Goal: Task Accomplishment & Management: Use online tool/utility

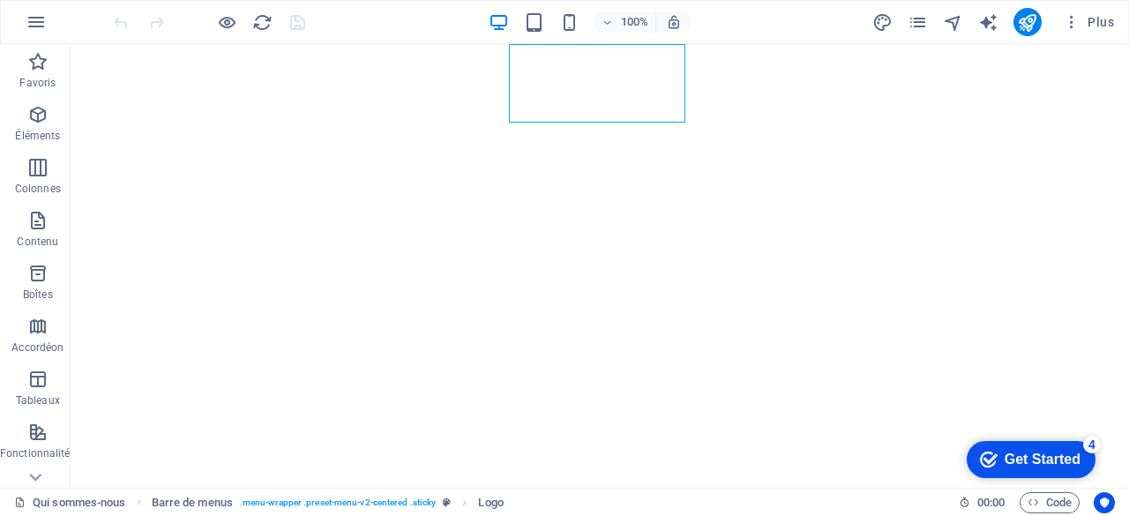
select select "px"
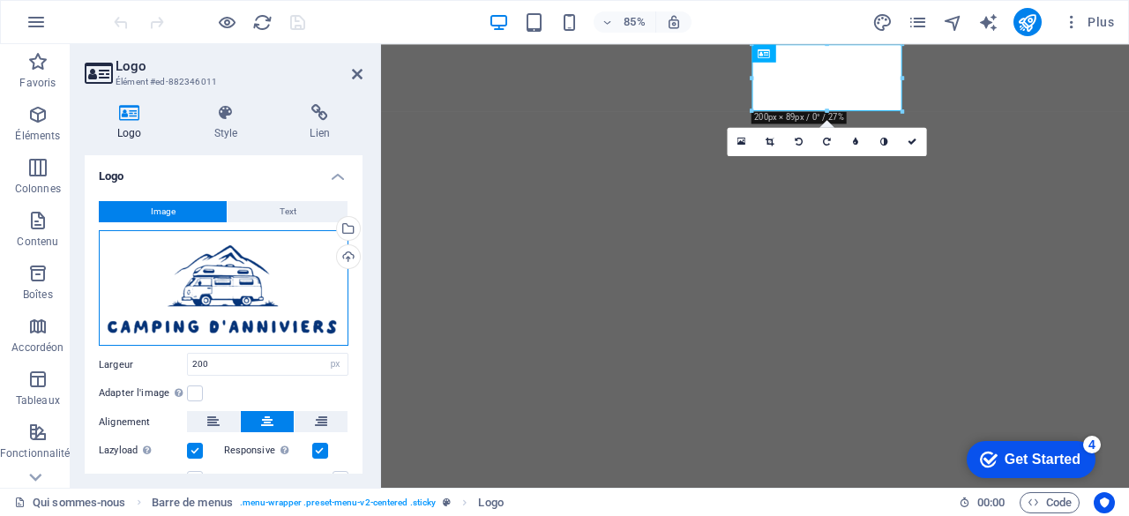
click at [215, 275] on div "Glissez les fichiers ici, cliquez pour choisir les fichiers ou sélectionnez les…" at bounding box center [224, 287] width 250 height 115
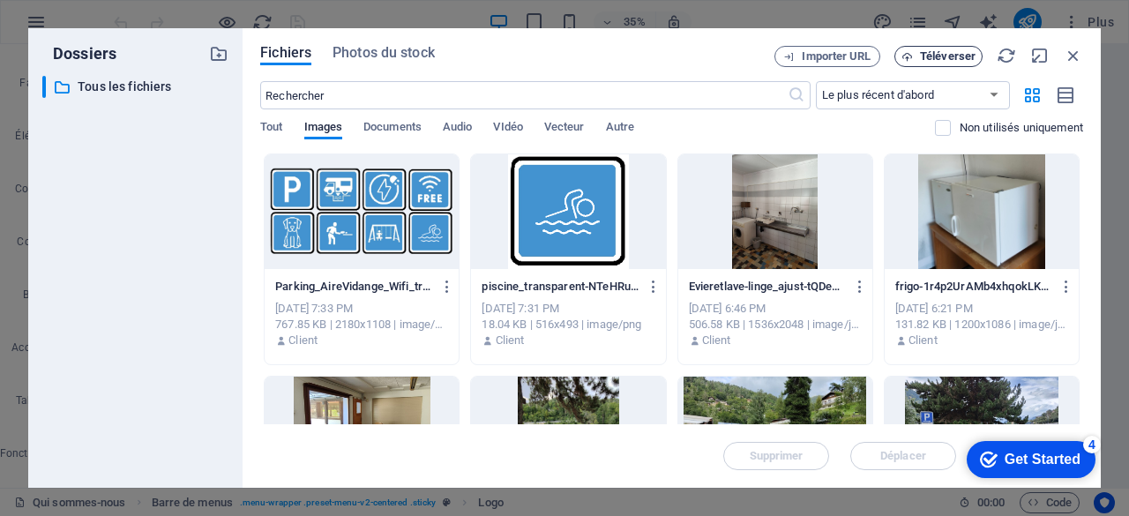
click at [947, 56] on span "Téléverser" at bounding box center [948, 56] width 56 height 11
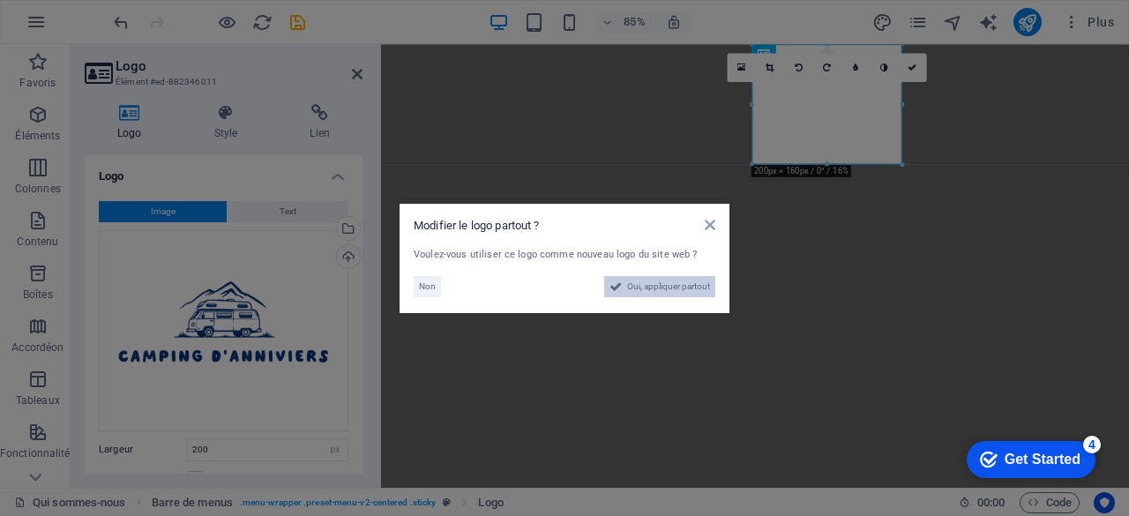
click at [682, 287] on span "Oui, appliquer partout" at bounding box center [668, 286] width 83 height 21
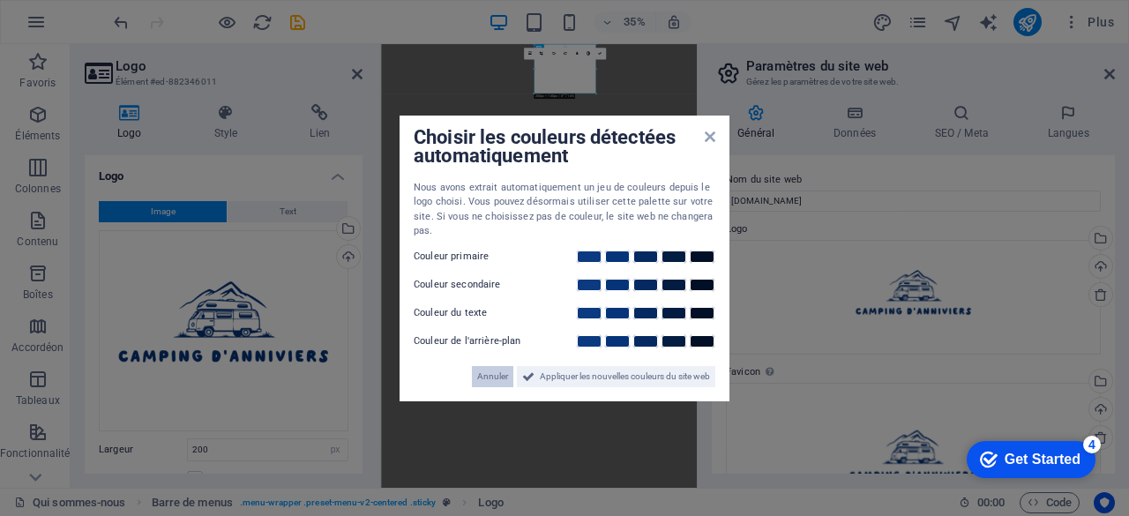
click at [487, 368] on span "Annuler" at bounding box center [492, 376] width 31 height 21
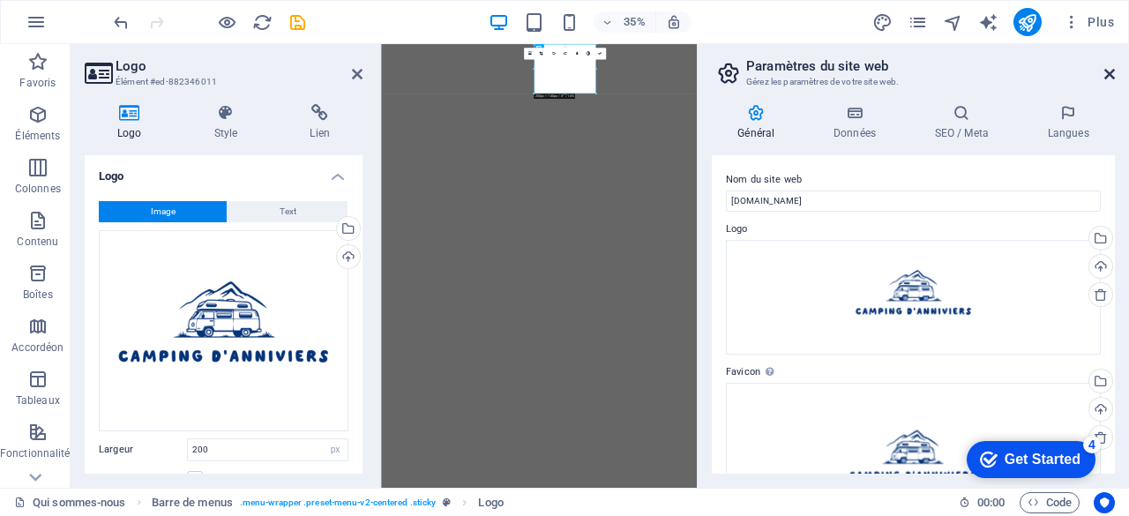
click at [1106, 75] on icon at bounding box center [1109, 74] width 11 height 14
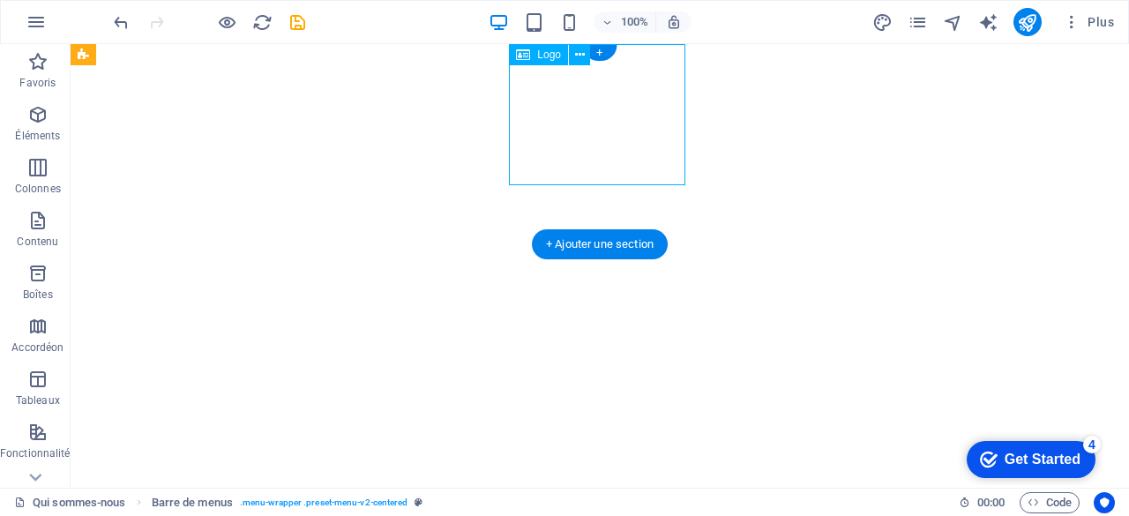
select select "px"
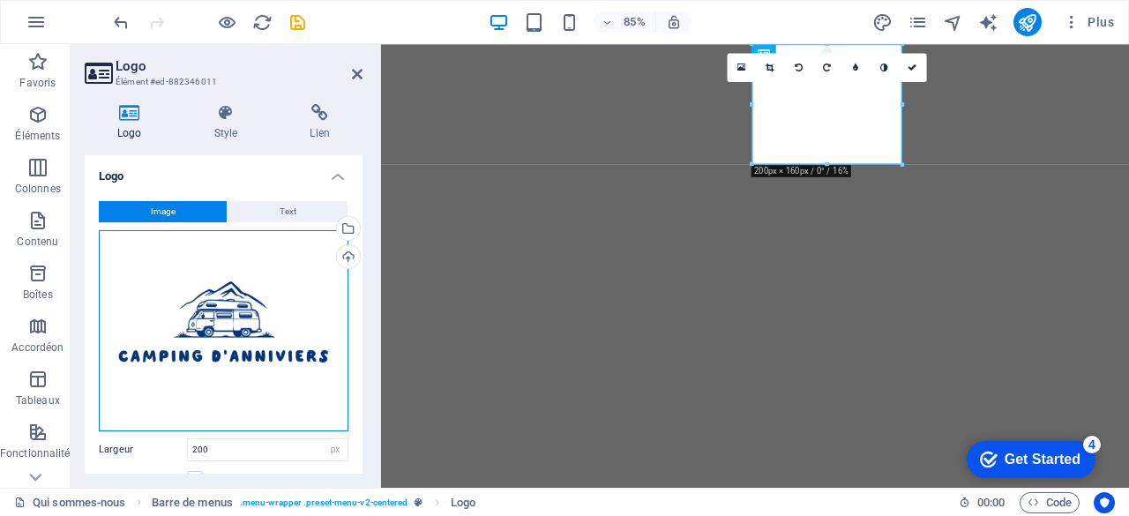
click at [197, 300] on div "Glissez les fichiers ici, cliquez pour choisir les fichiers ou sélectionnez les…" at bounding box center [224, 330] width 250 height 201
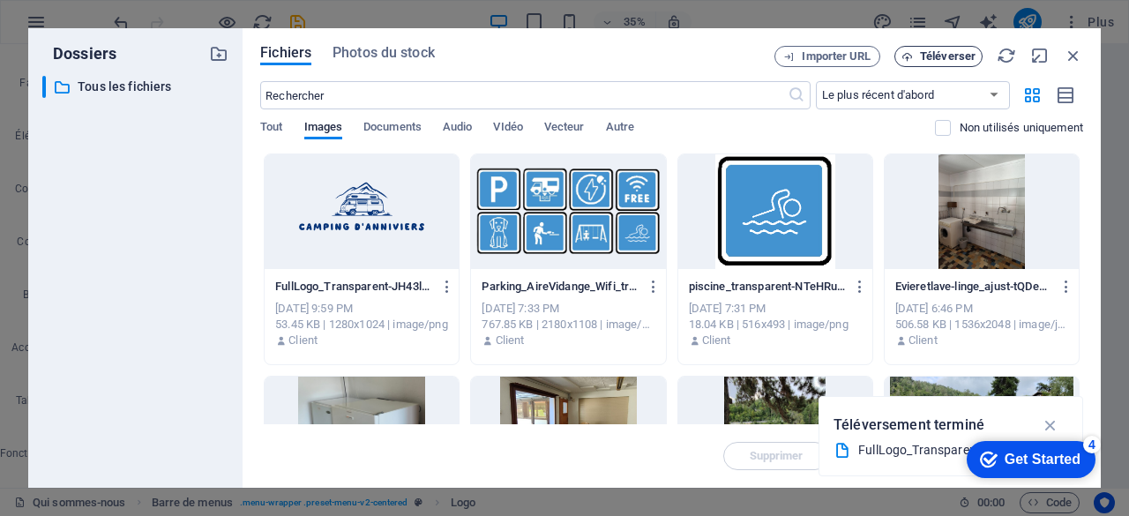
click at [944, 52] on span "Téléverser" at bounding box center [948, 56] width 56 height 11
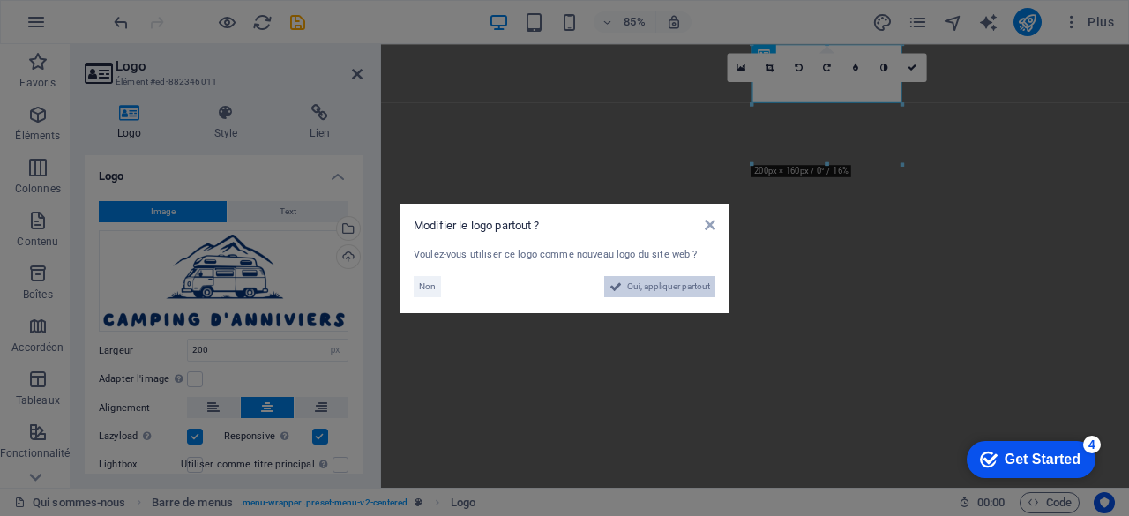
click at [621, 279] on button "Oui, appliquer partout" at bounding box center [659, 286] width 111 height 21
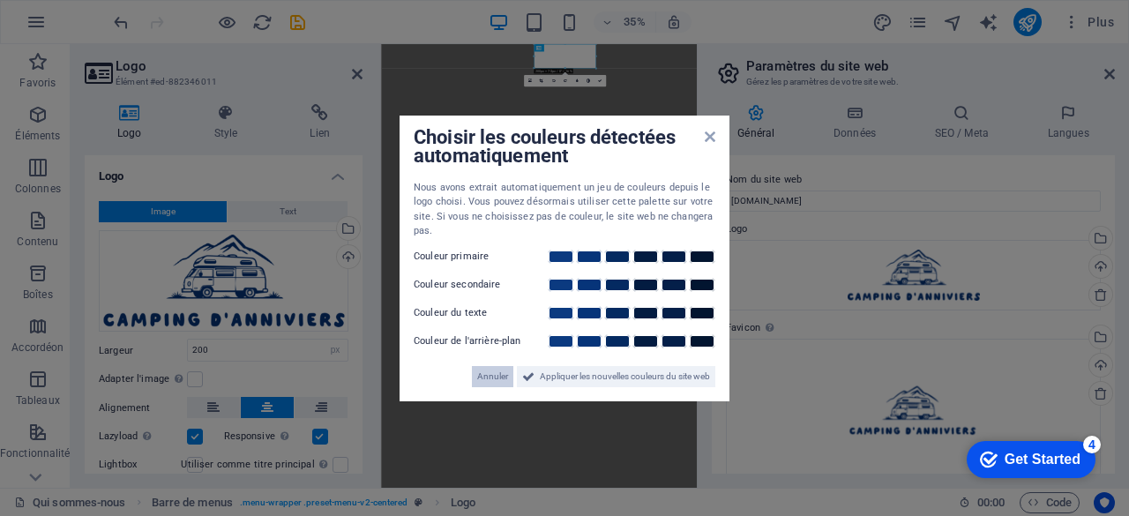
click at [494, 374] on span "Annuler" at bounding box center [492, 376] width 31 height 21
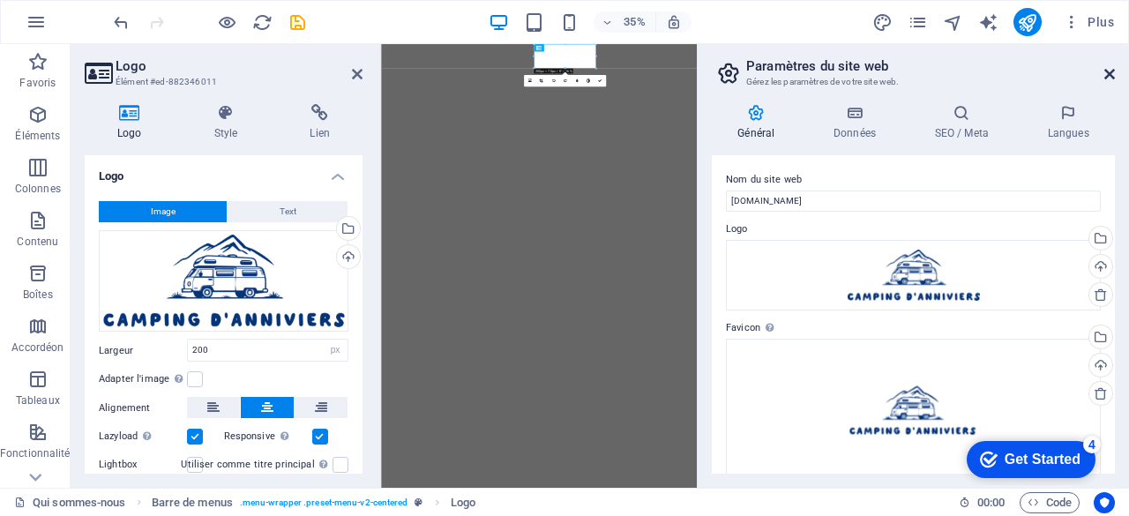
click at [1111, 73] on icon at bounding box center [1109, 74] width 11 height 14
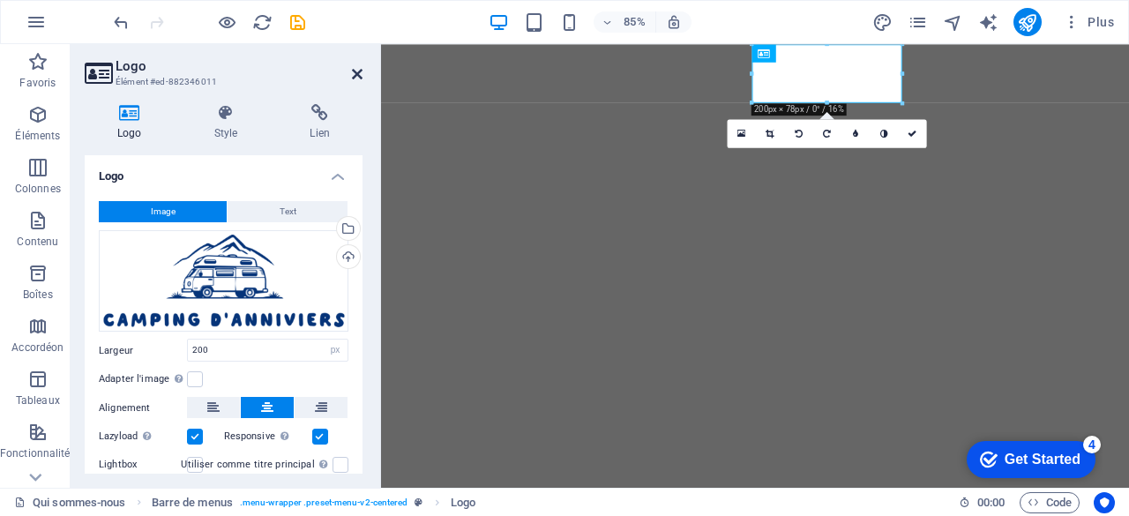
click at [353, 75] on icon at bounding box center [357, 74] width 11 height 14
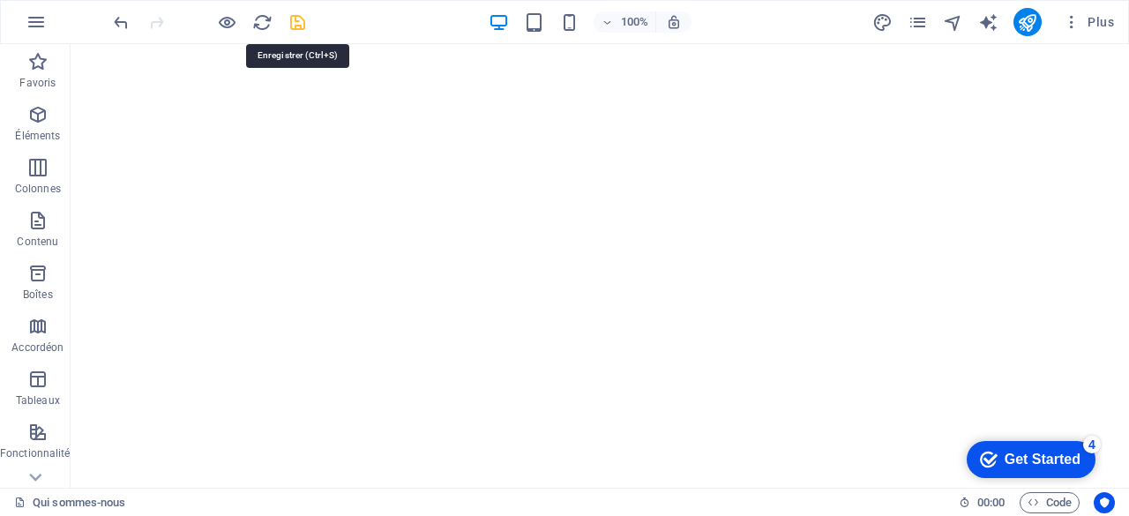
click at [303, 26] on icon "save" at bounding box center [297, 22] width 20 height 20
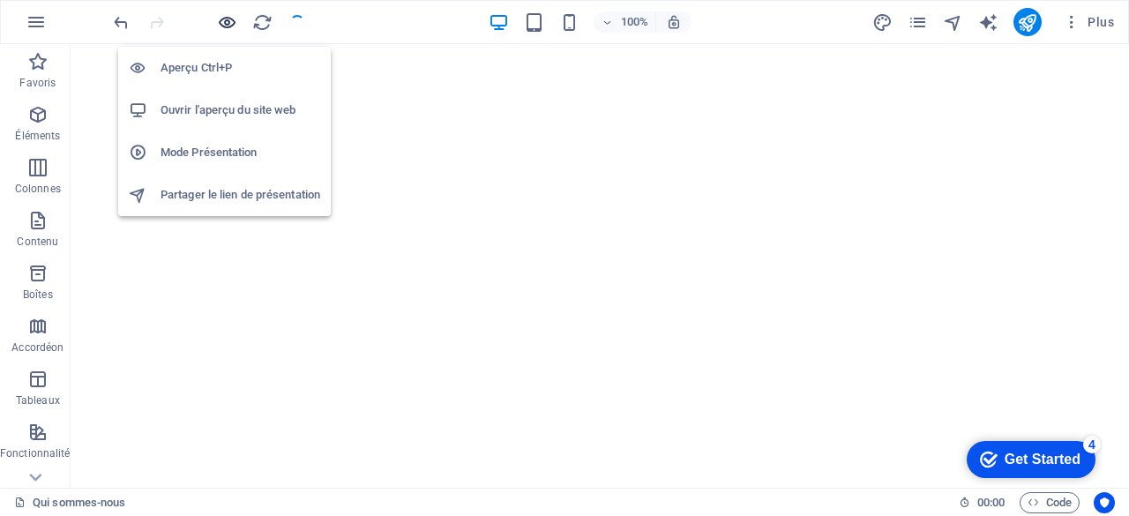
click at [223, 24] on icon "button" at bounding box center [227, 22] width 20 height 20
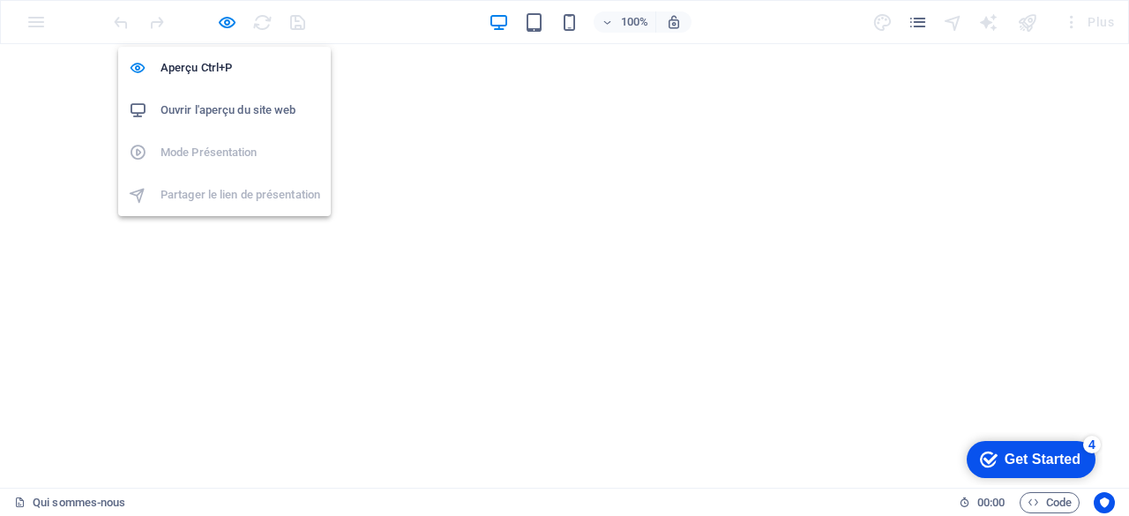
click at [213, 98] on li "Ouvrir l'aperçu du site web" at bounding box center [224, 110] width 212 height 42
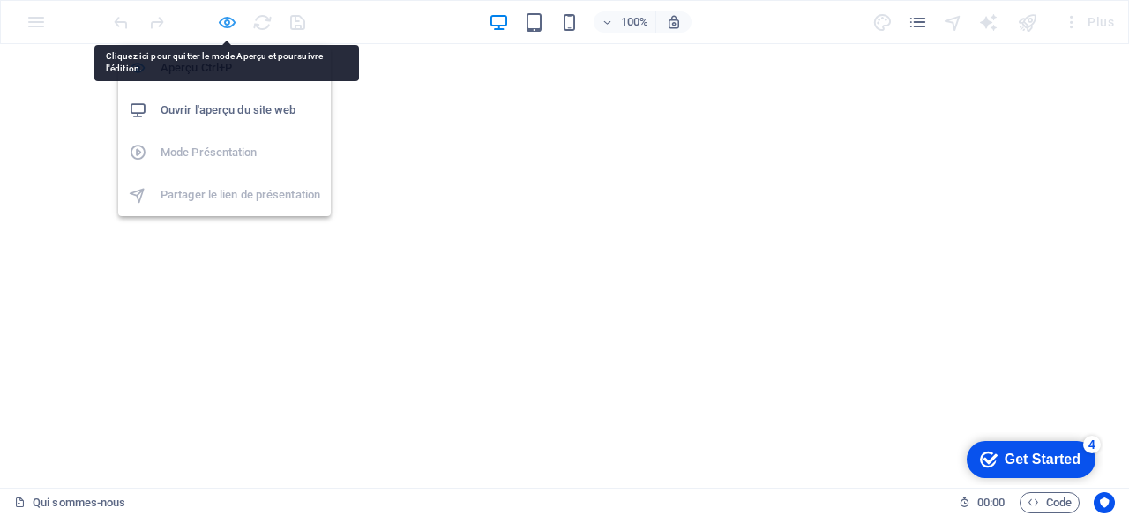
click at [222, 17] on icon "button" at bounding box center [227, 22] width 20 height 20
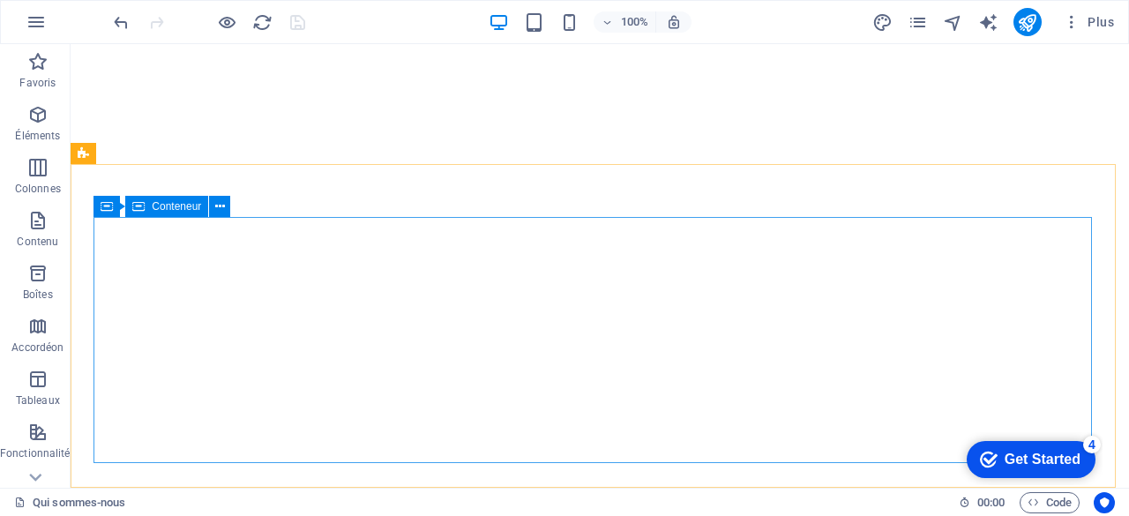
click at [176, 205] on span "Conteneur" at bounding box center [176, 206] width 49 height 11
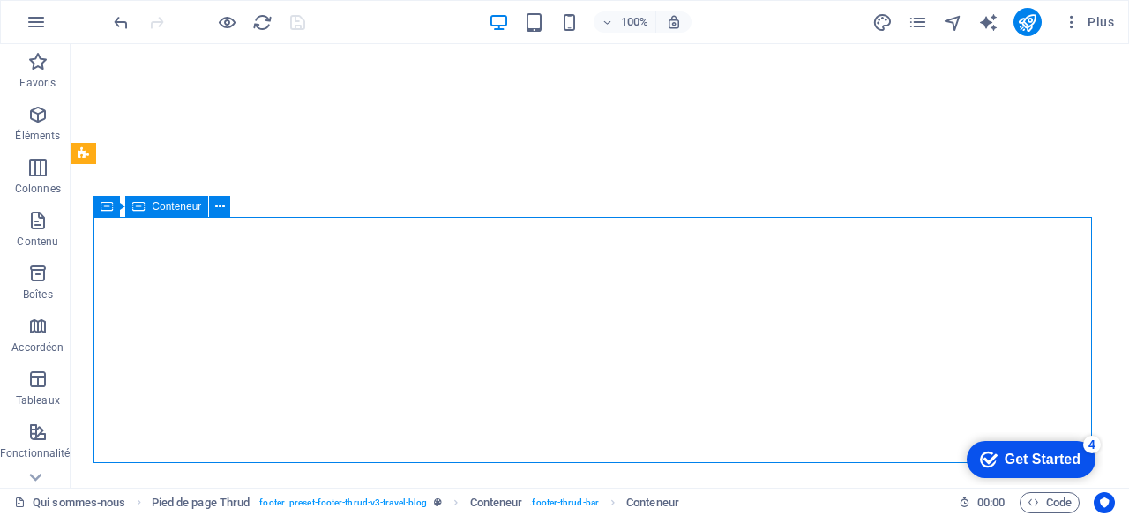
click at [176, 205] on span "Conteneur" at bounding box center [176, 206] width 49 height 11
select select "px"
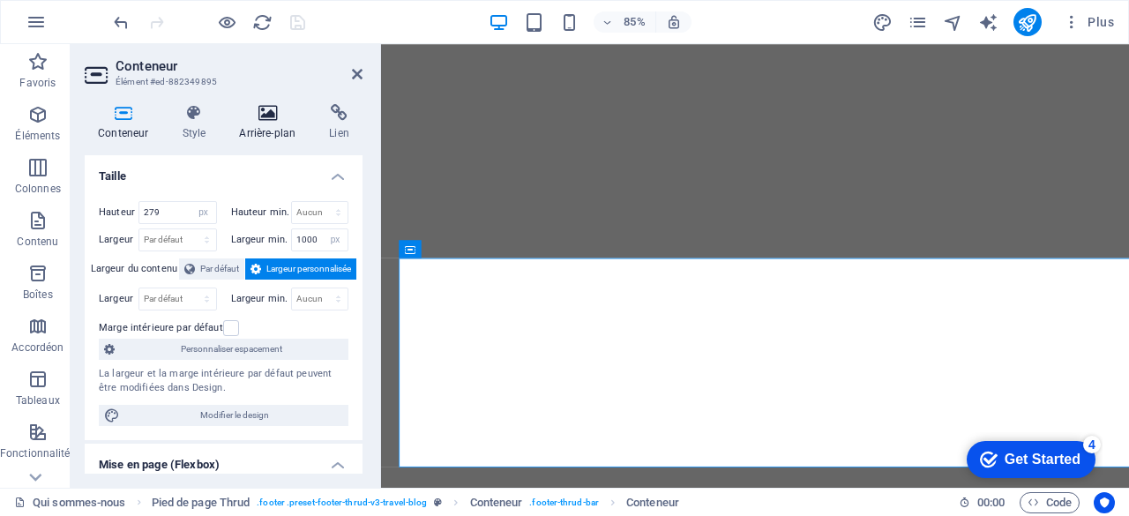
click at [280, 122] on h4 "Arrière-plan" at bounding box center [271, 122] width 90 height 37
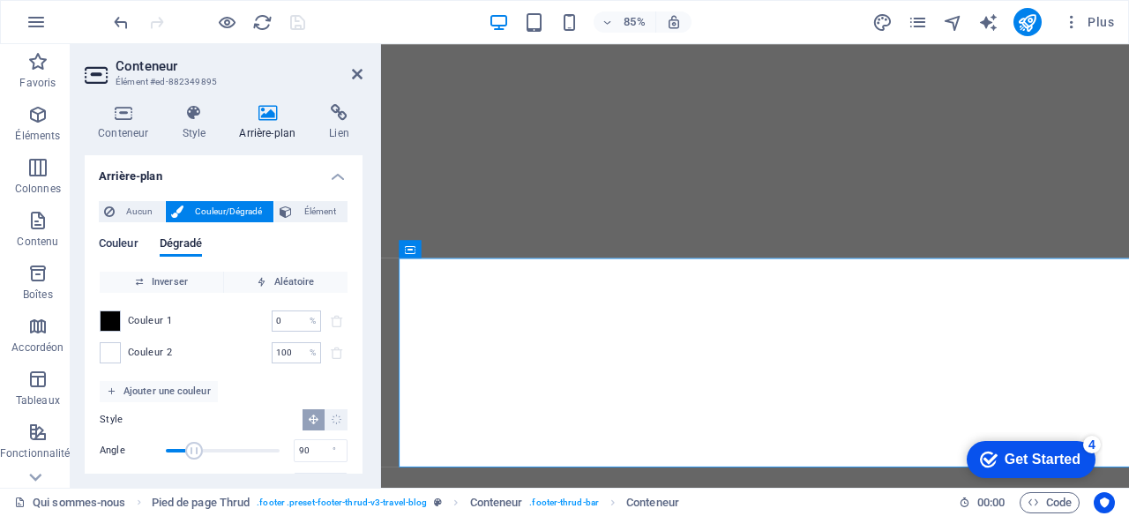
click at [123, 242] on span "Couleur" at bounding box center [119, 245] width 40 height 25
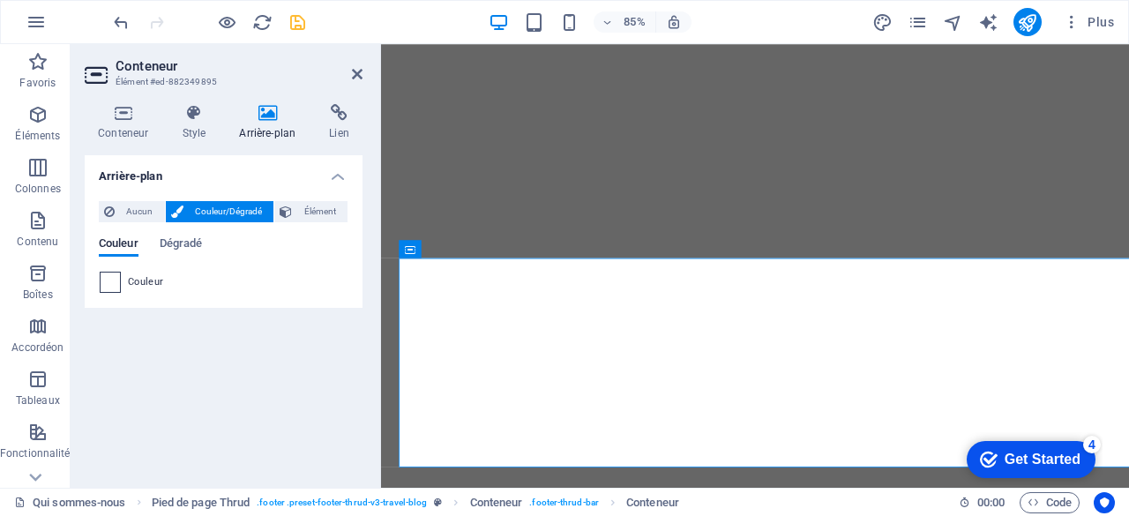
click at [115, 280] on span at bounding box center [110, 281] width 19 height 19
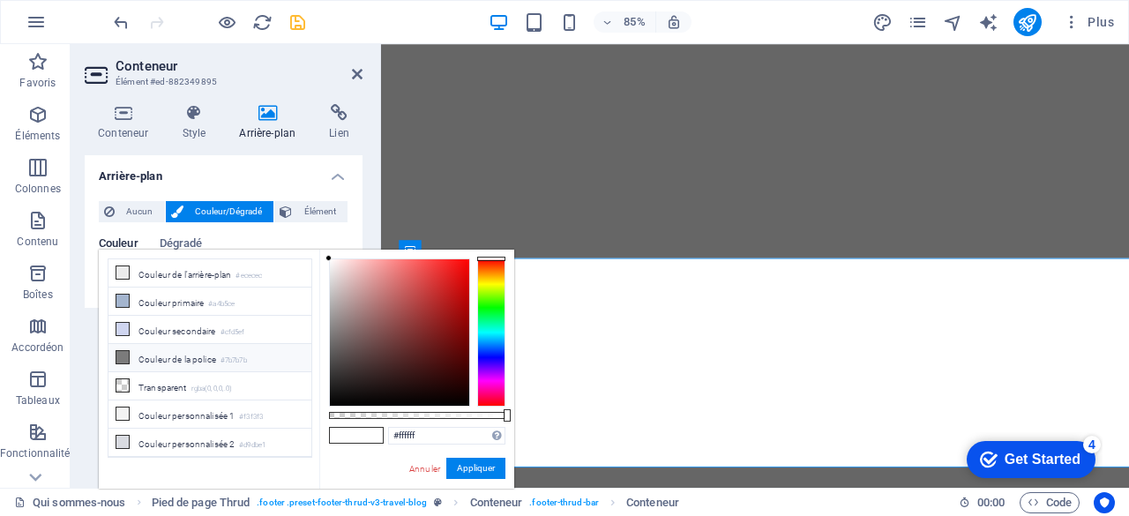
click at [123, 354] on icon at bounding box center [122, 357] width 12 height 12
type input "#7b7b7b"
click at [468, 473] on button "Appliquer" at bounding box center [475, 468] width 59 height 21
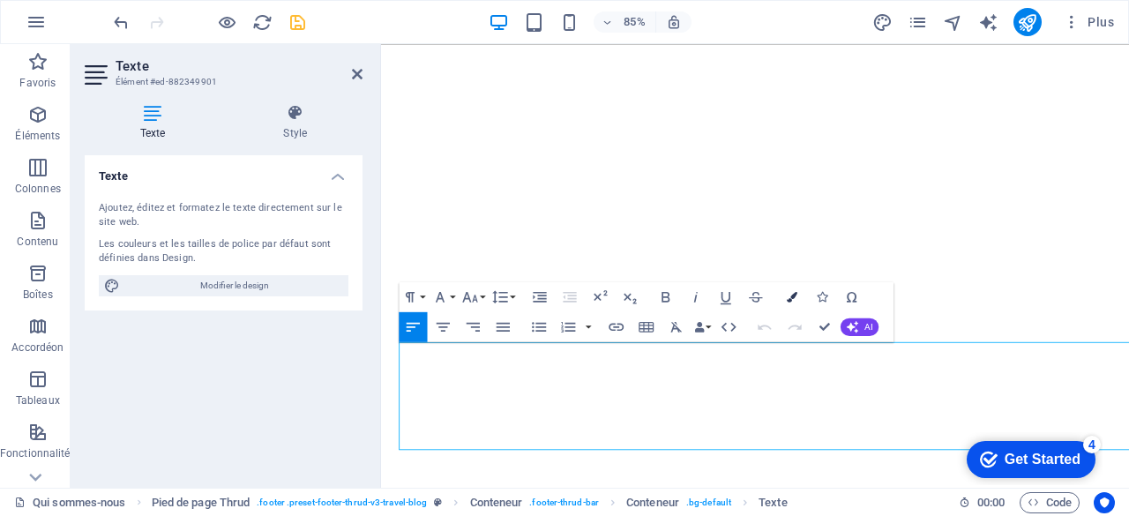
click at [793, 292] on icon "button" at bounding box center [791, 297] width 11 height 11
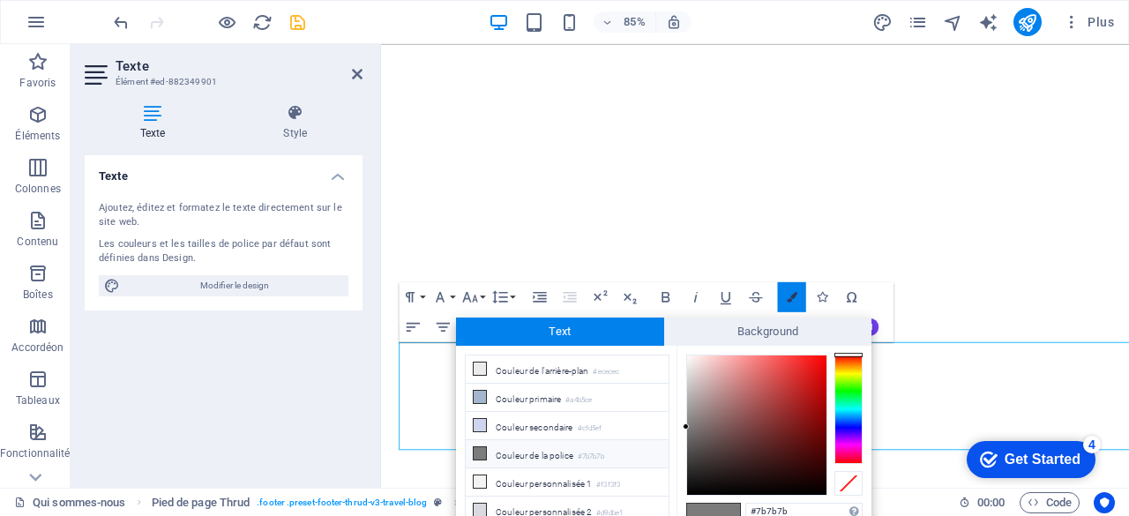
scroll to position [4, 0]
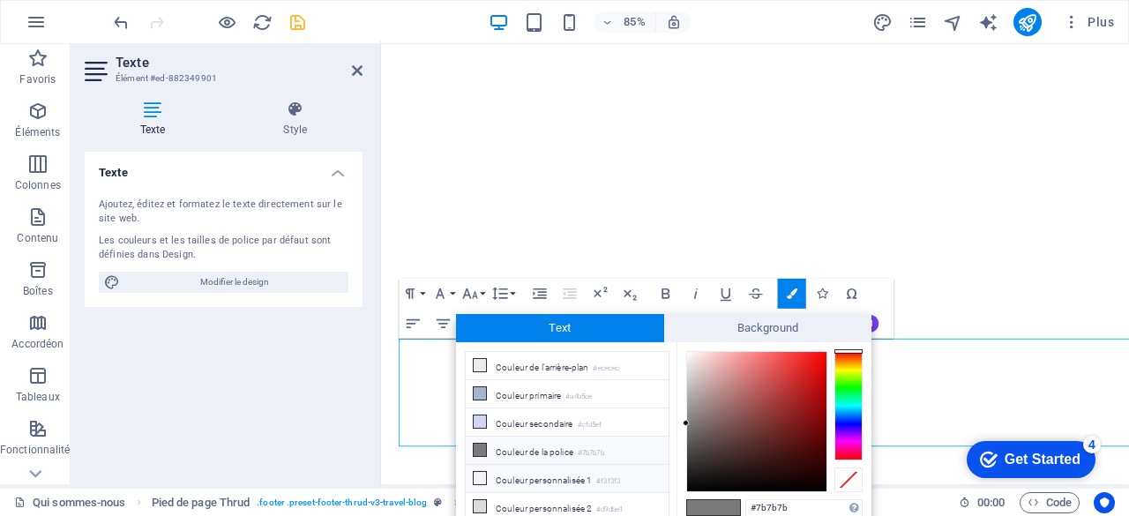
click at [480, 479] on li "Couleur personnalisée 1 #f3f3f3" at bounding box center [567, 479] width 203 height 28
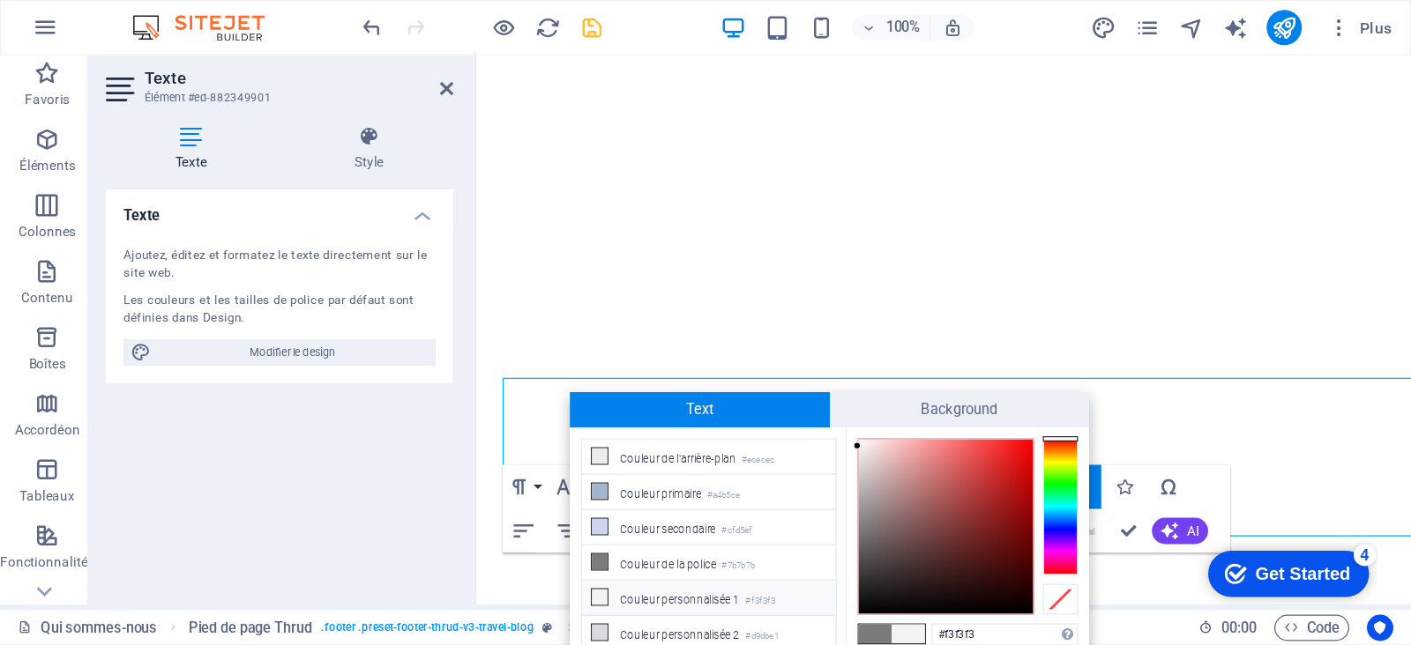
scroll to position [0, 0]
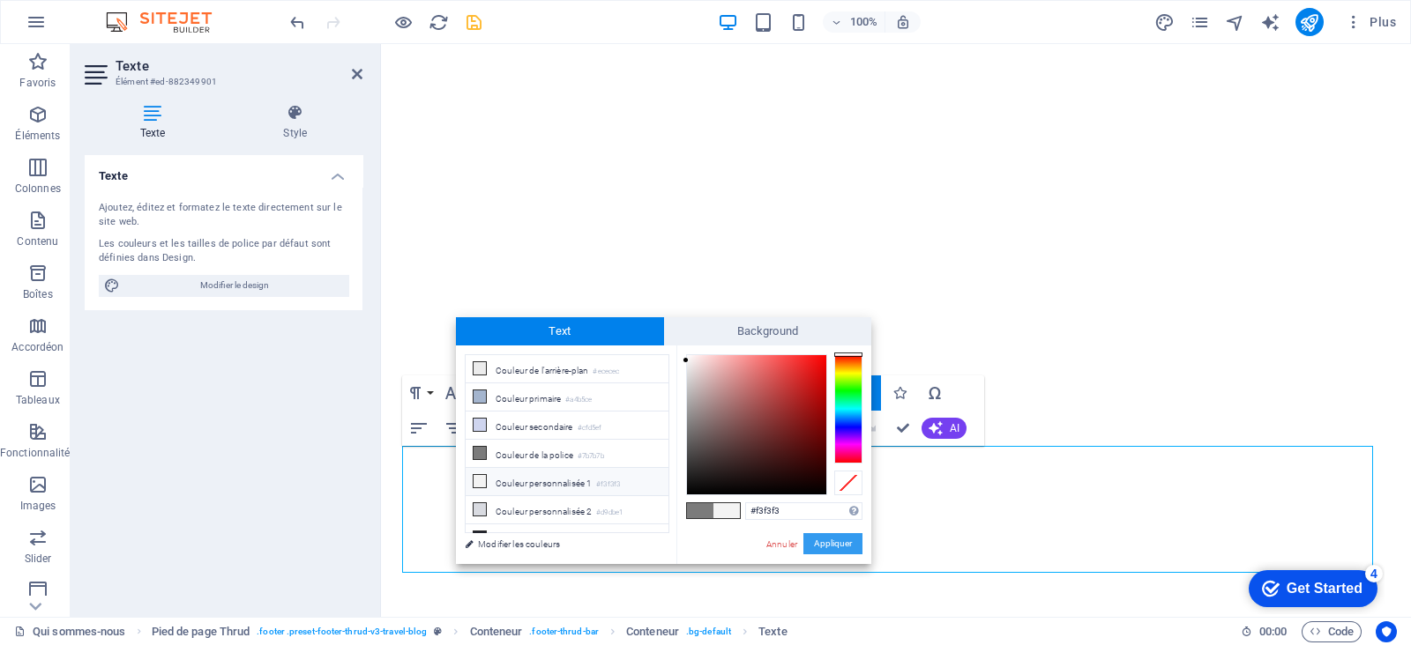
drag, startPoint x: 1093, startPoint y: 1, endPoint x: 833, endPoint y: 543, distance: 601.4
click at [833, 515] on button "Appliquer" at bounding box center [832, 543] width 59 height 21
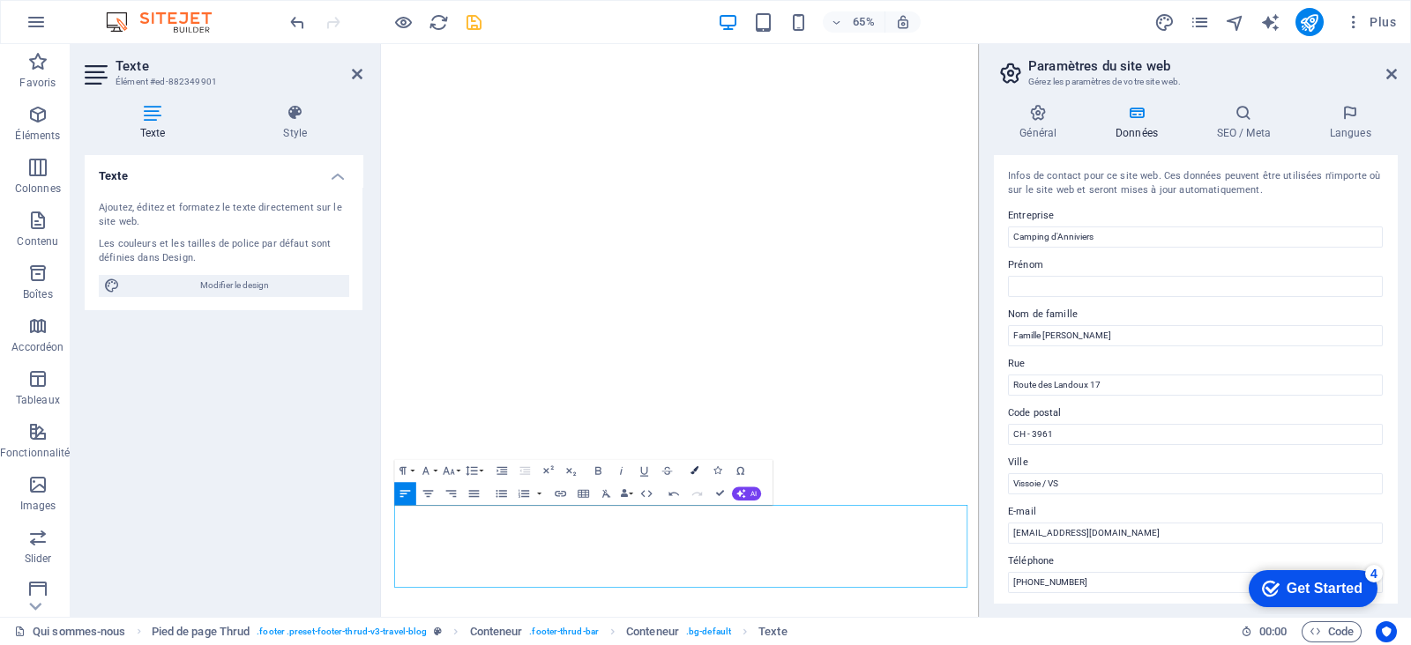
click at [692, 473] on icon "button" at bounding box center [695, 471] width 8 height 8
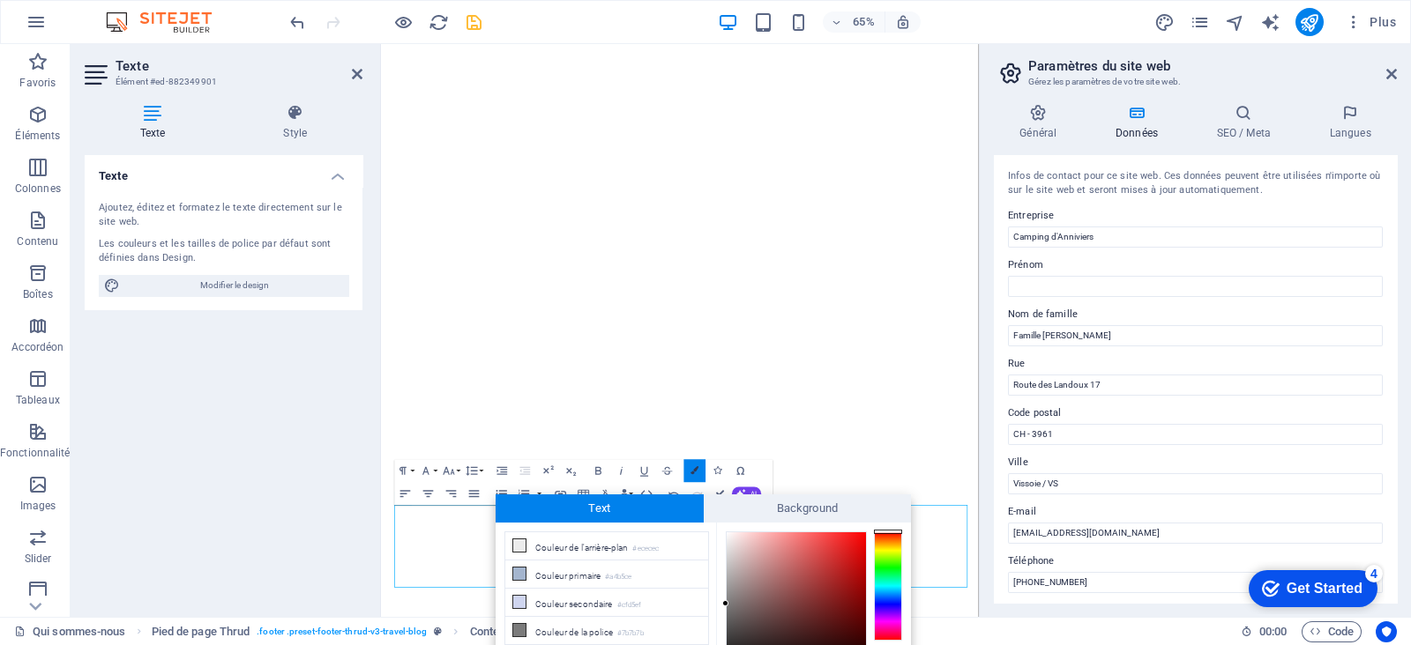
scroll to position [96, 0]
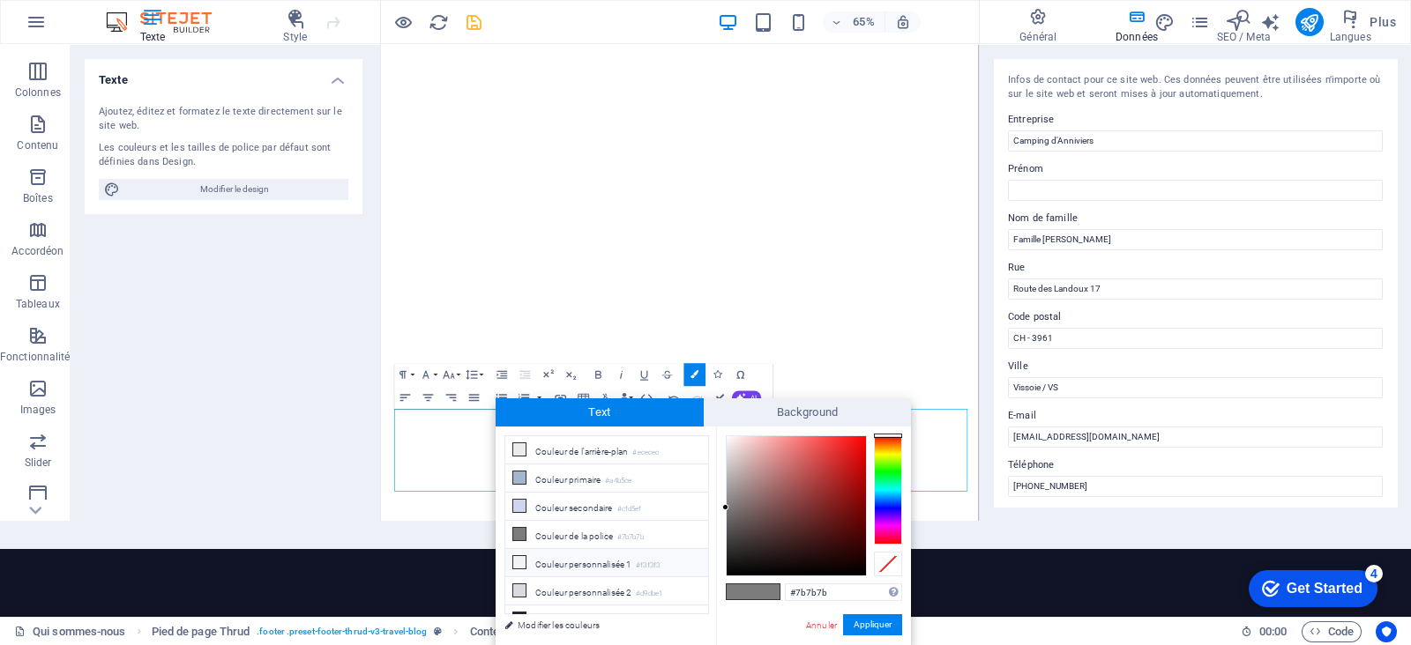
click at [517, 515] on icon at bounding box center [519, 562] width 12 height 12
type input "#f3f3f3"
click at [859, 515] on button "Appliquer" at bounding box center [872, 625] width 59 height 21
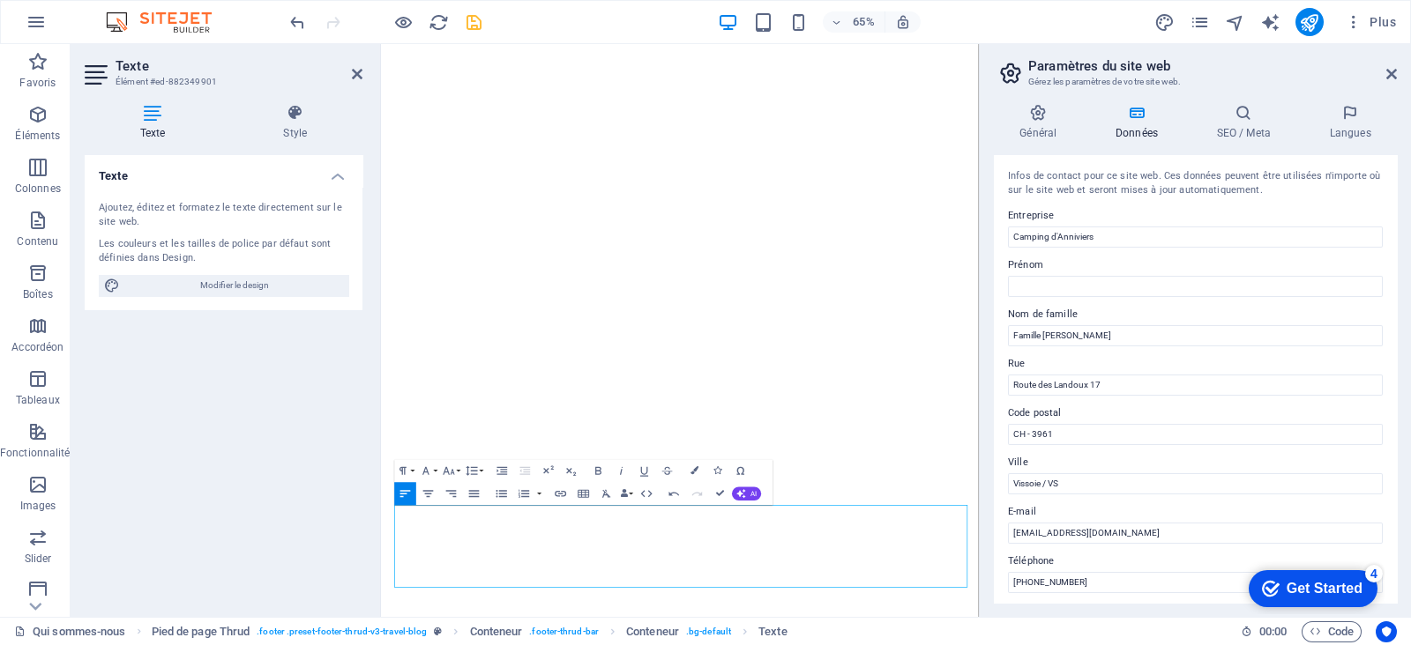
scroll to position [0, 0]
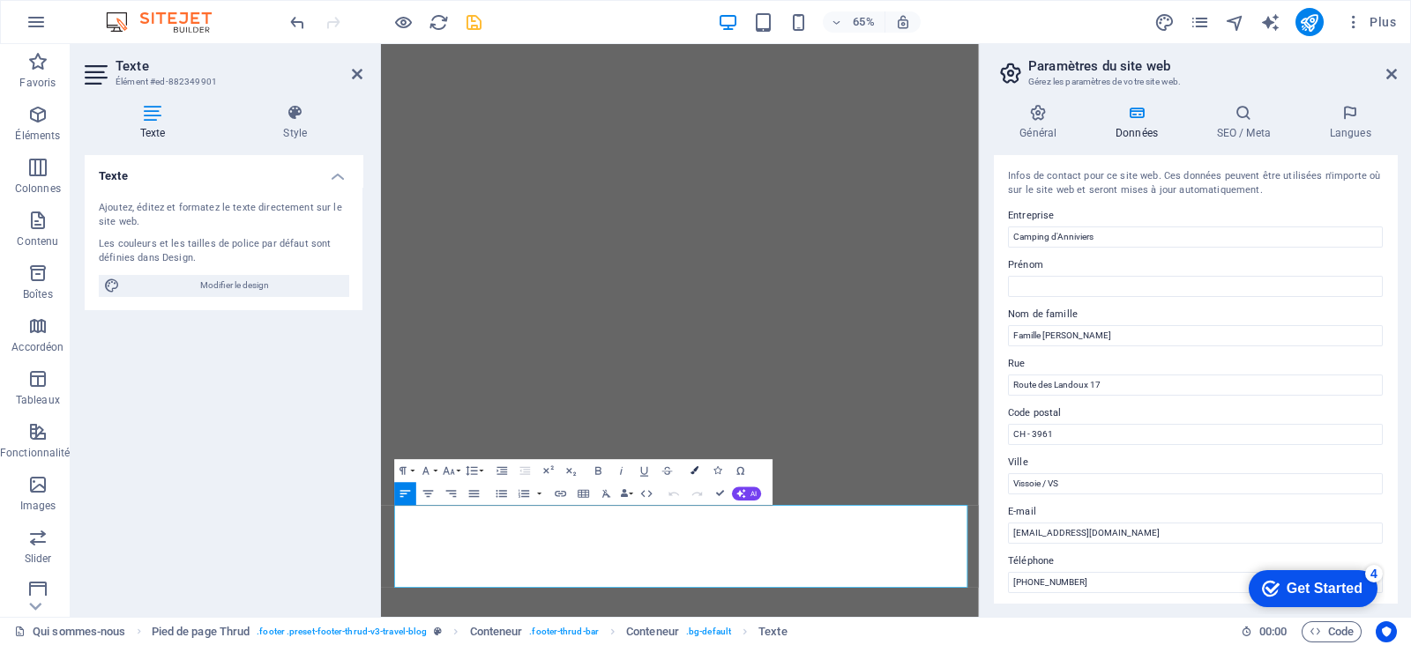
click at [694, 465] on button "Colors" at bounding box center [695, 470] width 22 height 23
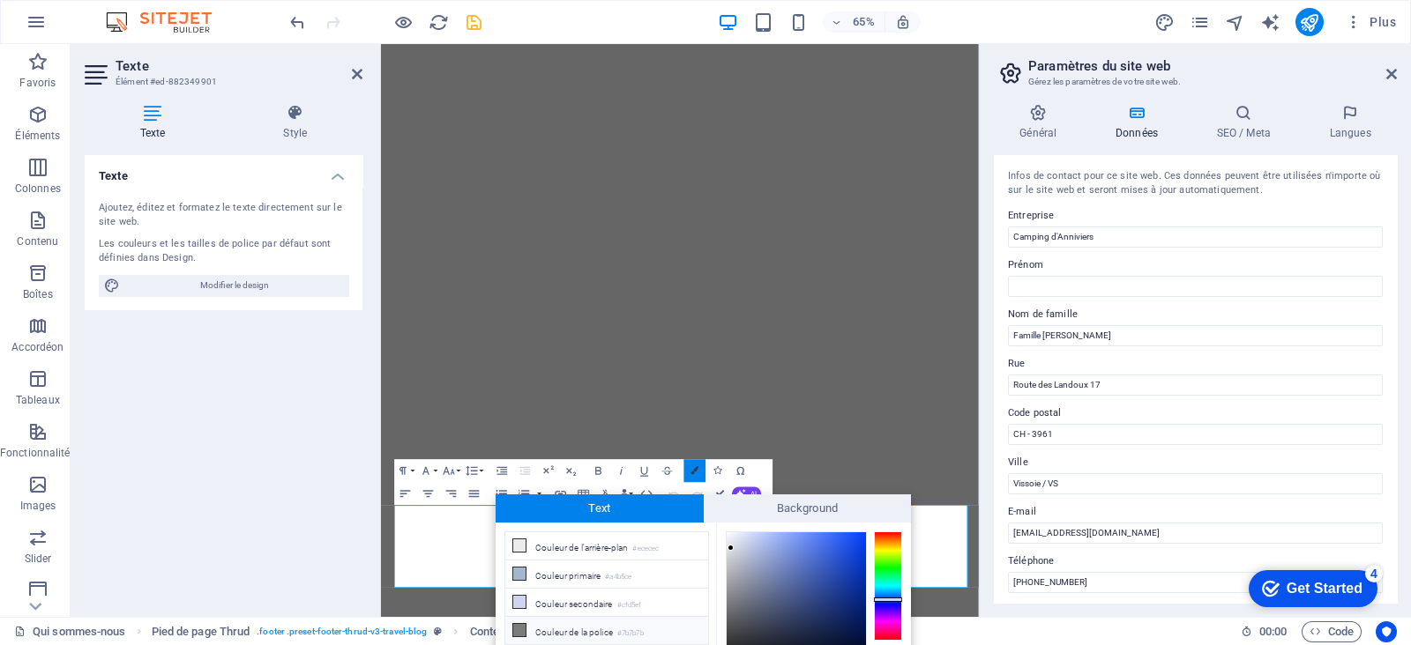
scroll to position [96, 0]
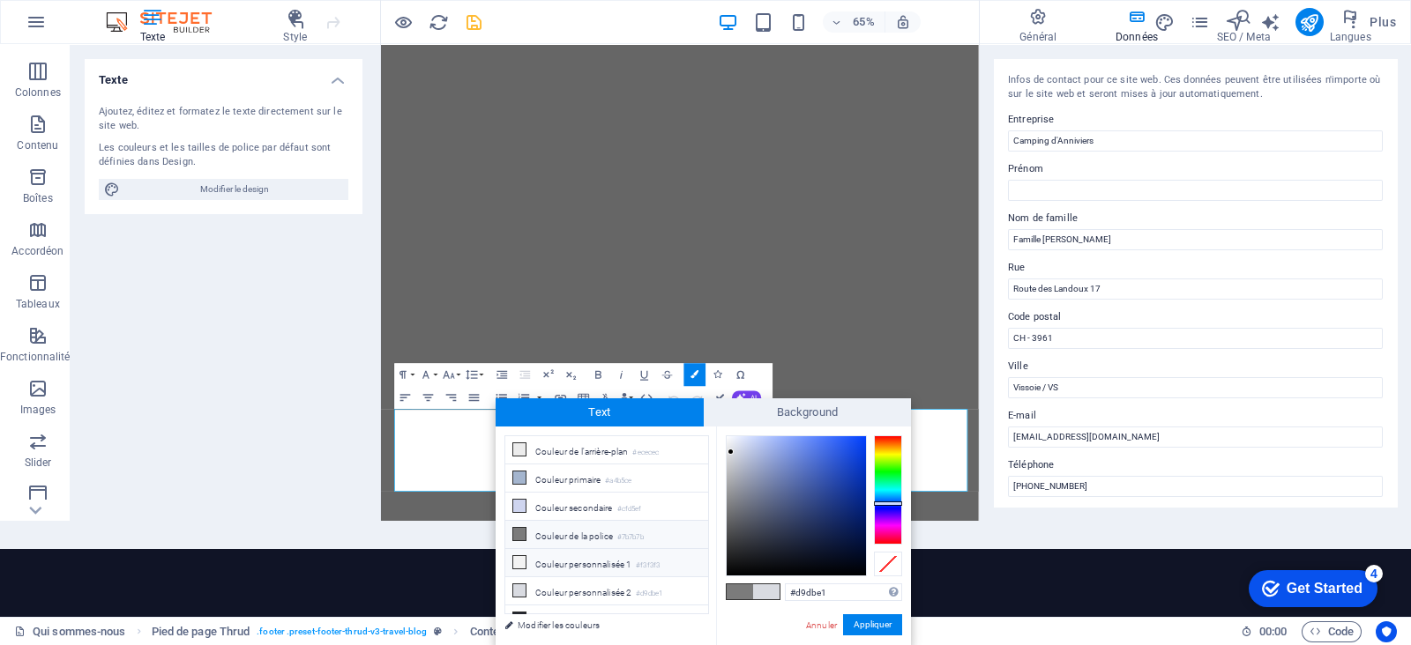
click at [513, 515] on icon at bounding box center [519, 562] width 12 height 12
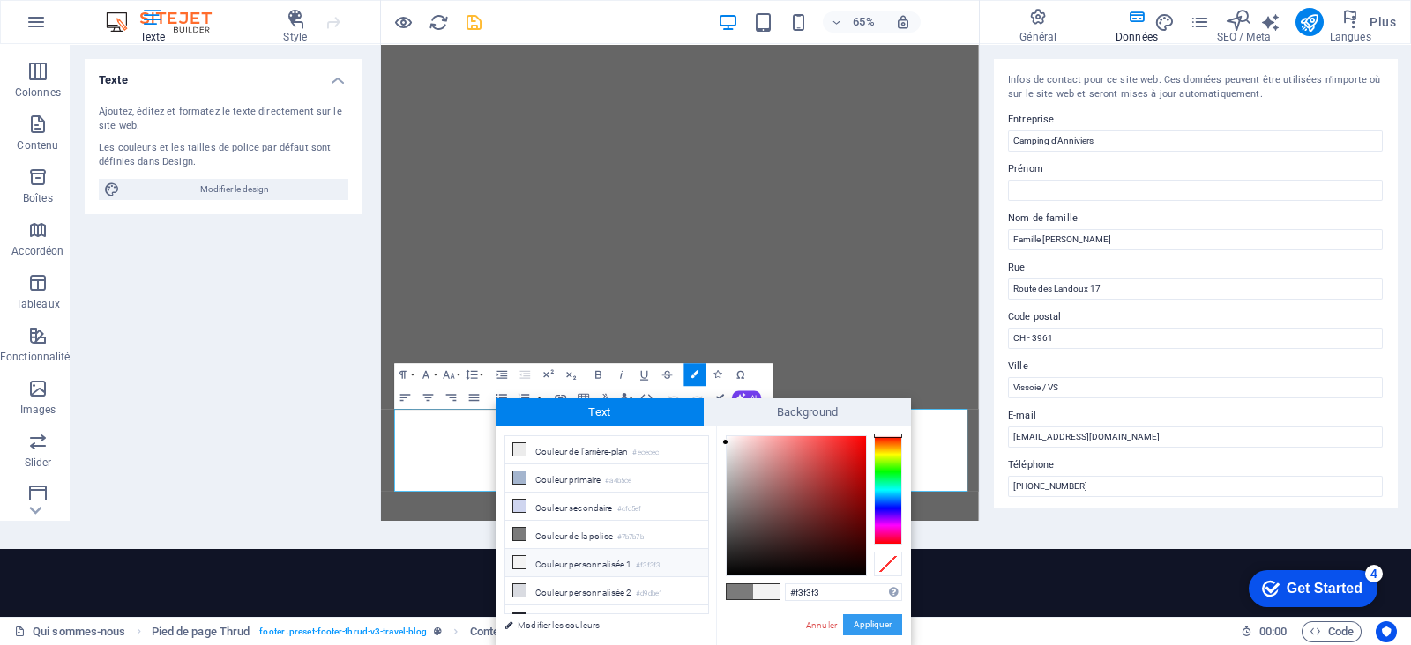
click at [883, 515] on button "Appliquer" at bounding box center [872, 625] width 59 height 21
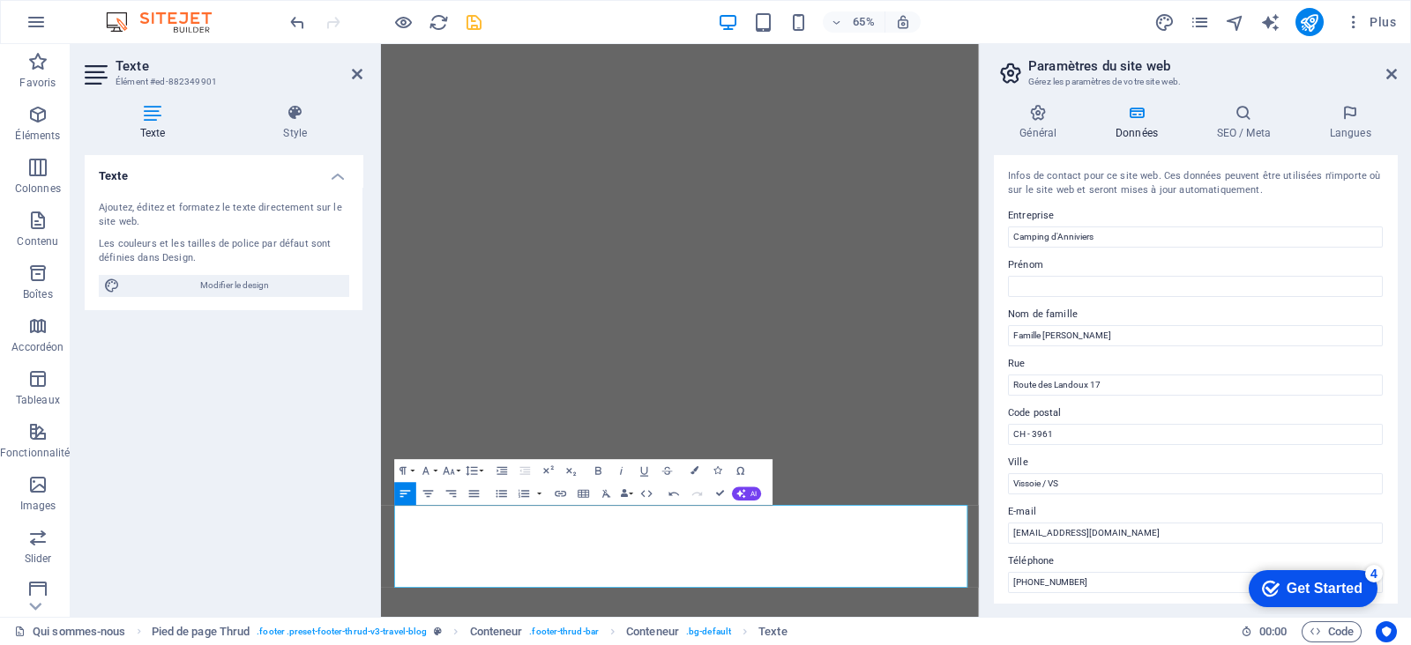
scroll to position [0, 0]
click at [688, 471] on button "Colors" at bounding box center [695, 470] width 22 height 23
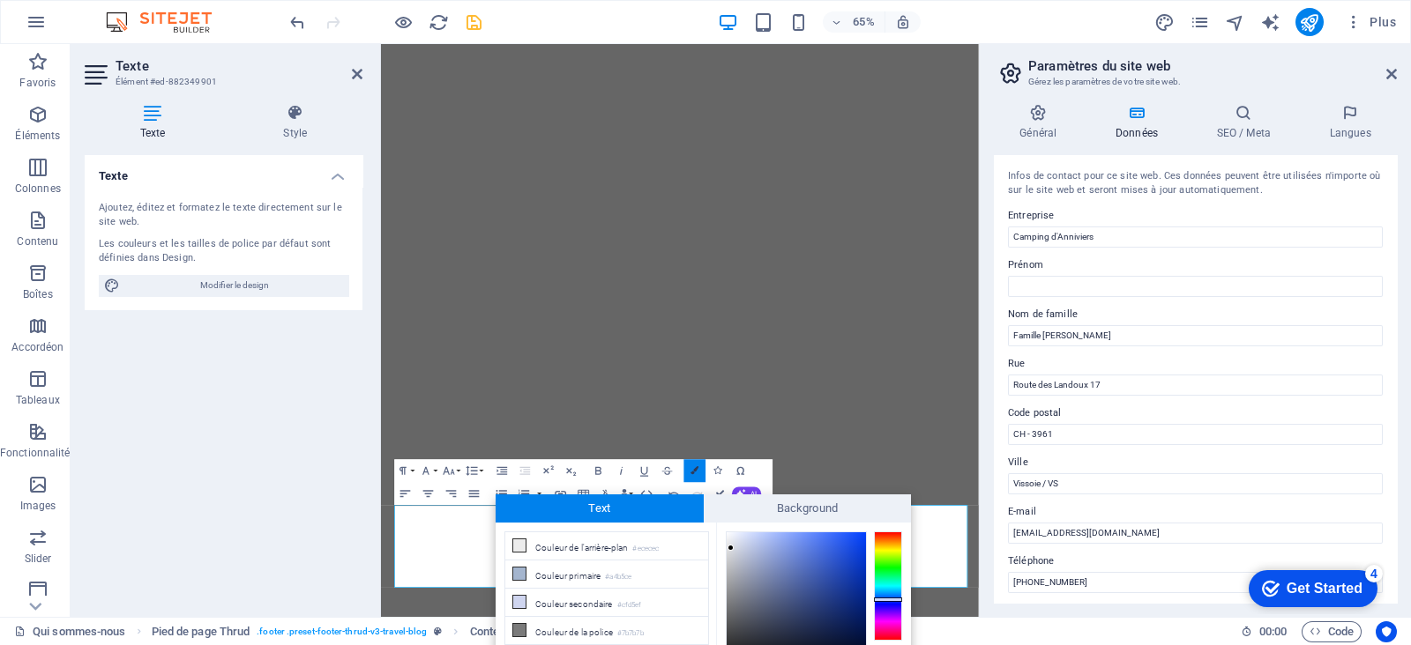
scroll to position [96, 0]
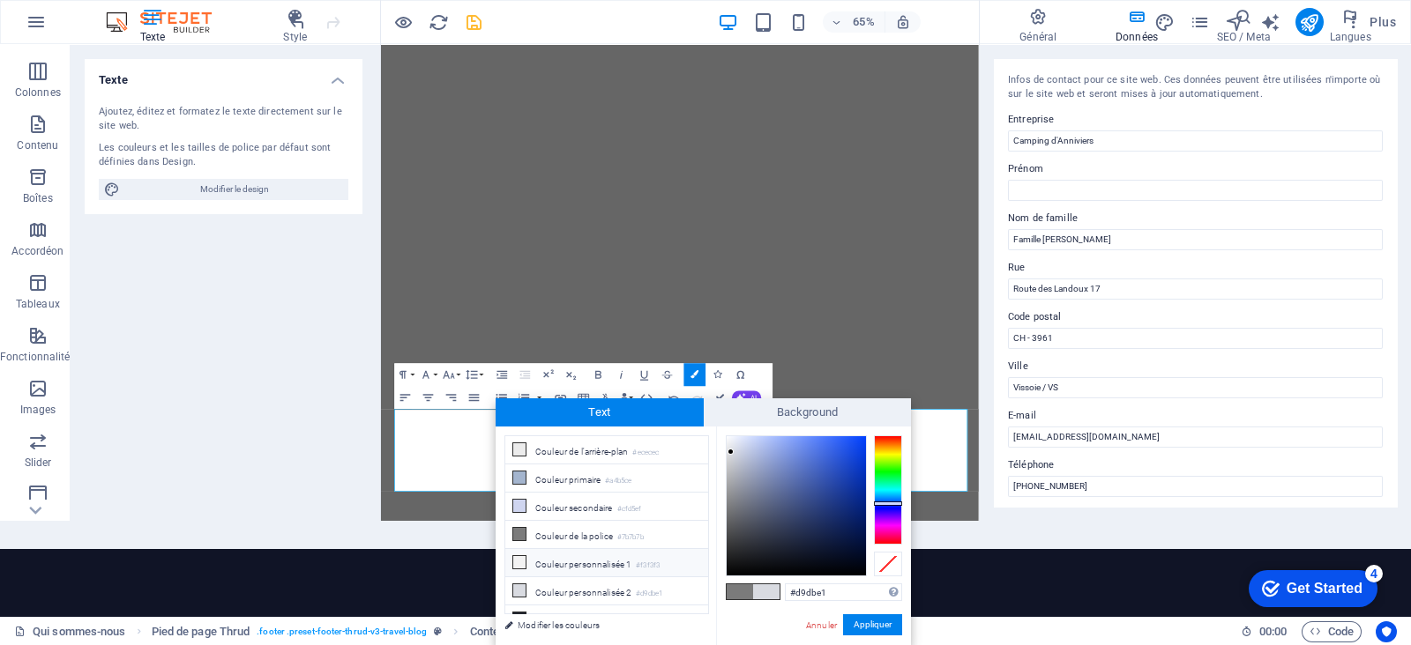
click at [514, 515] on li "Couleur personnalisée 1 #f3f3f3" at bounding box center [606, 563] width 203 height 28
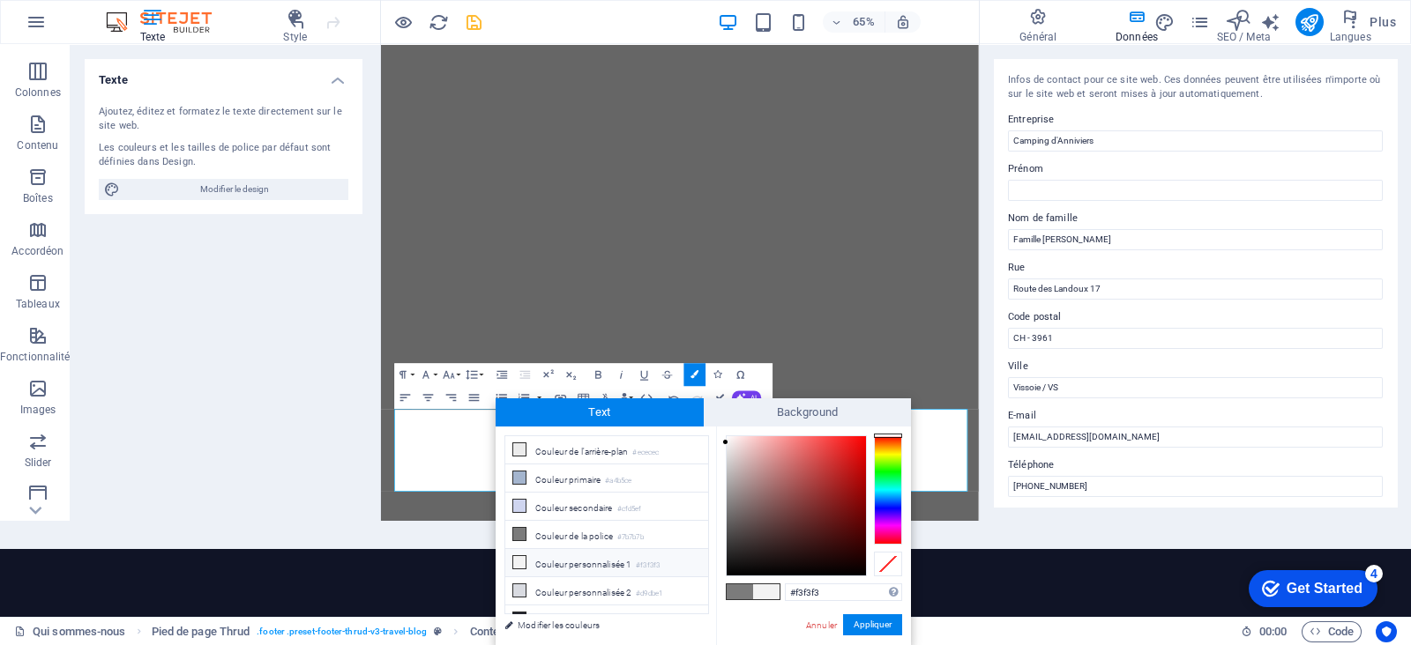
click at [523, 515] on icon at bounding box center [519, 562] width 12 height 12
click at [865, 515] on button "Appliquer" at bounding box center [872, 625] width 59 height 21
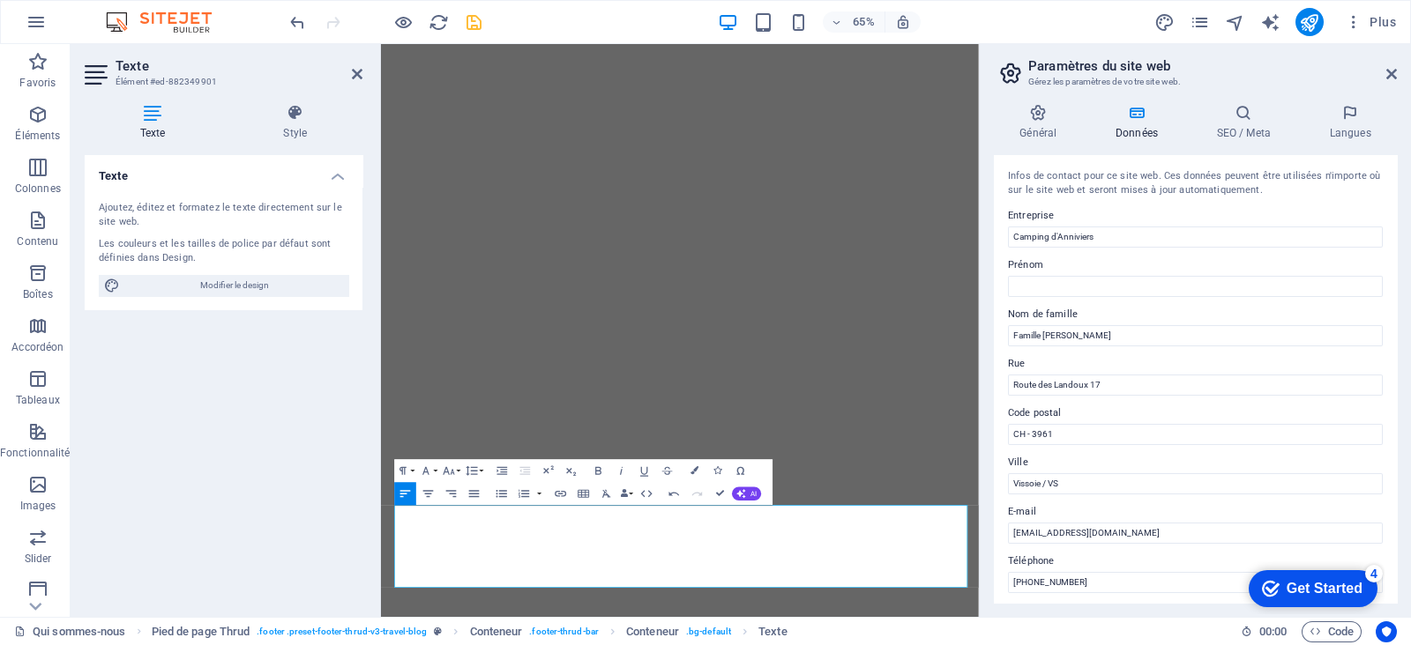
scroll to position [0, 0]
click at [692, 467] on icon "button" at bounding box center [695, 471] width 8 height 8
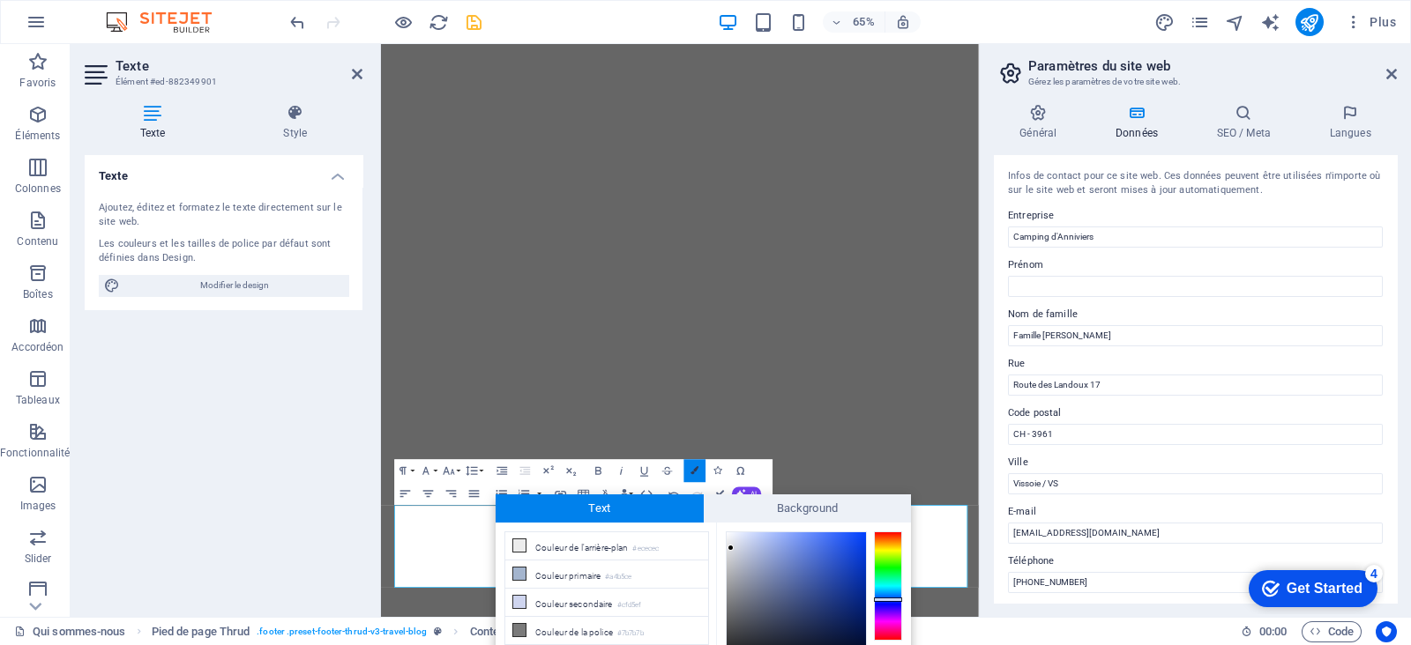
scroll to position [96, 0]
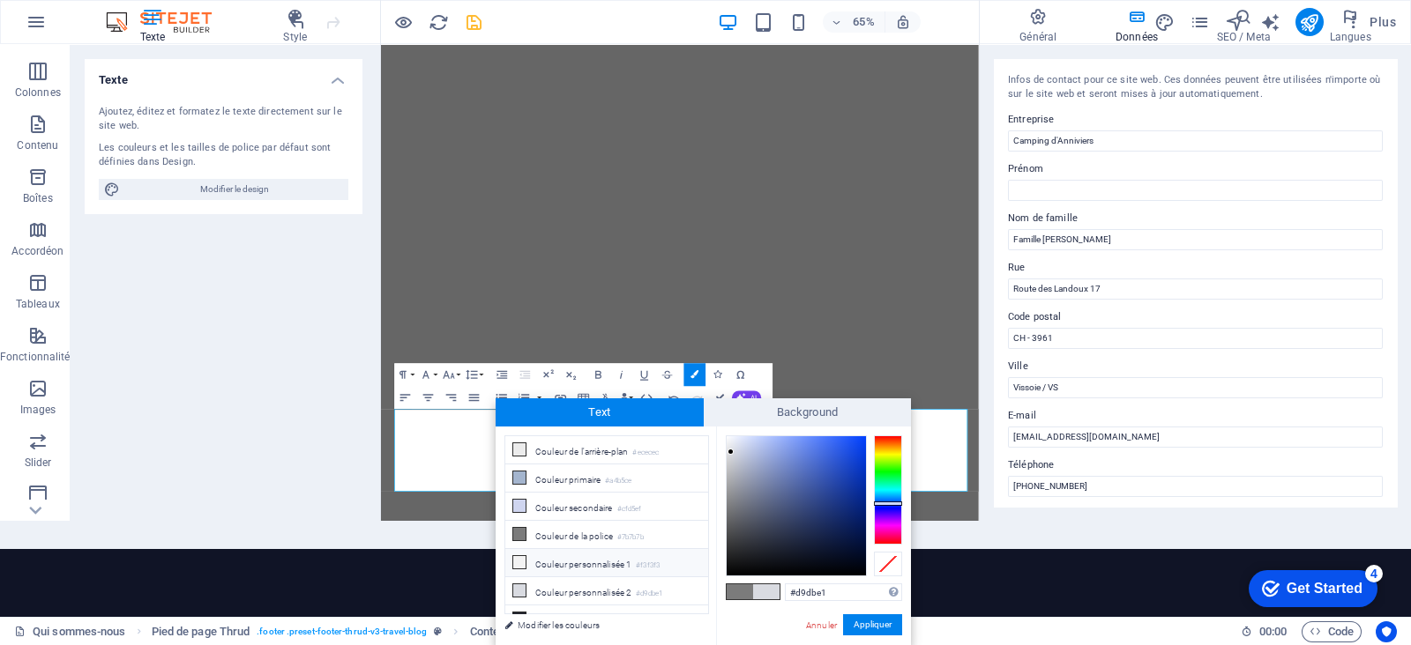
click at [522, 515] on icon at bounding box center [519, 562] width 12 height 12
type input "#f3f3f3"
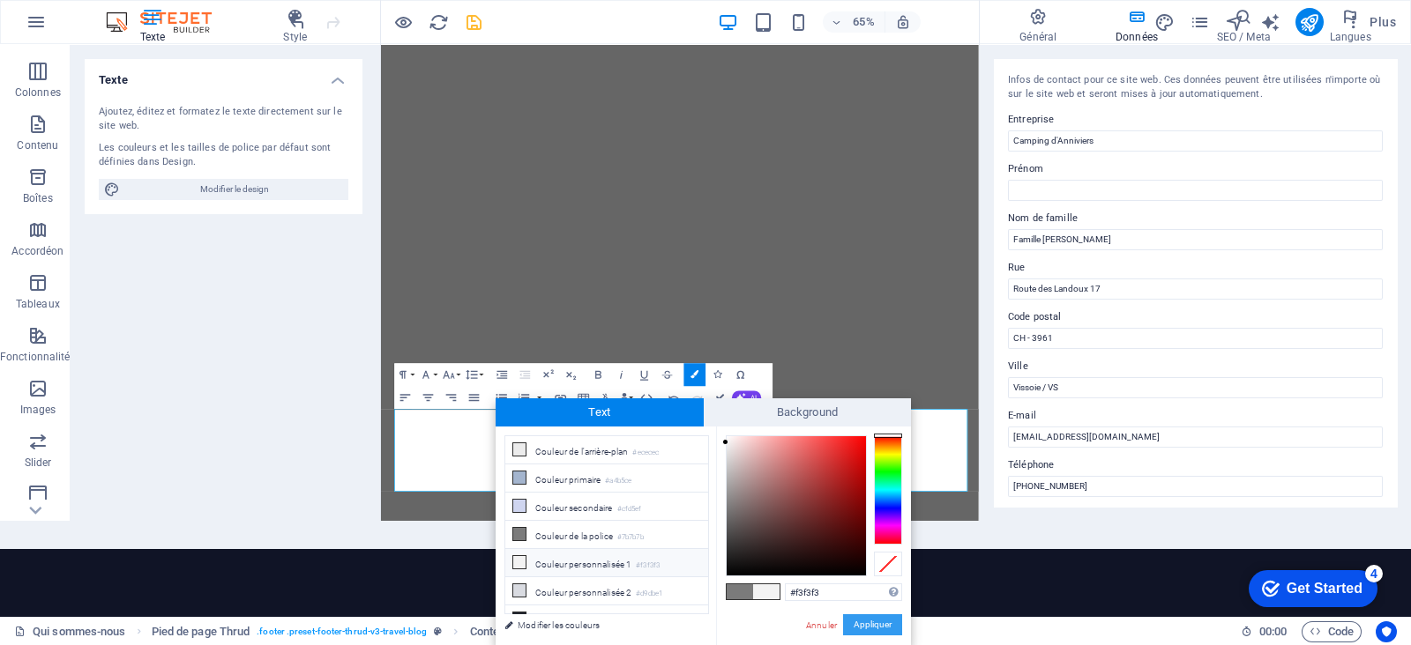
click at [862, 515] on button "Appliquer" at bounding box center [872, 625] width 59 height 21
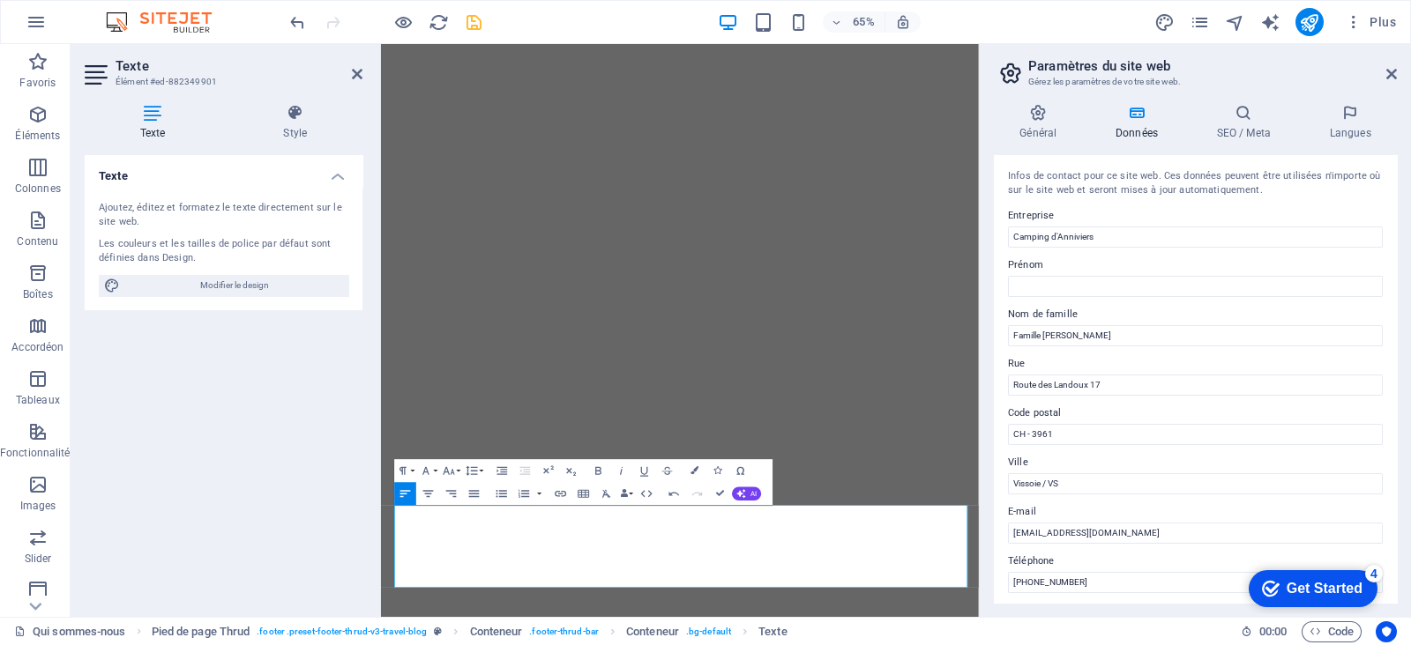
scroll to position [0, 0]
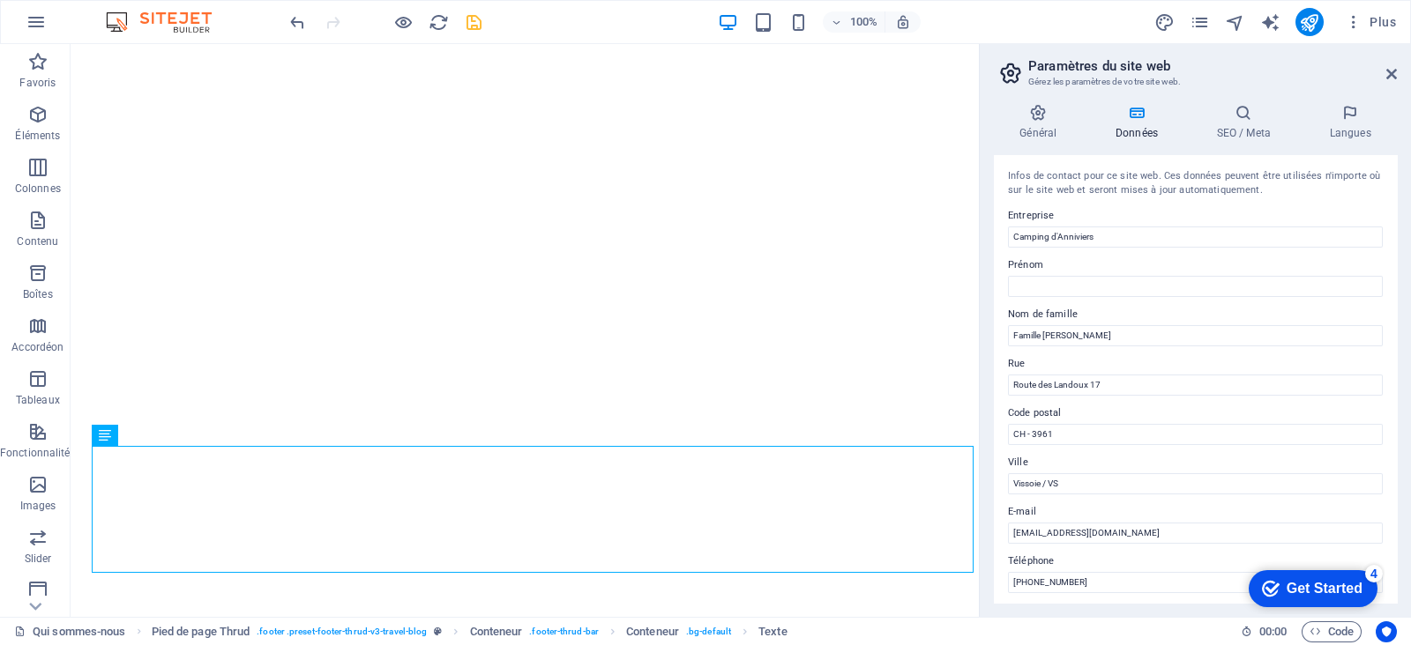
click at [1128, 81] on header "Paramètres du site web Gérez les paramètres de votre site web." at bounding box center [1196, 67] width 399 height 46
click at [1128, 72] on icon at bounding box center [1391, 74] width 11 height 14
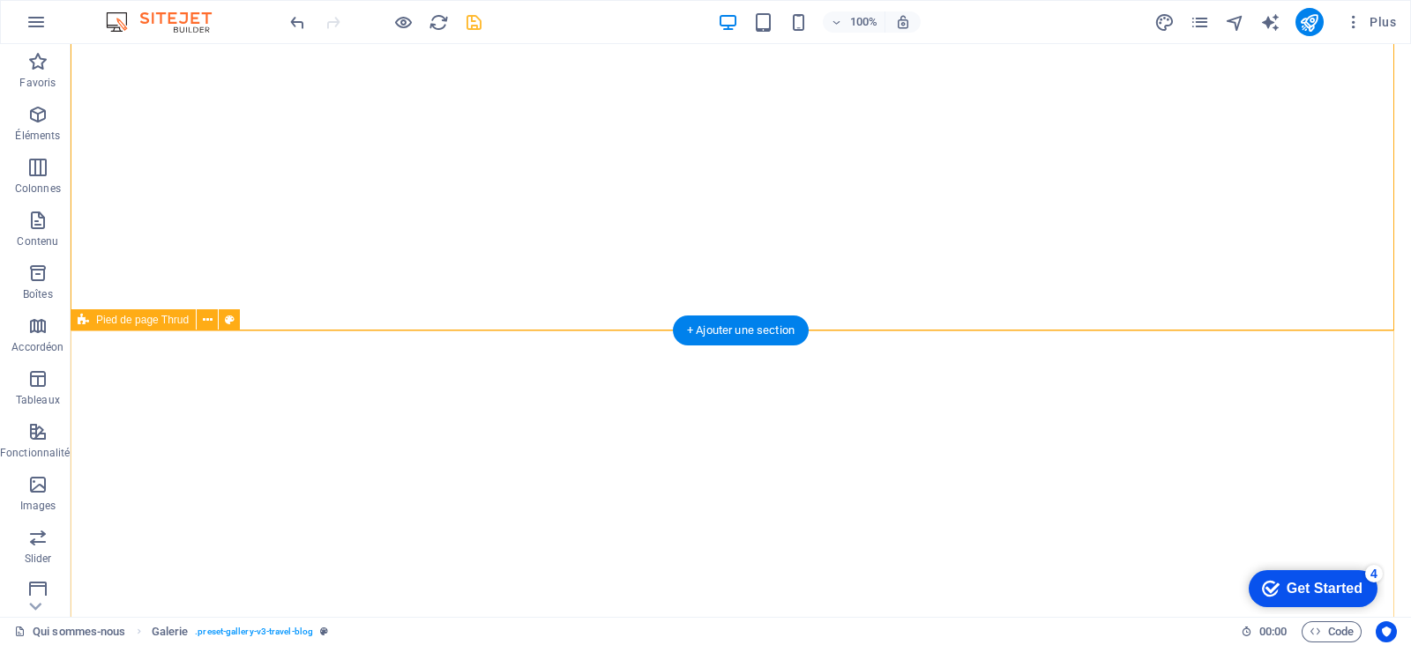
select select "px"
select select "footer"
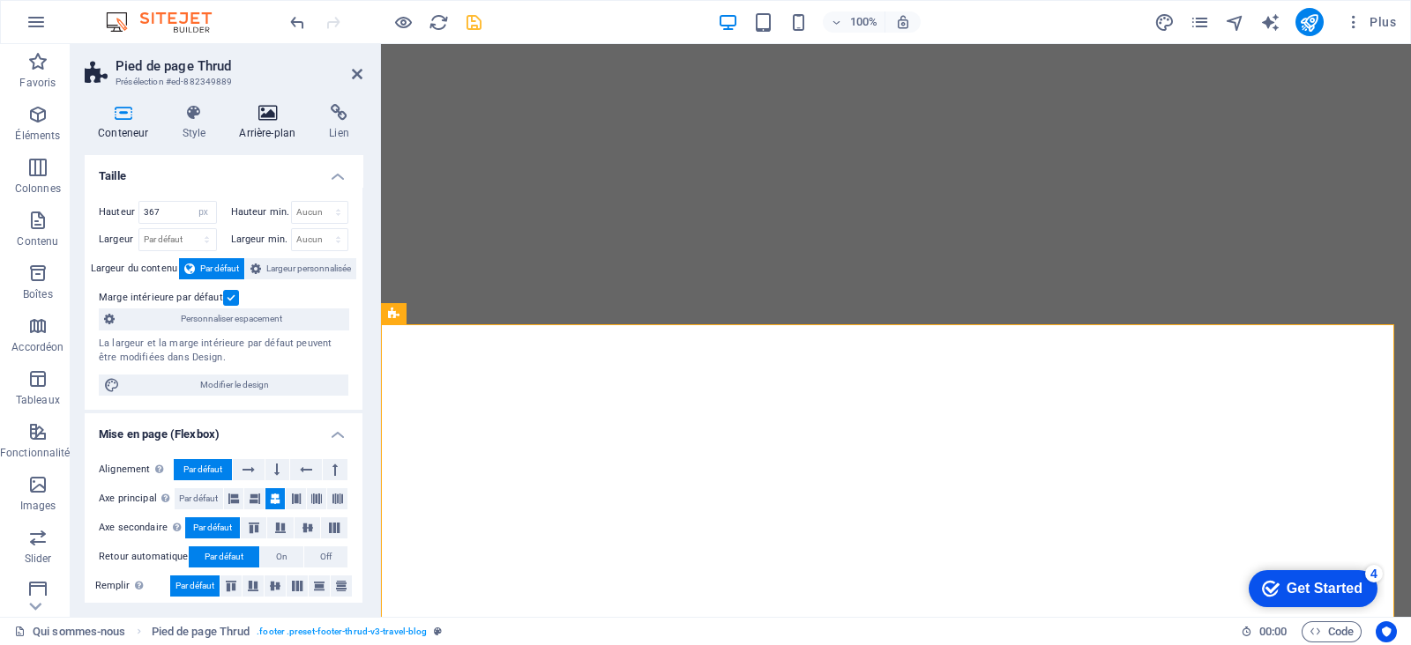
click at [250, 116] on icon at bounding box center [267, 113] width 83 height 18
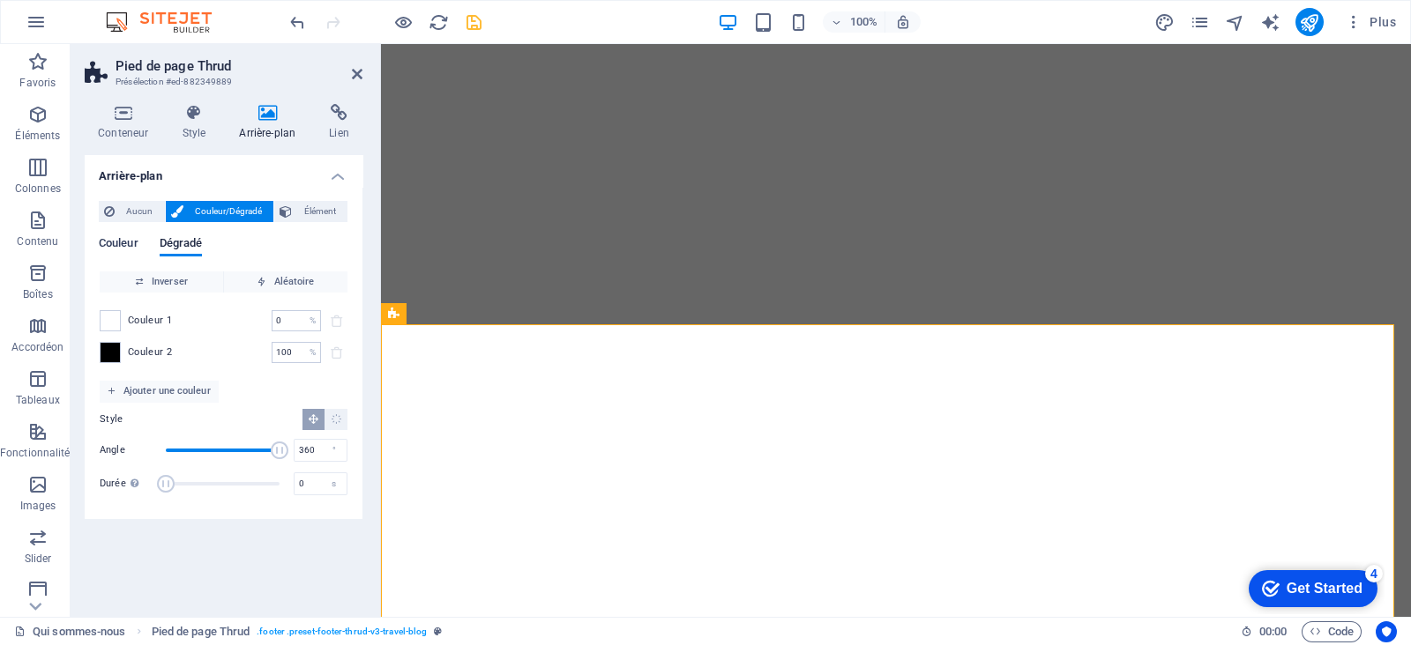
click at [125, 240] on span "Couleur" at bounding box center [119, 245] width 40 height 25
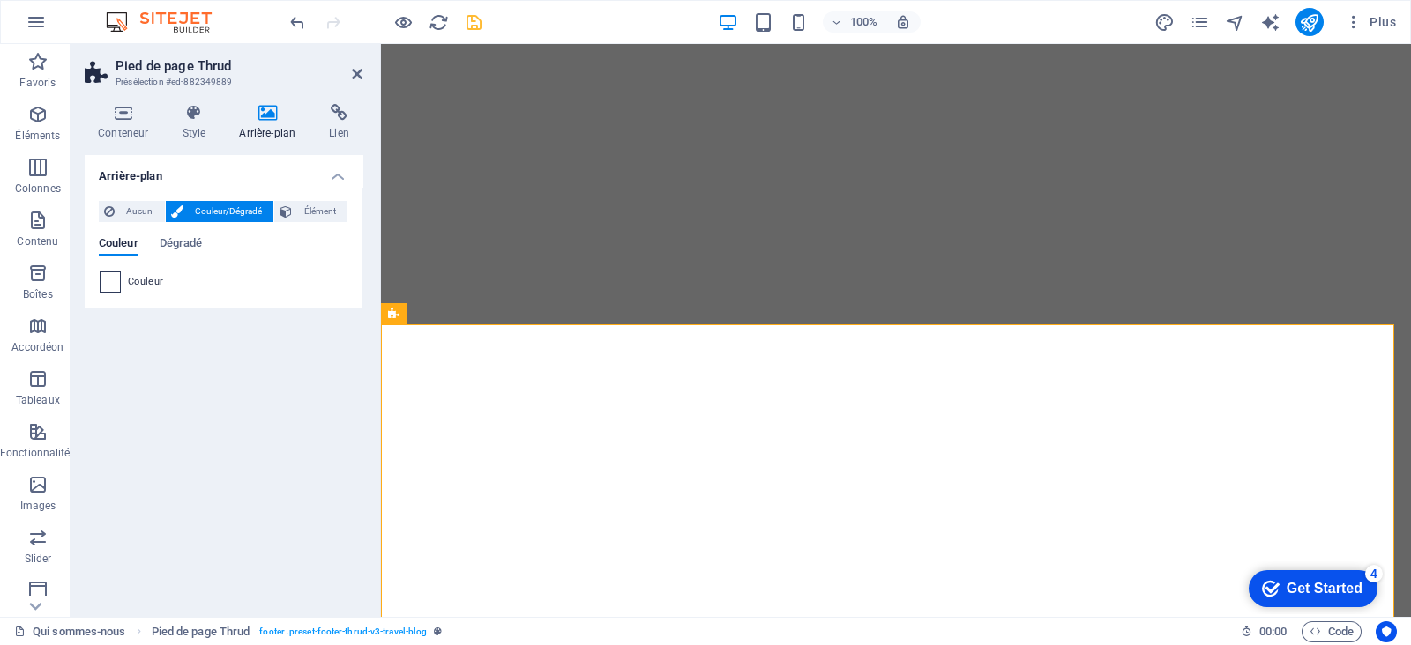
click at [110, 279] on span at bounding box center [110, 281] width 19 height 19
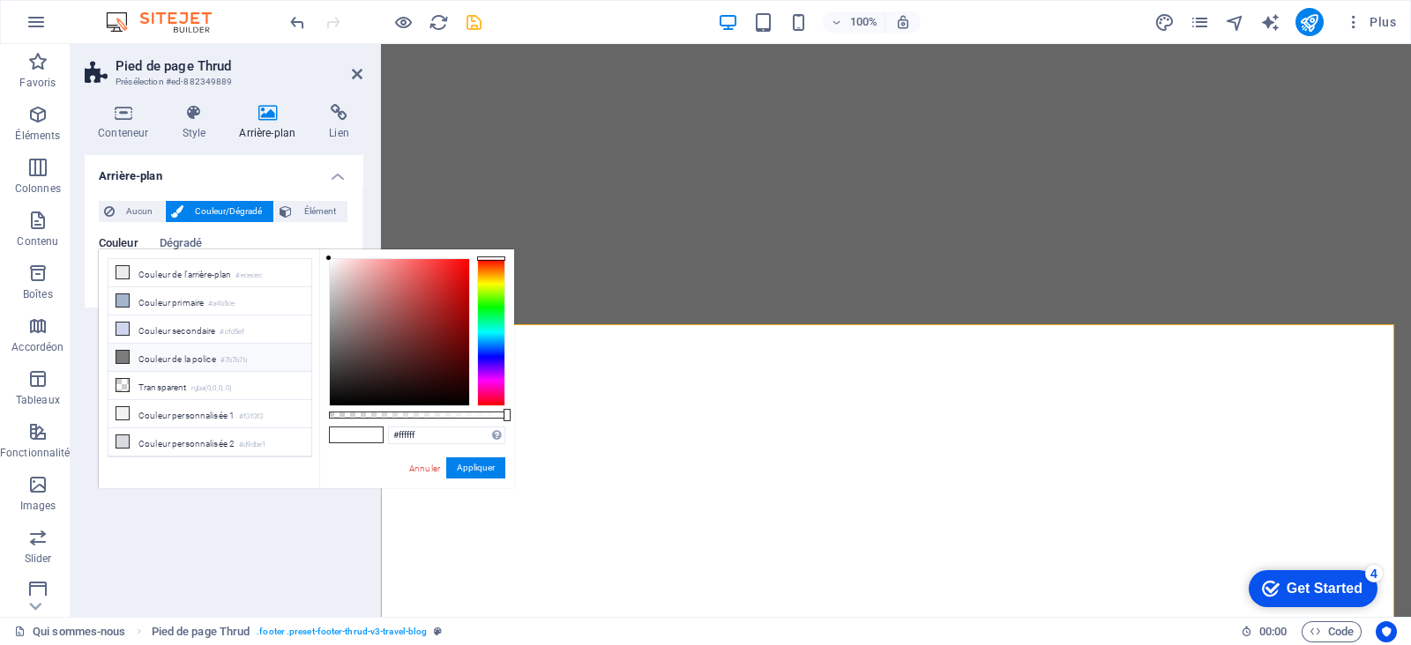
click at [119, 351] on icon at bounding box center [122, 357] width 12 height 12
type input "#7b7b7b"
click at [458, 463] on button "Appliquer" at bounding box center [475, 468] width 59 height 21
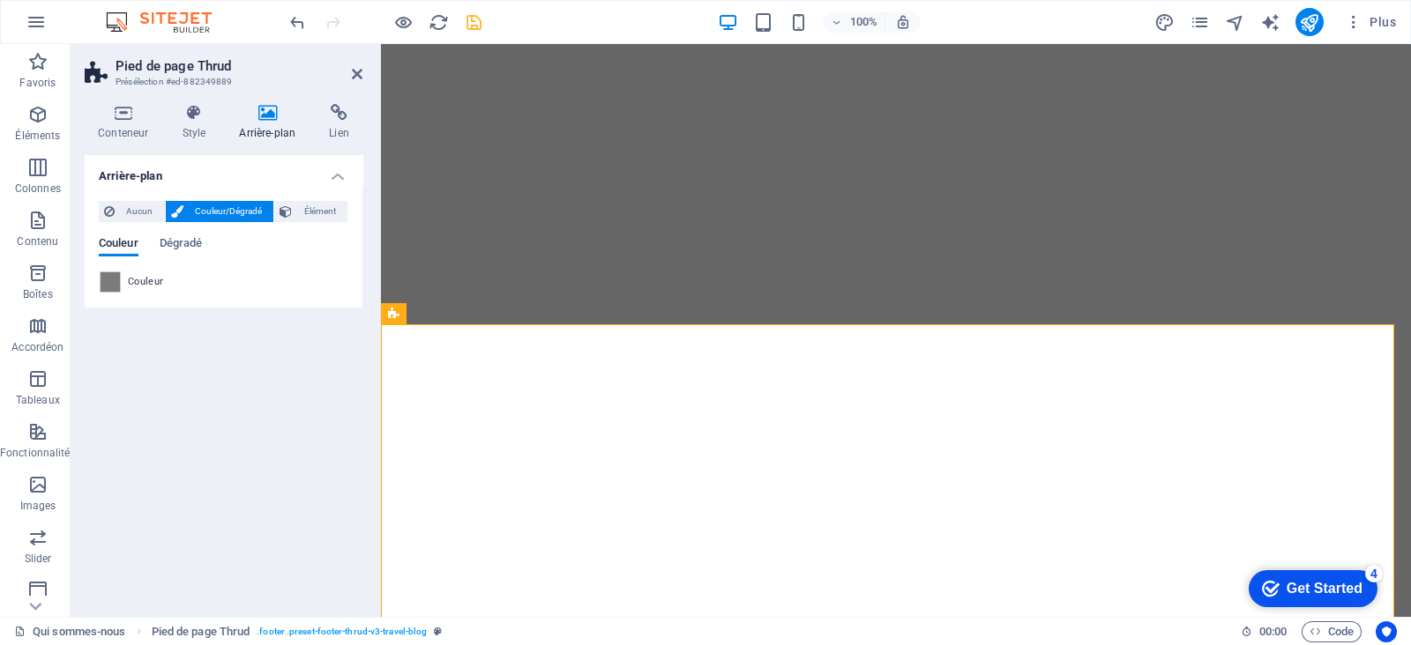
click at [539, 16] on div "100% Plus" at bounding box center [845, 22] width 1116 height 28
click at [468, 21] on icon "save" at bounding box center [474, 22] width 20 height 20
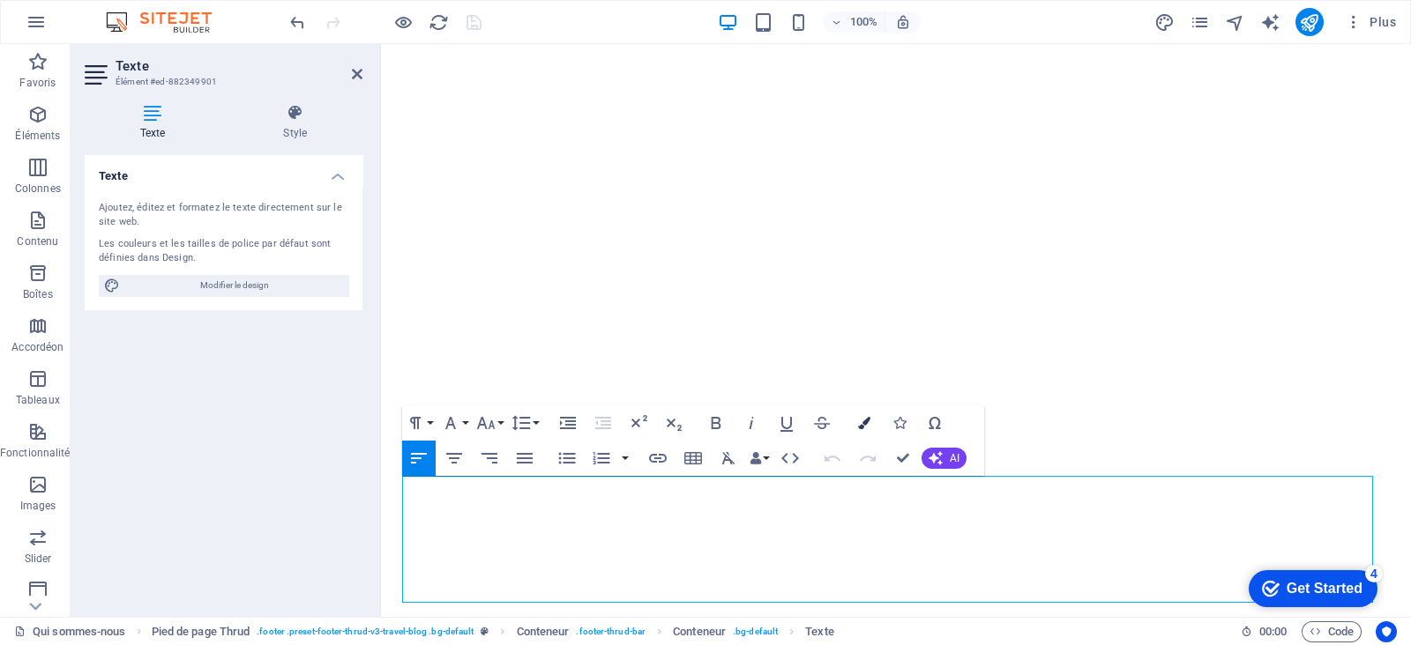
click at [864, 421] on icon "button" at bounding box center [864, 423] width 12 height 12
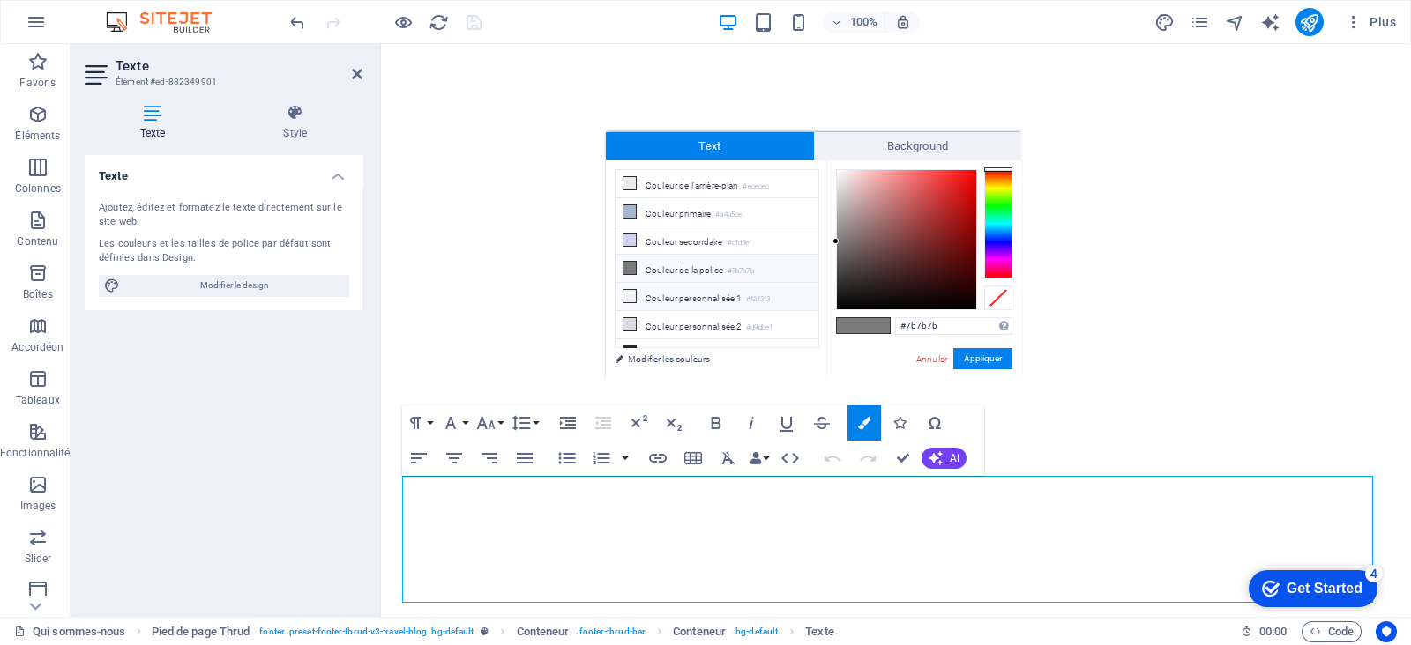
click at [630, 290] on icon at bounding box center [629, 296] width 12 height 12
click at [1002, 359] on button "Appliquer" at bounding box center [982, 358] width 59 height 21
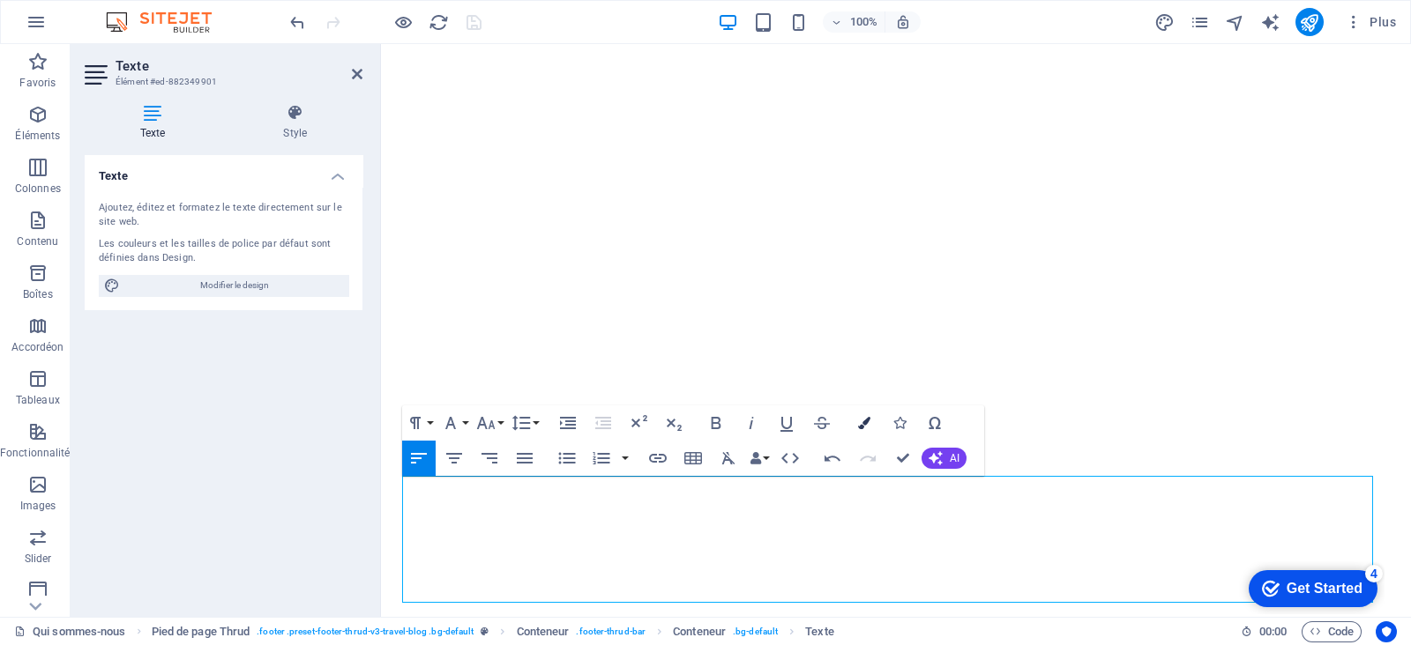
click at [868, 422] on icon "button" at bounding box center [864, 423] width 12 height 12
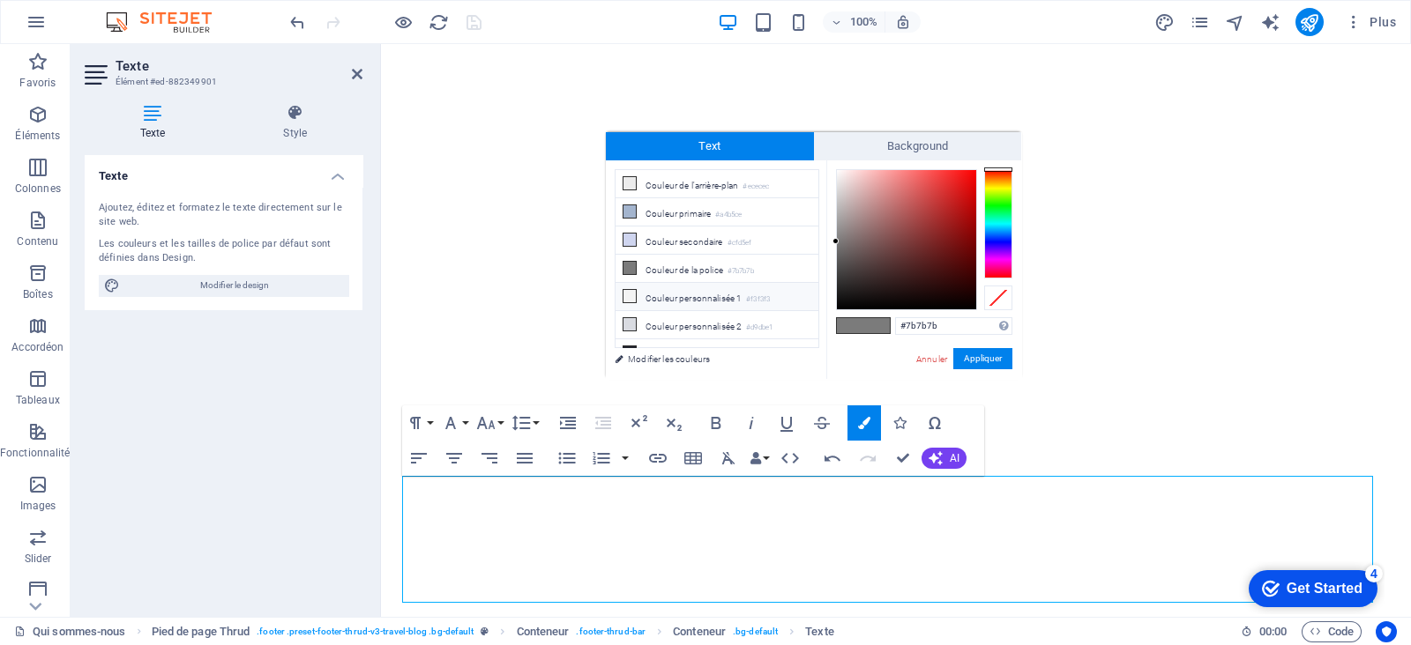
click at [632, 297] on icon at bounding box center [629, 296] width 12 height 12
type input "#f3f3f3"
click at [975, 363] on button "Appliquer" at bounding box center [982, 358] width 59 height 21
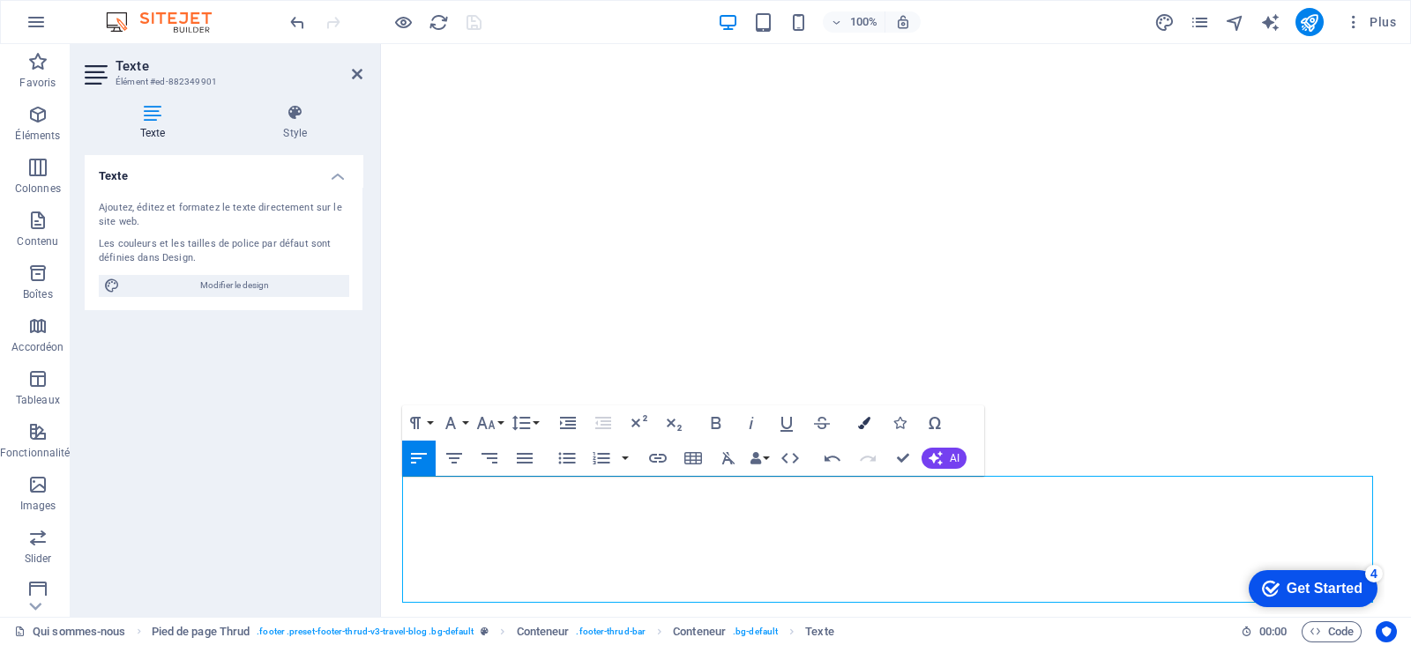
click at [866, 421] on icon "button" at bounding box center [864, 423] width 12 height 12
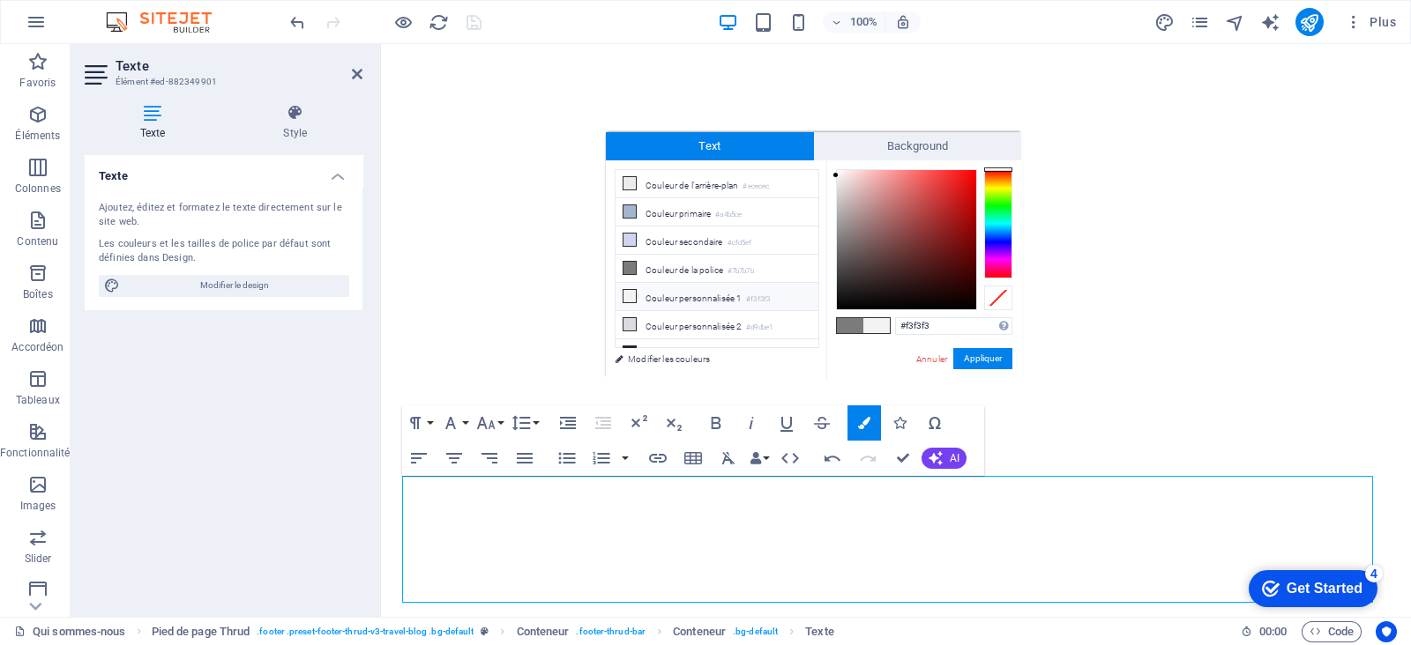
click at [633, 294] on icon at bounding box center [629, 296] width 12 height 12
click at [992, 359] on button "Appliquer" at bounding box center [982, 358] width 59 height 21
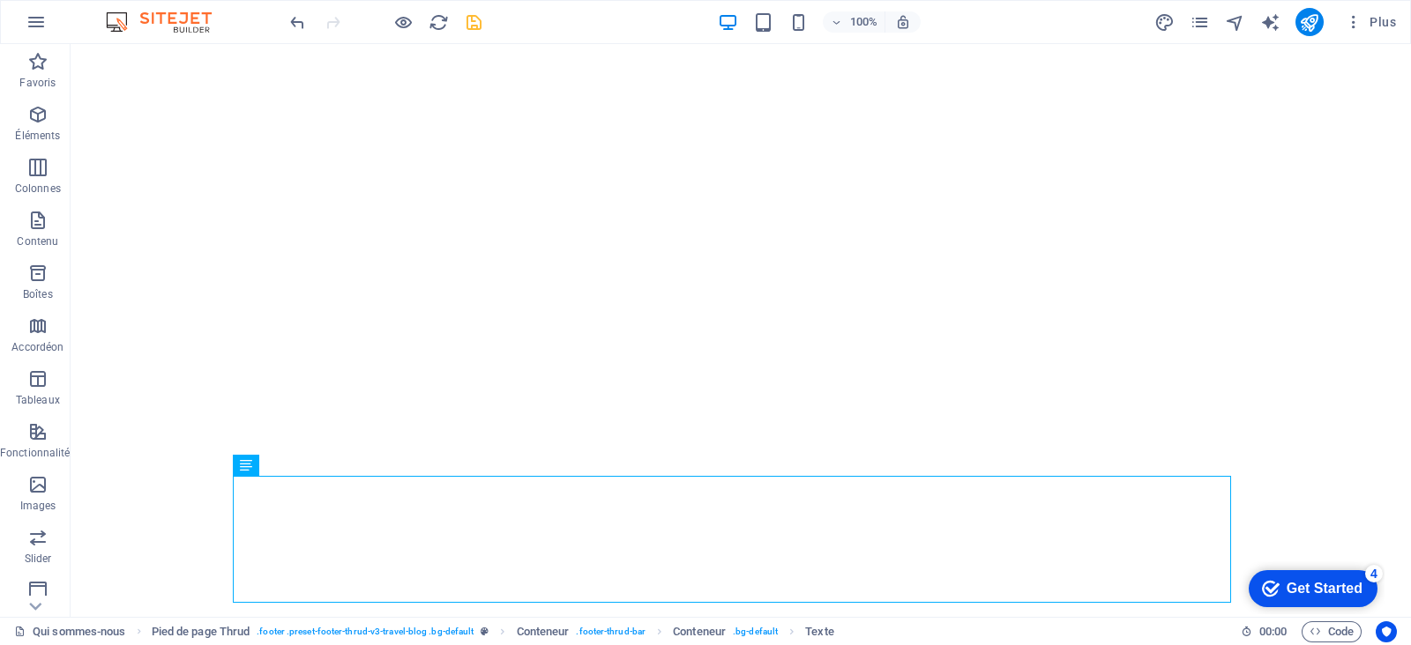
click at [460, 26] on div at bounding box center [385, 22] width 197 height 28
click at [476, 25] on icon "save" at bounding box center [474, 22] width 20 height 20
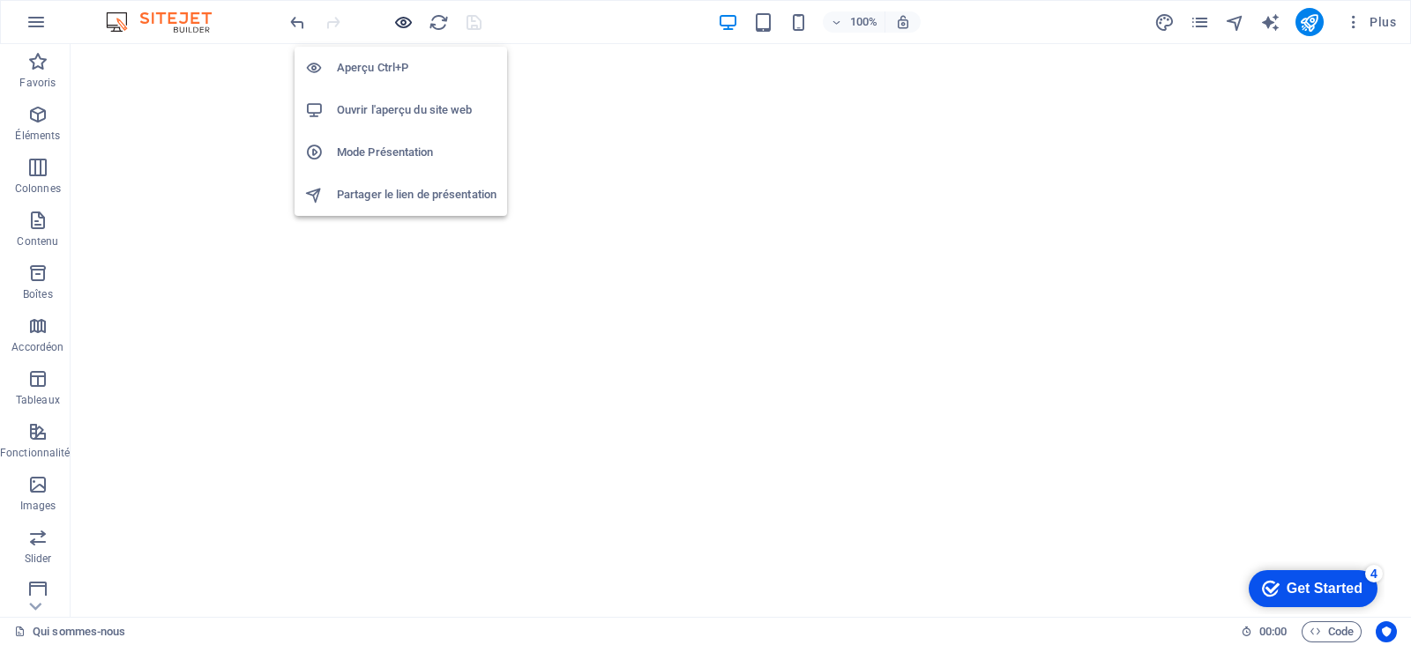
click at [406, 18] on icon "button" at bounding box center [403, 22] width 20 height 20
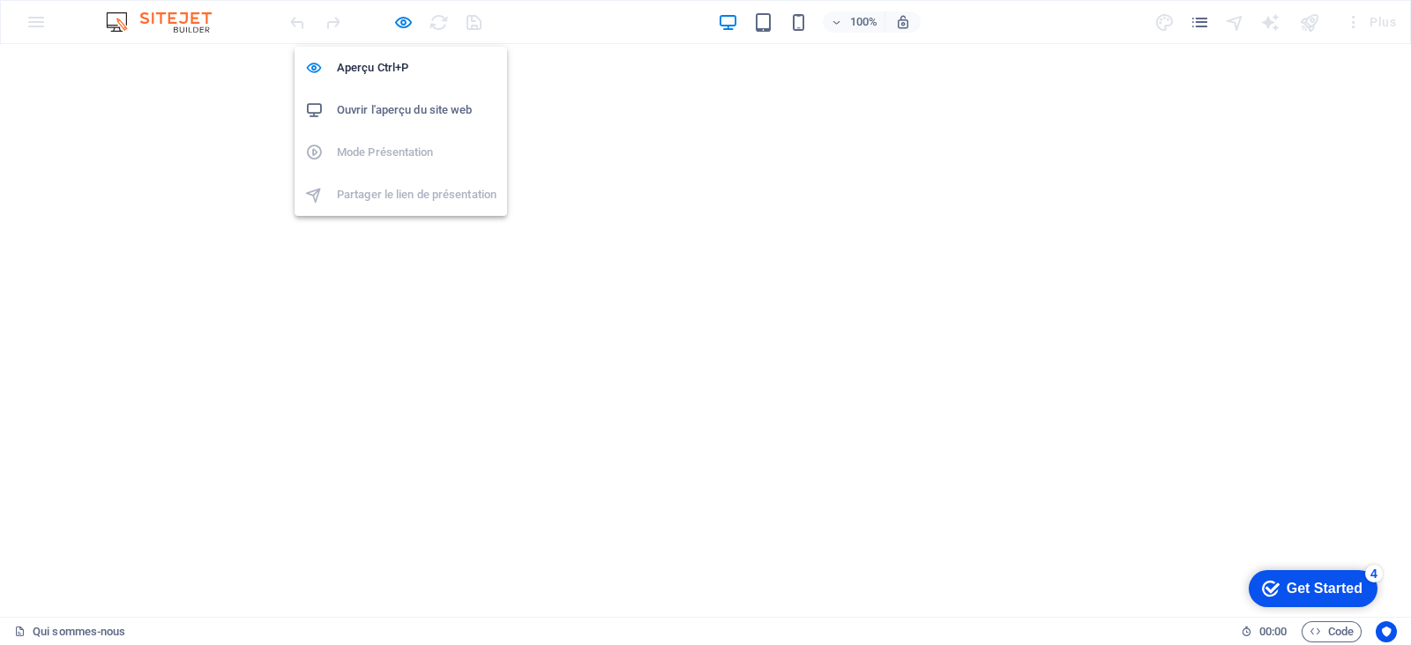
click at [384, 106] on h6 "Ouvrir l'aperçu du site web" at bounding box center [417, 110] width 160 height 21
click at [402, 23] on icon "button" at bounding box center [403, 22] width 20 height 20
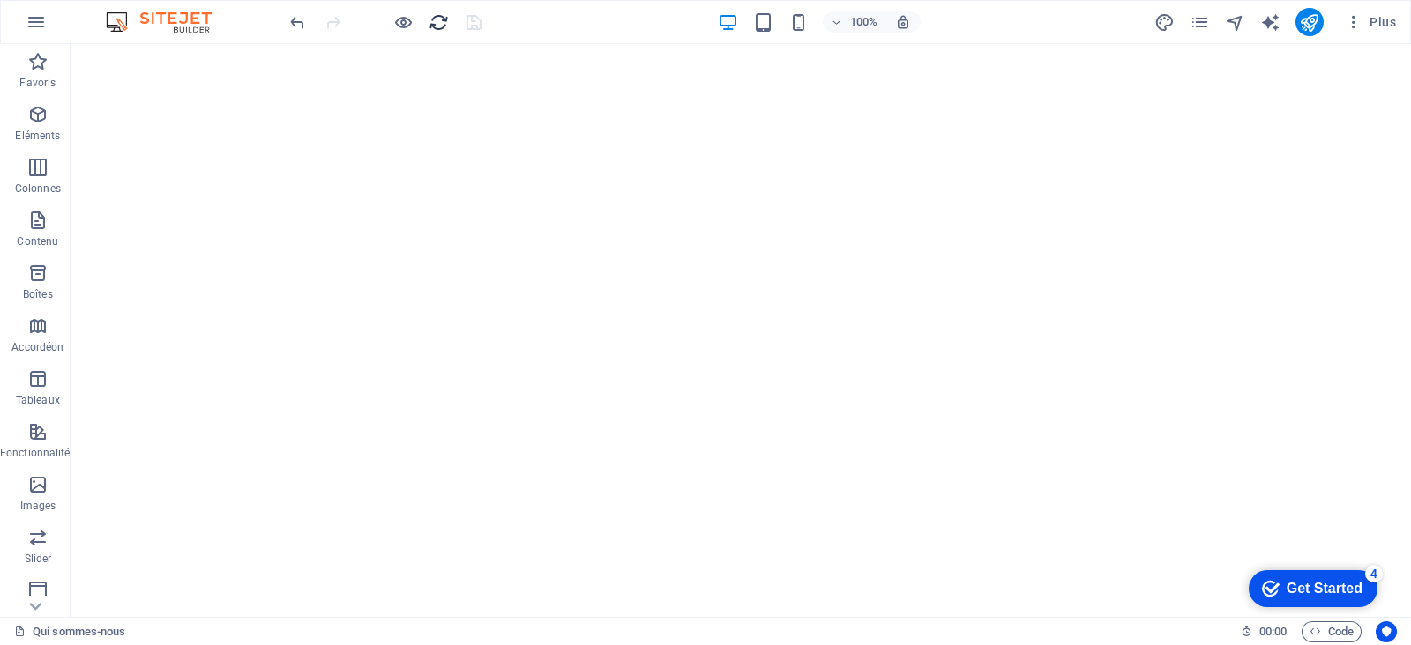
click at [443, 21] on icon "reload" at bounding box center [438, 22] width 20 height 20
click at [406, 24] on icon "button" at bounding box center [403, 22] width 20 height 20
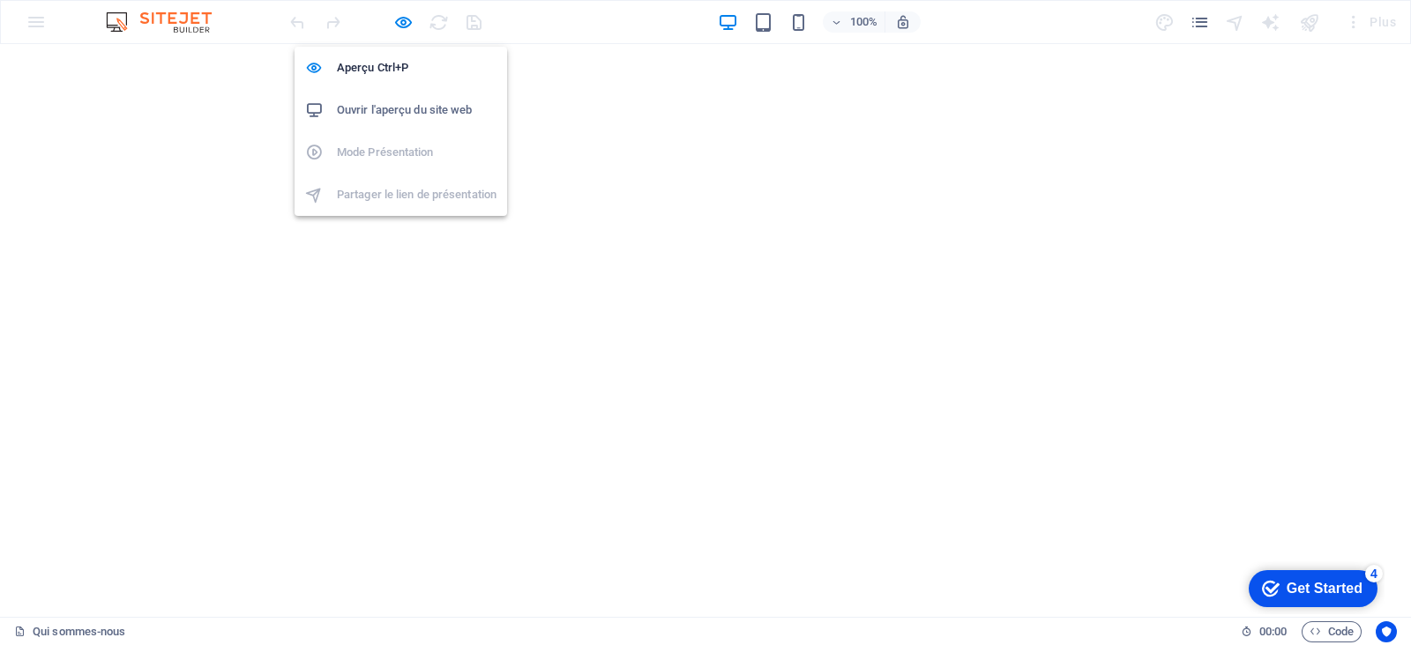
click at [397, 112] on h6 "Ouvrir l'aperçu du site web" at bounding box center [417, 110] width 160 height 21
click at [398, 25] on icon "button" at bounding box center [403, 22] width 20 height 20
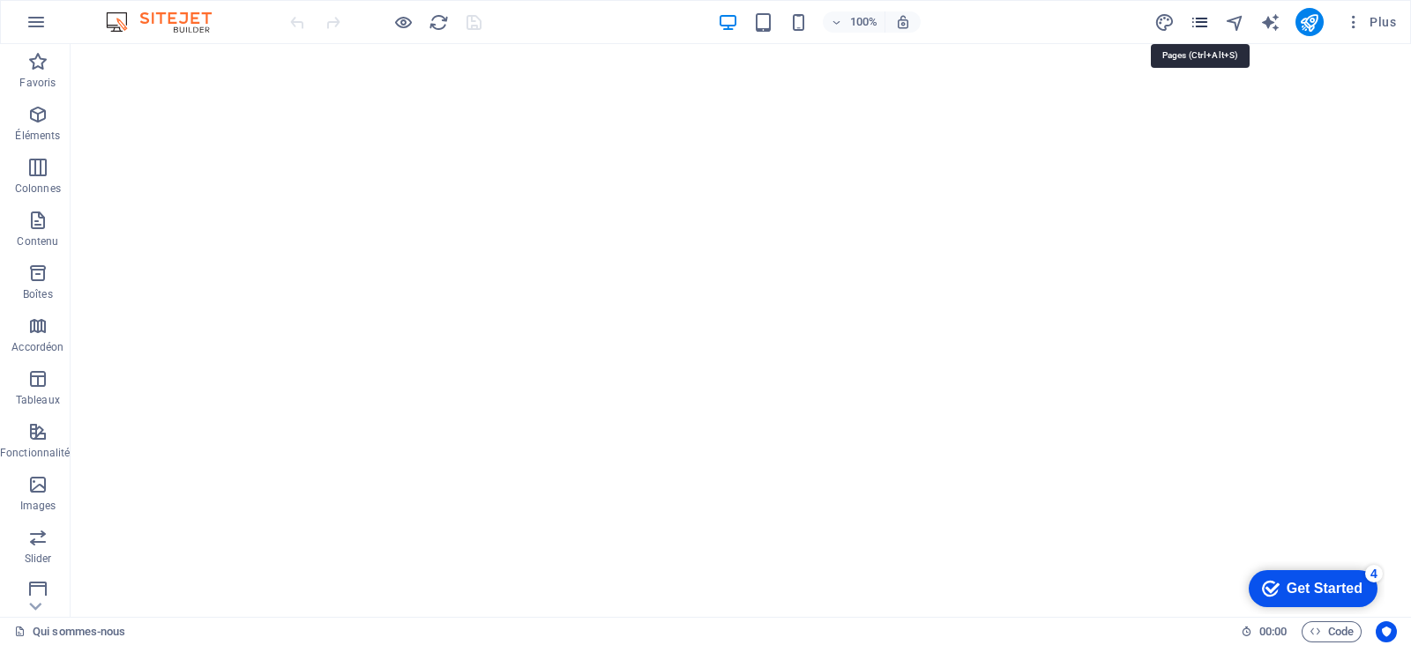
click at [1128, 25] on icon "pages" at bounding box center [1199, 22] width 20 height 20
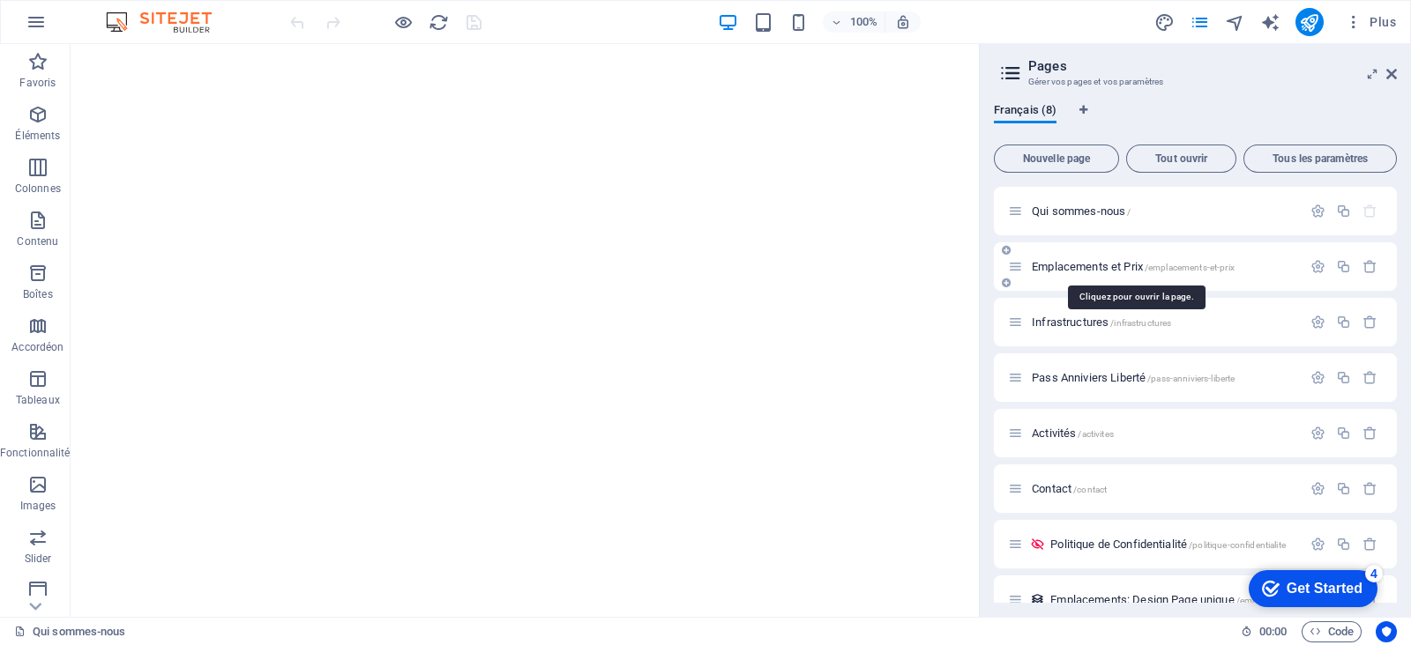
click at [1074, 264] on span "Emplacements et Prix /emplacements-et-prix" at bounding box center [1133, 266] width 203 height 13
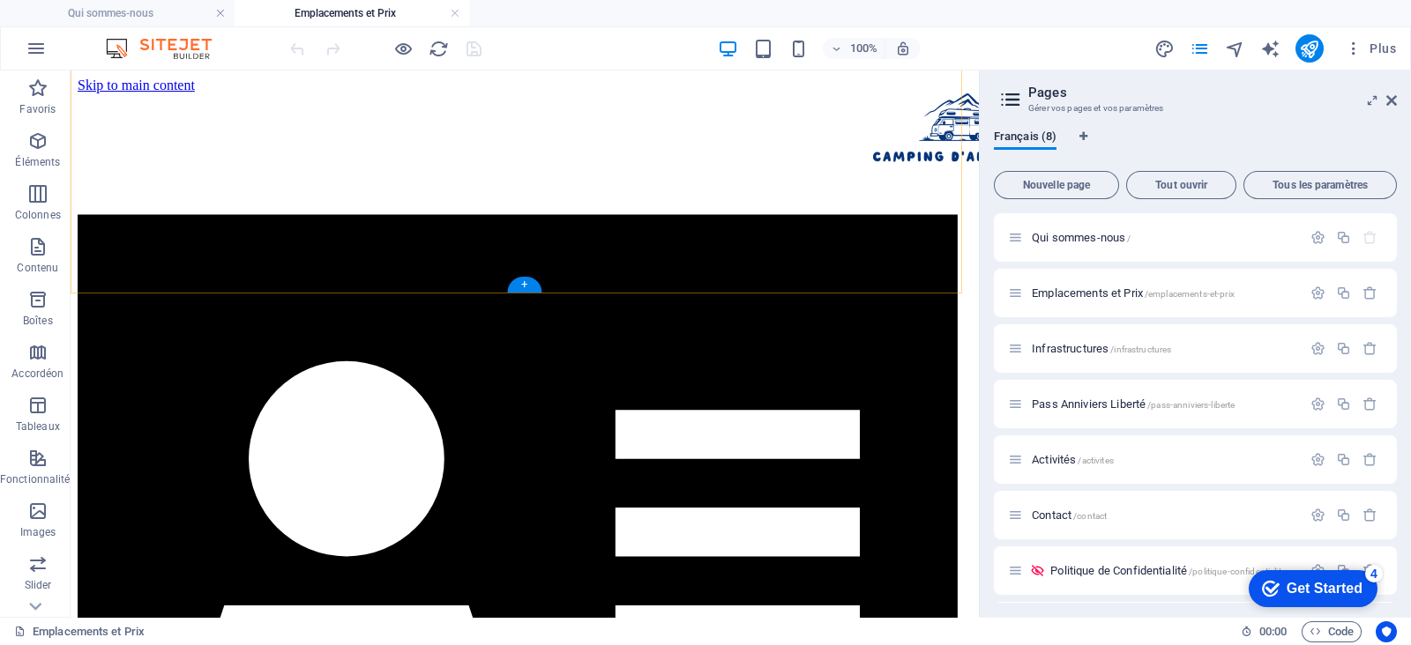
scroll to position [1489, 0]
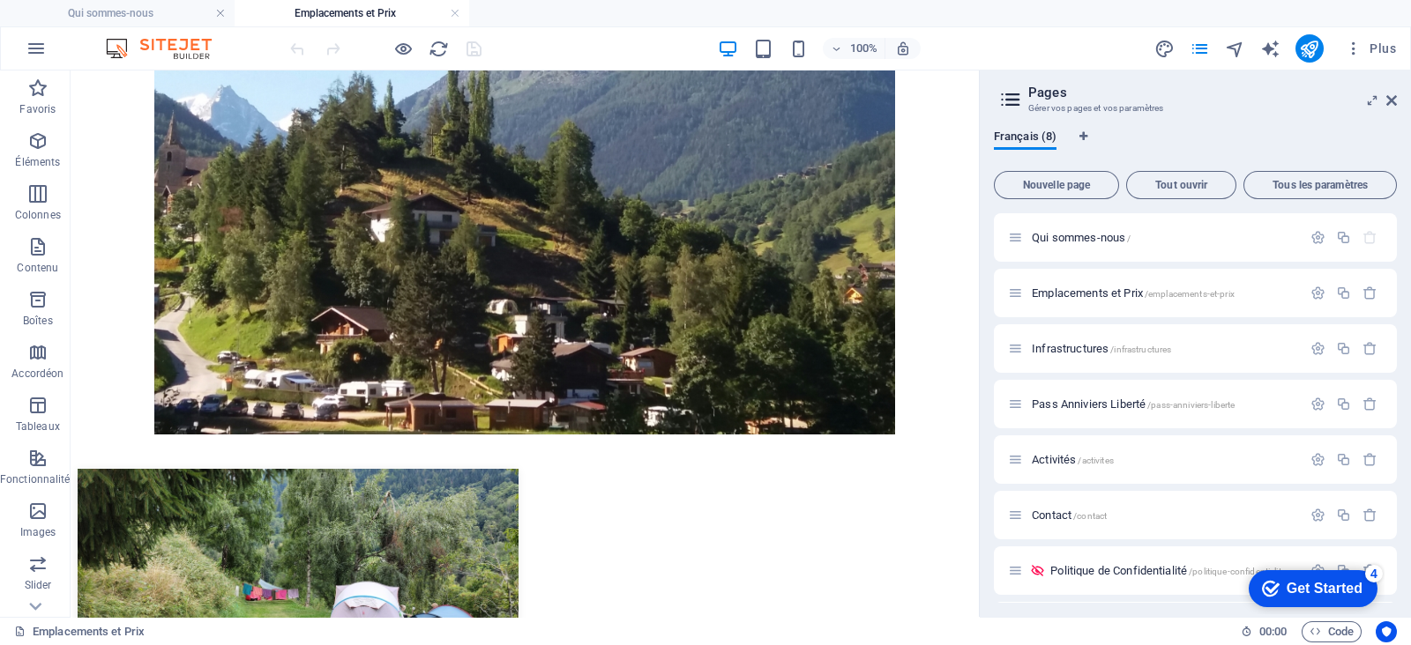
click at [458, 11] on link at bounding box center [455, 13] width 11 height 17
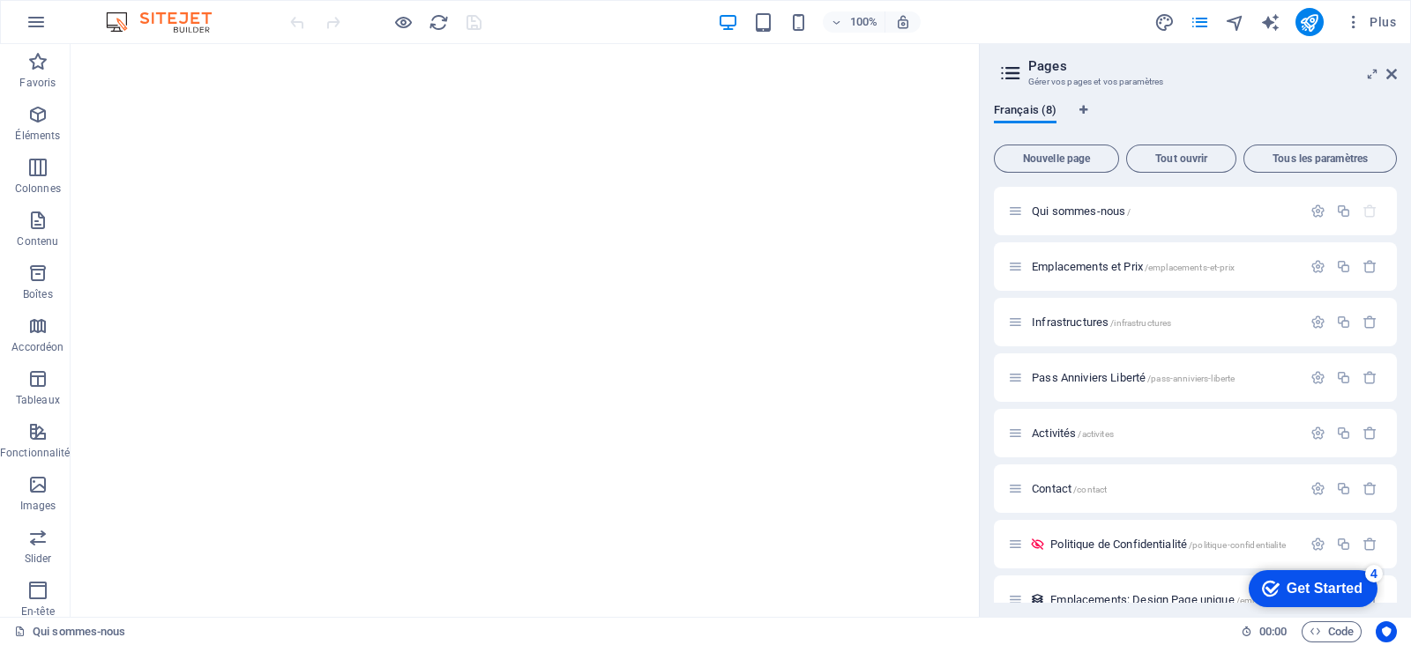
click at [452, 11] on div at bounding box center [385, 22] width 197 height 28
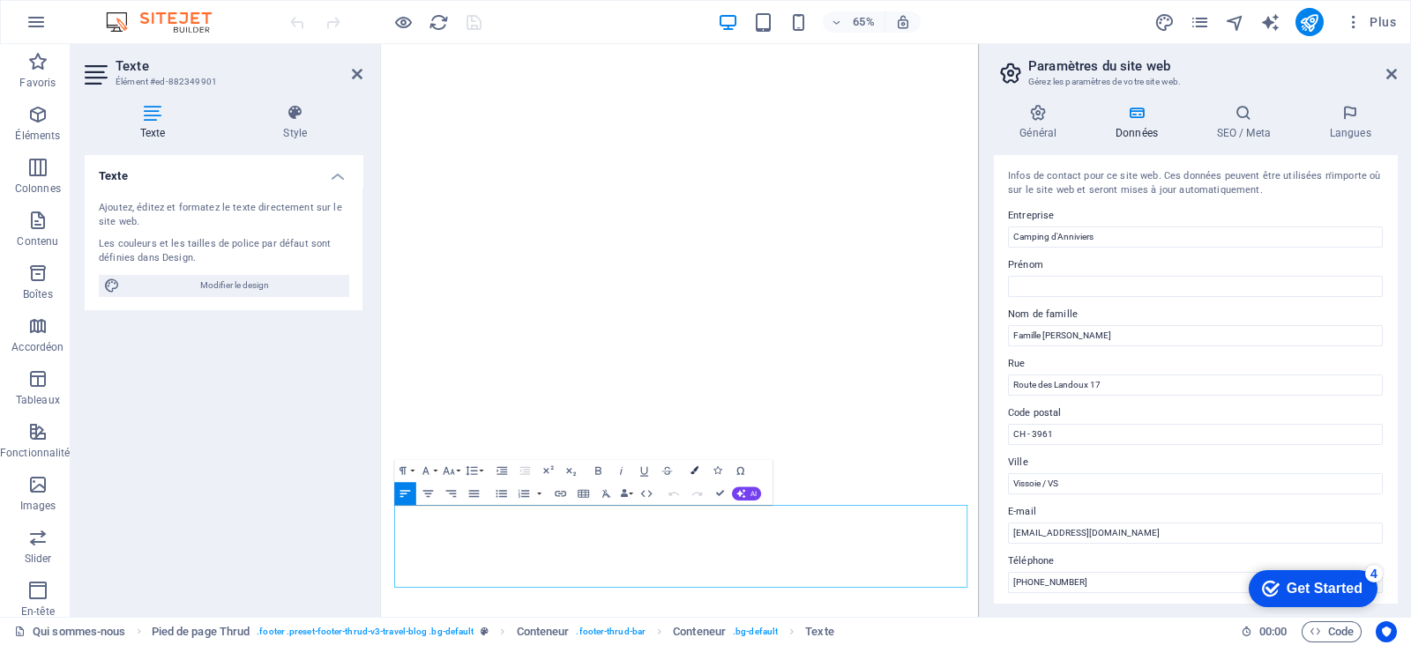
click at [684, 469] on button "Colors" at bounding box center [695, 470] width 22 height 23
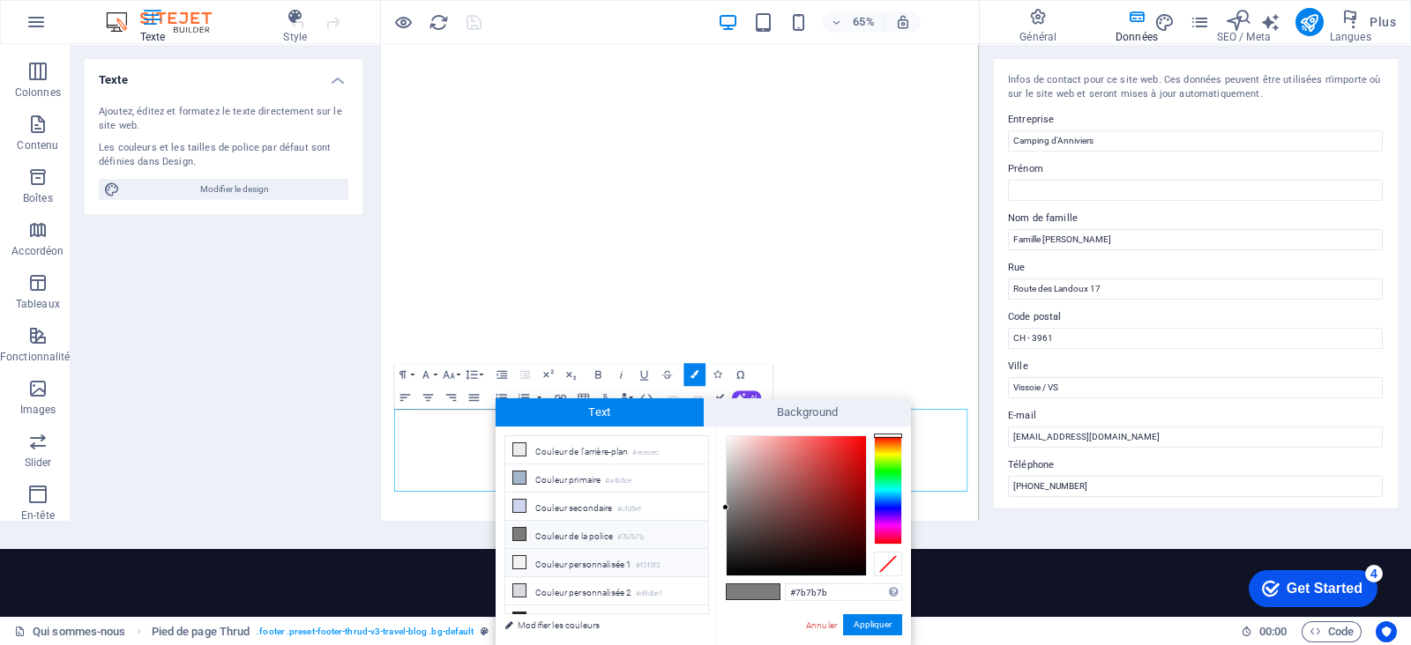
click at [520, 515] on icon at bounding box center [519, 562] width 12 height 12
type input "#f3f3f3"
click at [867, 515] on button "Appliquer" at bounding box center [872, 625] width 59 height 21
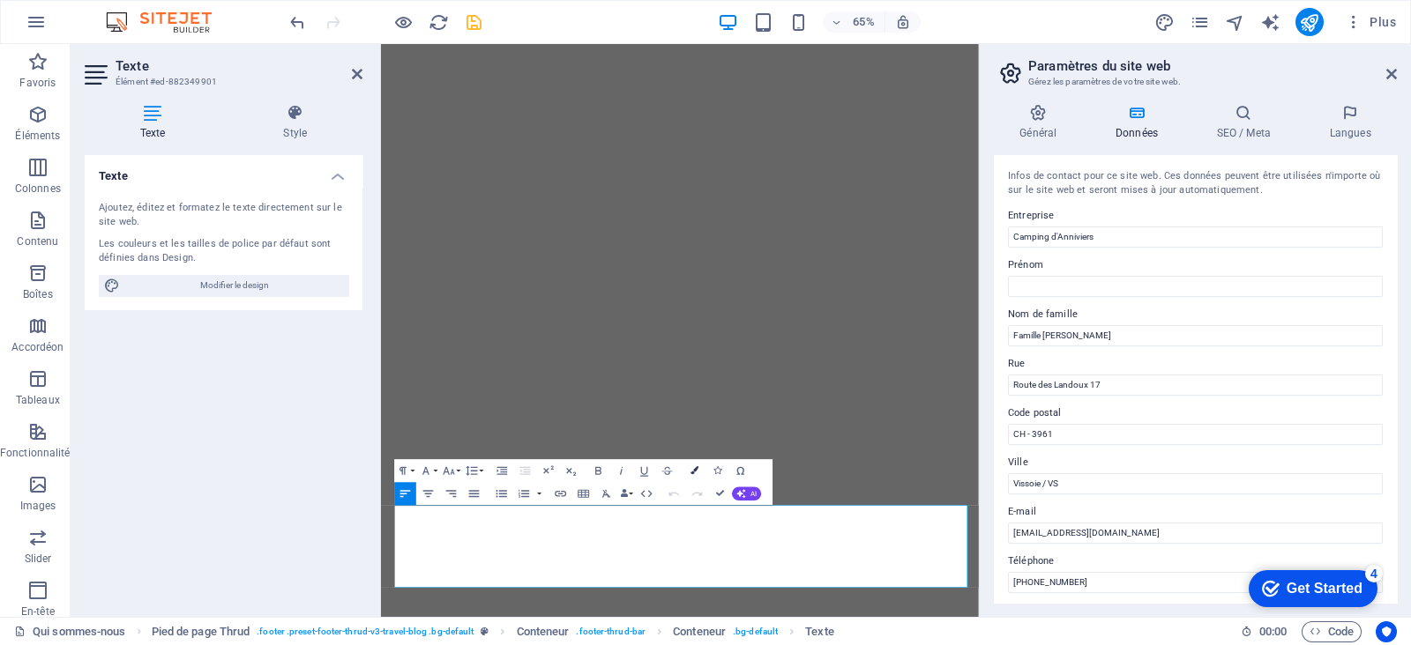
click at [699, 467] on button "Colors" at bounding box center [695, 470] width 22 height 23
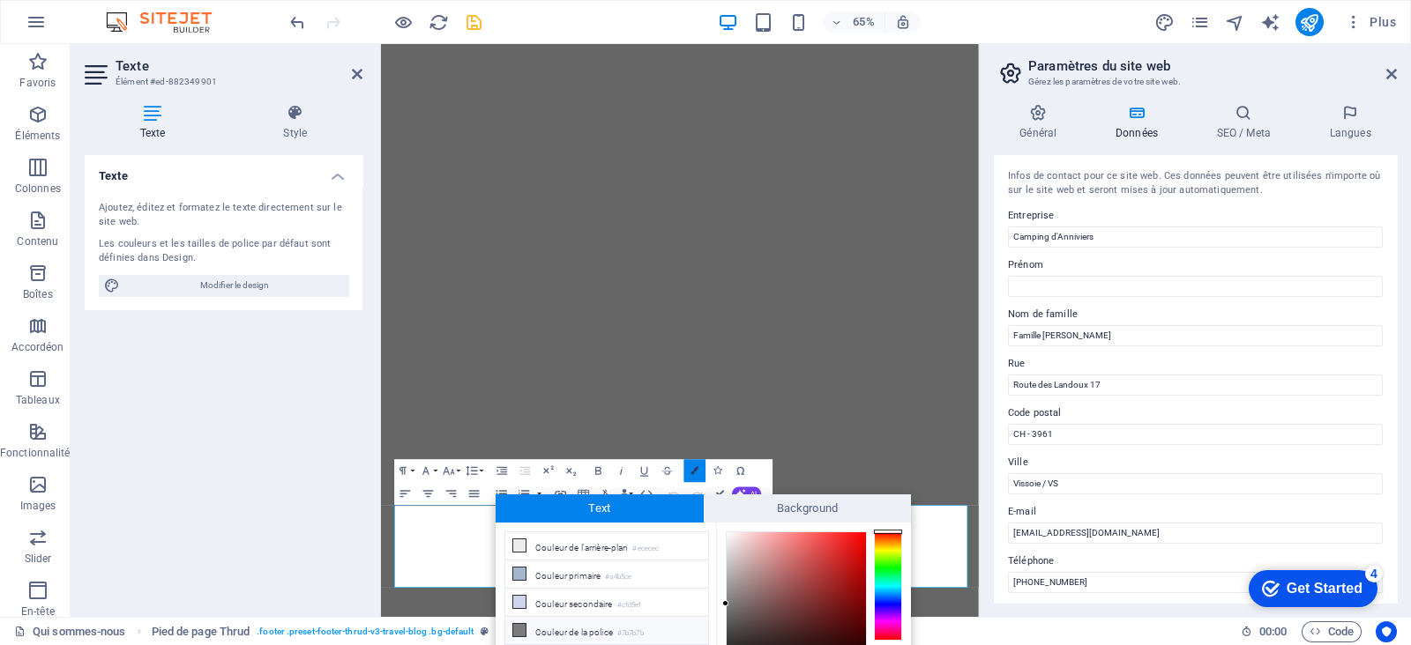
scroll to position [96, 0]
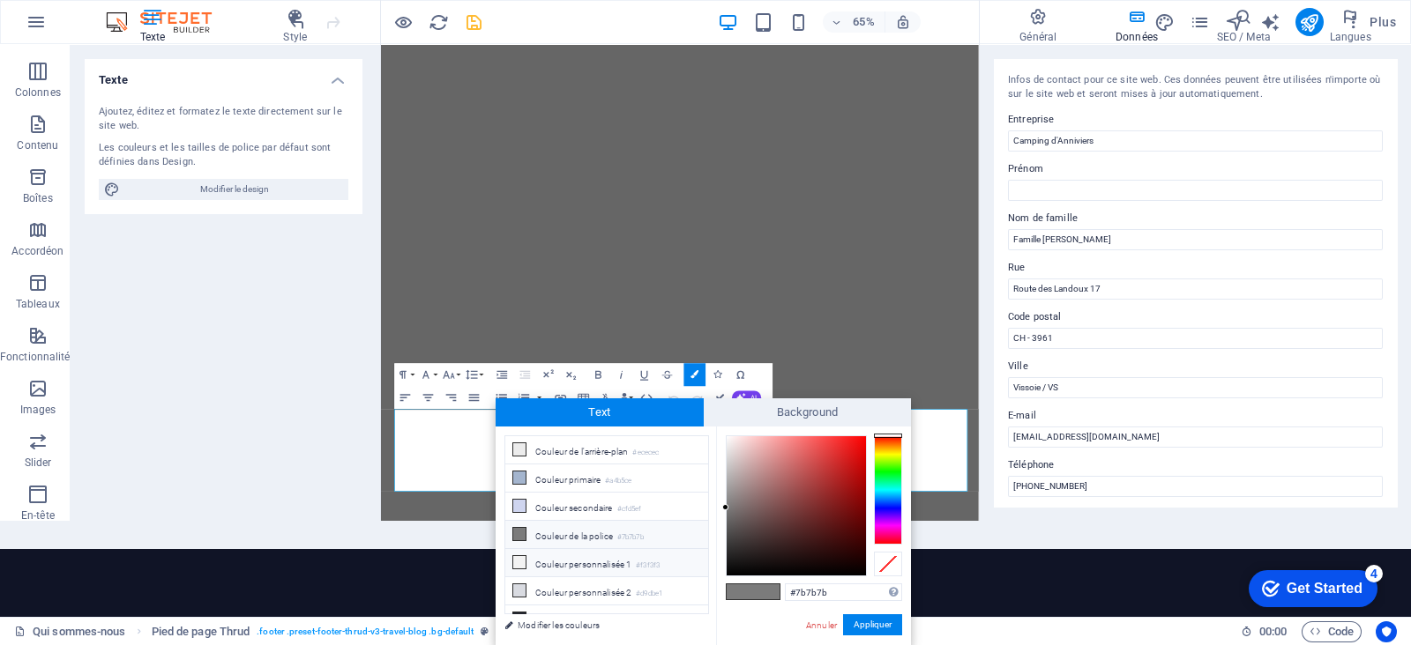
click at [517, 515] on icon at bounding box center [519, 562] width 12 height 12
type input "#f3f3f3"
click at [883, 515] on button "Appliquer" at bounding box center [872, 625] width 59 height 21
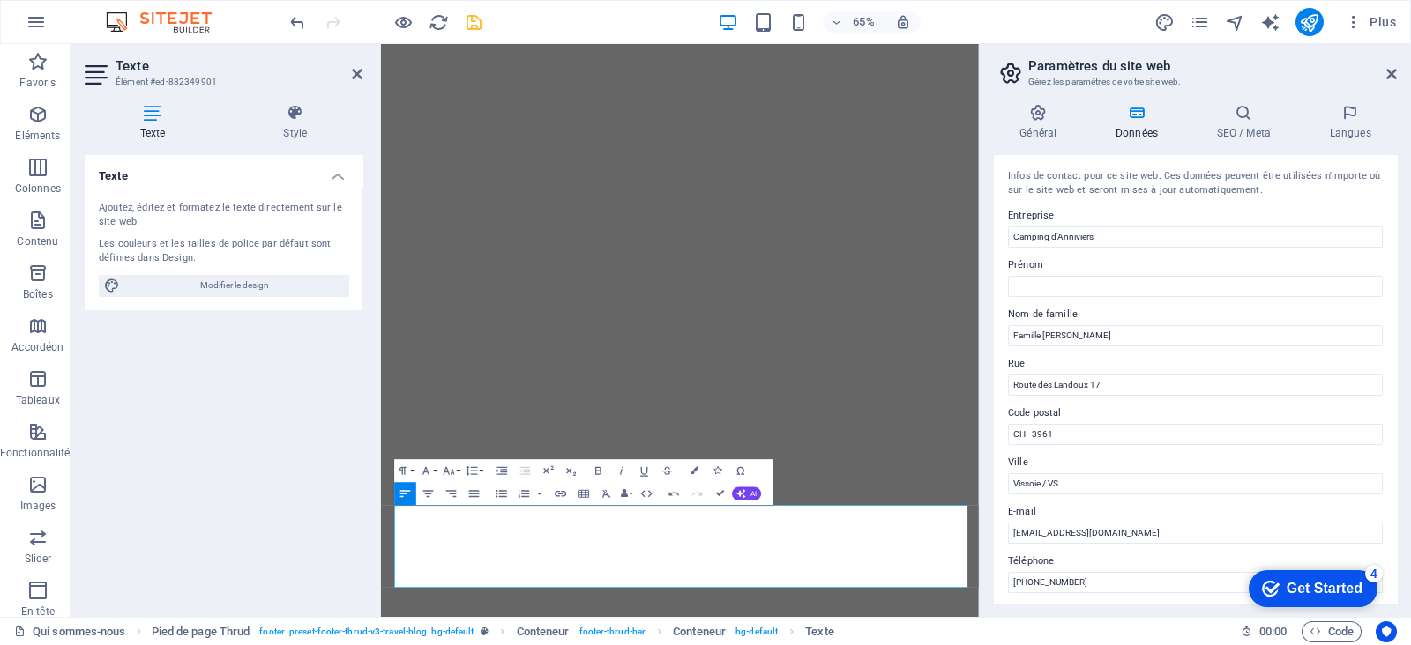
scroll to position [0, 0]
click at [472, 23] on icon "save" at bounding box center [474, 22] width 20 height 20
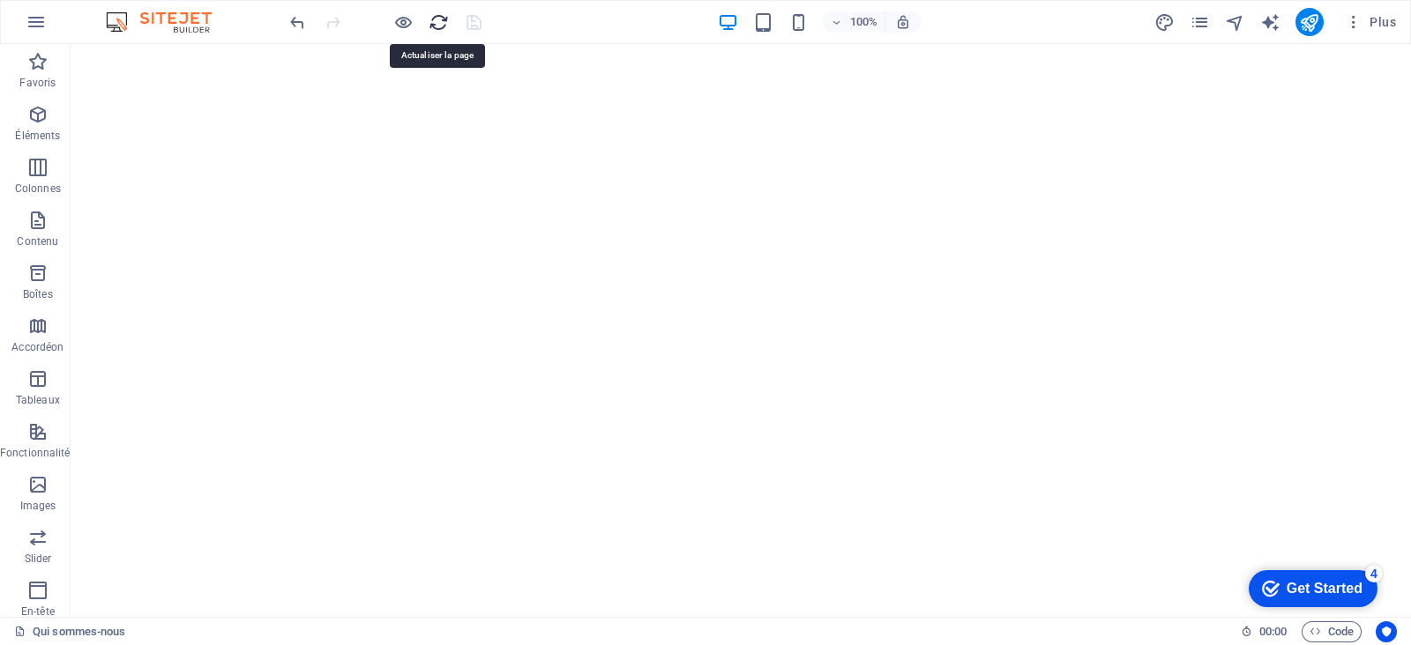
click at [436, 15] on icon "reload" at bounding box center [438, 22] width 20 height 20
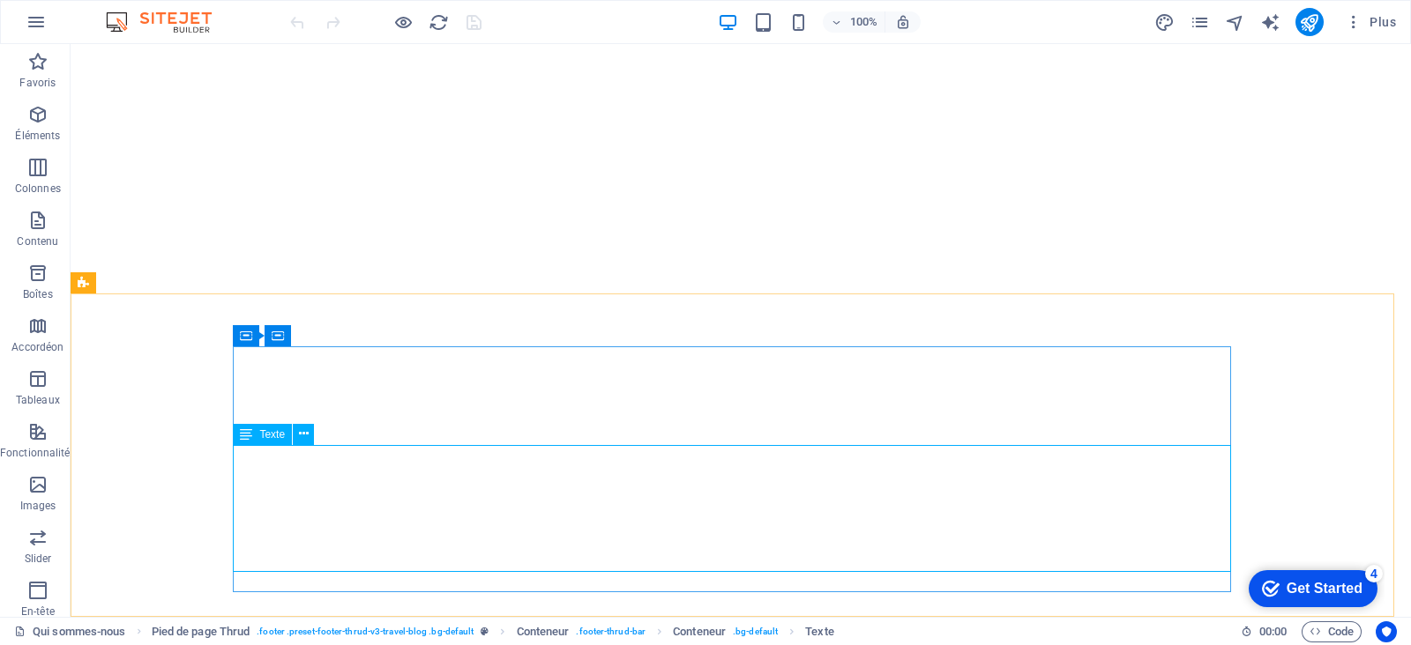
click at [266, 435] on span "Texte" at bounding box center [272, 434] width 26 height 11
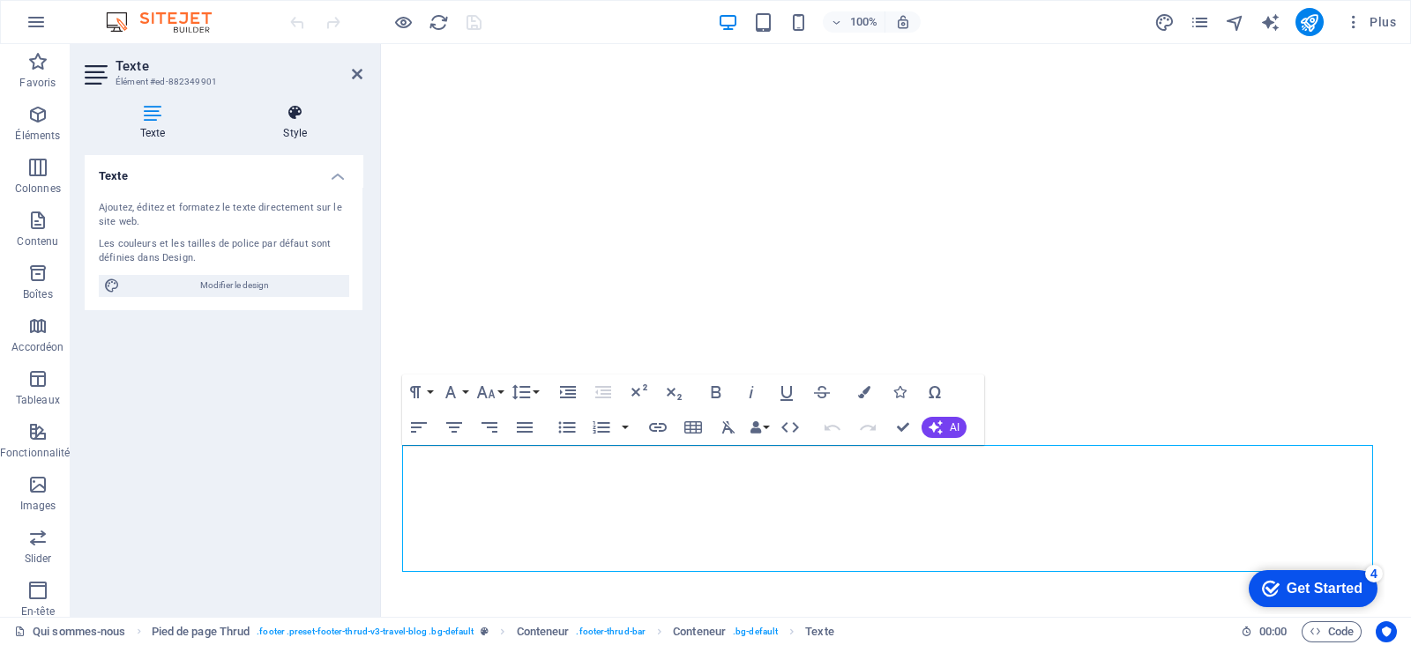
click at [300, 117] on icon at bounding box center [295, 113] width 135 height 18
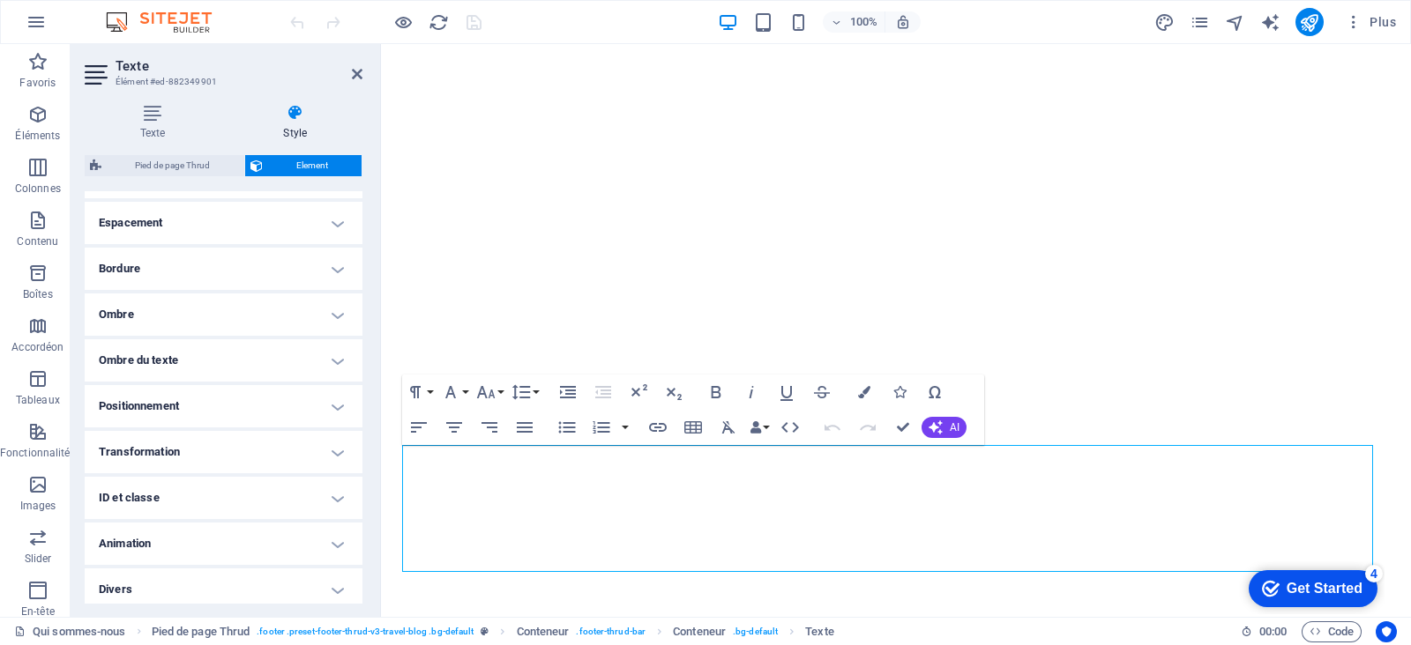
scroll to position [347, 0]
click at [295, 351] on h4 "Ombre du texte" at bounding box center [224, 353] width 278 height 42
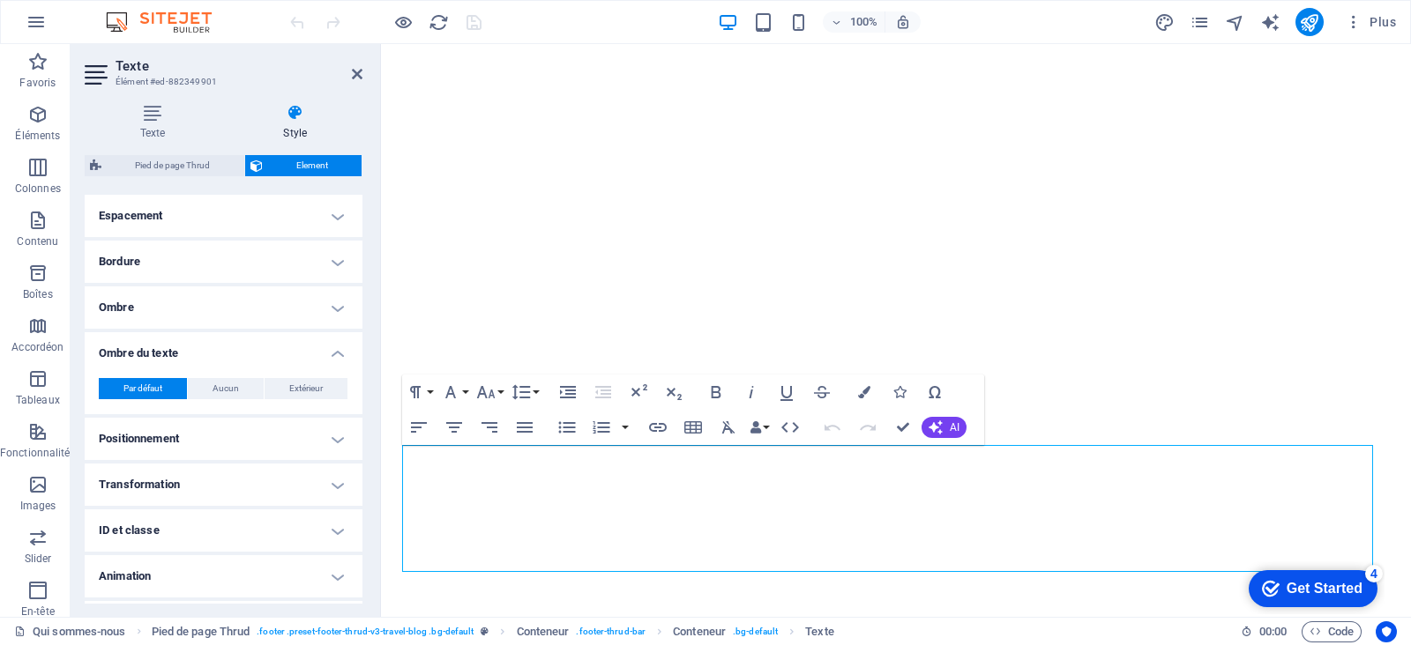
click at [295, 351] on h4 "Ombre du texte" at bounding box center [224, 348] width 278 height 32
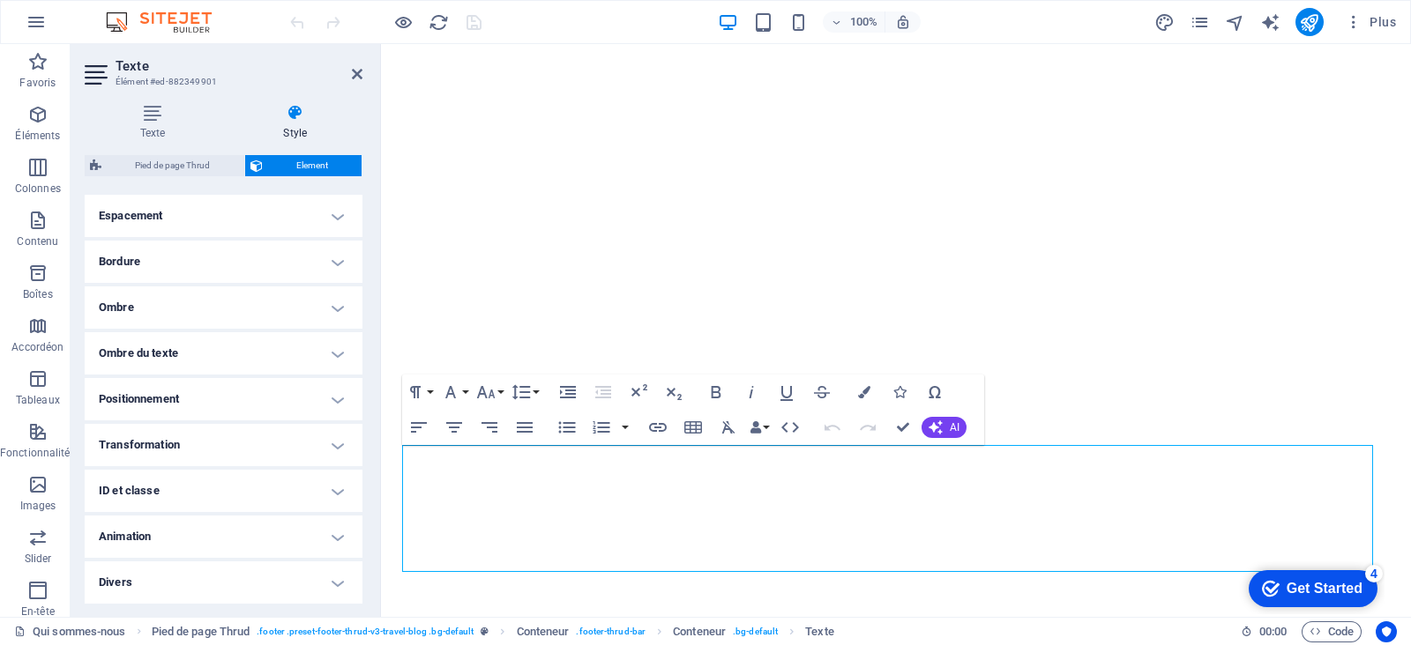
click at [294, 303] on h4 "Ombre" at bounding box center [224, 308] width 278 height 42
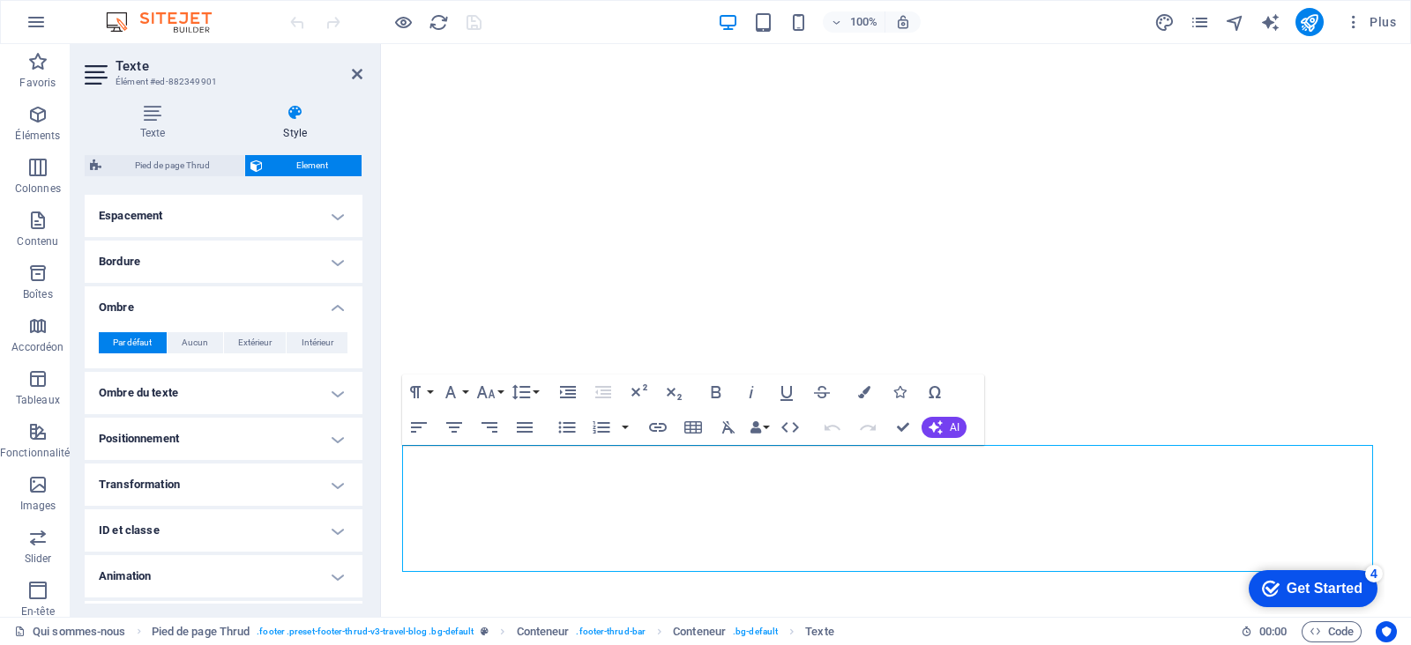
click at [294, 303] on h4 "Ombre" at bounding box center [224, 303] width 278 height 32
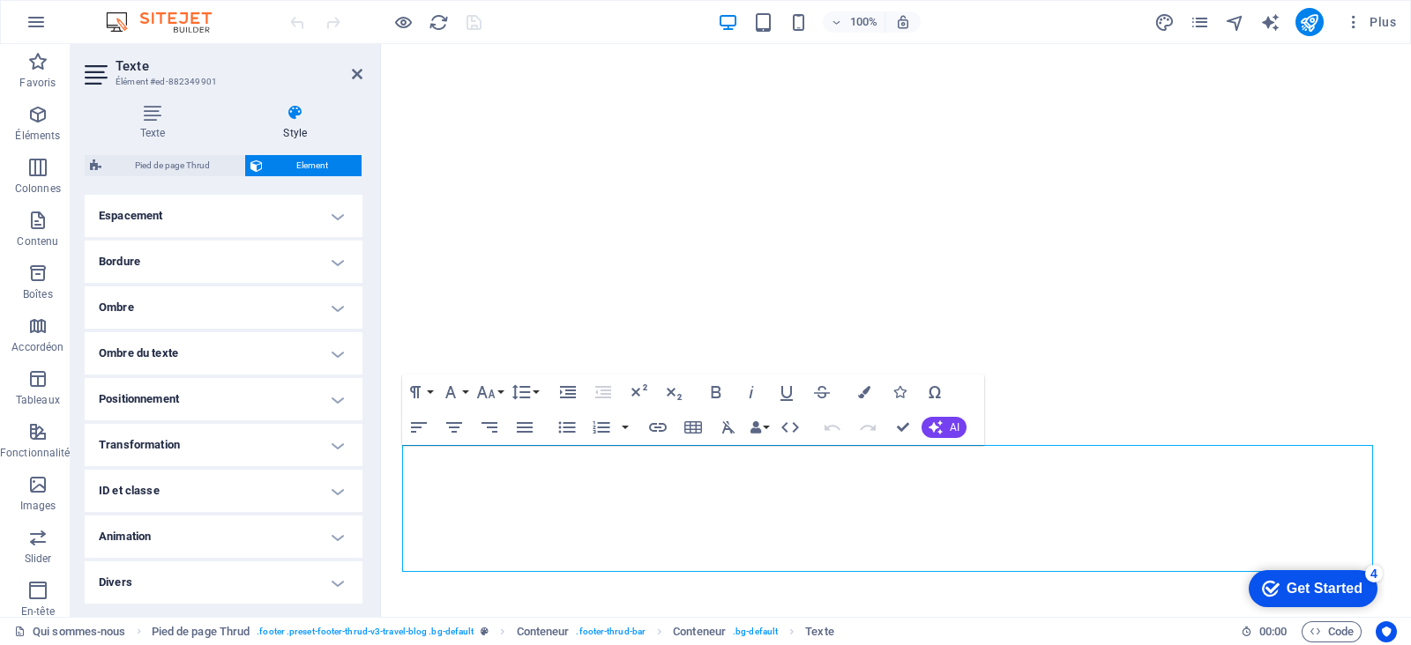
scroll to position [0, 0]
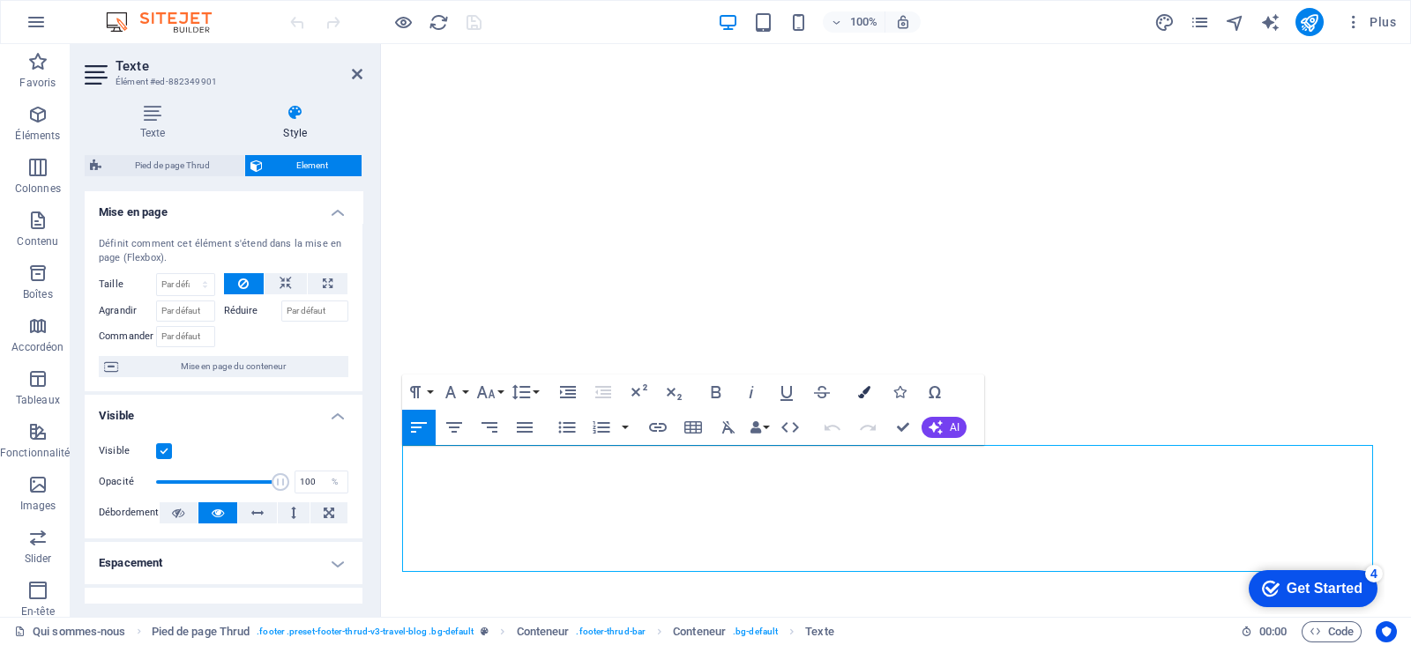
click at [862, 395] on icon "button" at bounding box center [864, 392] width 12 height 12
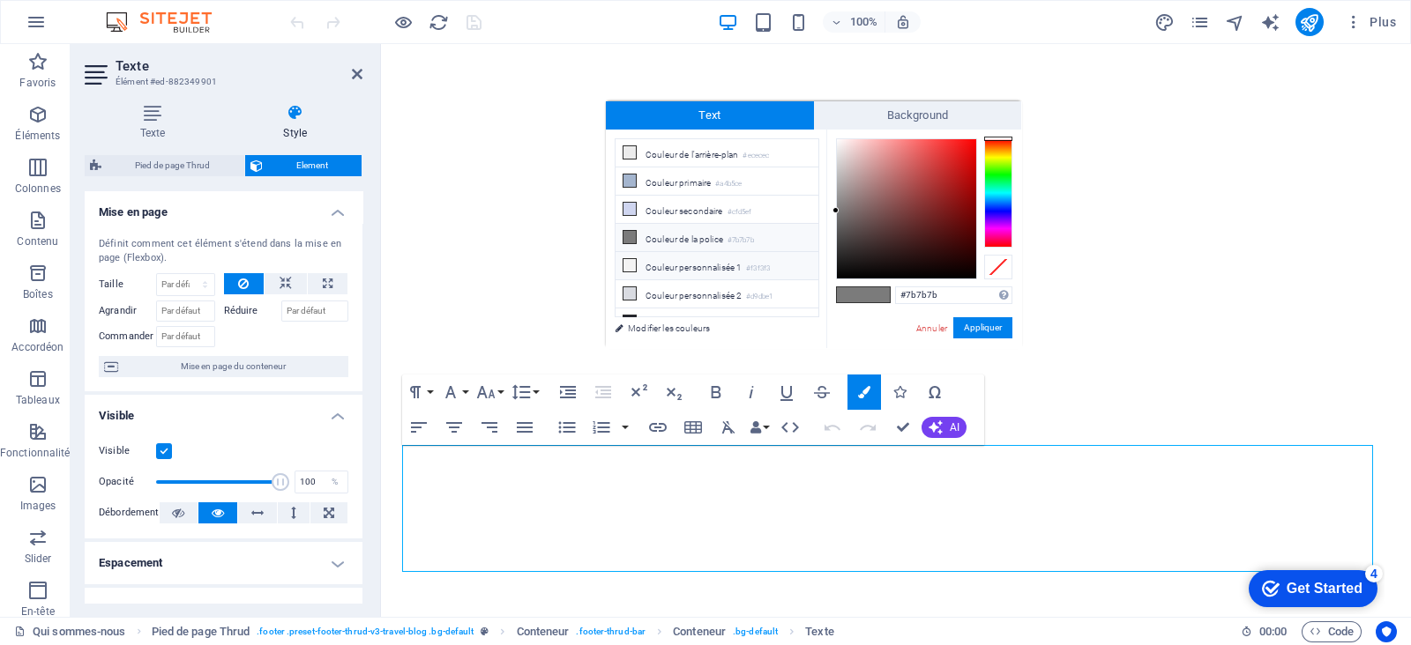
click at [636, 266] on li "Couleur personnalisée 1 #f3f3f3" at bounding box center [716, 266] width 203 height 28
click at [985, 327] on button "Appliquer" at bounding box center [982, 327] width 59 height 21
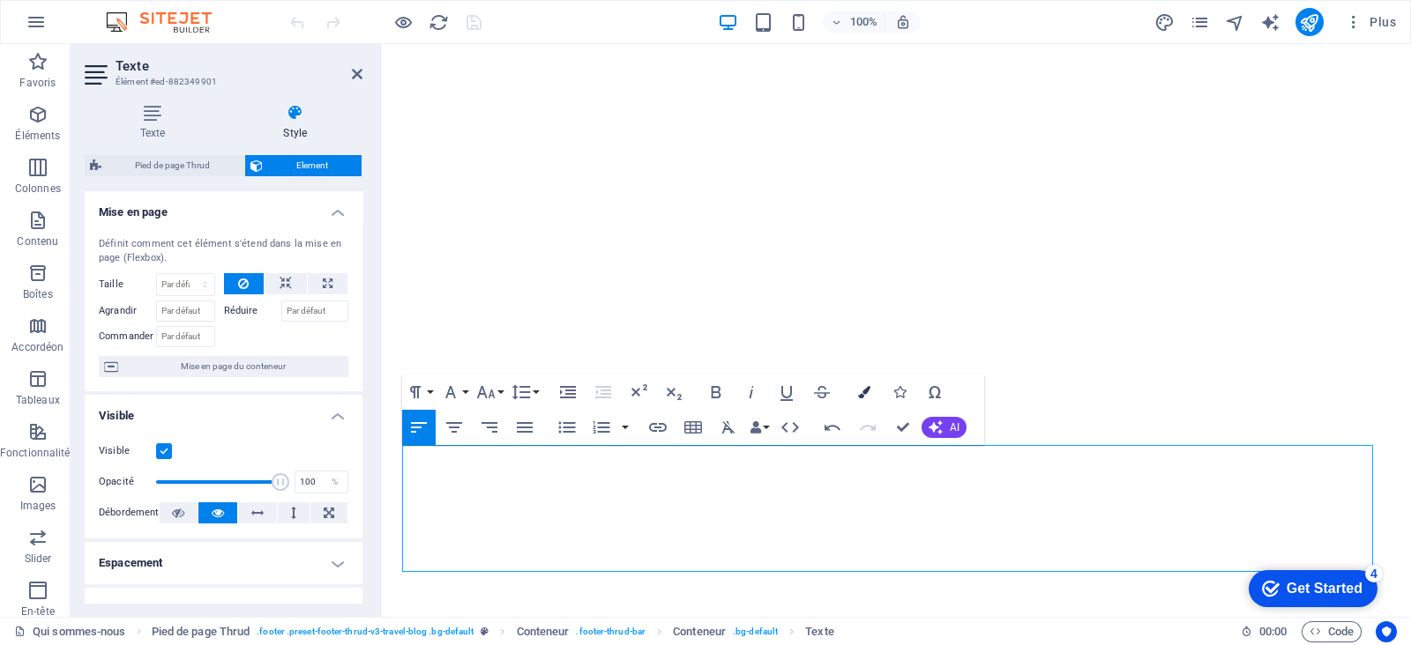
click at [865, 397] on icon "button" at bounding box center [864, 392] width 12 height 12
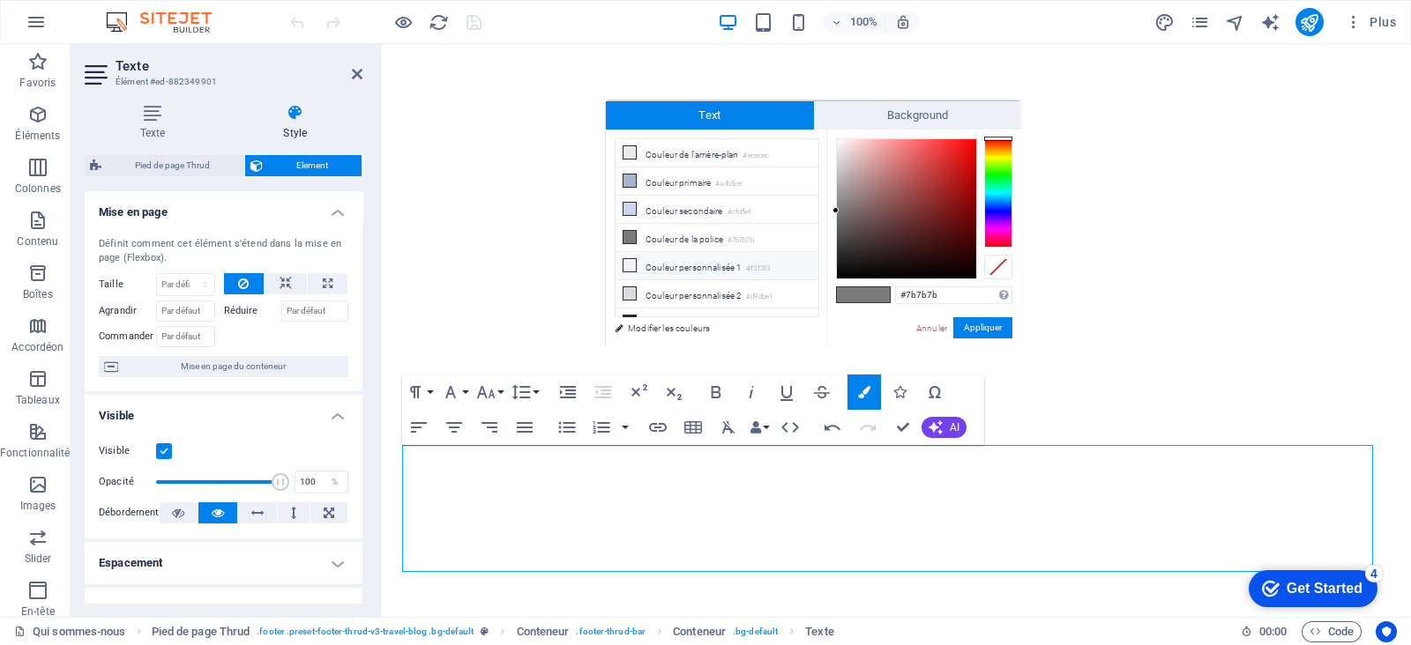
click at [630, 265] on icon at bounding box center [629, 265] width 12 height 12
click at [979, 331] on button "Appliquer" at bounding box center [982, 327] width 59 height 21
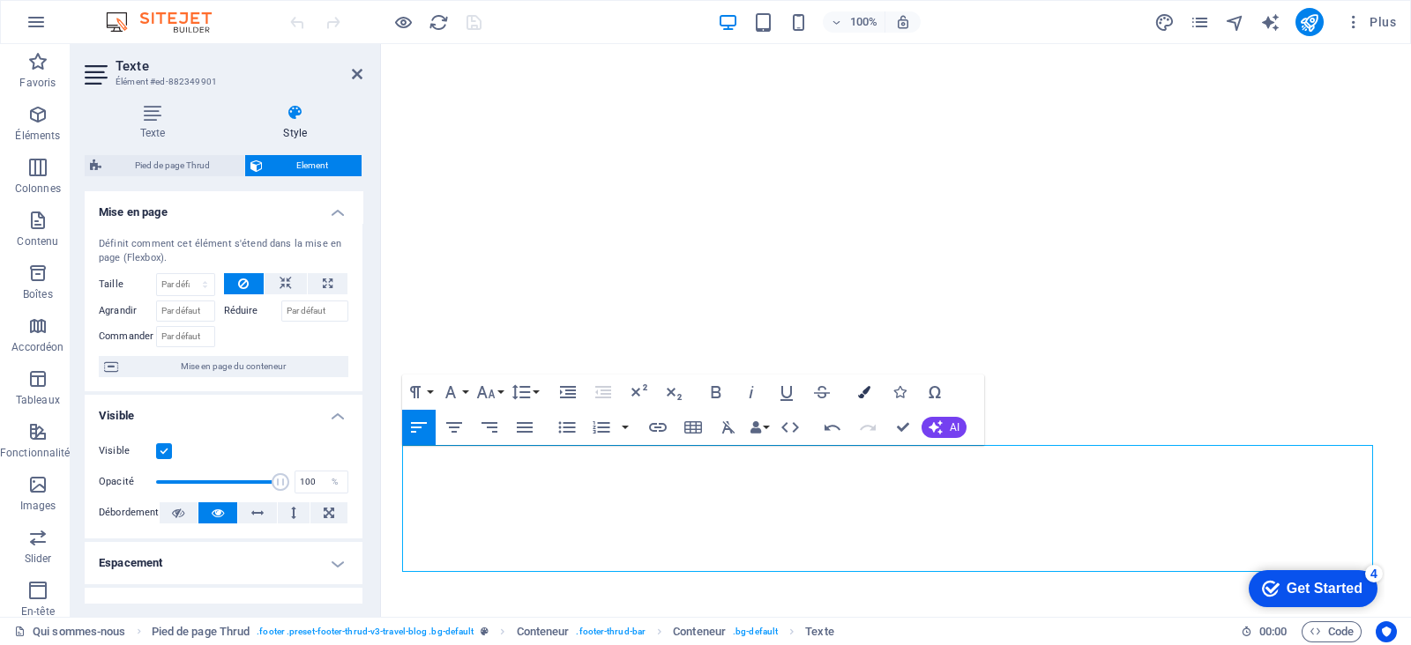
click at [862, 396] on icon "button" at bounding box center [864, 392] width 12 height 12
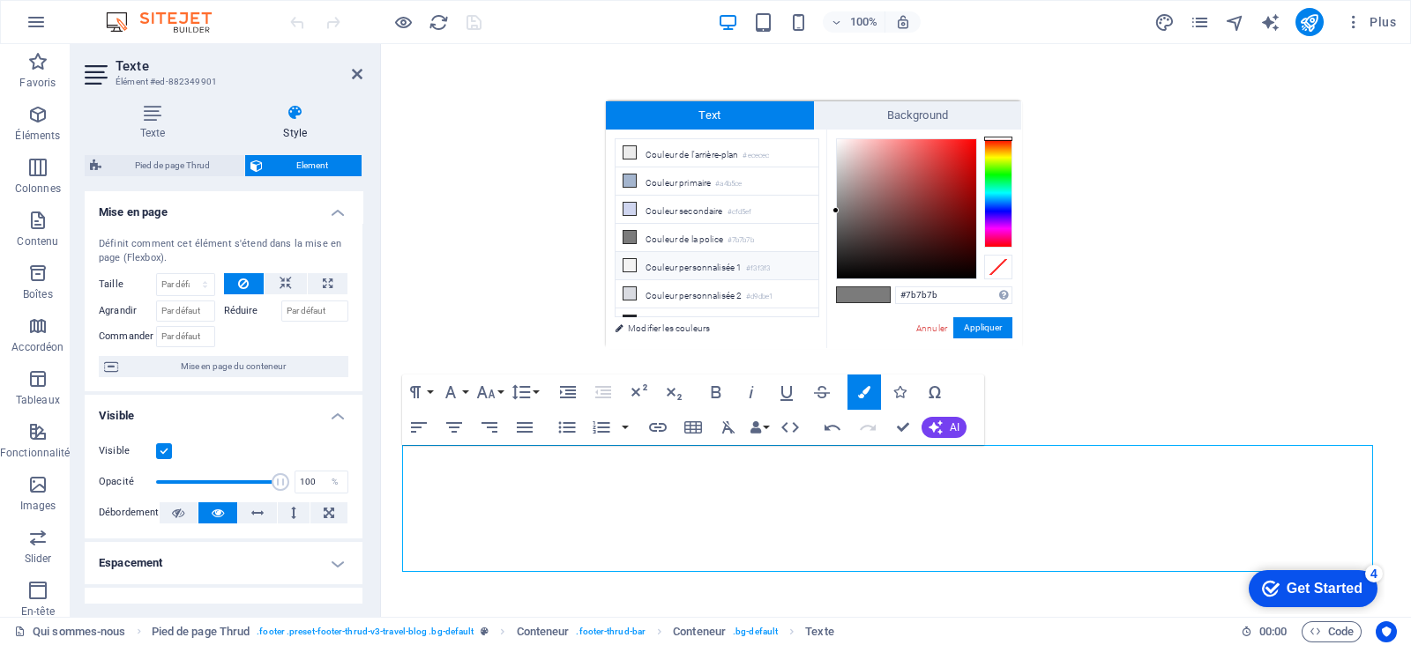
click at [629, 267] on icon at bounding box center [629, 265] width 12 height 12
click at [978, 331] on button "Appliquer" at bounding box center [982, 327] width 59 height 21
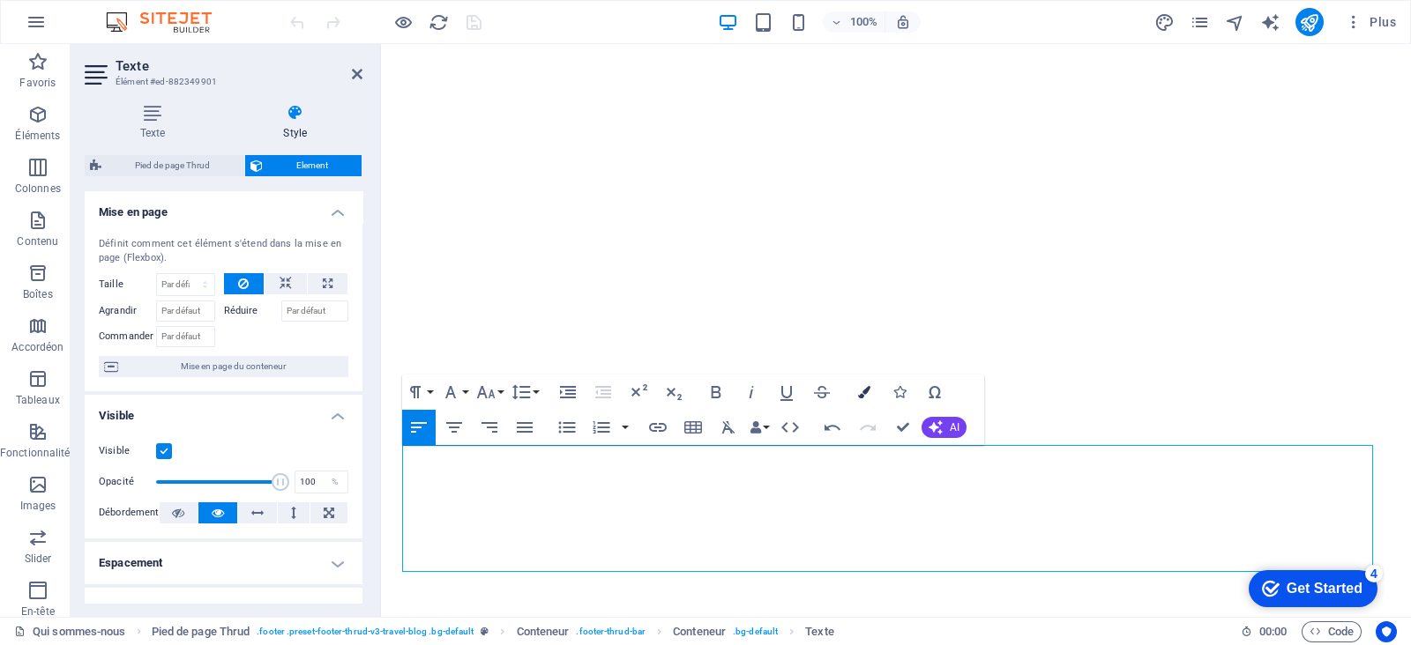
click at [858, 386] on icon "button" at bounding box center [864, 392] width 12 height 12
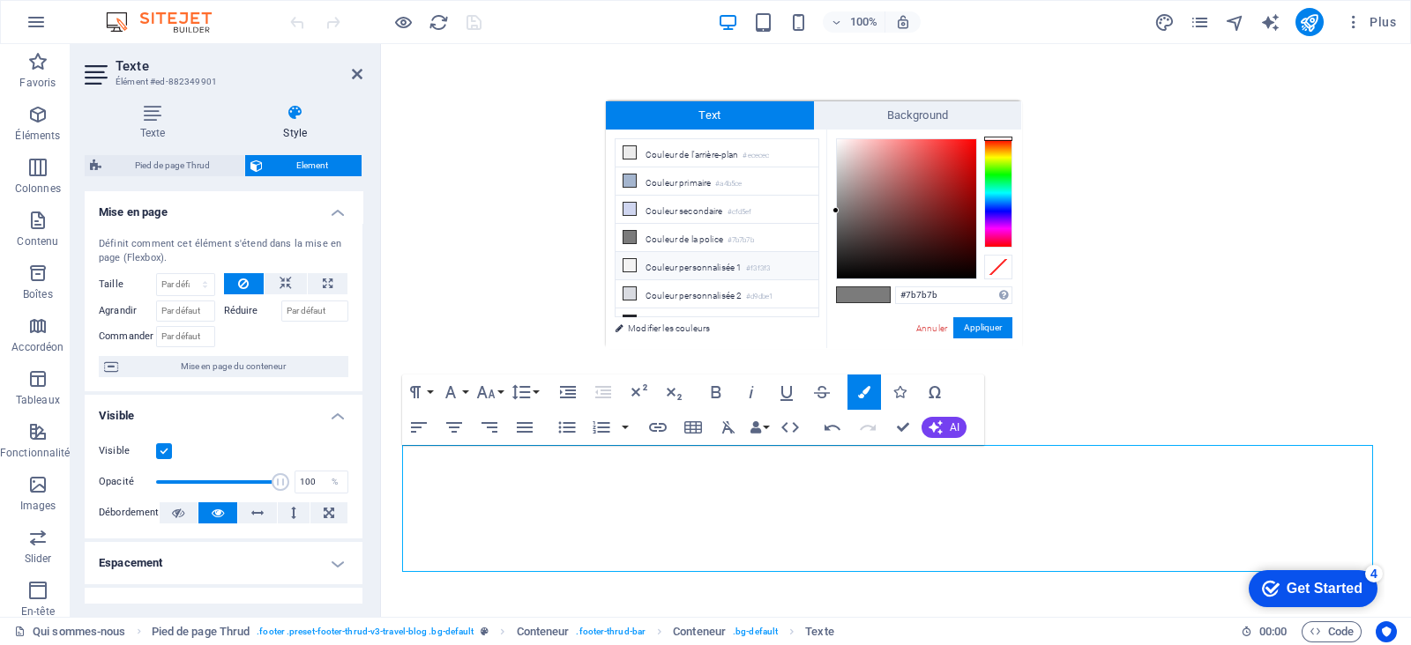
click at [626, 266] on icon at bounding box center [629, 265] width 12 height 12
click at [965, 332] on button "Appliquer" at bounding box center [982, 327] width 59 height 21
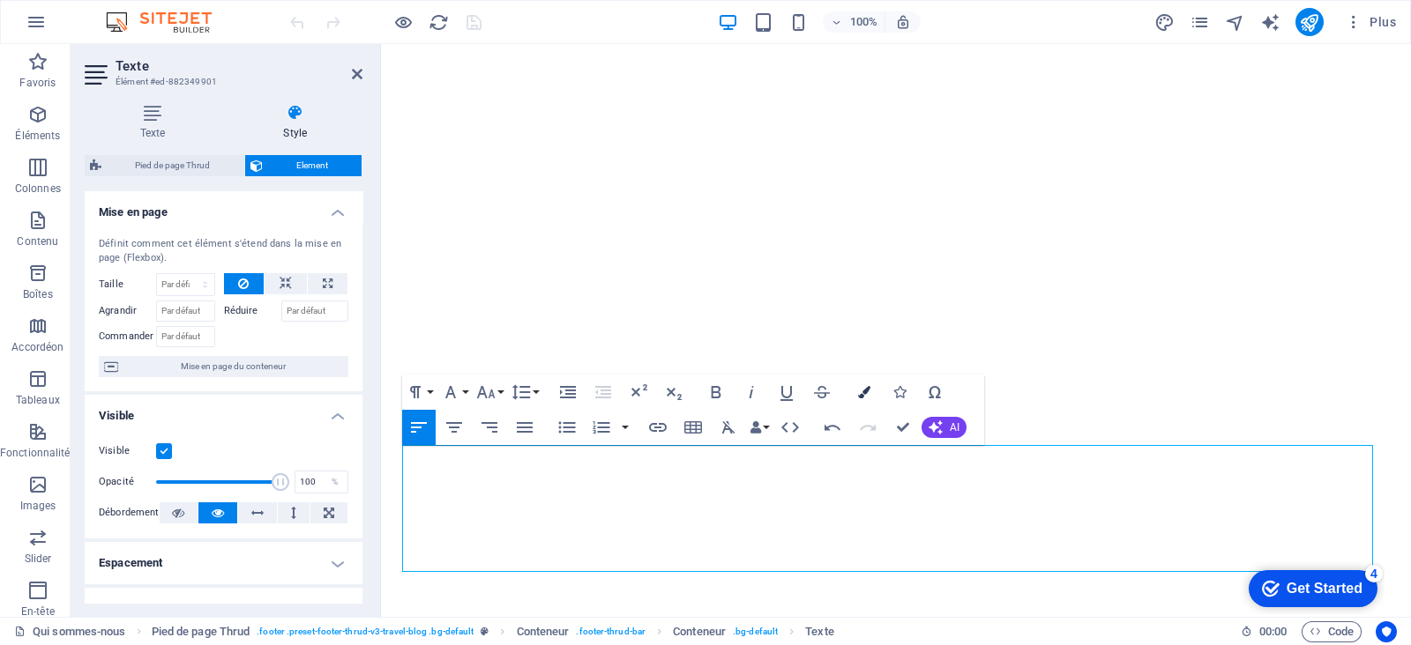
click at [860, 389] on icon "button" at bounding box center [864, 392] width 12 height 12
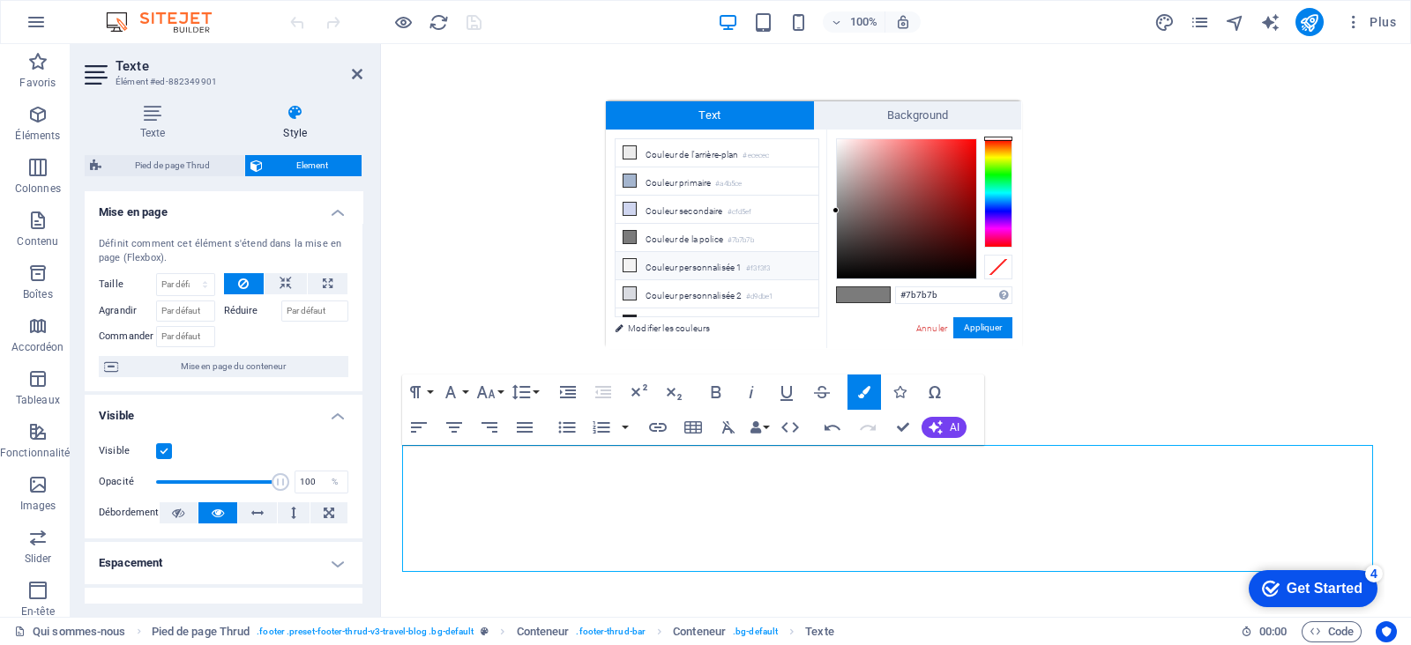
click at [629, 262] on icon at bounding box center [629, 265] width 12 height 12
type input "#f3f3f3"
click at [982, 316] on div "#f3f3f3 Formats pris en charge #0852ed rgb(8, 82, 237) rgba(8, 82, 237, 90%) hs…" at bounding box center [923, 367] width 195 height 474
click at [989, 315] on div "#f3f3f3 Formats pris en charge #0852ed rgb(8, 82, 237) rgba(8, 82, 237, 90%) hs…" at bounding box center [923, 367] width 195 height 474
click at [971, 335] on button "Appliquer" at bounding box center [982, 327] width 59 height 21
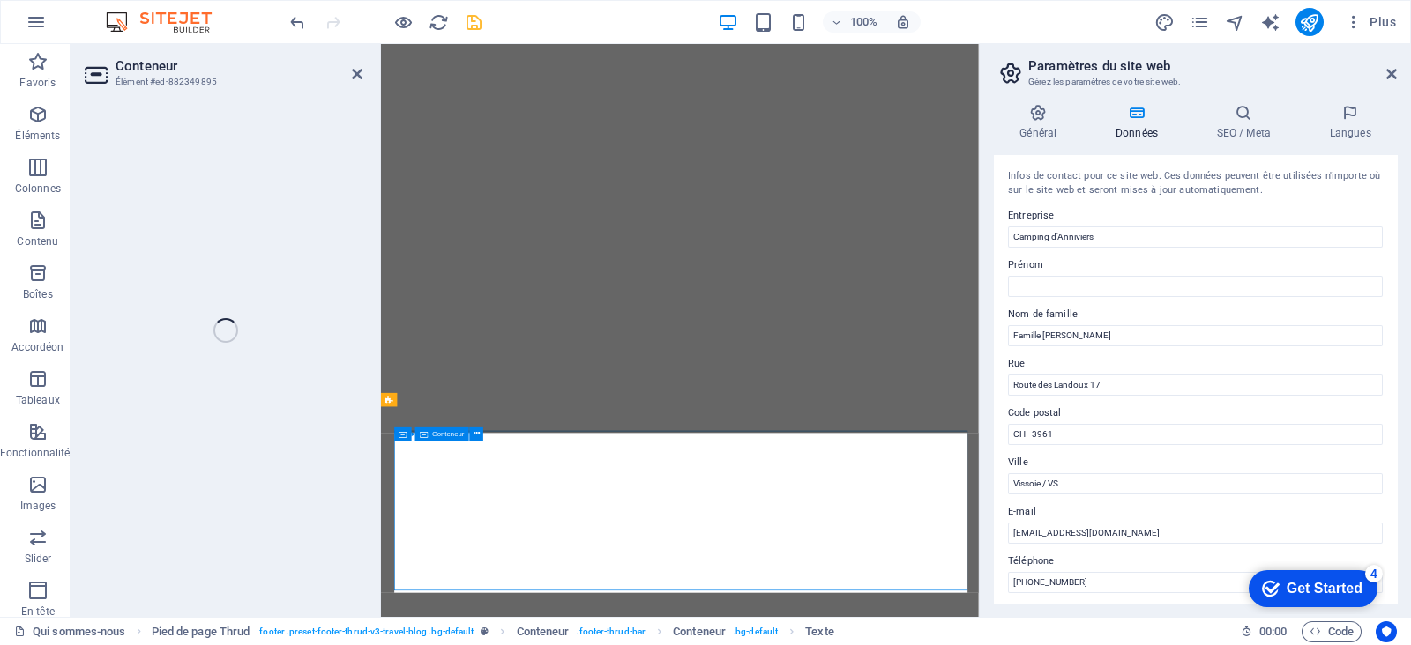
select select "px"
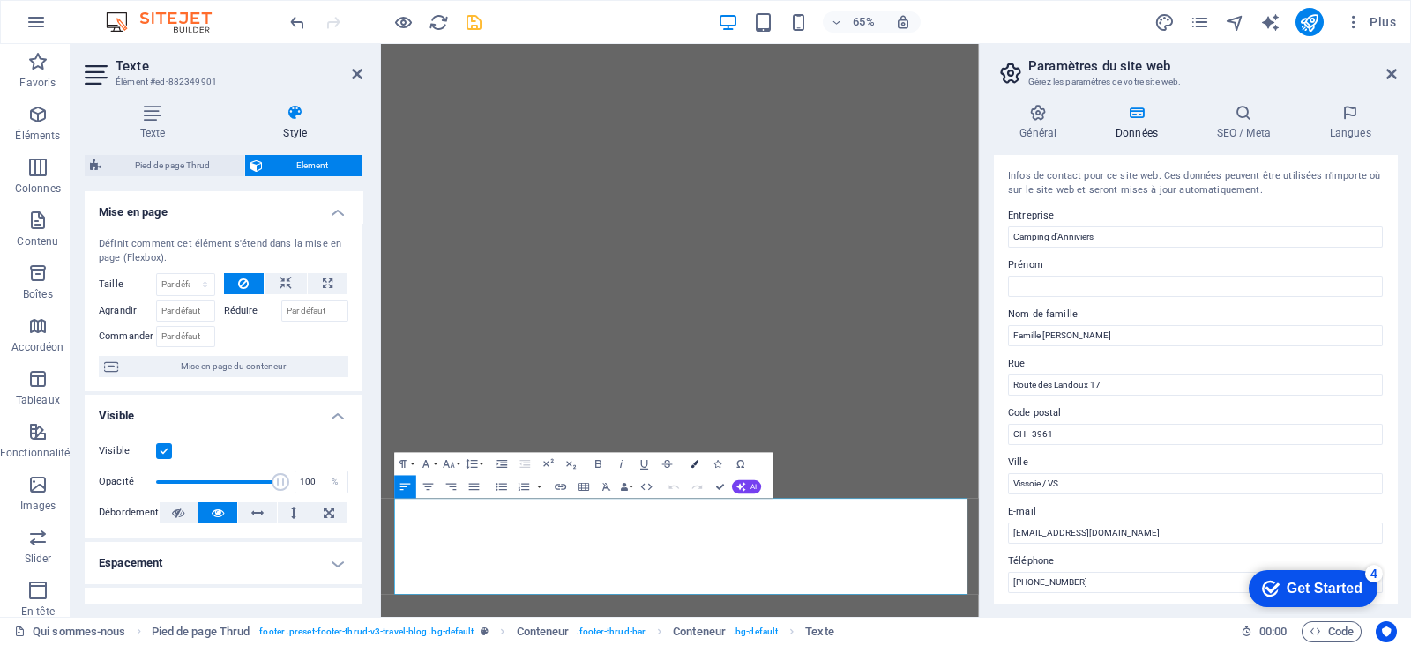
click at [700, 465] on button "Colors" at bounding box center [695, 463] width 22 height 23
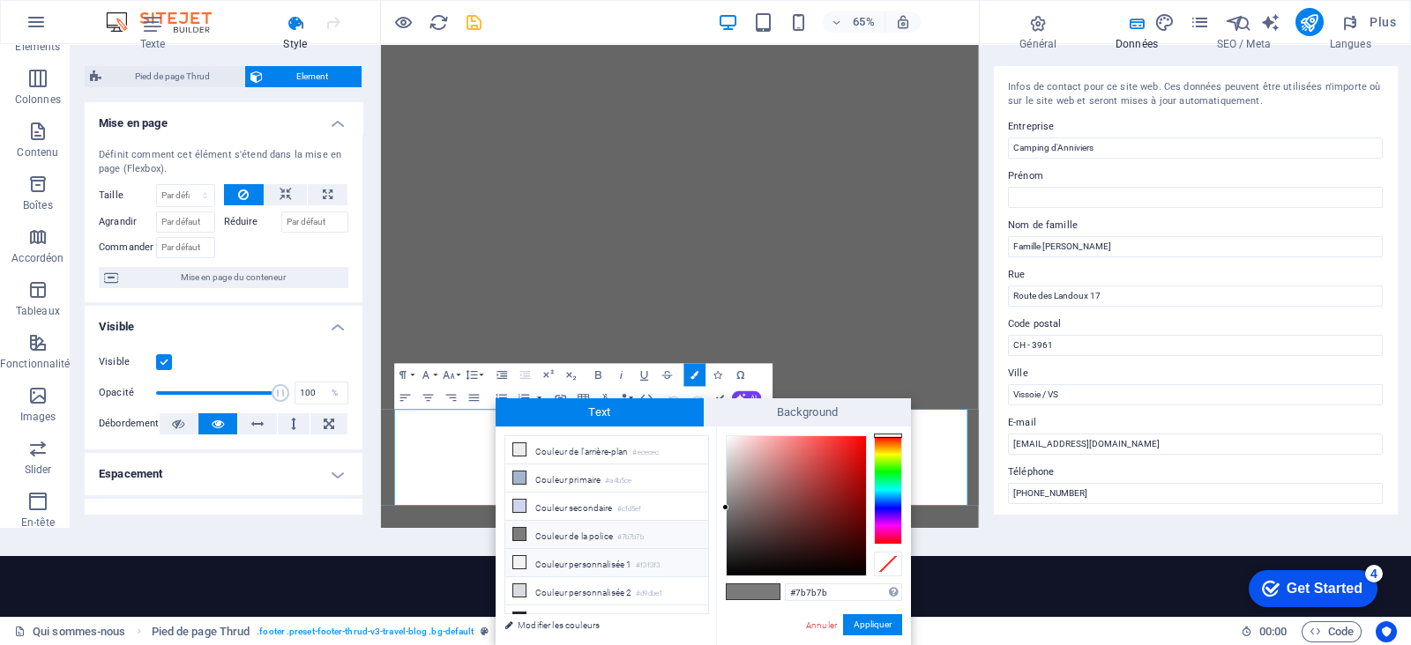
click at [518, 515] on icon at bounding box center [519, 562] width 12 height 12
type input "#f3f3f3"
click at [863, 515] on button "Appliquer" at bounding box center [872, 625] width 59 height 21
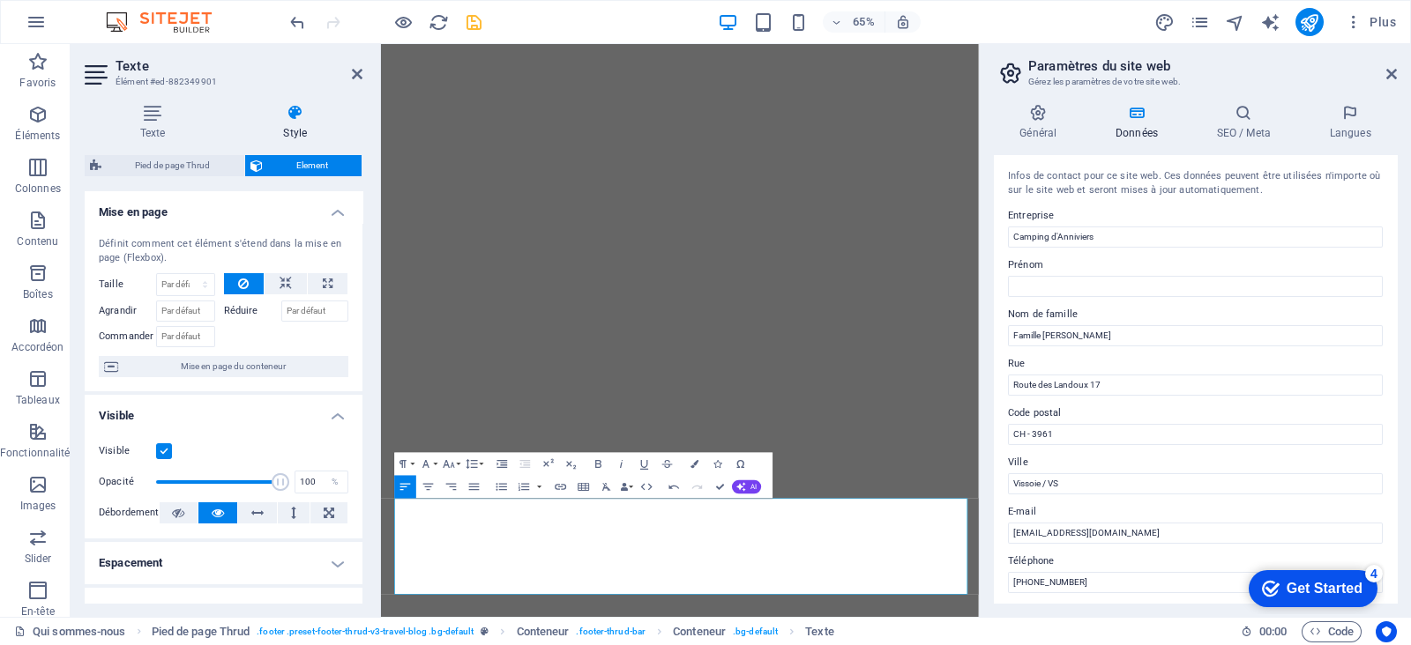
scroll to position [0, 0]
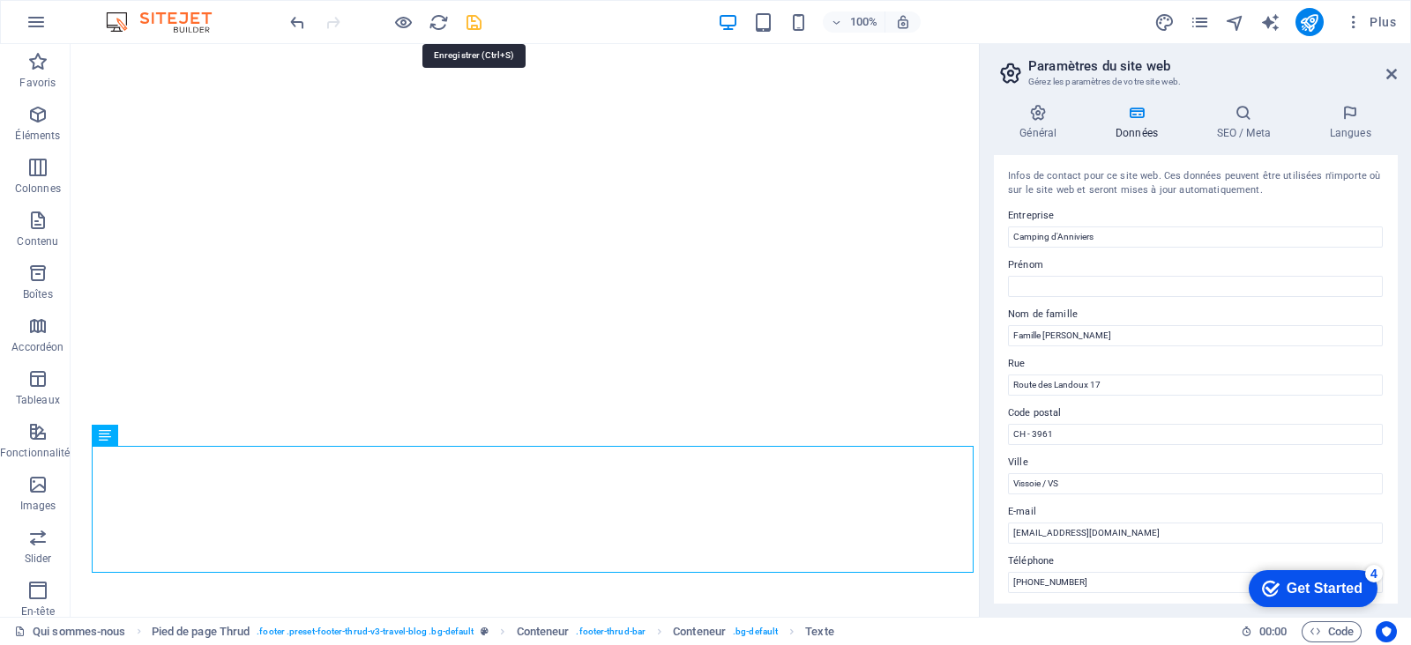
click at [473, 23] on icon "save" at bounding box center [474, 22] width 20 height 20
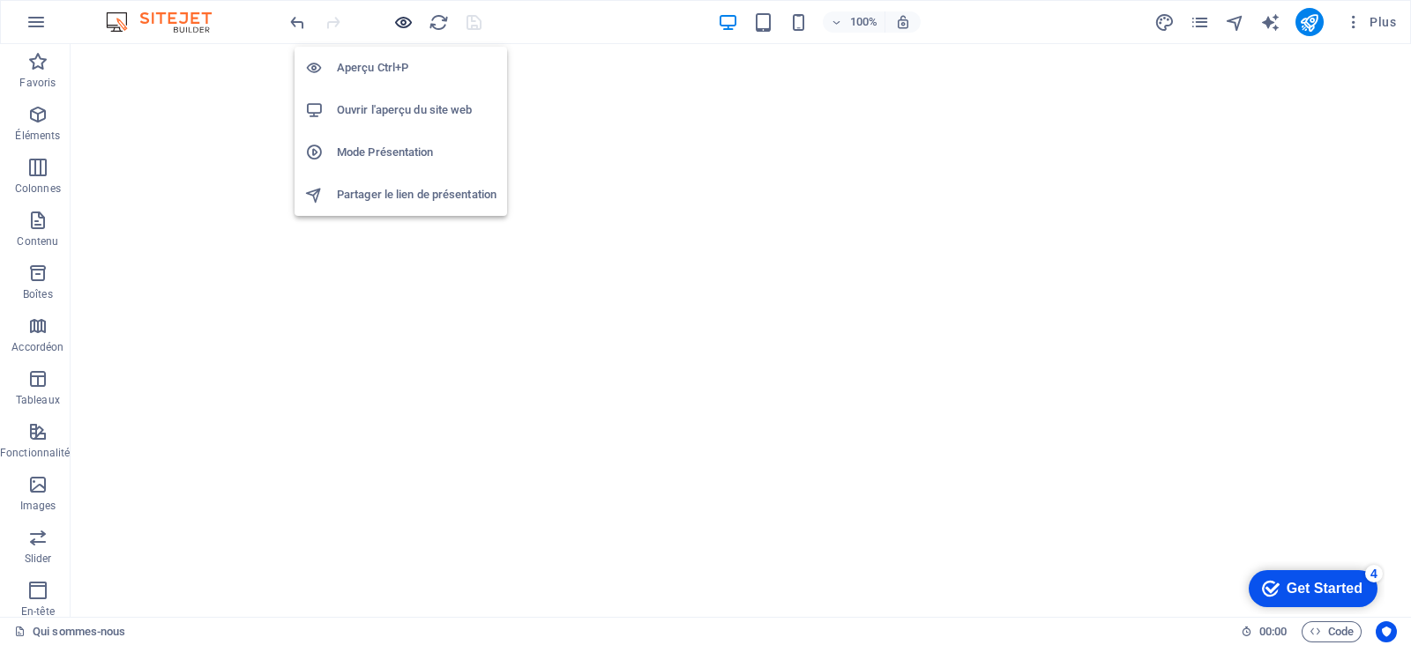
click at [401, 24] on icon "button" at bounding box center [403, 22] width 20 height 20
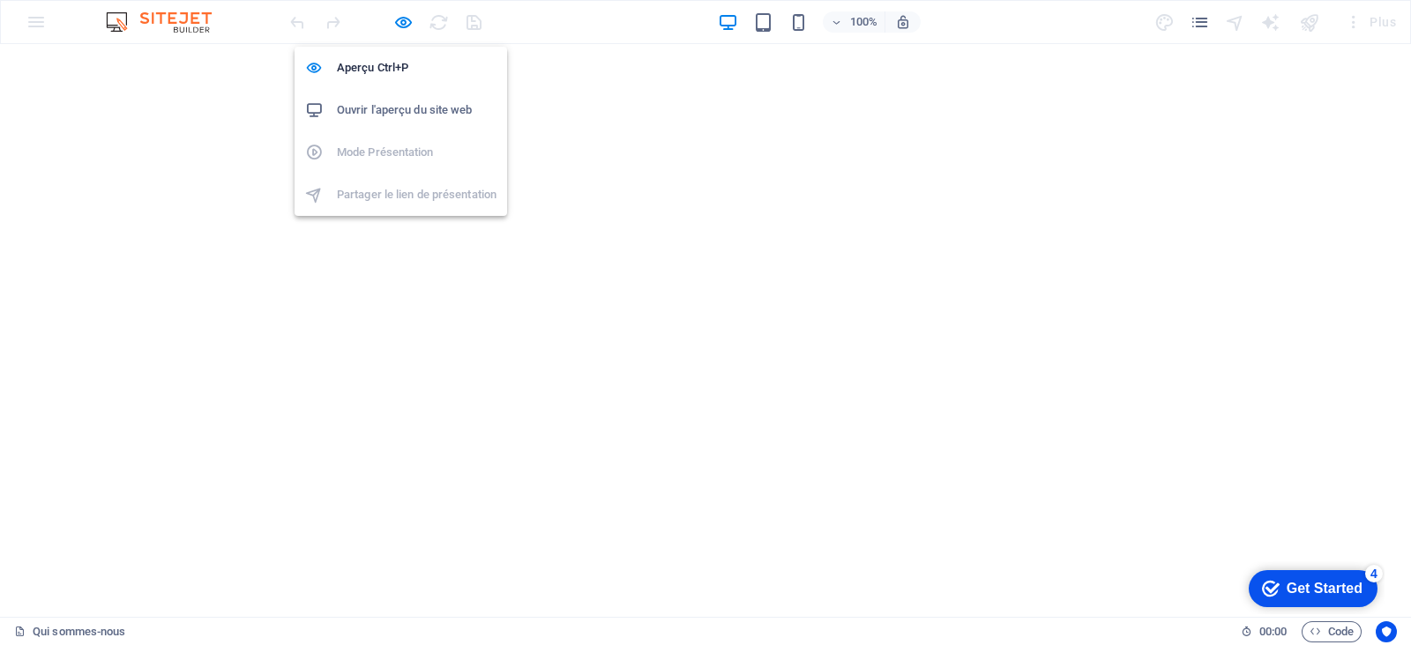
click at [388, 100] on h6 "Ouvrir l'aperçu du site web" at bounding box center [417, 110] width 160 height 21
click at [413, 27] on span "button" at bounding box center [402, 22] width 21 height 20
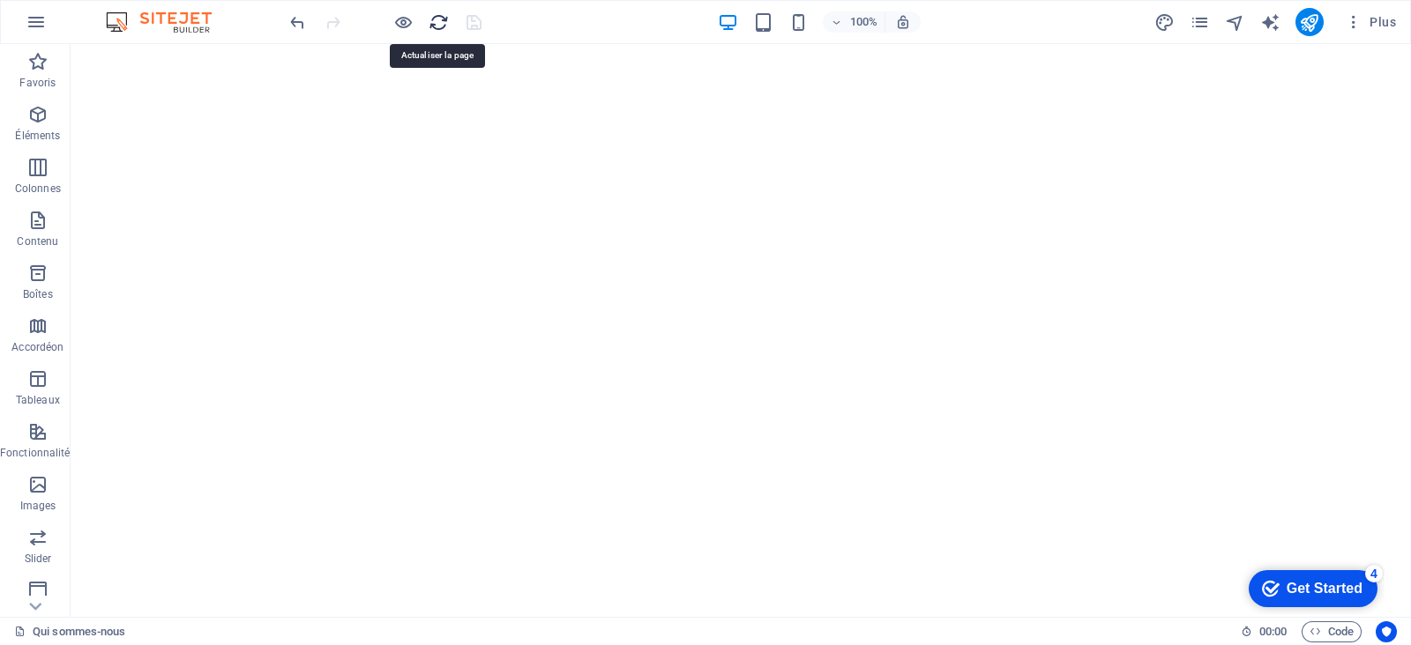
click at [441, 28] on icon "reload" at bounding box center [438, 22] width 20 height 20
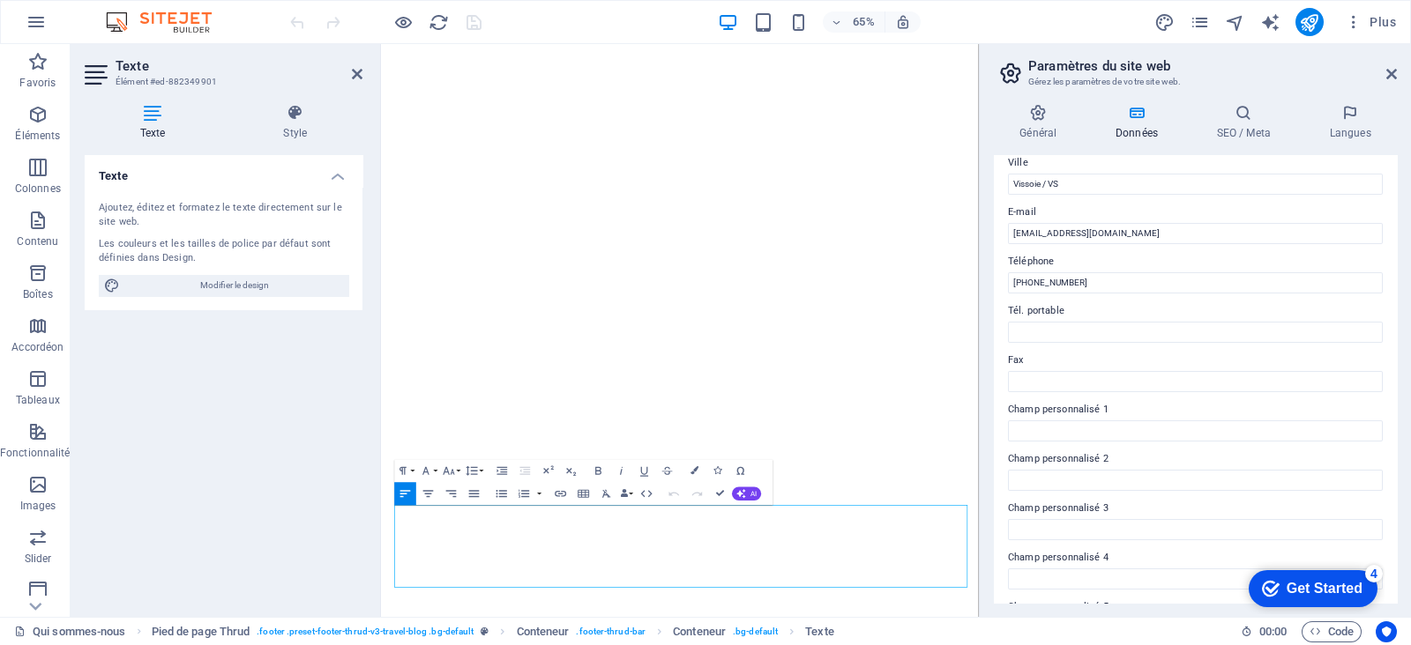
scroll to position [399, 0]
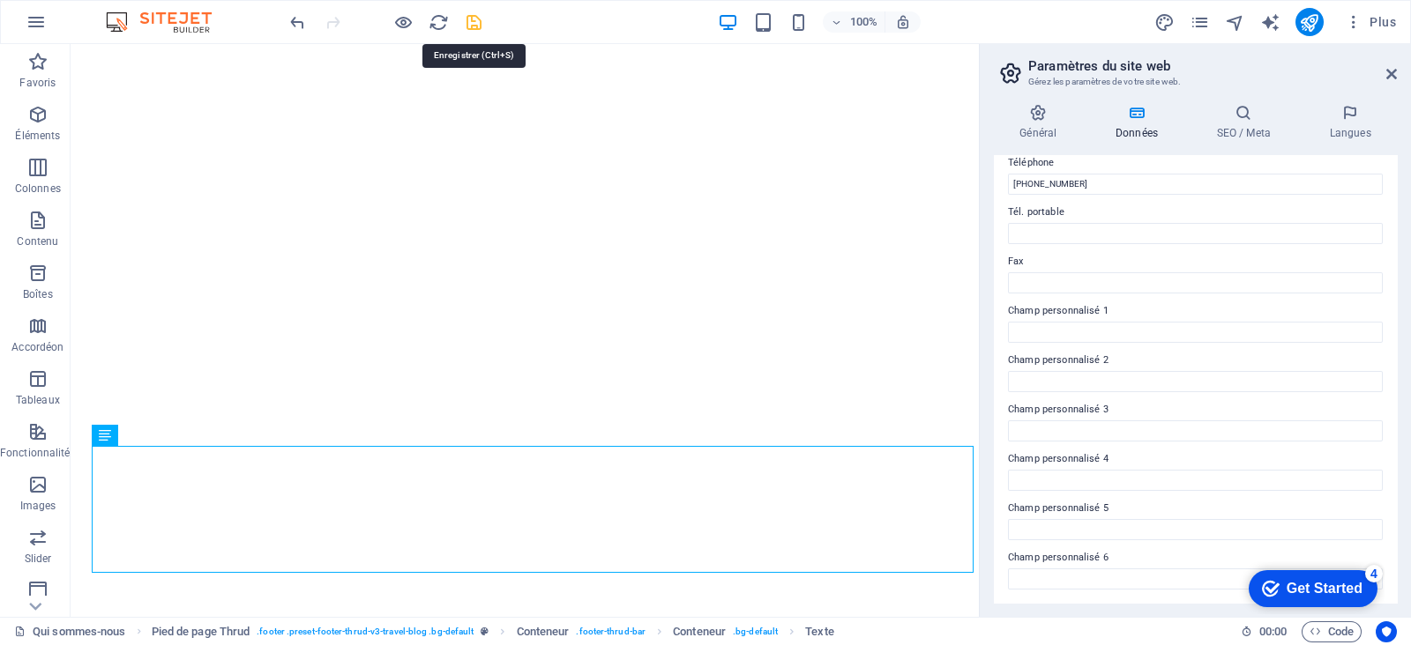
click at [474, 21] on icon "save" at bounding box center [474, 22] width 20 height 20
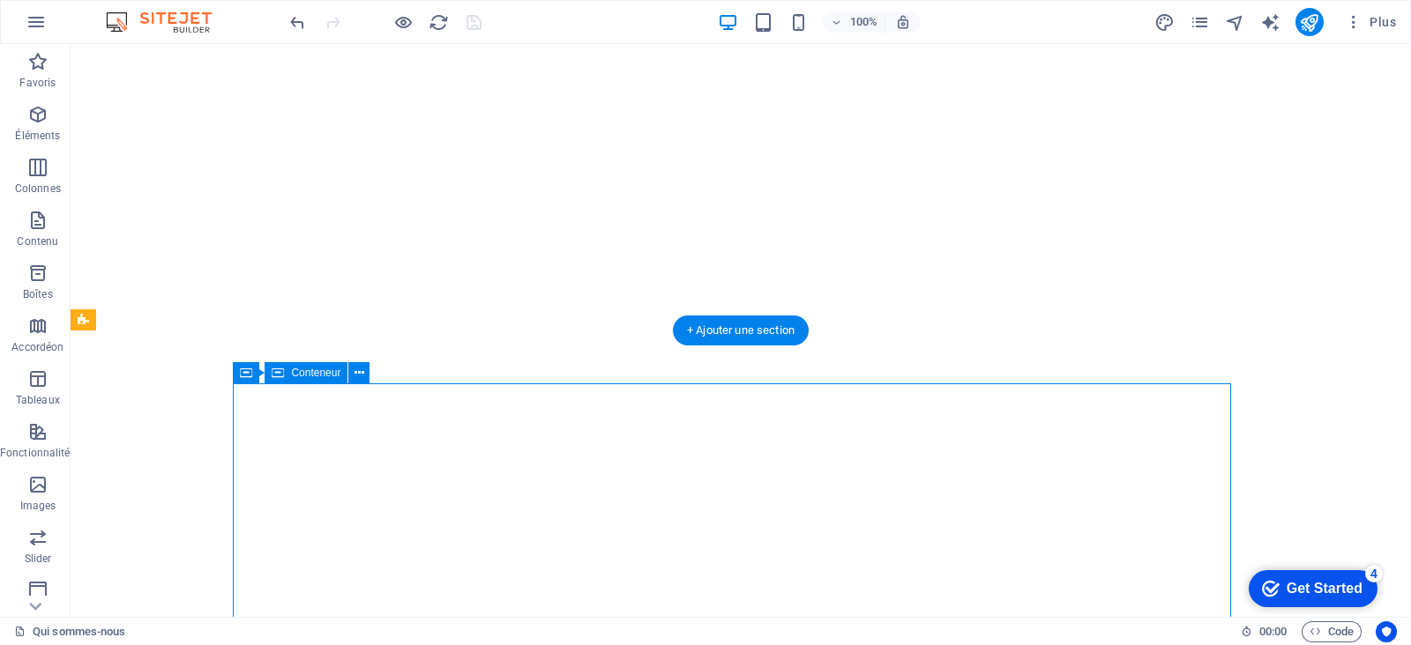
select select "px"
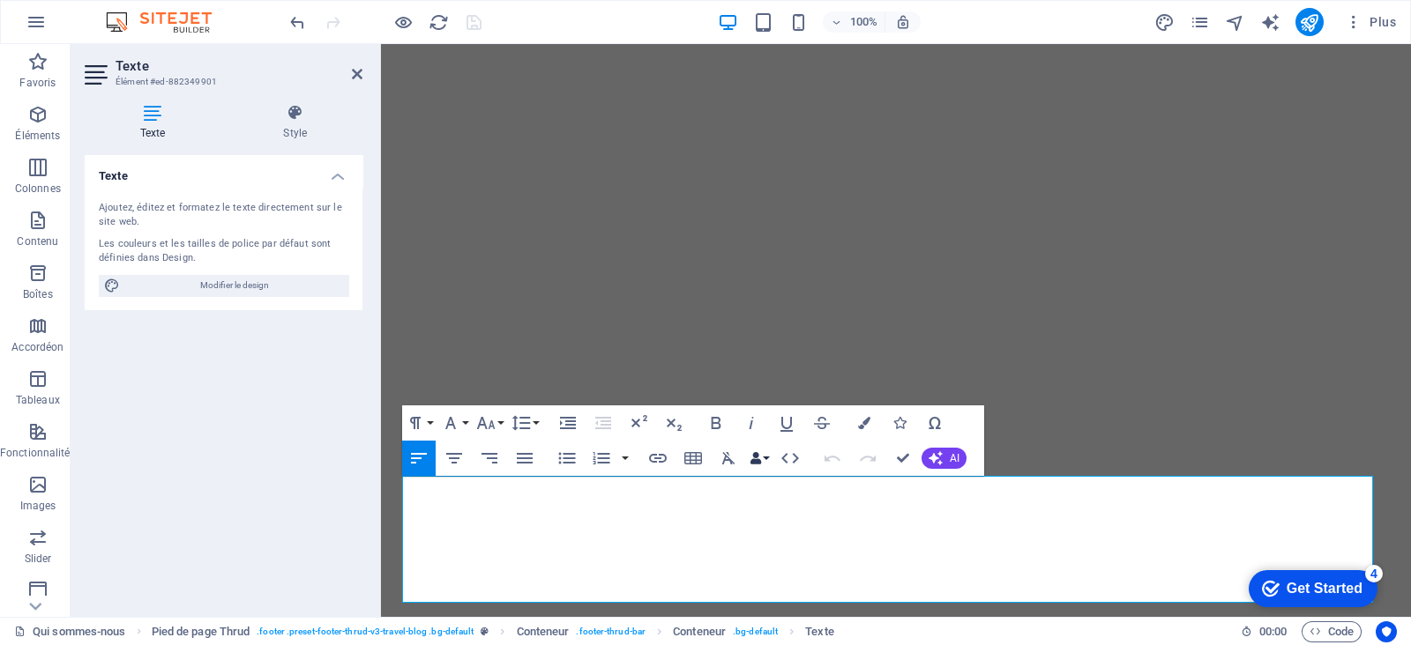
click at [754, 455] on icon "button" at bounding box center [755, 458] width 12 height 12
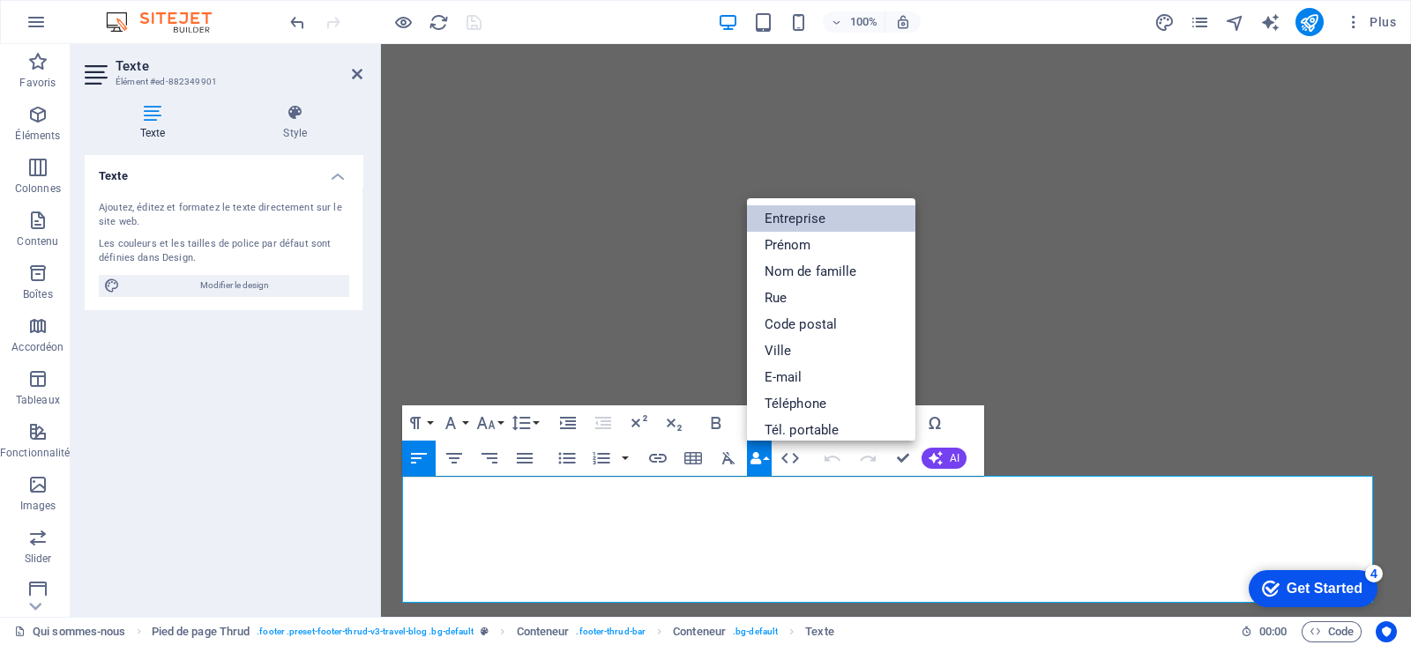
click at [851, 212] on link "Entreprise" at bounding box center [831, 218] width 169 height 26
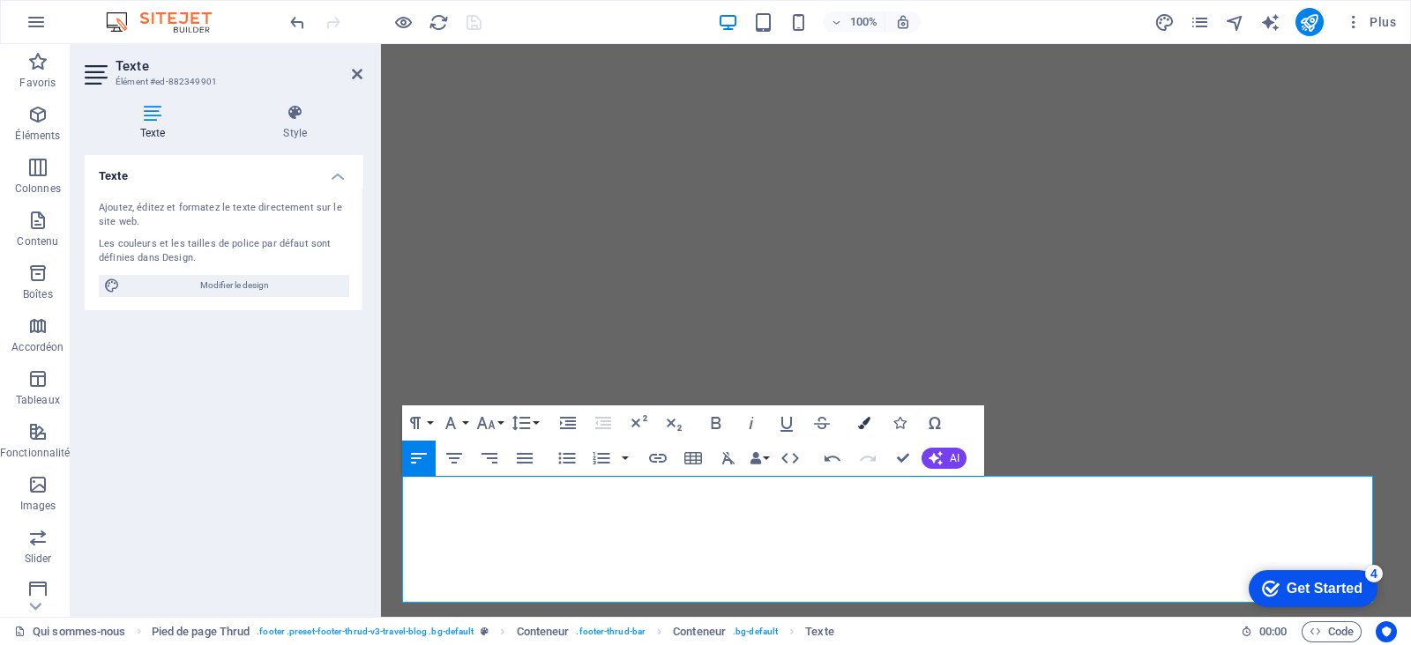
click at [864, 417] on icon "button" at bounding box center [864, 423] width 12 height 12
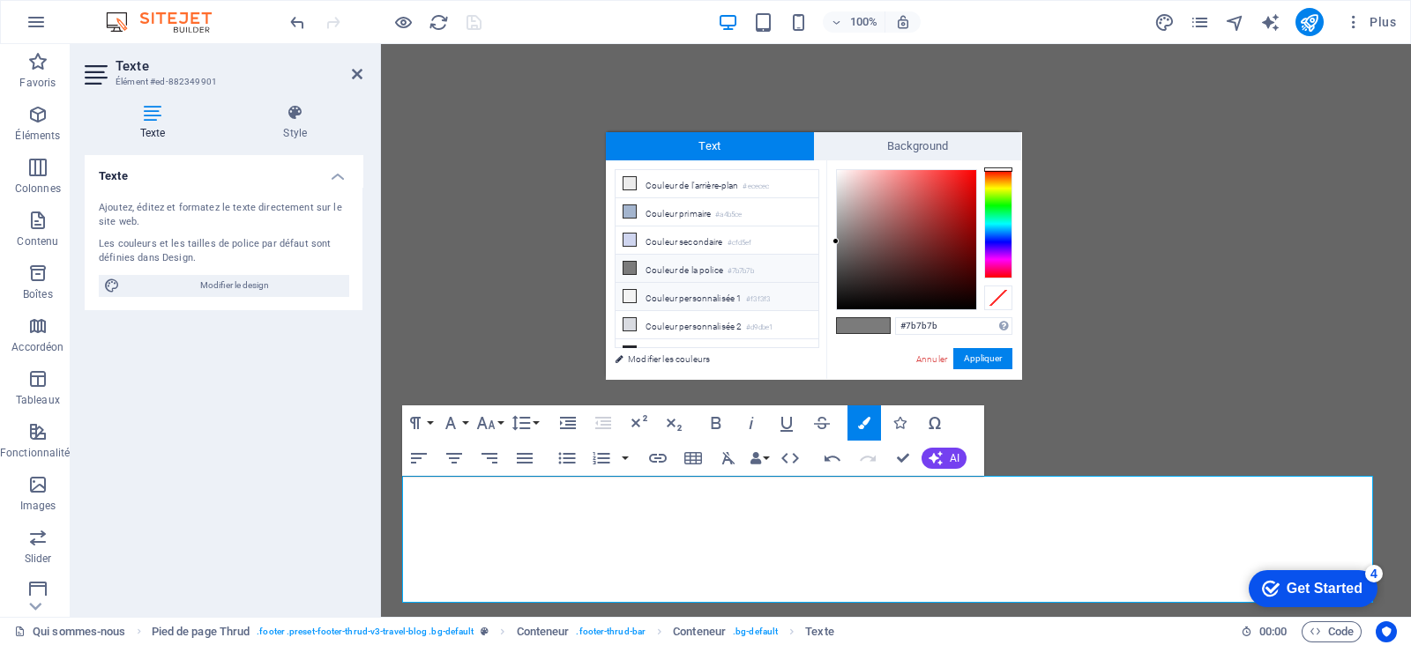
click at [633, 293] on icon at bounding box center [629, 296] width 12 height 12
click at [987, 365] on button "Appliquer" at bounding box center [982, 358] width 59 height 21
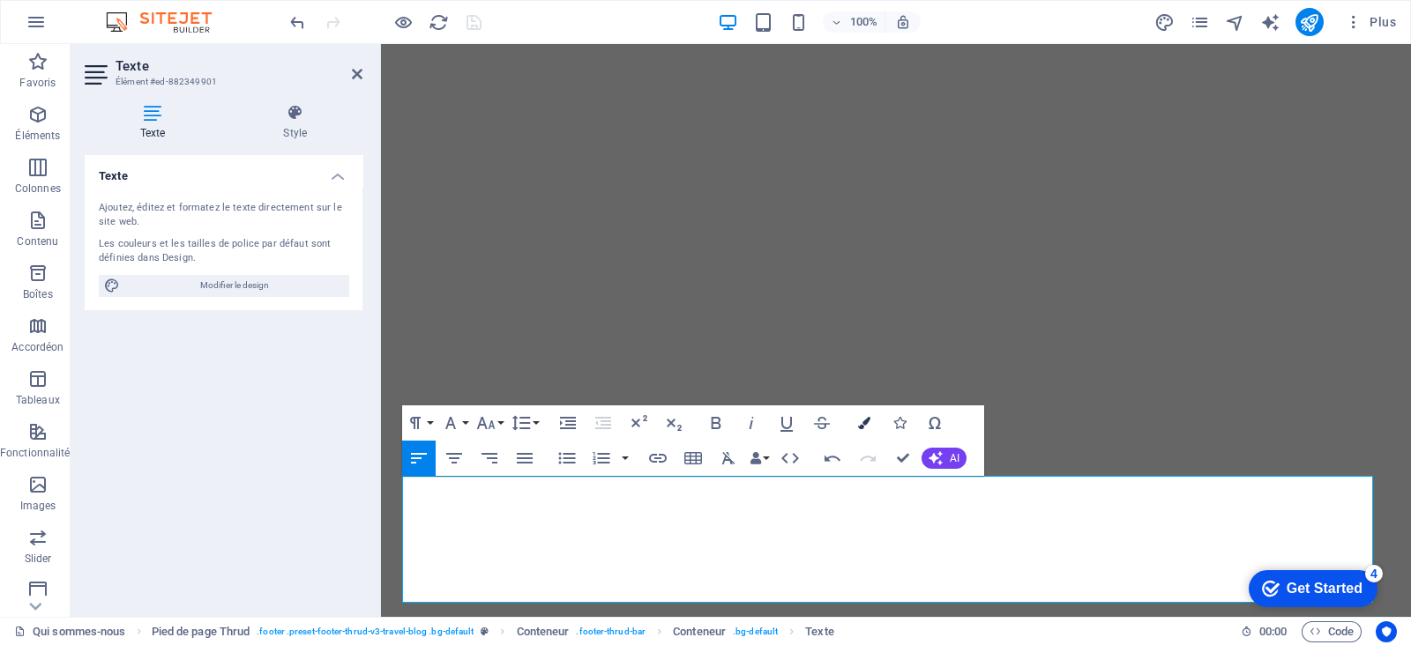
click at [855, 411] on button "Colors" at bounding box center [864, 423] width 34 height 35
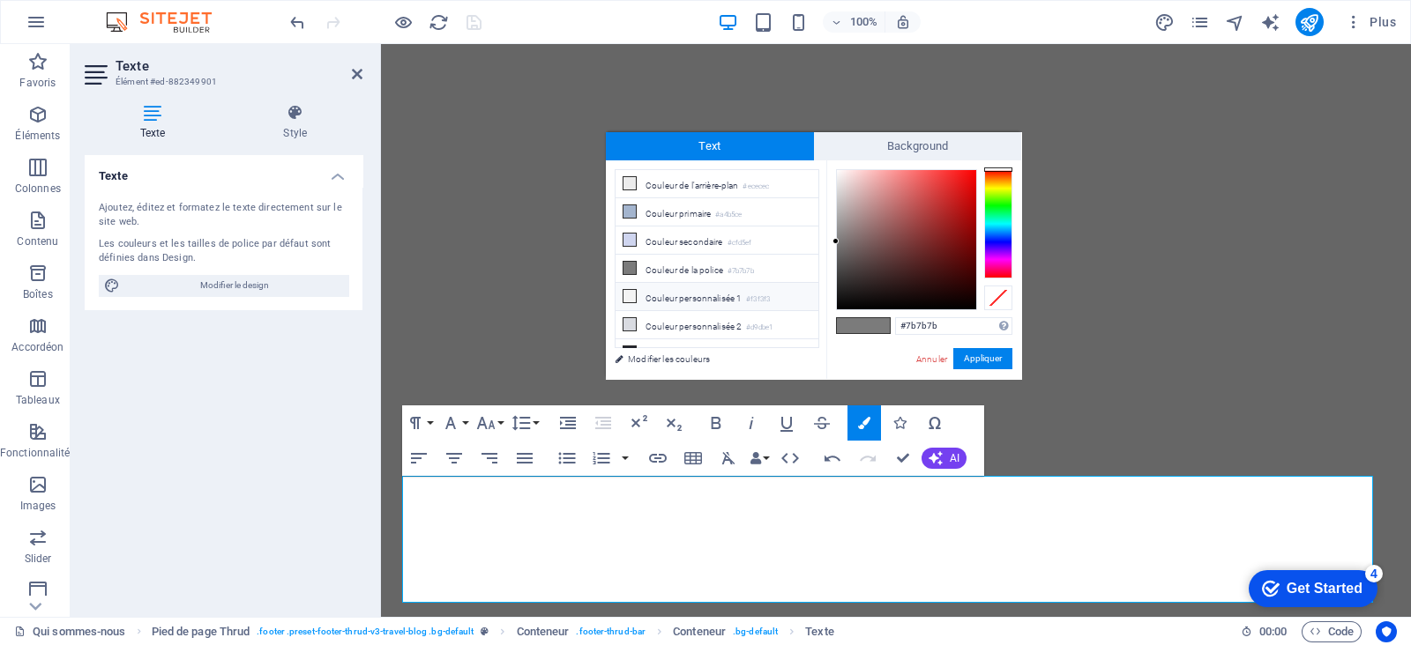
click at [630, 290] on icon at bounding box center [629, 296] width 12 height 12
click at [970, 361] on button "Appliquer" at bounding box center [982, 358] width 59 height 21
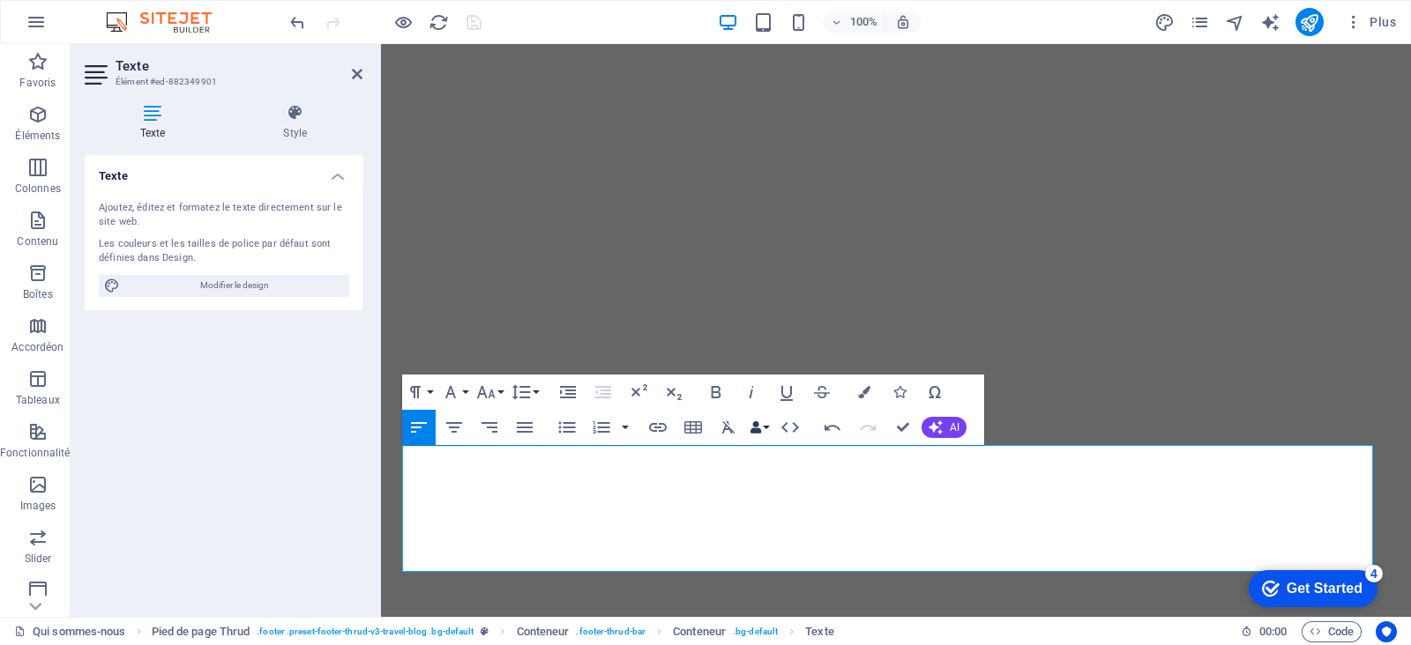
click at [761, 426] on icon "button" at bounding box center [755, 427] width 12 height 12
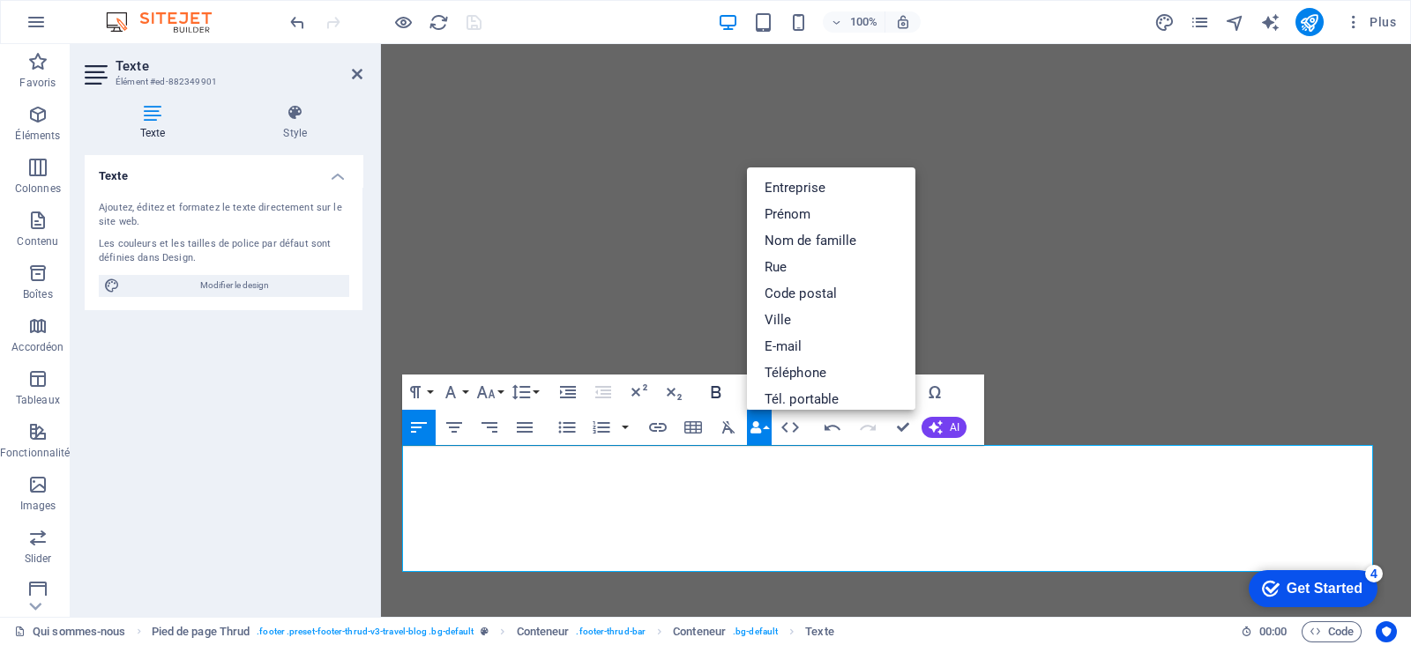
click at [723, 382] on icon "button" at bounding box center [715, 392] width 21 height 21
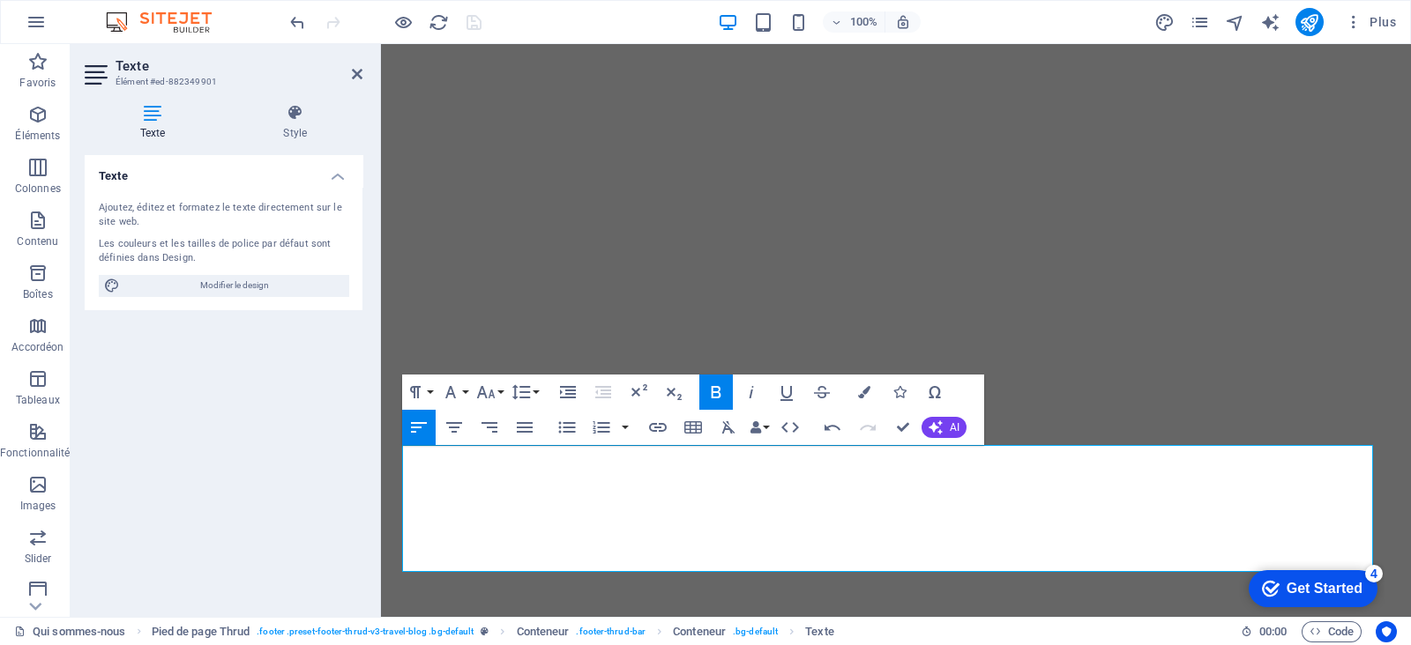
click at [712, 391] on icon "button" at bounding box center [717, 392] width 10 height 12
click at [861, 394] on icon "button" at bounding box center [864, 392] width 12 height 12
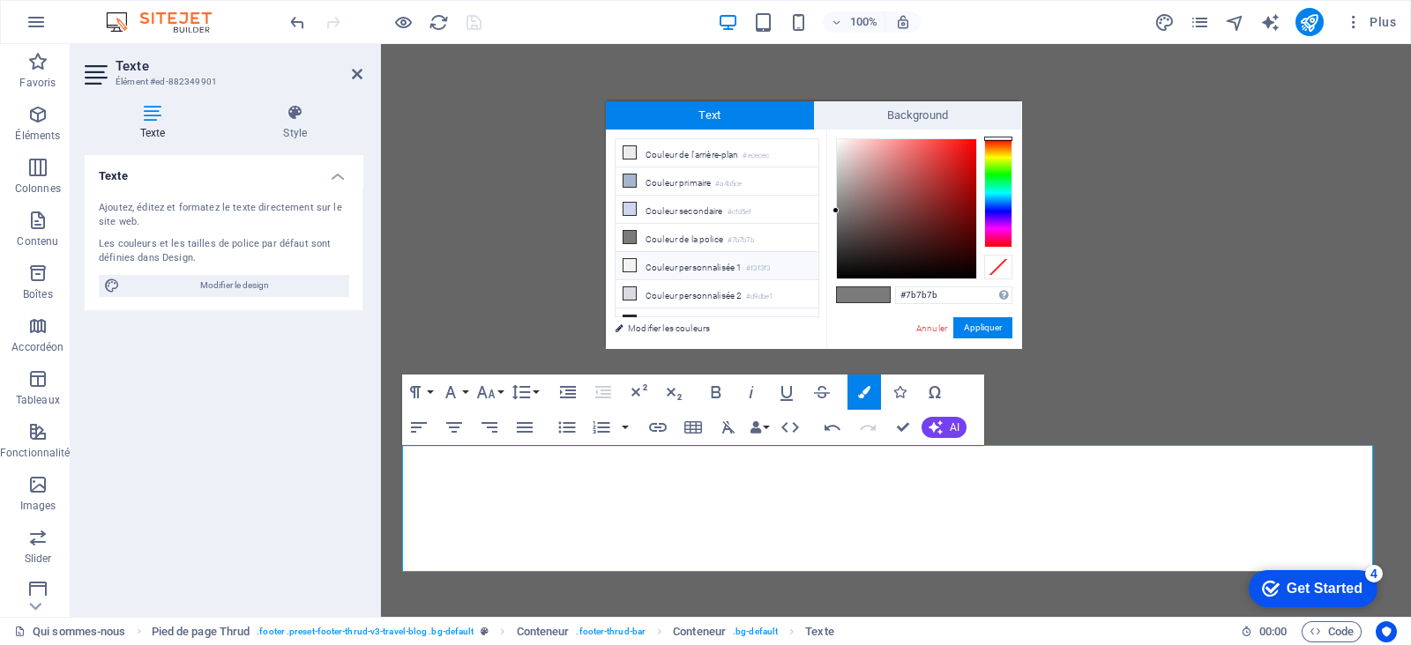
click at [626, 260] on icon at bounding box center [629, 265] width 12 height 12
type input "#f3f3f3"
click at [626, 260] on icon at bounding box center [629, 265] width 12 height 12
click at [969, 324] on button "Appliquer" at bounding box center [982, 327] width 59 height 21
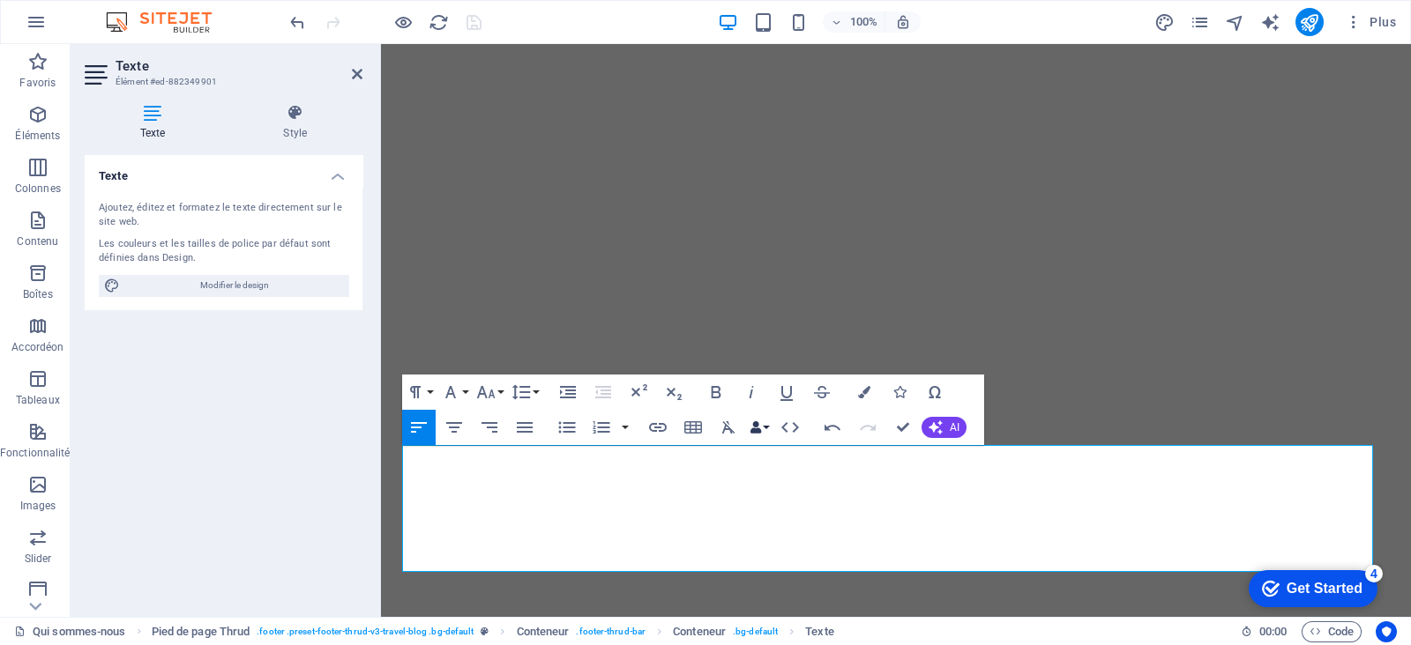
click at [754, 431] on icon "button" at bounding box center [755, 427] width 12 height 12
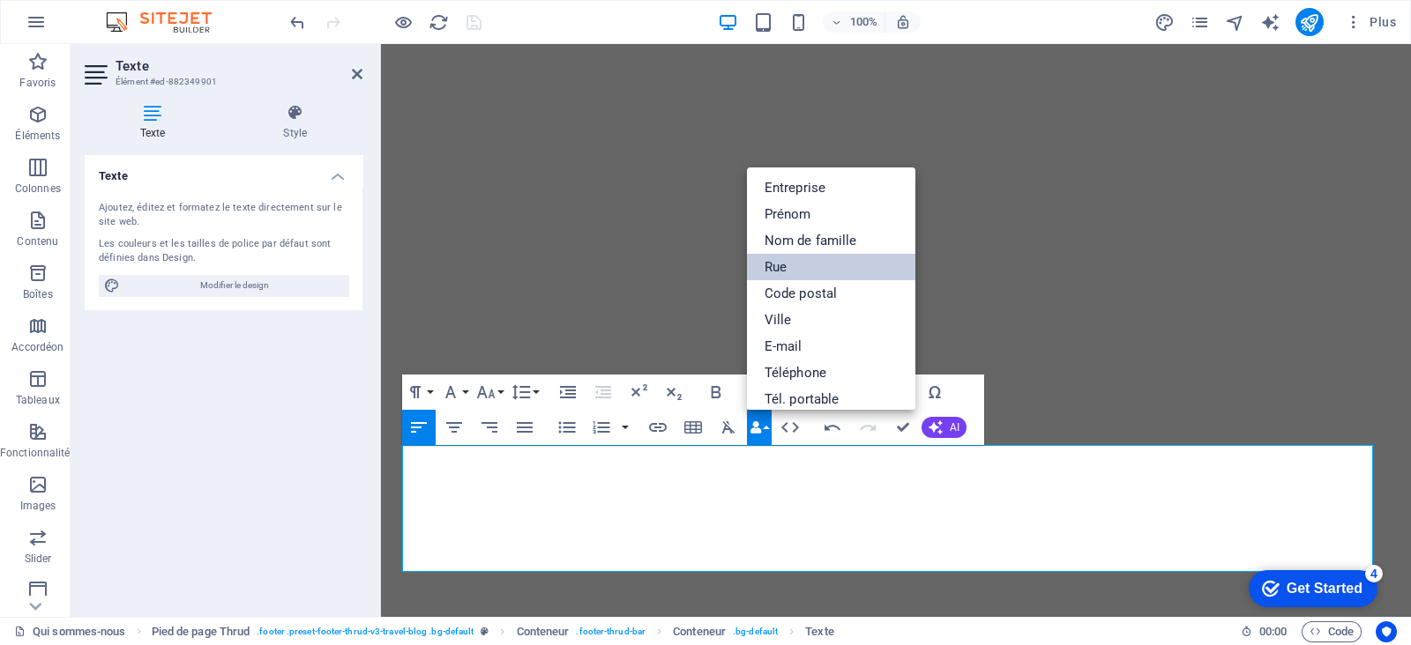
click at [812, 269] on link "Rue" at bounding box center [831, 267] width 169 height 26
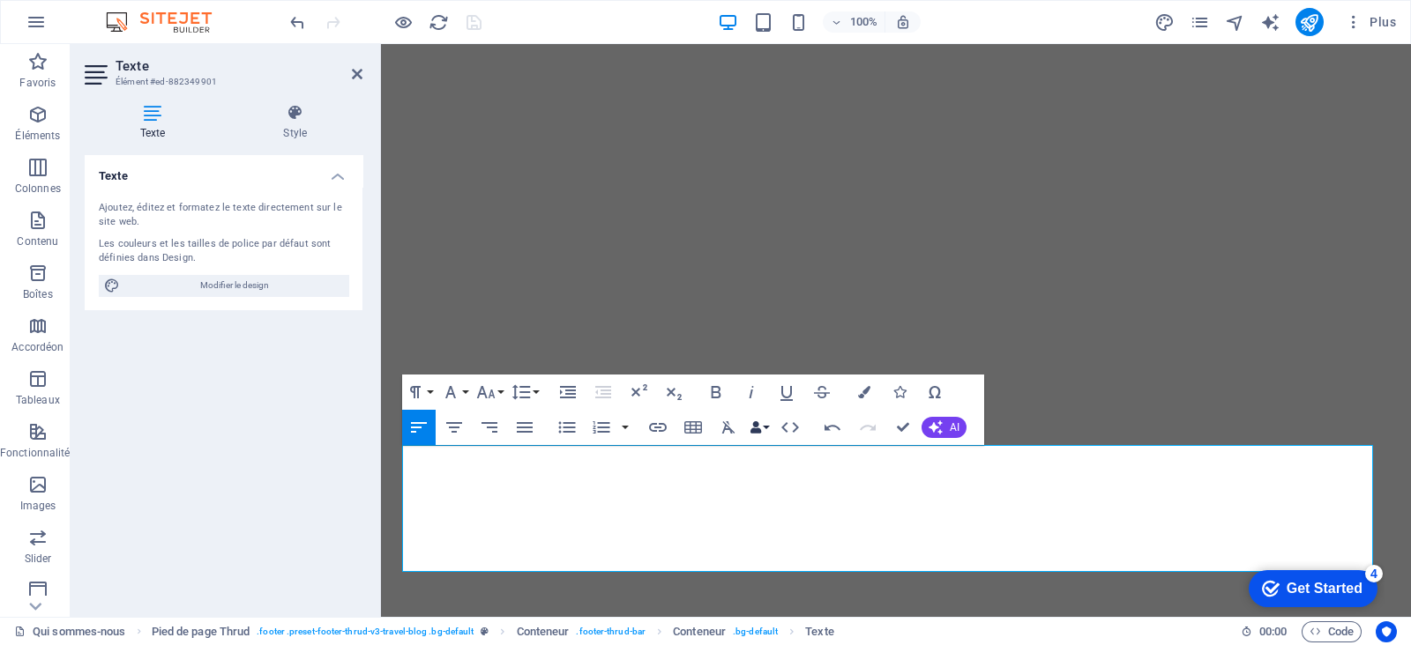
click at [763, 429] on button "Data Bindings" at bounding box center [759, 427] width 25 height 35
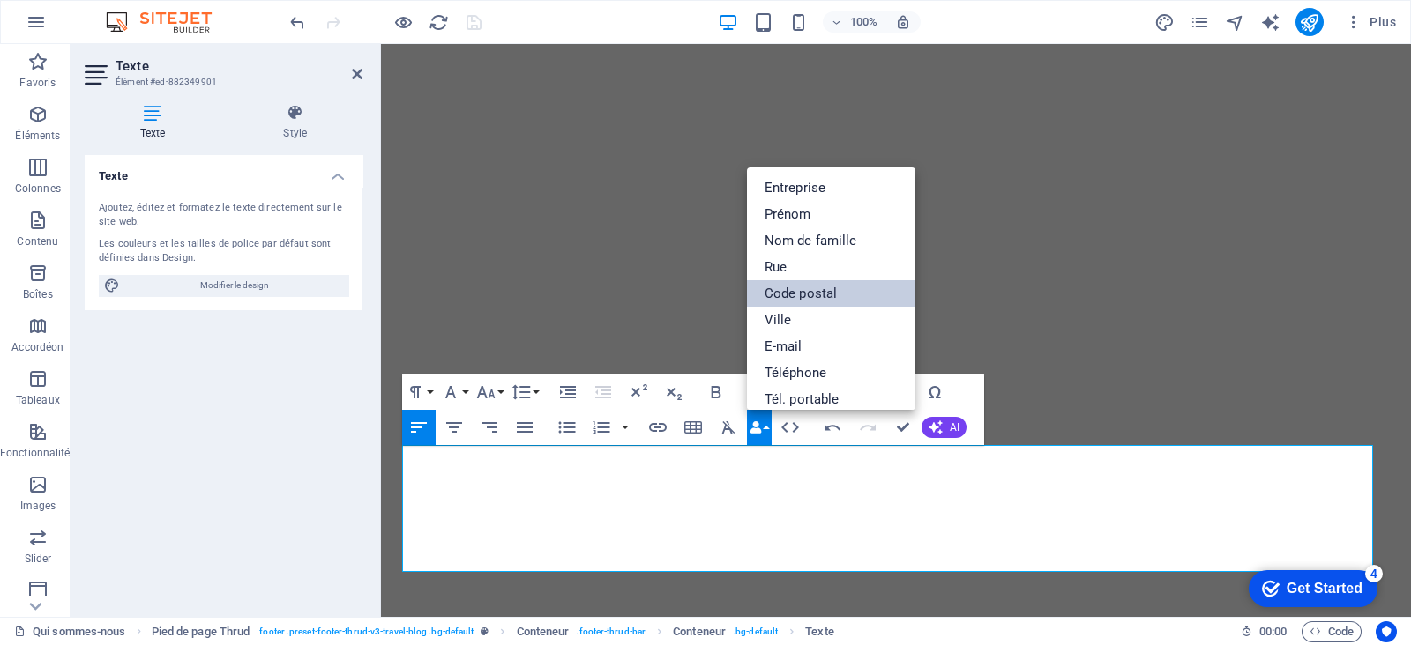
click at [801, 295] on link "Code postal" at bounding box center [831, 293] width 169 height 26
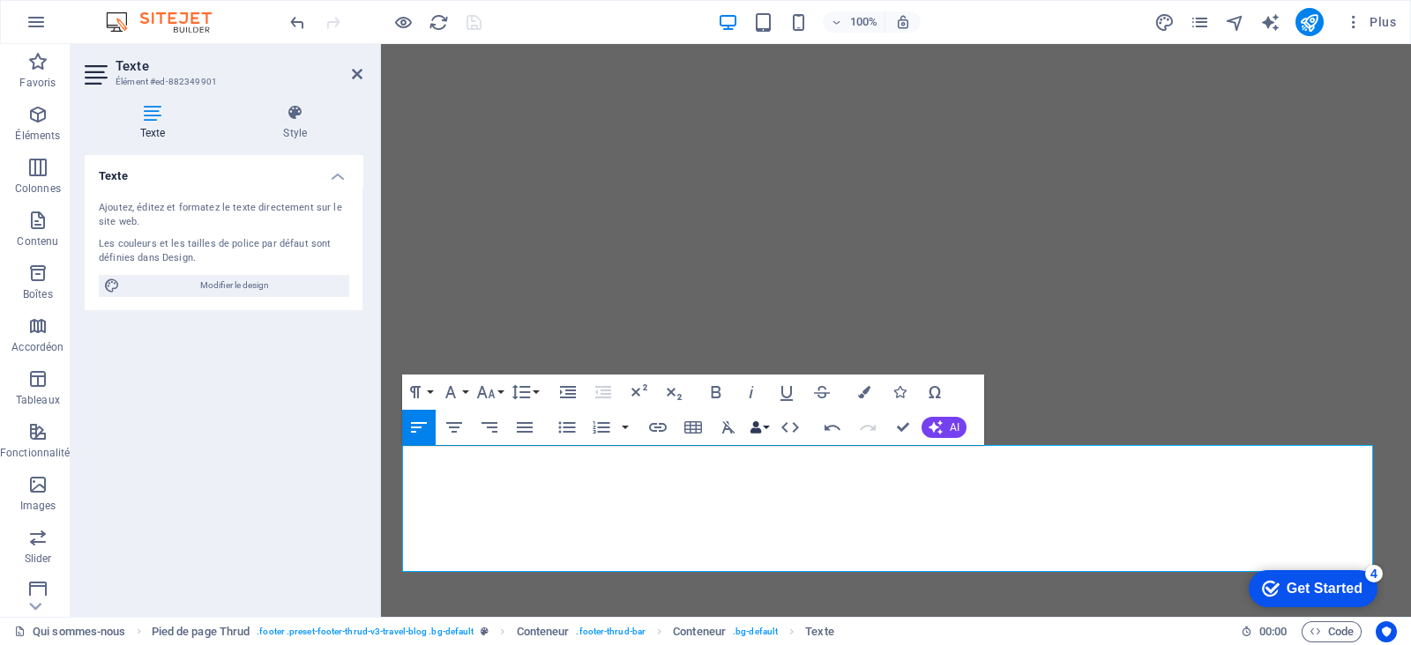
click at [765, 430] on button "Data Bindings" at bounding box center [759, 427] width 25 height 35
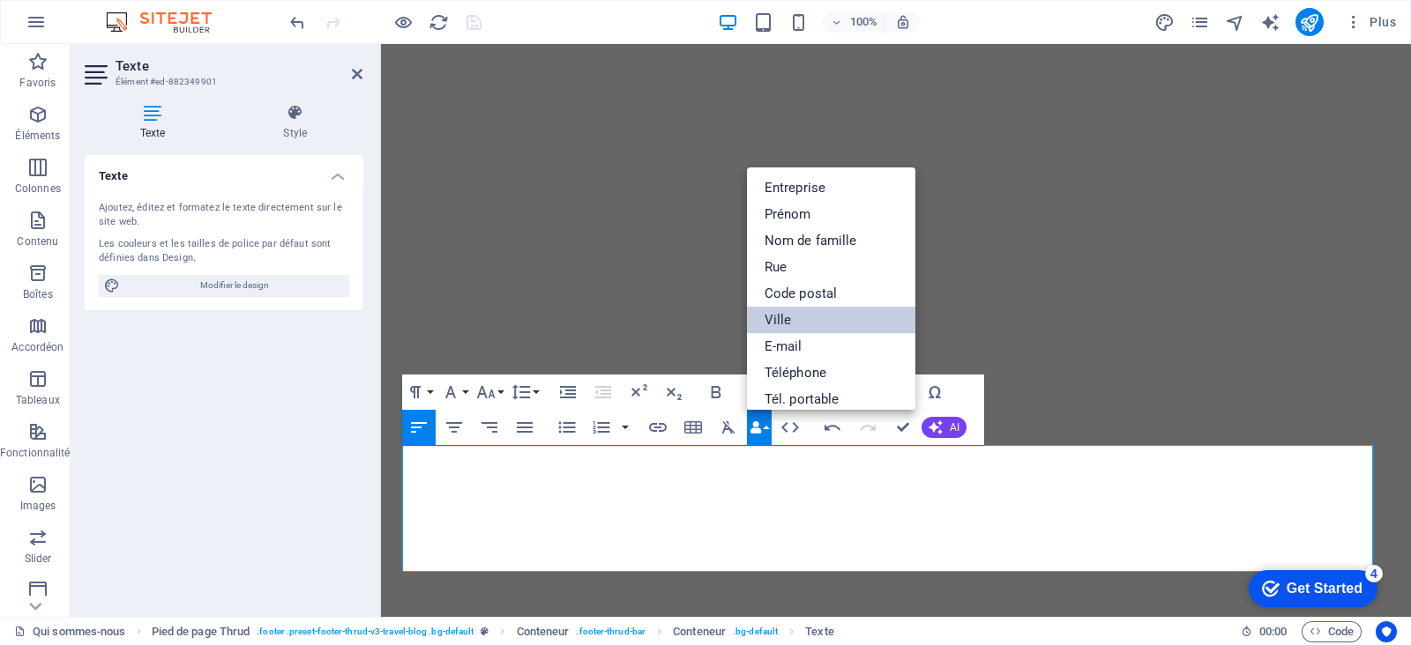
click at [803, 321] on link "Ville" at bounding box center [831, 320] width 169 height 26
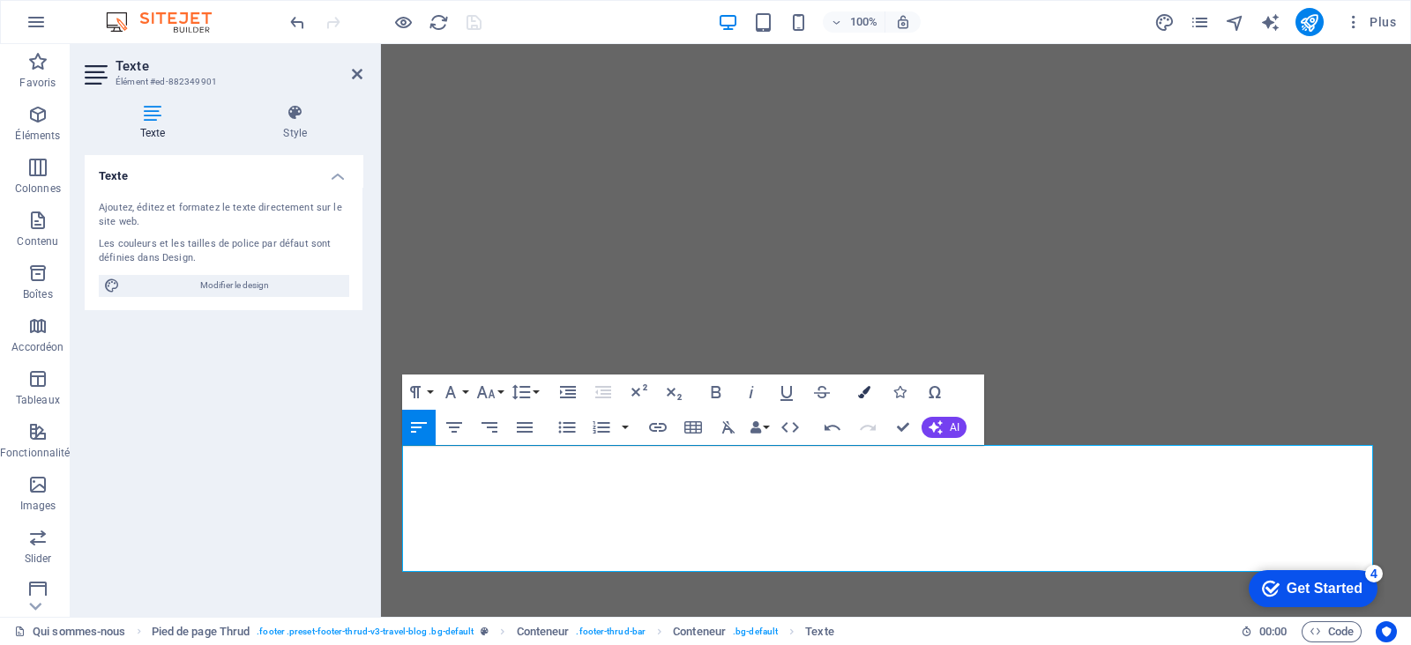
click at [864, 391] on icon "button" at bounding box center [864, 392] width 12 height 12
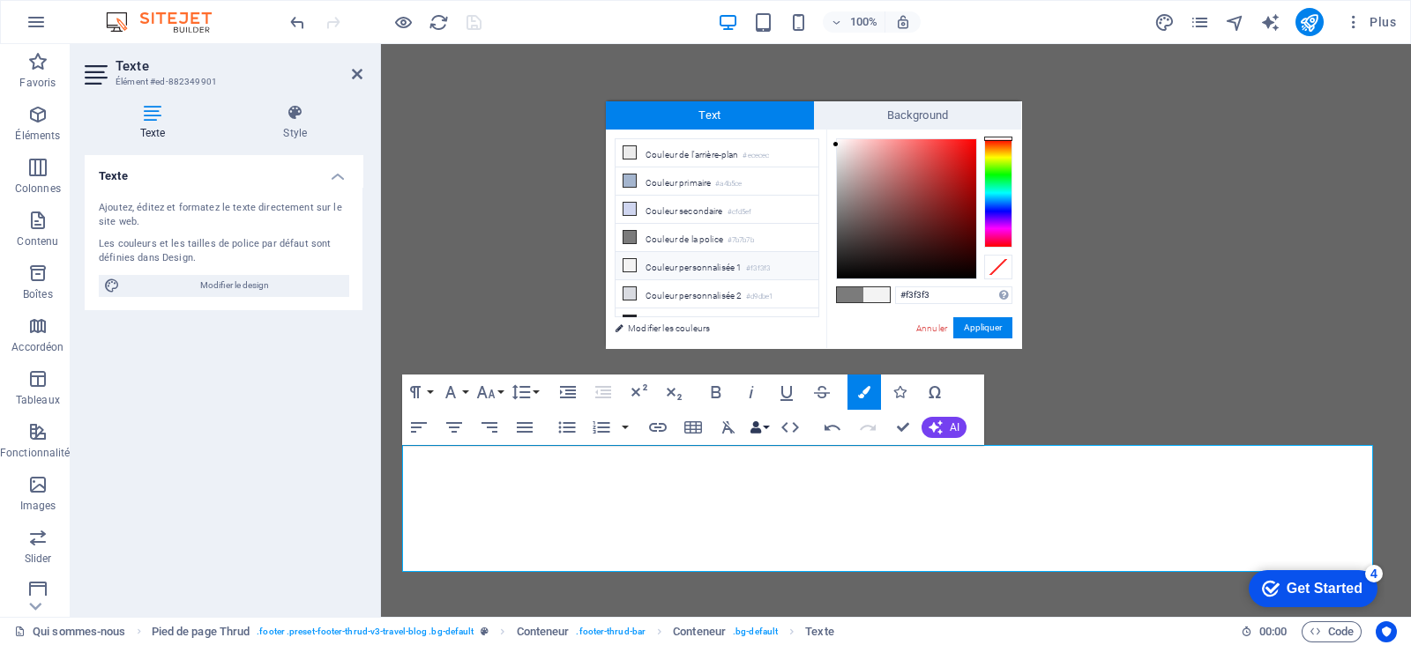
click at [766, 428] on button "Data Bindings" at bounding box center [759, 427] width 25 height 35
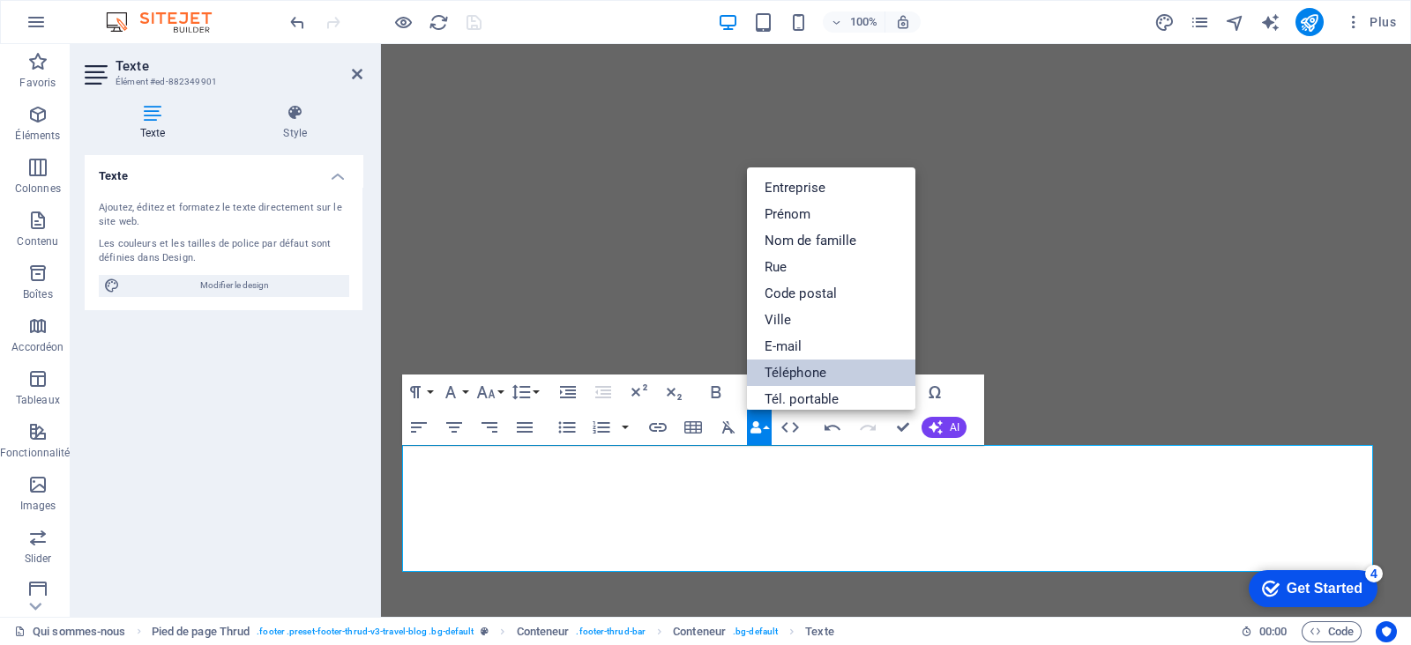
click at [796, 375] on link "Téléphone" at bounding box center [831, 373] width 169 height 26
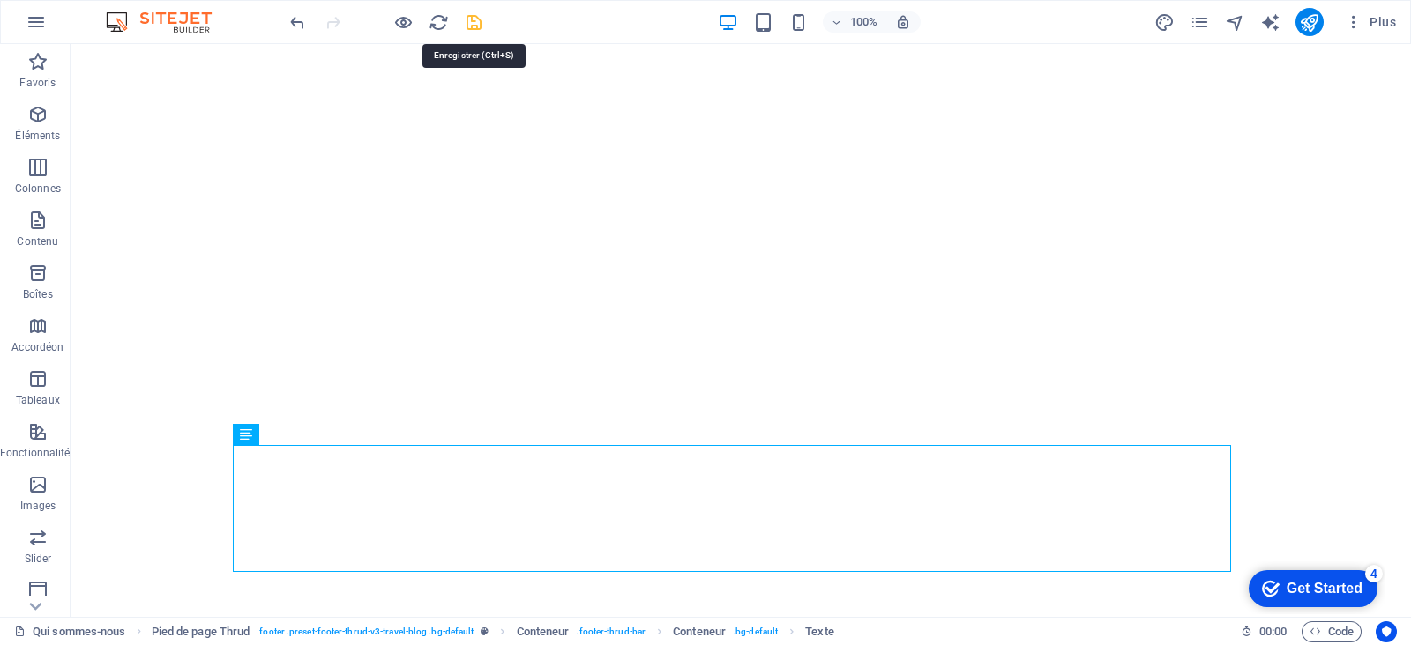
click at [474, 25] on icon "save" at bounding box center [474, 22] width 20 height 20
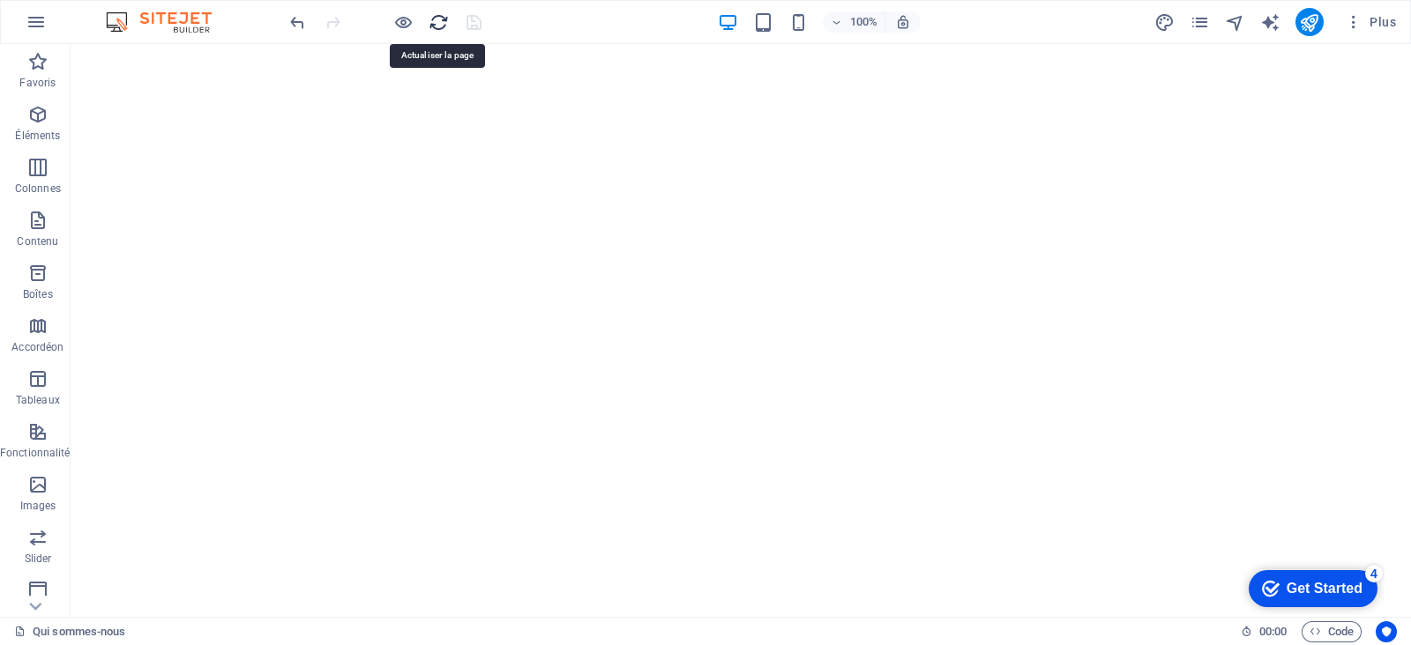
click at [435, 20] on icon "reload" at bounding box center [438, 22] width 20 height 20
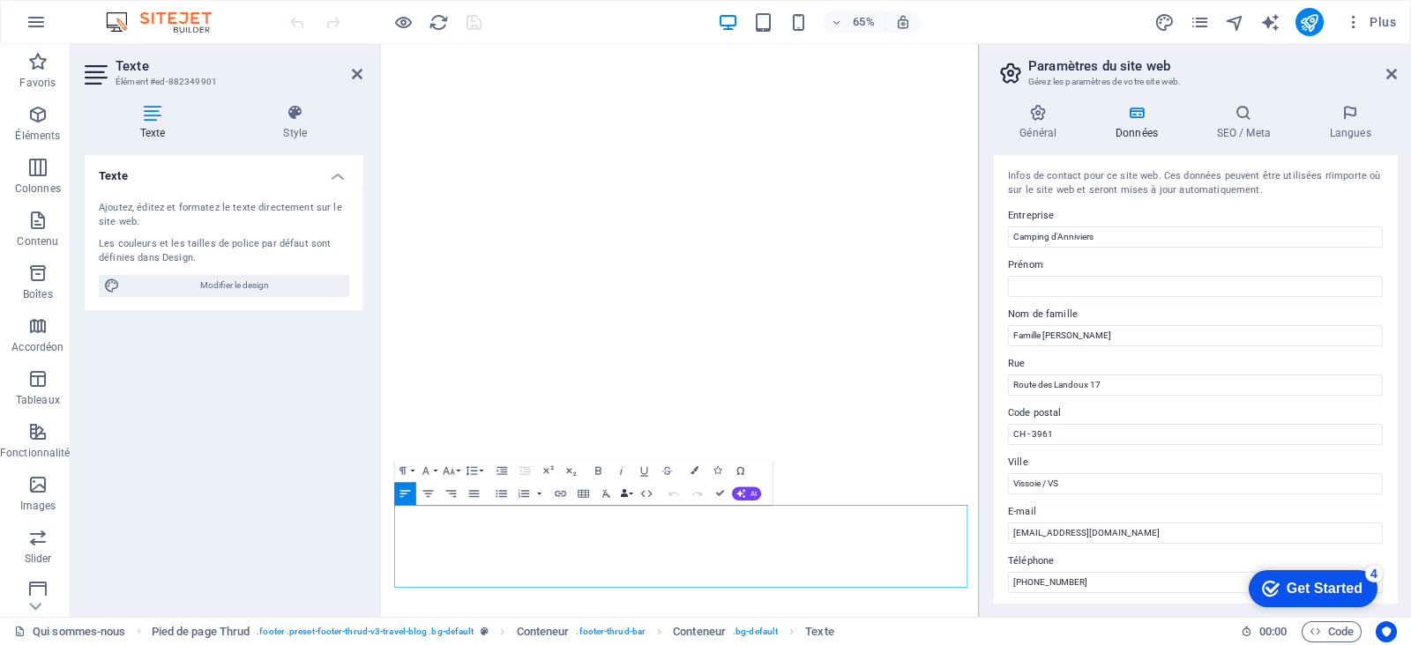
click at [630, 498] on button "Data Bindings" at bounding box center [627, 493] width 16 height 23
click at [595, 339] on link "Entreprise" at bounding box center [595, 339] width 110 height 18
click at [619, 495] on button "Data Bindings" at bounding box center [627, 493] width 16 height 23
click at [618, 338] on link "Entreprise" at bounding box center [595, 339] width 110 height 18
click at [626, 494] on icon "button" at bounding box center [625, 494] width 8 height 8
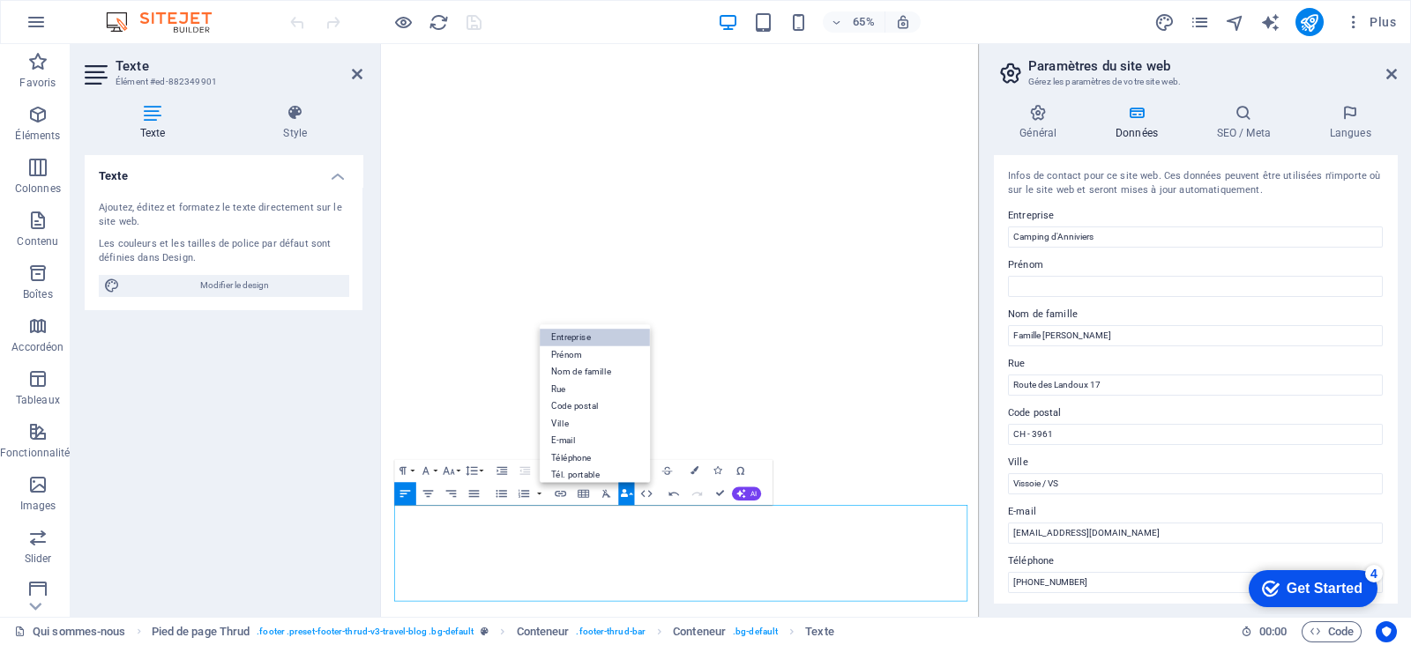
click at [603, 343] on link "Entreprise" at bounding box center [595, 339] width 110 height 18
click at [691, 467] on icon "button" at bounding box center [695, 471] width 8 height 8
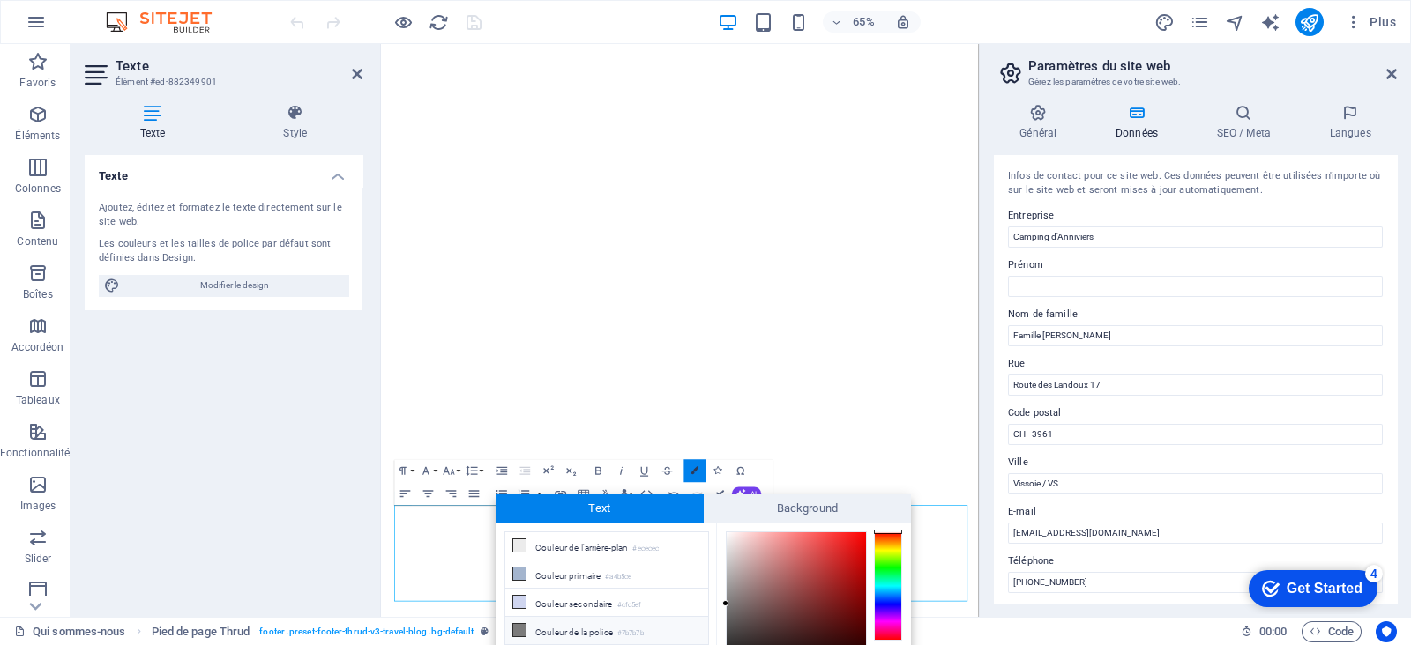
scroll to position [96, 0]
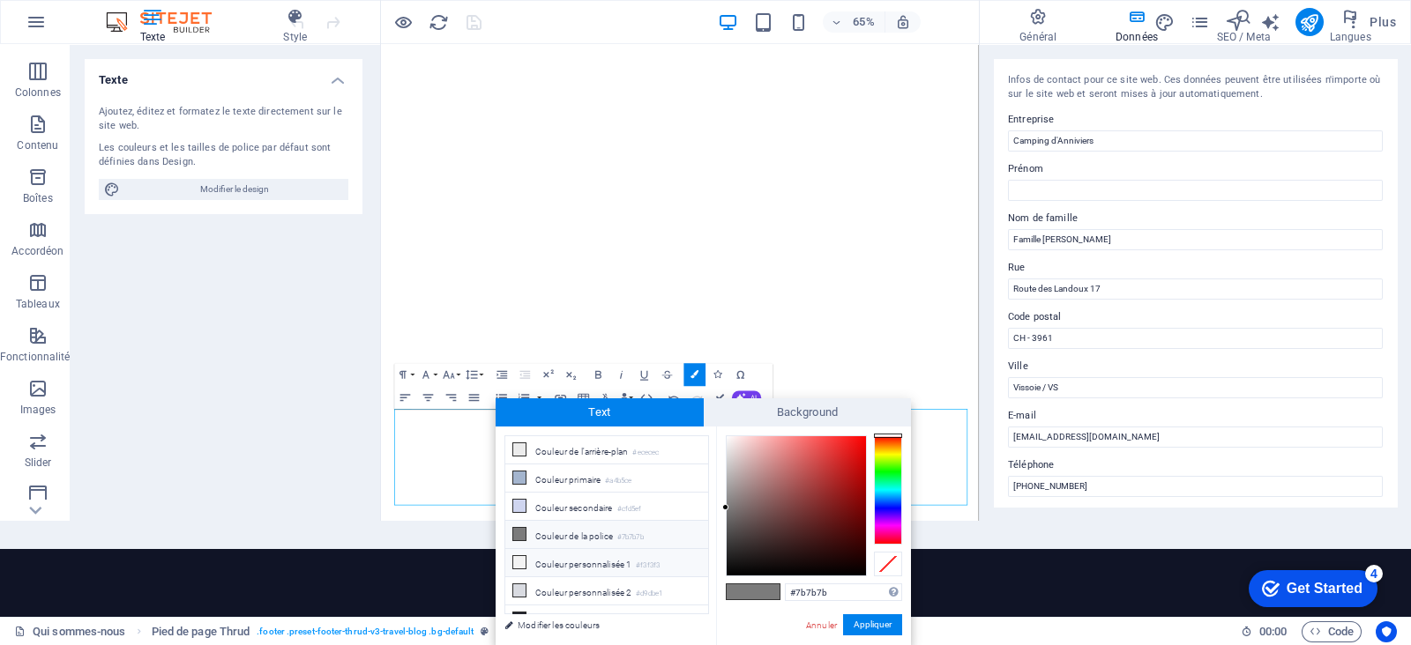
click at [518, 515] on icon at bounding box center [519, 562] width 12 height 12
type input "#f3f3f3"
click at [861, 515] on button "Appliquer" at bounding box center [872, 625] width 59 height 21
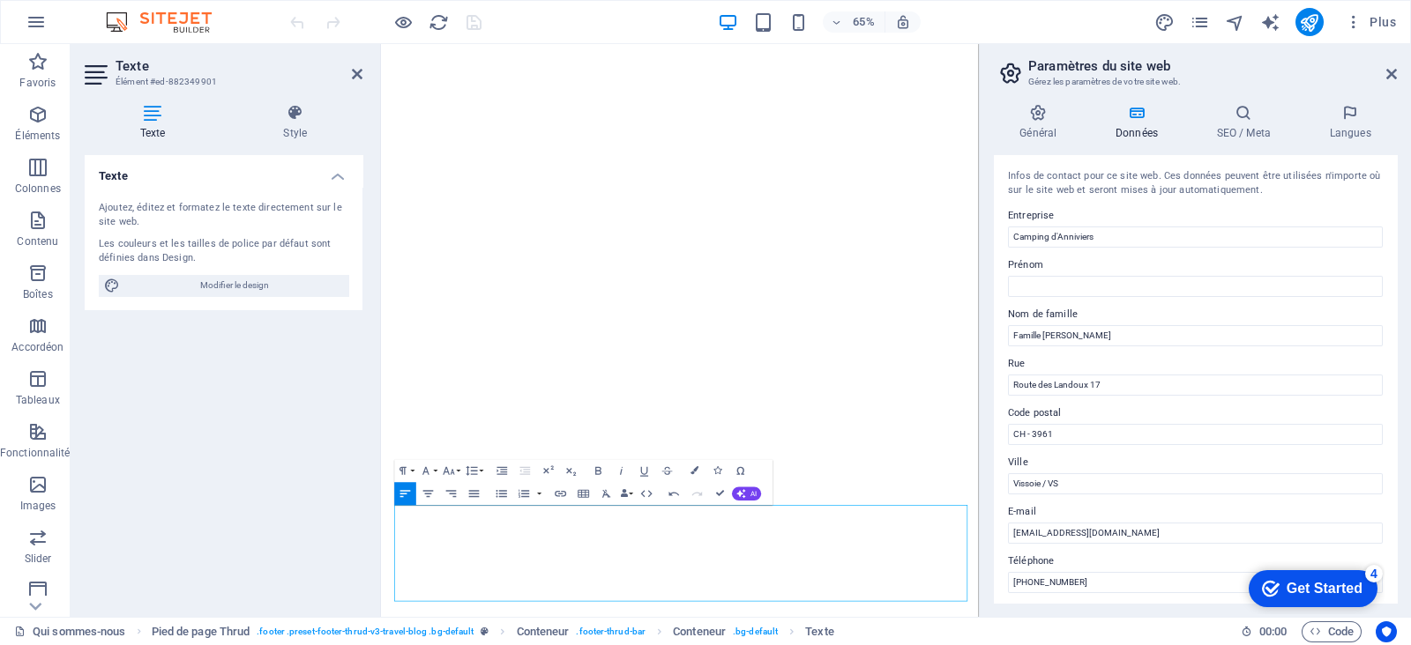
scroll to position [0, 0]
click at [626, 495] on icon "button" at bounding box center [625, 494] width 8 height 8
click at [586, 383] on link "Rue" at bounding box center [595, 390] width 110 height 18
click at [447, 472] on icon "button" at bounding box center [448, 471] width 11 height 8
click at [448, 349] on link "10" at bounding box center [444, 350] width 41 height 18
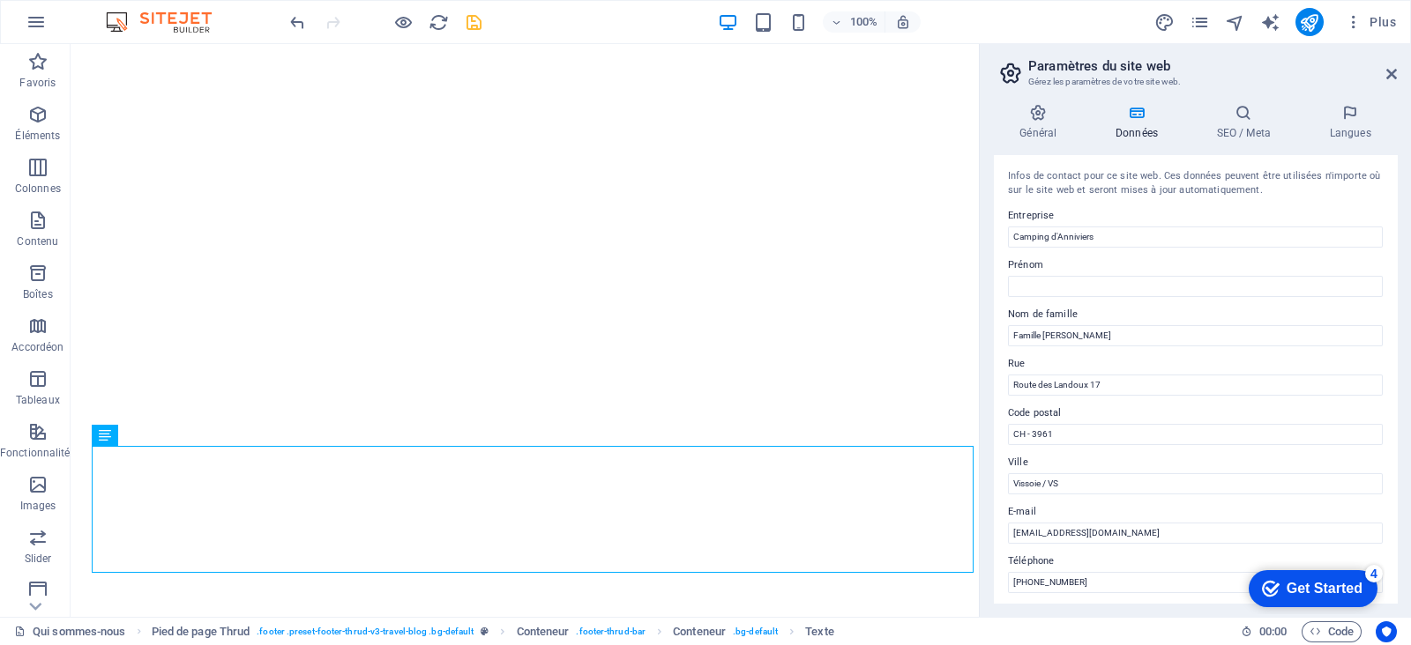
click at [469, 15] on icon "save" at bounding box center [474, 22] width 20 height 20
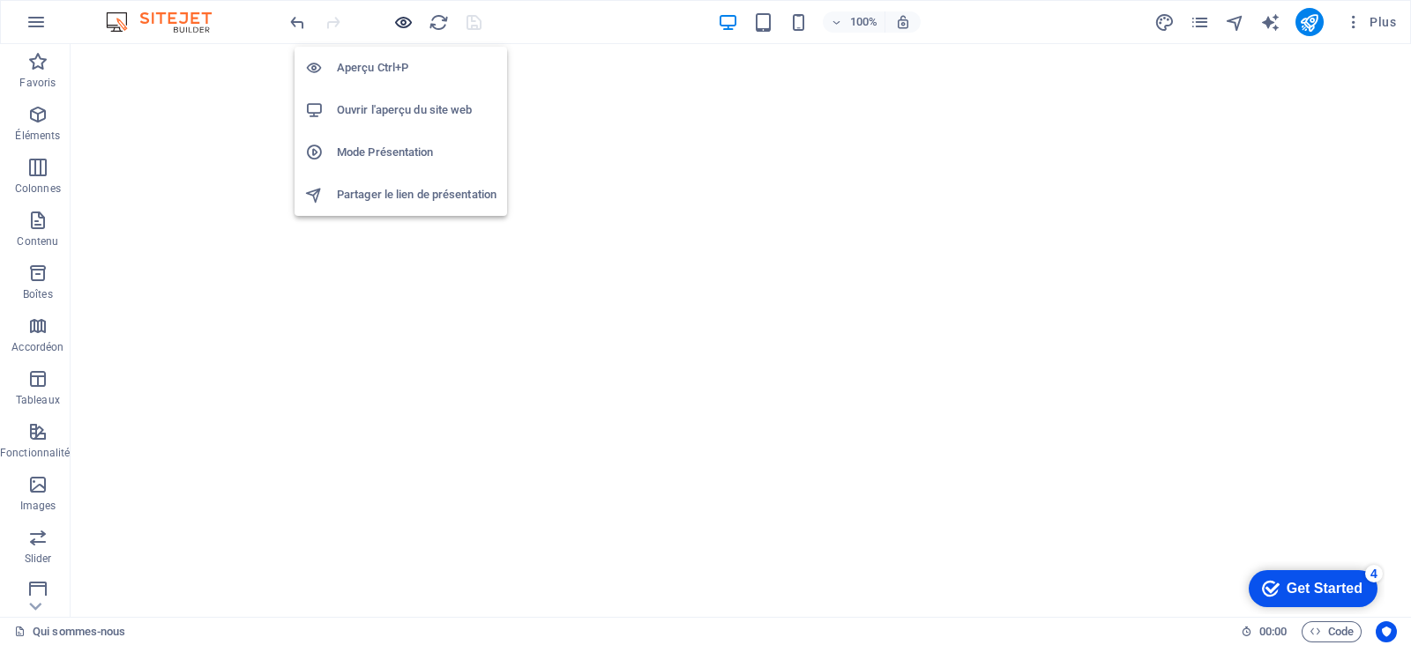
click at [404, 19] on icon "button" at bounding box center [403, 22] width 20 height 20
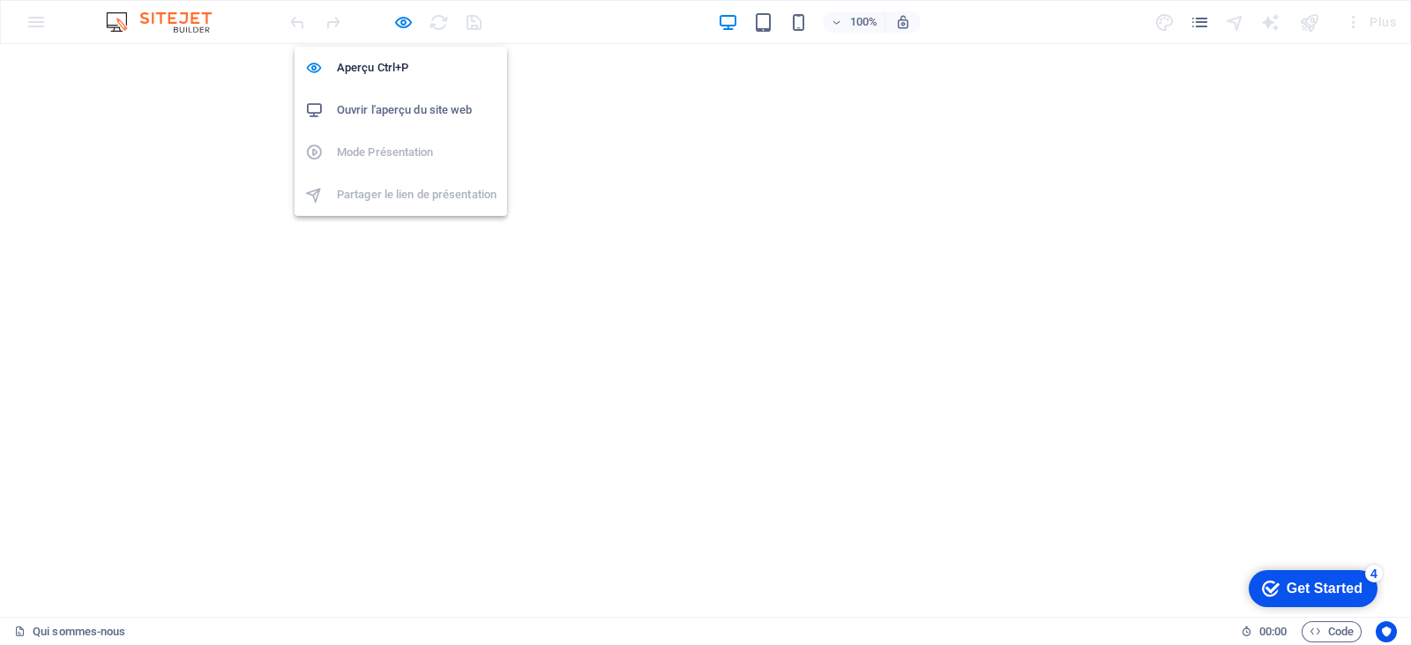
click at [399, 111] on h6 "Ouvrir l'aperçu du site web" at bounding box center [417, 110] width 160 height 21
click at [394, 21] on icon "button" at bounding box center [403, 22] width 20 height 20
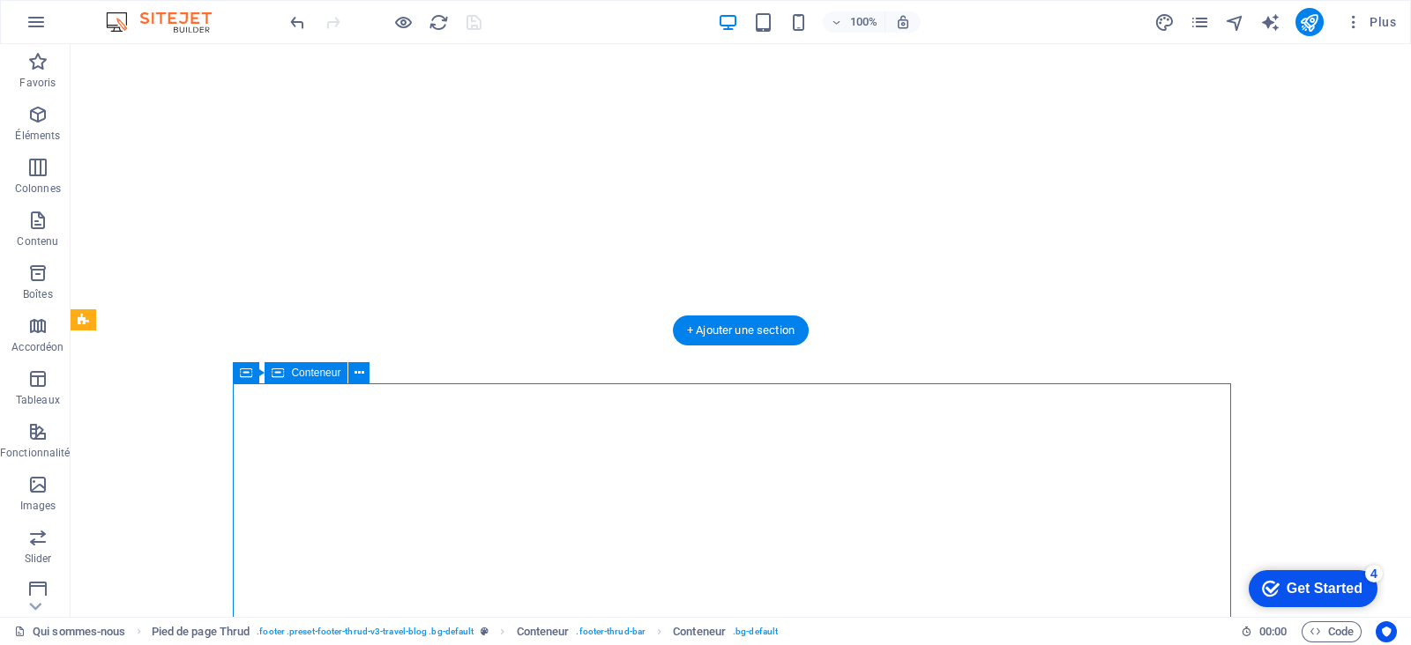
select select "px"
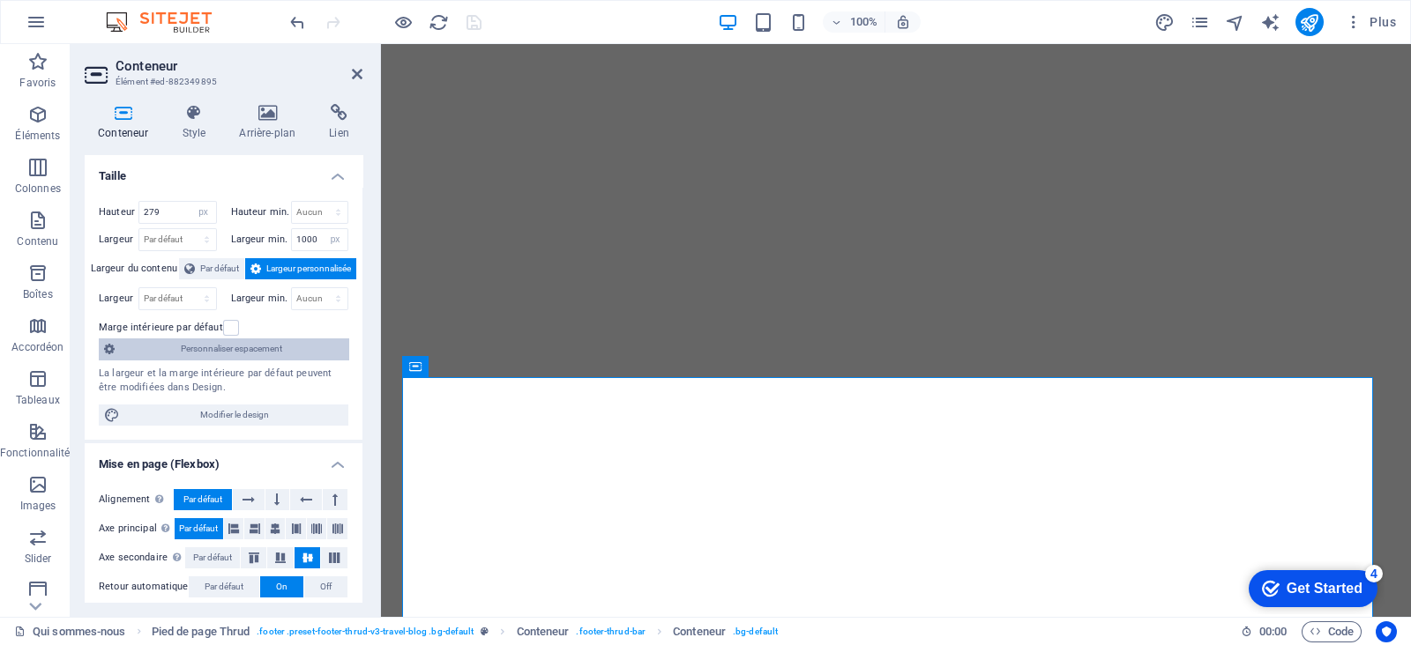
click at [264, 354] on span "Personnaliser espacement" at bounding box center [231, 349] width 223 height 21
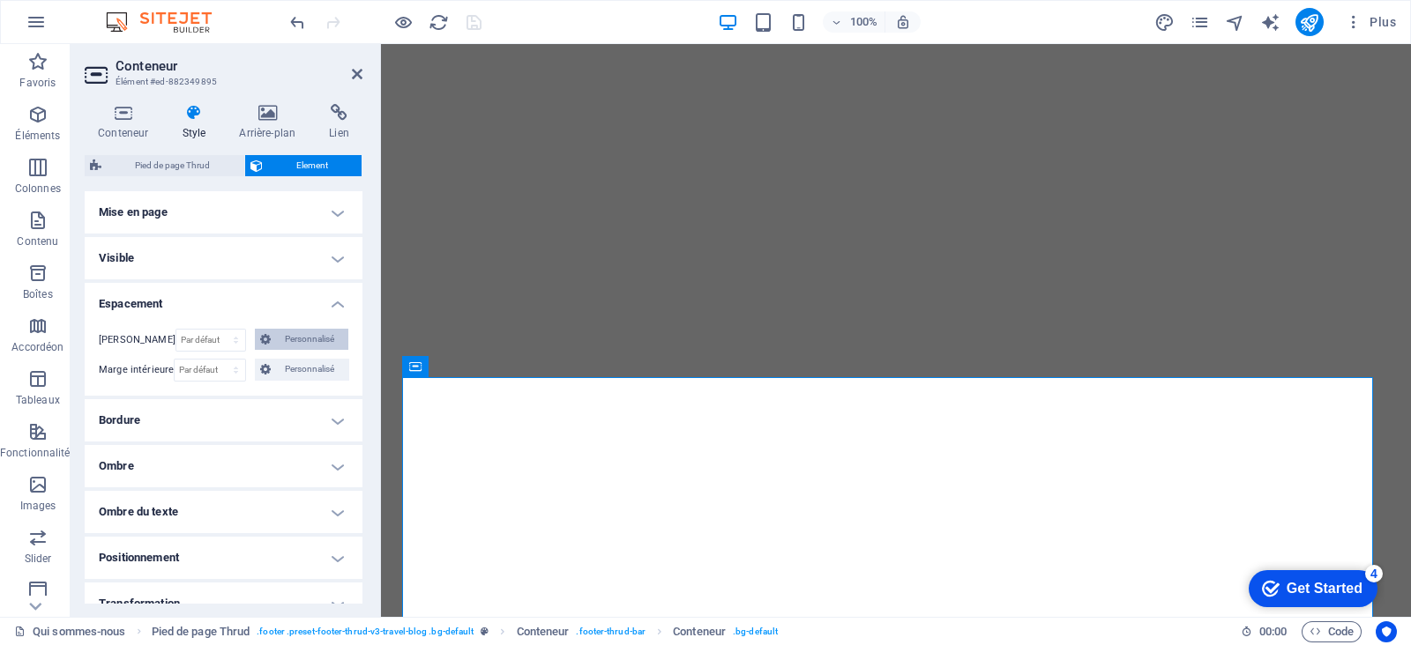
click at [295, 338] on span "Personnalisé" at bounding box center [309, 339] width 67 height 21
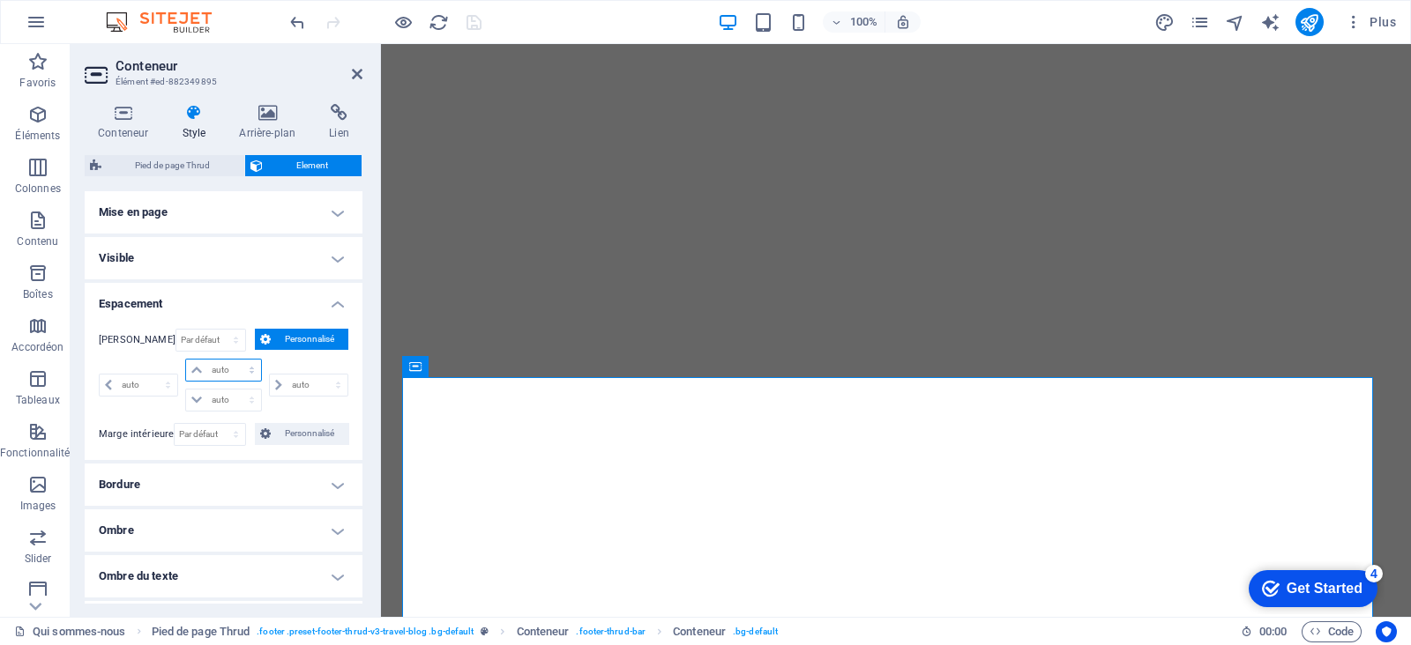
click at [234, 363] on select "auto px % rem vw vh" at bounding box center [223, 370] width 74 height 21
select select "px"
click at [234, 360] on select "auto px % rem vw vh" at bounding box center [223, 370] width 74 height 21
type input "0"
select select "px"
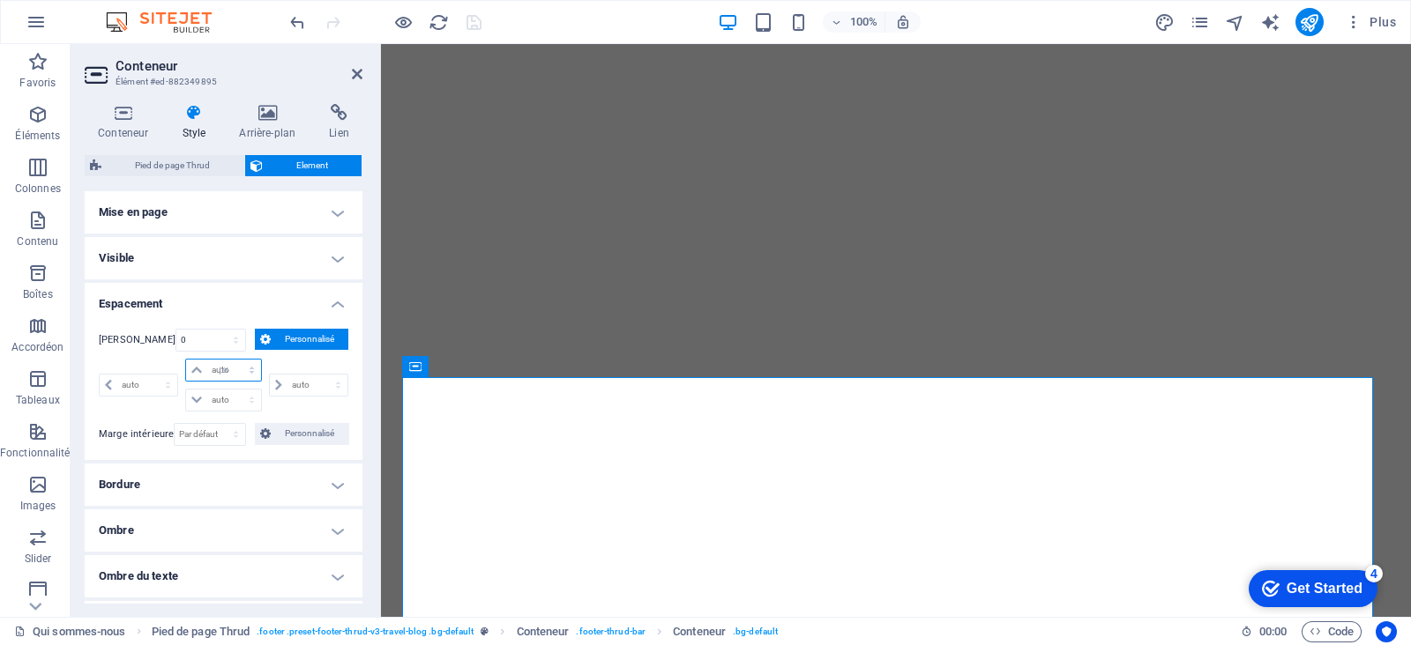
type input "0"
select select "px"
type input "0"
select select "px"
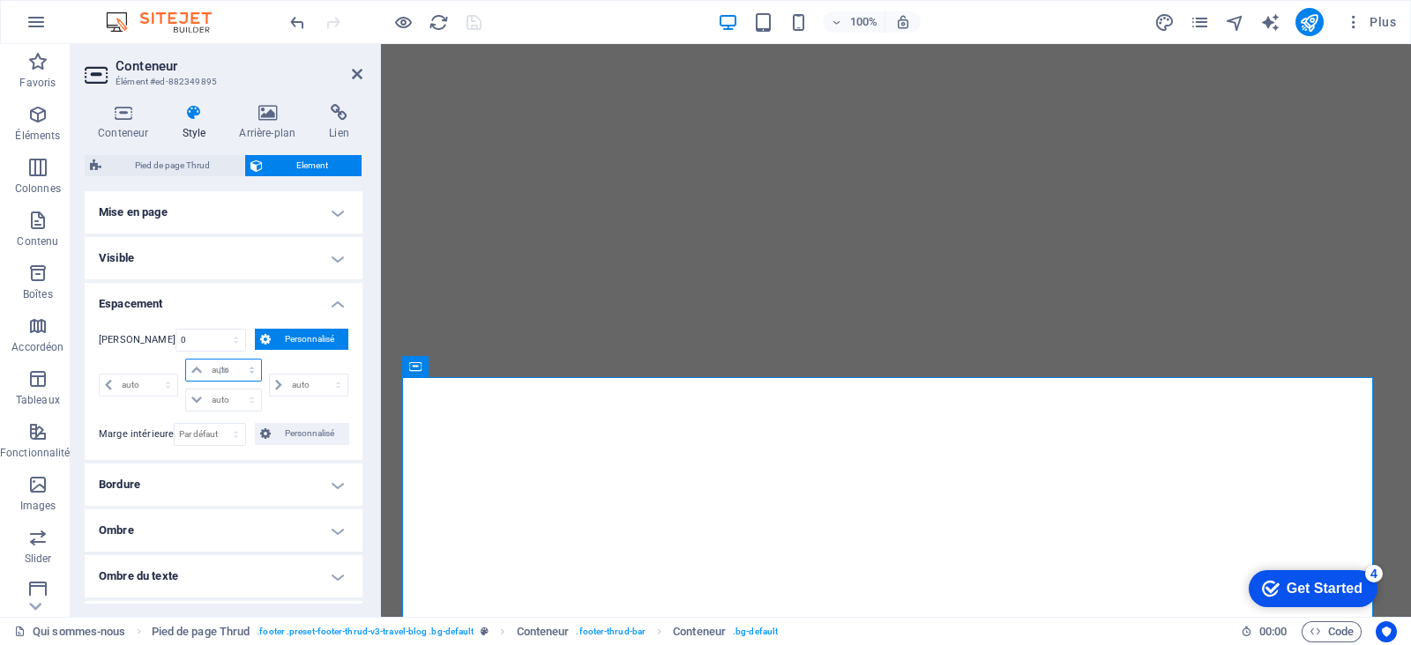
type input "0"
select select "px"
type input "-20"
select select "DISABLED_OPTION_VALUE"
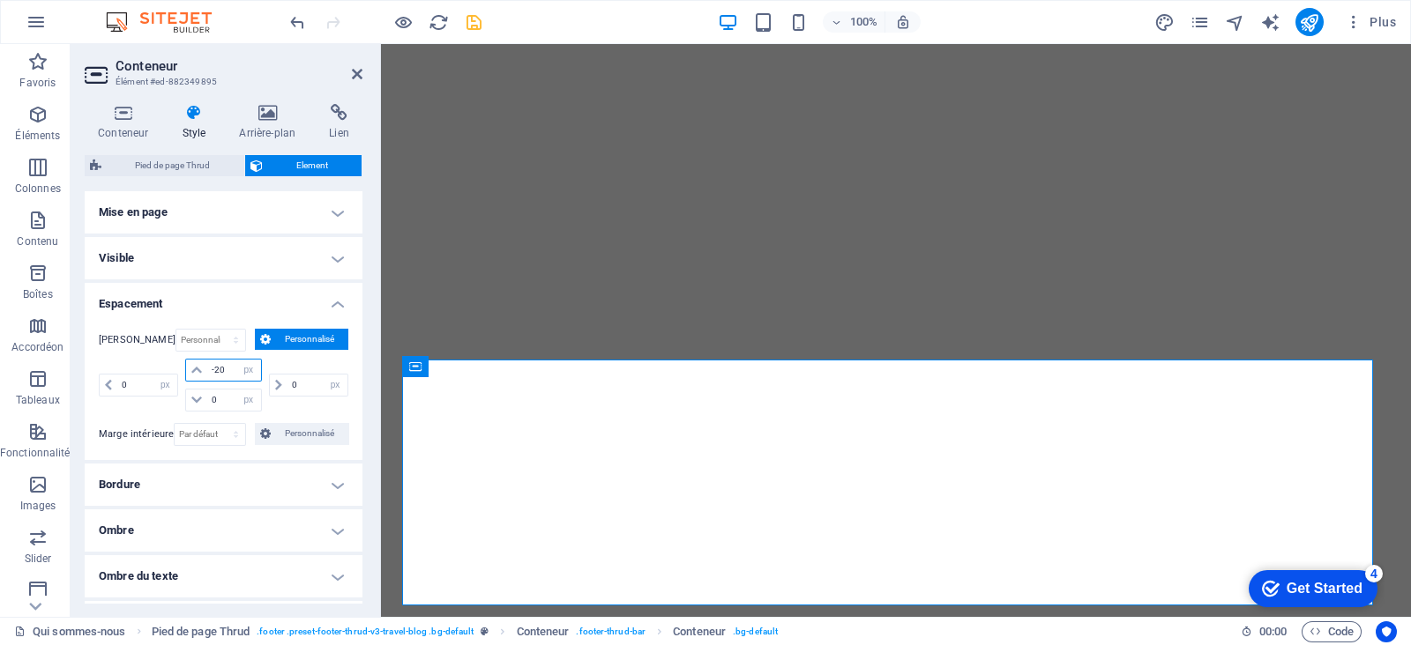
type input "-2"
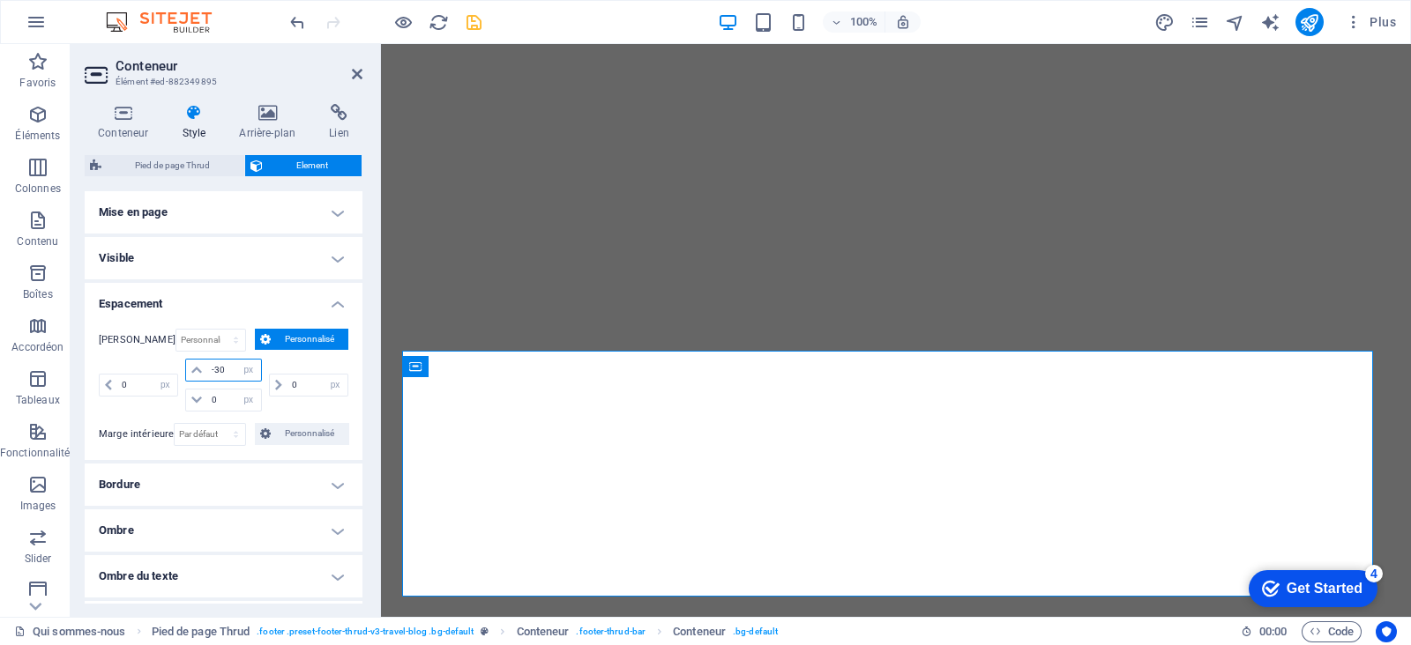
type input "-3"
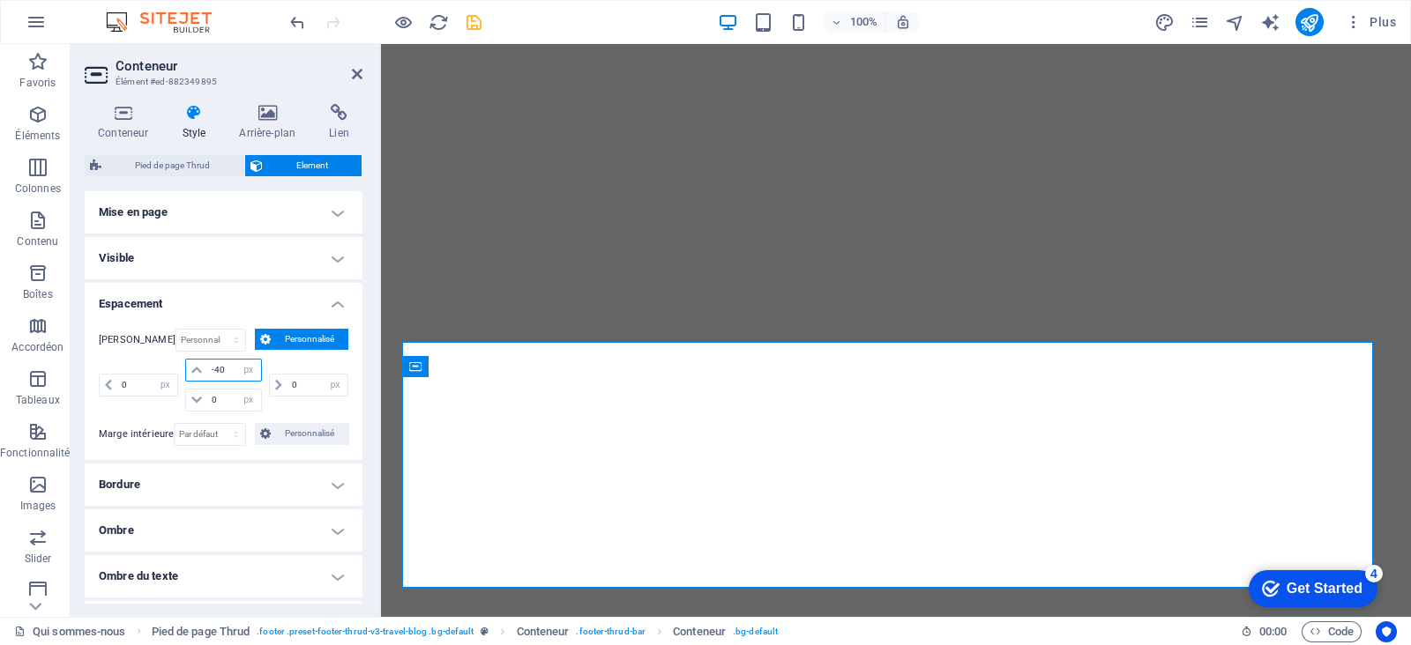
type input "-4"
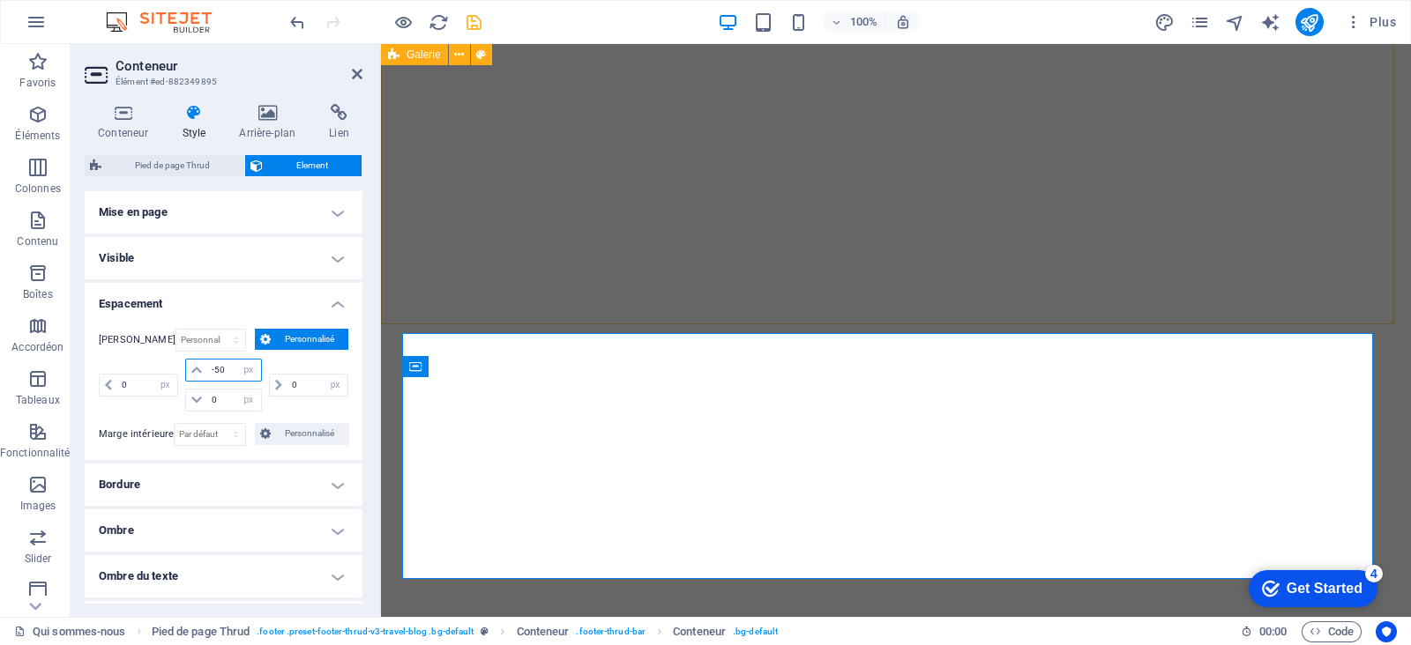
type input "-50"
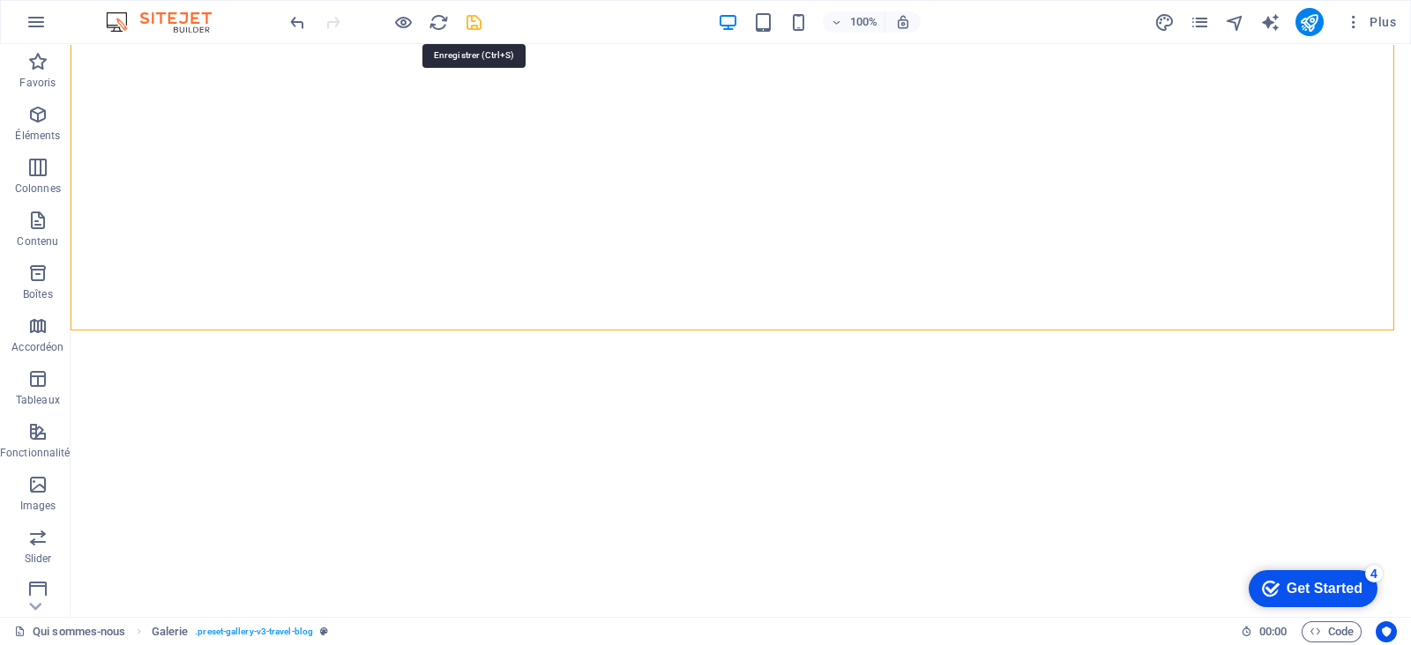
click at [475, 19] on icon "save" at bounding box center [474, 22] width 20 height 20
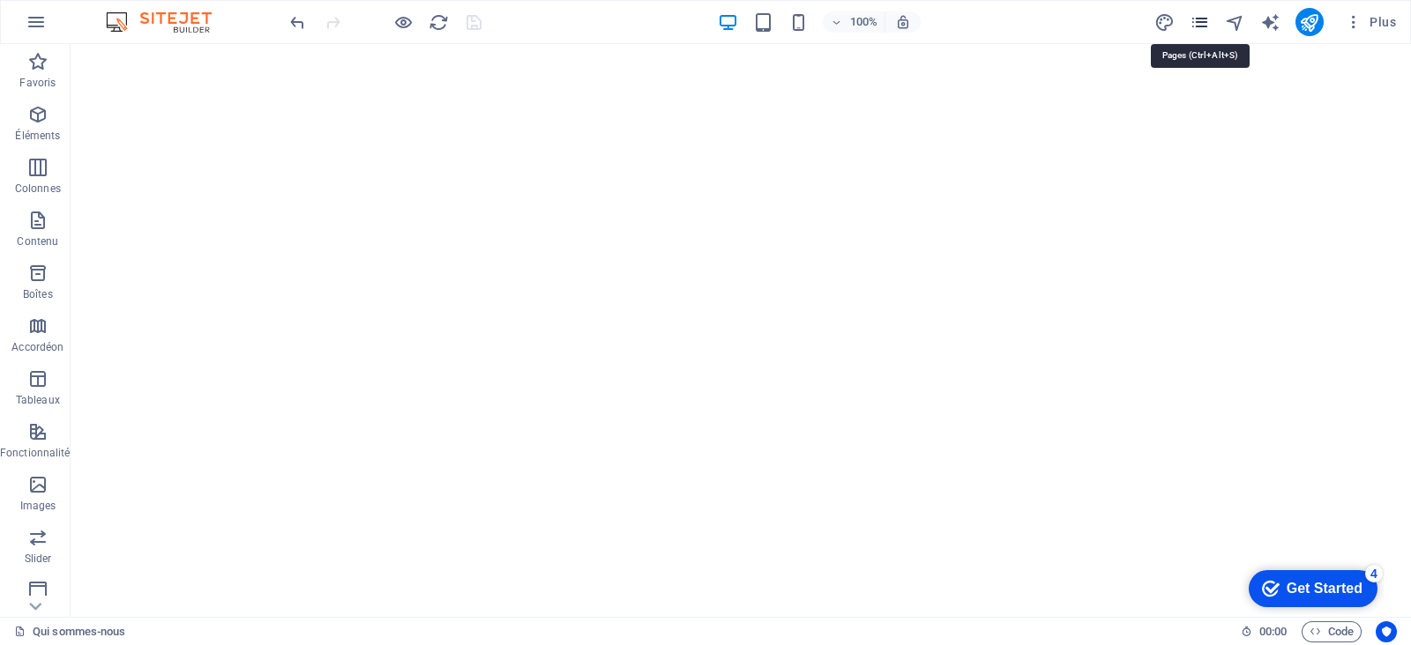
click at [1128, 21] on icon "pages" at bounding box center [1199, 22] width 20 height 20
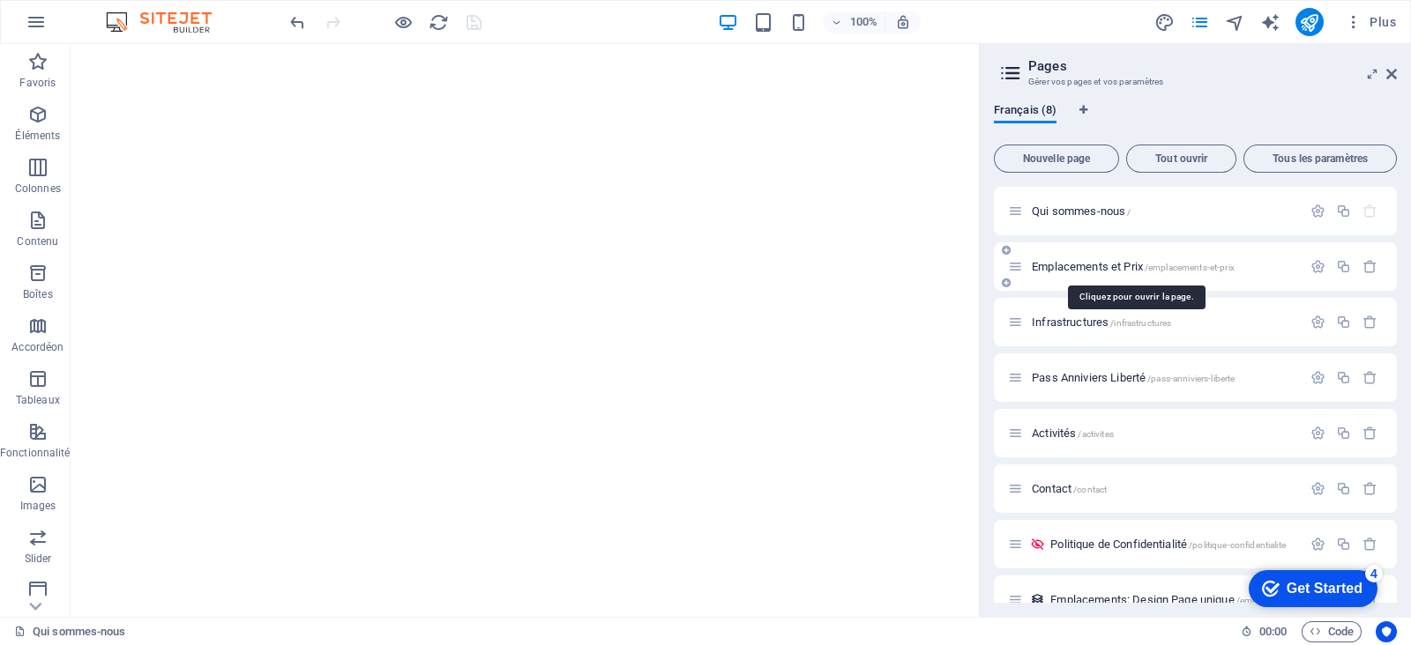
click at [1092, 266] on span "Emplacements et Prix /emplacements-et-prix" at bounding box center [1133, 266] width 203 height 13
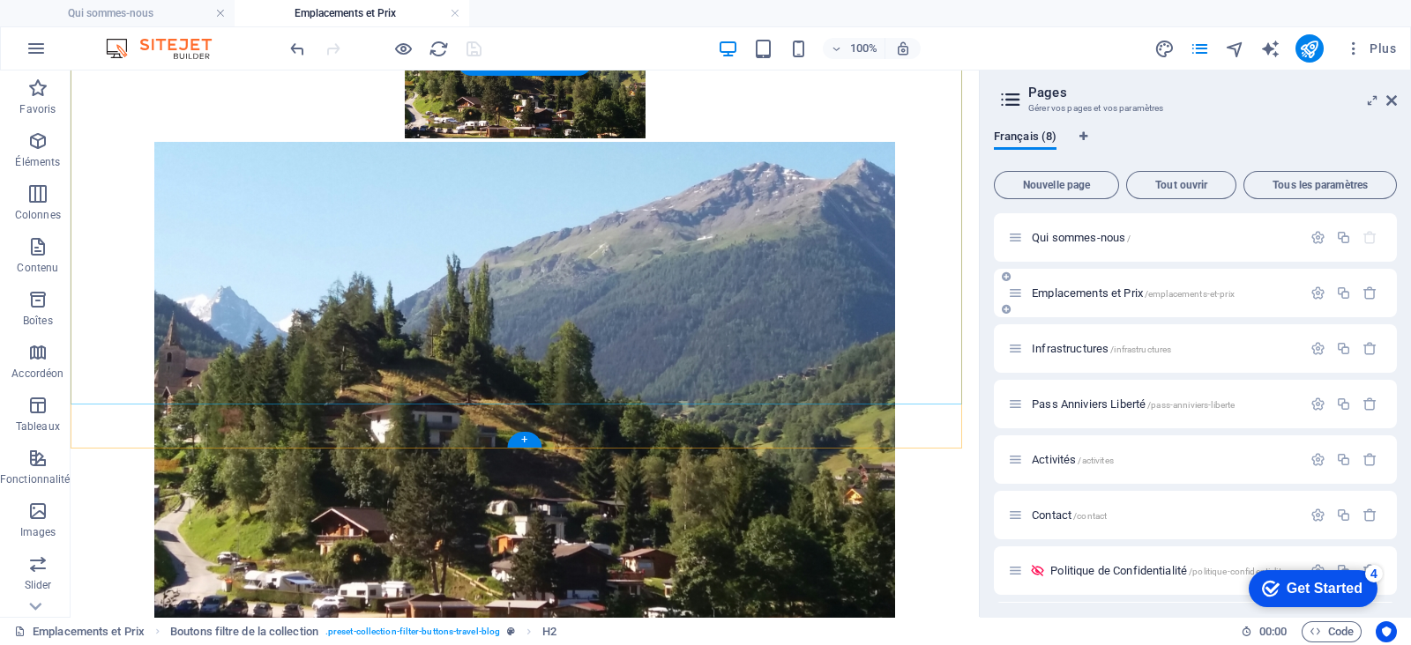
scroll to position [1489, 0]
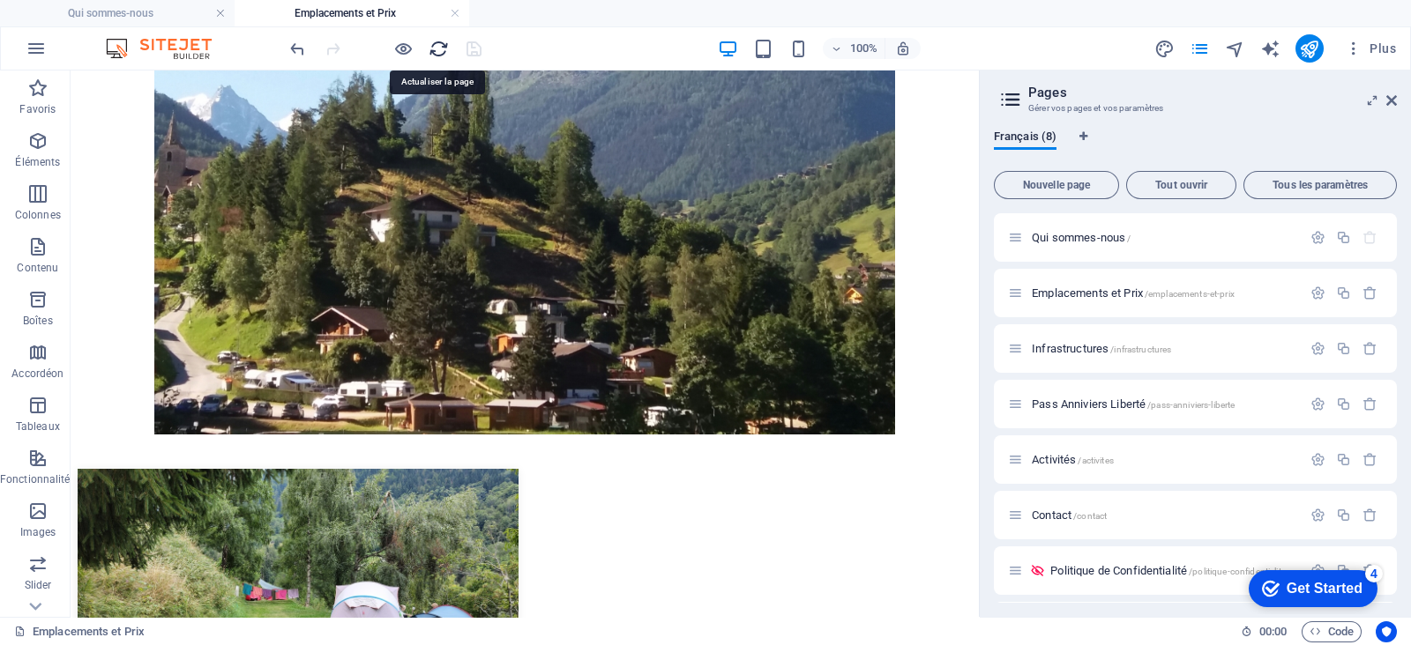
click at [438, 46] on icon "reload" at bounding box center [438, 49] width 20 height 20
click at [162, 281] on icon at bounding box center [164, 282] width 10 height 19
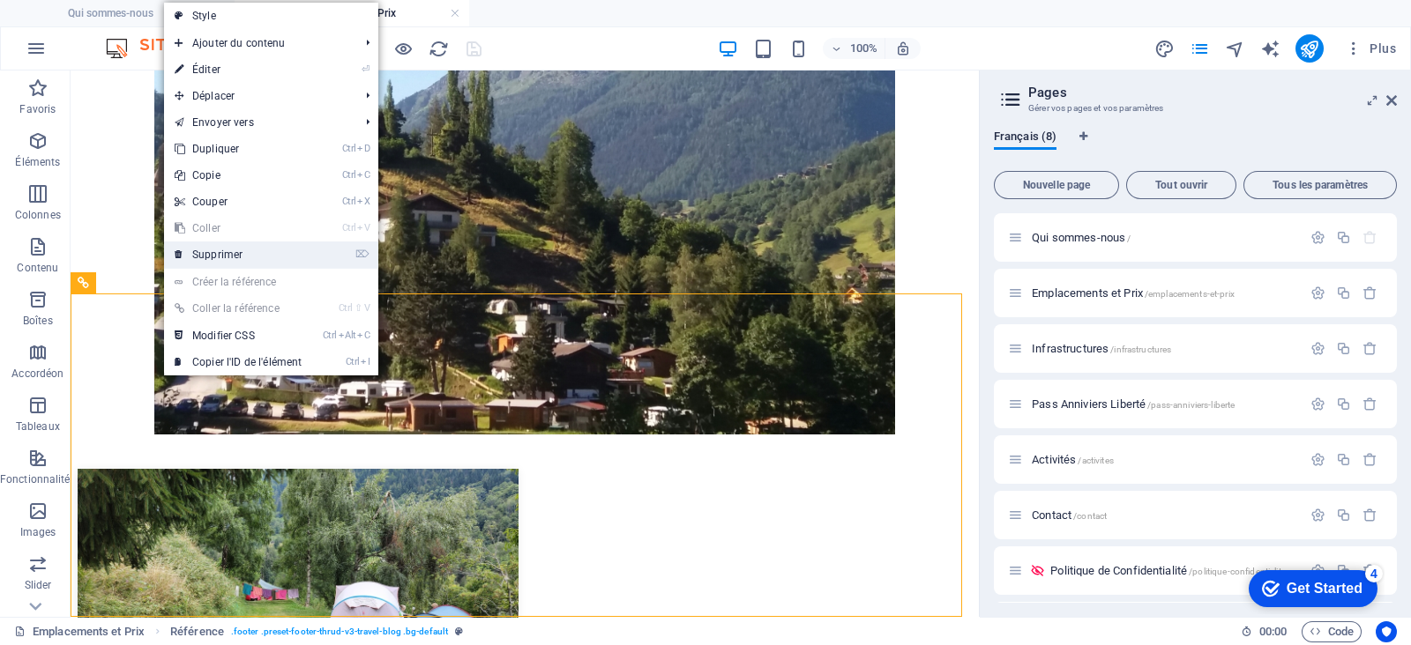
click at [257, 257] on link "⌦ Supprimer" at bounding box center [238, 255] width 148 height 26
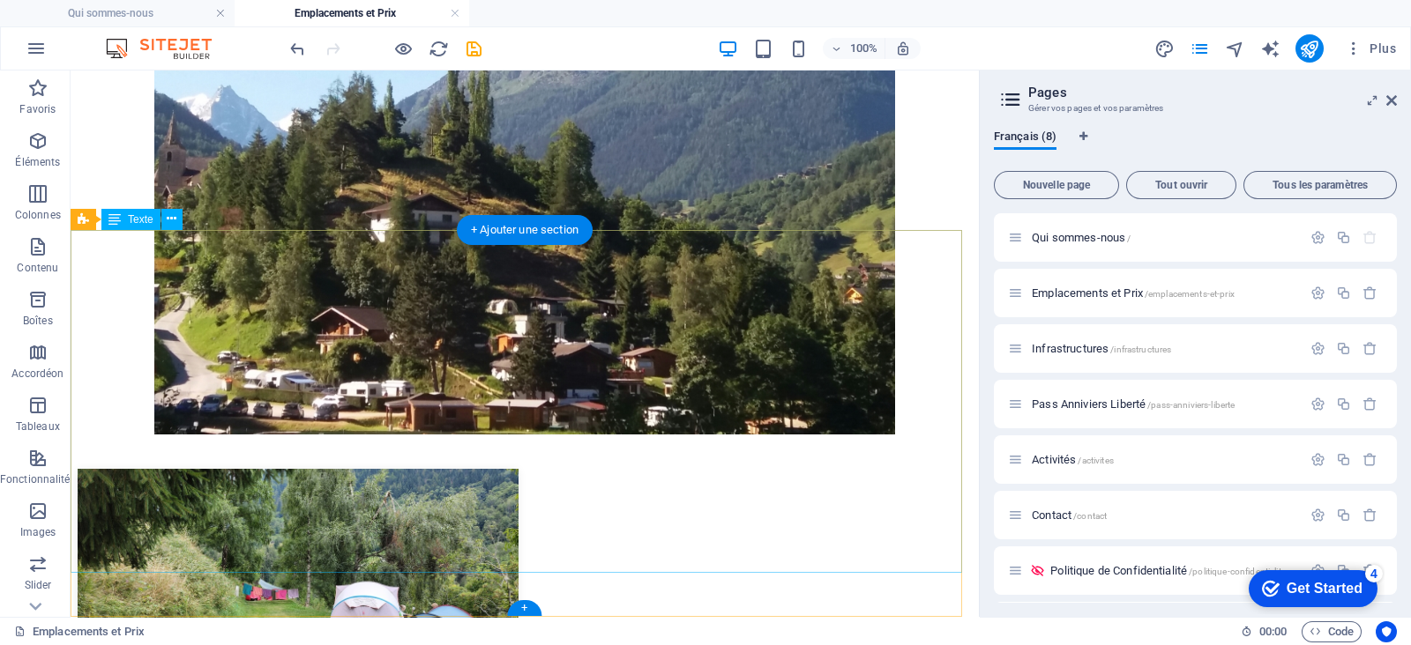
scroll to position [1166, 0]
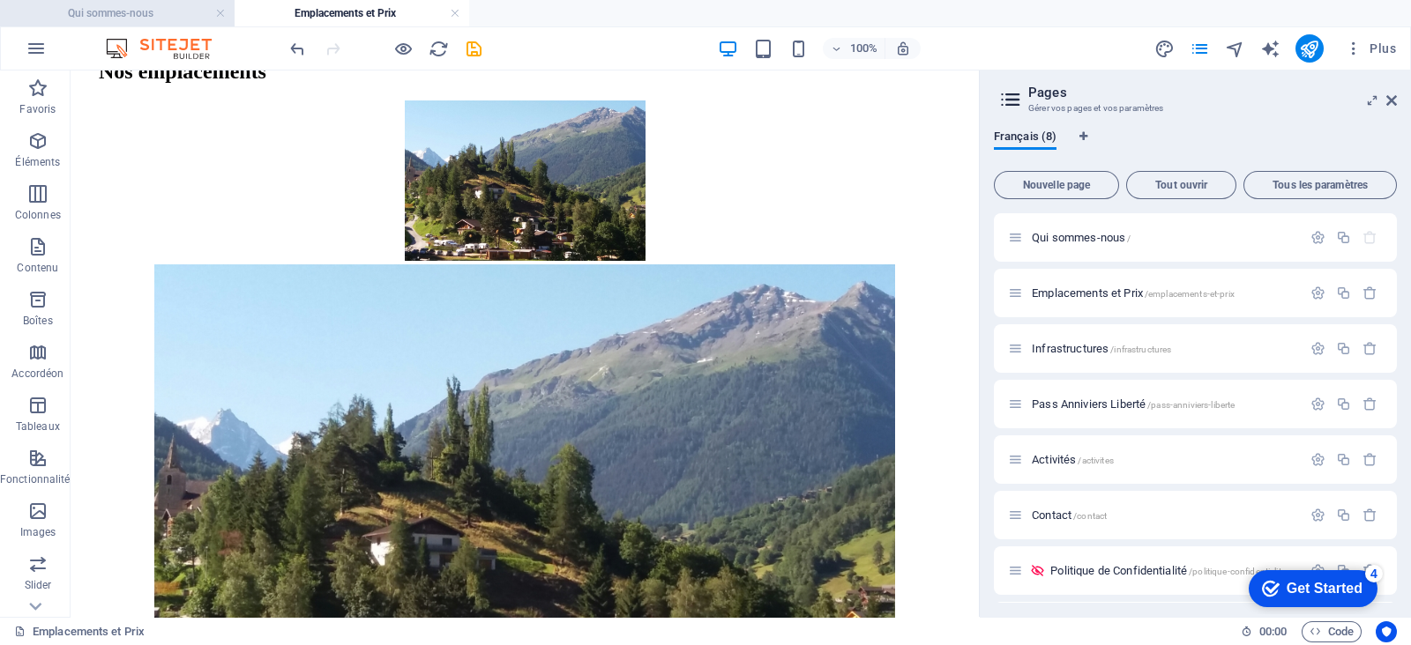
click at [182, 14] on h4 "Qui sommes-nous" at bounding box center [117, 13] width 235 height 19
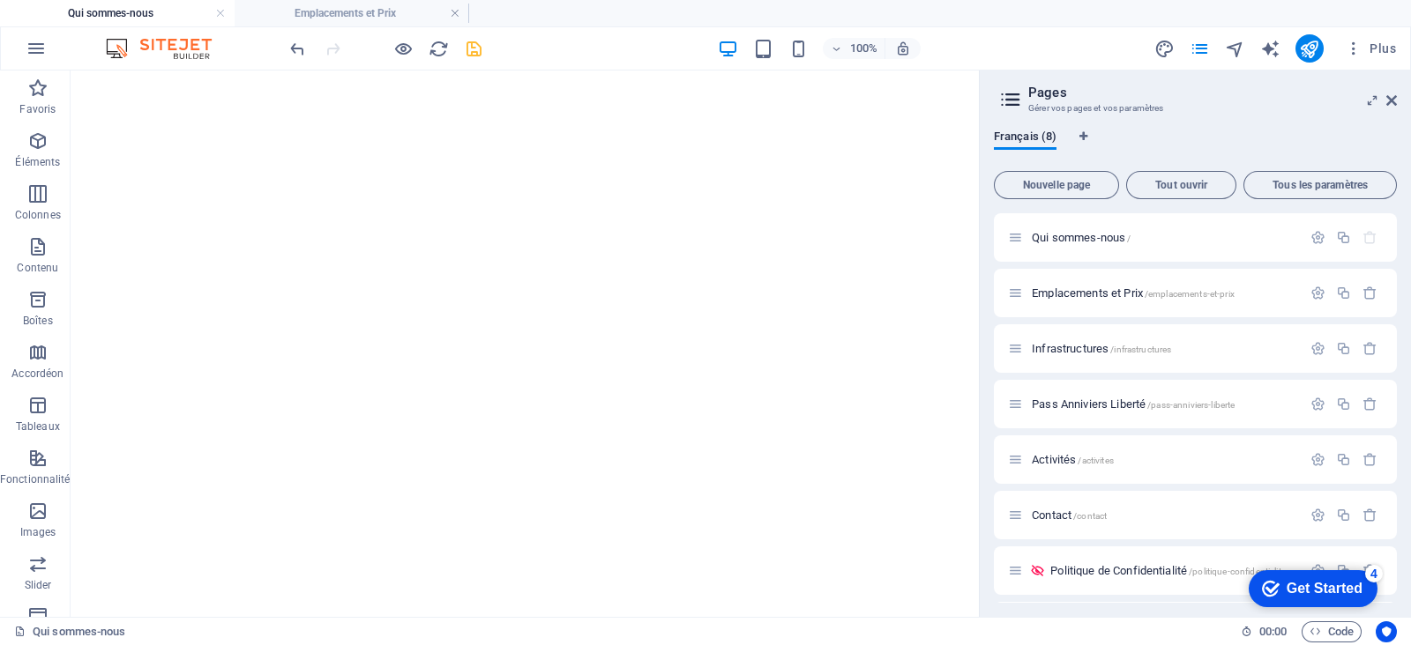
scroll to position [0, 0]
click at [212, 351] on button at bounding box center [207, 354] width 21 height 21
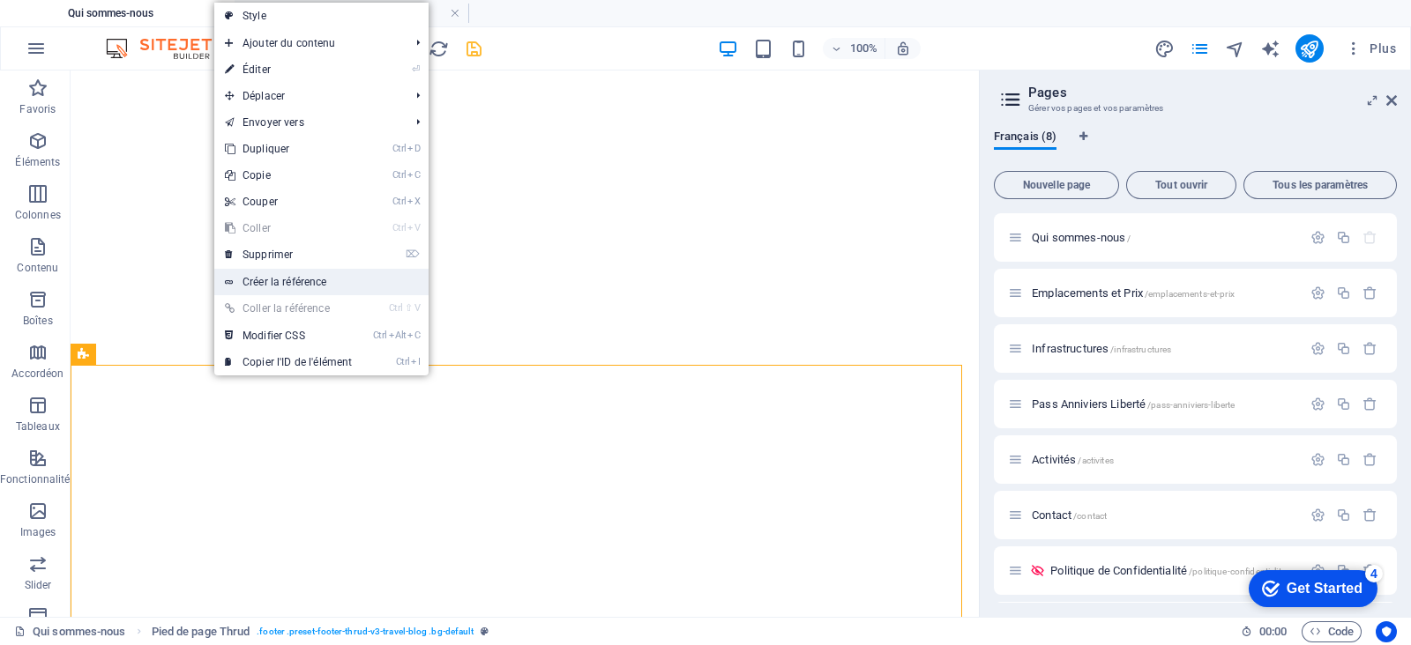
click at [346, 278] on link "Créer la référence" at bounding box center [321, 282] width 214 height 26
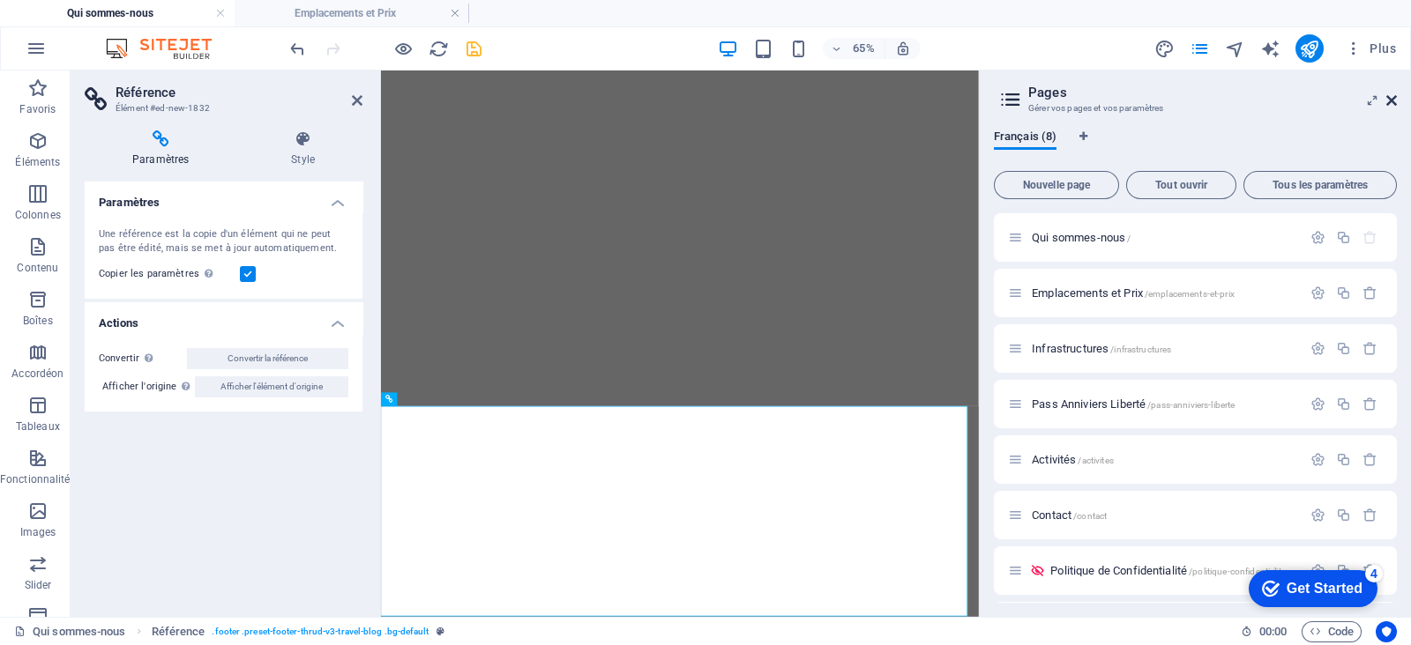
click at [1128, 101] on icon at bounding box center [1391, 100] width 11 height 14
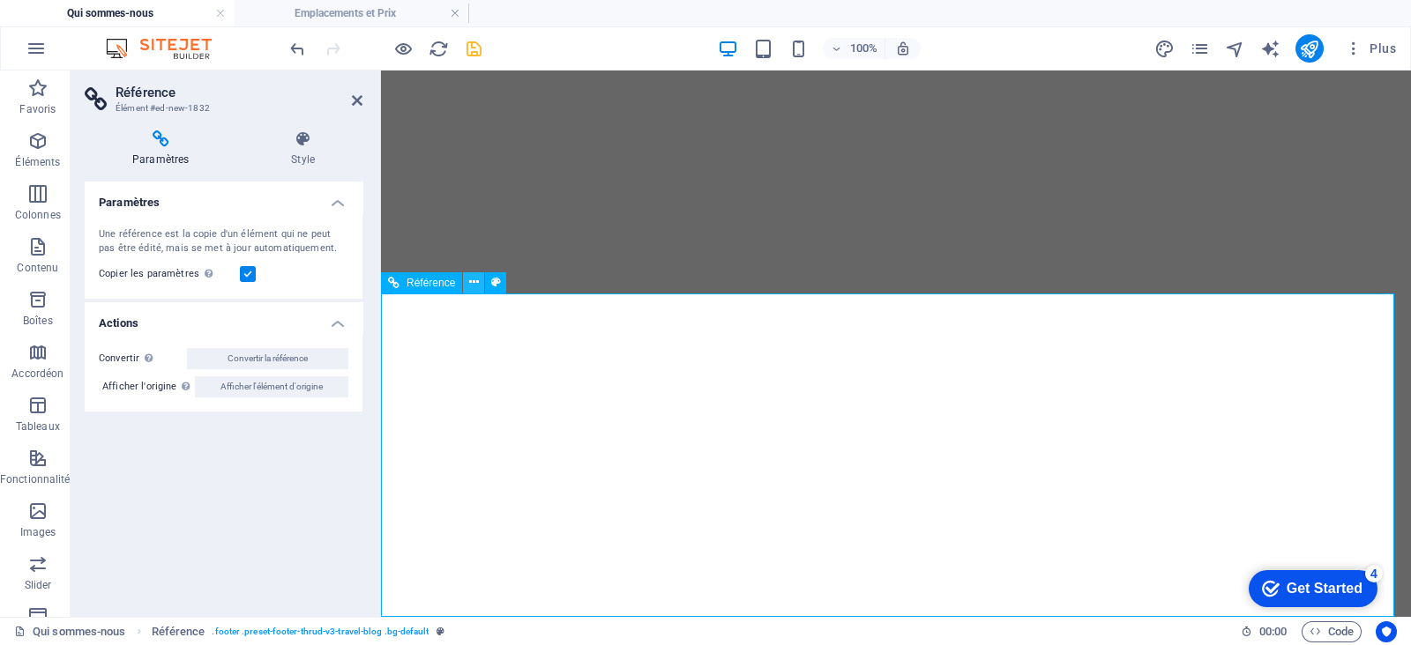
click at [476, 286] on icon at bounding box center [474, 282] width 10 height 19
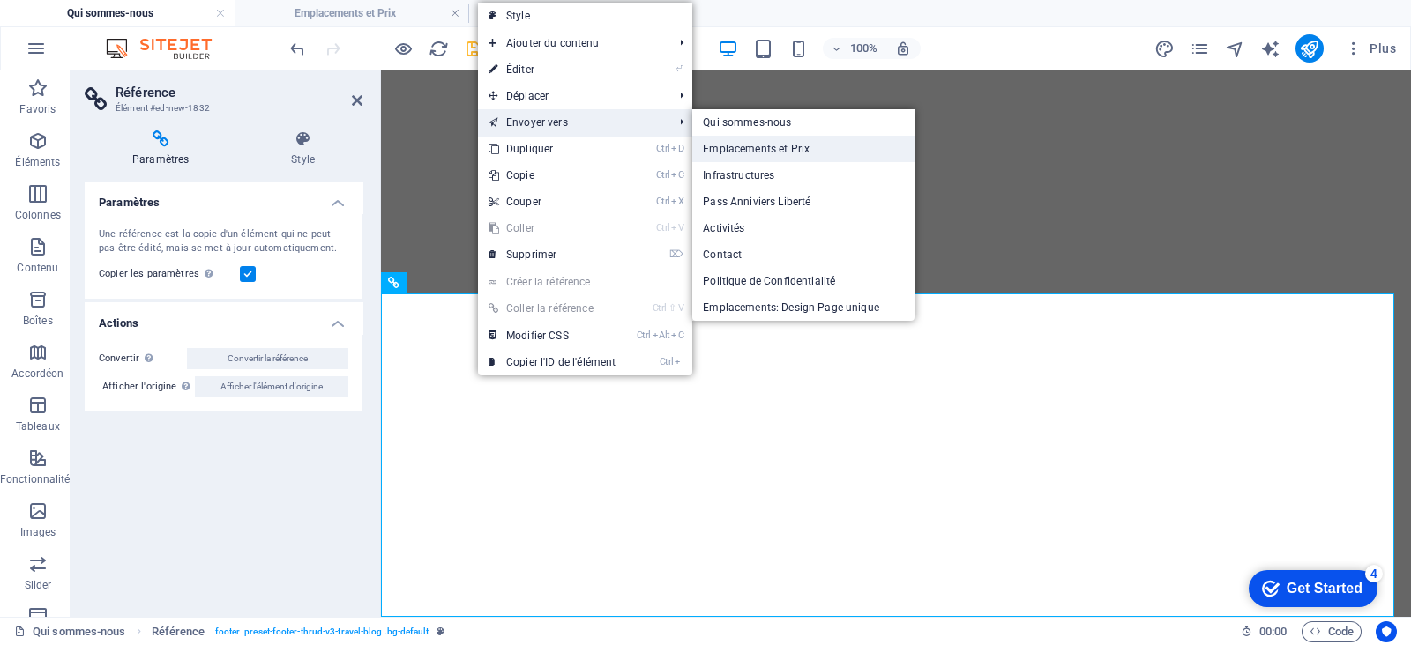
drag, startPoint x: 756, startPoint y: 155, endPoint x: 332, endPoint y: 187, distance: 424.4
click at [756, 155] on link "Emplacements et Prix" at bounding box center [802, 149] width 221 height 26
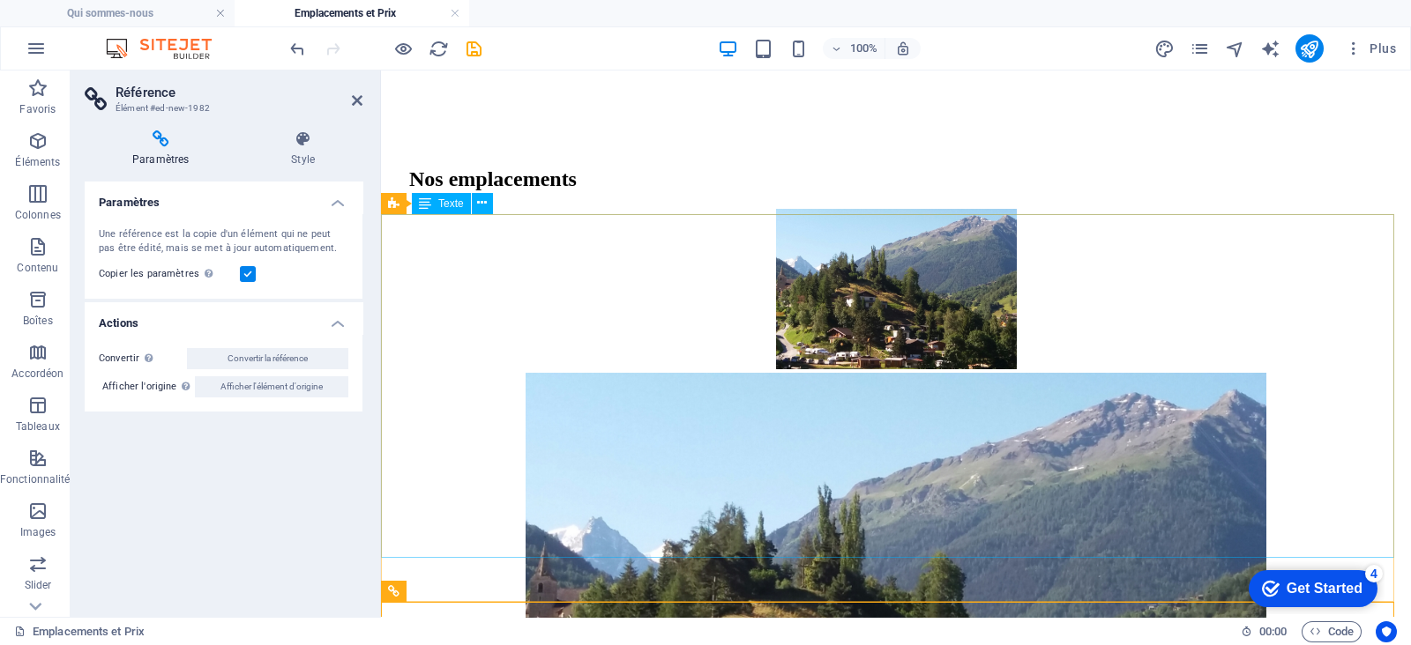
scroll to position [1474, 0]
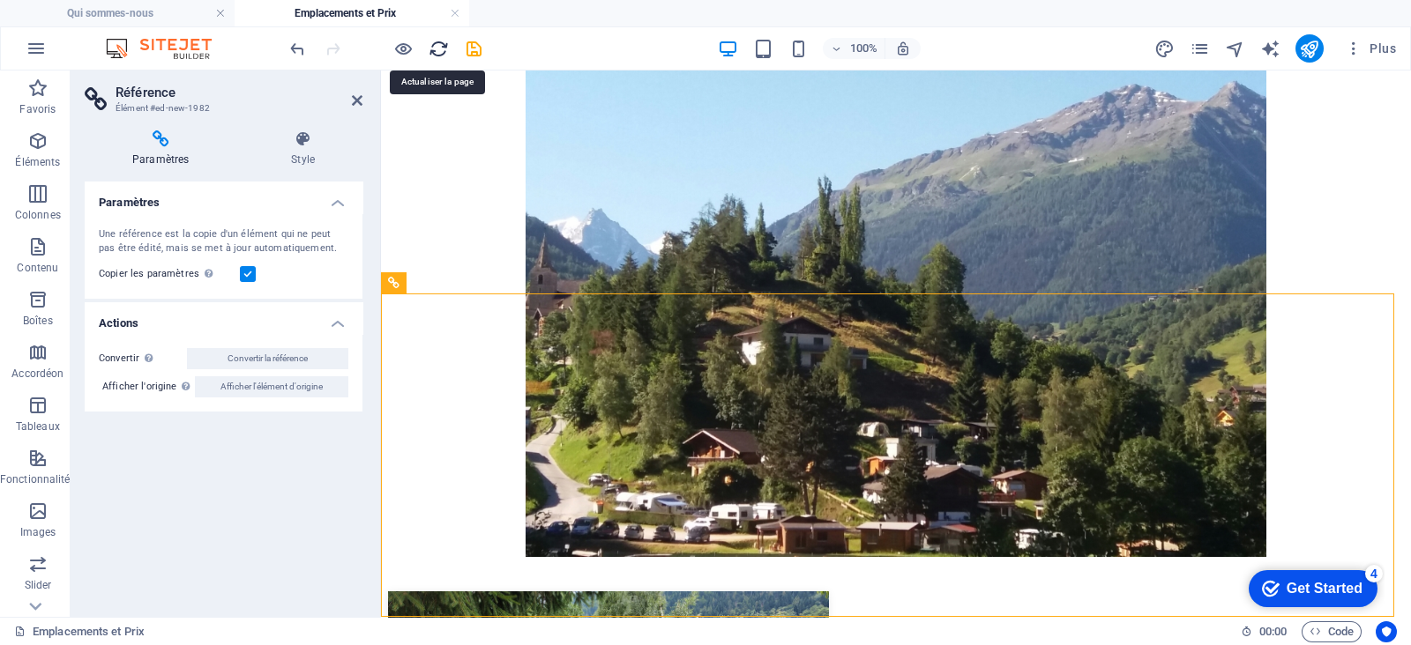
drag, startPoint x: 444, startPoint y: 57, endPoint x: 783, endPoint y: 63, distance: 338.6
click at [444, 57] on icon "reload" at bounding box center [438, 49] width 20 height 20
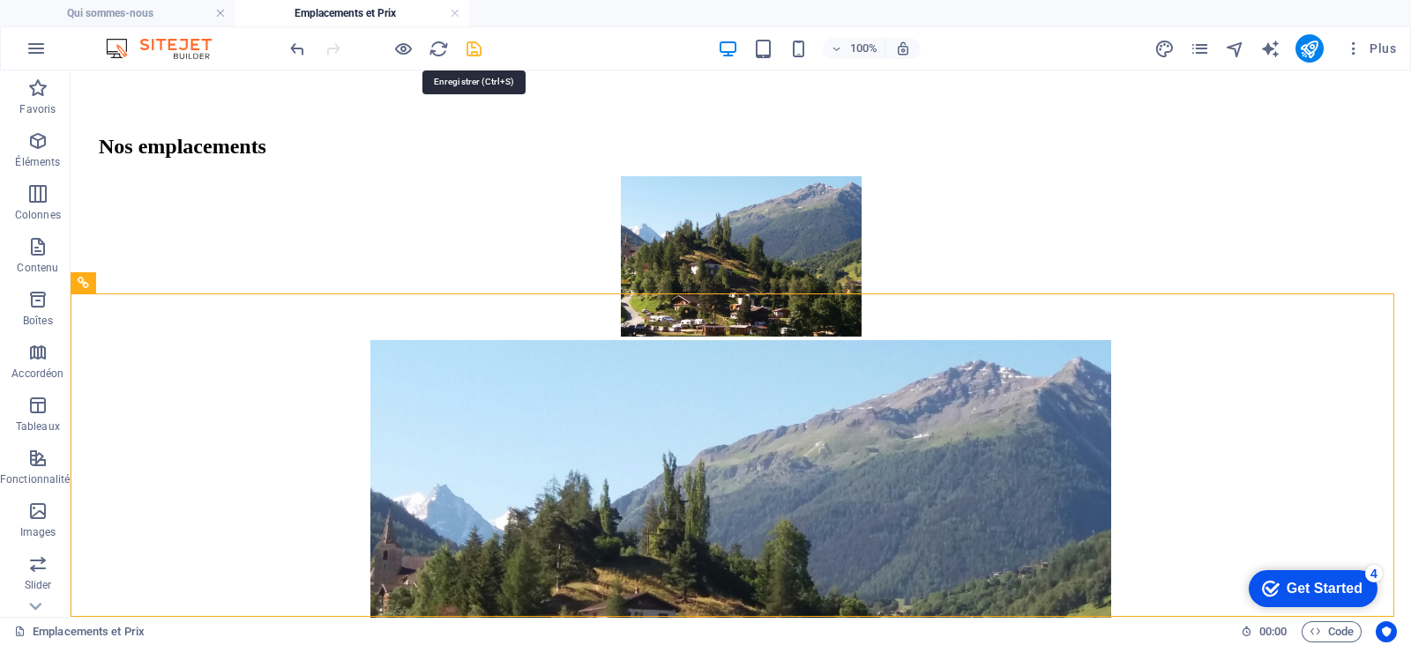
click at [472, 41] on icon "save" at bounding box center [474, 49] width 20 height 20
click at [435, 50] on icon "reload" at bounding box center [438, 49] width 20 height 20
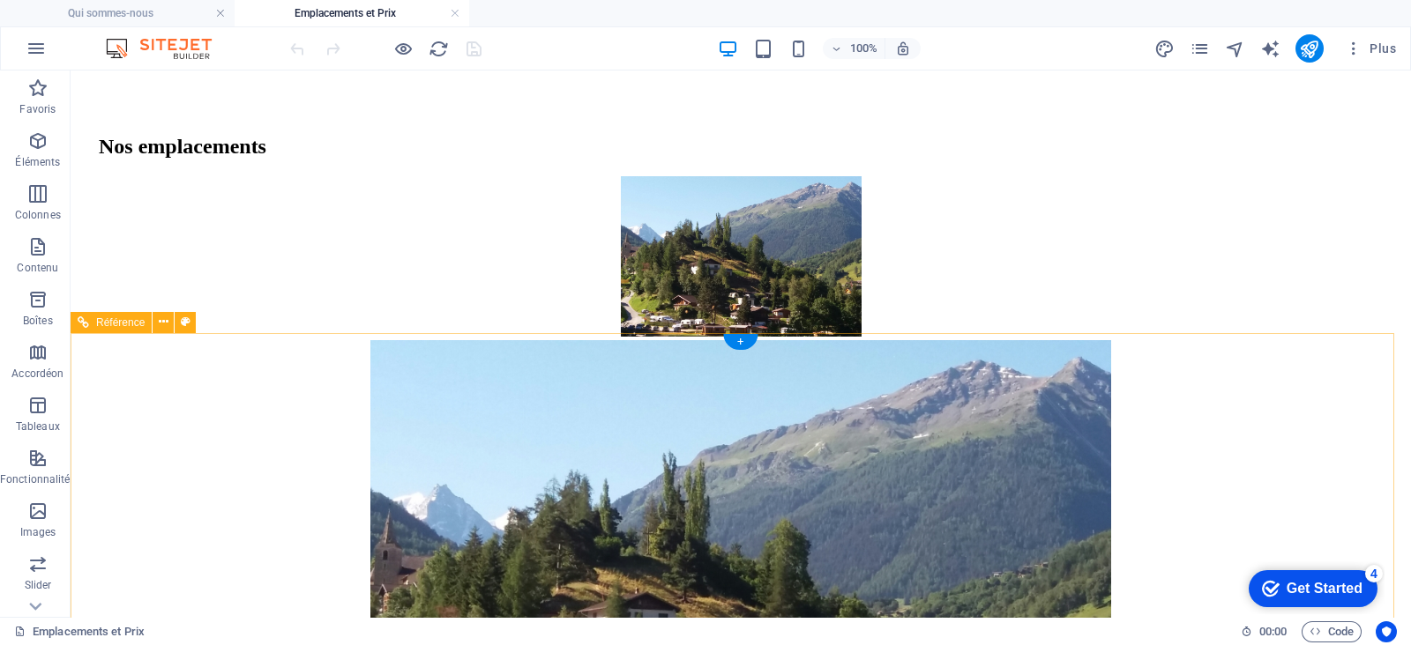
scroll to position [1337, 0]
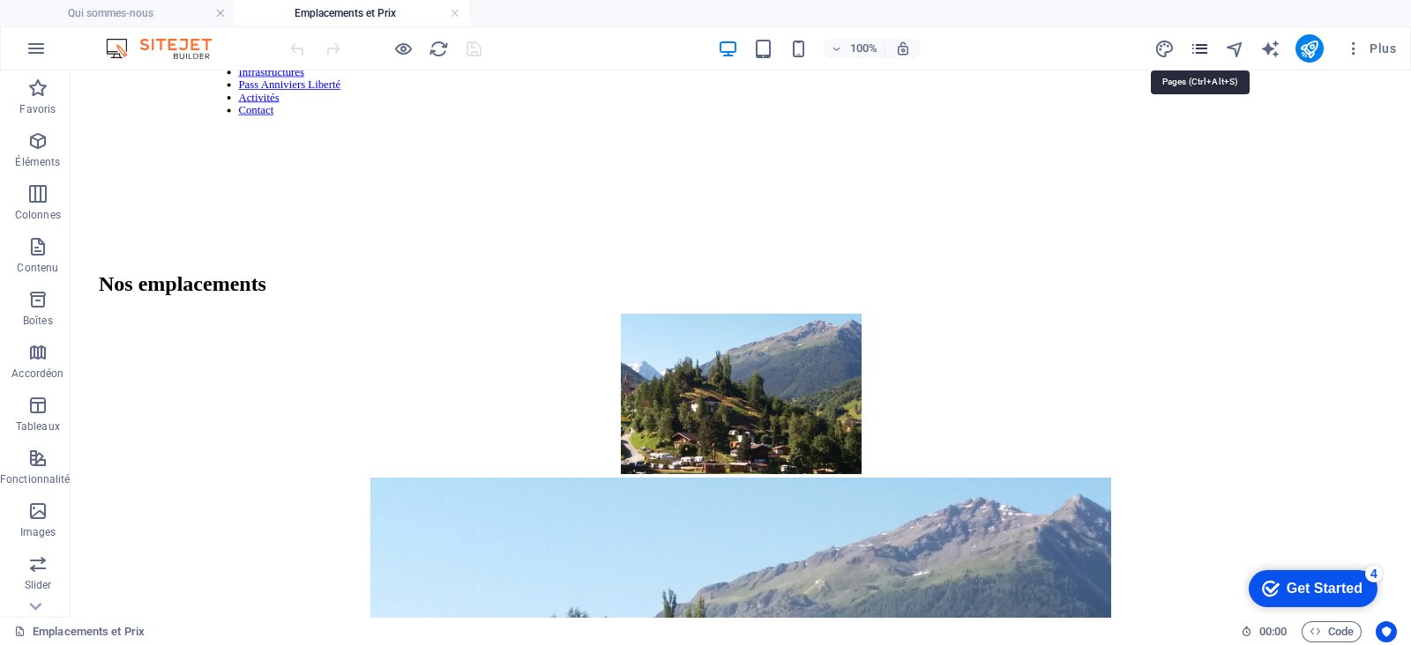
click at [1128, 44] on icon "pages" at bounding box center [1199, 49] width 20 height 20
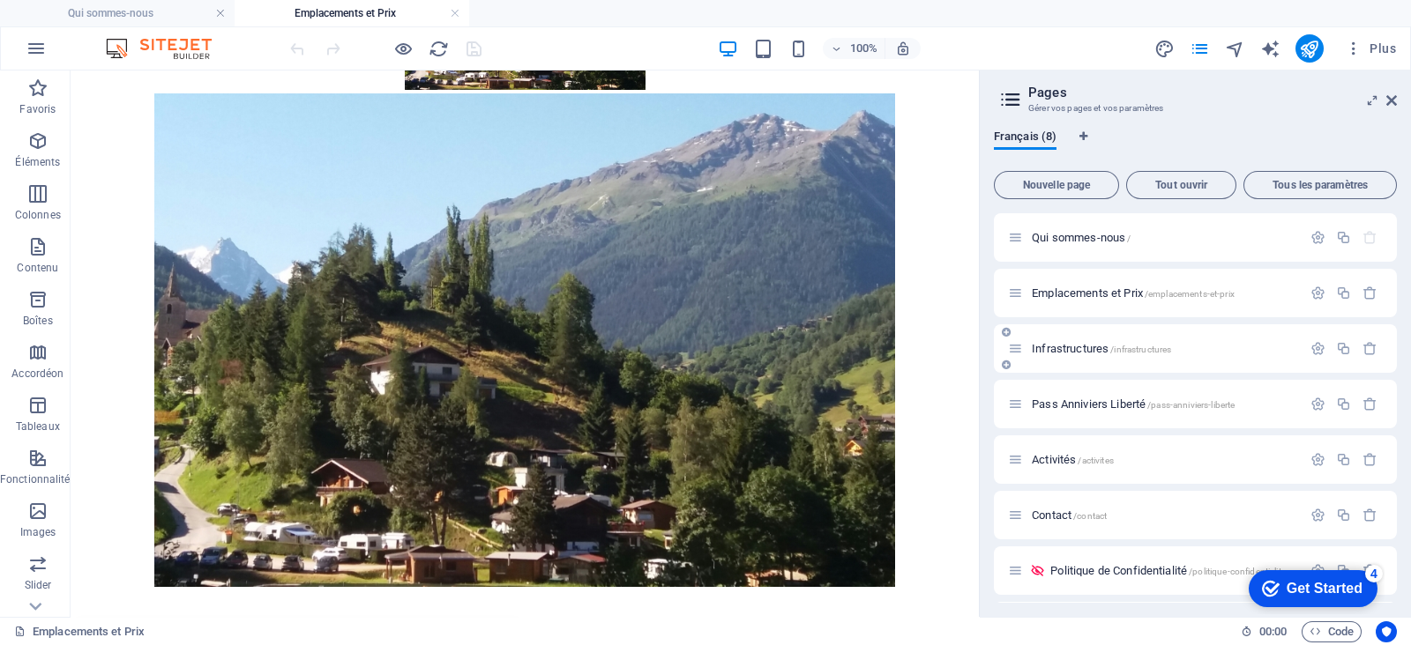
click at [1081, 355] on div "Infrastructures /infrastructures" at bounding box center [1155, 349] width 294 height 20
click at [1081, 354] on div "Infrastructures /infrastructures" at bounding box center [1155, 349] width 294 height 20
click at [1081, 348] on span "Infrastructures /infrastructures" at bounding box center [1101, 348] width 139 height 13
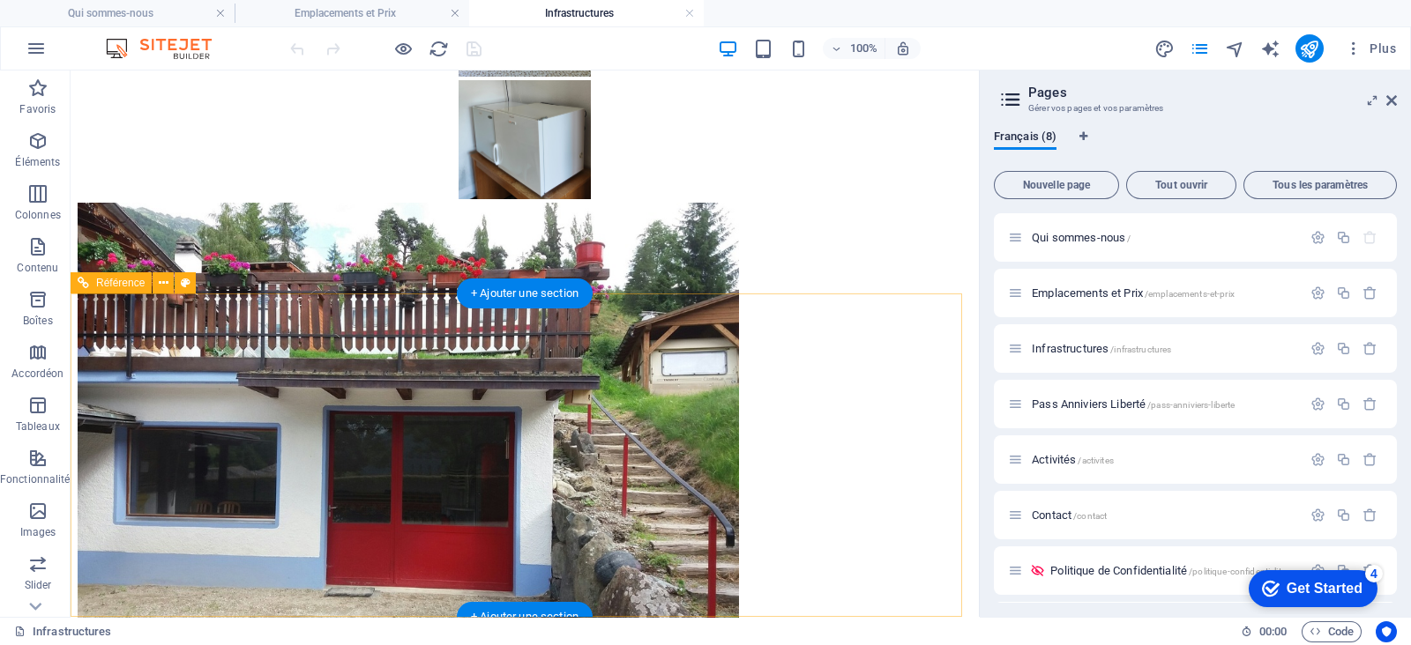
scroll to position [4290, 0]
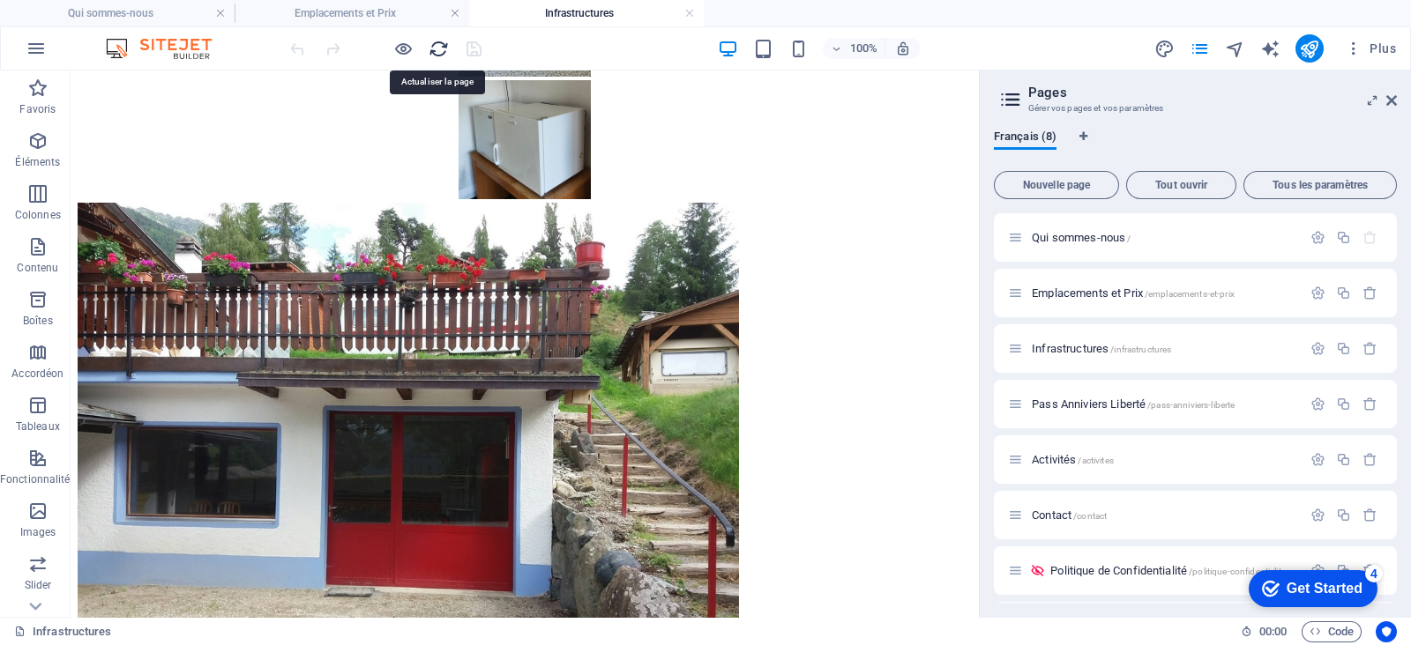
click at [441, 44] on icon "reload" at bounding box center [438, 49] width 20 height 20
click at [1096, 399] on span "Pass Anniviers Liberté /pass-anniviers-liberte" at bounding box center [1133, 404] width 203 height 13
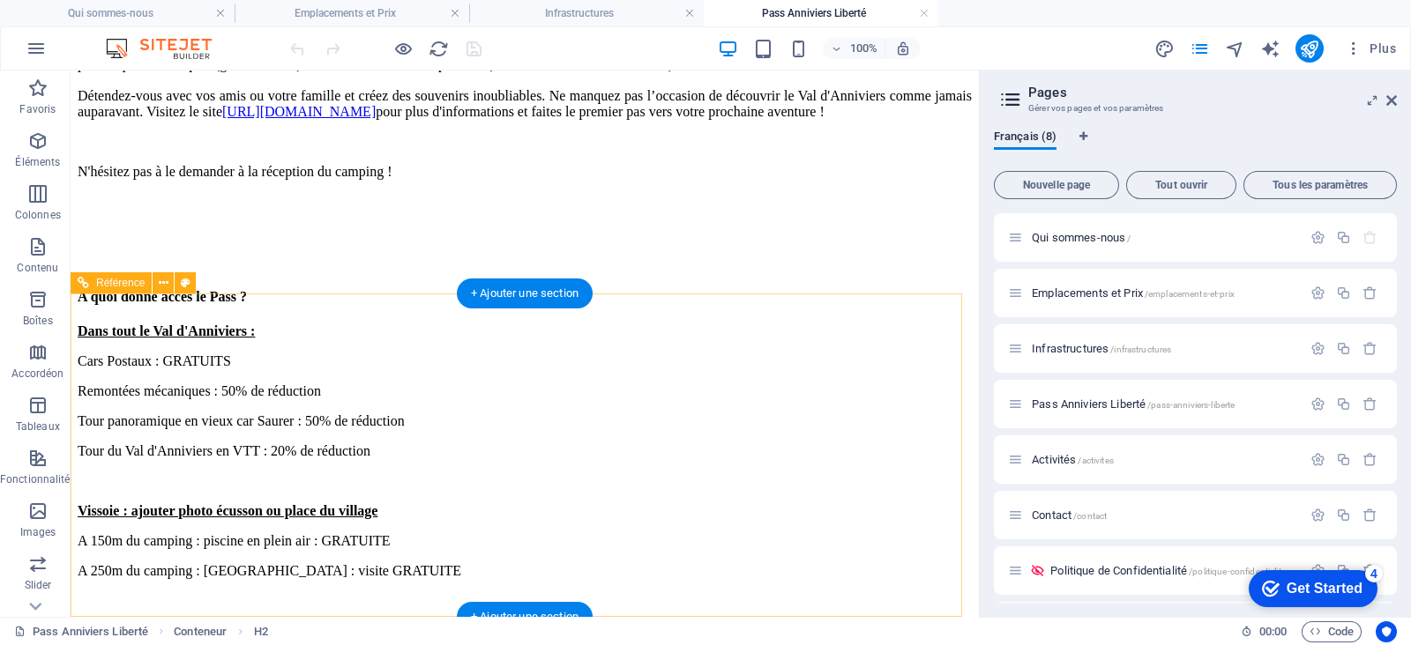
scroll to position [1375, 0]
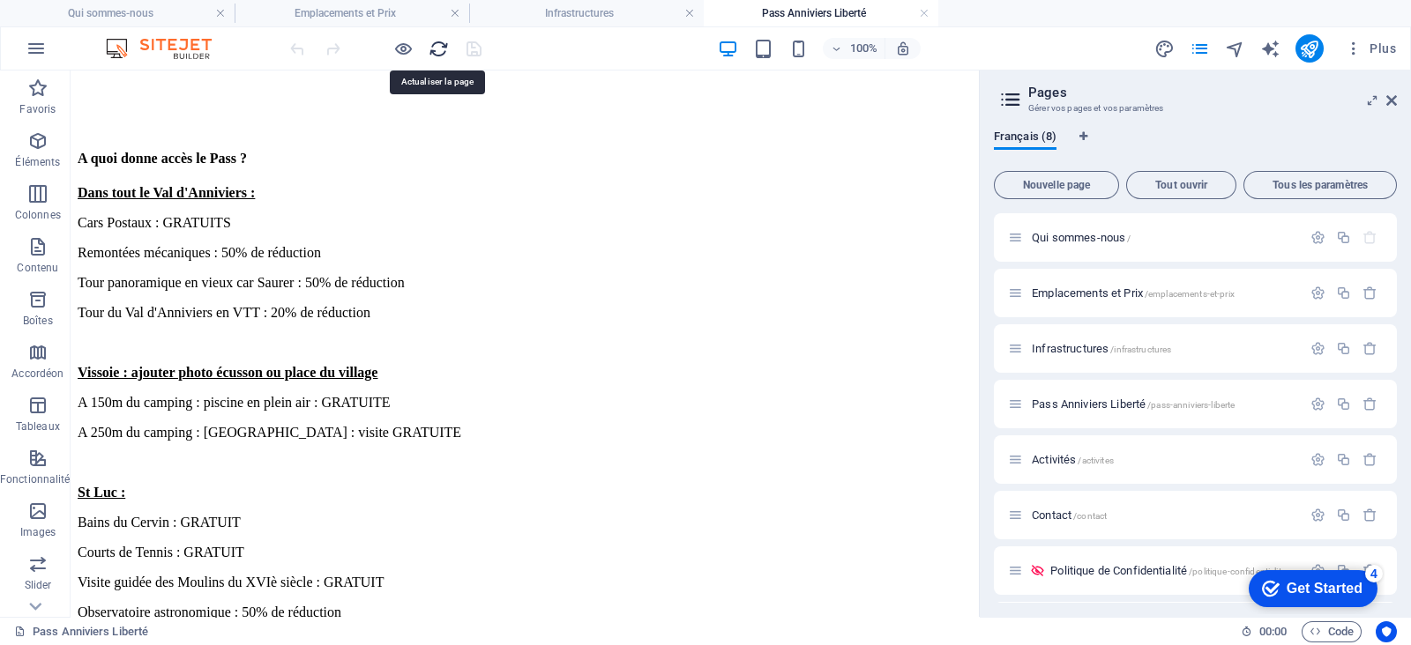
click at [433, 47] on icon "reload" at bounding box center [438, 49] width 20 height 20
click at [1069, 460] on span "Activités /activites" at bounding box center [1073, 459] width 82 height 13
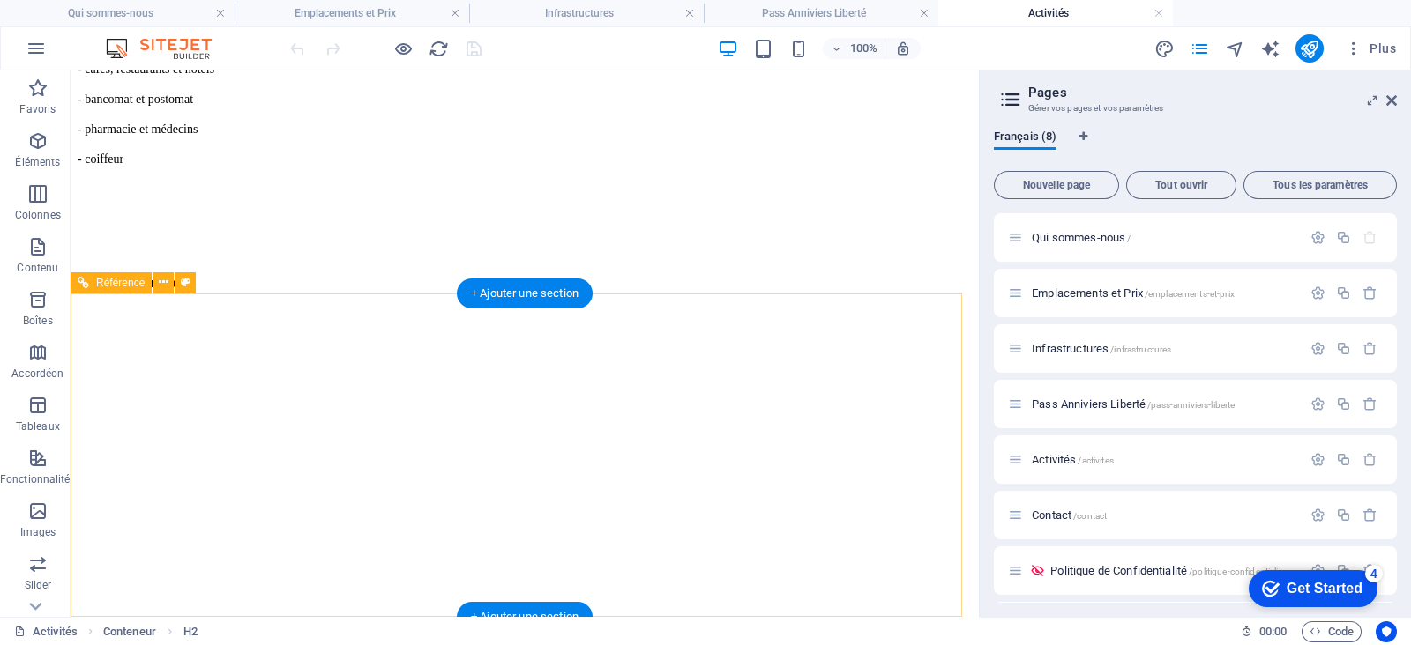
scroll to position [1679, 0]
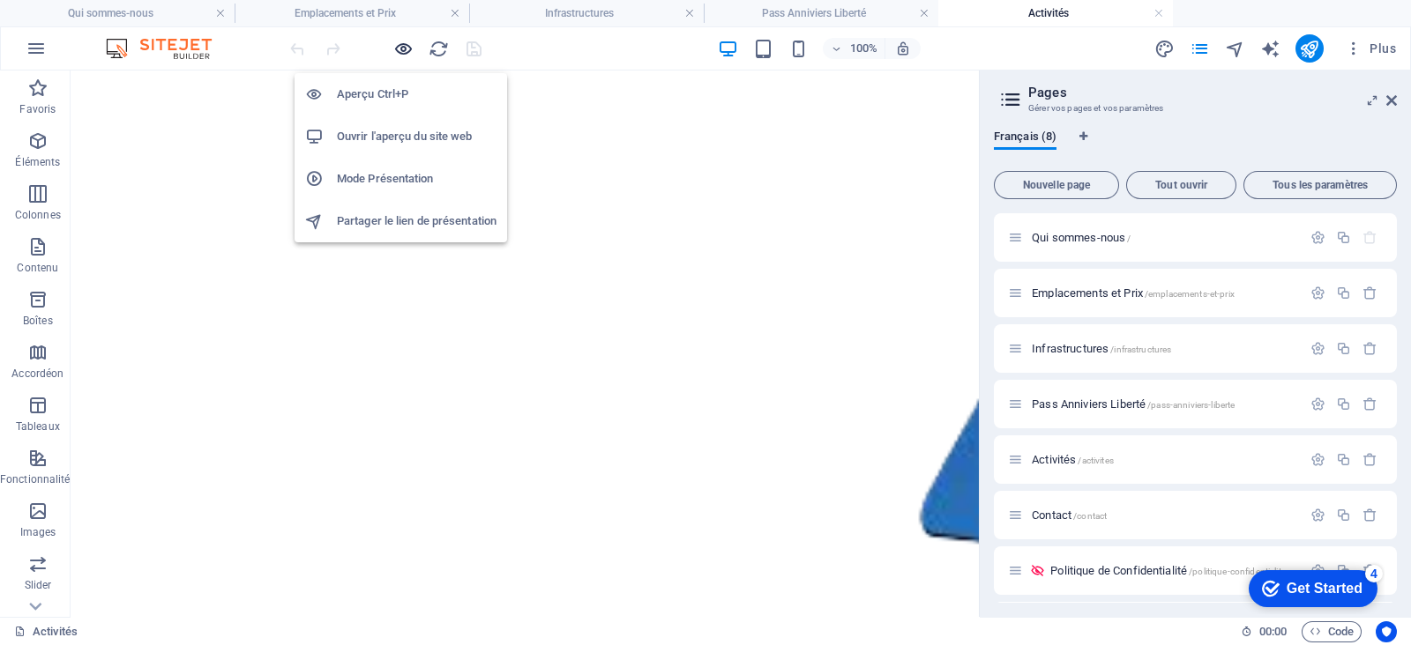
click at [405, 49] on icon "button" at bounding box center [403, 49] width 20 height 20
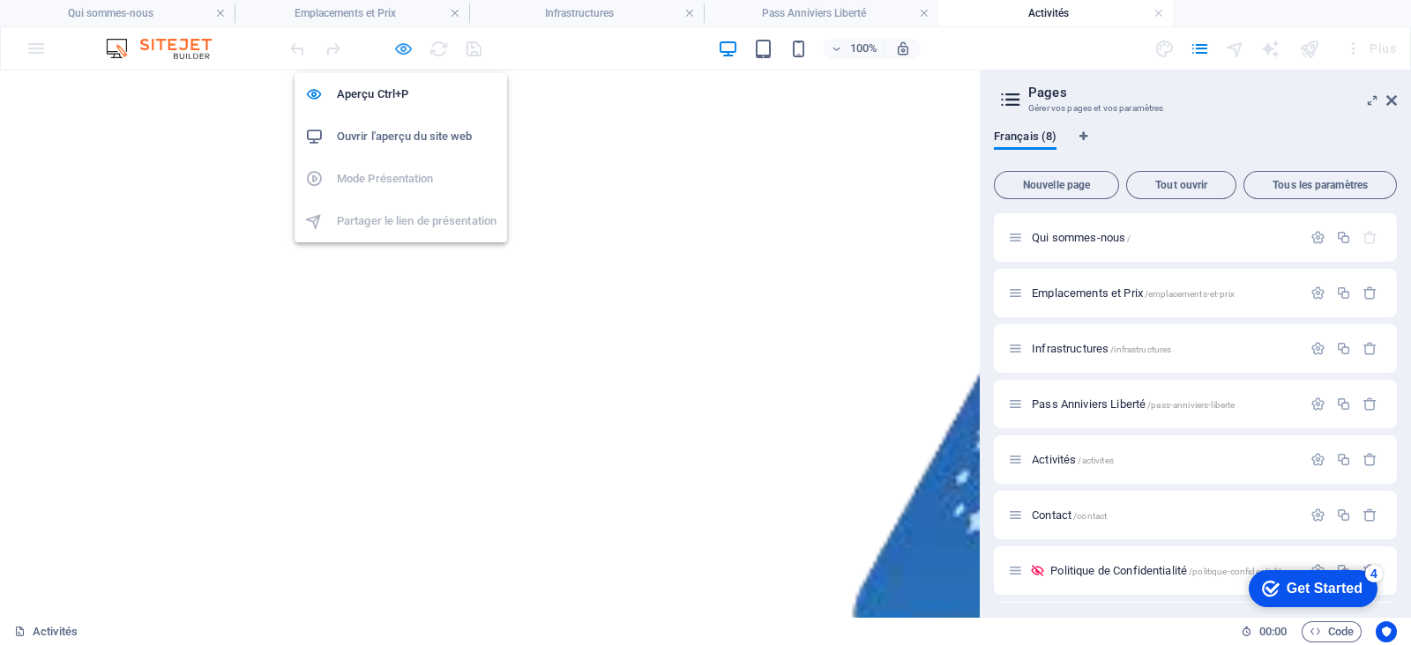
scroll to position [1635, 0]
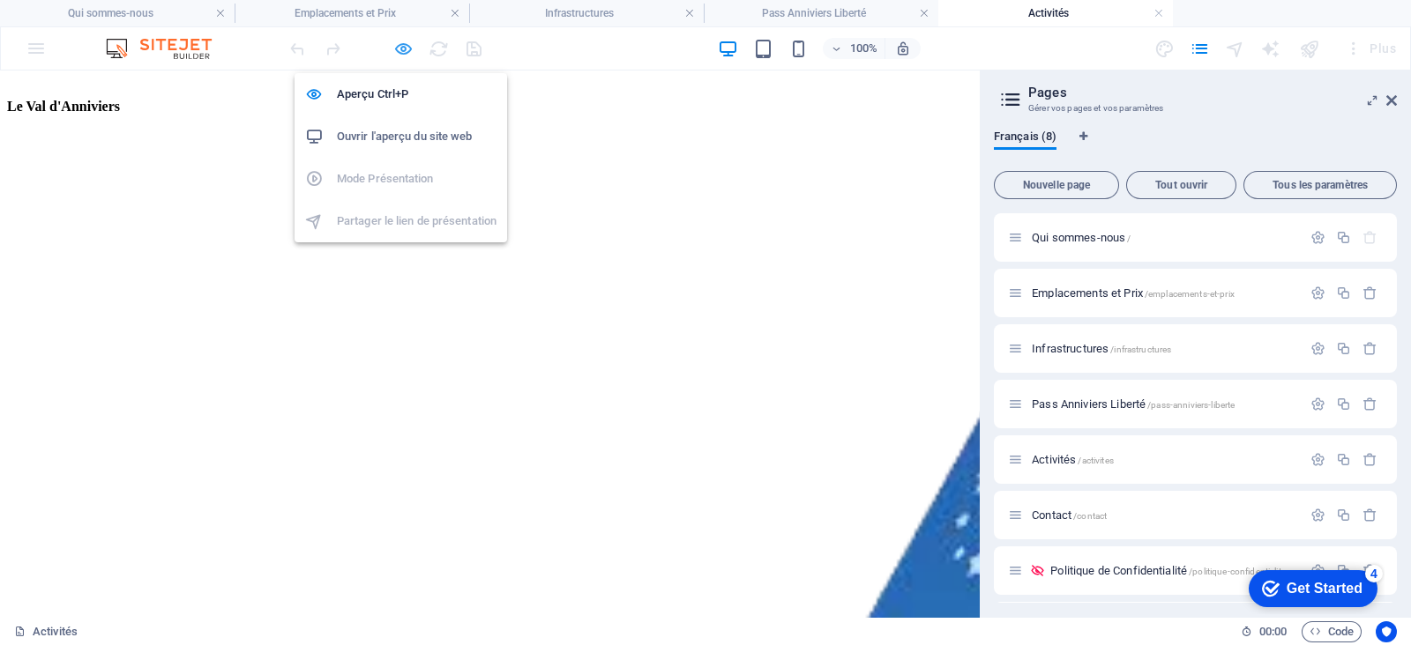
click at [402, 46] on icon "button" at bounding box center [403, 49] width 20 height 20
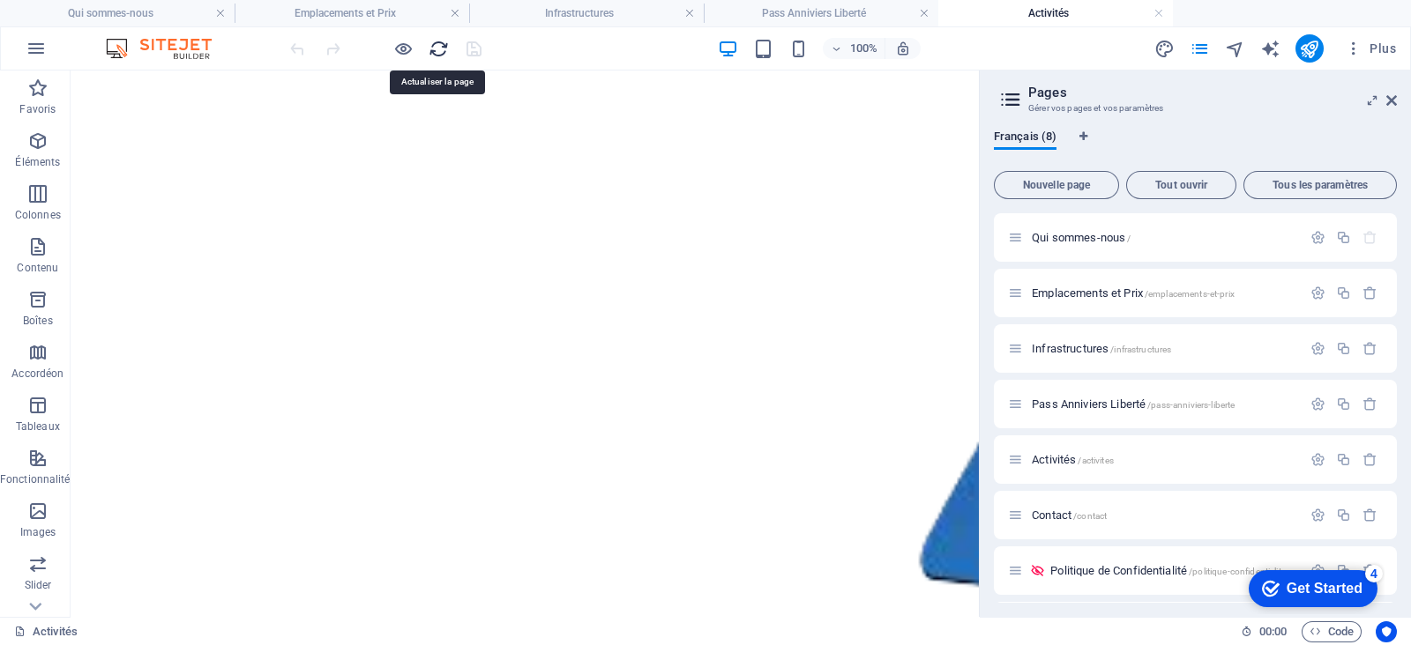
click at [429, 45] on icon "reload" at bounding box center [438, 49] width 20 height 20
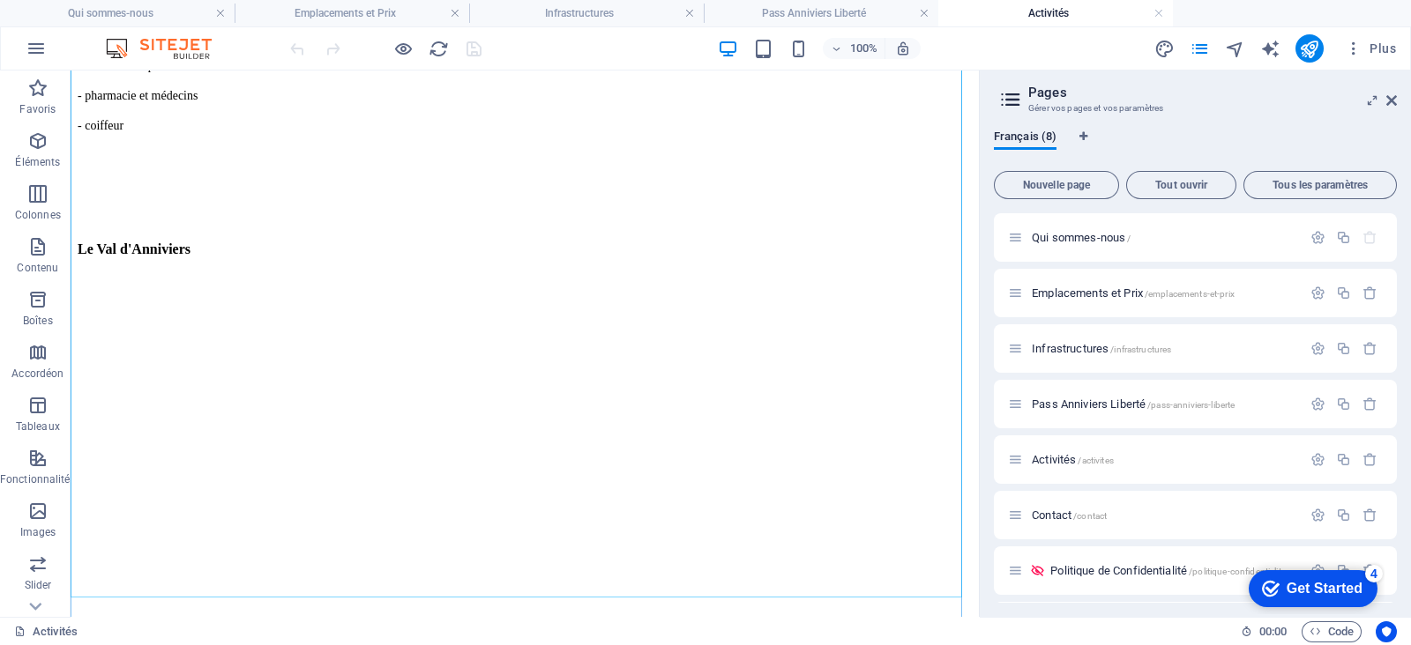
scroll to position [1679, 0]
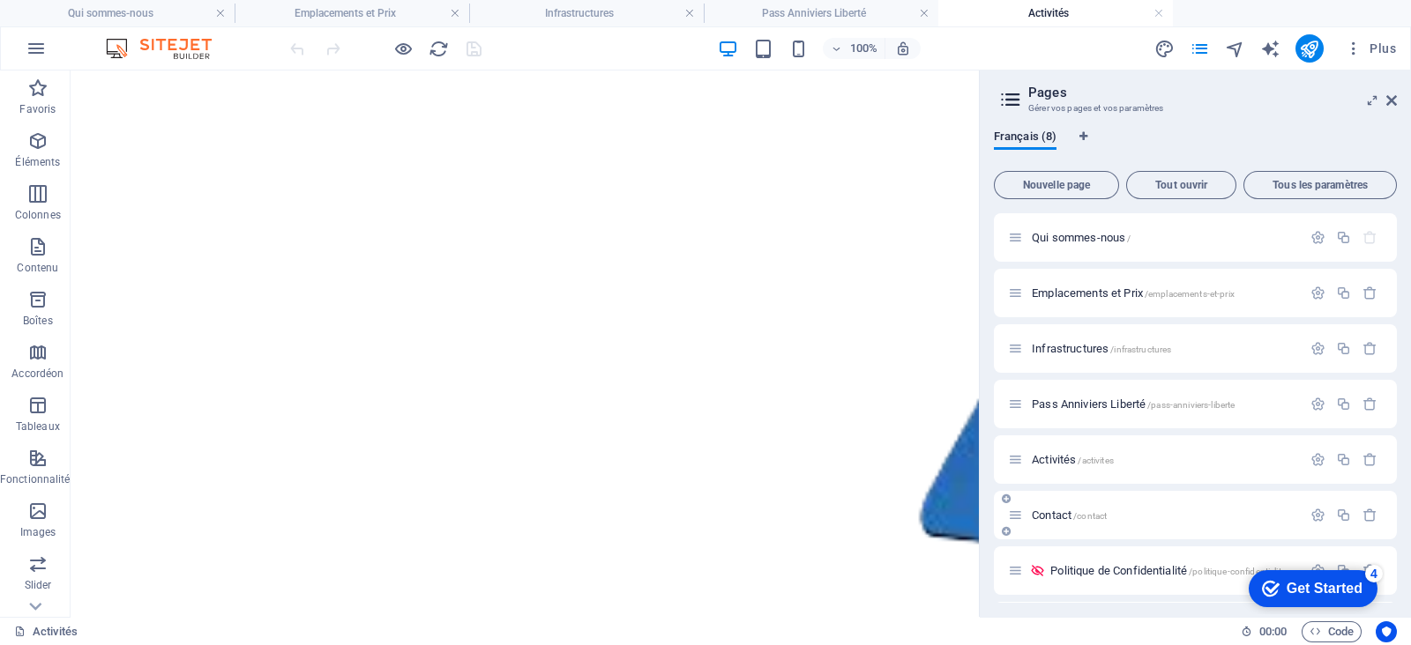
click at [1056, 515] on span "Contact /contact" at bounding box center [1069, 515] width 75 height 13
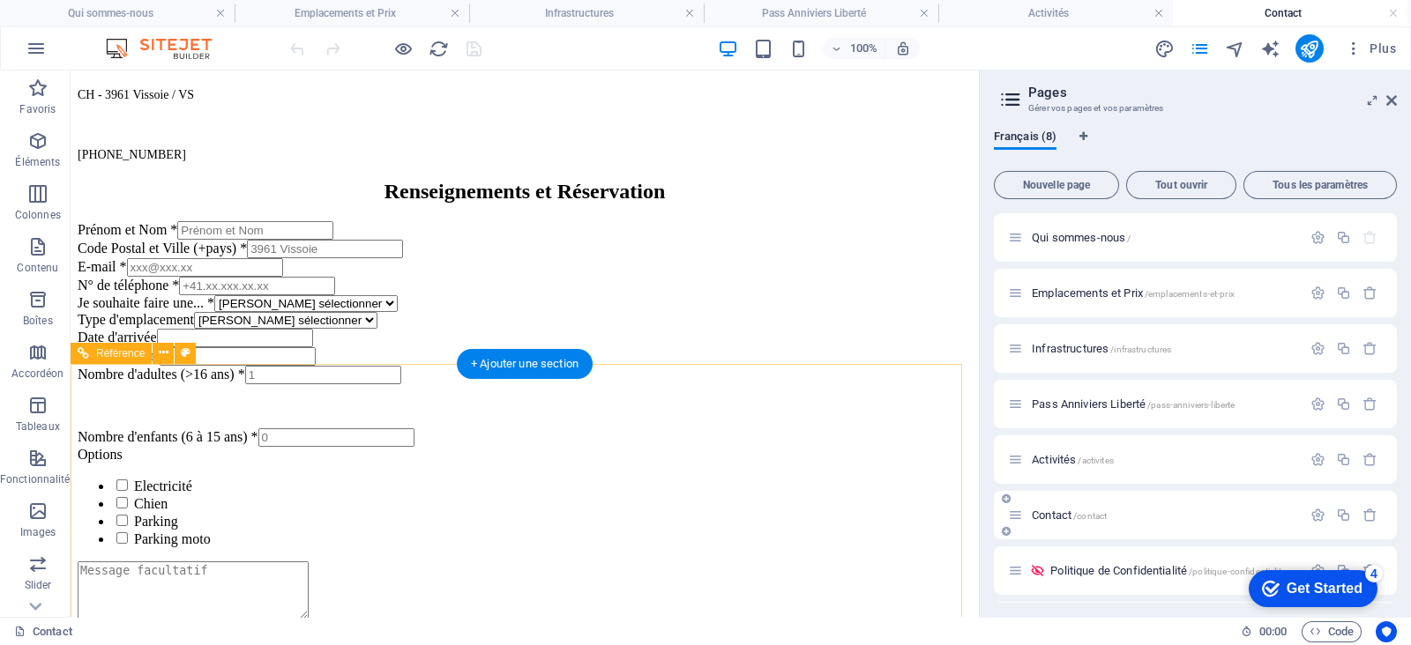
scroll to position [1205, 0]
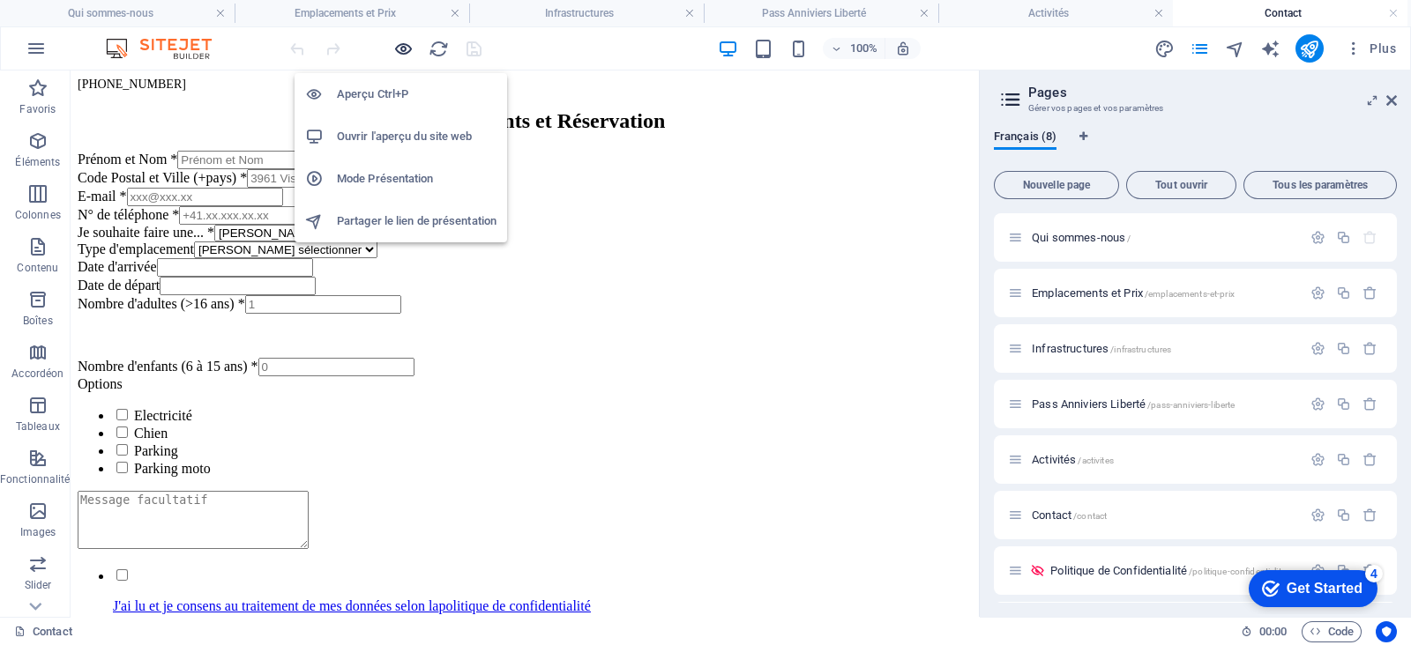
click at [406, 48] on icon "button" at bounding box center [403, 49] width 20 height 20
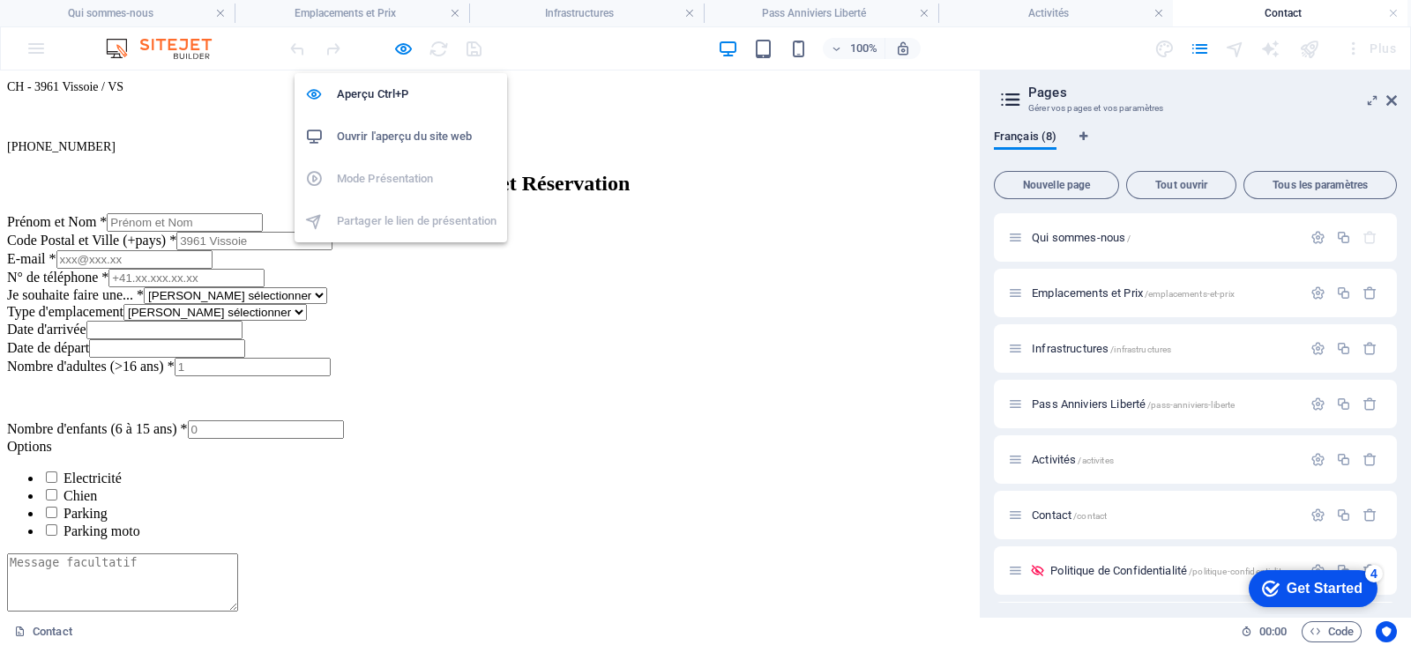
click at [394, 127] on h6 "Ouvrir l'aperçu du site web" at bounding box center [417, 136] width 160 height 21
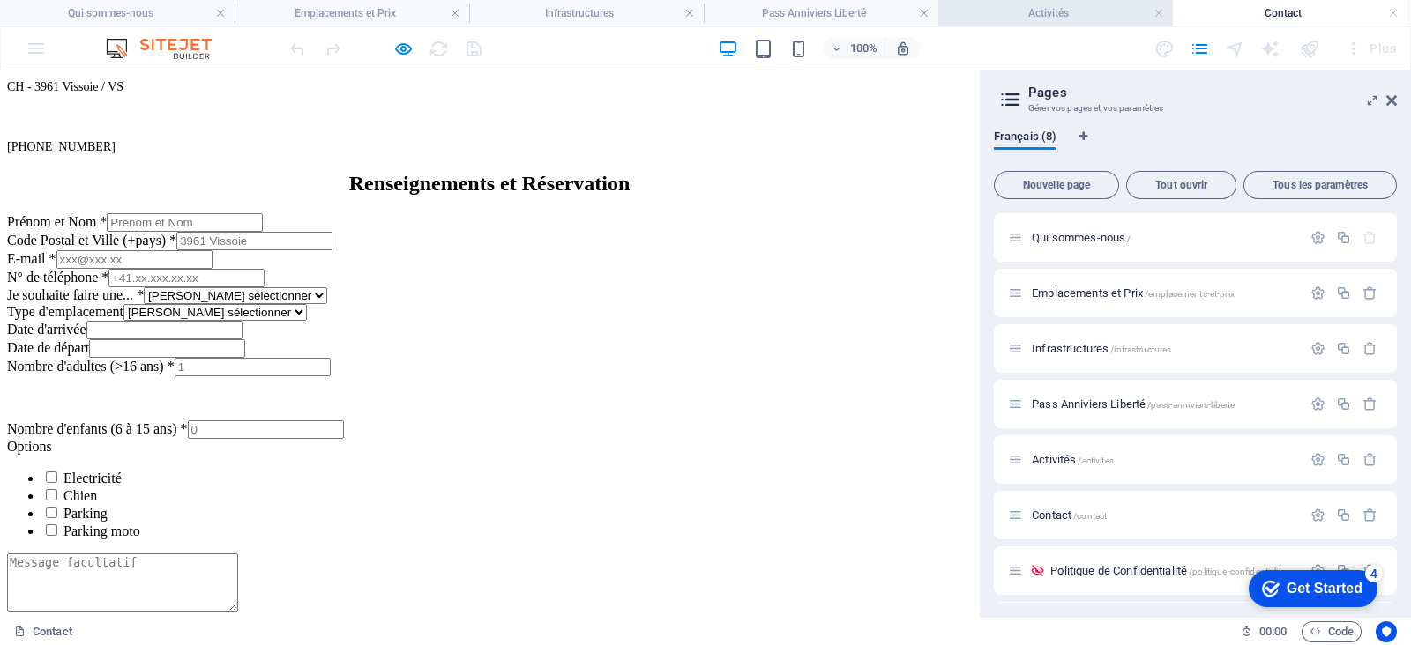
click at [997, 22] on h4 "Activités" at bounding box center [1055, 13] width 235 height 19
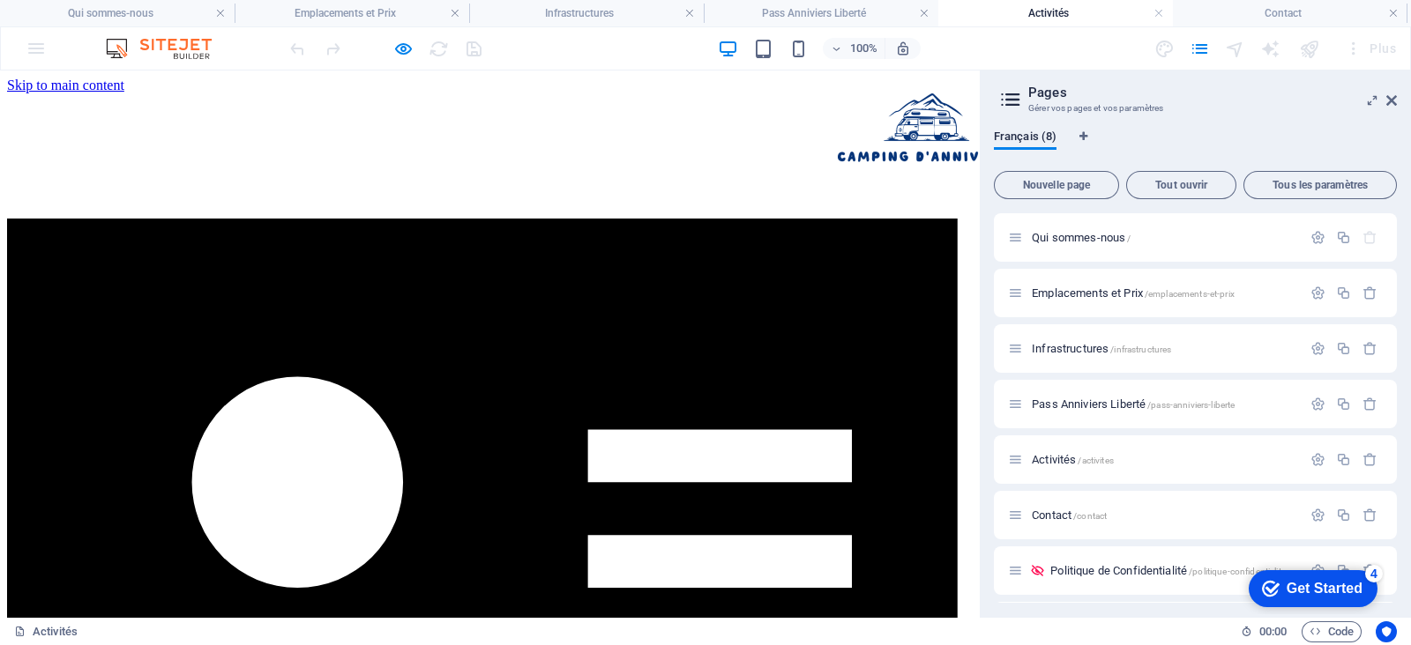
click at [406, 47] on icon "button" at bounding box center [403, 49] width 20 height 20
click at [407, 52] on icon "button" at bounding box center [403, 49] width 20 height 20
click at [540, 50] on div "100% Plus" at bounding box center [845, 48] width 1116 height 28
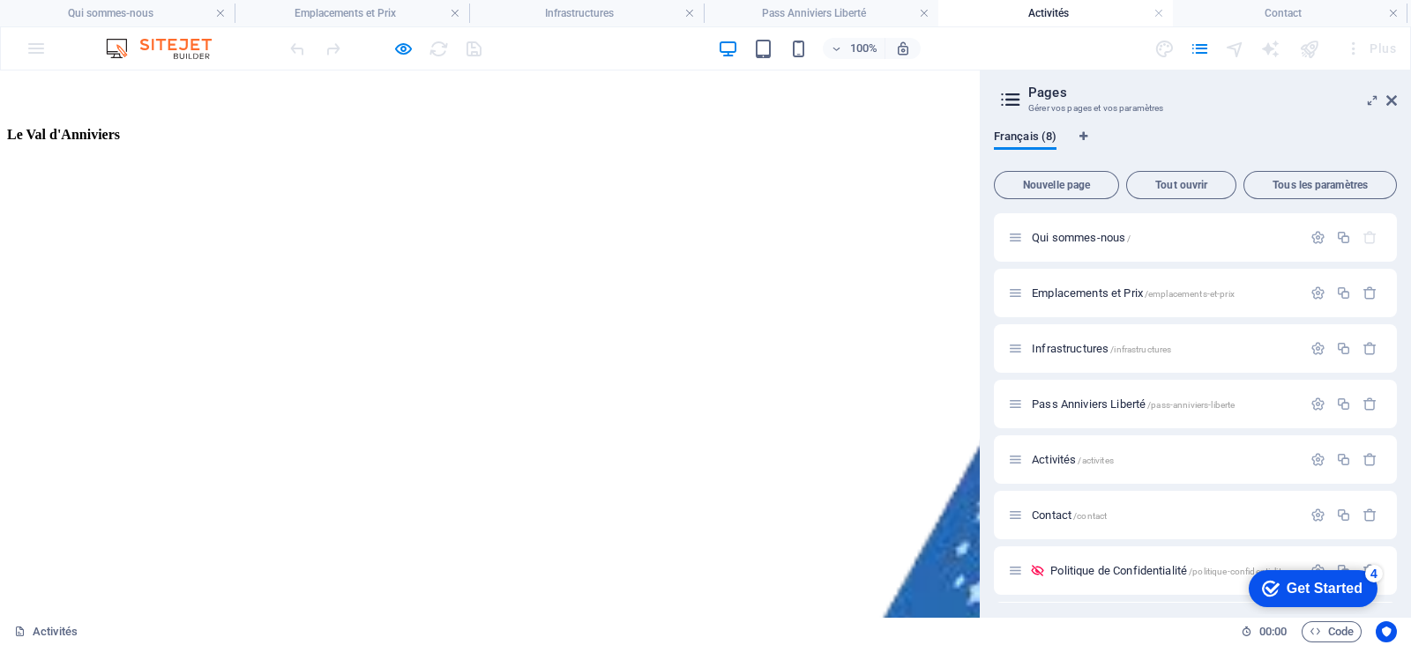
scroll to position [0, 0]
click at [409, 50] on icon "button" at bounding box center [403, 49] width 20 height 20
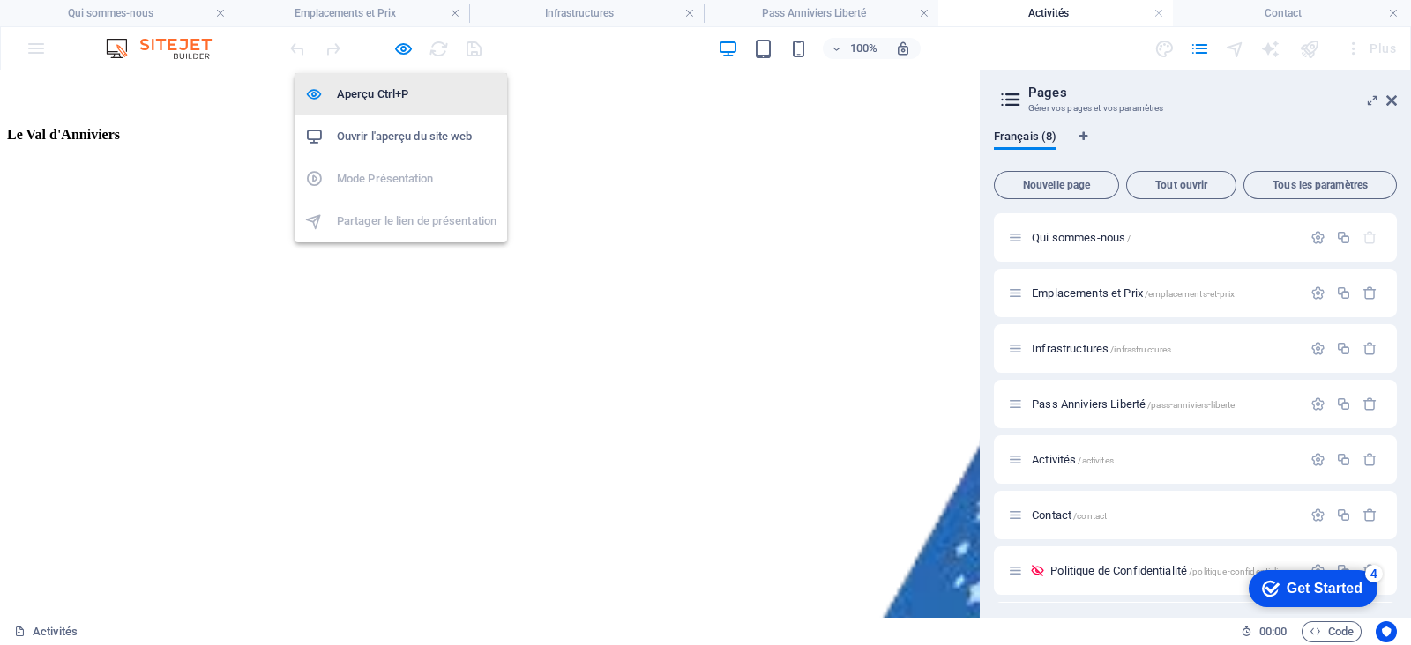
click at [397, 91] on h6 "Aperçu Ctrl+P" at bounding box center [417, 94] width 160 height 21
click at [410, 45] on icon "button" at bounding box center [403, 49] width 20 height 20
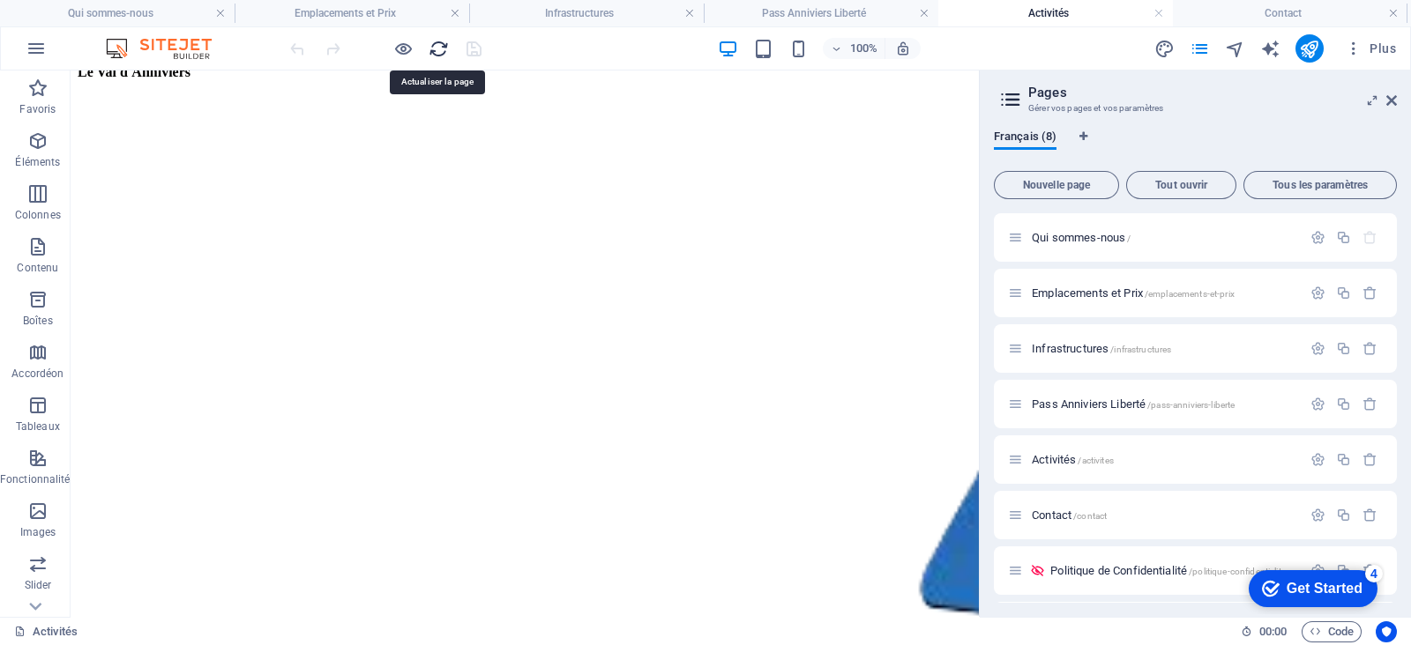
click at [437, 47] on icon "reload" at bounding box center [438, 49] width 20 height 20
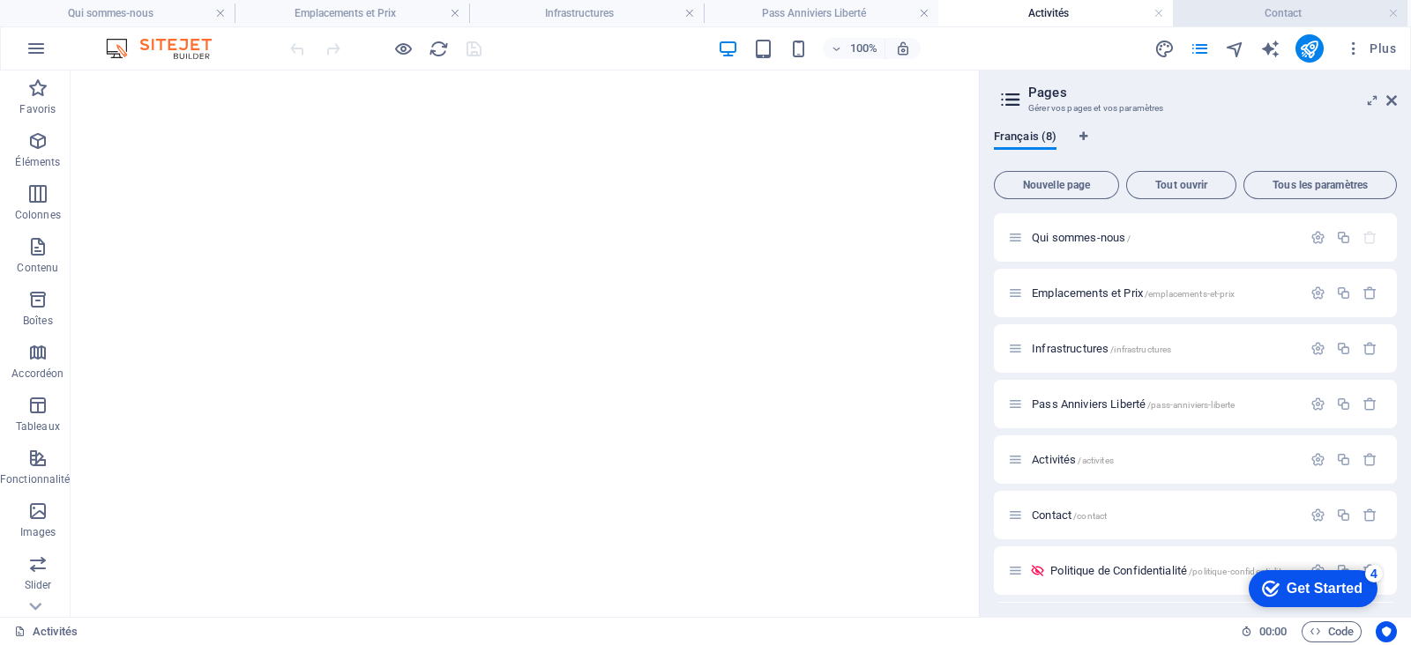
click at [1128, 18] on h4 "Contact" at bounding box center [1290, 13] width 235 height 19
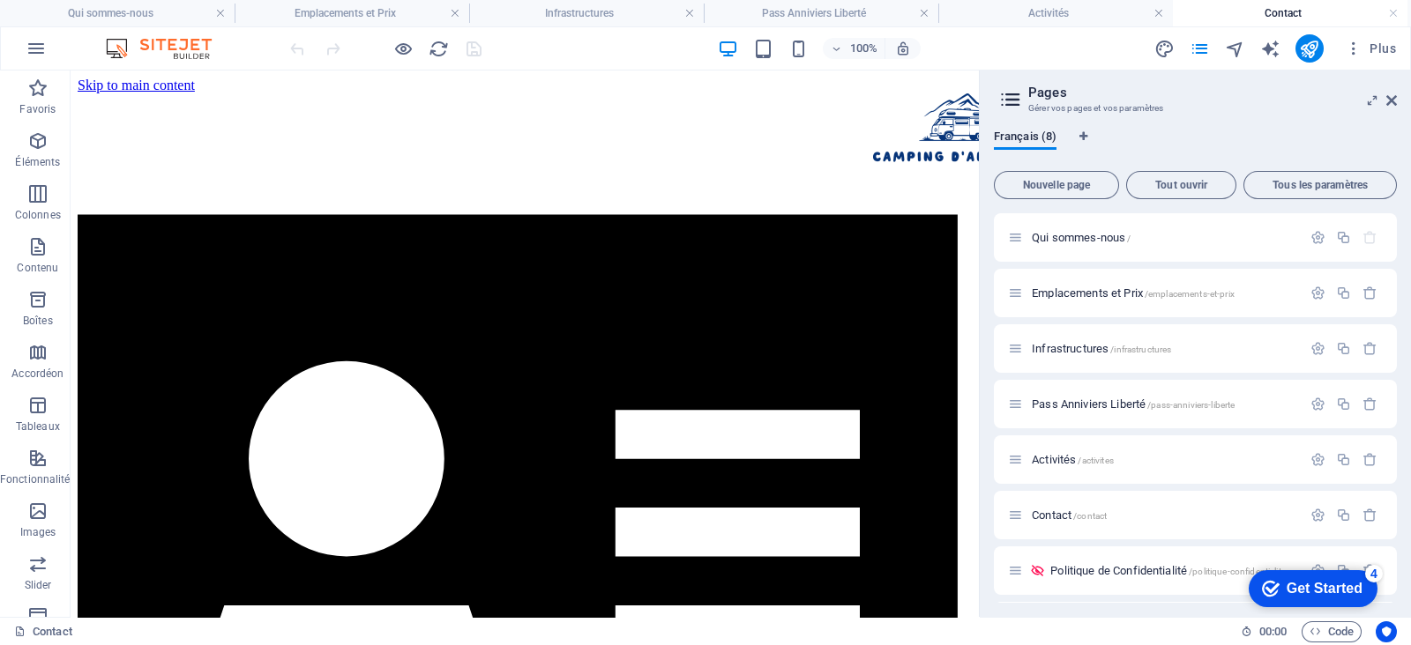
scroll to position [1205, 0]
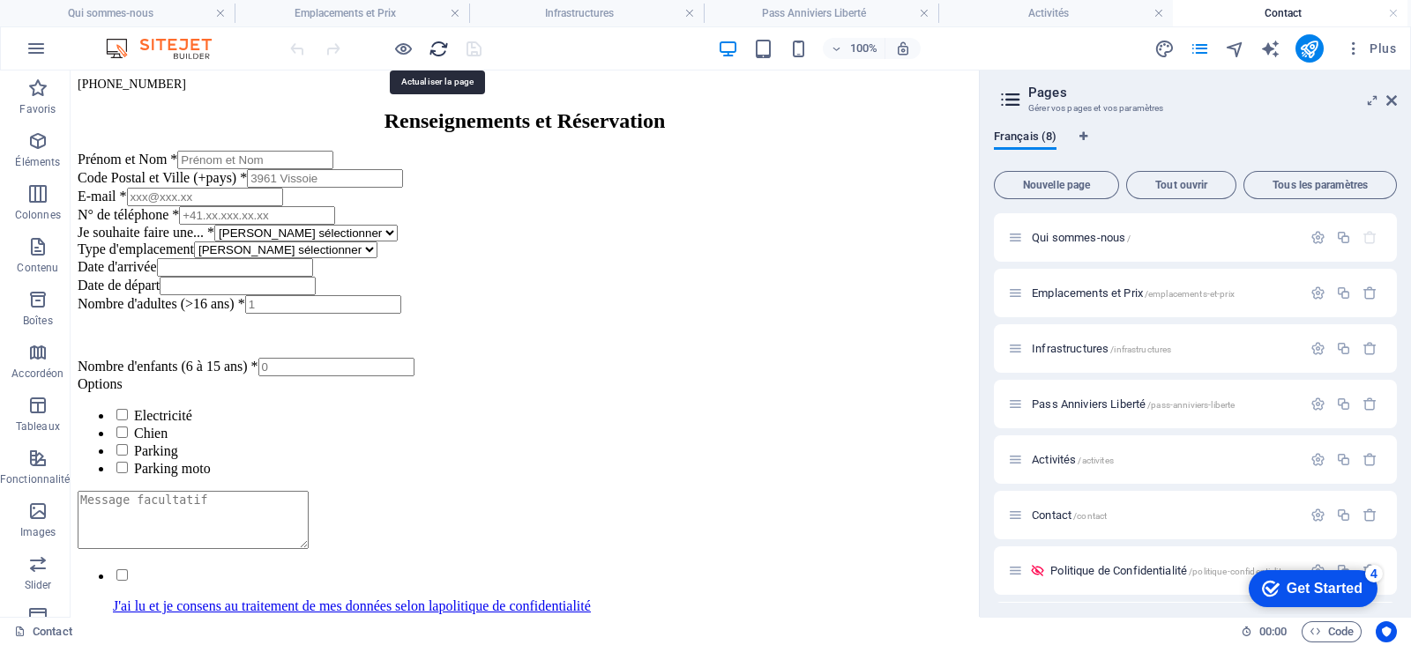
click at [439, 48] on icon "reload" at bounding box center [438, 49] width 20 height 20
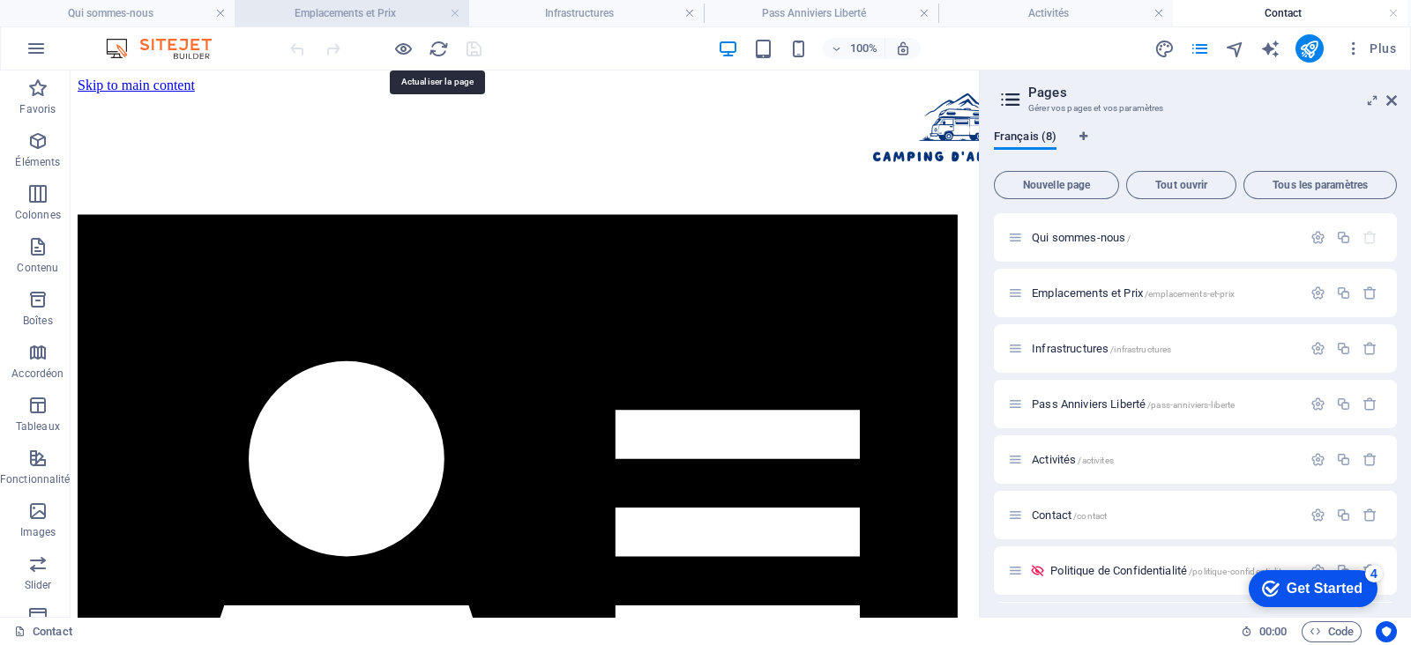
scroll to position [0, 0]
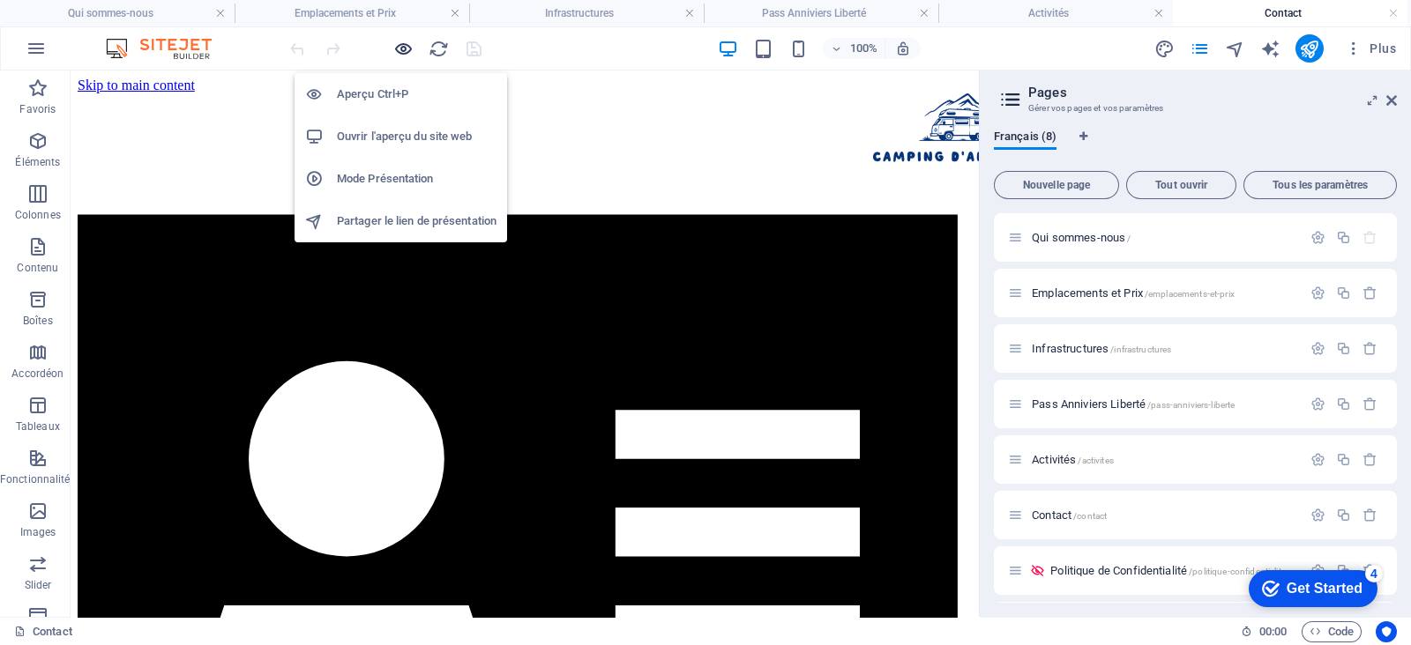
click at [404, 49] on icon "button" at bounding box center [403, 49] width 20 height 20
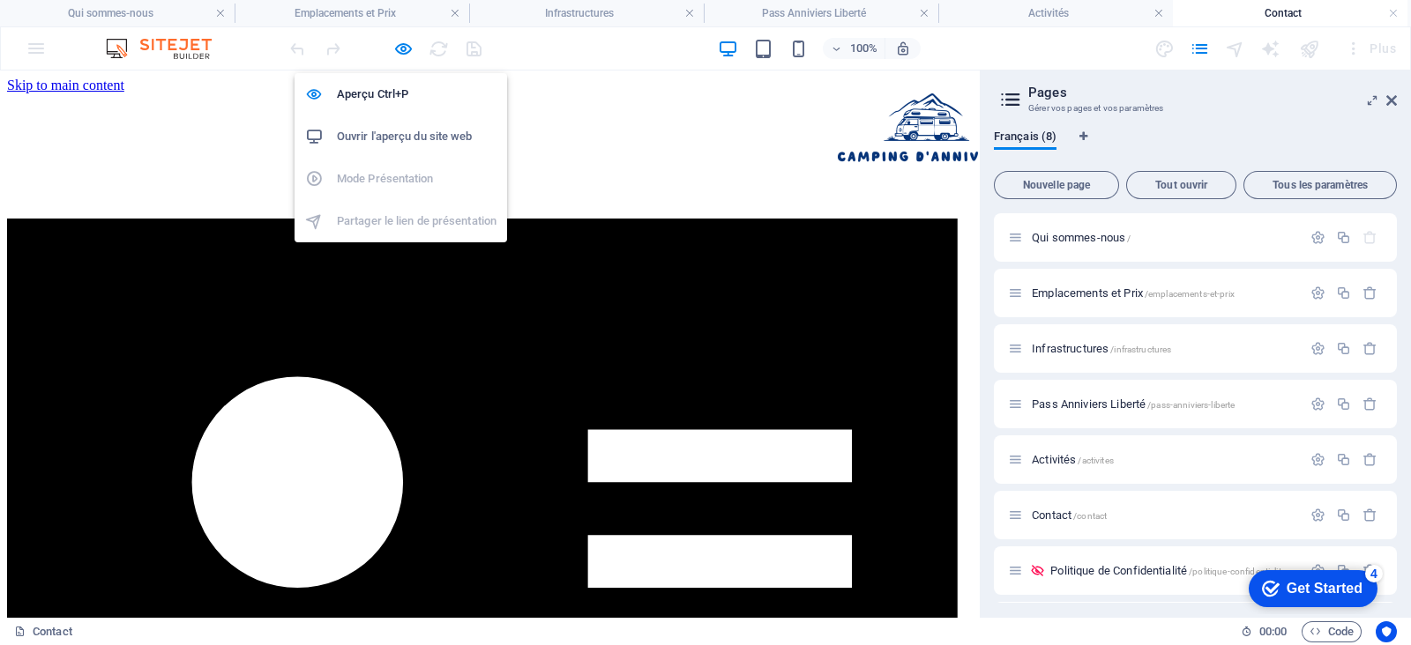
click at [376, 130] on h6 "Ouvrir l'aperçu du site web" at bounding box center [417, 136] width 160 height 21
click at [407, 47] on icon "button" at bounding box center [403, 49] width 20 height 20
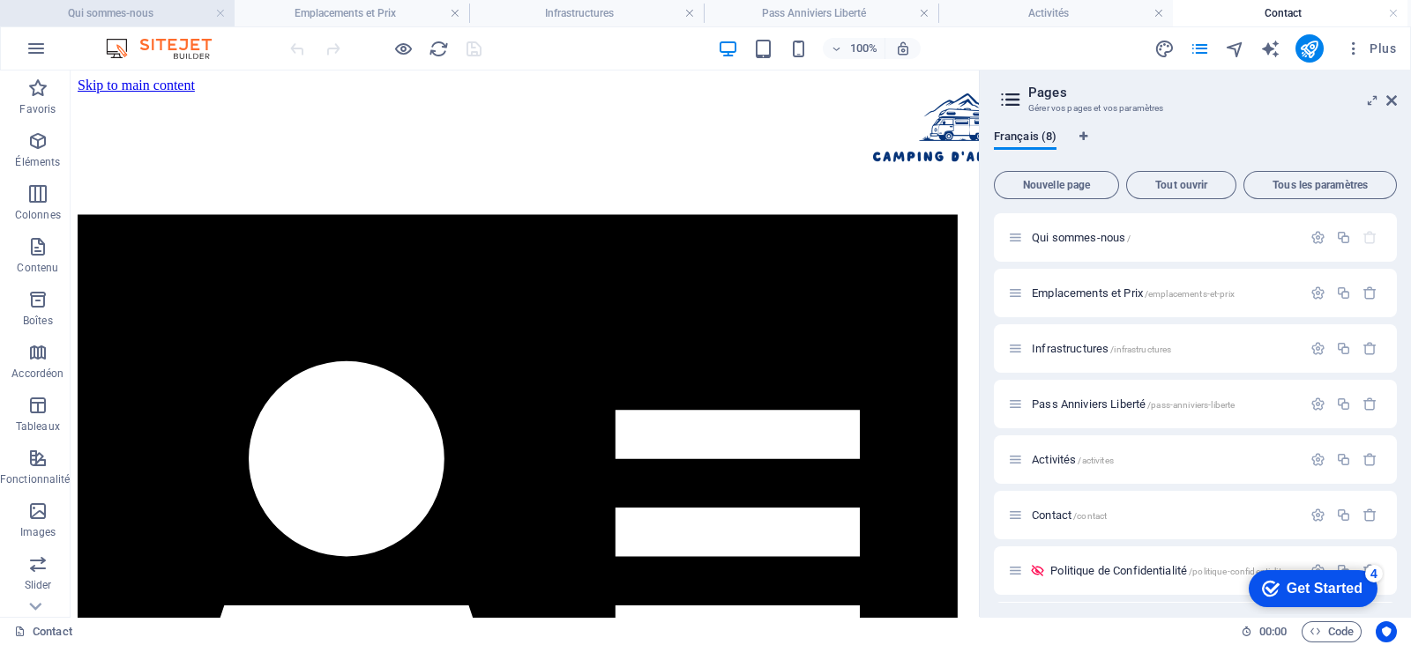
click at [164, 19] on h4 "Qui sommes-nous" at bounding box center [117, 13] width 235 height 19
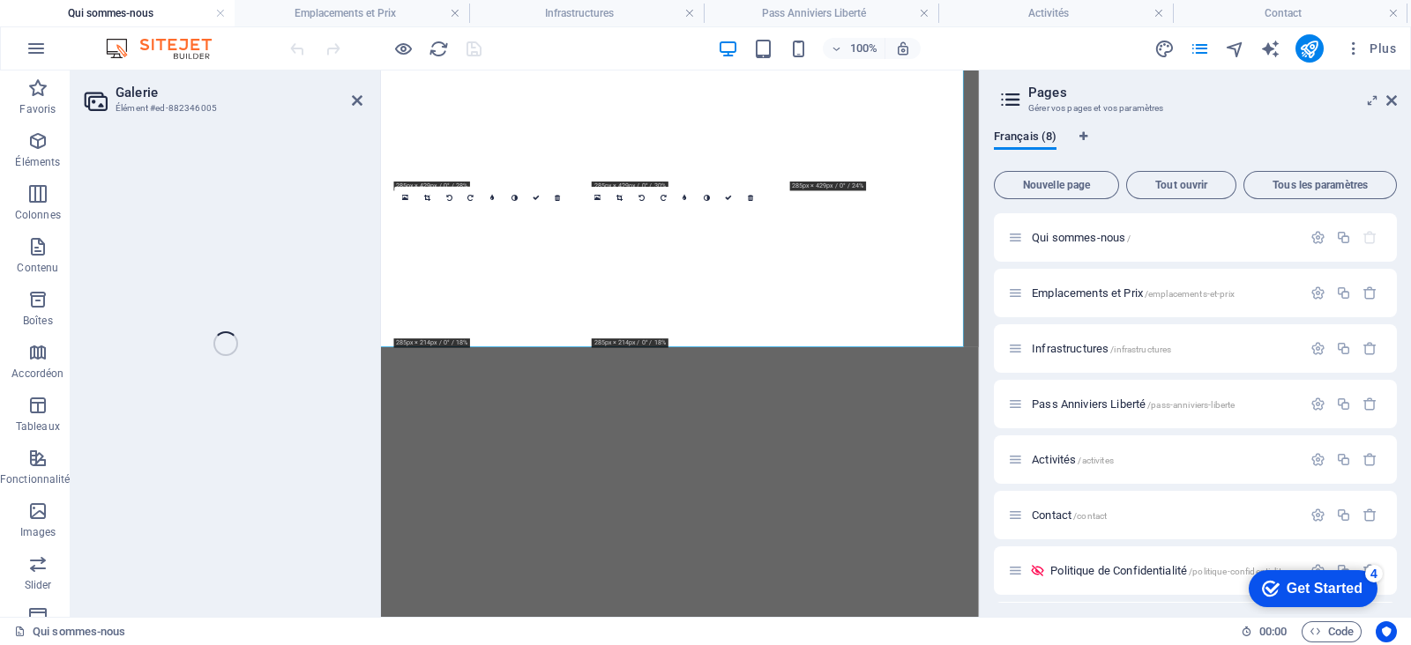
select select "px"
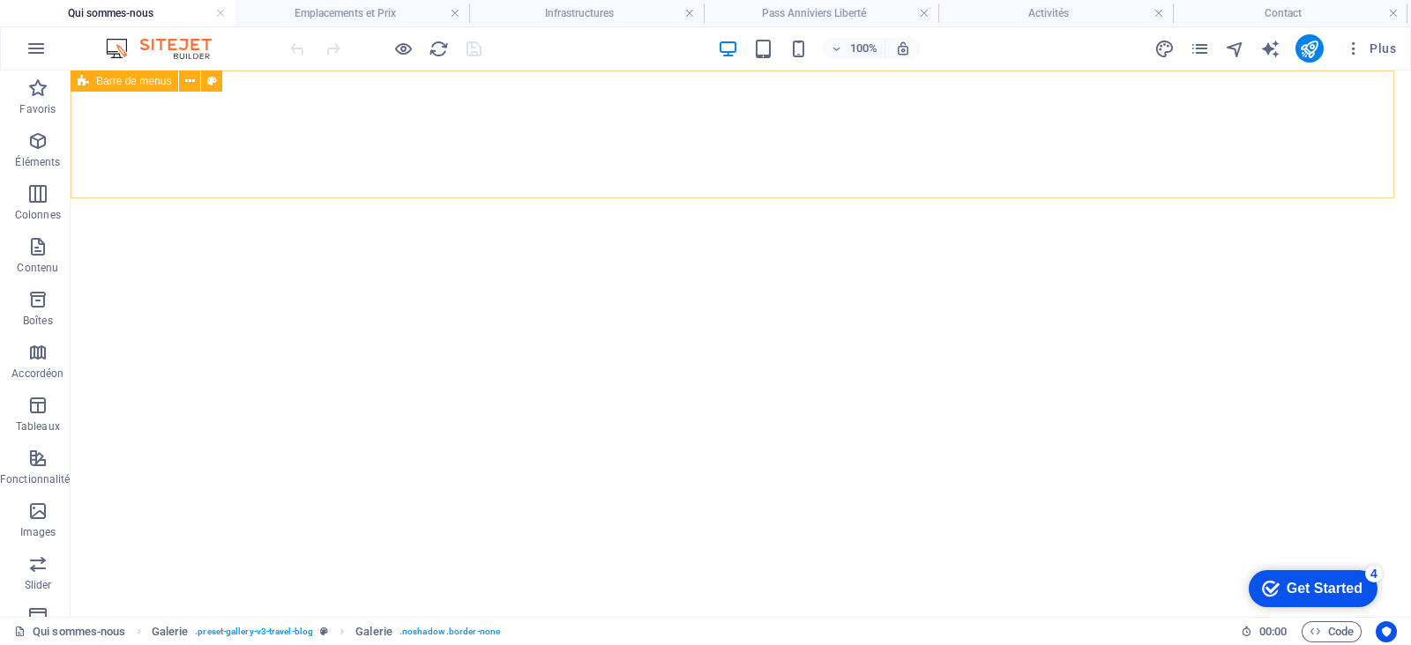
click at [133, 81] on span "Barre de menus" at bounding box center [133, 81] width 75 height 11
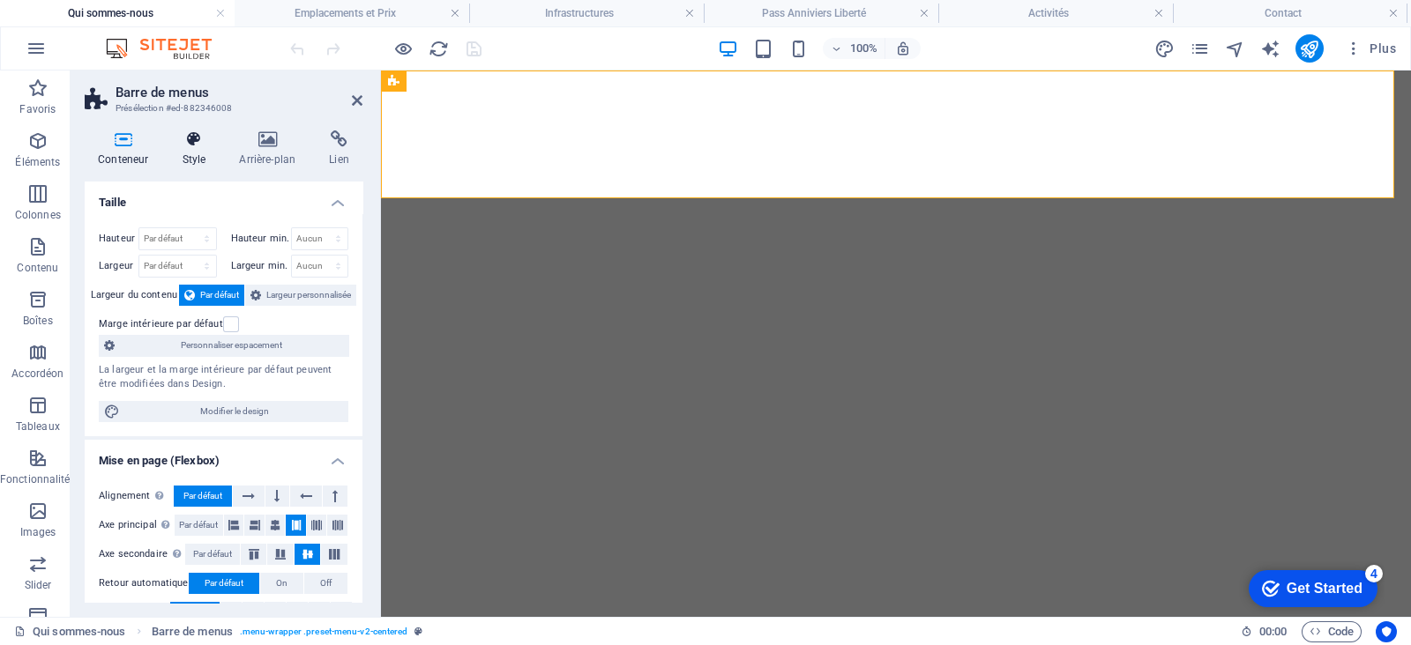
click at [194, 134] on icon at bounding box center [193, 139] width 50 height 18
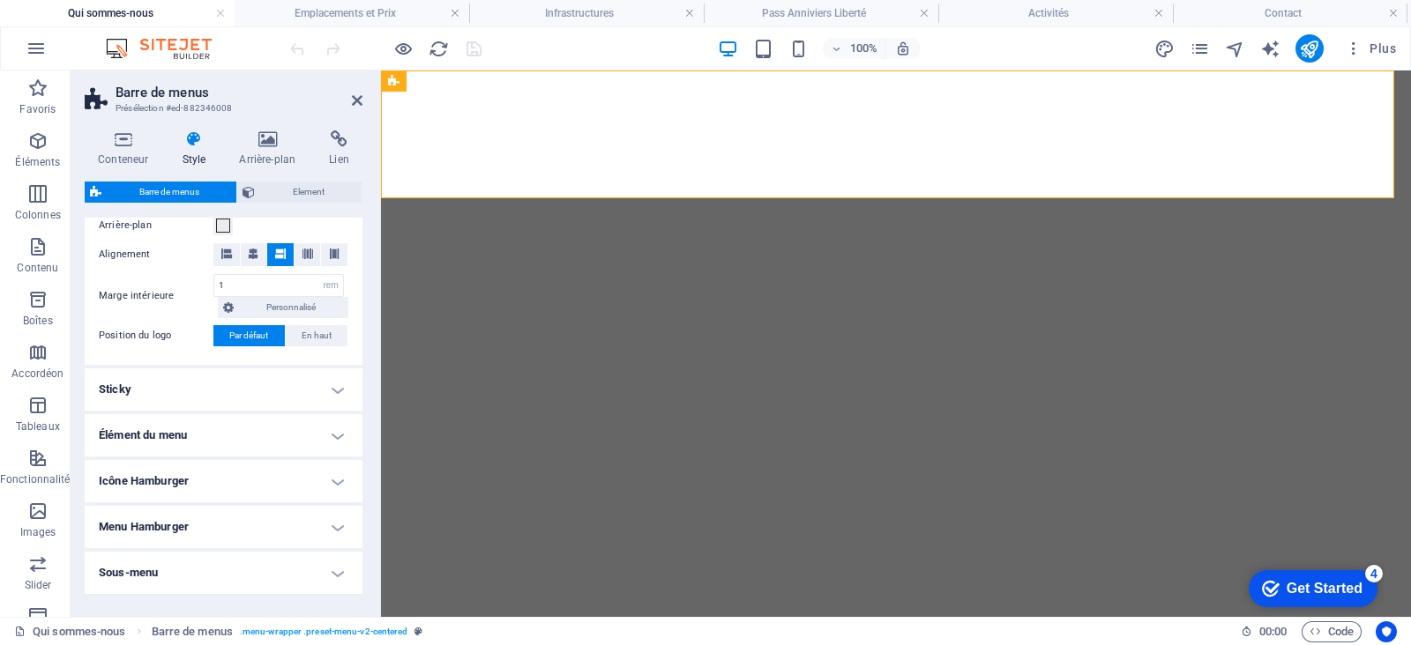
scroll to position [352, 0]
click at [284, 387] on h4 "Sticky" at bounding box center [224, 390] width 278 height 42
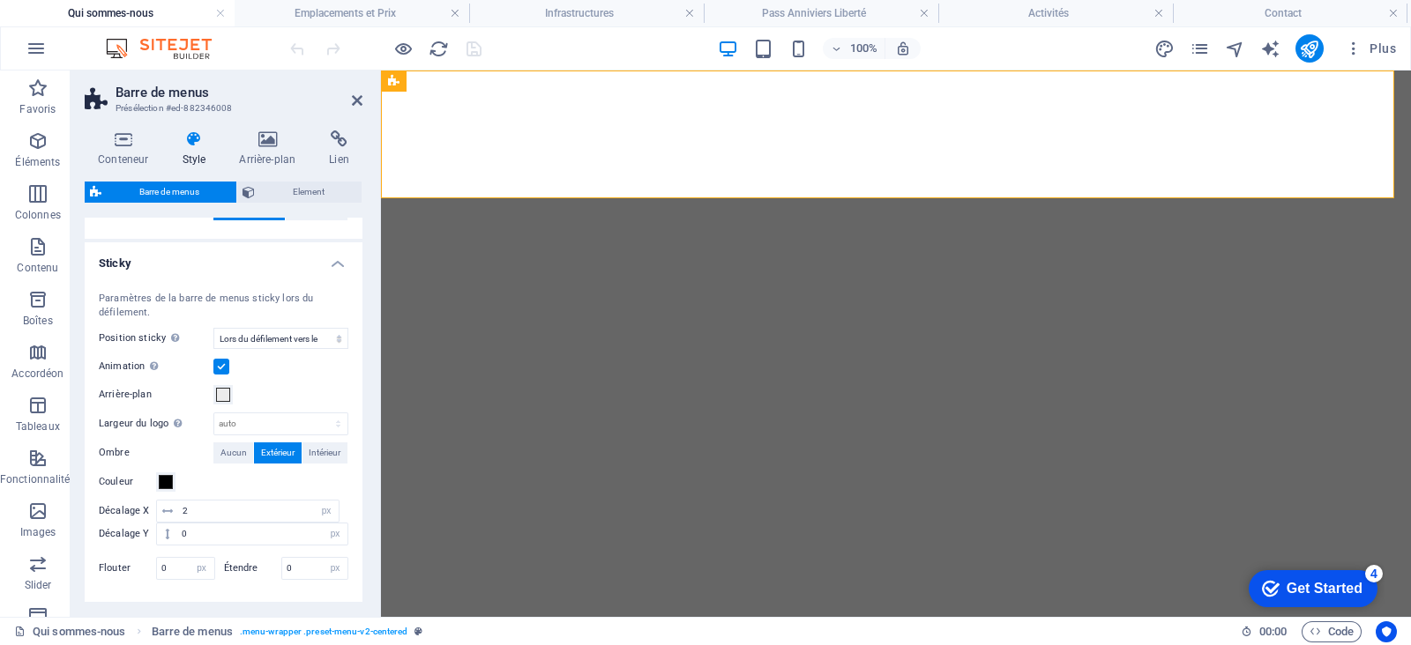
scroll to position [503, 0]
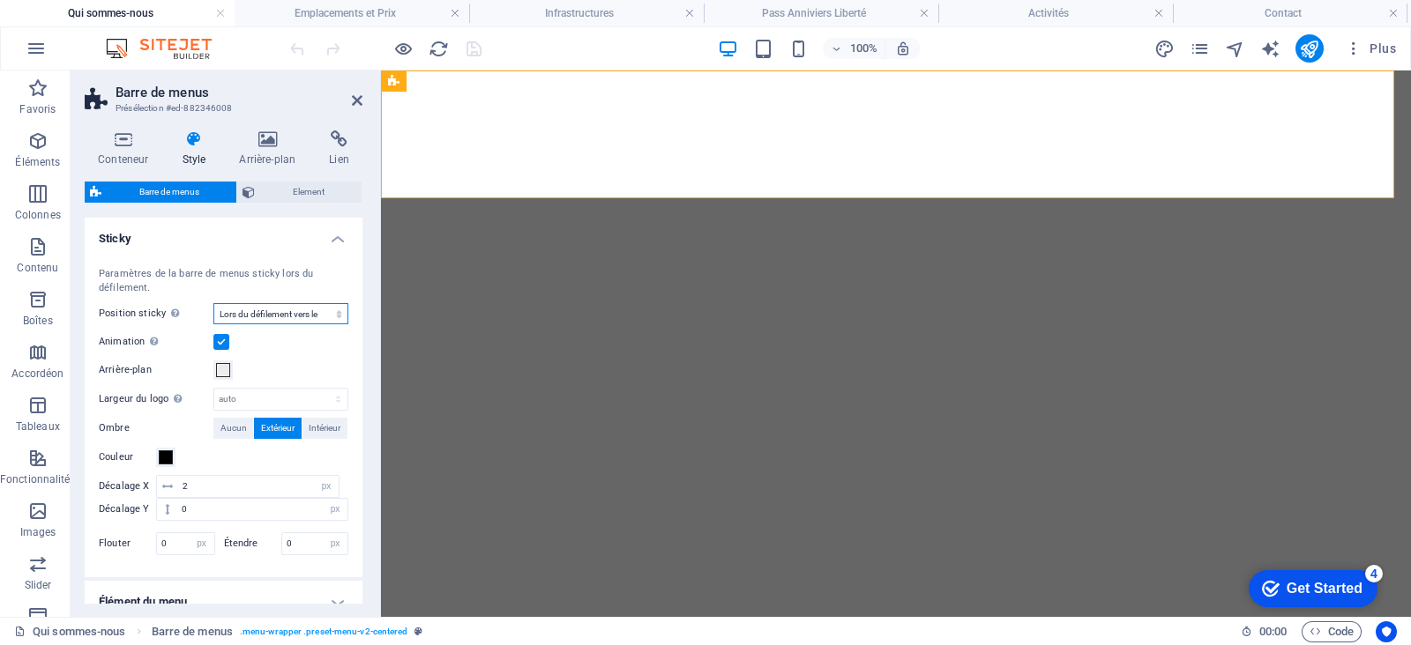
click at [309, 306] on select "Off Instantané Après le menu Après la bannière Lors du défilement vers le haut" at bounding box center [280, 313] width 135 height 21
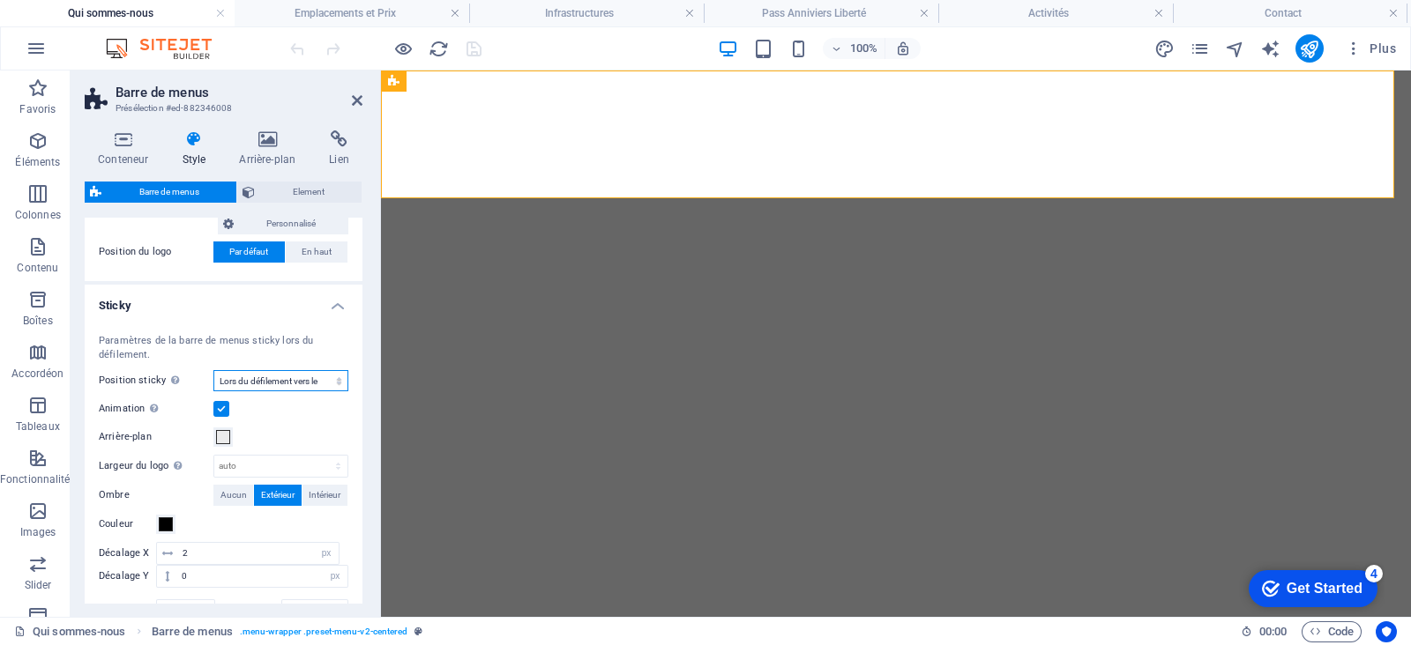
click at [294, 376] on select "Off Instantané Après le menu Après la bannière Lors du défilement vers le haut" at bounding box center [280, 380] width 135 height 21
select select "sticky_instant"
click at [213, 370] on select "Off Instantané Après le menu Après la bannière Lors du défilement vers le haut" at bounding box center [280, 380] width 135 height 21
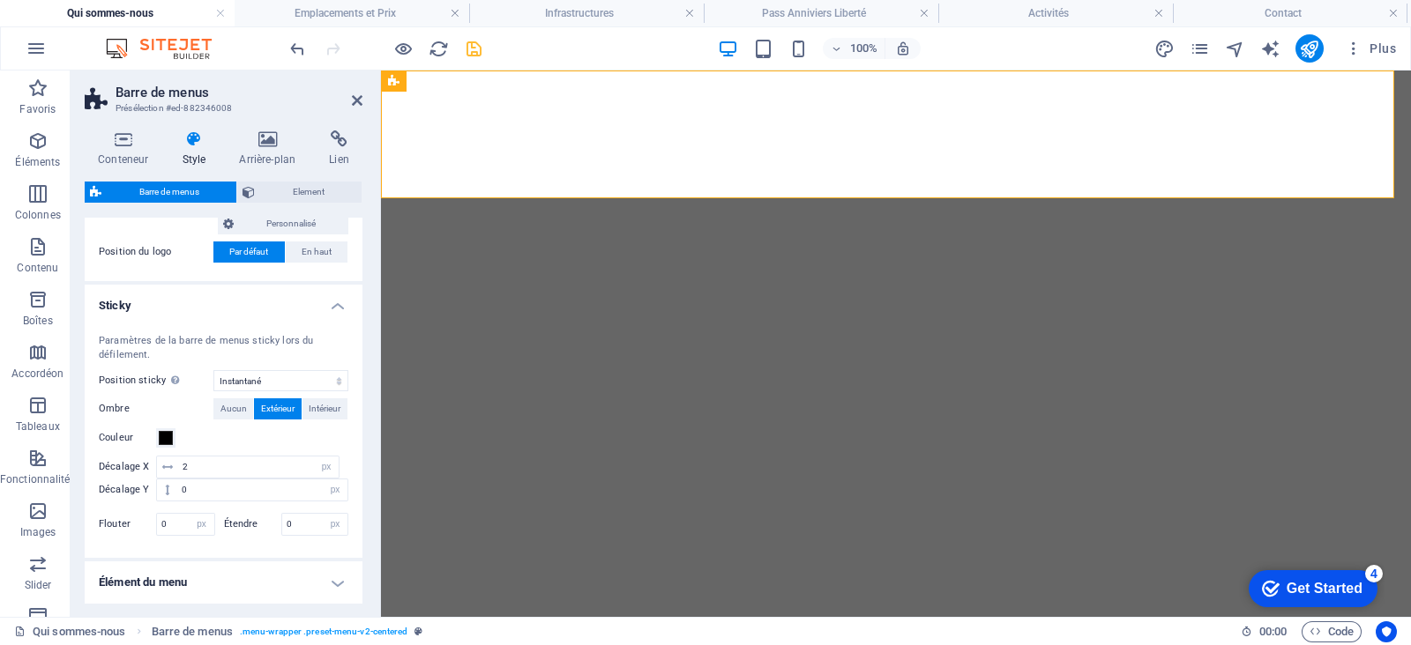
click at [468, 46] on icon "save" at bounding box center [474, 49] width 20 height 20
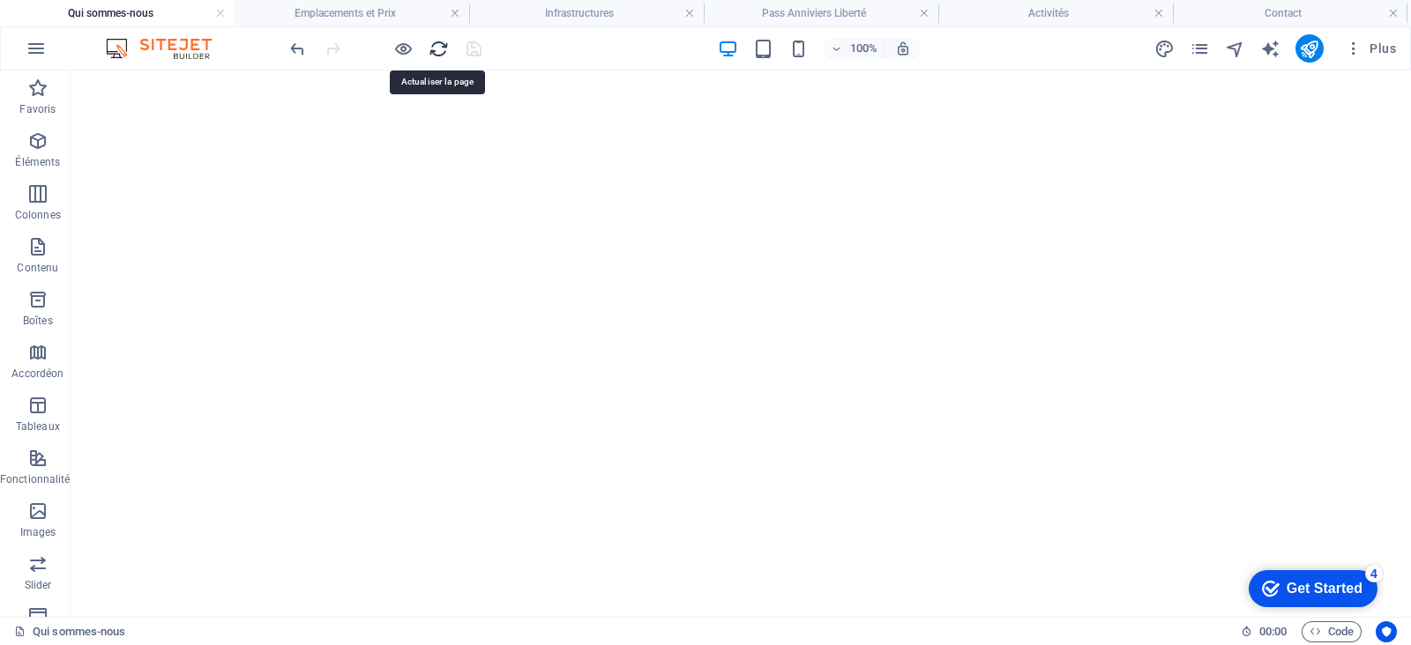
click at [441, 55] on icon "reload" at bounding box center [438, 49] width 20 height 20
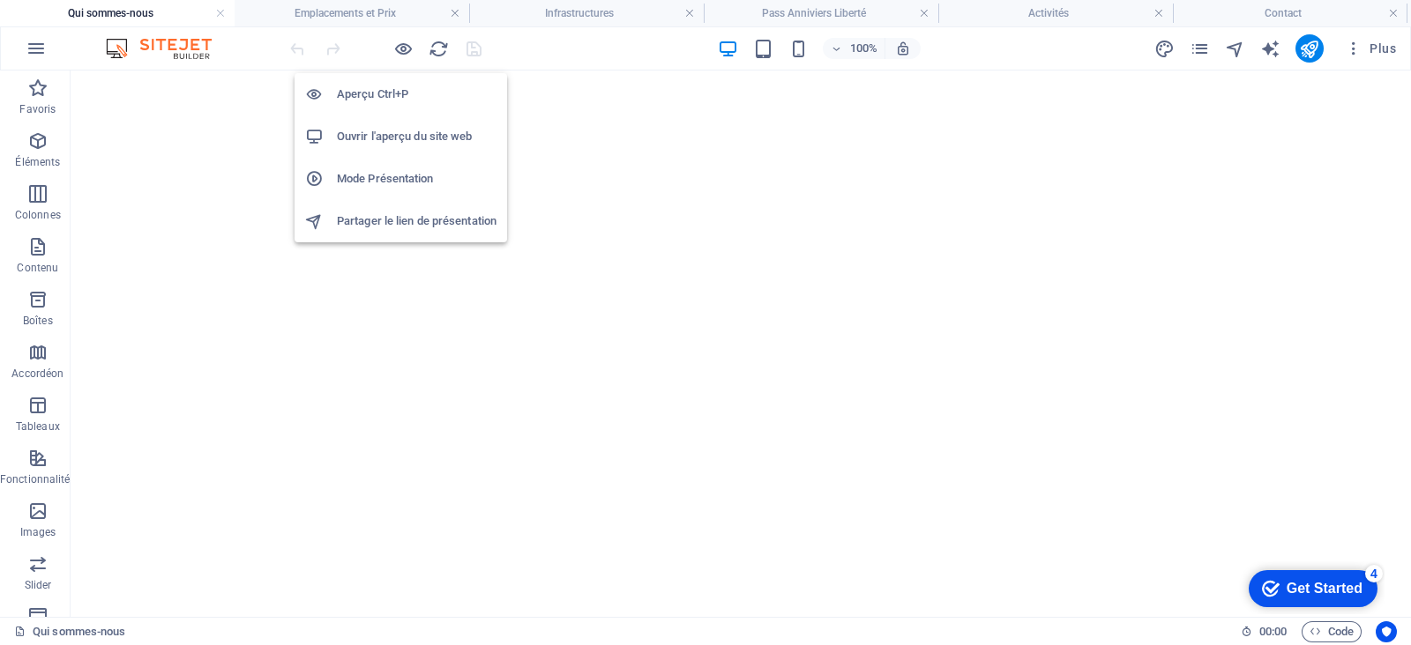
click at [397, 130] on h6 "Ouvrir l'aperçu du site web" at bounding box center [417, 136] width 160 height 21
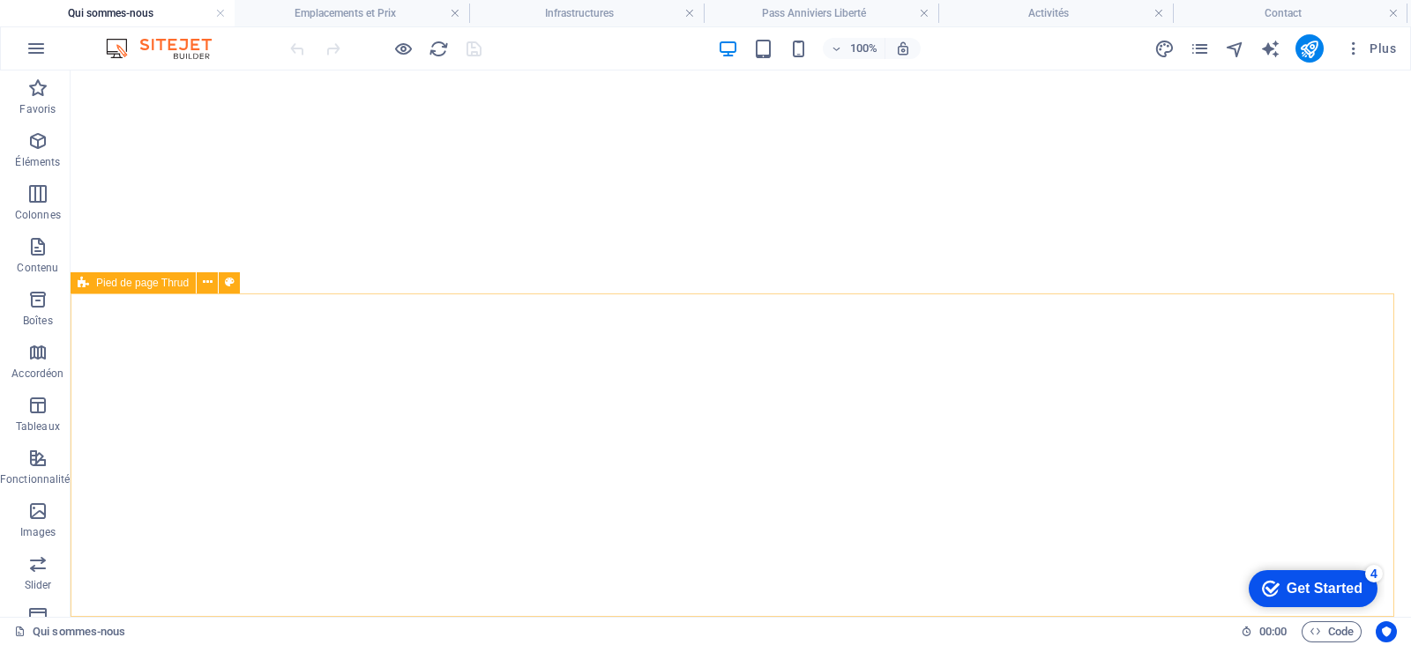
click at [122, 279] on span "Pied de page Thrud" at bounding box center [142, 283] width 93 height 11
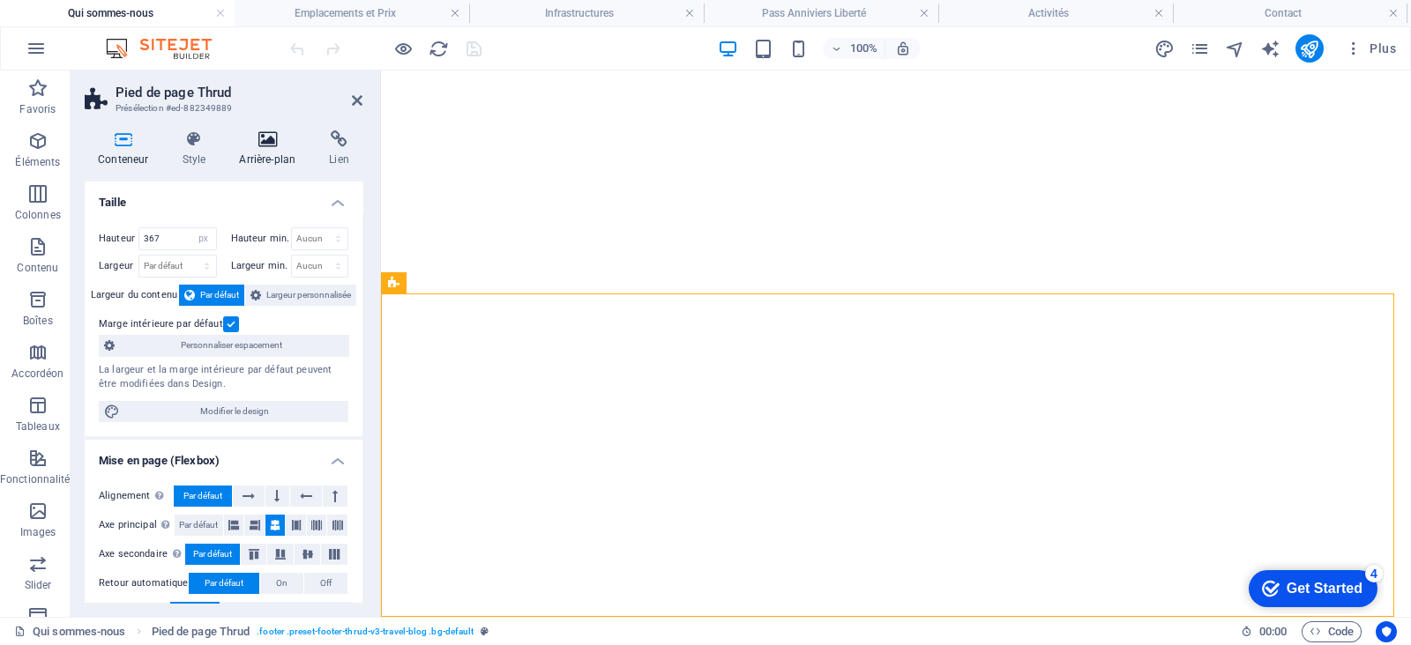
click at [262, 150] on h4 "Arrière-plan" at bounding box center [271, 148] width 90 height 37
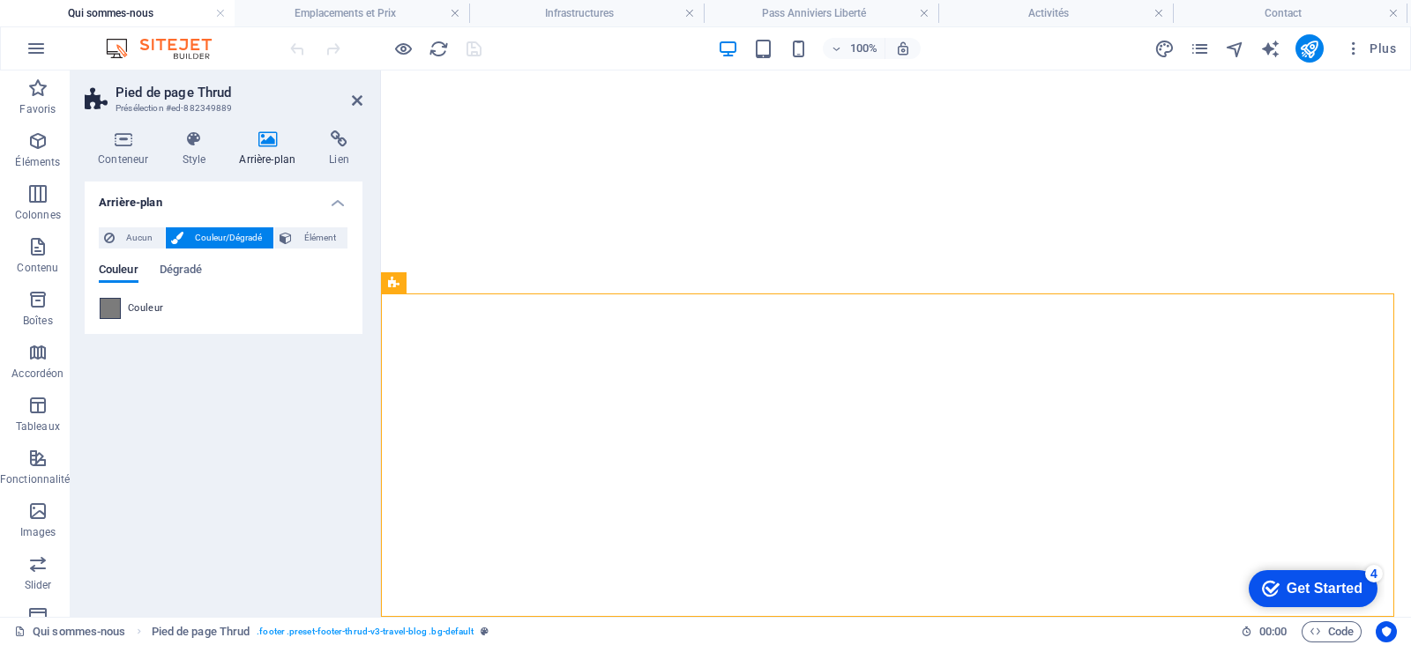
click at [114, 306] on span at bounding box center [110, 308] width 19 height 19
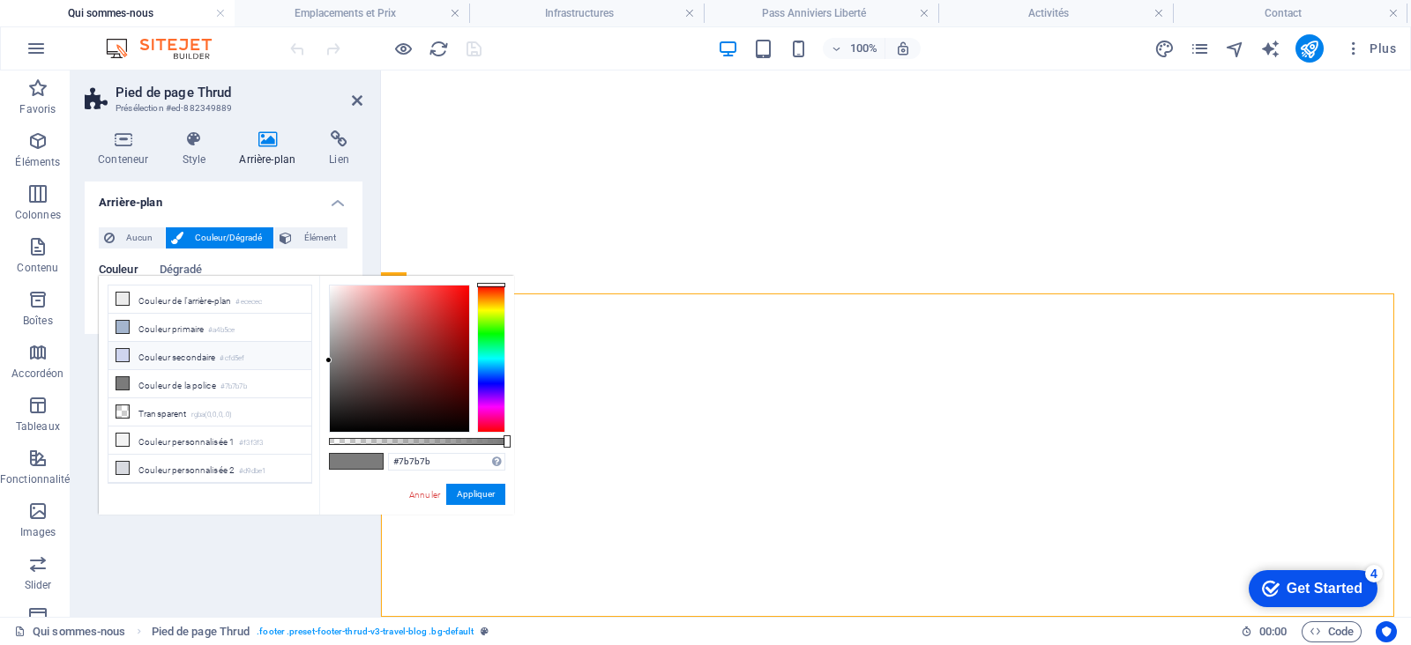
click at [190, 356] on li "Couleur secondaire #cfd5ef" at bounding box center [209, 356] width 203 height 28
type input "#cfd5ef"
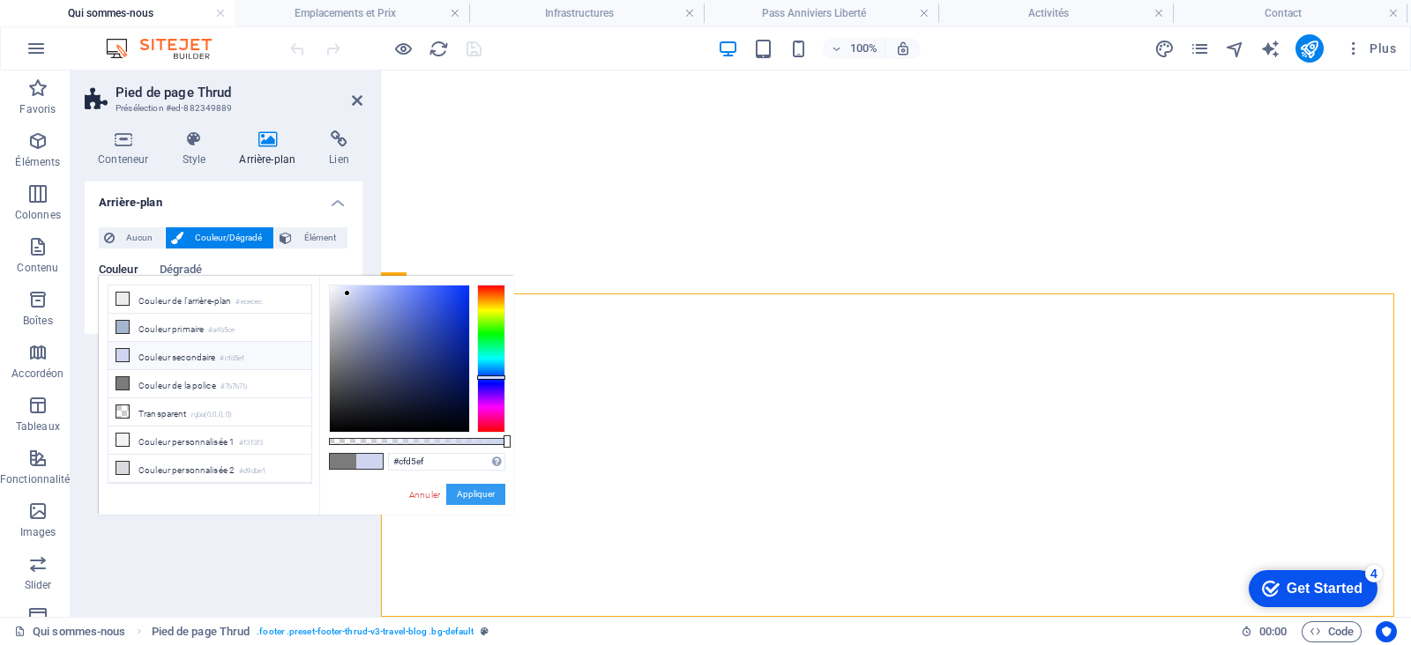
click at [472, 495] on button "Appliquer" at bounding box center [475, 494] width 59 height 21
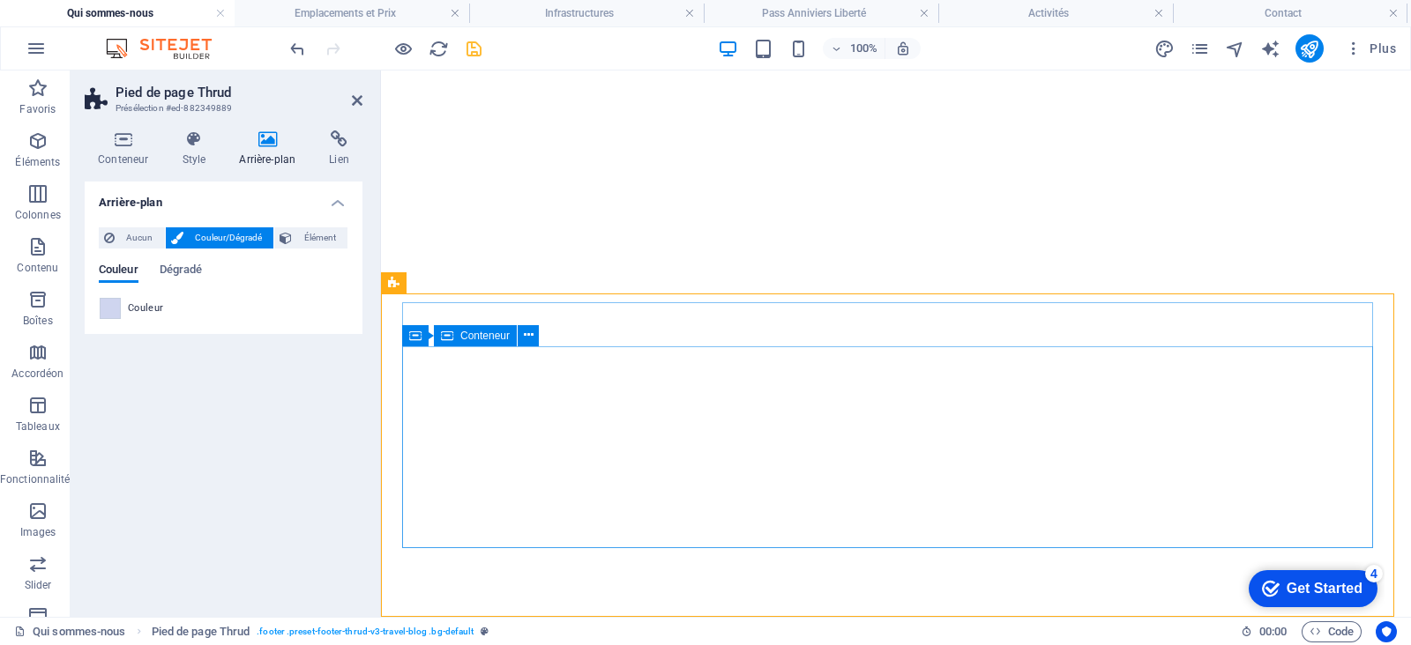
click at [493, 338] on span "Conteneur" at bounding box center [484, 336] width 49 height 11
select select "px"
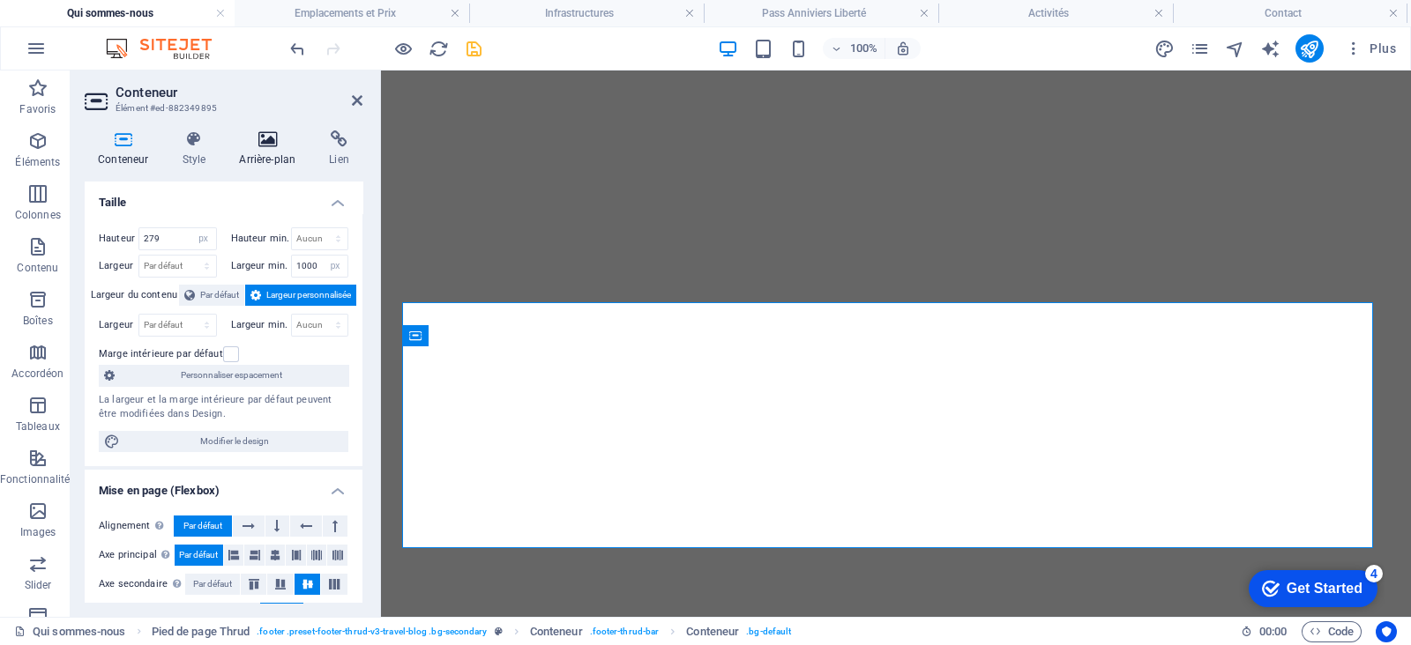
click at [266, 145] on icon at bounding box center [267, 139] width 83 height 18
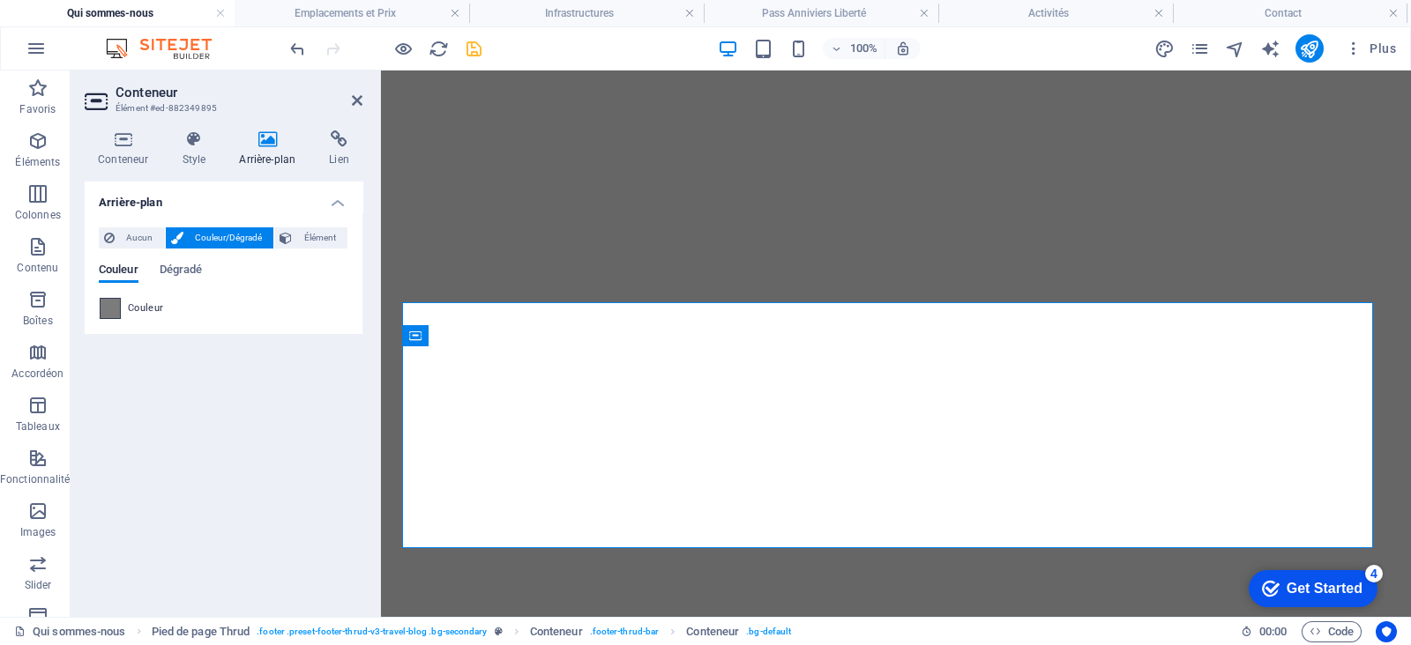
click at [110, 312] on span at bounding box center [110, 308] width 19 height 19
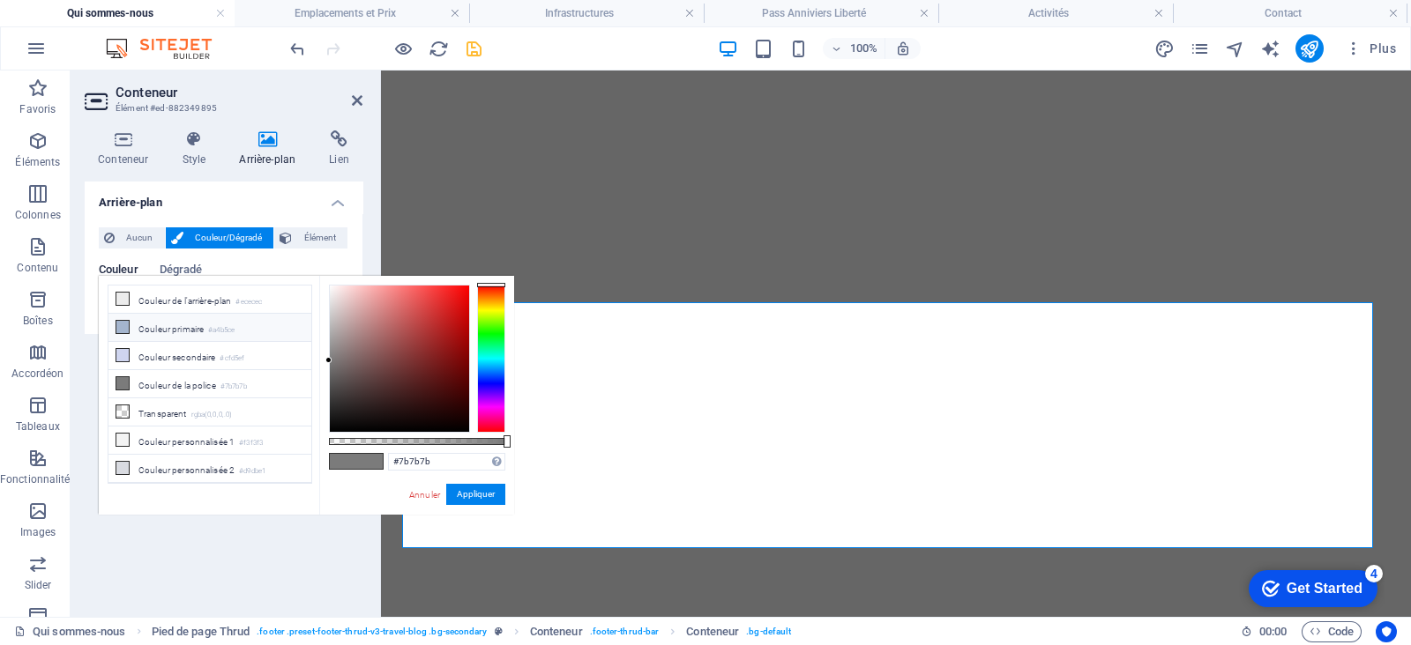
click at [119, 331] on icon at bounding box center [122, 327] width 12 height 12
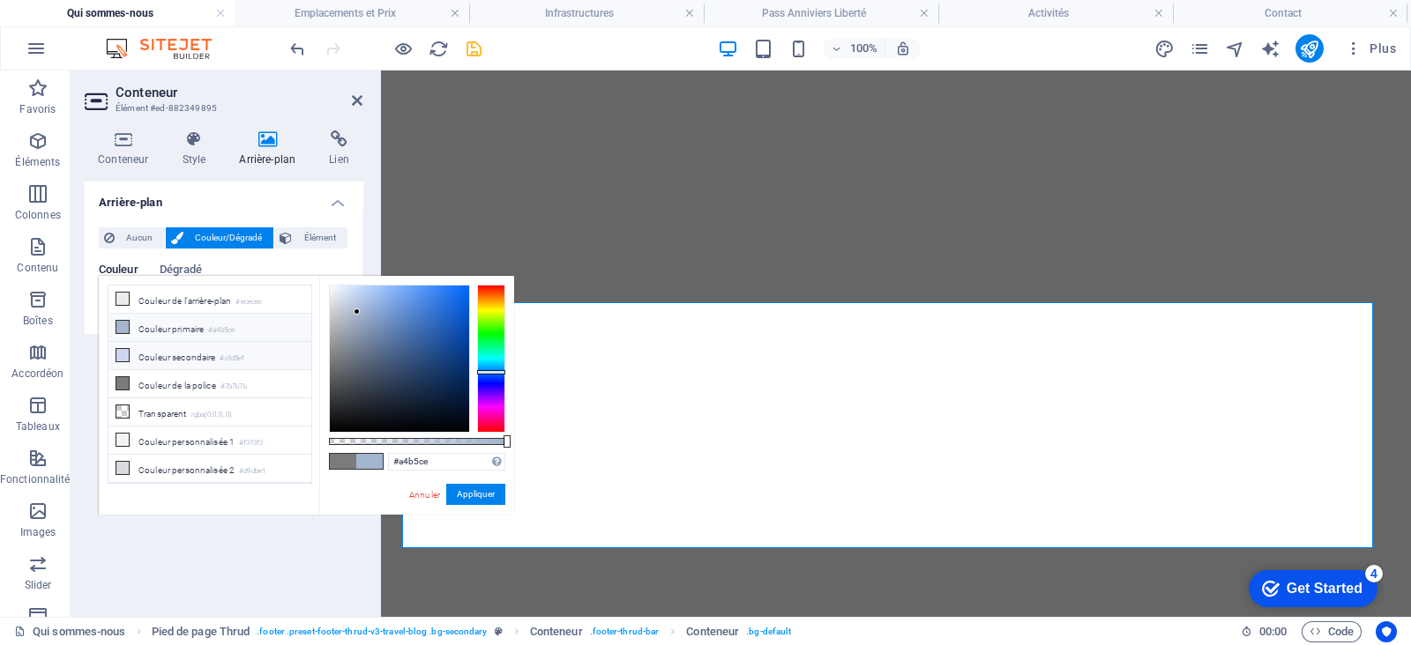
click at [128, 362] on li "Couleur secondaire #cfd5ef" at bounding box center [209, 356] width 203 height 28
type input "#cfd5ef"
click at [445, 491] on div "Annuler Appliquer" at bounding box center [456, 495] width 98 height 22
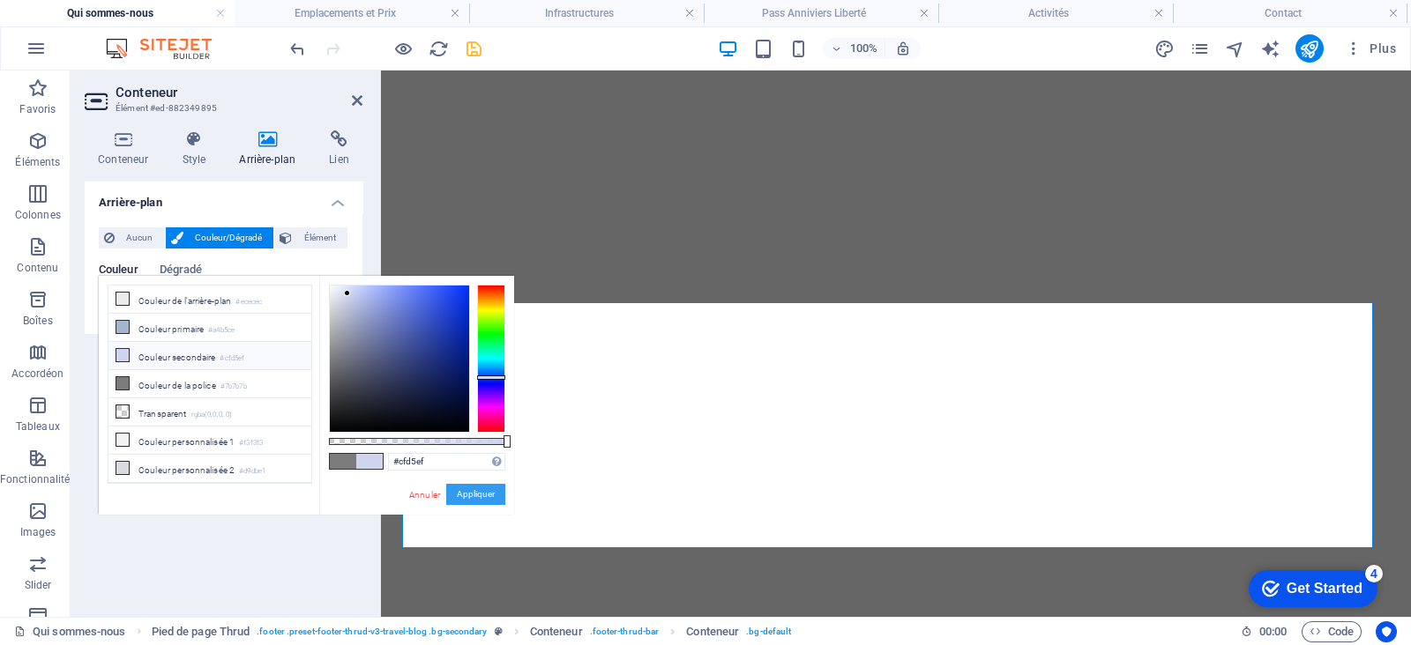
click at [477, 492] on button "Appliquer" at bounding box center [475, 494] width 59 height 21
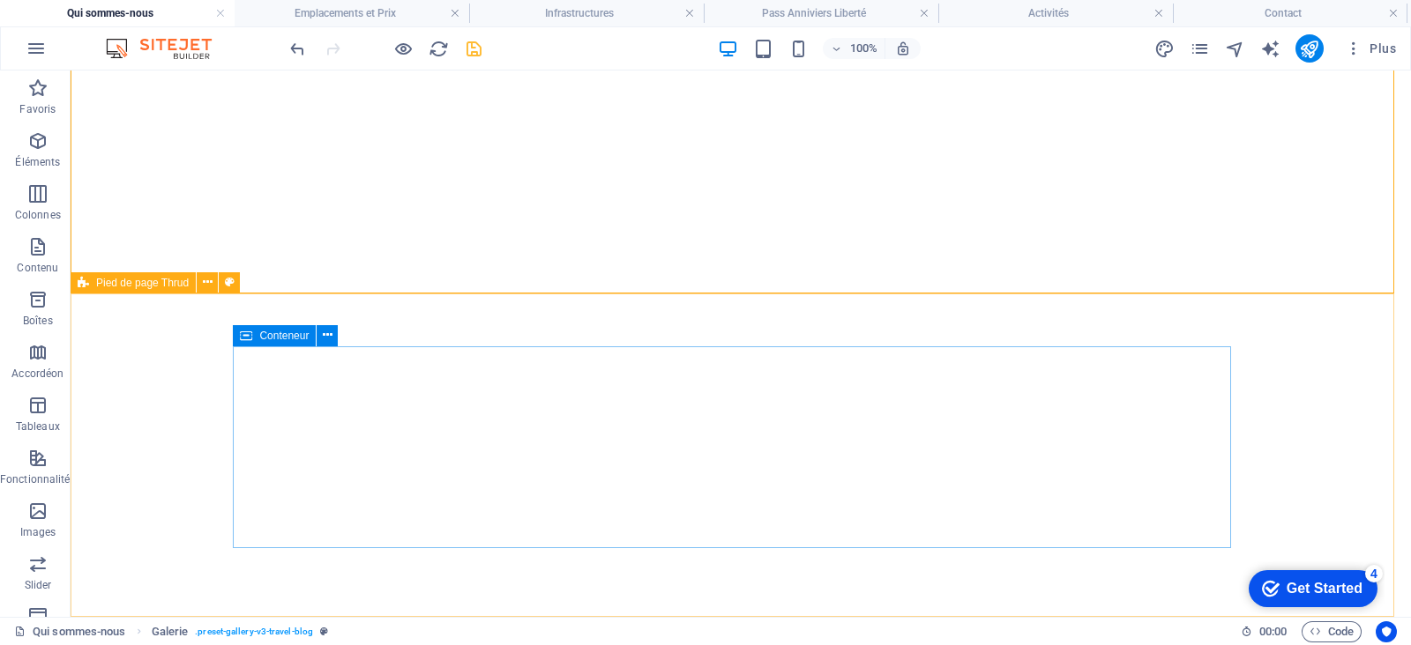
click at [165, 283] on span "Pied de page Thrud" at bounding box center [142, 283] width 93 height 11
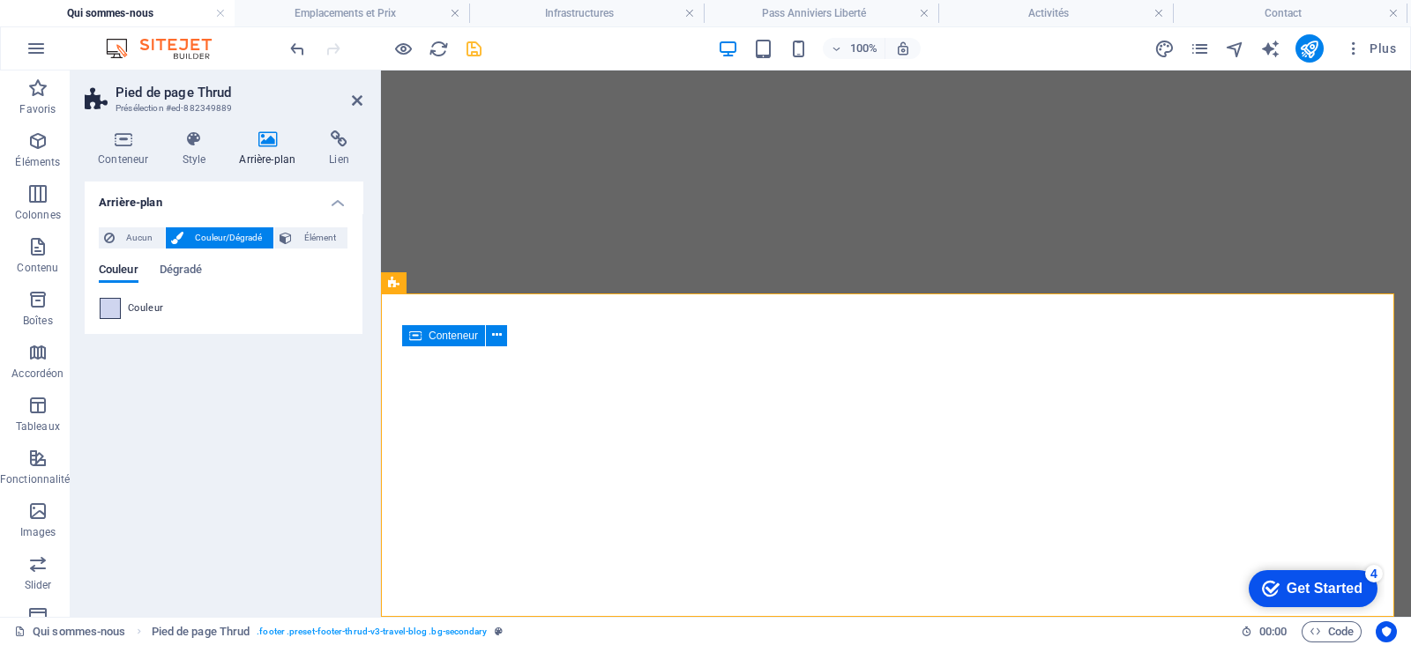
click at [116, 311] on span at bounding box center [110, 308] width 19 height 19
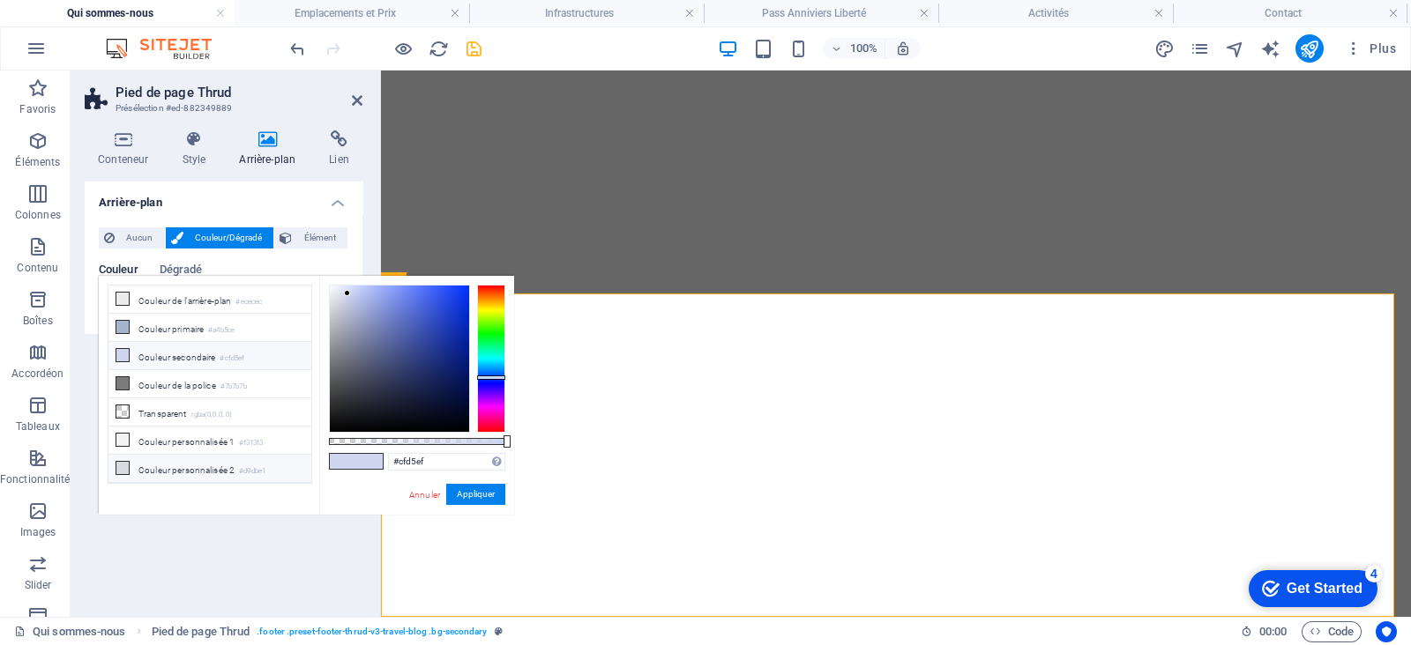
click at [120, 462] on icon at bounding box center [122, 468] width 12 height 12
type input "#d9dbe1"
click at [481, 500] on button "Appliquer" at bounding box center [475, 494] width 59 height 21
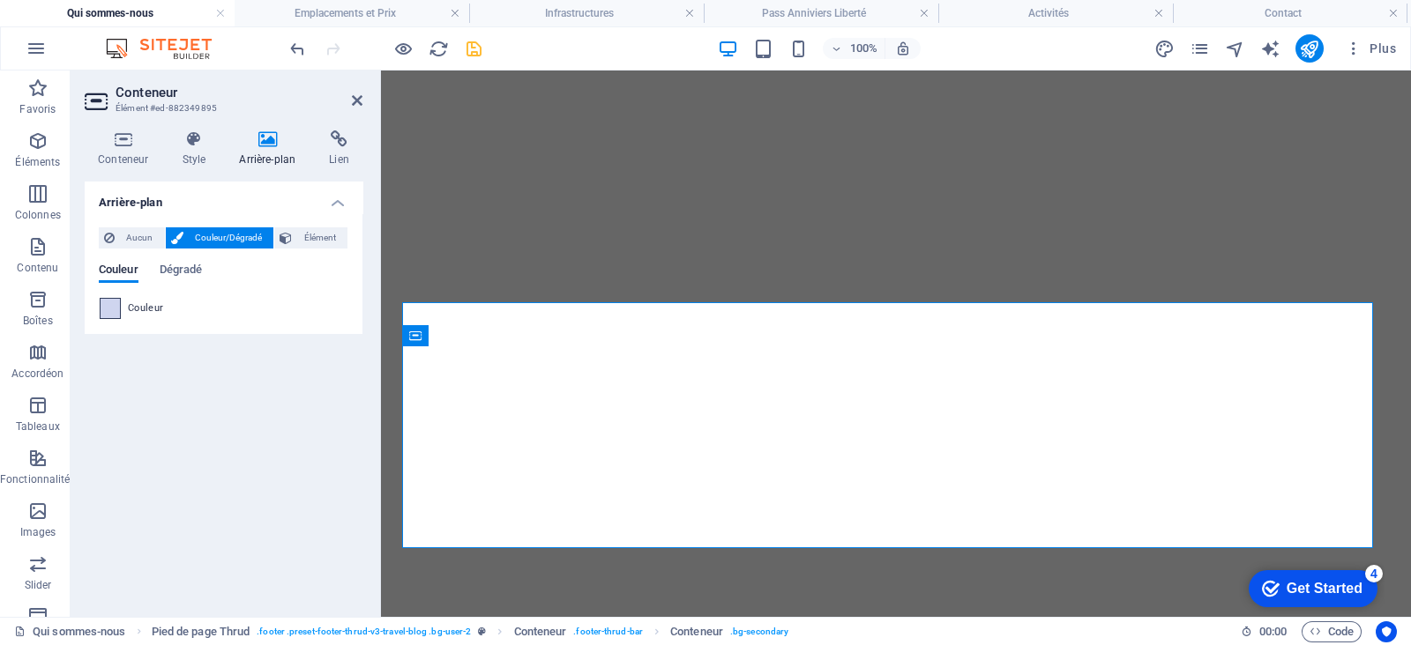
click at [109, 307] on span at bounding box center [110, 308] width 19 height 19
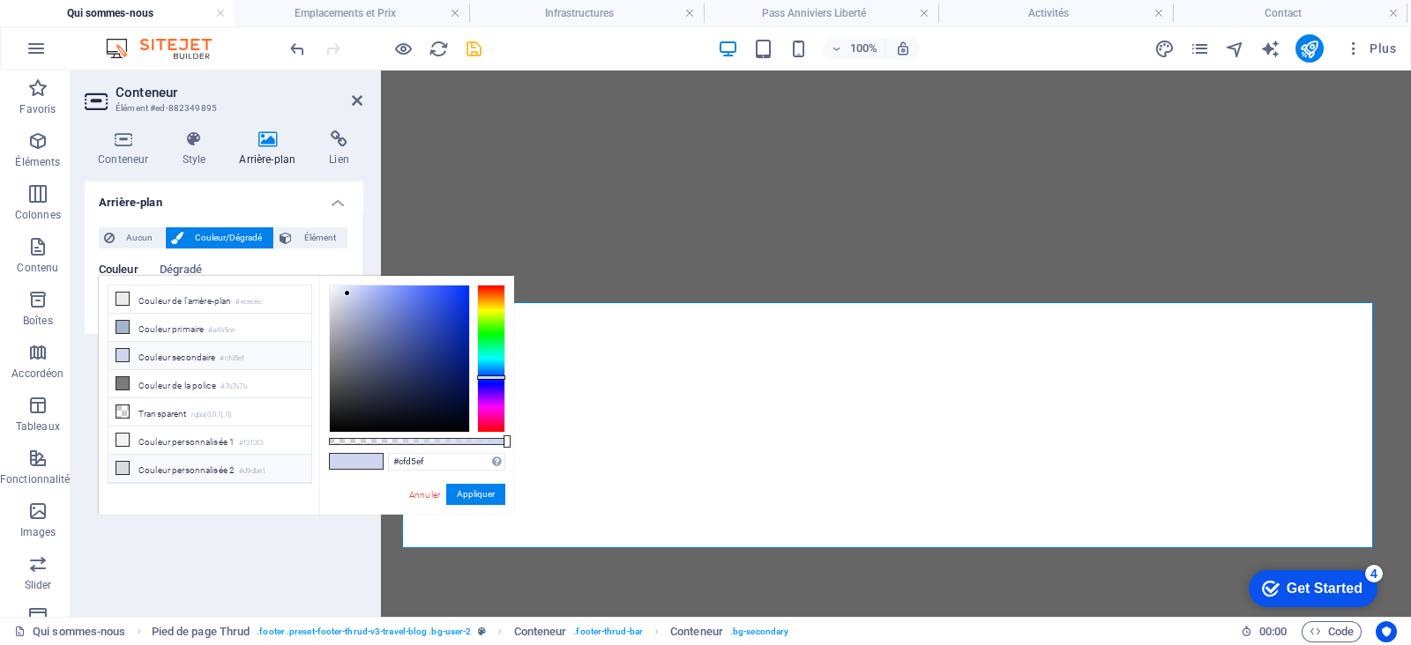
click at [123, 462] on icon at bounding box center [122, 468] width 12 height 12
type input "#d9dbe1"
click at [466, 490] on button "Appliquer" at bounding box center [475, 494] width 59 height 21
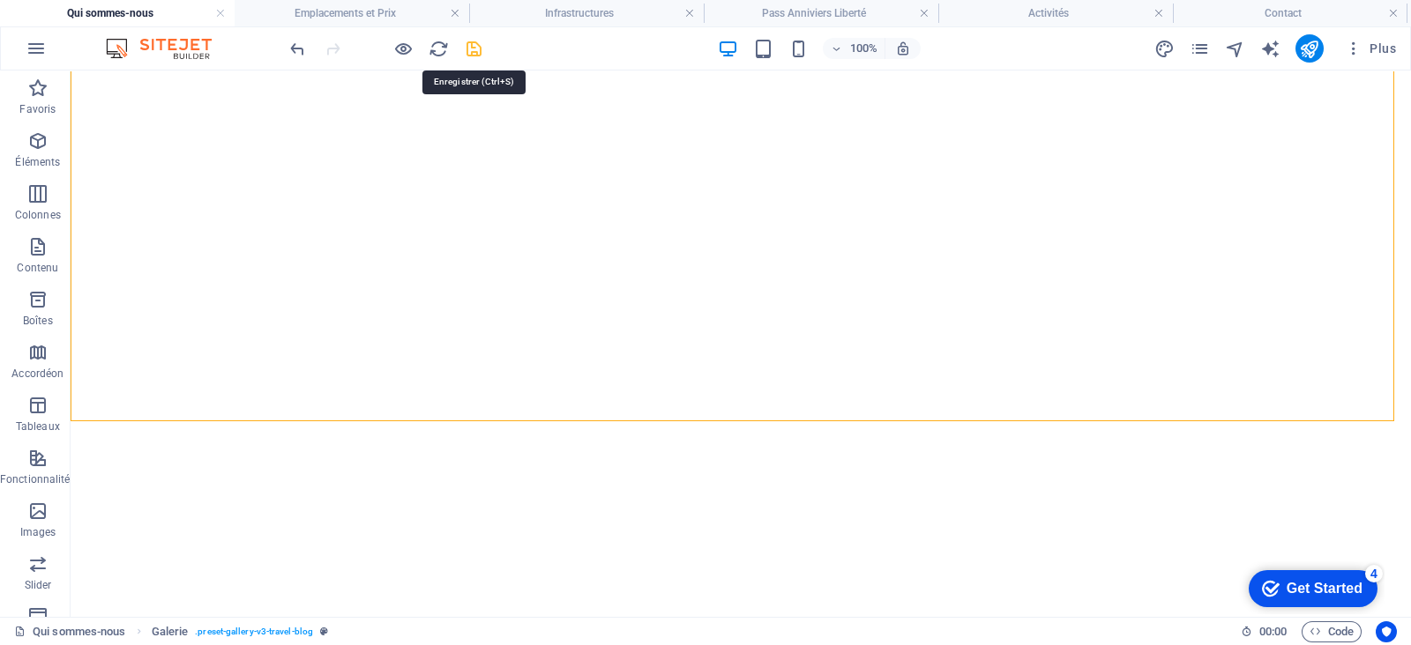
click at [466, 47] on icon "save" at bounding box center [474, 49] width 20 height 20
click at [406, 50] on icon "button" at bounding box center [403, 49] width 20 height 20
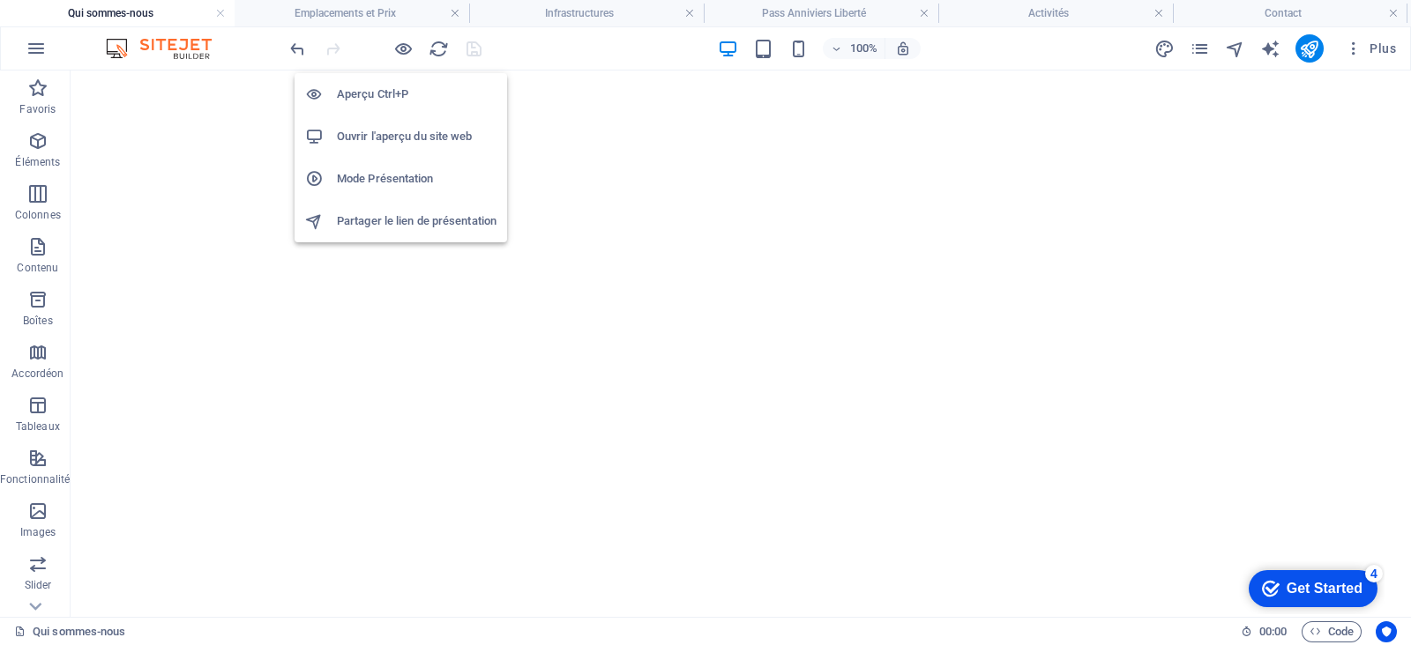
click at [391, 126] on h6 "Ouvrir l'aperçu du site web" at bounding box center [417, 136] width 160 height 21
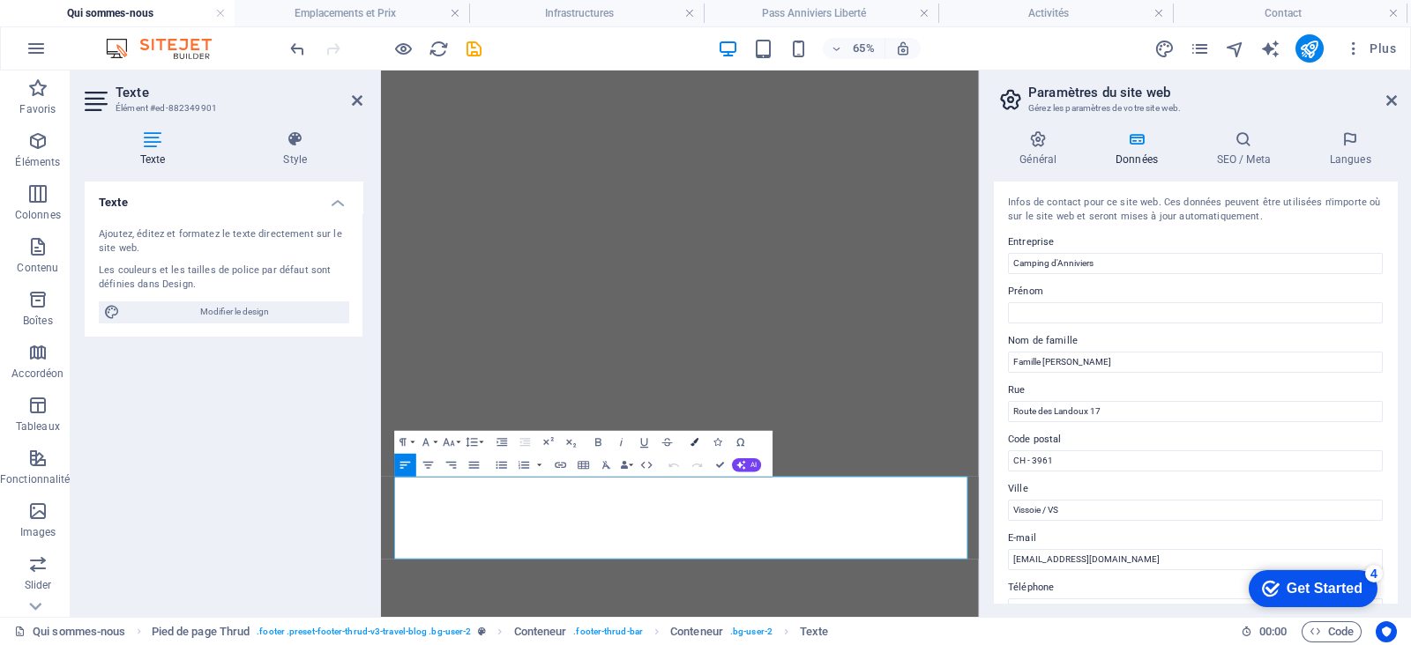
click at [691, 447] on button "Colors" at bounding box center [695, 442] width 22 height 23
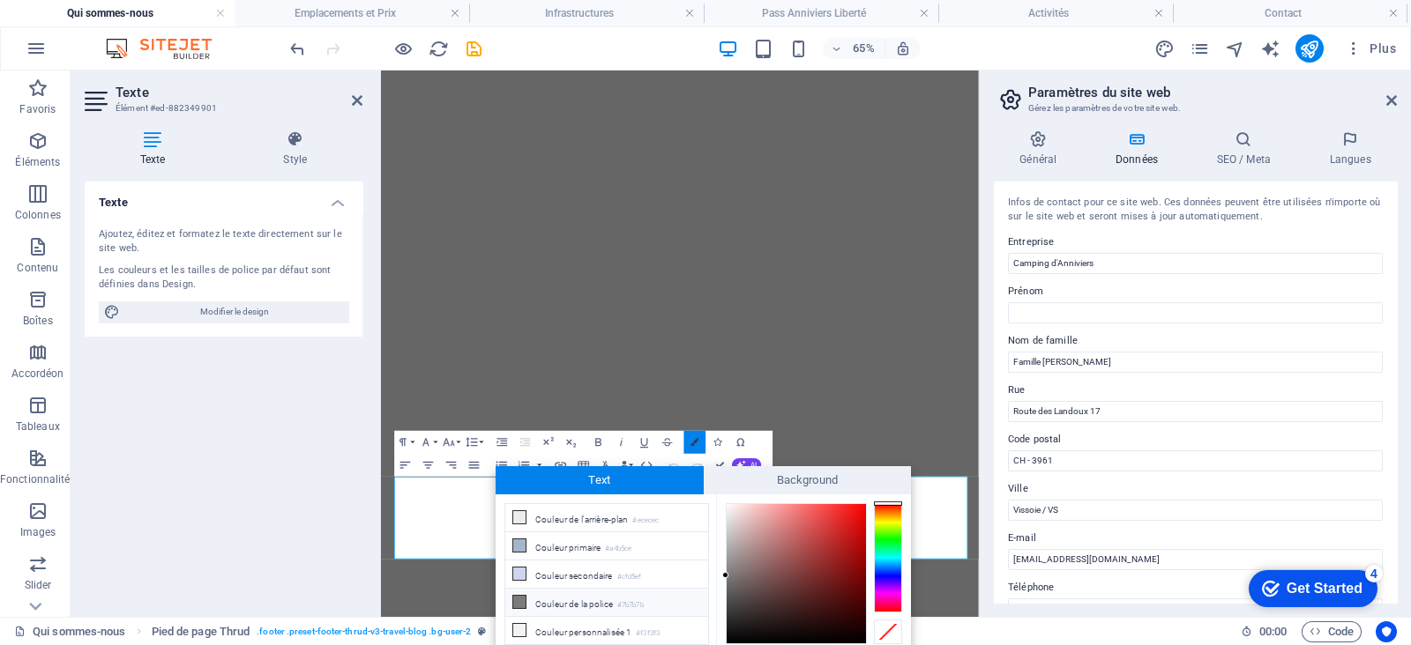
scroll to position [68, 0]
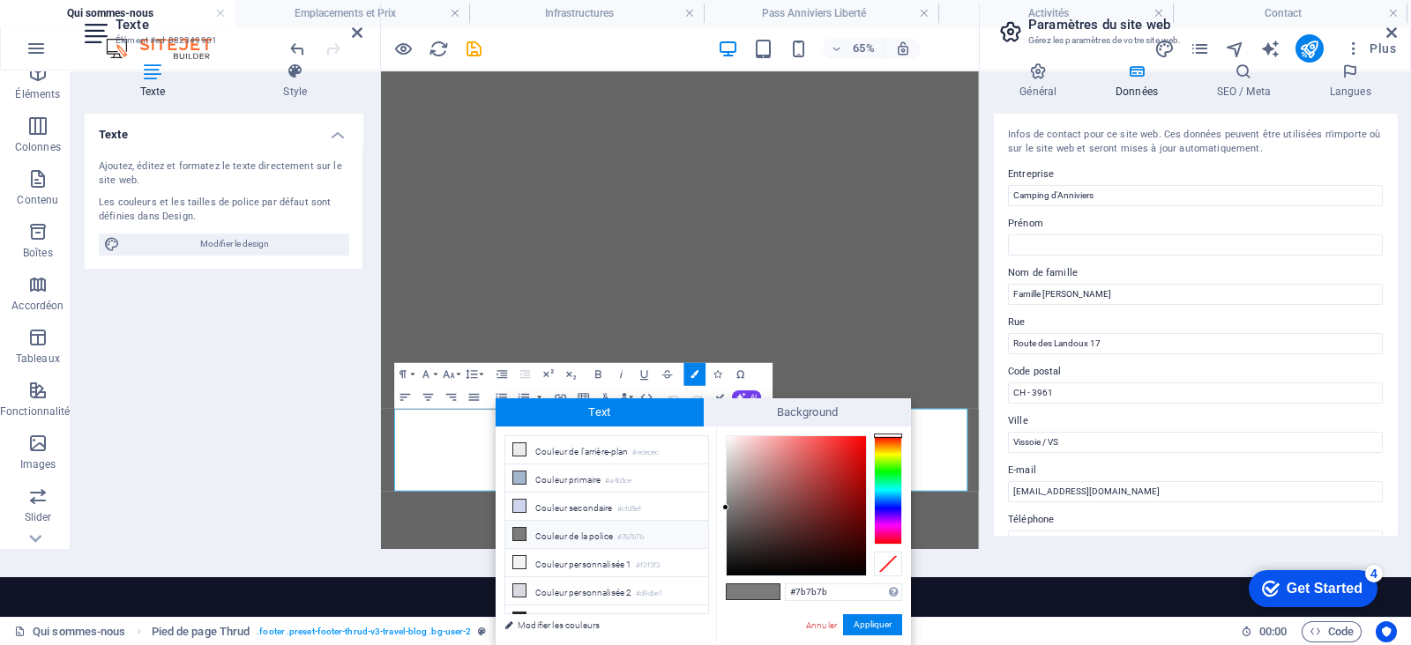
drag, startPoint x: 850, startPoint y: 592, endPoint x: 775, endPoint y: 588, distance: 75.0
click at [826, 515] on link "Annuler" at bounding box center [821, 625] width 34 height 13
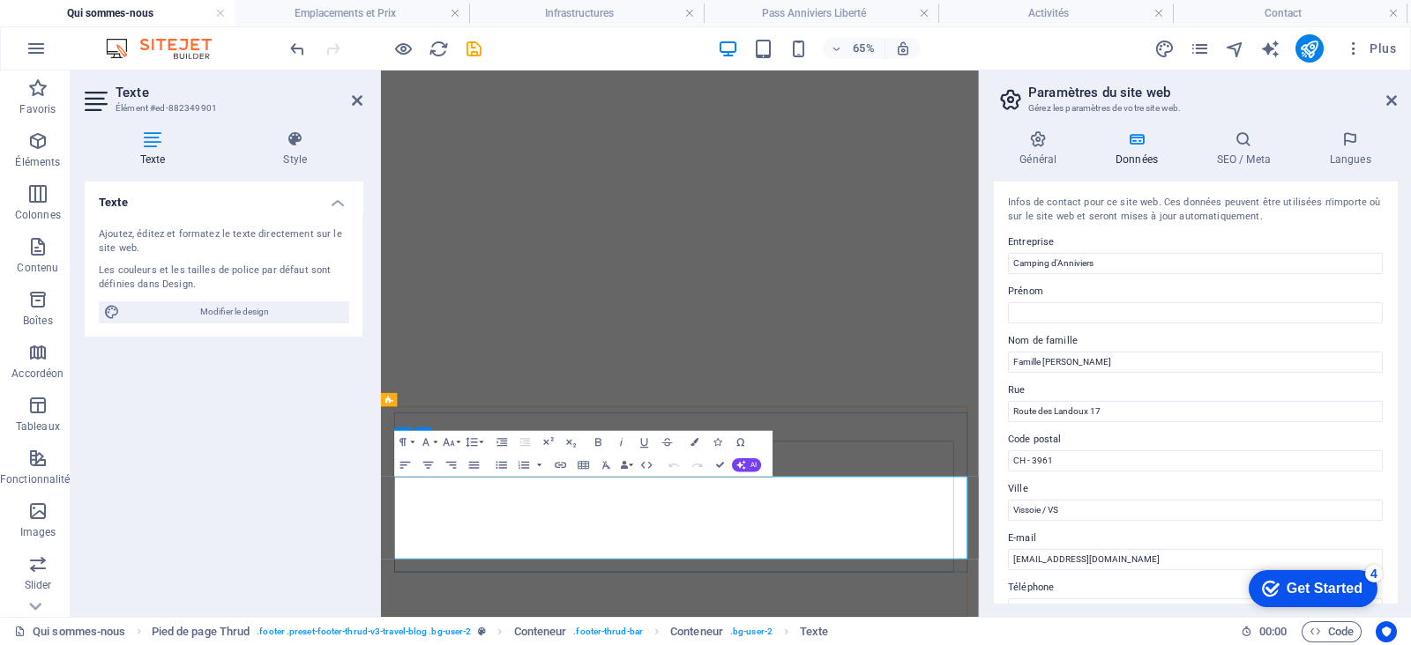
scroll to position [0, 0]
click at [697, 438] on icon "button" at bounding box center [695, 442] width 8 height 8
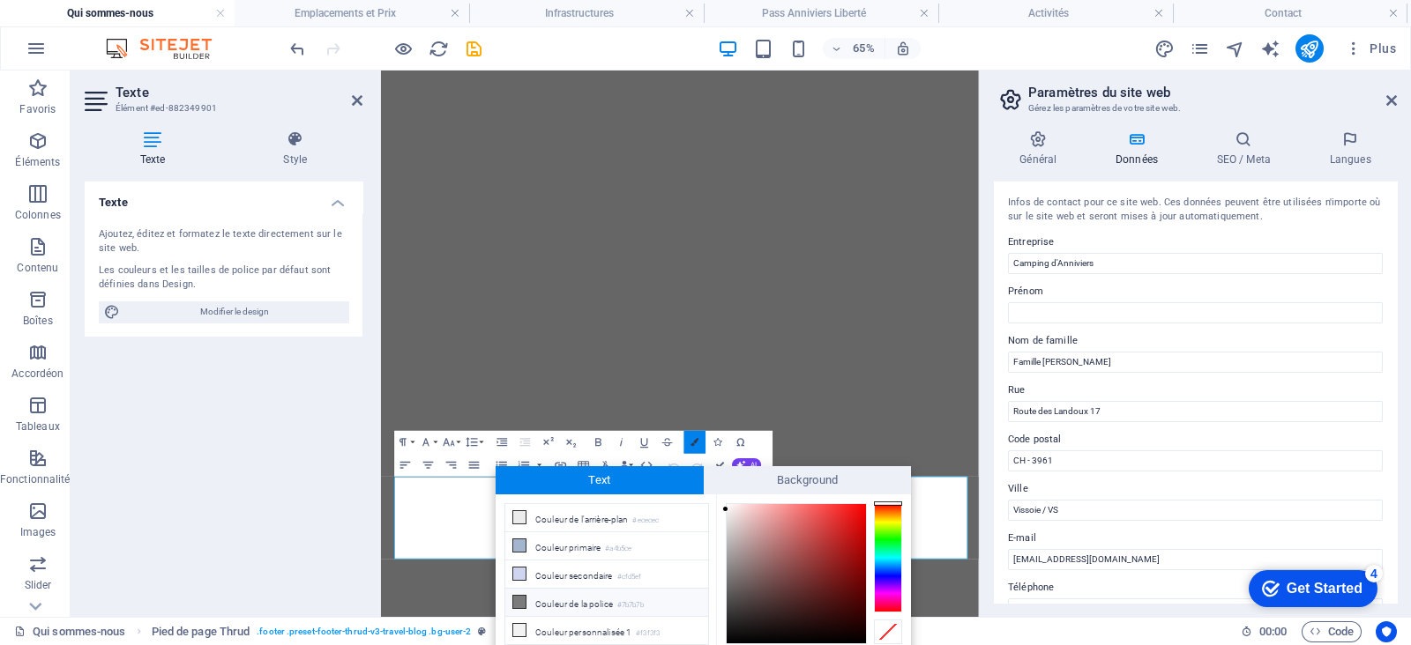
scroll to position [68, 0]
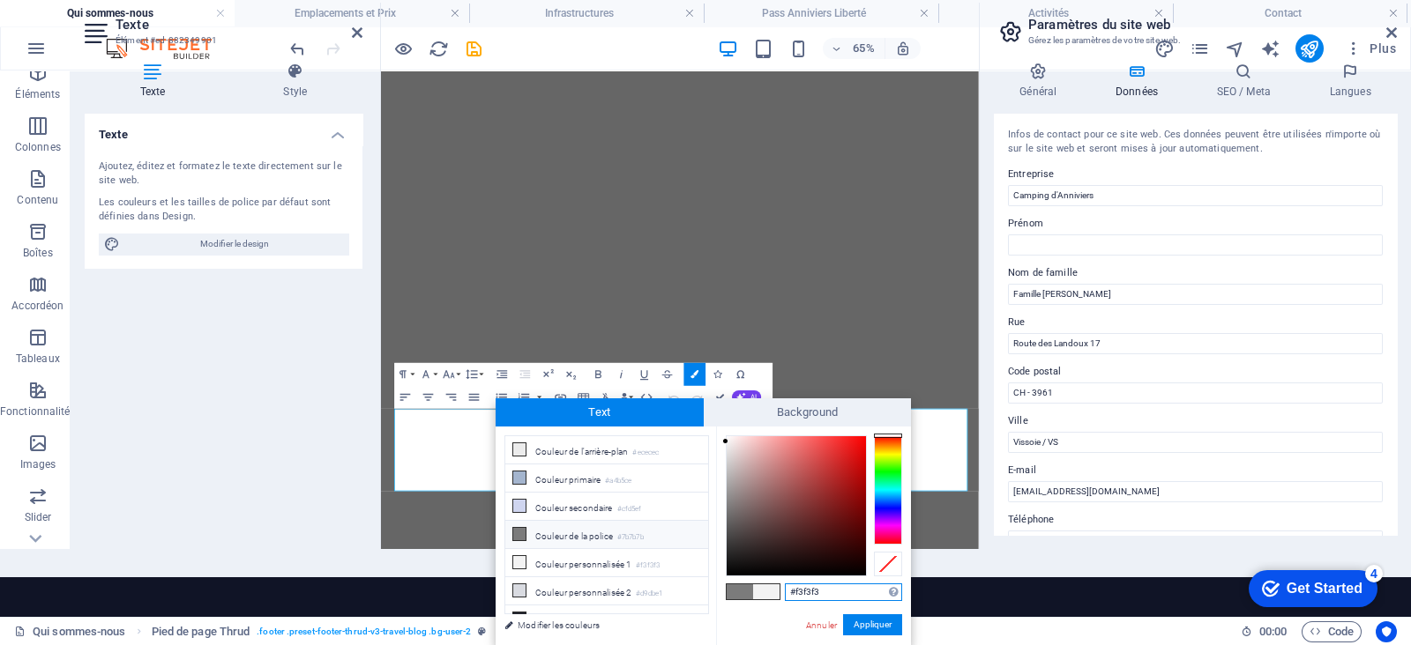
drag, startPoint x: 829, startPoint y: 592, endPoint x: 730, endPoint y: 591, distance: 98.8
paste input "7b7b7b"
click at [867, 515] on button "Appliquer" at bounding box center [872, 625] width 59 height 21
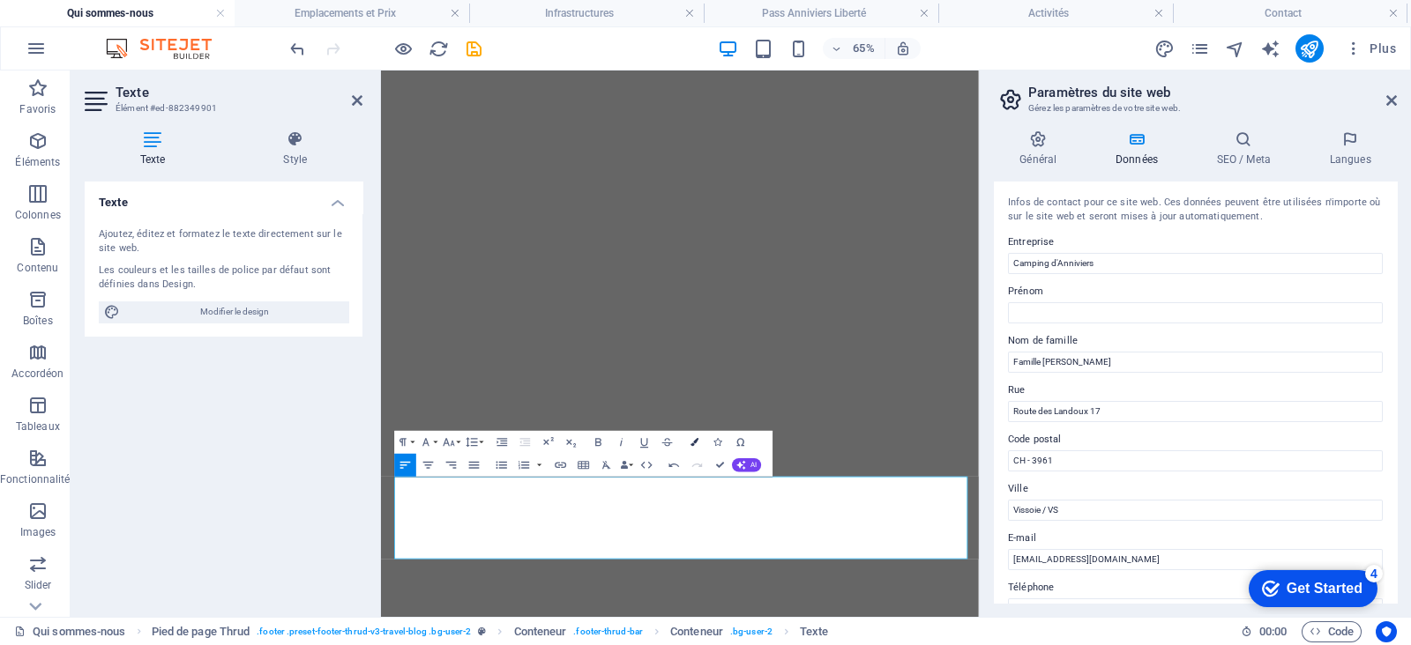
click at [696, 442] on icon "button" at bounding box center [695, 442] width 8 height 8
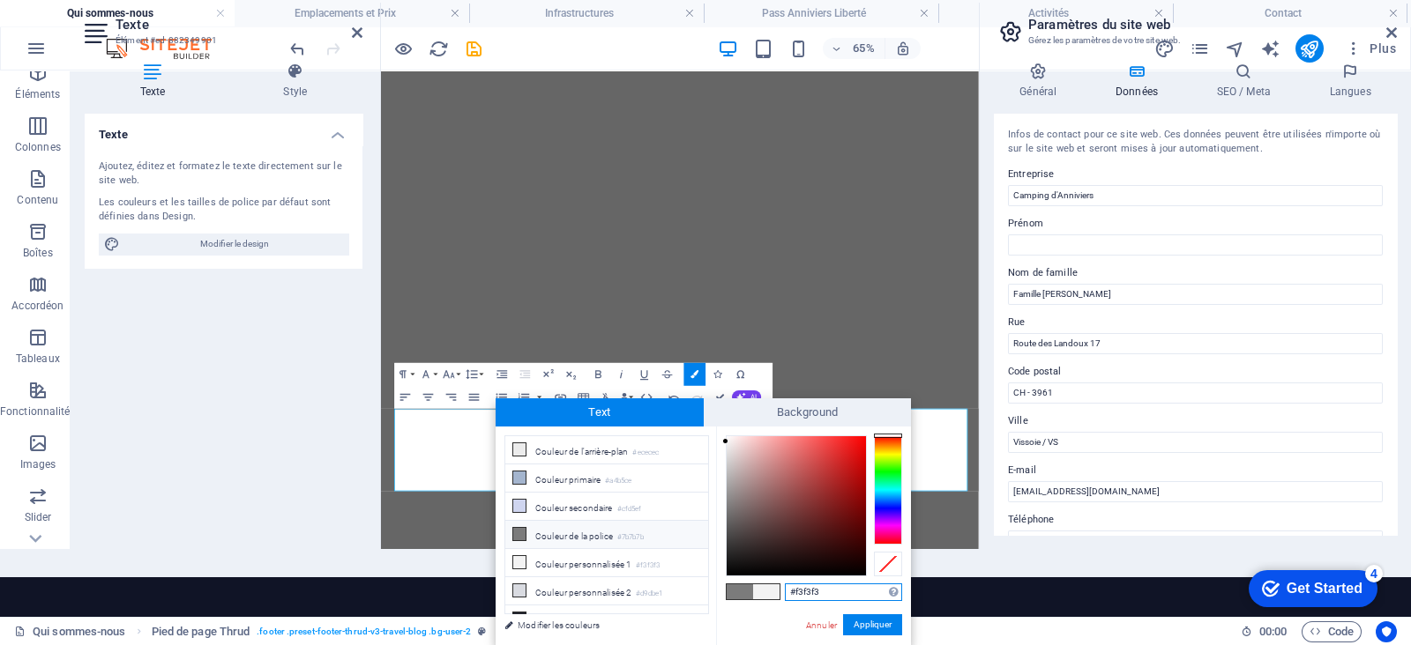
drag, startPoint x: 837, startPoint y: 596, endPoint x: 728, endPoint y: 585, distance: 109.0
paste input "7b7b7b"
click at [879, 515] on button "Appliquer" at bounding box center [872, 625] width 59 height 21
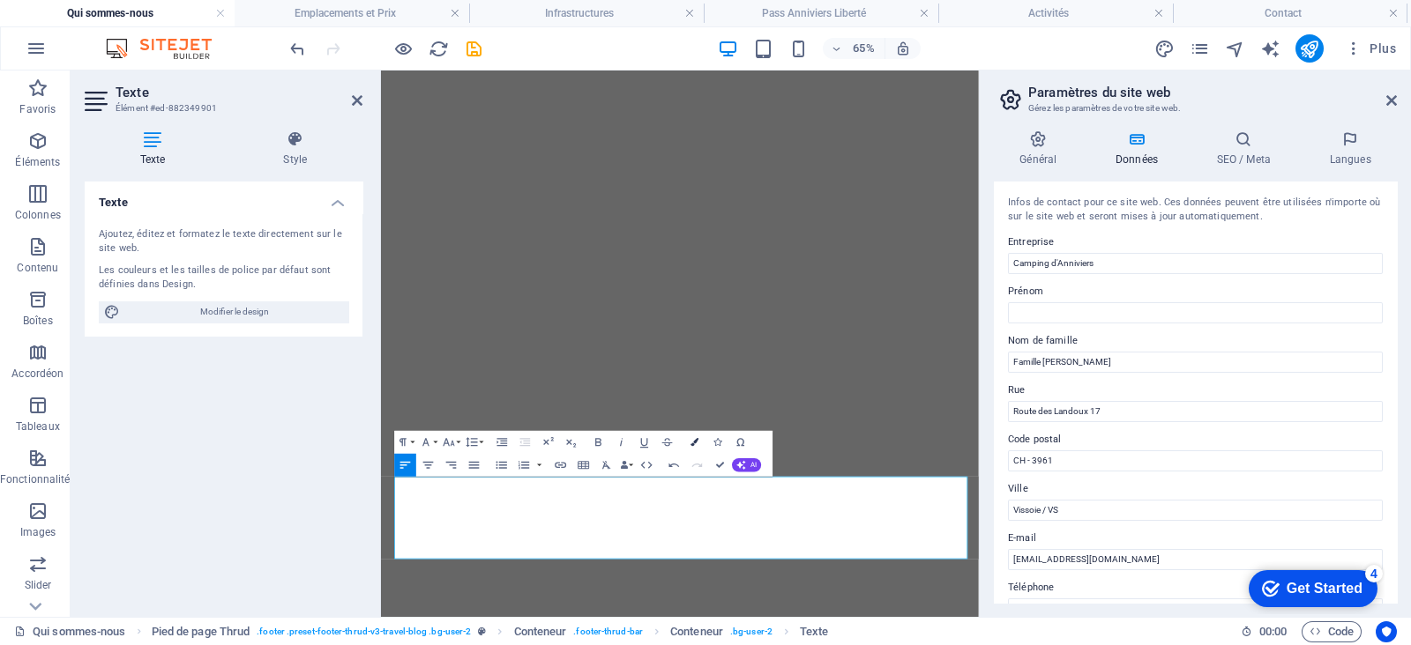
click at [689, 441] on button "Colors" at bounding box center [695, 442] width 22 height 23
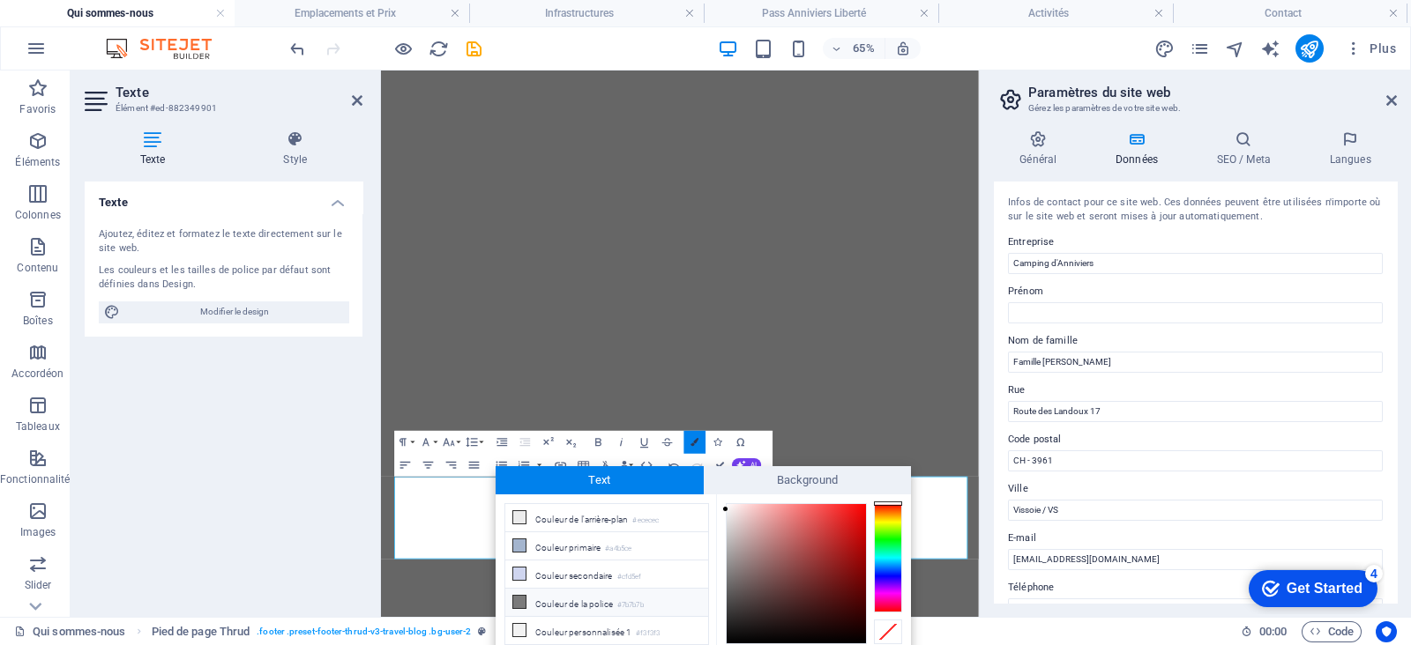
scroll to position [68, 0]
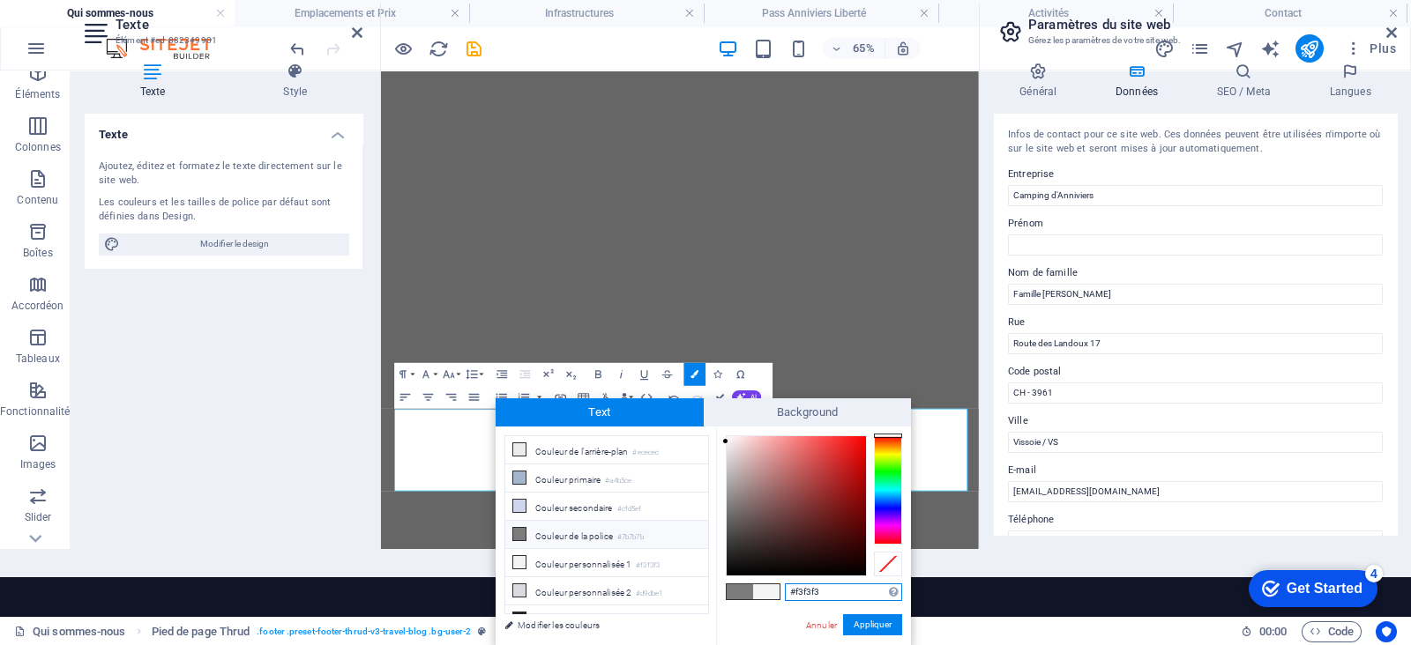
drag, startPoint x: 842, startPoint y: 598, endPoint x: 709, endPoint y: 578, distance: 134.5
click at [709, 515] on div "less Couleur de l'arrière-plan #ececec Couleur primaire #a4b5ce Couleur seconda…" at bounding box center [702, 536] width 415 height 219
paste input "7b7b7b"
click at [886, 515] on button "Appliquer" at bounding box center [872, 625] width 59 height 21
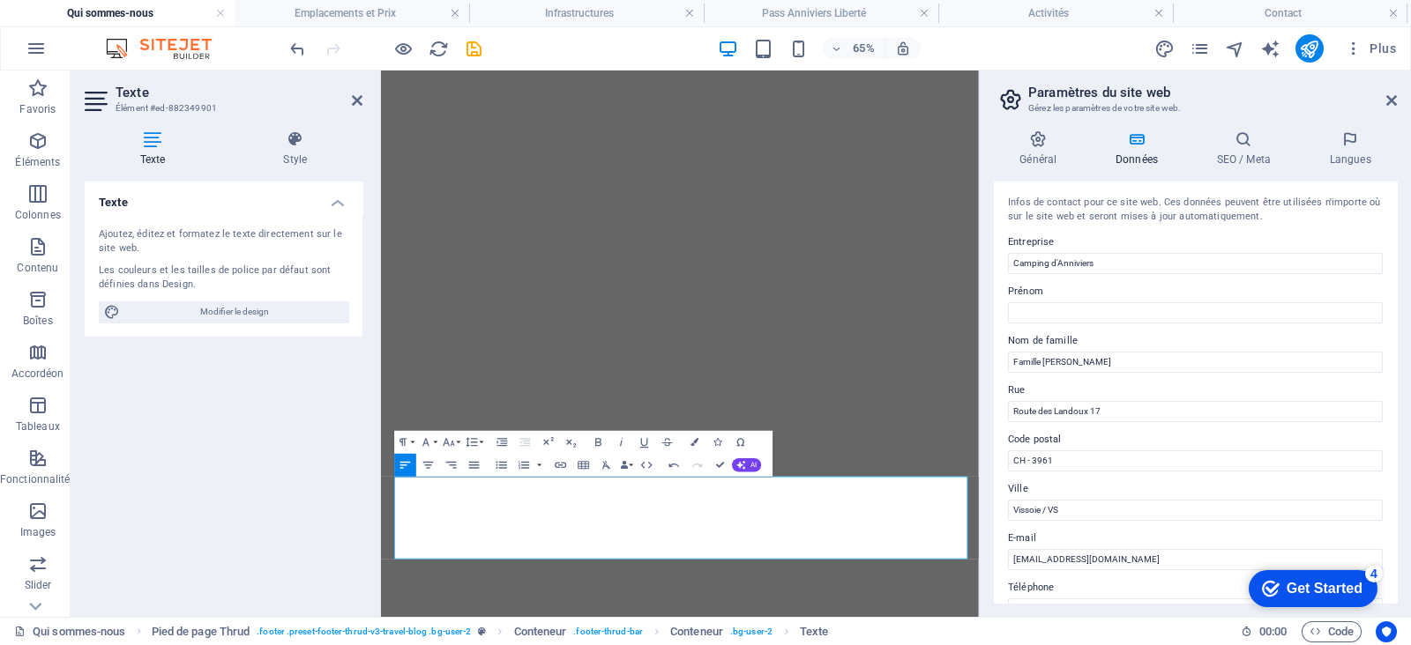
scroll to position [0, 0]
click at [691, 438] on icon "button" at bounding box center [695, 442] width 8 height 8
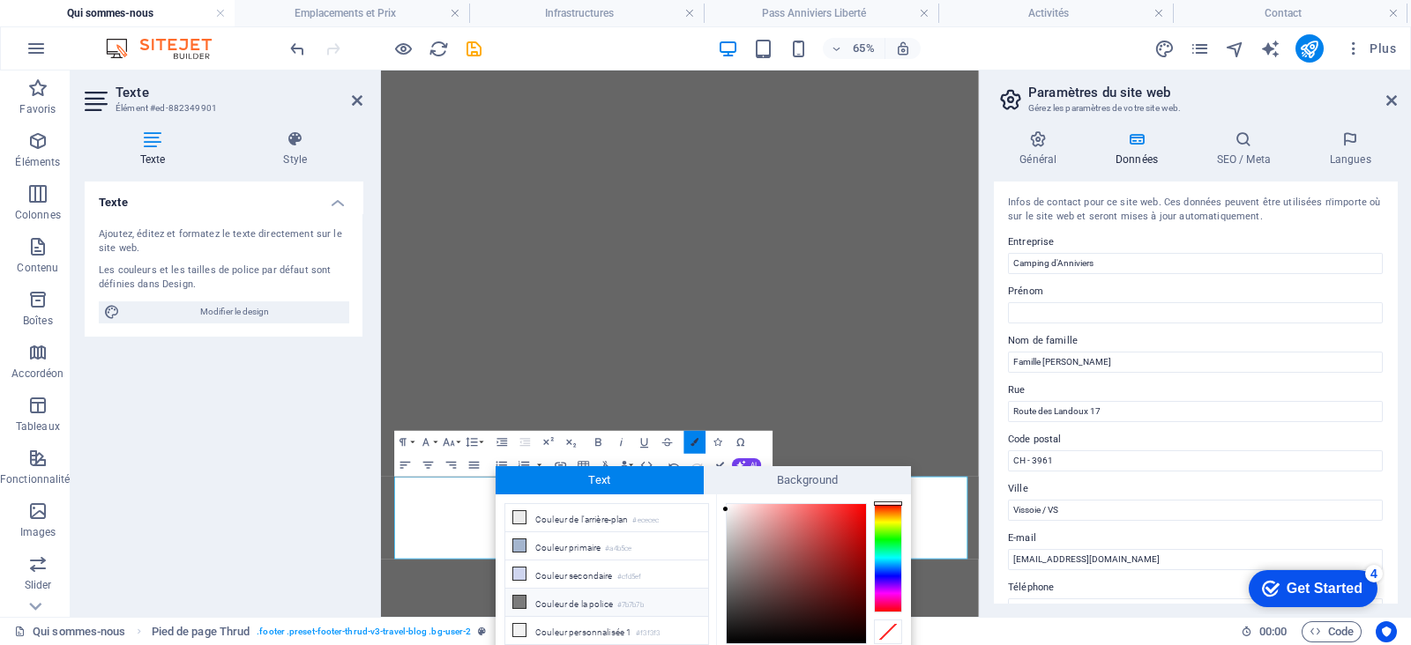
scroll to position [68, 0]
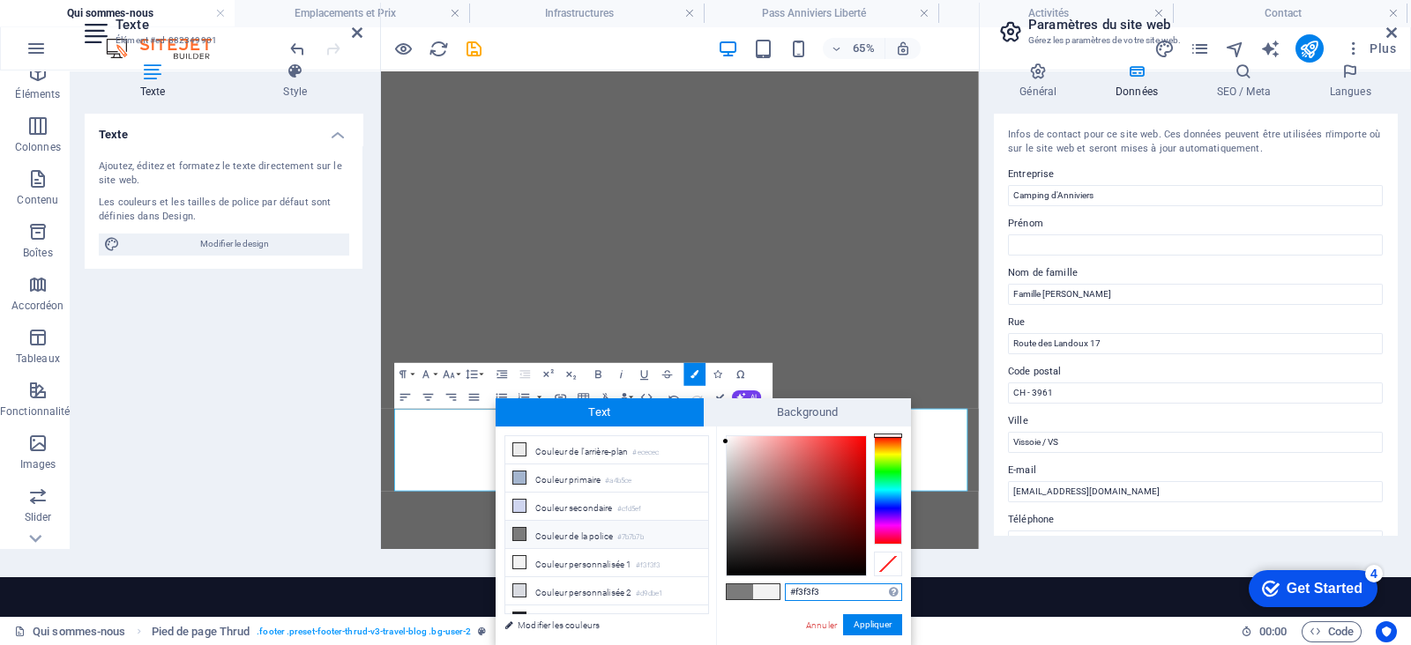
drag, startPoint x: 855, startPoint y: 585, endPoint x: 758, endPoint y: 581, distance: 97.1
paste input "7b7b7b"
click at [883, 515] on button "Appliquer" at bounding box center [872, 625] width 59 height 21
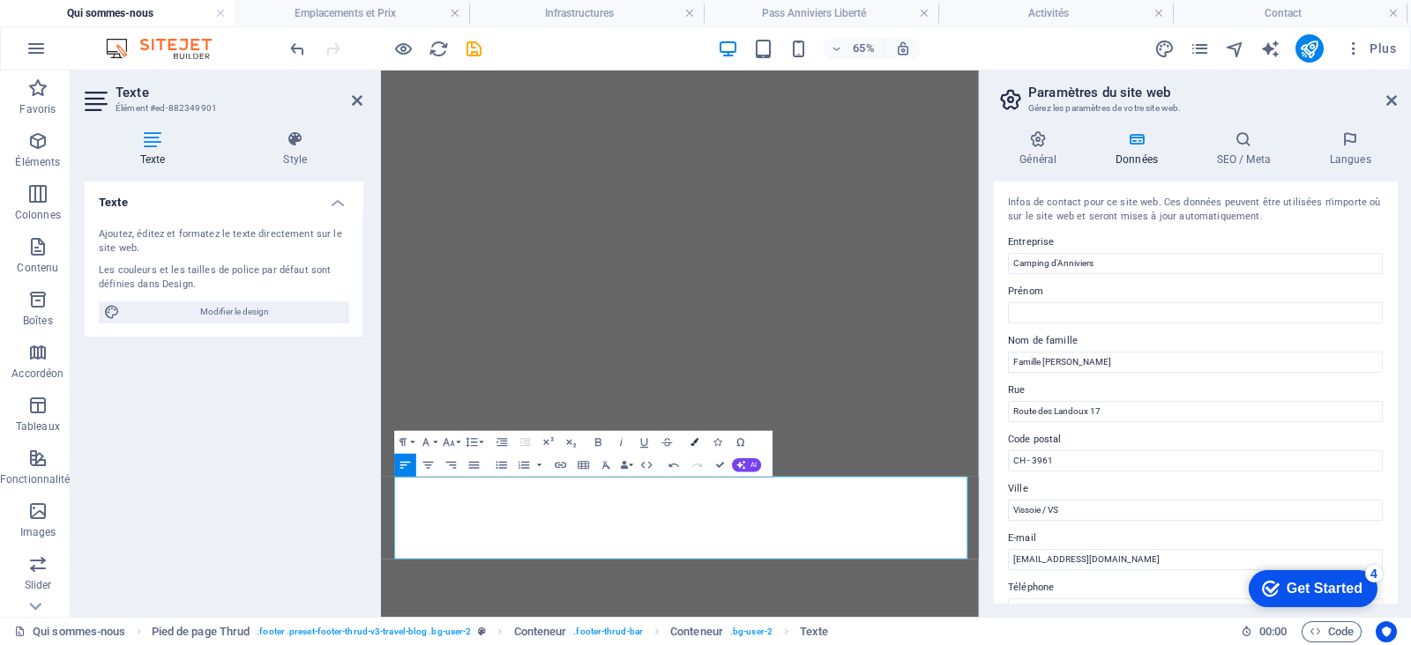
click at [691, 443] on icon "button" at bounding box center [695, 442] width 8 height 8
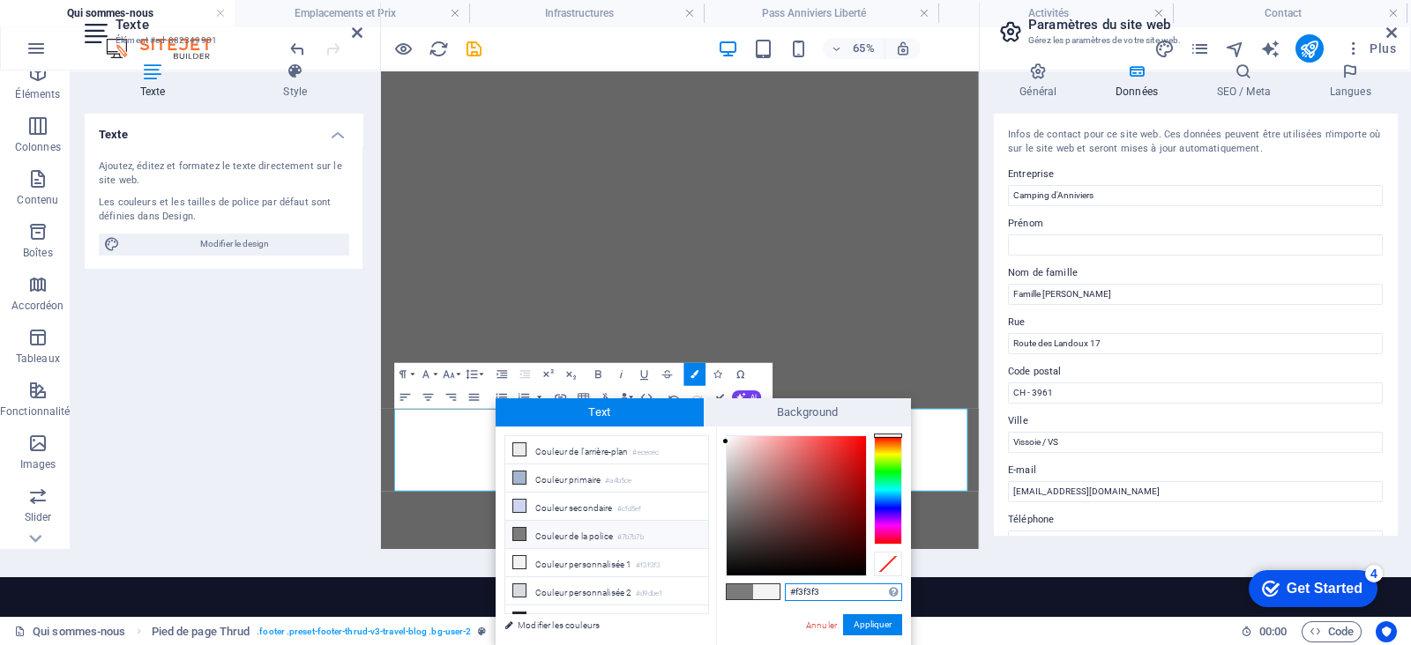
drag, startPoint x: 854, startPoint y: 588, endPoint x: 717, endPoint y: 488, distance: 170.4
paste input "7b7b7b"
click at [872, 515] on button "Appliquer" at bounding box center [872, 625] width 59 height 21
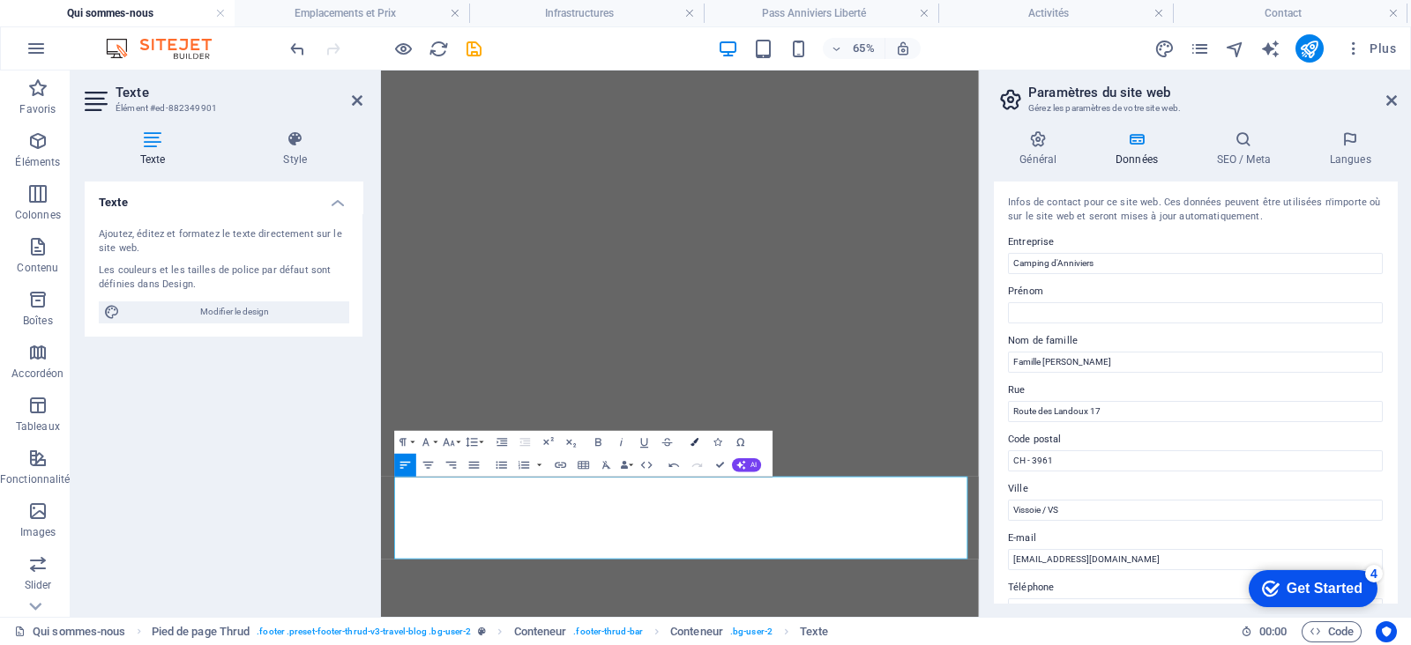
click at [701, 436] on button "Colors" at bounding box center [695, 442] width 22 height 23
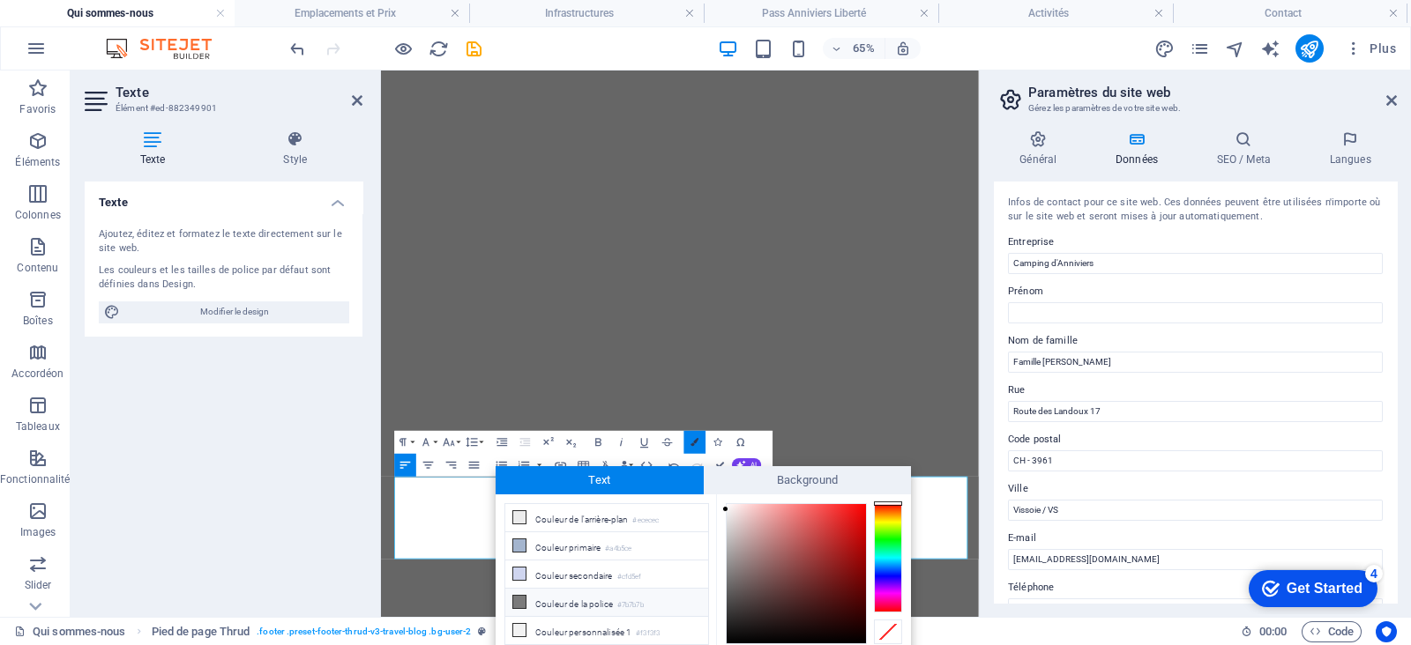
scroll to position [68, 0]
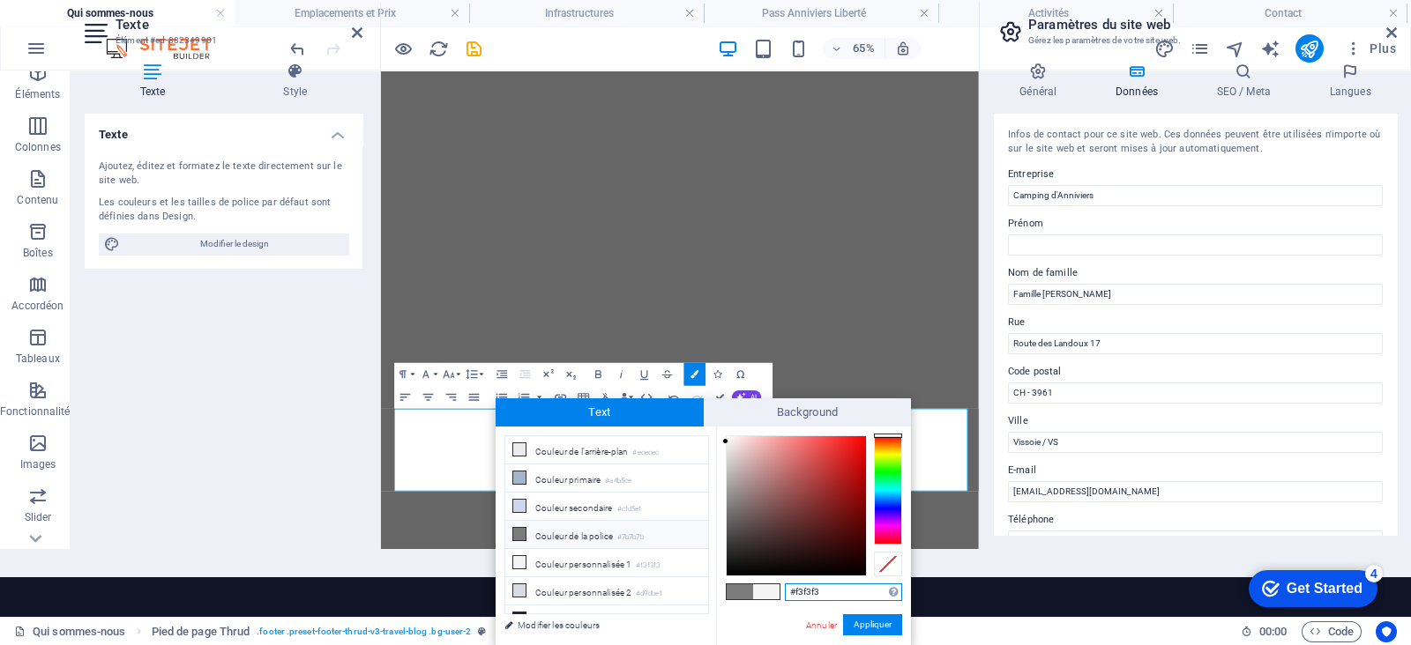
drag, startPoint x: 823, startPoint y: 584, endPoint x: 763, endPoint y: 581, distance: 60.9
paste input "7b7b7b"
type input "#7b7b7b"
click at [877, 515] on button "Appliquer" at bounding box center [872, 625] width 59 height 21
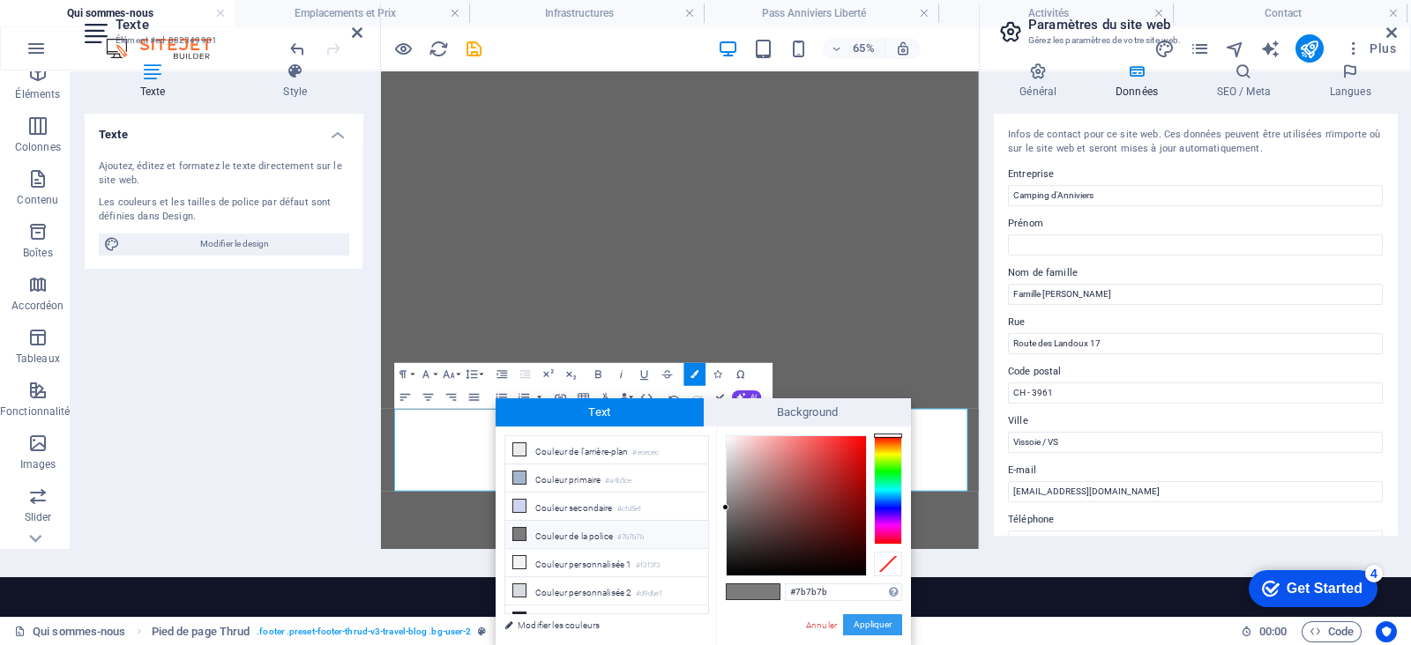
scroll to position [0, 0]
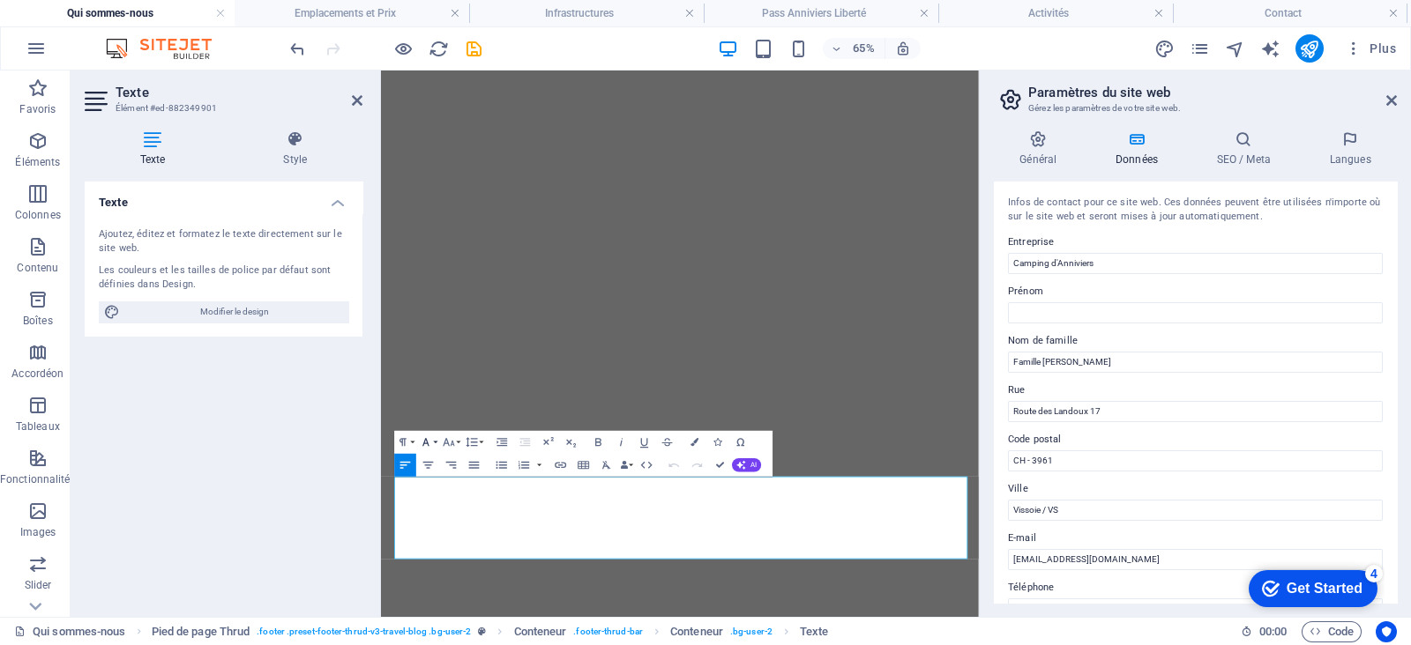
click at [430, 443] on icon "button" at bounding box center [427, 443] width 14 height 14
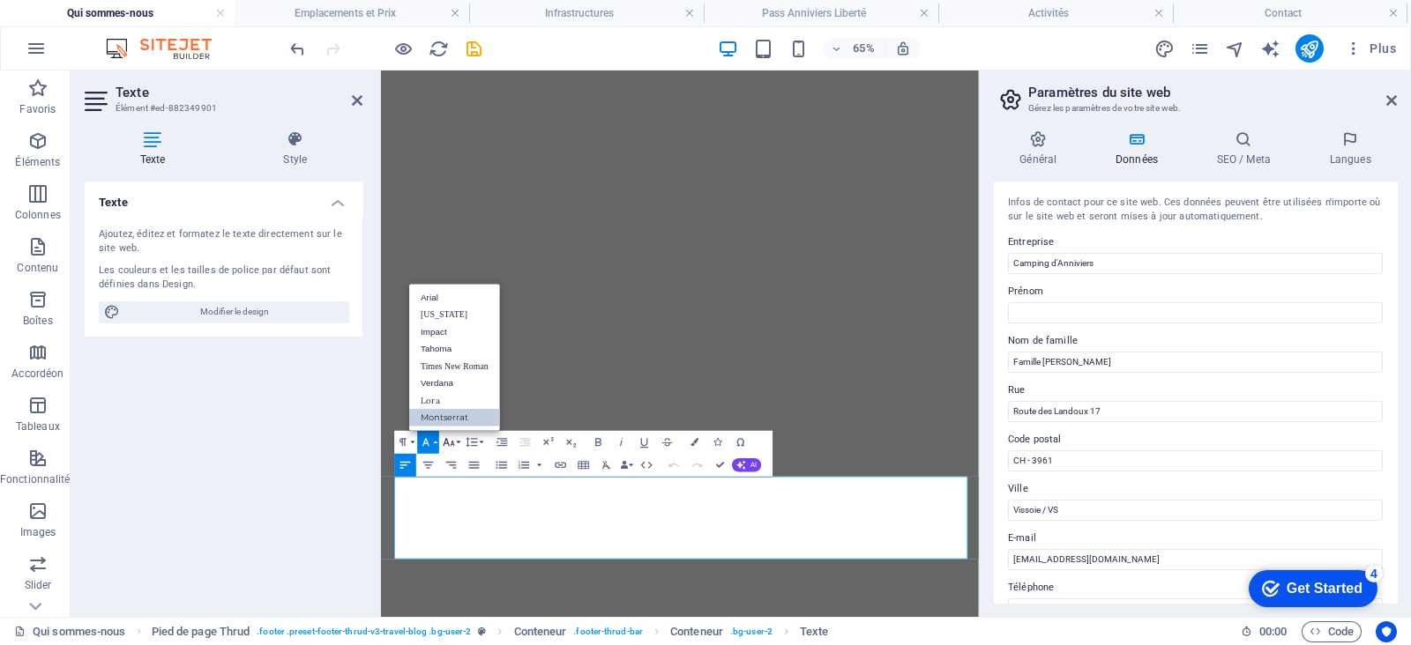
click at [450, 445] on icon "button" at bounding box center [450, 443] width 14 height 14
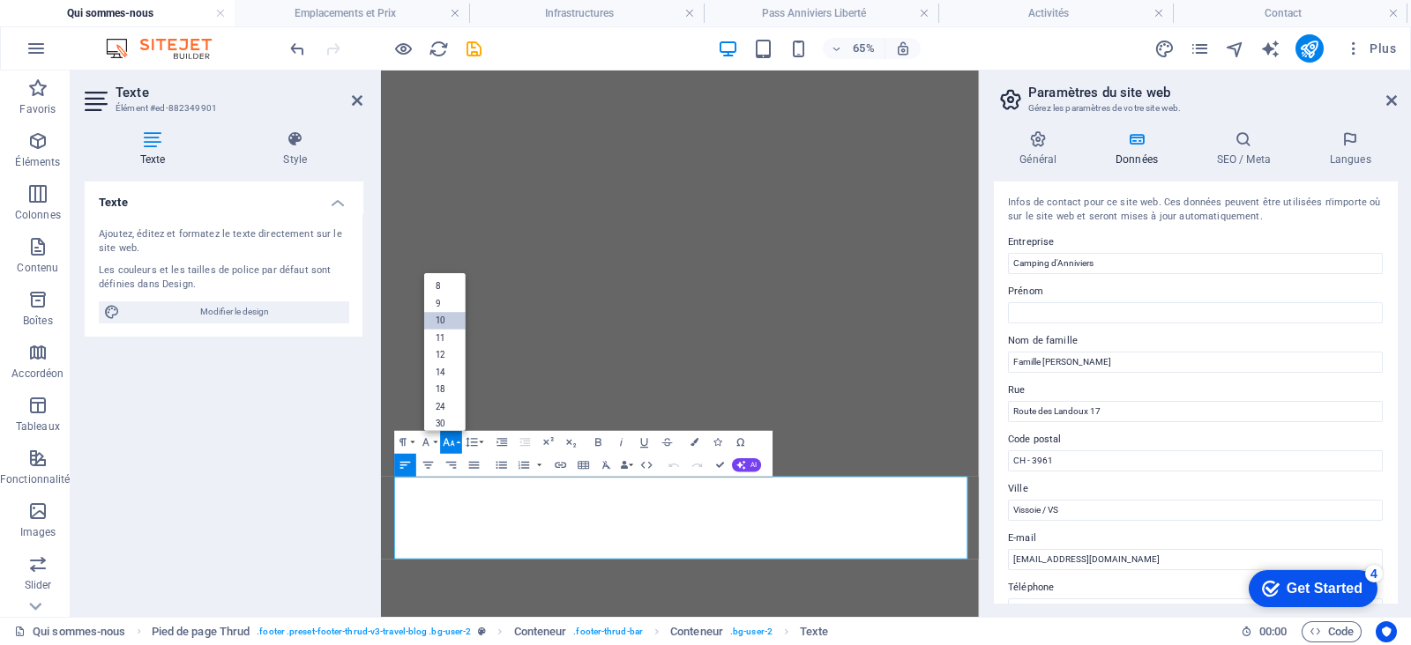
click at [453, 324] on link "10" at bounding box center [444, 321] width 41 height 18
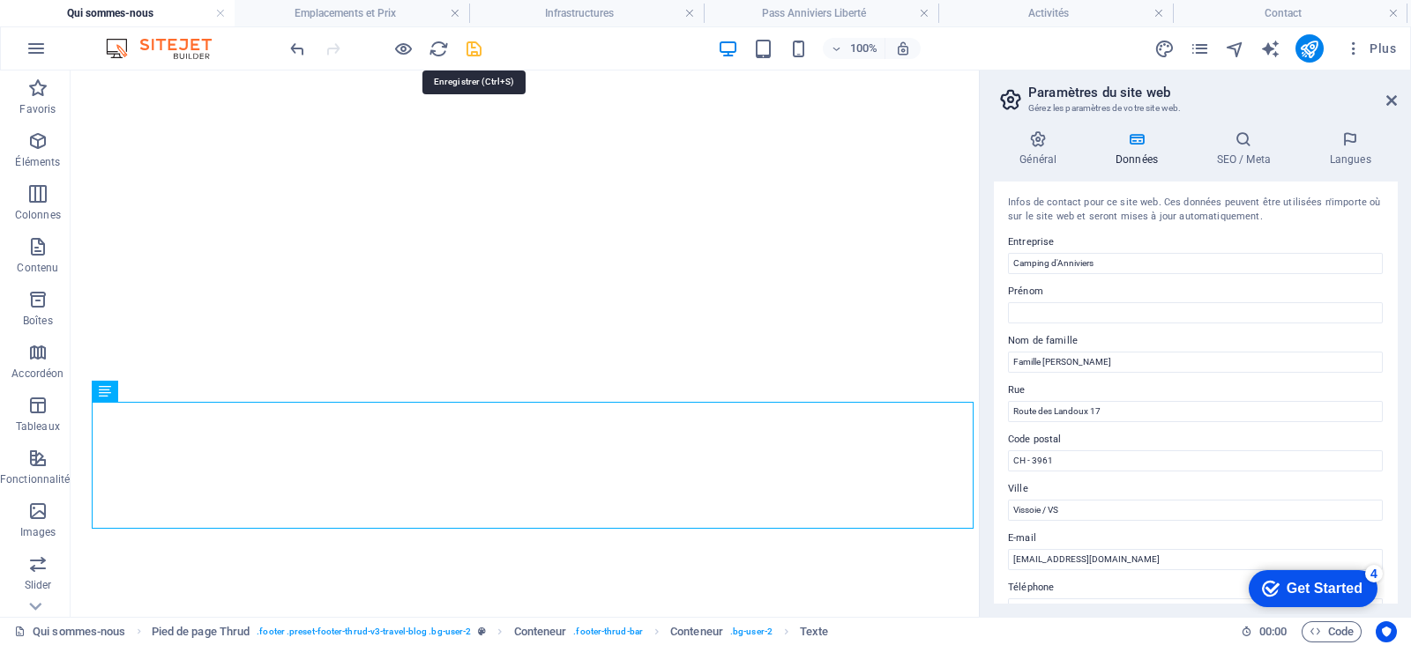
click at [476, 50] on icon "save" at bounding box center [474, 49] width 20 height 20
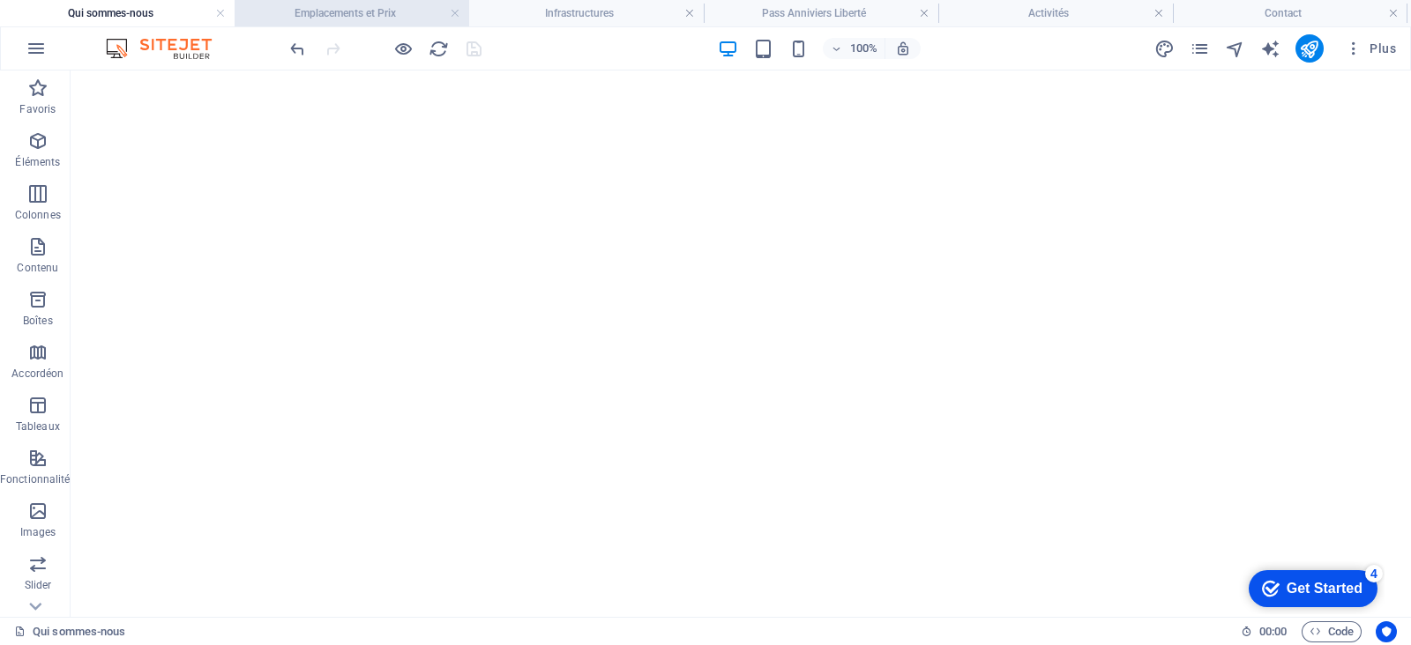
click at [408, 13] on h4 "Emplacements et Prix" at bounding box center [352, 13] width 235 height 19
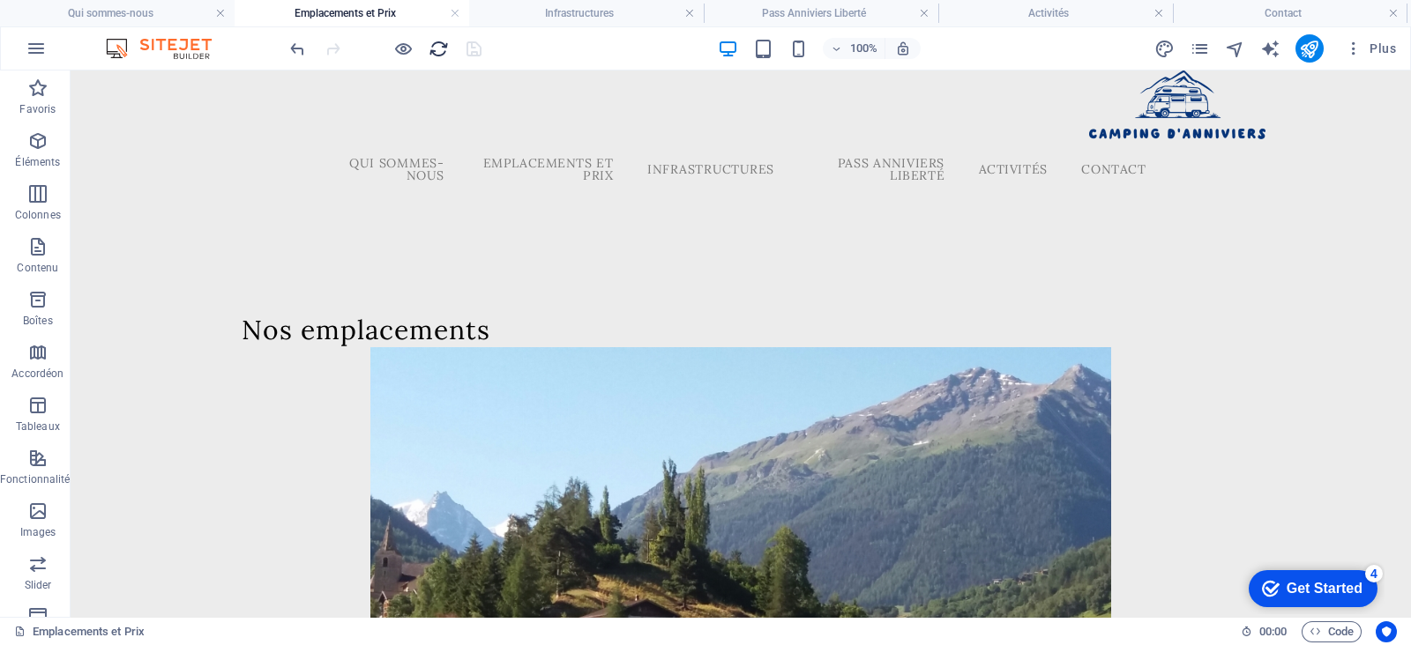
scroll to position [1337, 0]
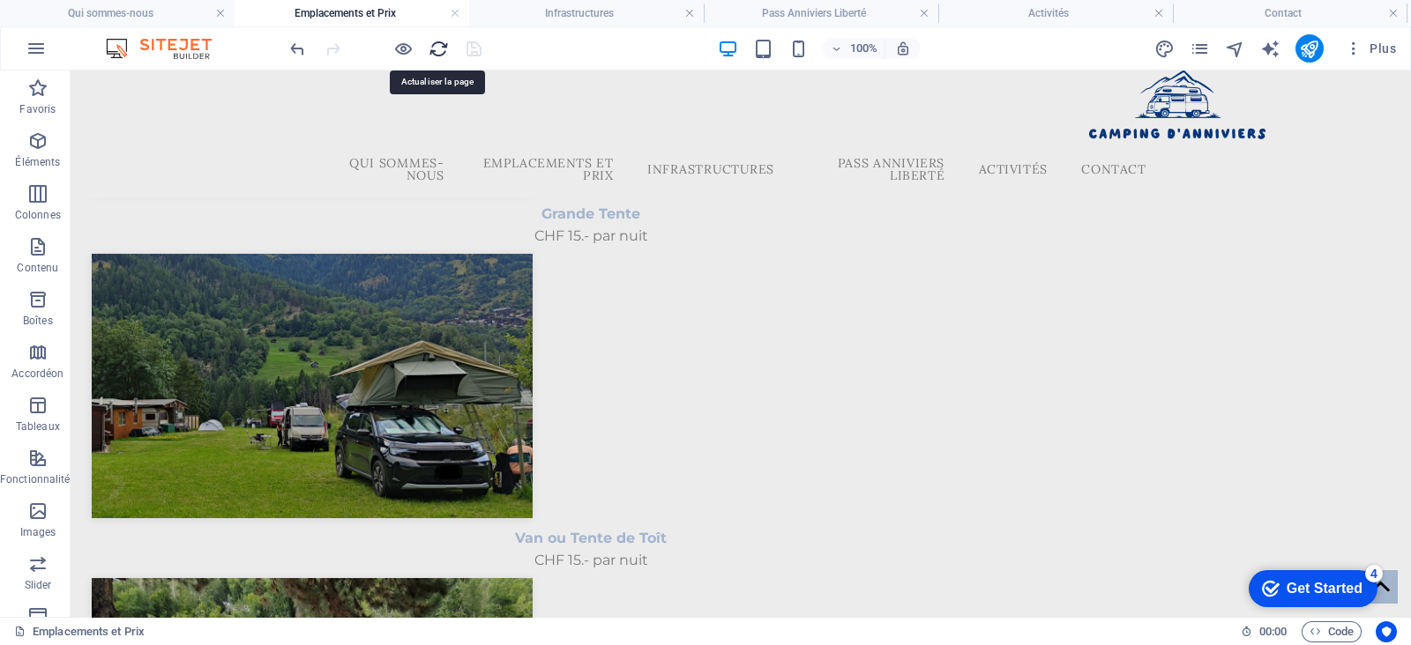
click at [443, 56] on icon "reload" at bounding box center [438, 49] width 20 height 20
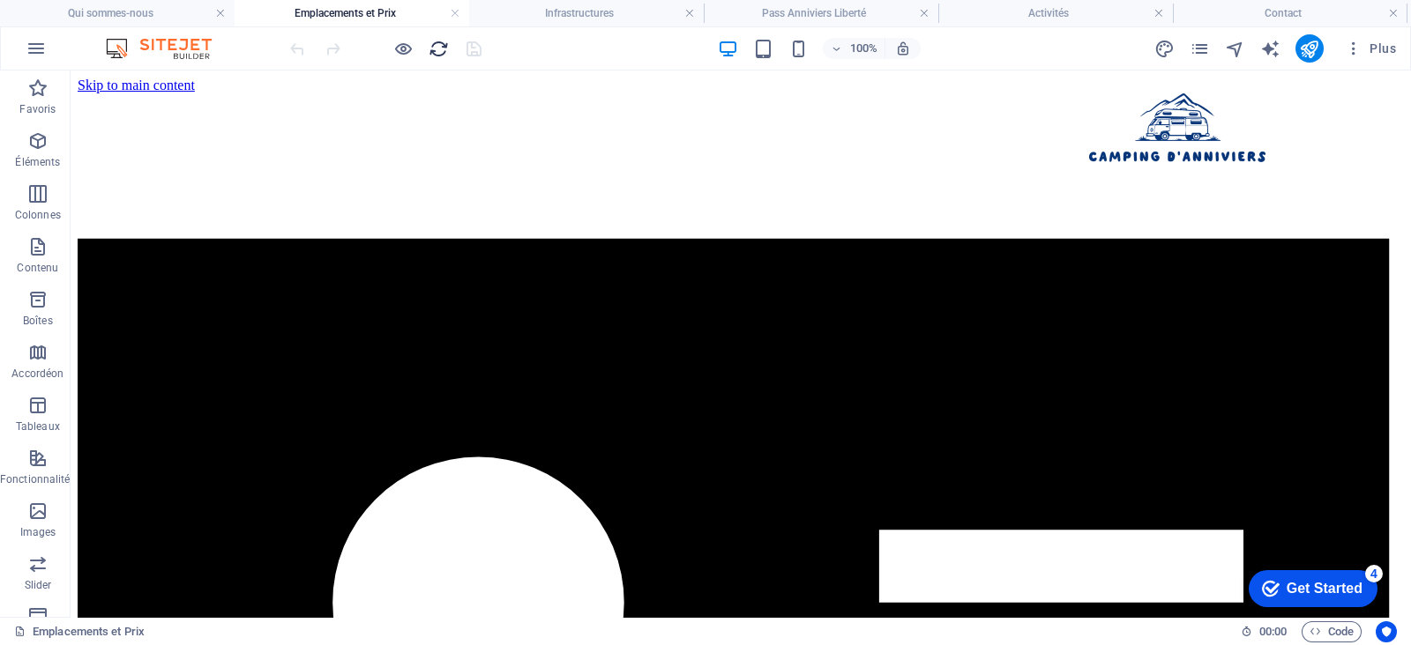
scroll to position [1474, 0]
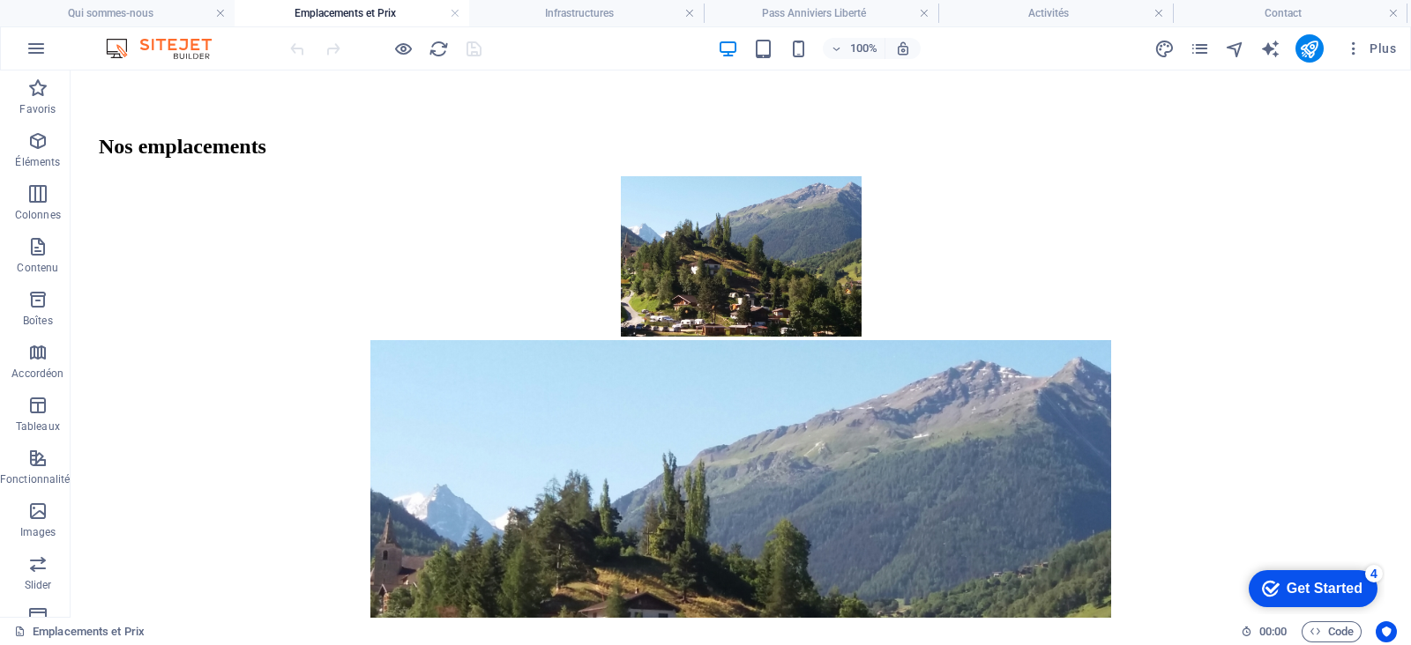
drag, startPoint x: 599, startPoint y: 13, endPoint x: 464, endPoint y: 65, distance: 144.6
click at [599, 13] on h4 "Infrastructures" at bounding box center [586, 13] width 235 height 19
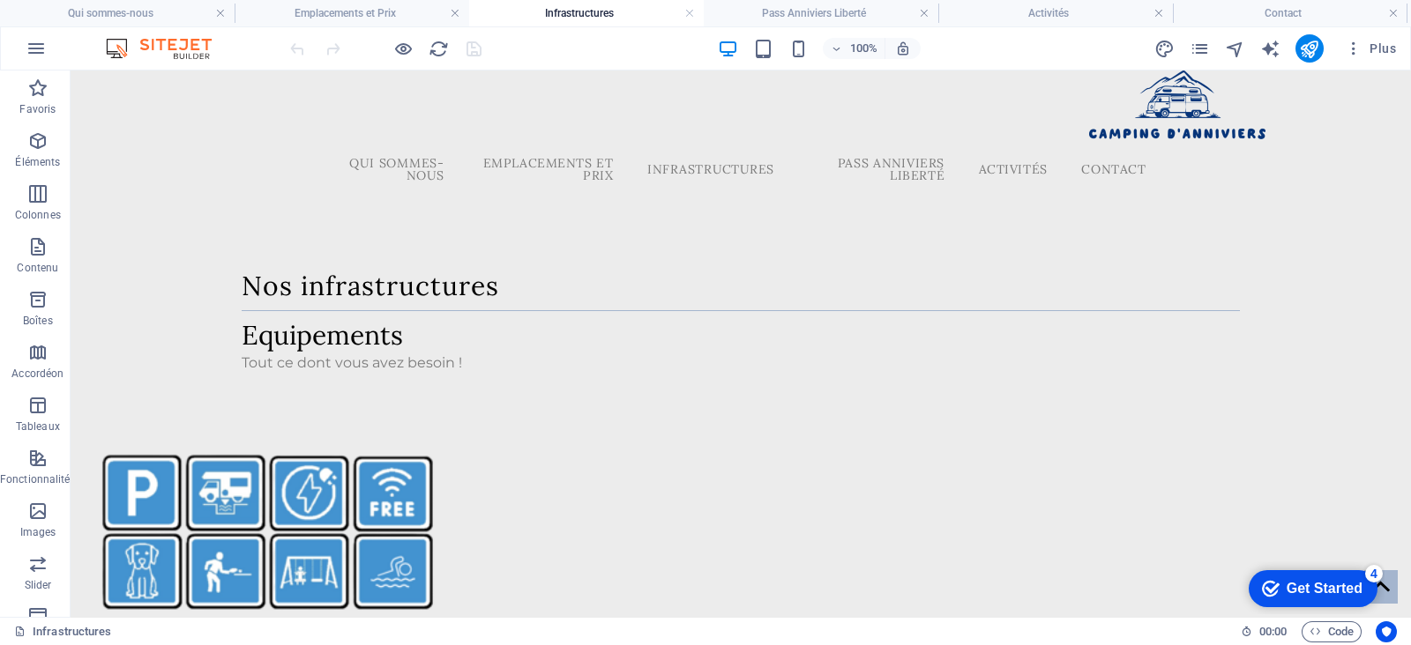
scroll to position [3892, 0]
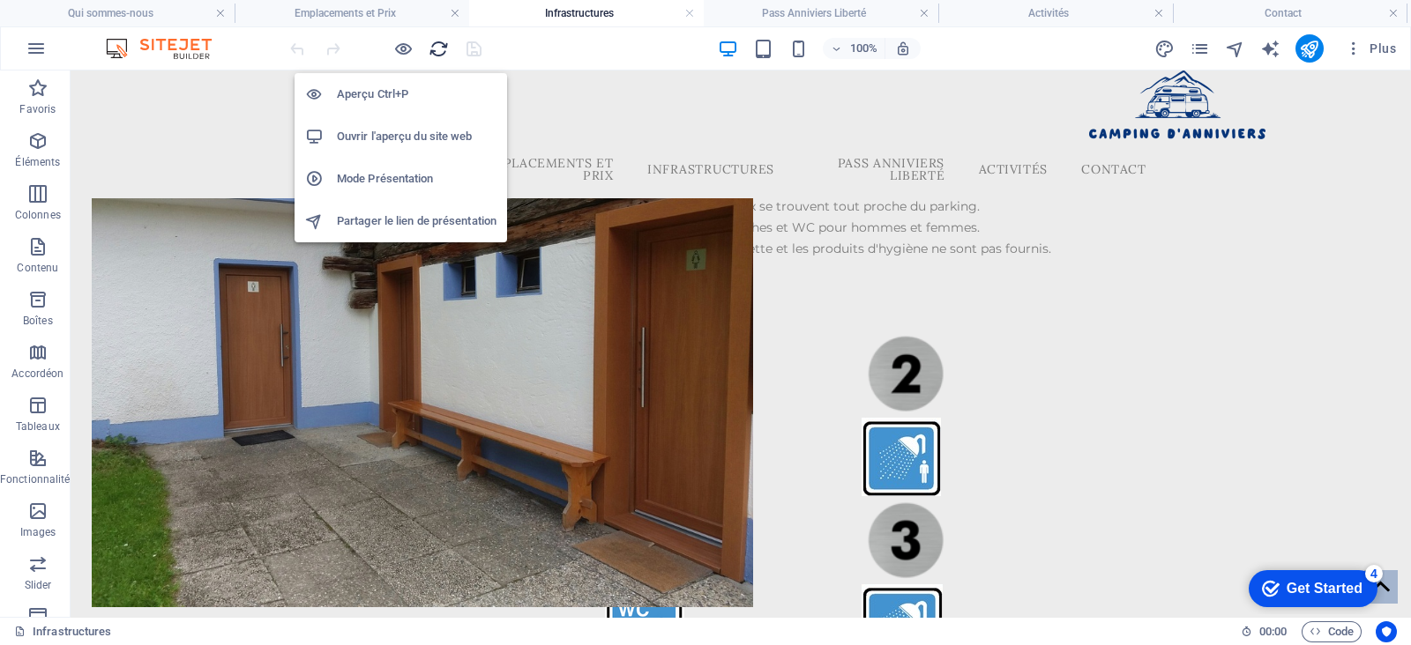
click at [436, 42] on icon "reload" at bounding box center [438, 49] width 20 height 20
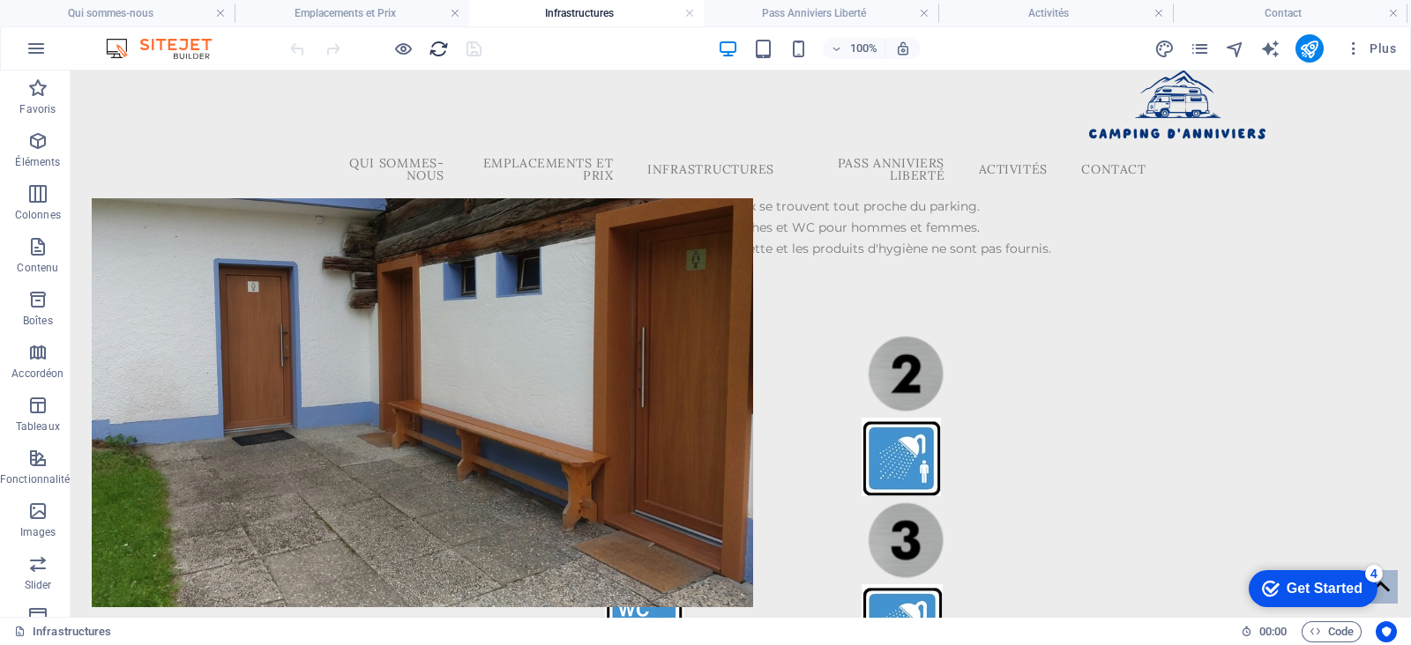
click at [441, 48] on icon "reload" at bounding box center [438, 49] width 20 height 20
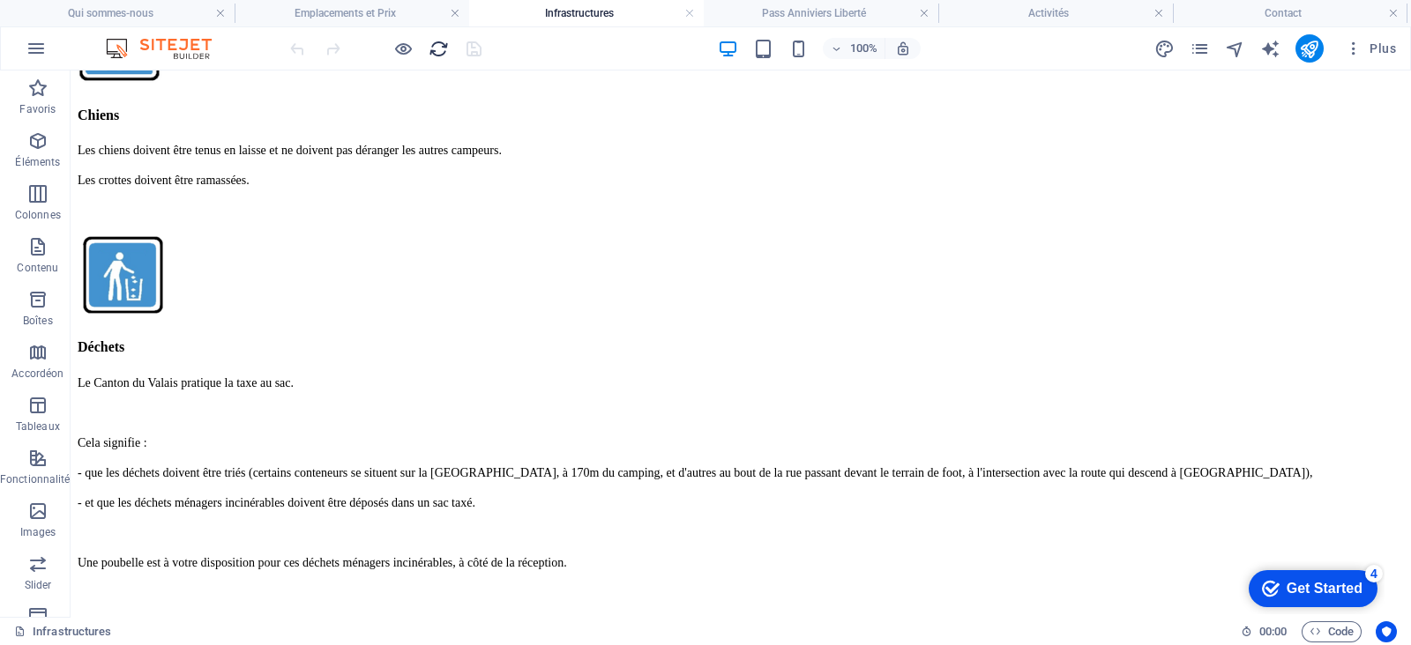
scroll to position [3897, 0]
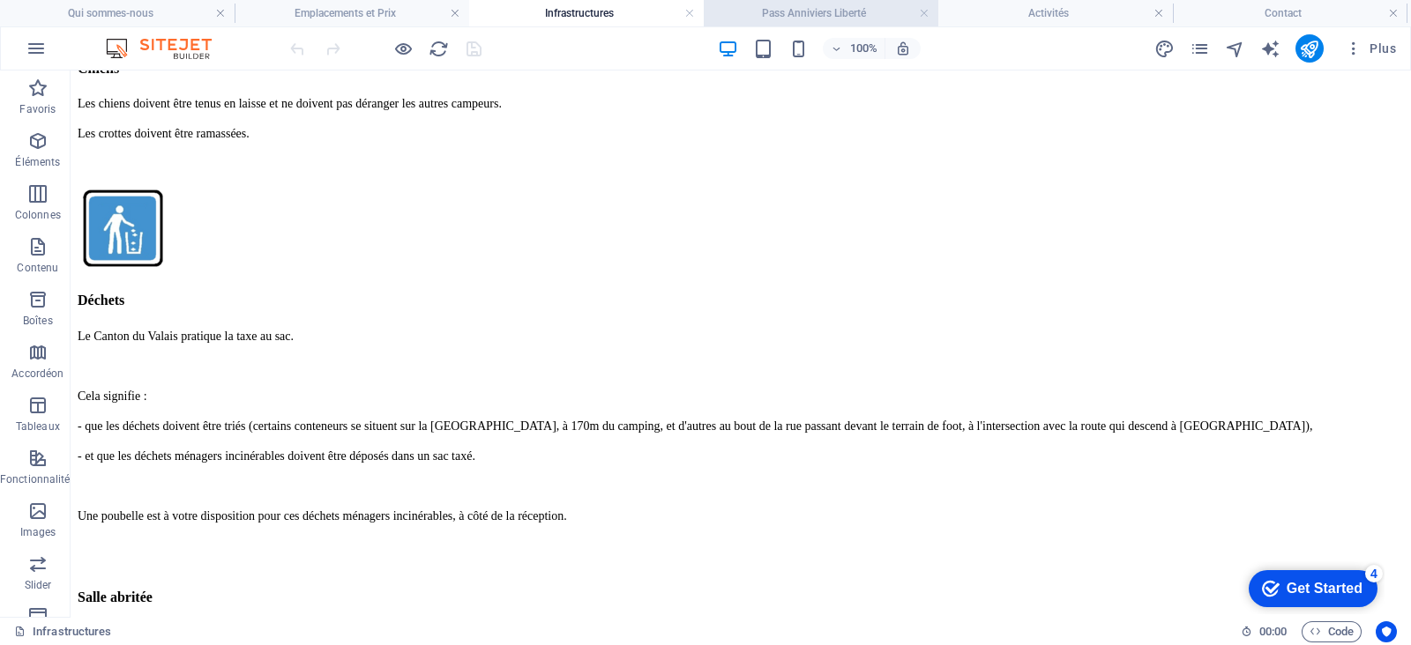
click at [787, 16] on h4 "Pass Anniviers Liberté" at bounding box center [821, 13] width 235 height 19
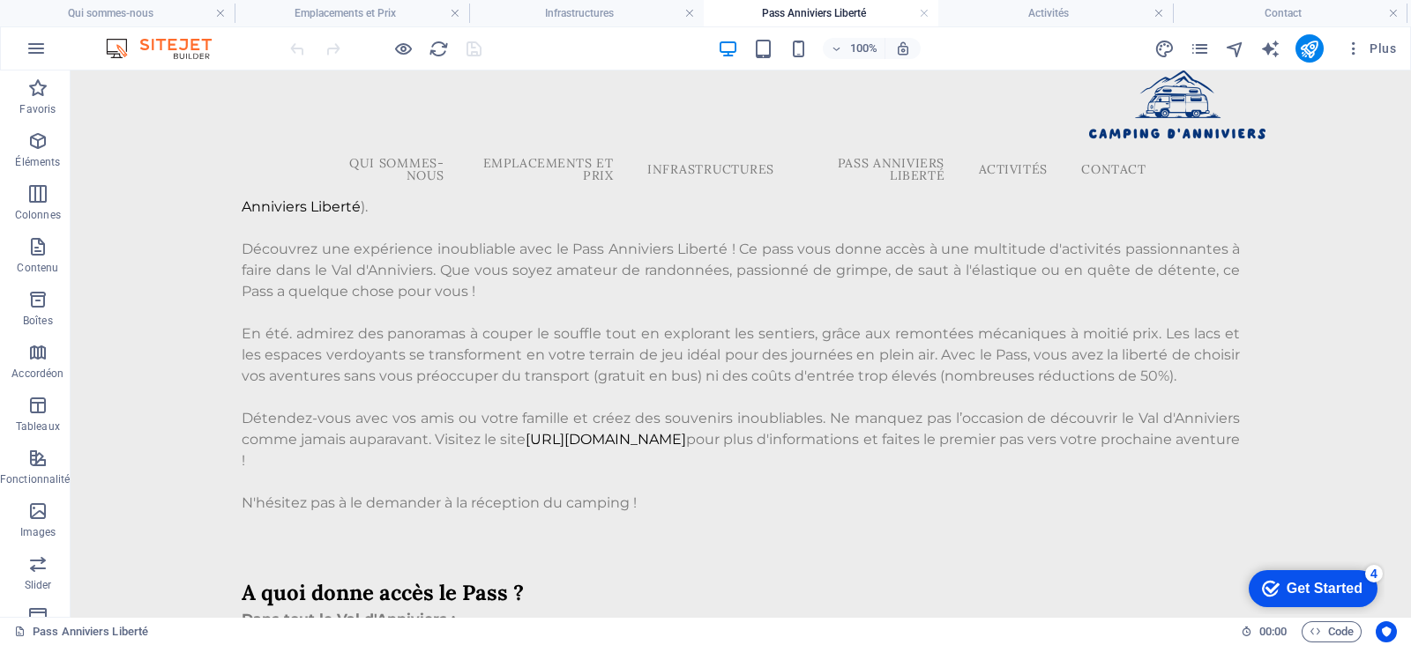
scroll to position [1211, 0]
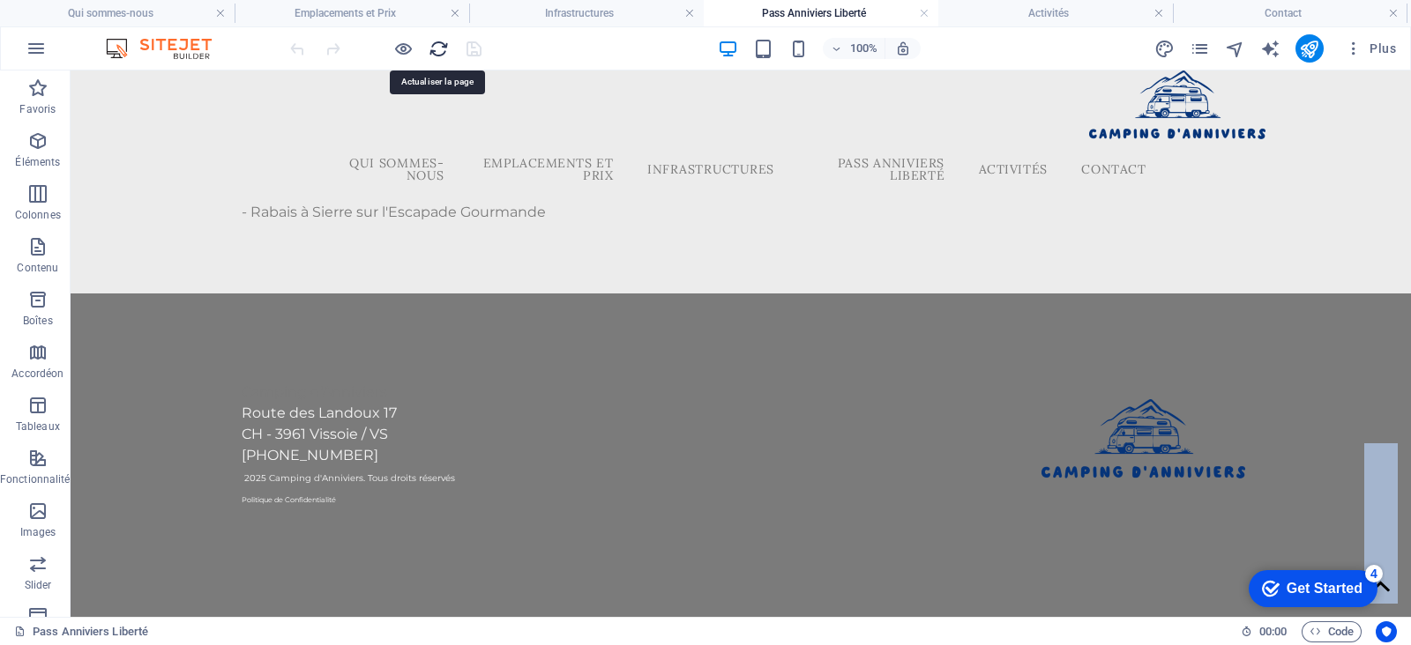
click at [433, 50] on icon "reload" at bounding box center [438, 49] width 20 height 20
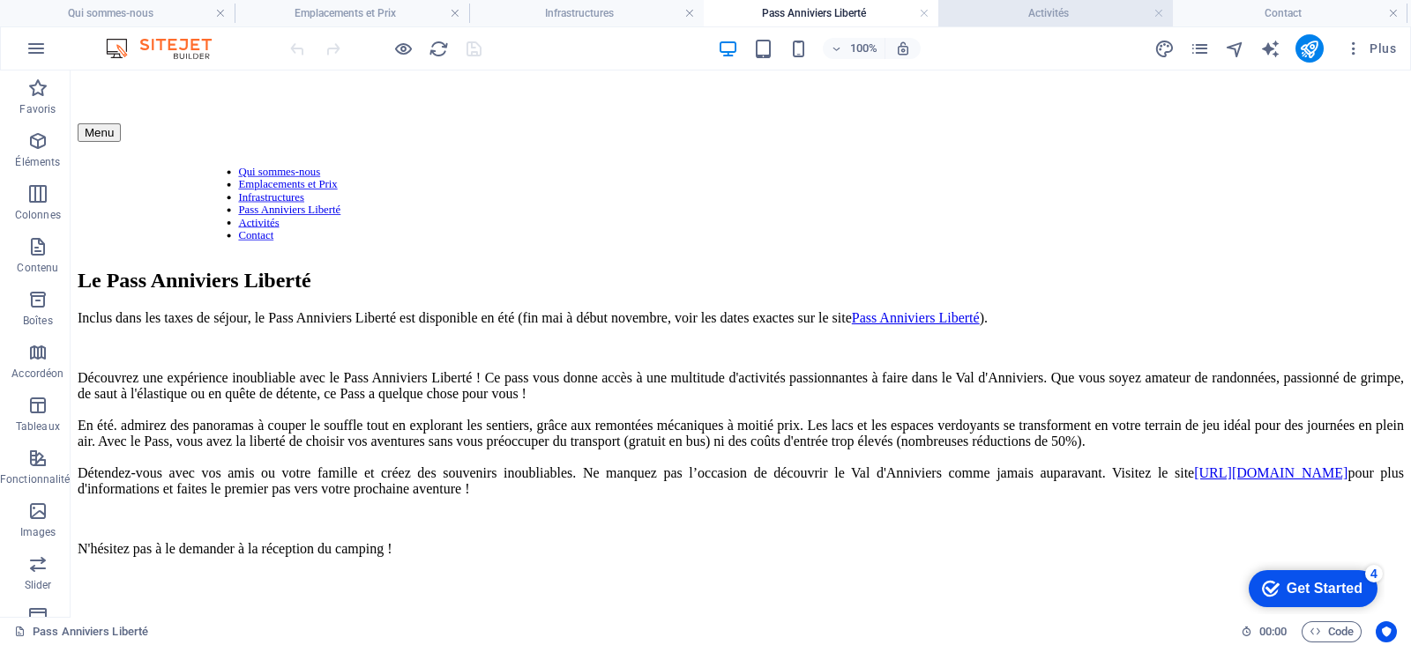
click at [974, 11] on h4 "Activités" at bounding box center [1055, 13] width 235 height 19
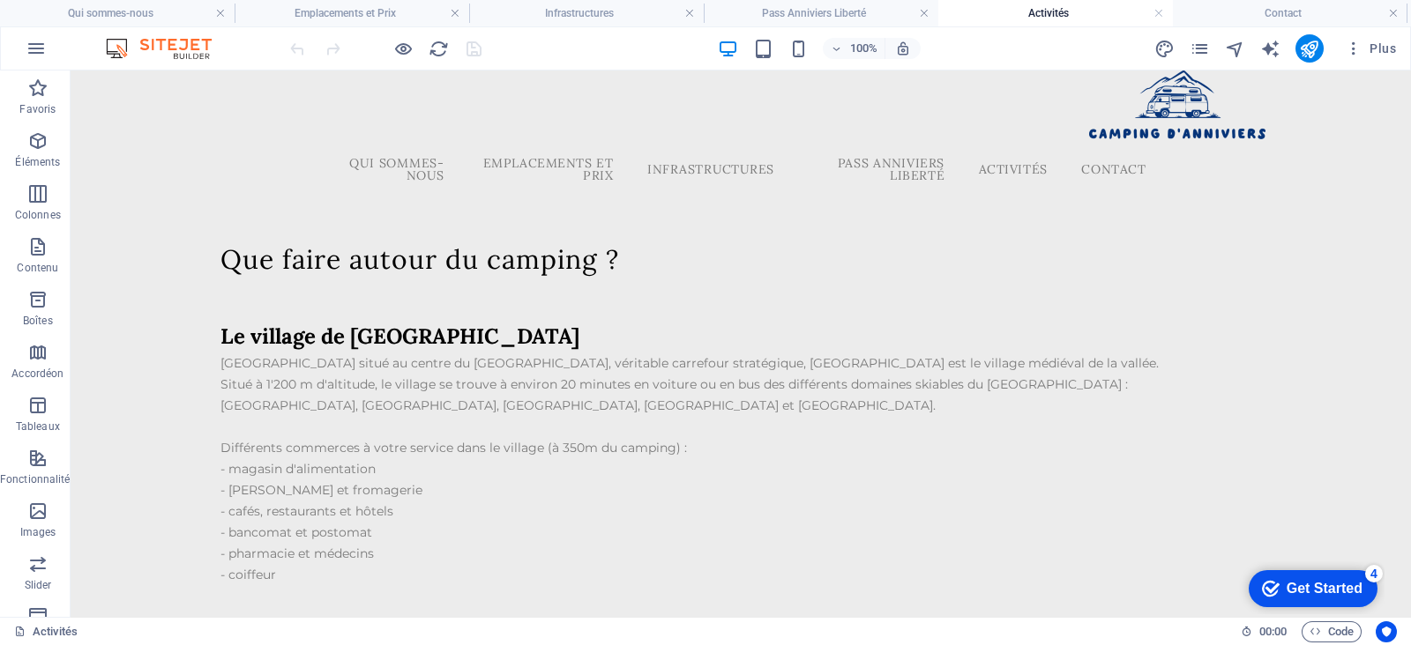
scroll to position [0, 0]
click at [432, 48] on icon "reload" at bounding box center [438, 49] width 20 height 20
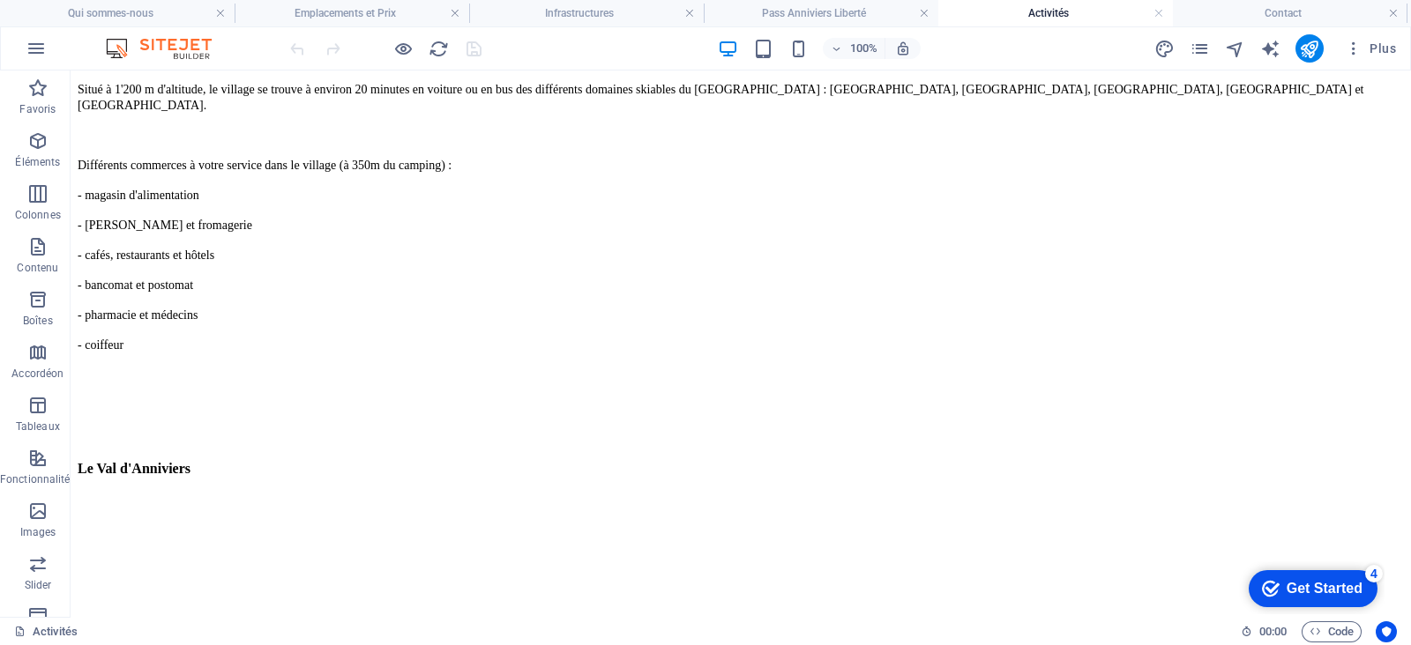
scroll to position [1599, 0]
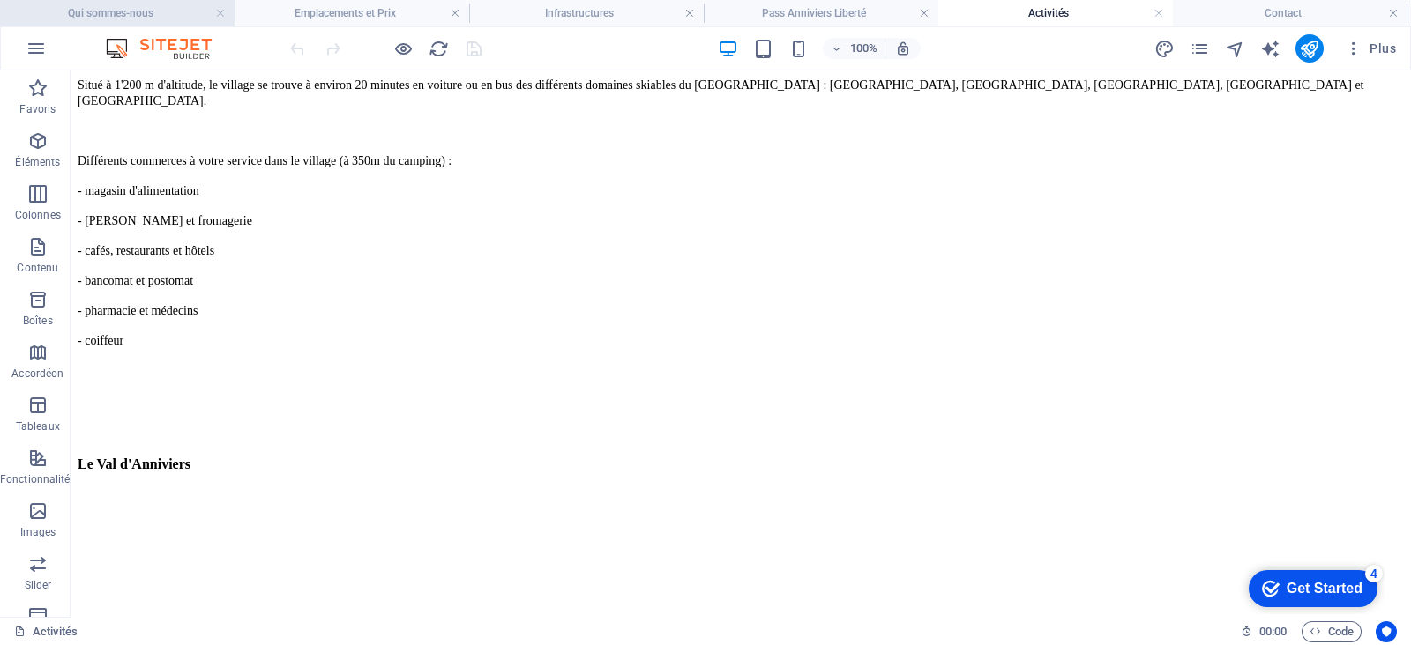
click at [175, 23] on li "Qui sommes-nous" at bounding box center [117, 13] width 235 height 26
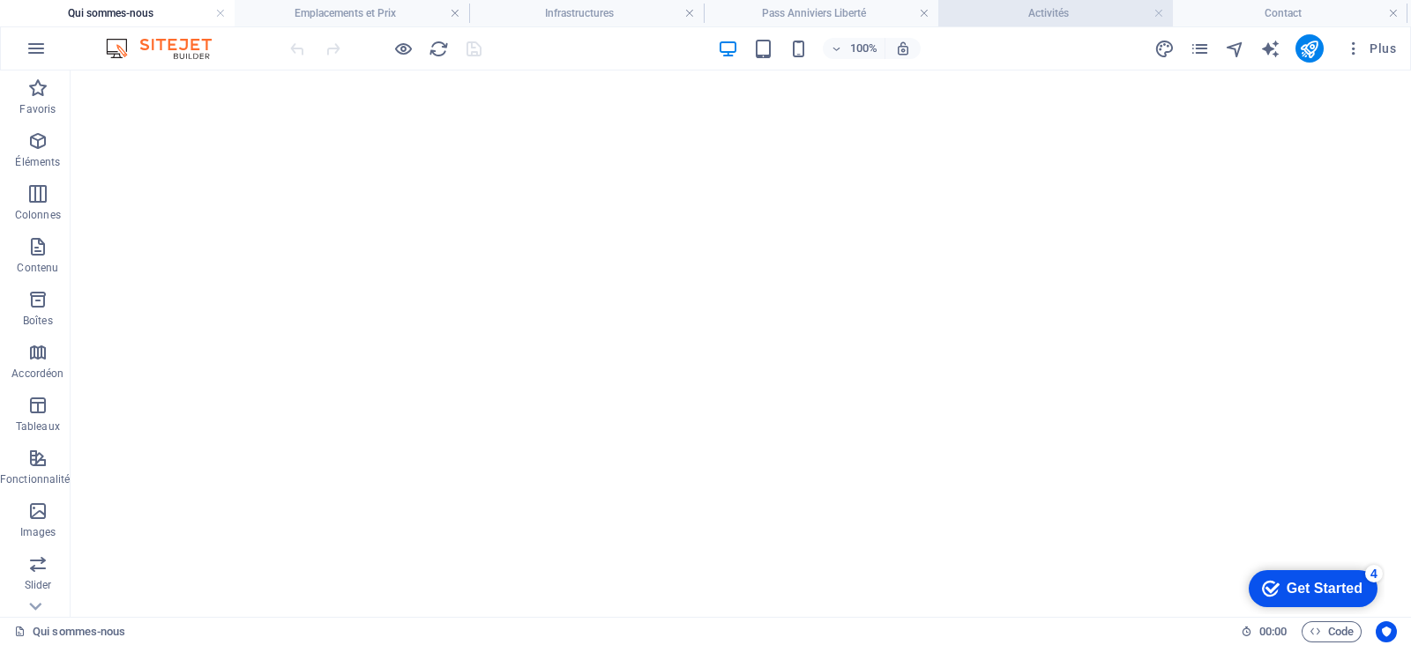
click at [1015, 10] on h4 "Activités" at bounding box center [1055, 13] width 235 height 19
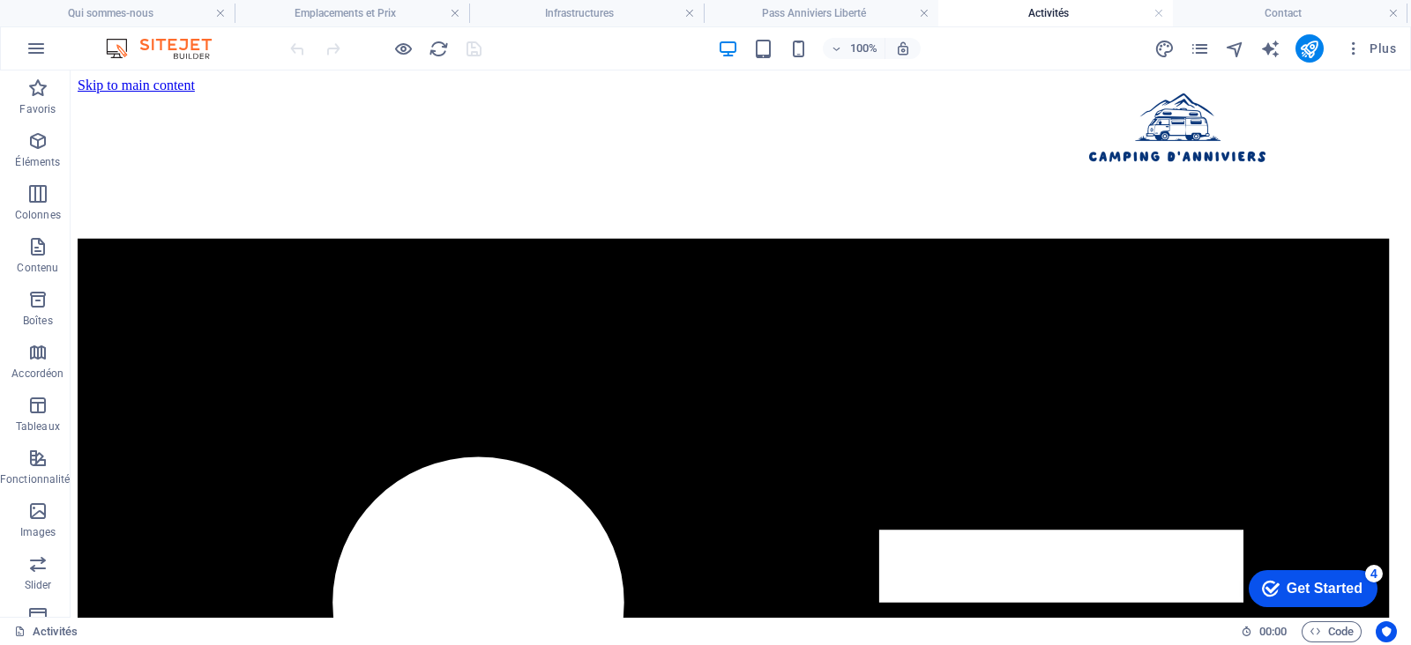
scroll to position [1599, 0]
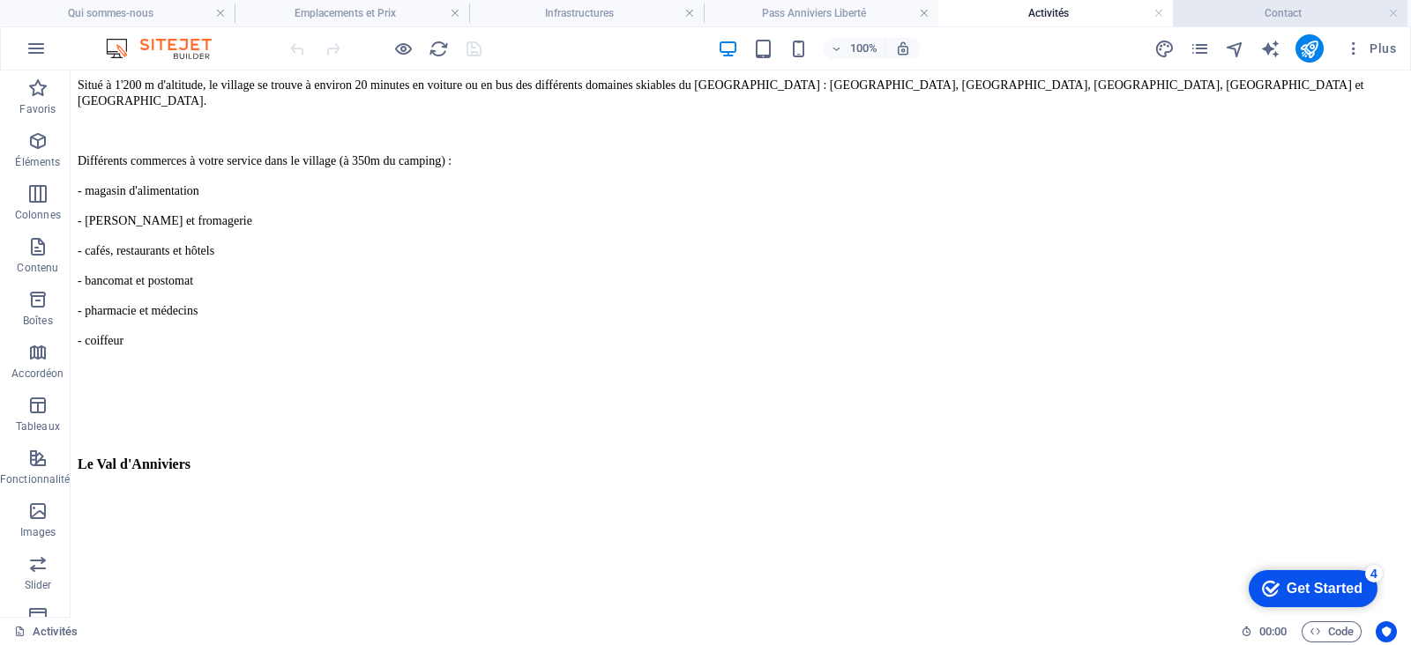
click at [1128, 22] on h4 "Contact" at bounding box center [1290, 13] width 235 height 19
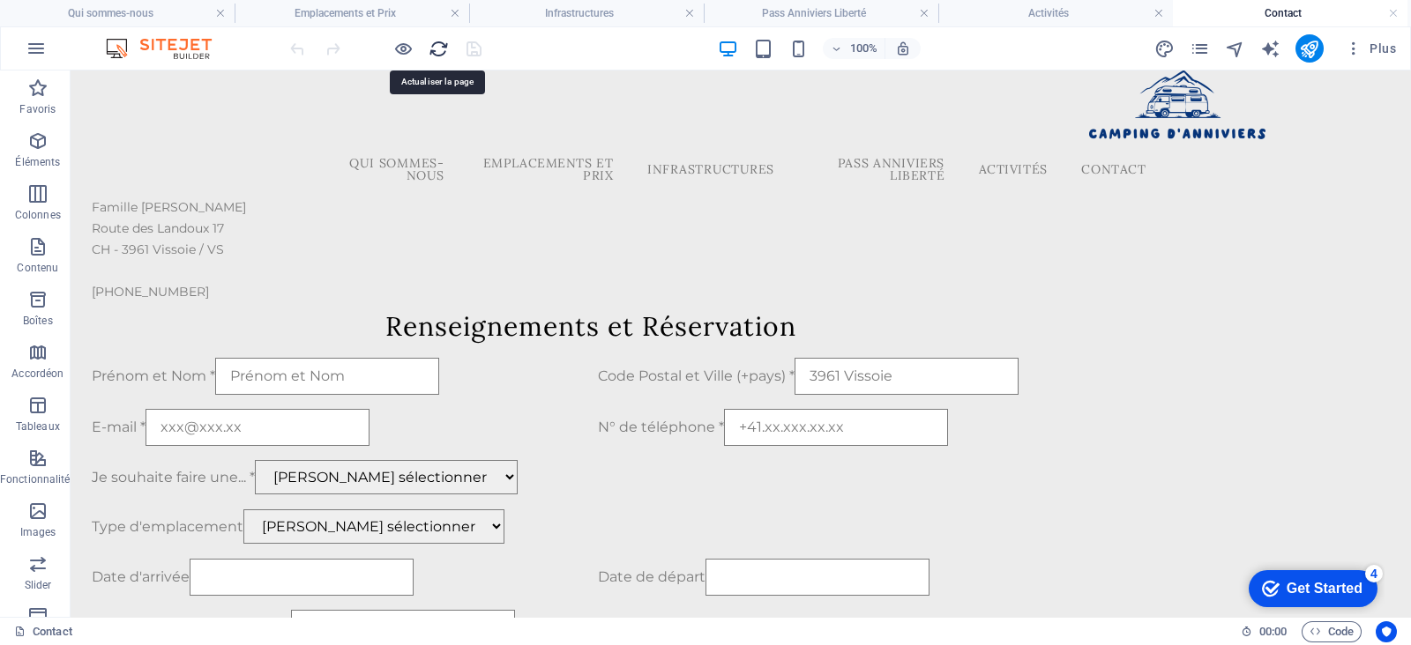
click at [438, 48] on icon "reload" at bounding box center [438, 49] width 20 height 20
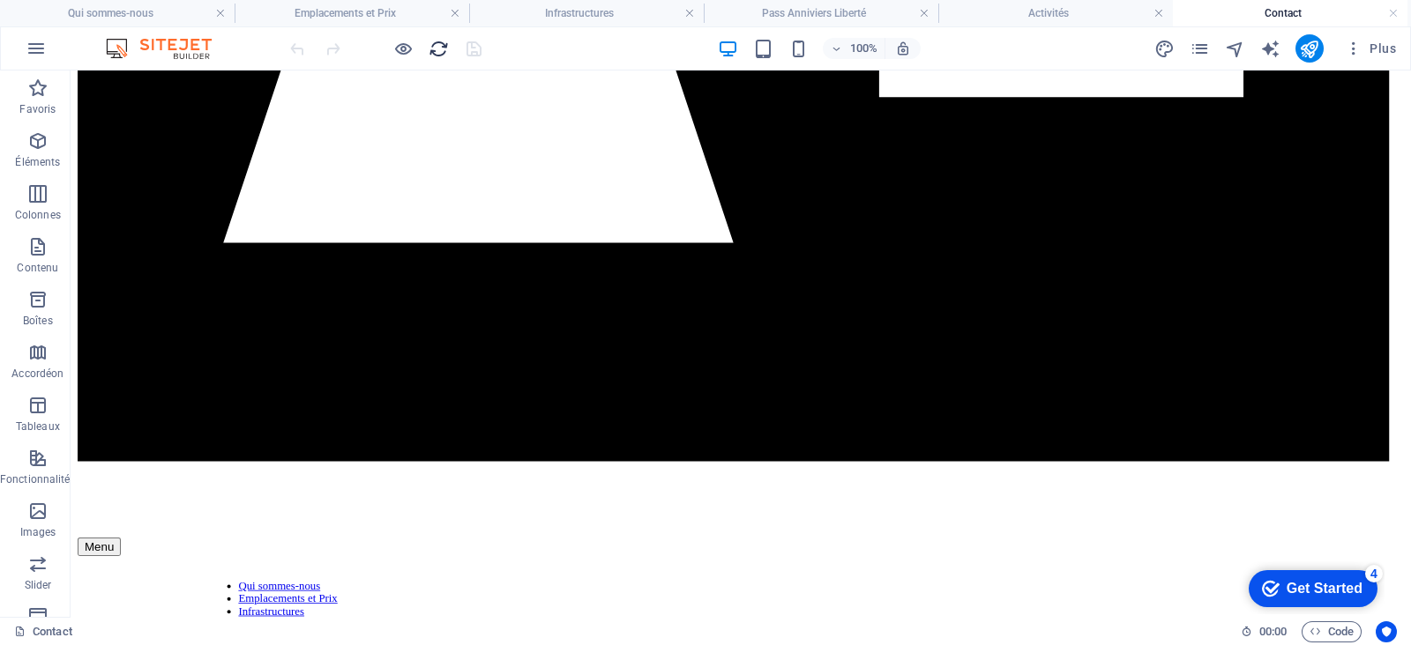
scroll to position [1062, 0]
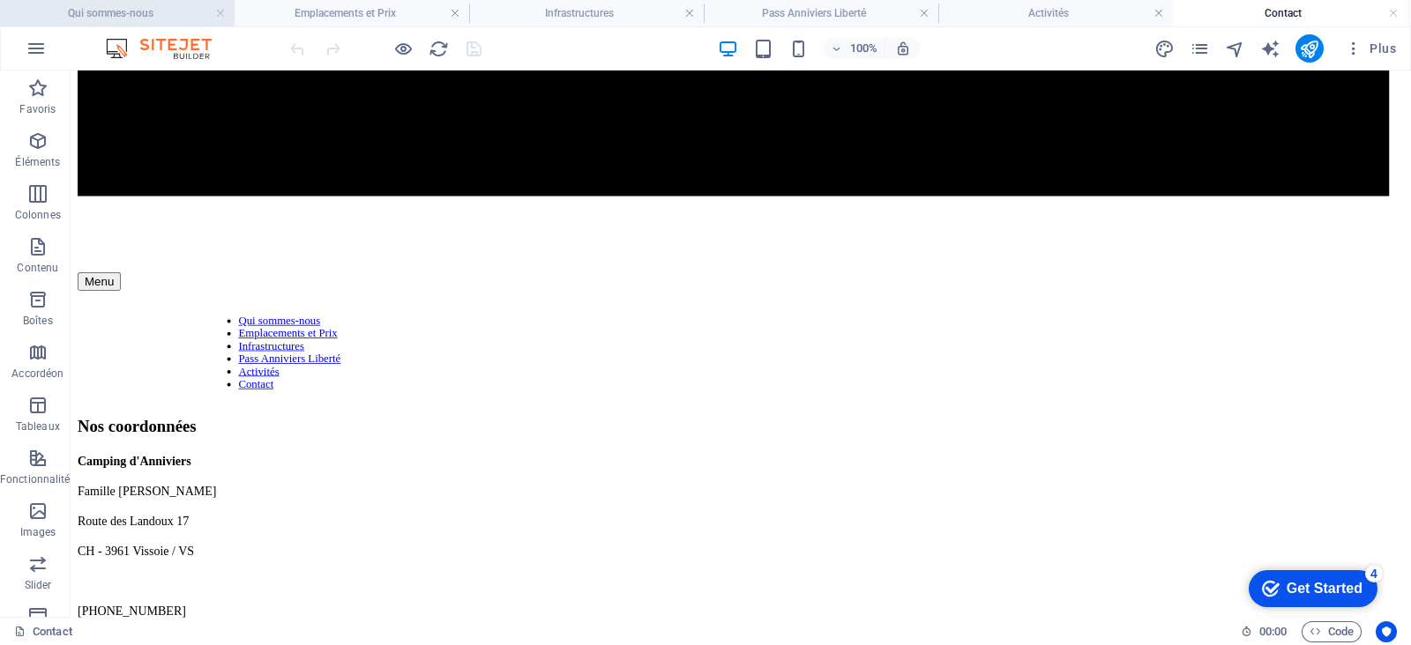
click at [171, 16] on h4 "Qui sommes-nous" at bounding box center [117, 13] width 235 height 19
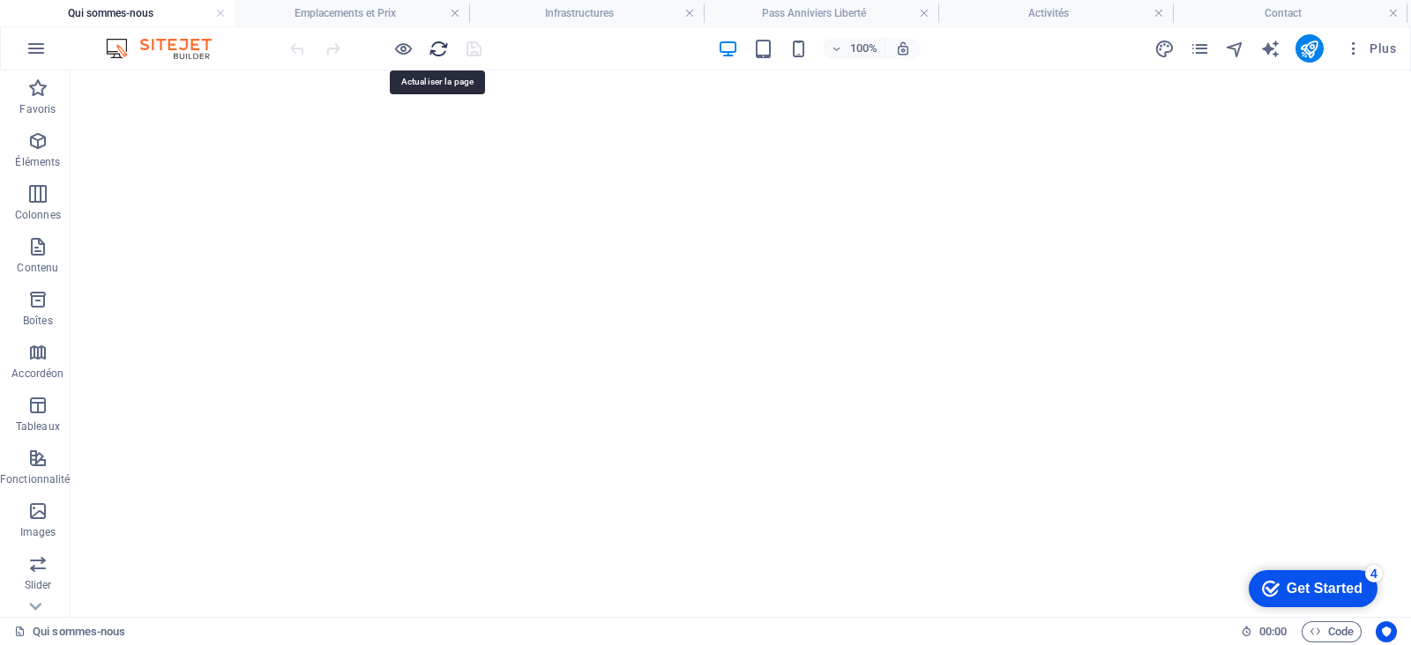
click at [444, 51] on icon "reload" at bounding box center [438, 49] width 20 height 20
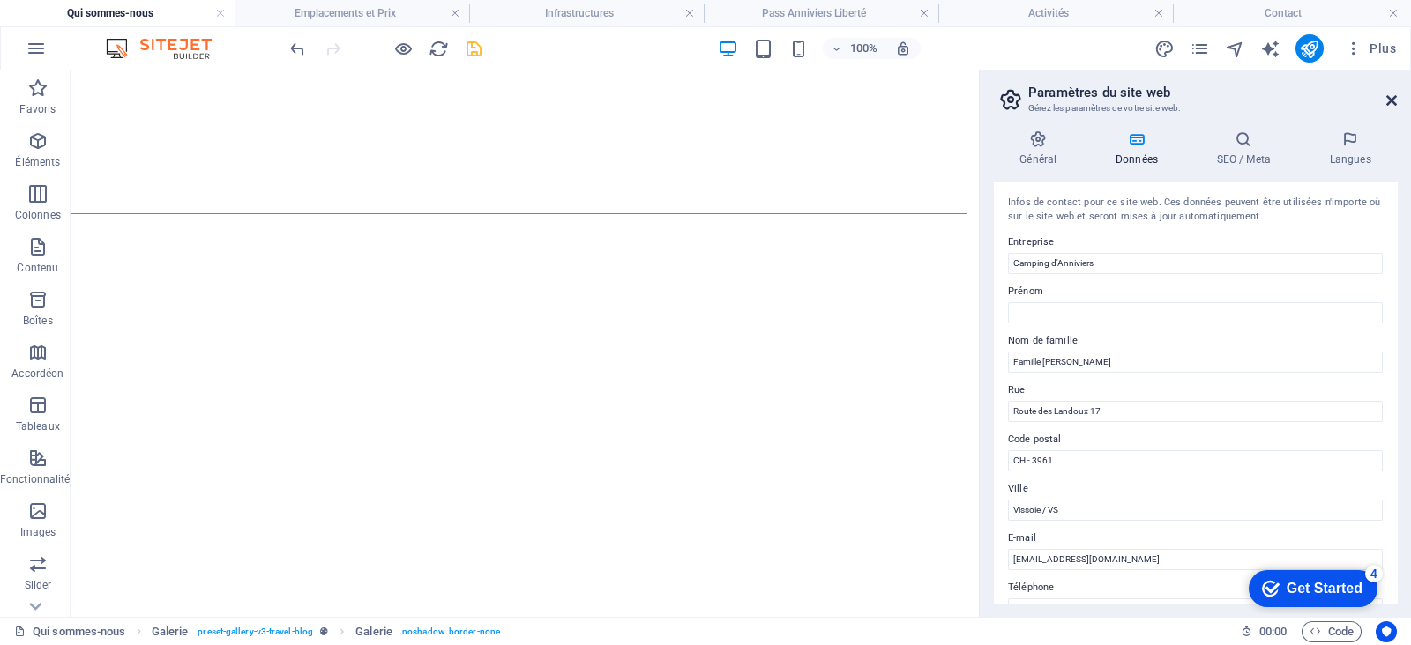
click at [1128, 99] on icon at bounding box center [1391, 100] width 11 height 14
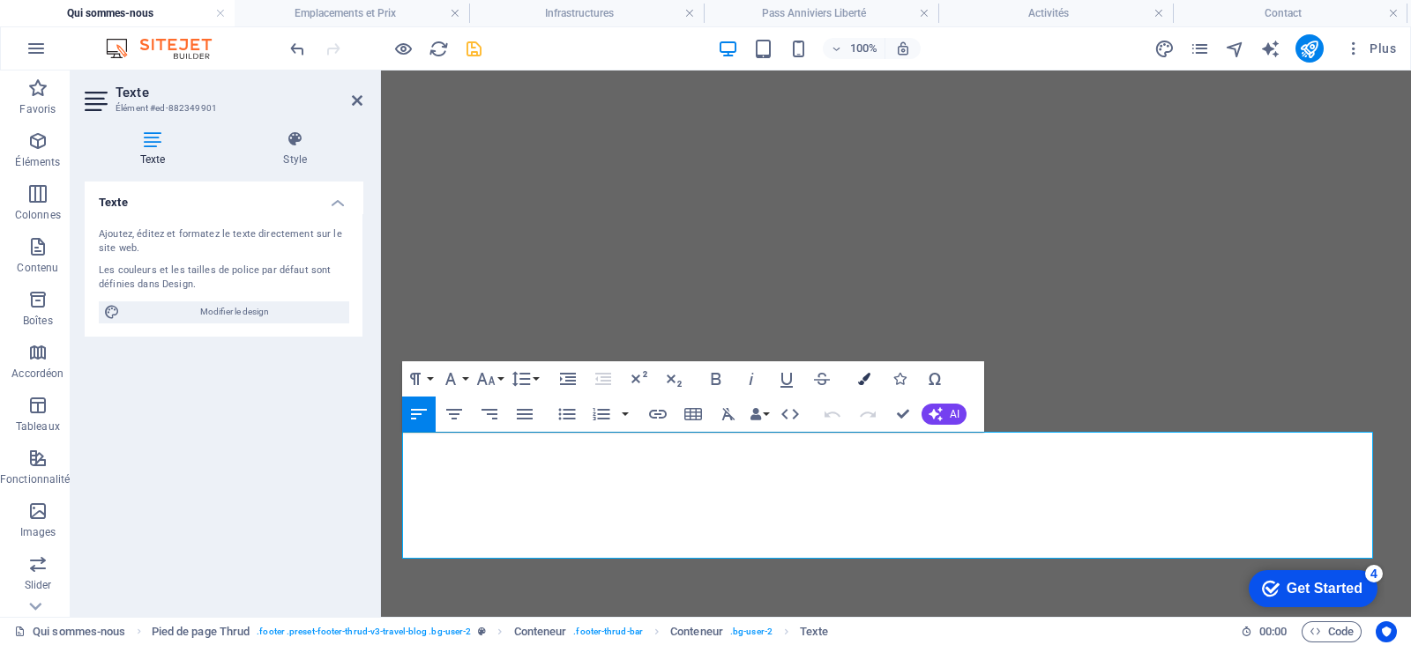
click at [864, 381] on icon "button" at bounding box center [864, 379] width 12 height 12
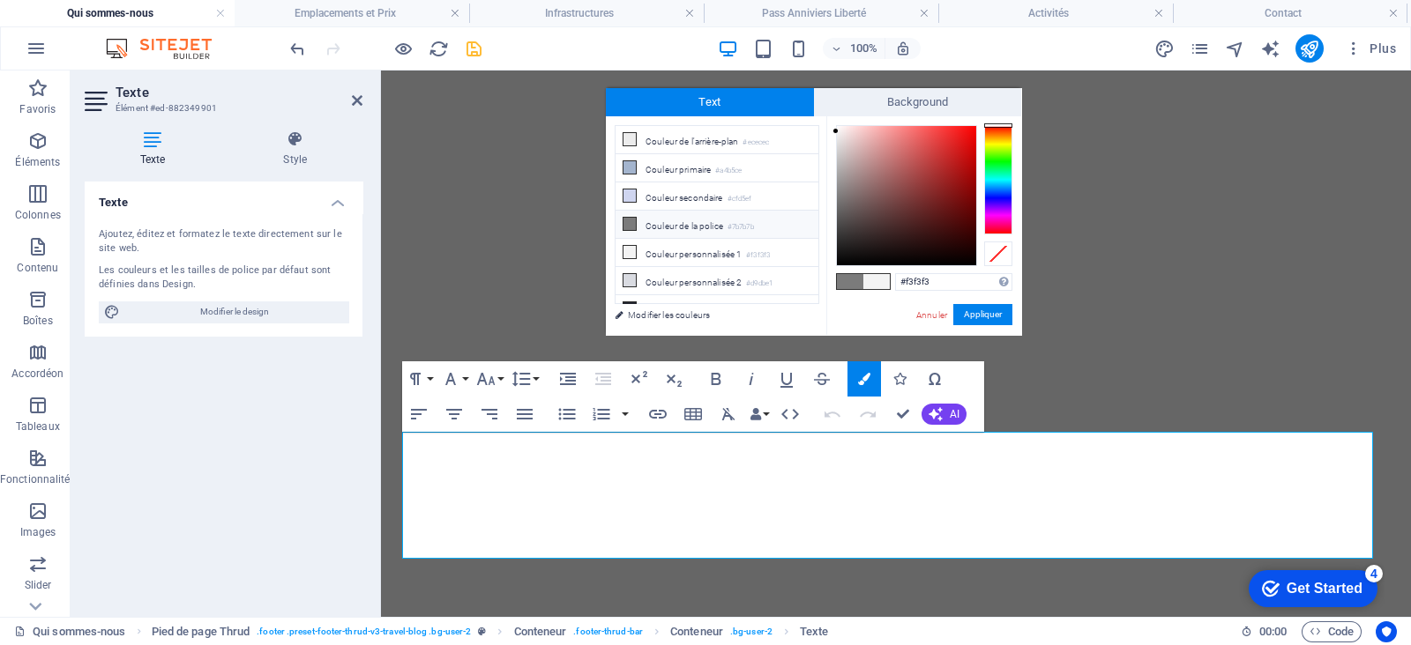
drag, startPoint x: 946, startPoint y: 280, endPoint x: 842, endPoint y: 276, distance: 104.1
click at [842, 276] on div "#f3f3f3 Formats pris en charge #0852ed rgb(8, 82, 237) rgba(8, 82, 237, 90%) hs…" at bounding box center [923, 353] width 195 height 474
type input "#7b7b7b"
click at [978, 315] on button "Appliquer" at bounding box center [982, 314] width 59 height 21
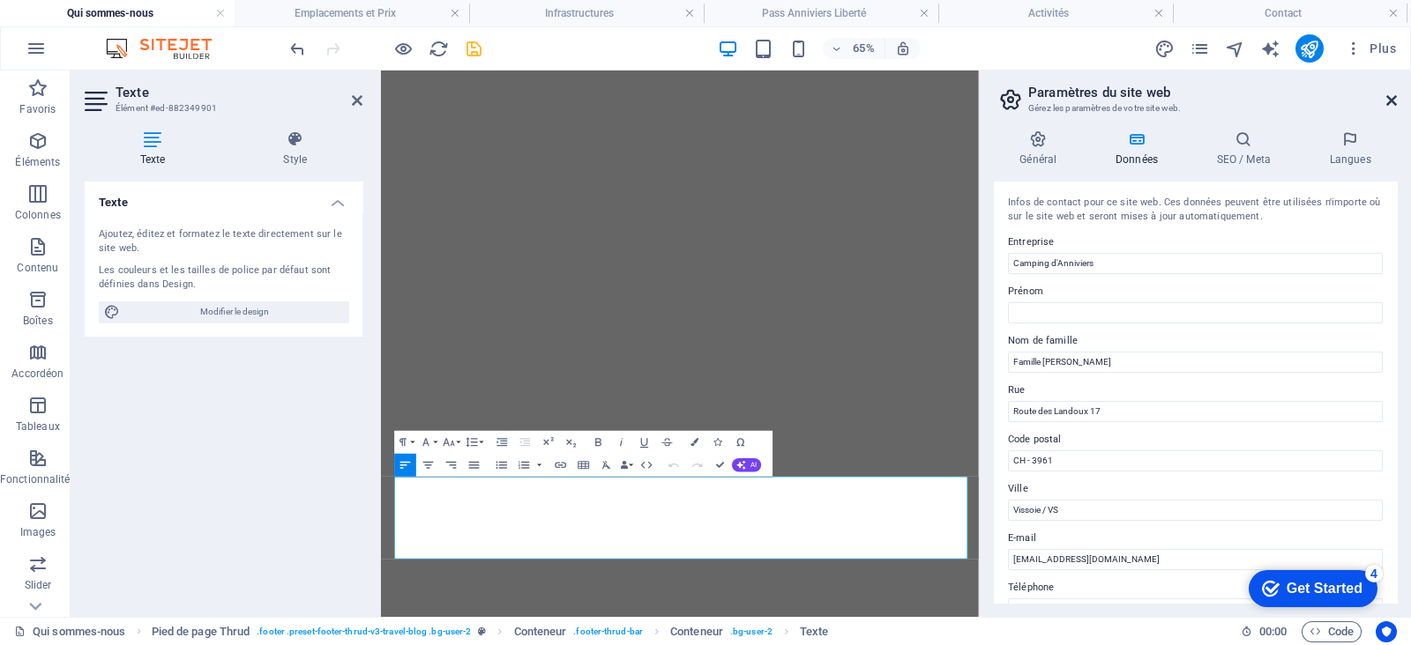
click at [1128, 102] on icon at bounding box center [1391, 100] width 11 height 14
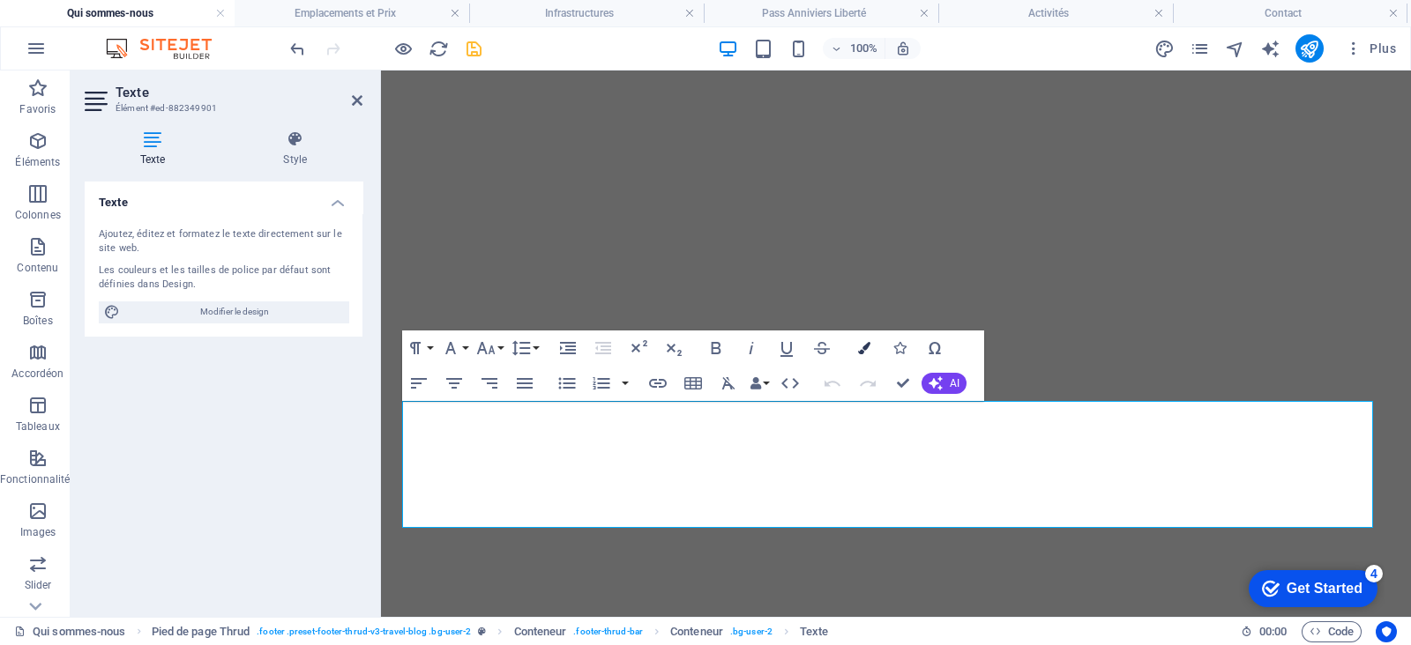
click at [862, 346] on icon "button" at bounding box center [864, 348] width 12 height 12
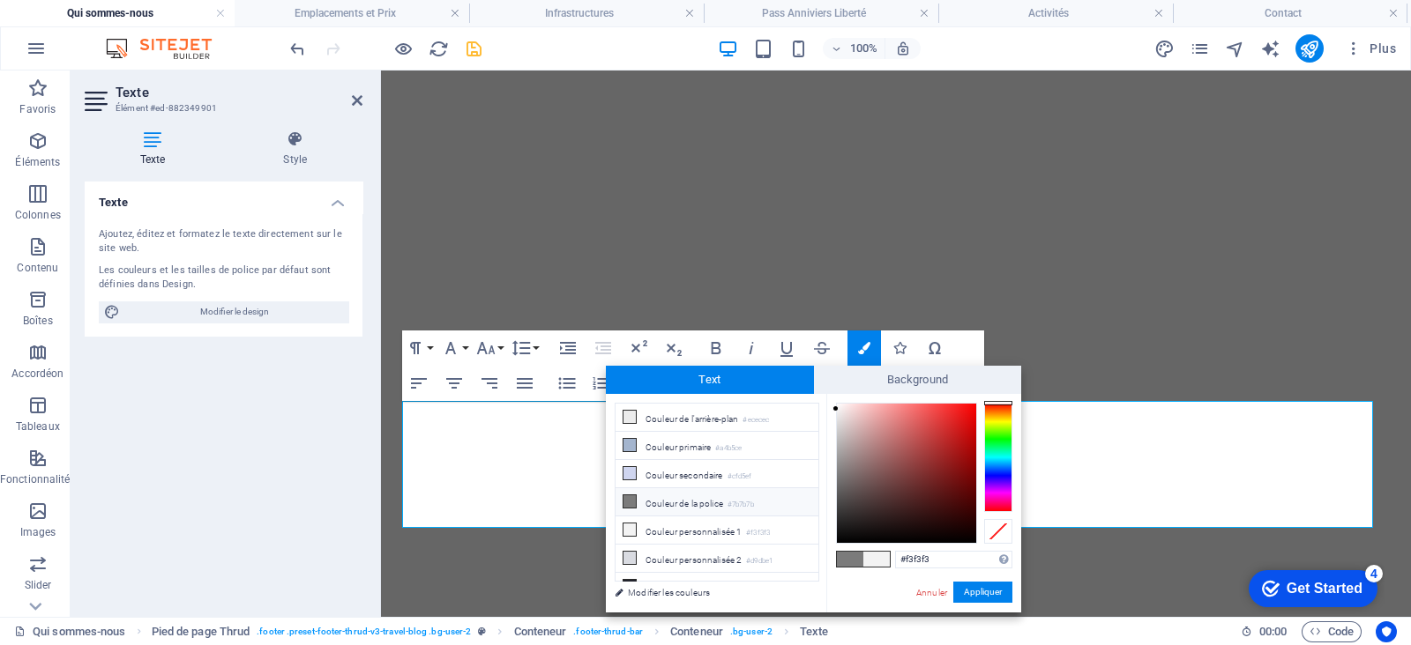
drag, startPoint x: 942, startPoint y: 553, endPoint x: 836, endPoint y: 534, distance: 107.4
click at [836, 515] on div "#f3f3f3 Formats pris en charge #0852ed rgb(8, 82, 237) rgba(8, 82, 237, 90%) hs…" at bounding box center [923, 631] width 195 height 474
type input "#7b7b7b"
click at [973, 515] on button "Appliquer" at bounding box center [982, 592] width 59 height 21
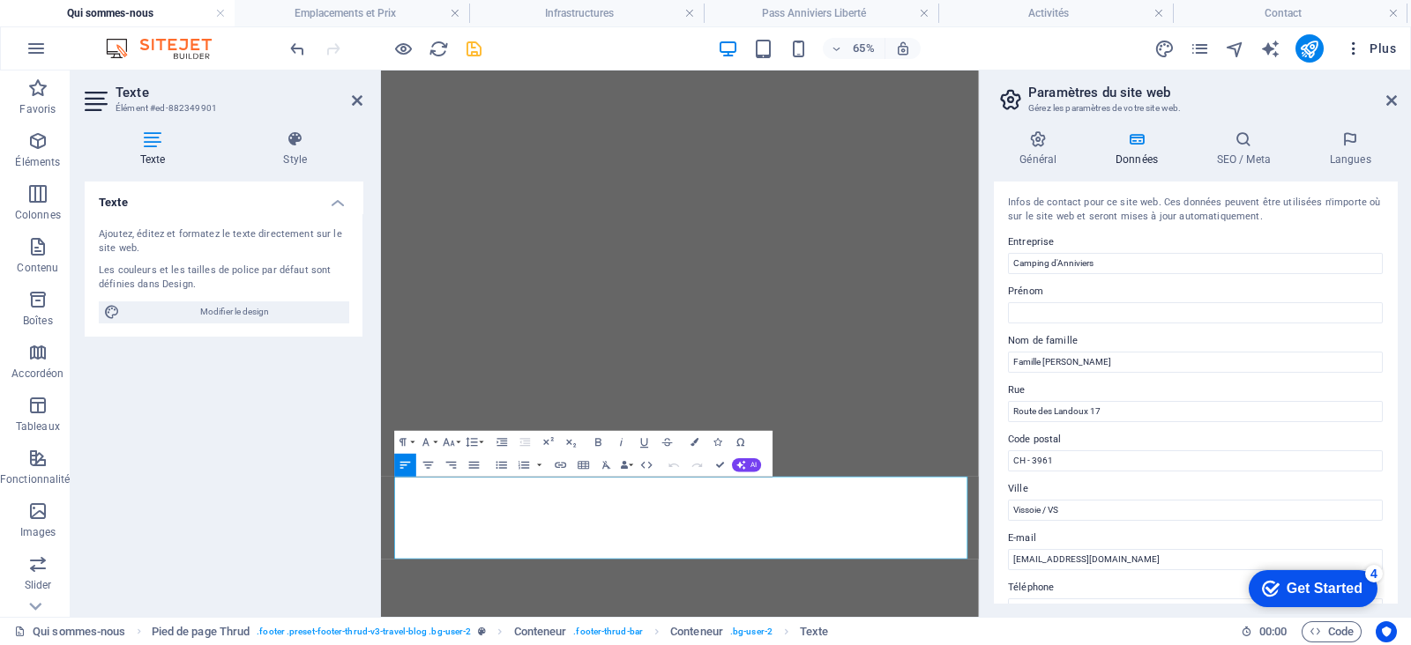
click at [1128, 100] on icon at bounding box center [1391, 100] width 11 height 14
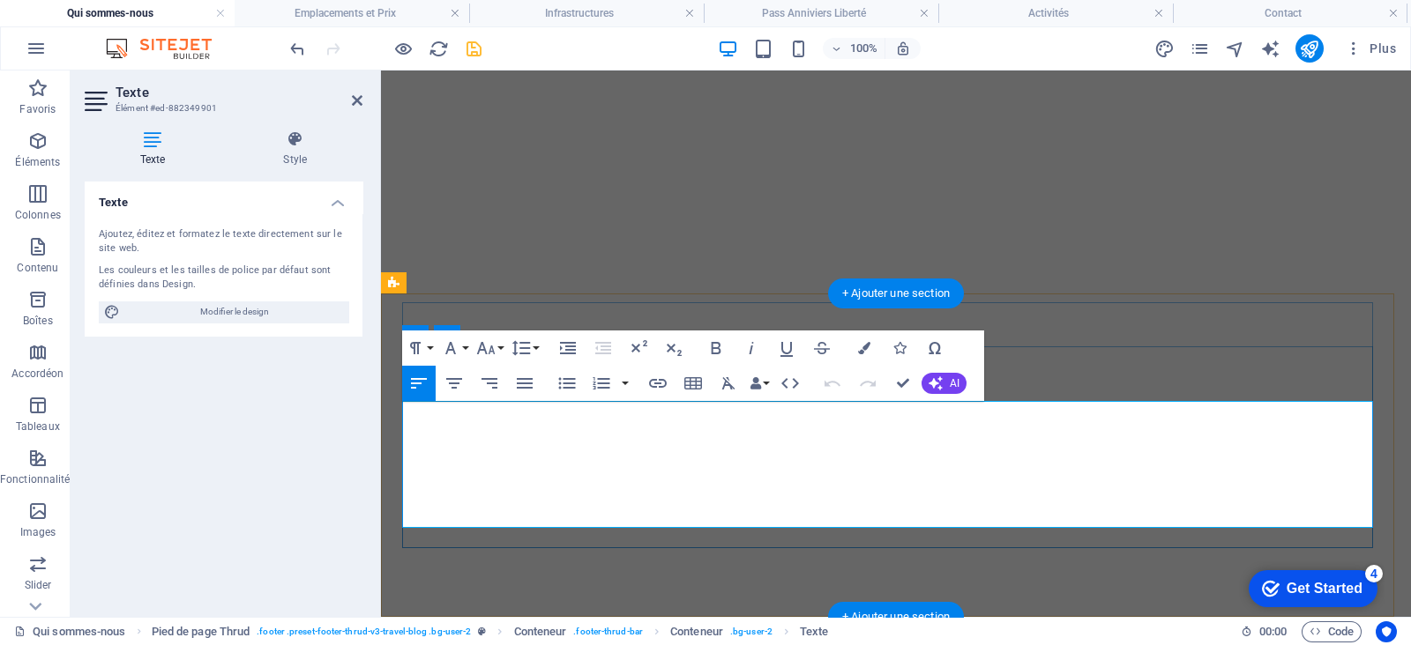
select select "px"
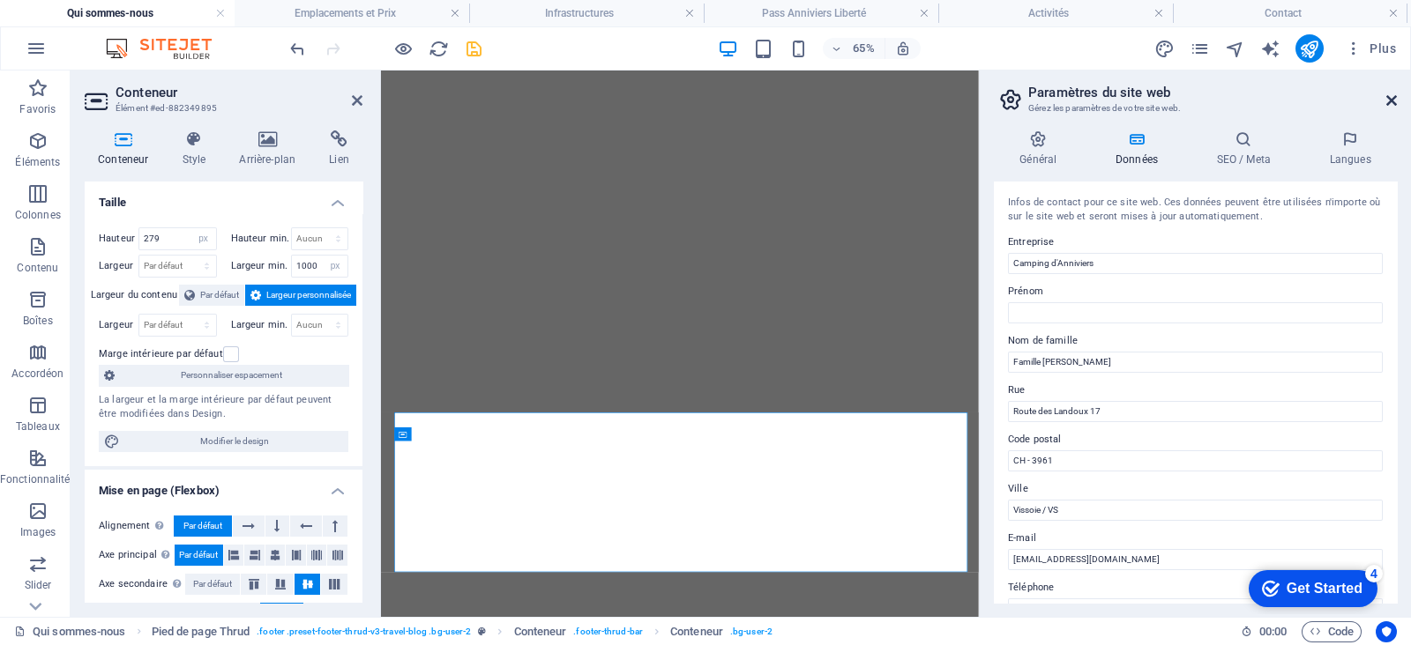
click at [1128, 99] on icon at bounding box center [1391, 100] width 11 height 14
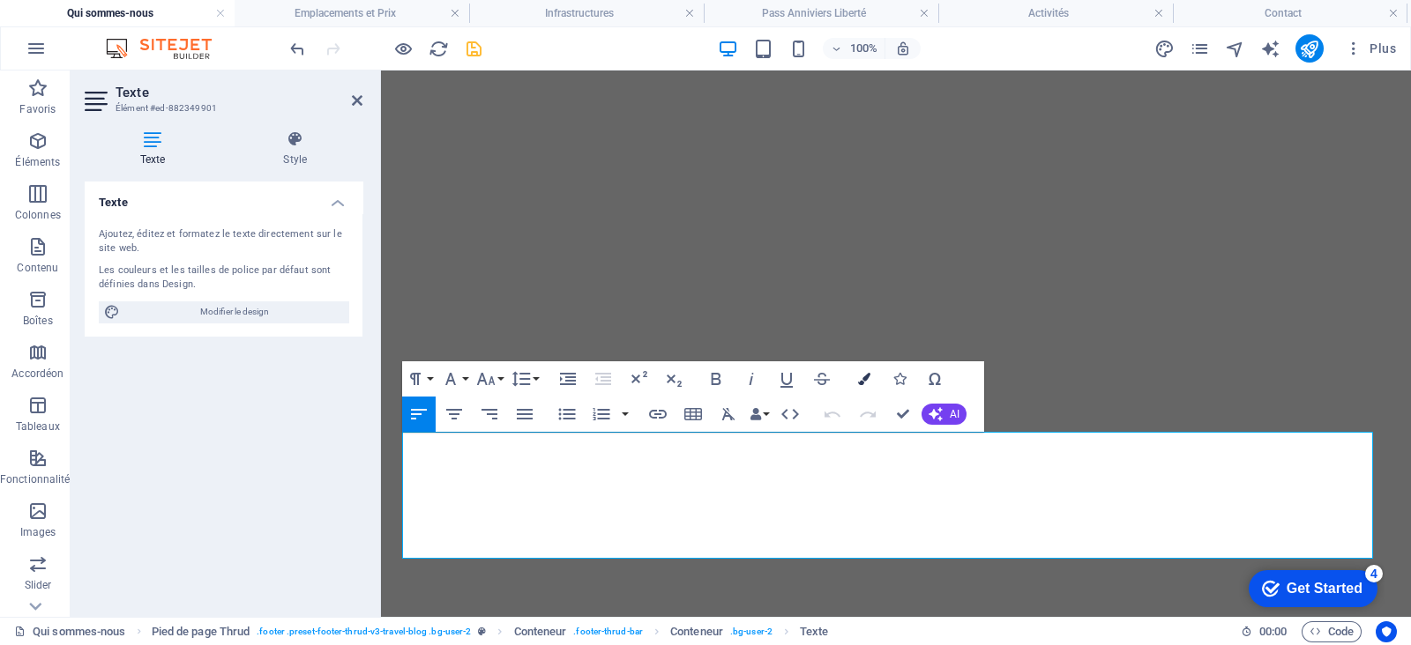
click at [863, 376] on icon "button" at bounding box center [864, 379] width 12 height 12
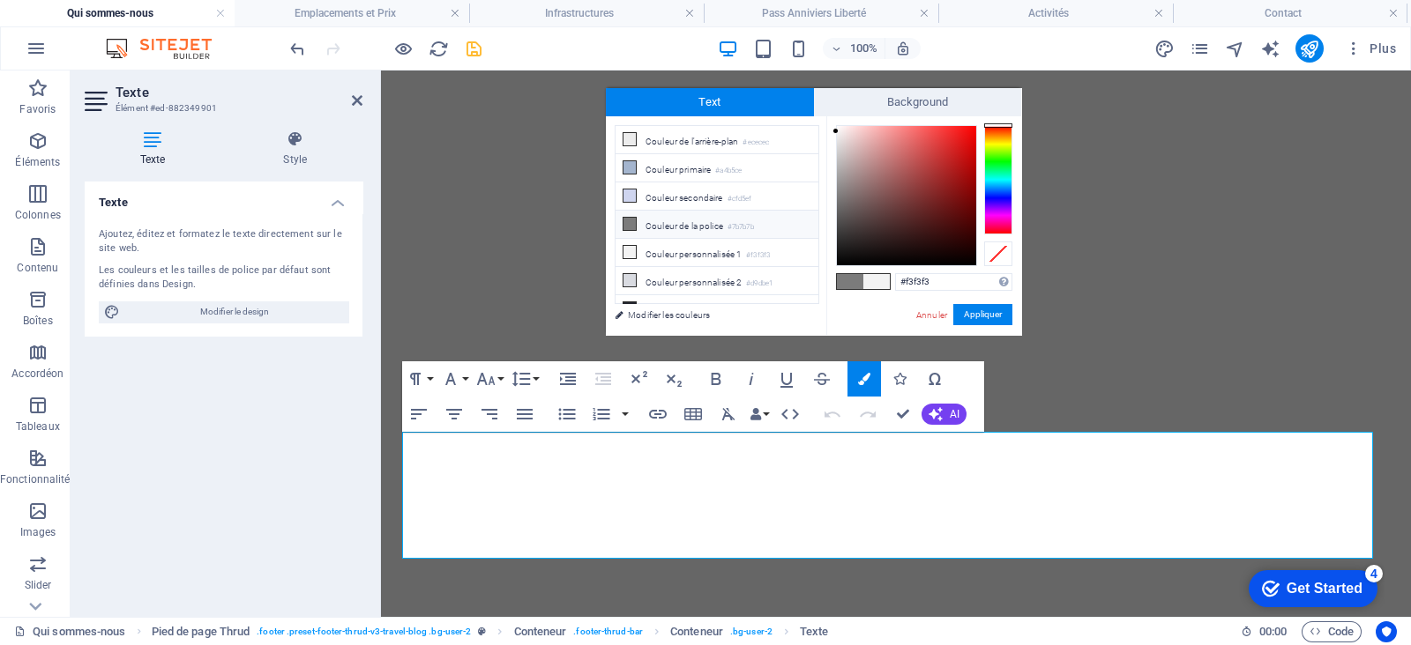
drag, startPoint x: 953, startPoint y: 285, endPoint x: 831, endPoint y: 289, distance: 121.7
click at [831, 289] on div "#f3f3f3 Formats pris en charge #0852ed rgb(8, 82, 237) rgba(8, 82, 237, 90%) hs…" at bounding box center [923, 353] width 195 height 474
type input "#7b7b7b"
click at [998, 310] on button "Appliquer" at bounding box center [982, 314] width 59 height 21
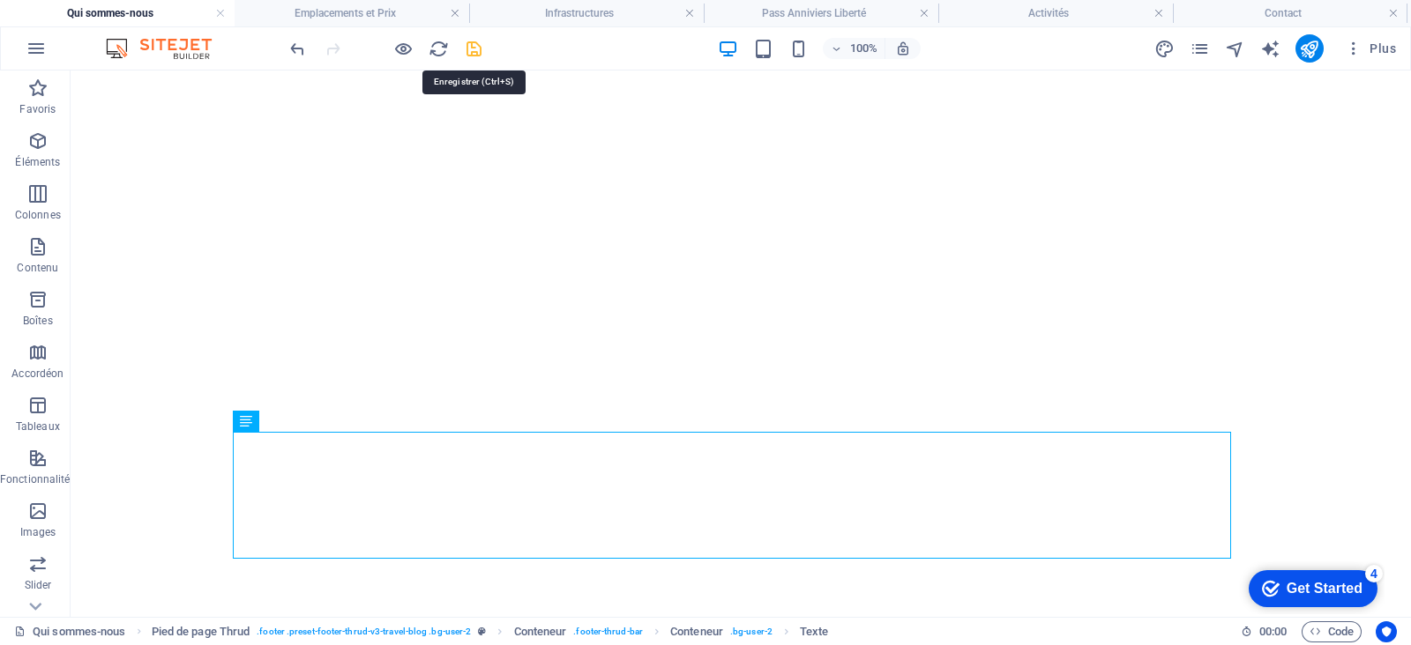
click at [475, 44] on icon "save" at bounding box center [474, 49] width 20 height 20
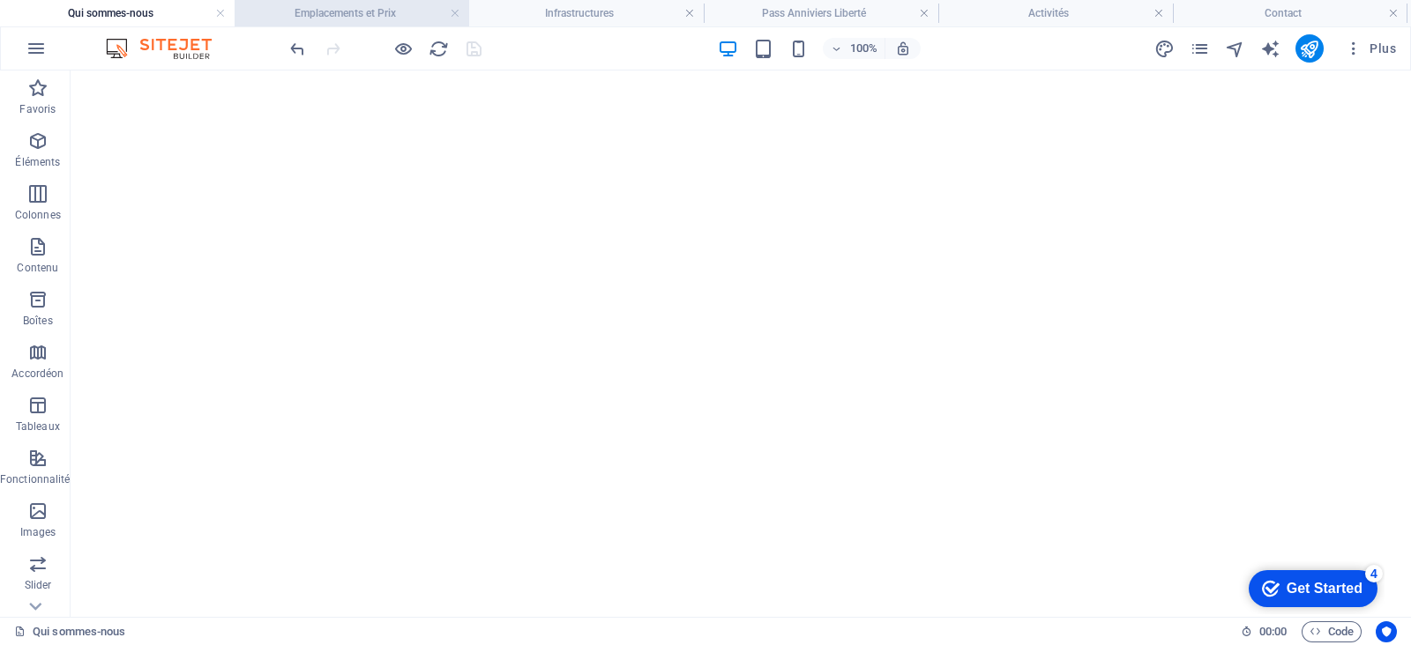
click at [399, 17] on h4 "Emplacements et Prix" at bounding box center [352, 13] width 235 height 19
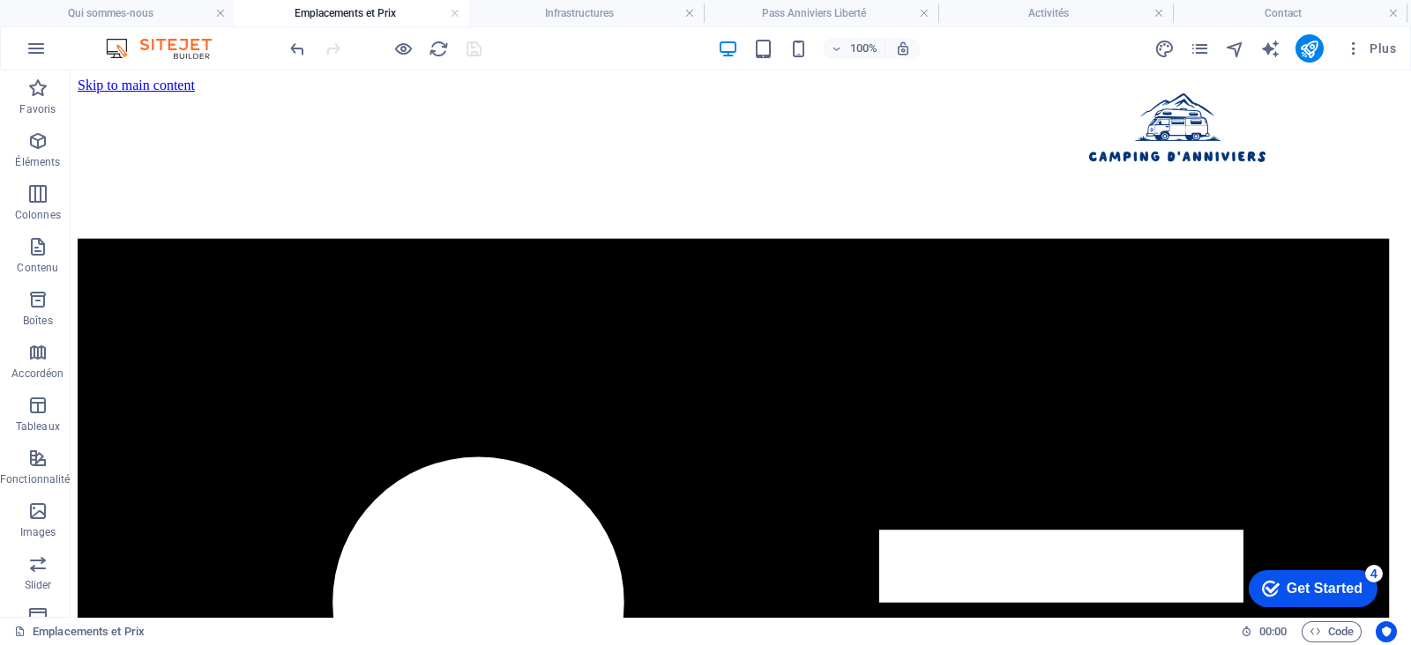
scroll to position [1474, 0]
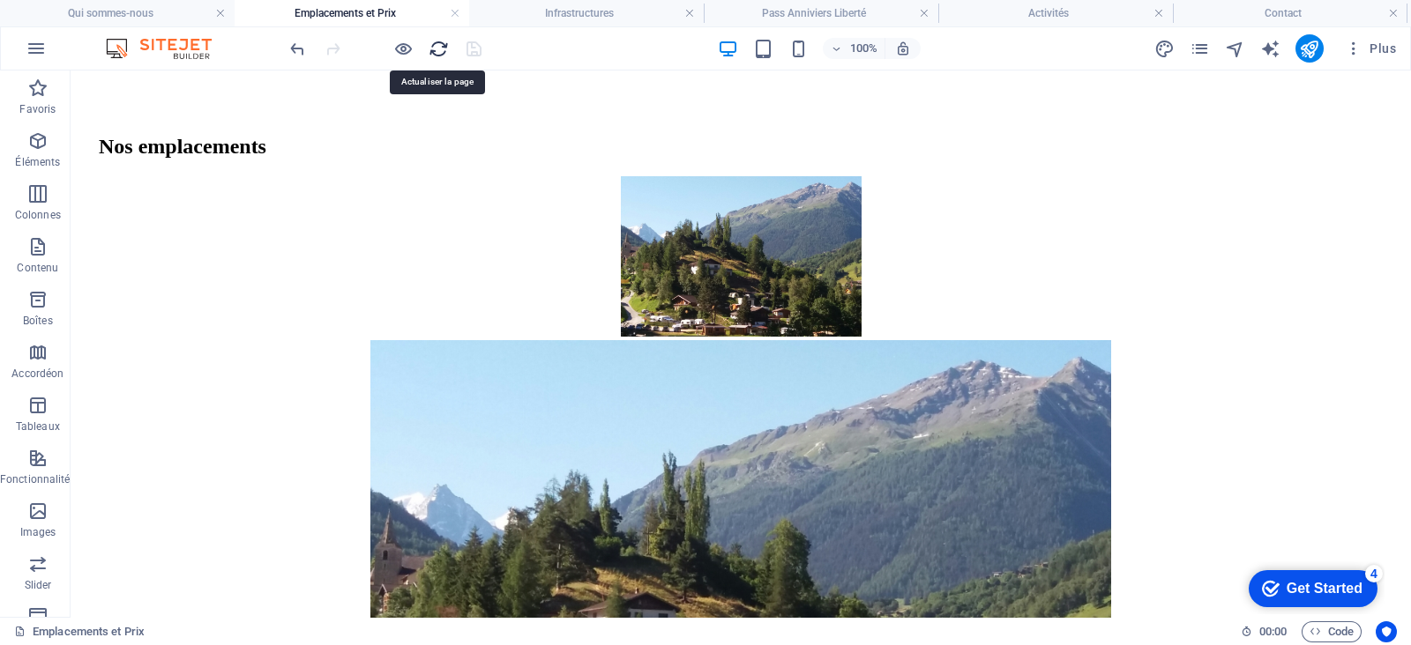
click at [442, 48] on icon "reload" at bounding box center [438, 49] width 20 height 20
click at [171, 15] on h4 "Qui sommes-nous" at bounding box center [117, 13] width 235 height 19
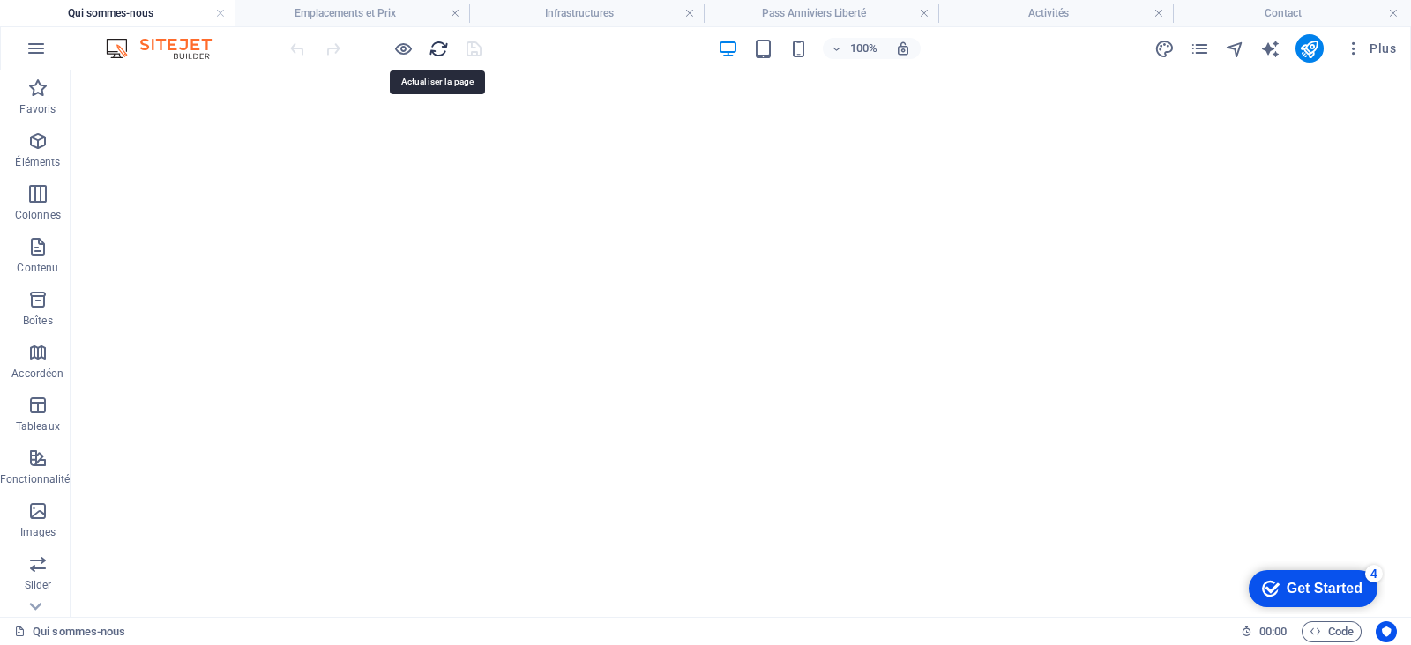
click at [436, 56] on icon "reload" at bounding box center [438, 49] width 20 height 20
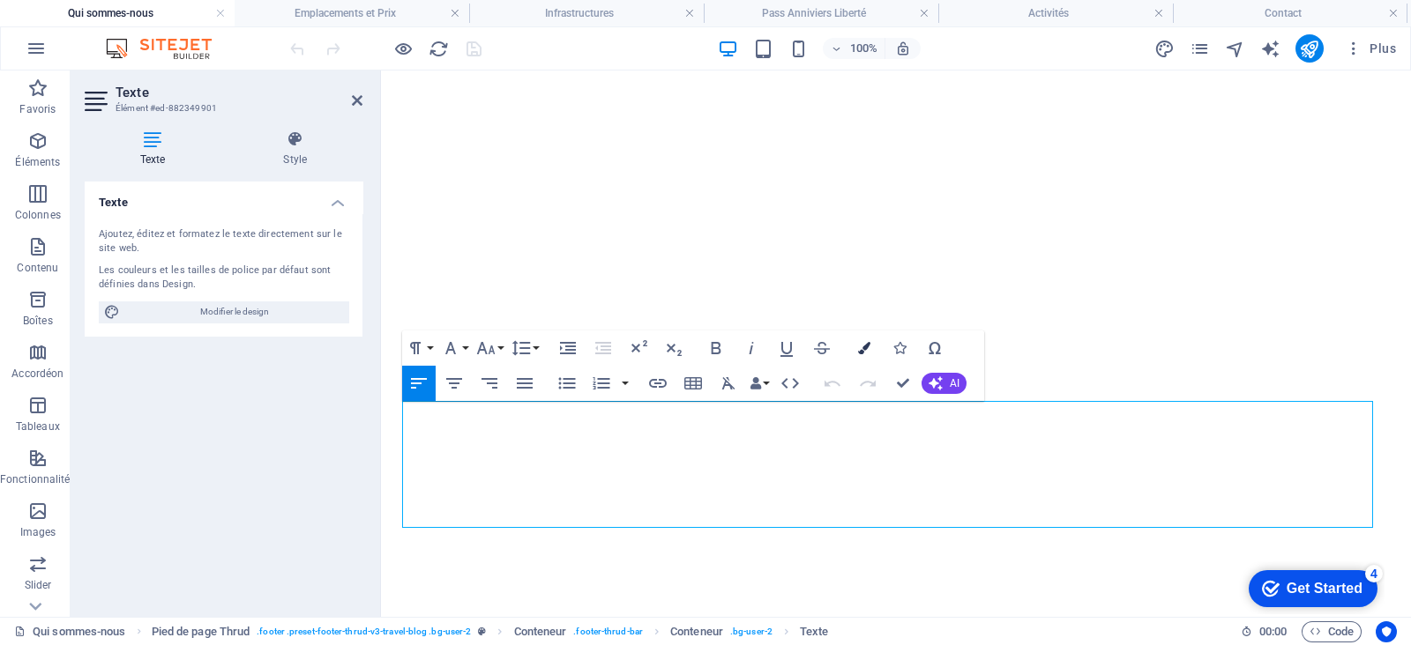
click at [858, 352] on icon "button" at bounding box center [864, 348] width 12 height 12
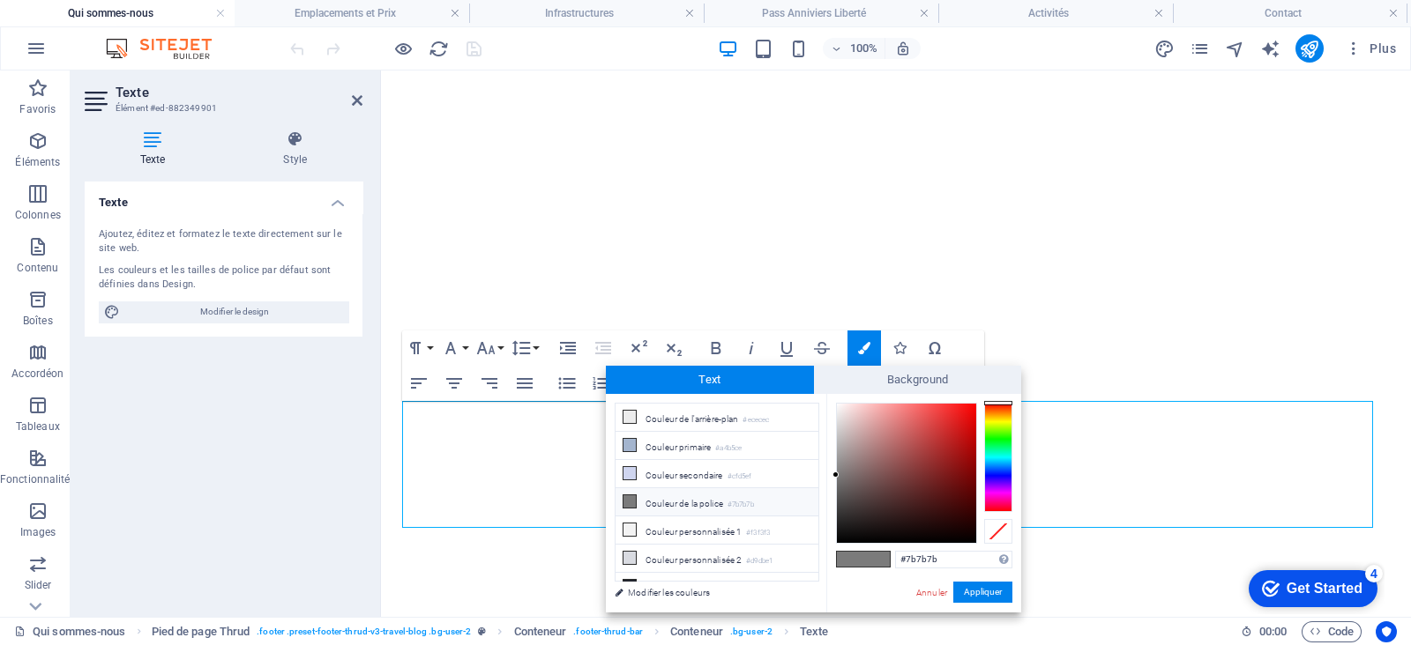
click at [635, 499] on icon at bounding box center [629, 501] width 12 height 12
click at [985, 515] on button "Appliquer" at bounding box center [982, 592] width 59 height 21
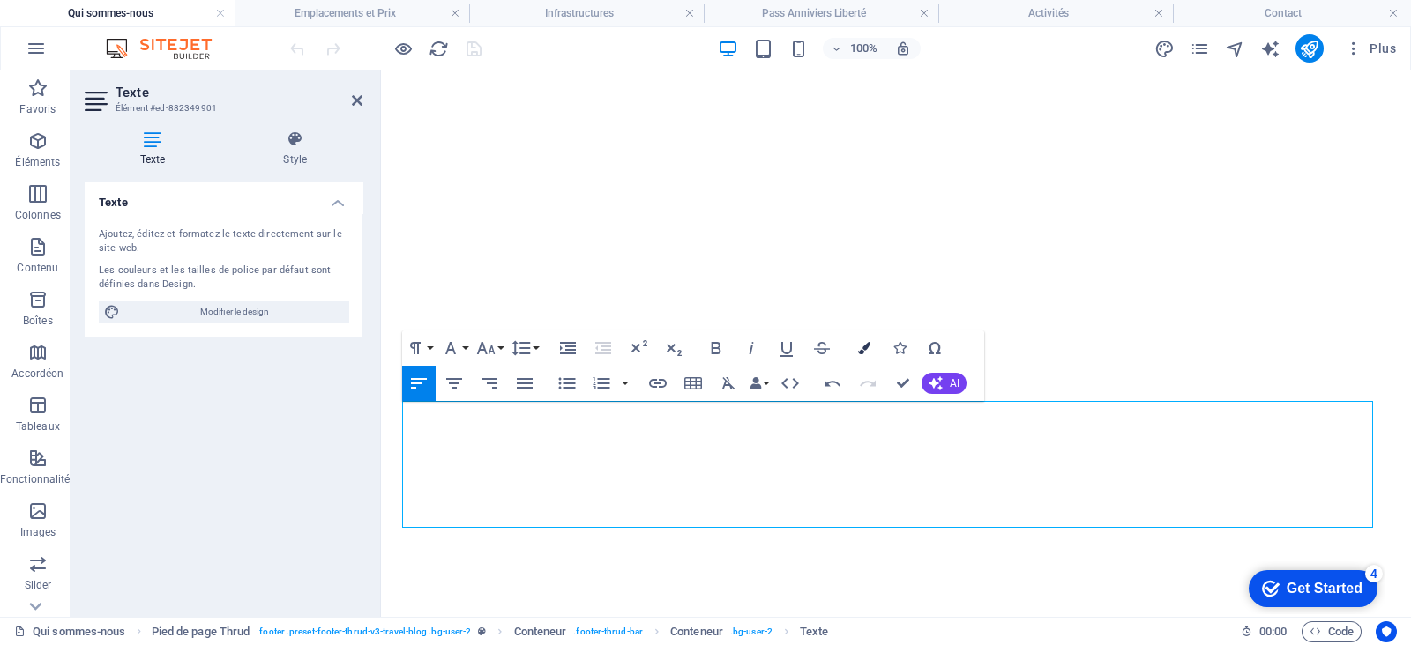
click at [865, 346] on icon "button" at bounding box center [864, 348] width 12 height 12
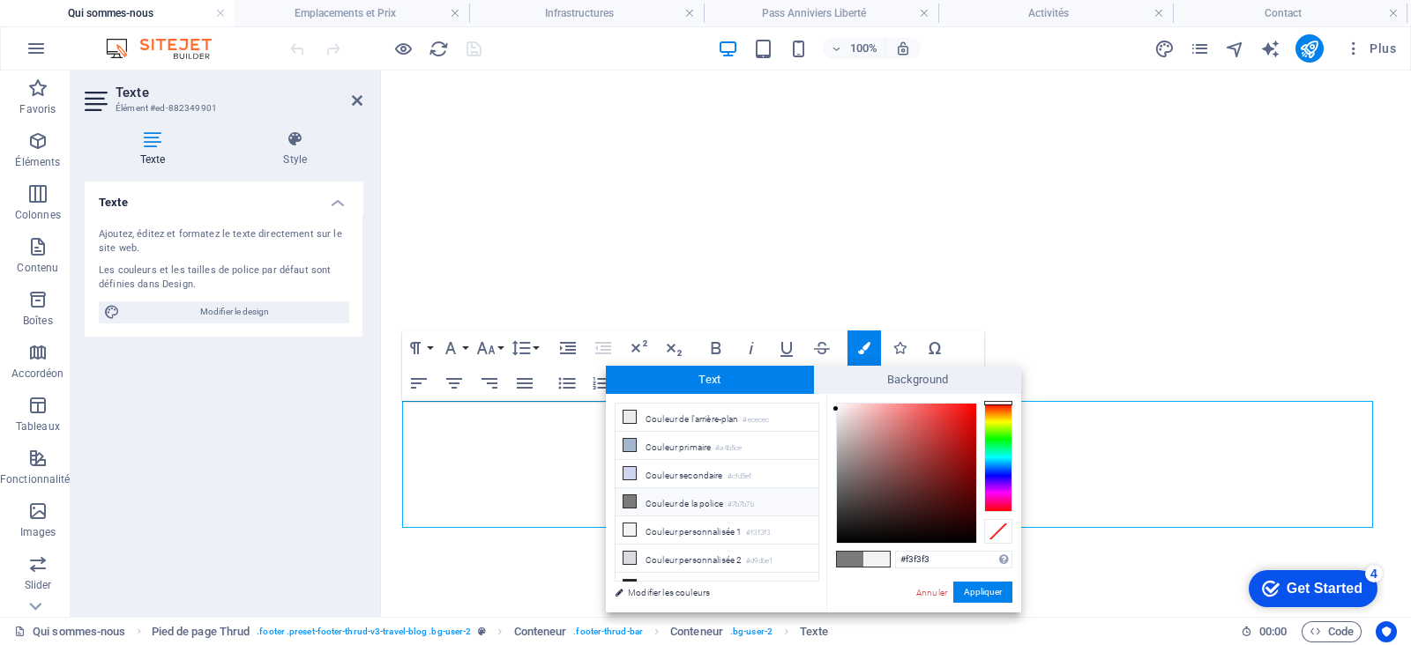
click at [633, 503] on icon at bounding box center [629, 501] width 12 height 12
type input "#7b7b7b"
click at [976, 515] on button "Appliquer" at bounding box center [982, 592] width 59 height 21
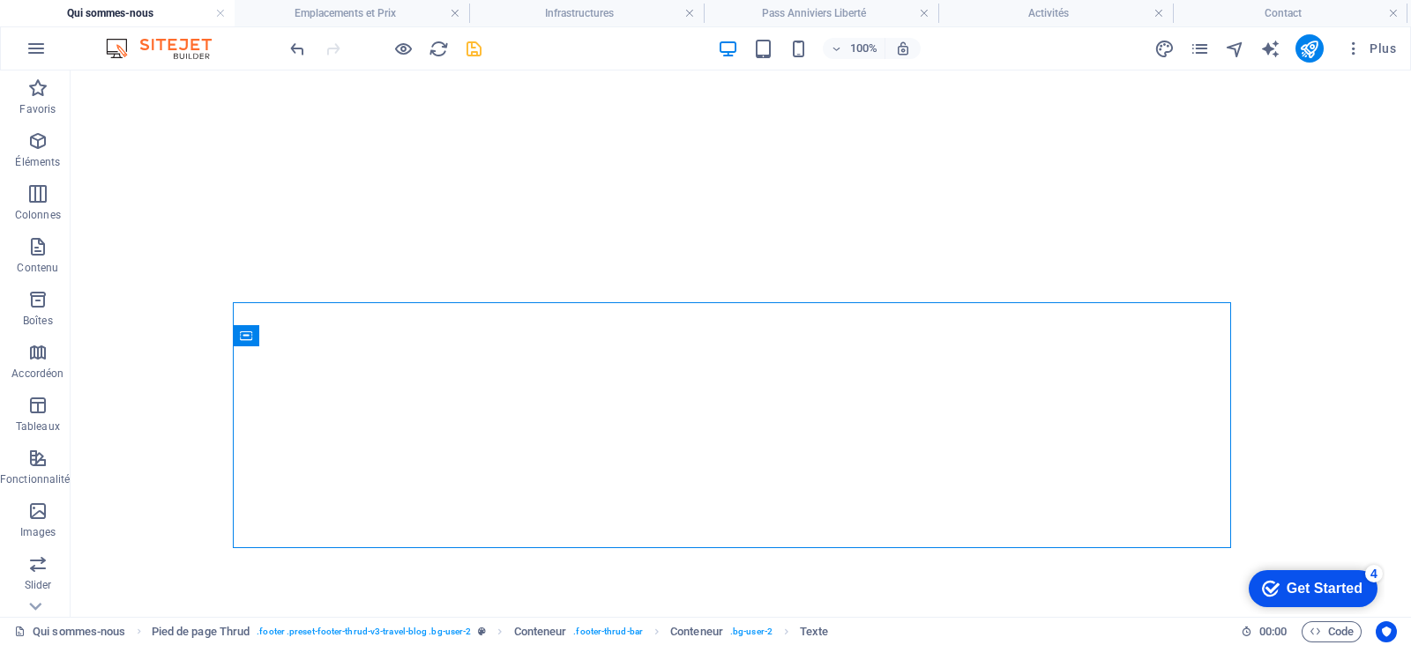
click at [480, 42] on icon "save" at bounding box center [474, 49] width 20 height 20
click at [480, 42] on div at bounding box center [385, 48] width 197 height 28
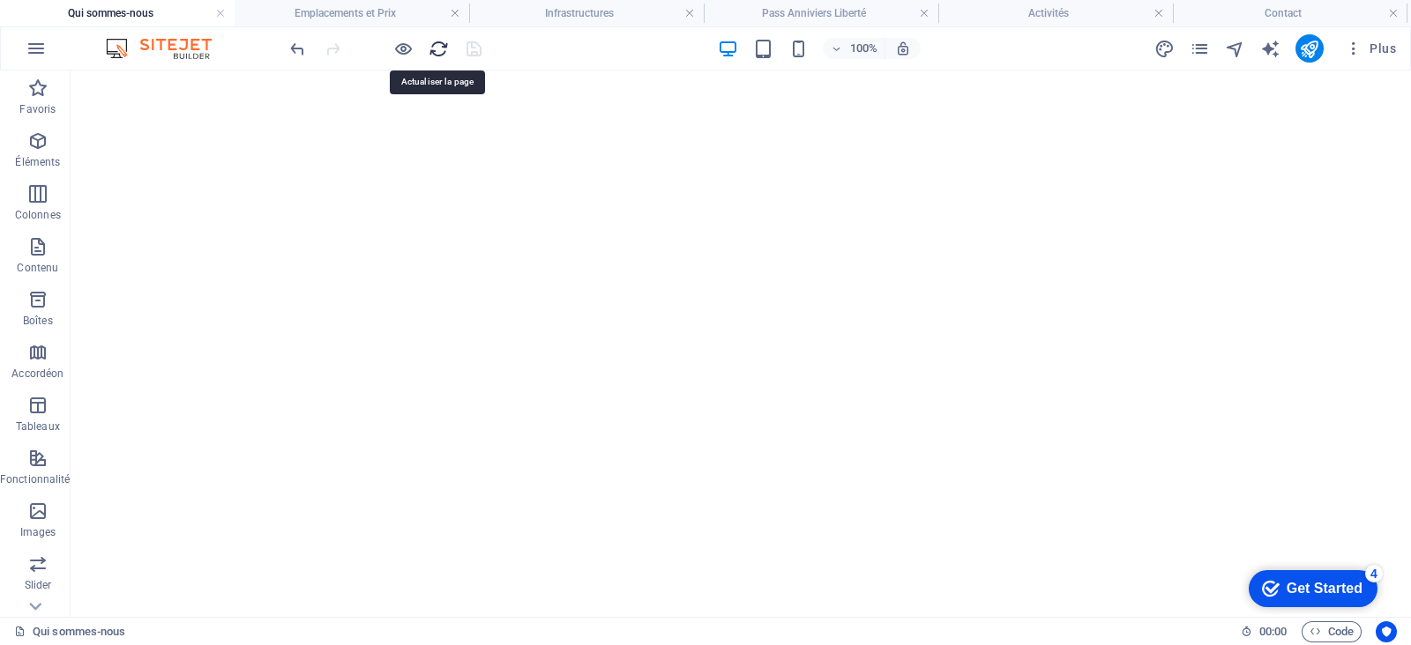
click at [438, 50] on icon "reload" at bounding box center [438, 49] width 20 height 20
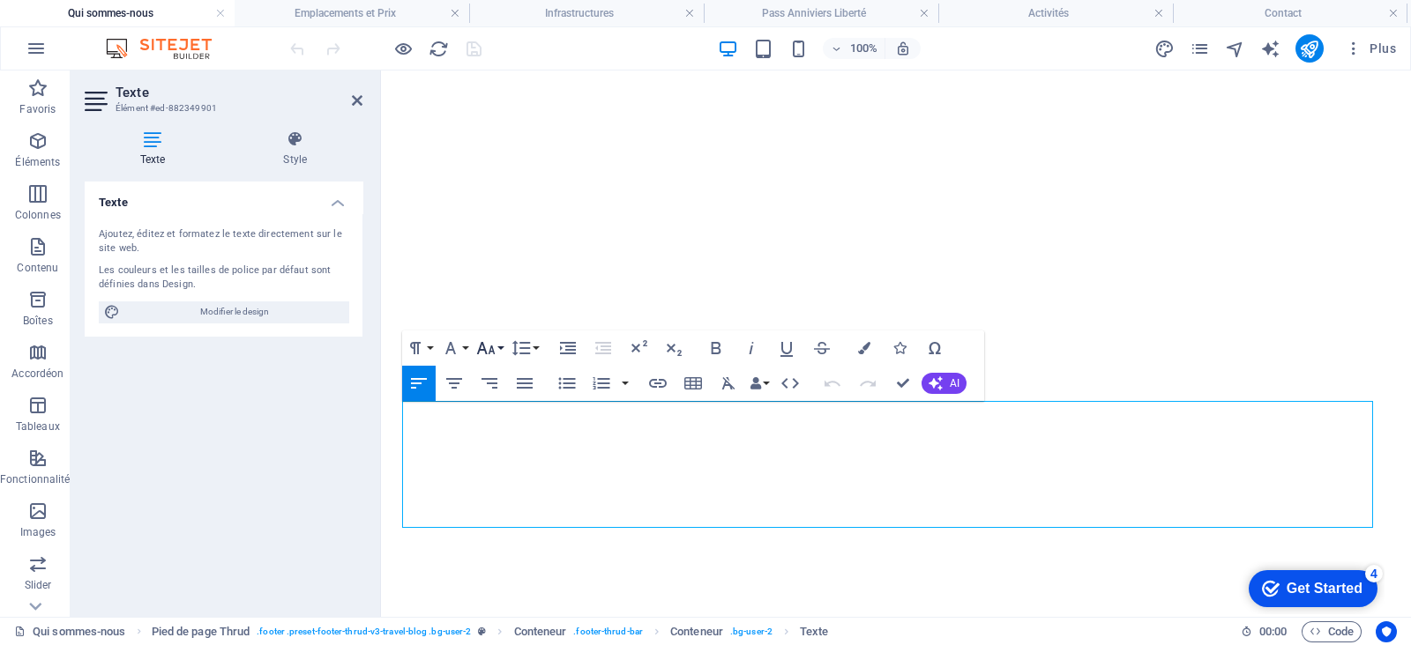
click at [503, 344] on button "Font Size" at bounding box center [490, 348] width 34 height 35
click at [507, 206] on link "12" at bounding box center [504, 214] width 63 height 26
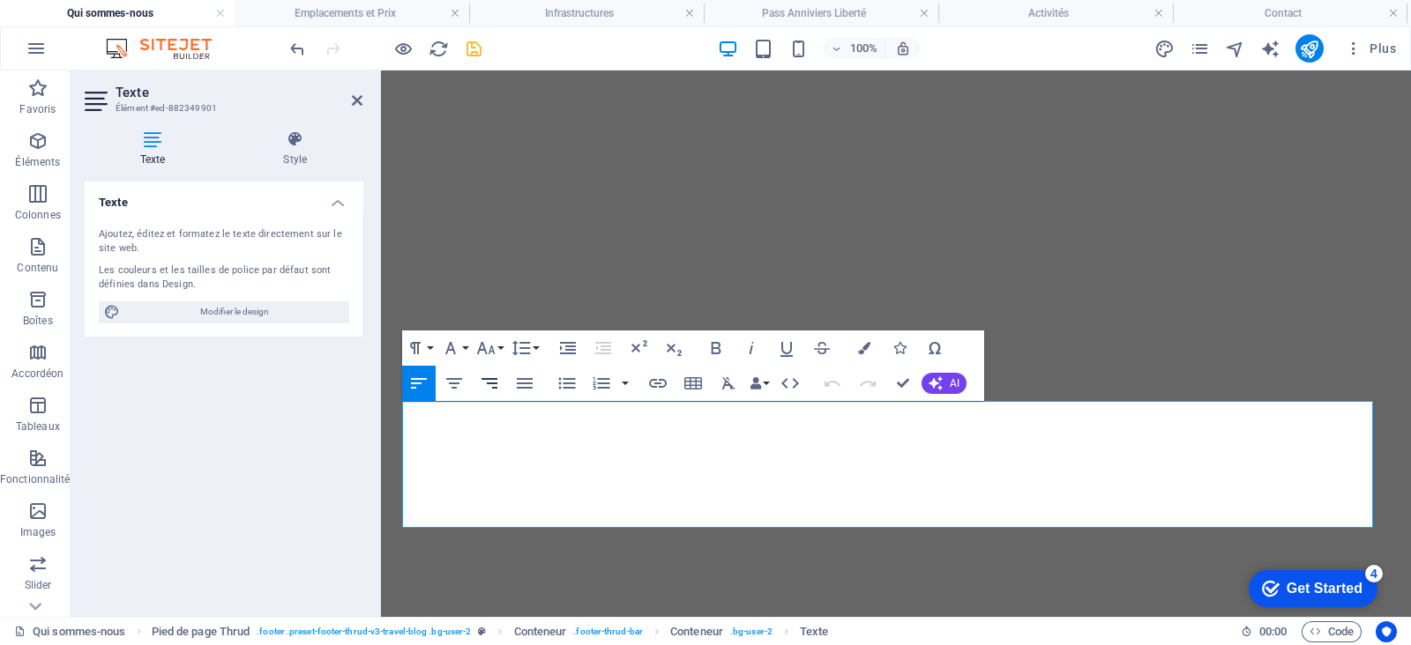
click at [494, 380] on icon "button" at bounding box center [489, 383] width 21 height 21
click at [488, 379] on icon "button" at bounding box center [489, 383] width 16 height 11
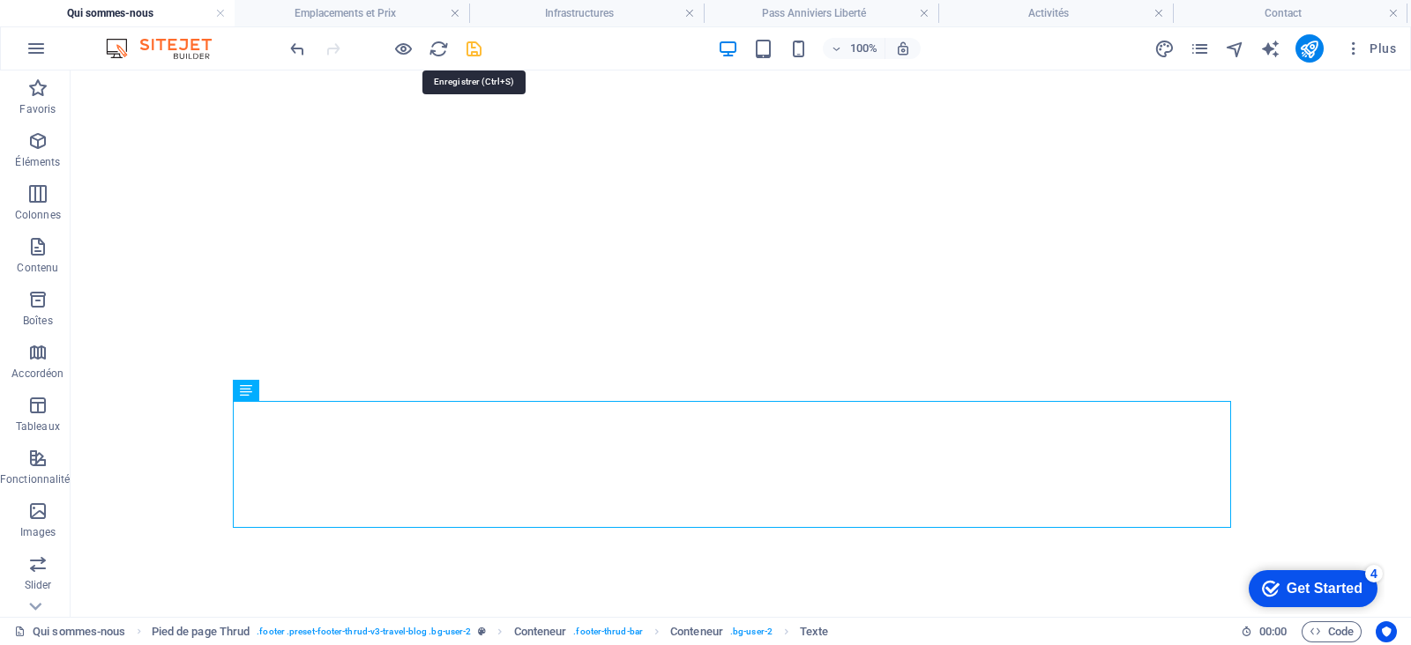
click at [477, 46] on icon "save" at bounding box center [474, 49] width 20 height 20
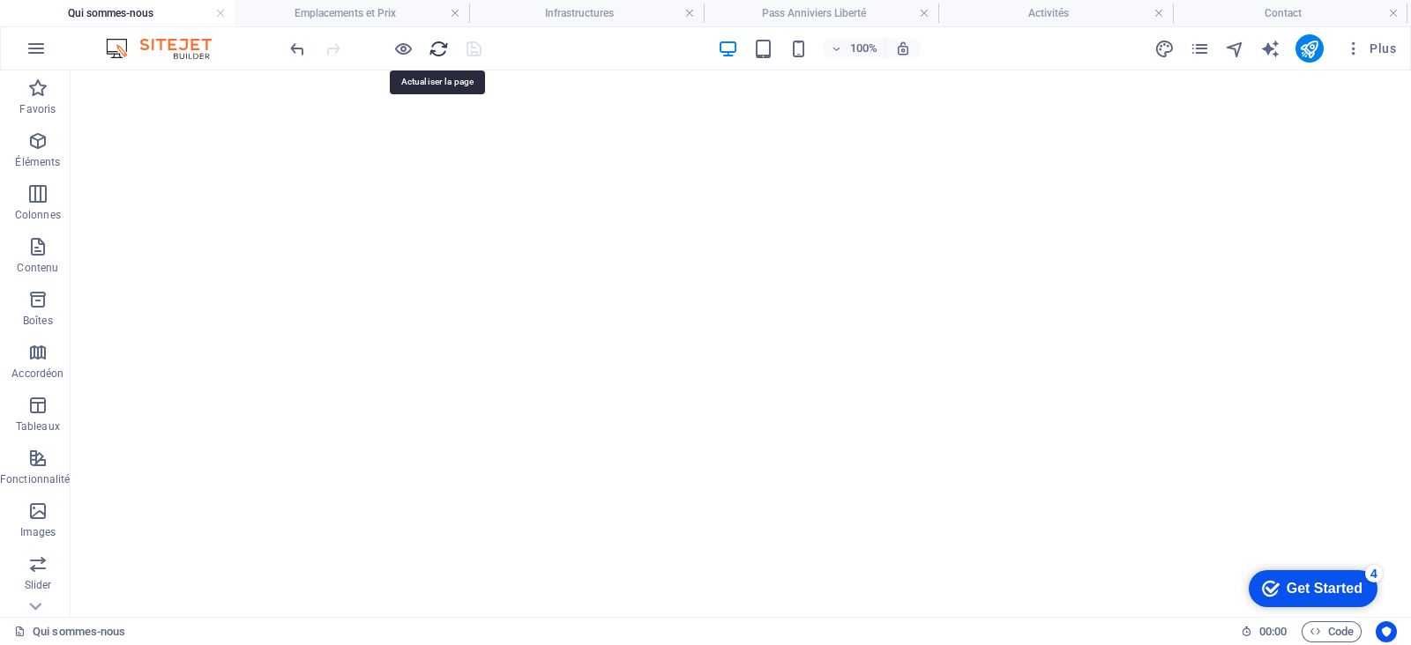
click at [433, 56] on icon "reload" at bounding box center [438, 49] width 20 height 20
click at [406, 17] on h4 "Emplacements et Prix" at bounding box center [352, 13] width 235 height 19
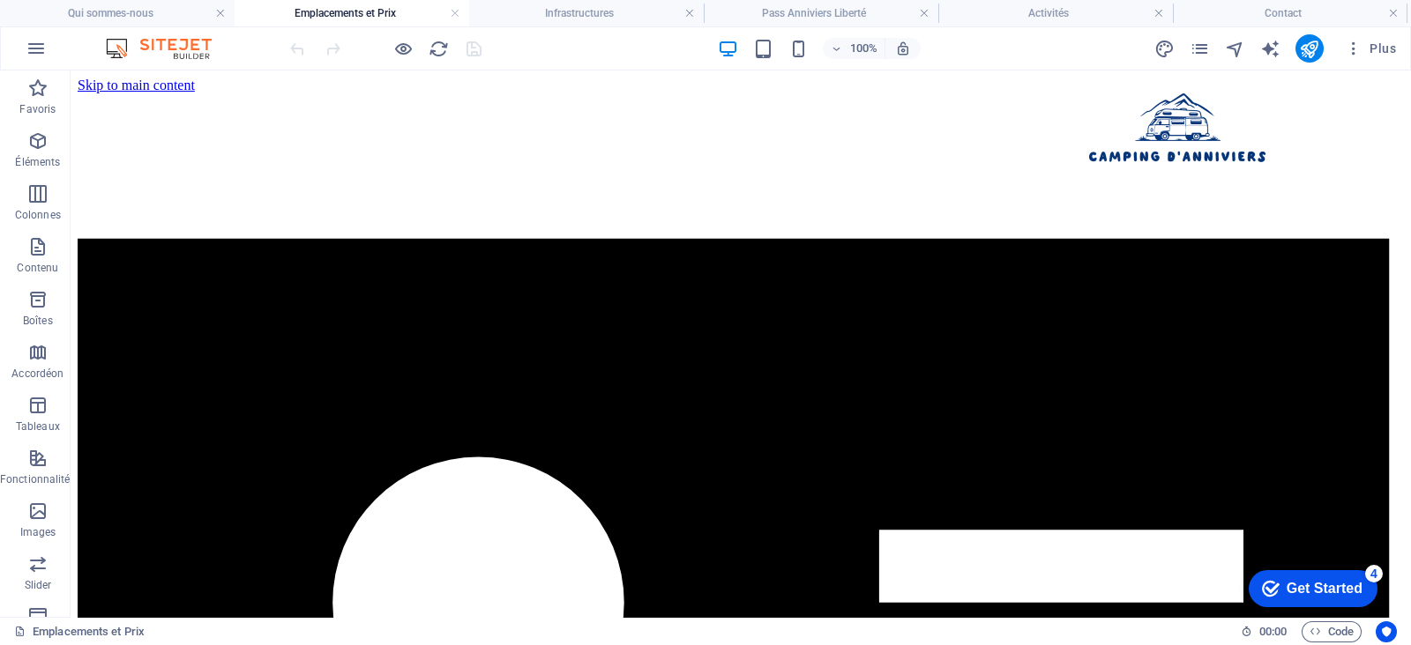
scroll to position [1474, 0]
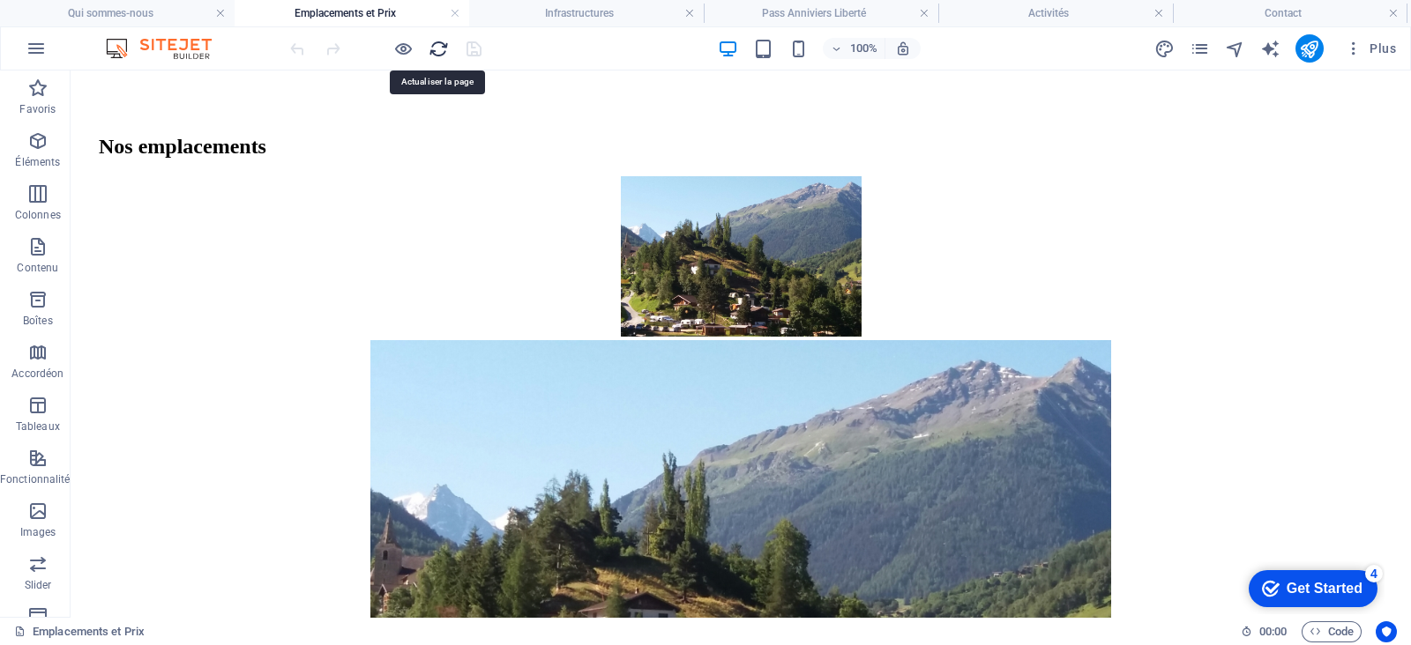
click at [442, 56] on icon "reload" at bounding box center [438, 49] width 20 height 20
click at [551, 17] on h4 "Infrastructures" at bounding box center [586, 13] width 235 height 19
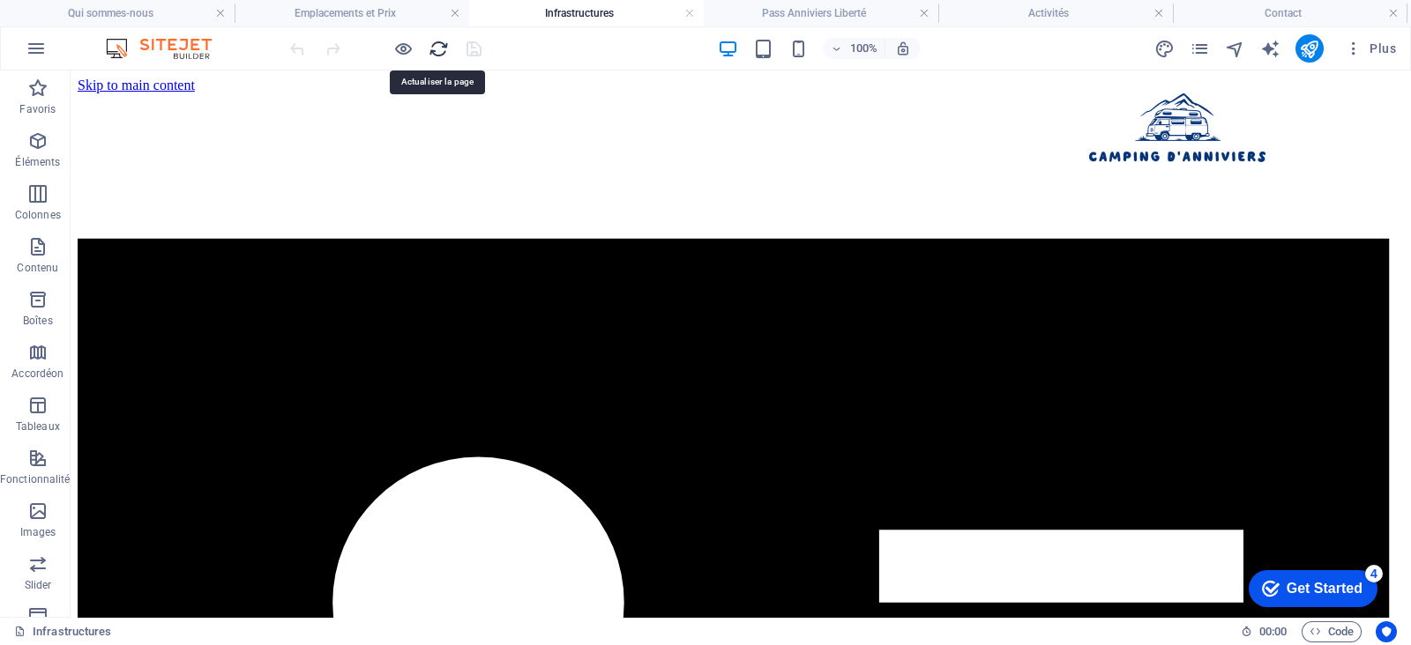
scroll to position [3897, 0]
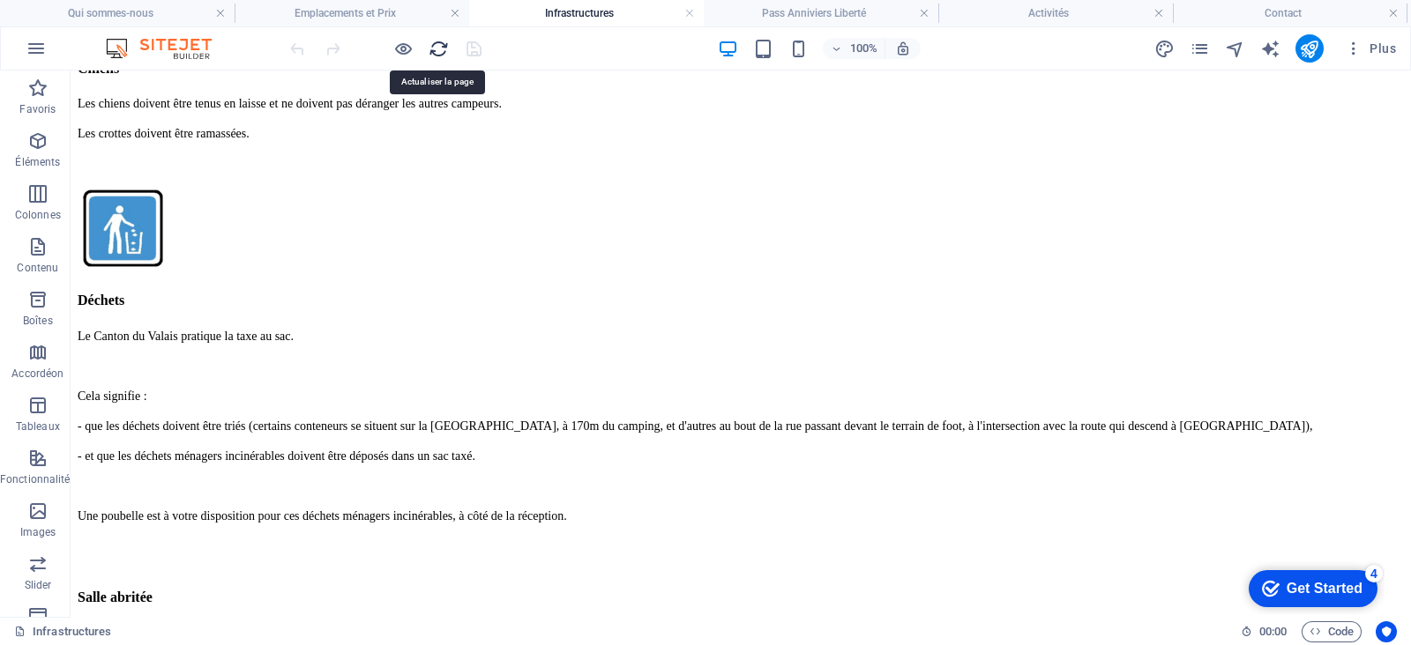
click at [437, 52] on icon "reload" at bounding box center [438, 49] width 20 height 20
click at [774, 16] on h4 "Pass Anniviers Liberté" at bounding box center [821, 13] width 235 height 19
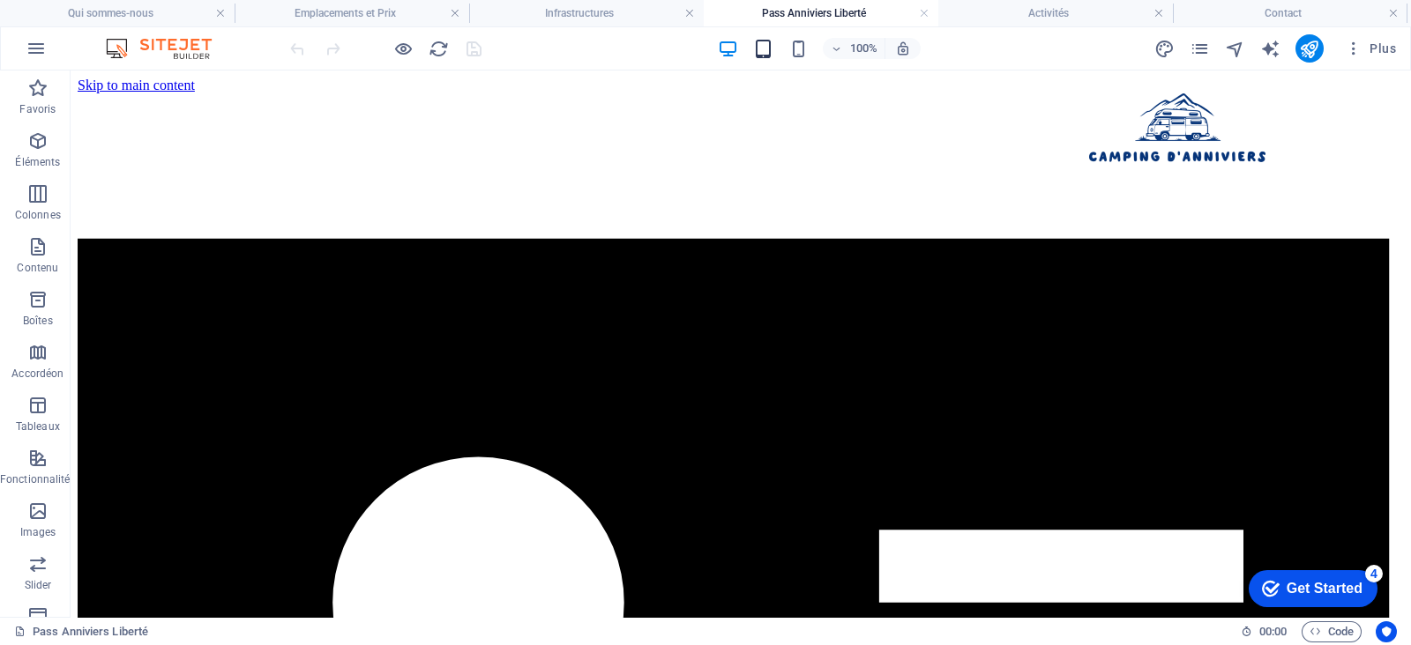
scroll to position [1211, 0]
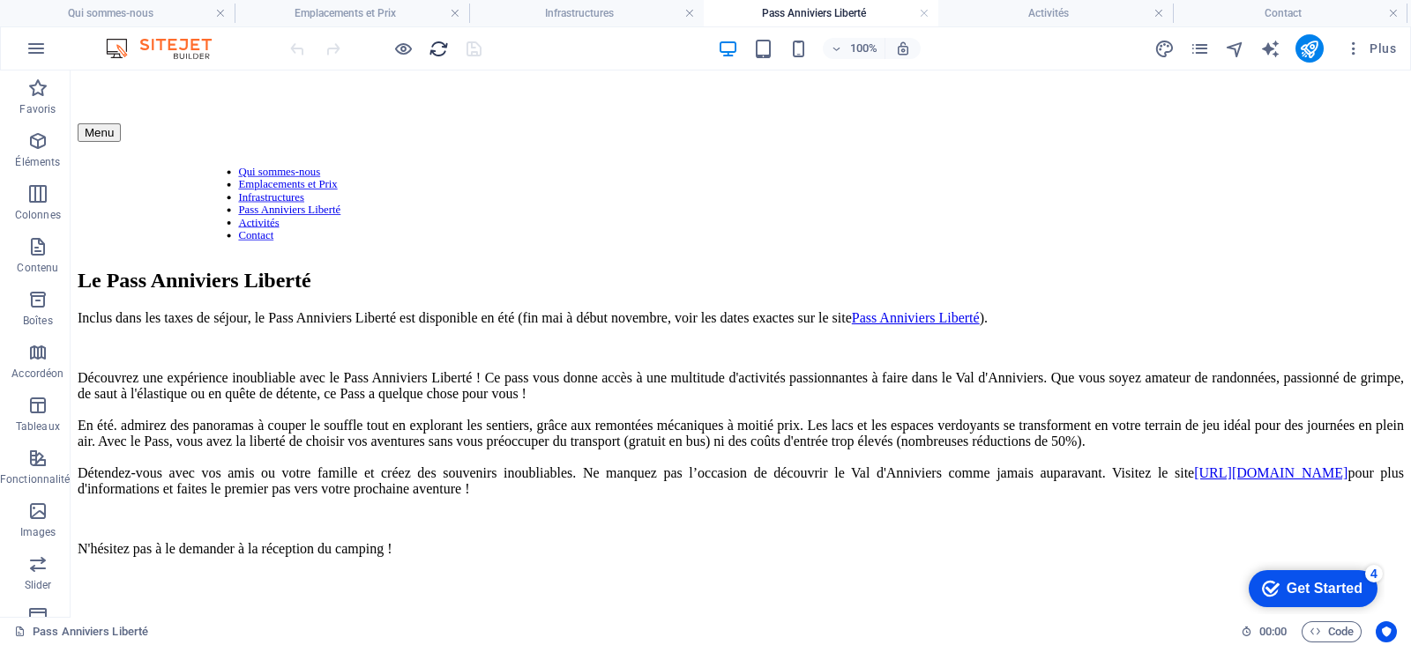
click at [440, 44] on icon "reload" at bounding box center [438, 49] width 20 height 20
click at [993, 5] on h4 "Activités" at bounding box center [1055, 13] width 235 height 19
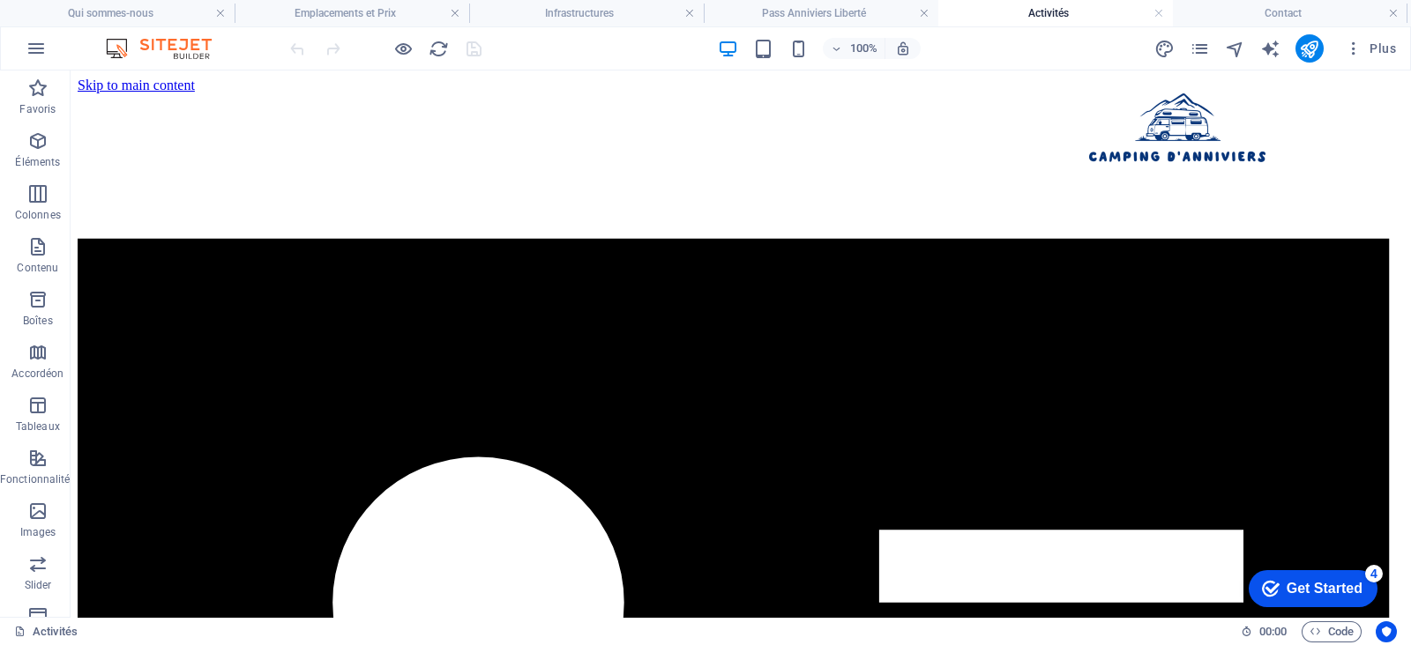
scroll to position [1599, 0]
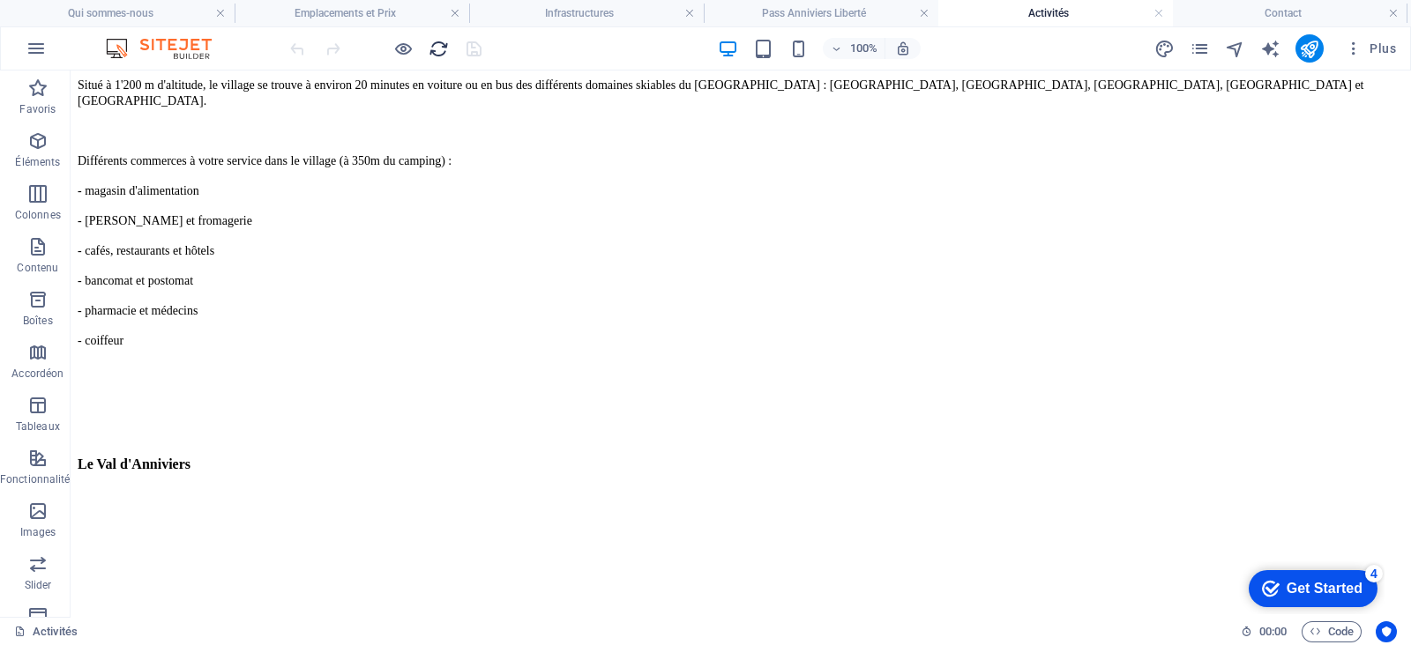
click at [434, 42] on icon "reload" at bounding box center [438, 49] width 20 height 20
click at [1128, 12] on h4 "Contact" at bounding box center [1290, 13] width 235 height 19
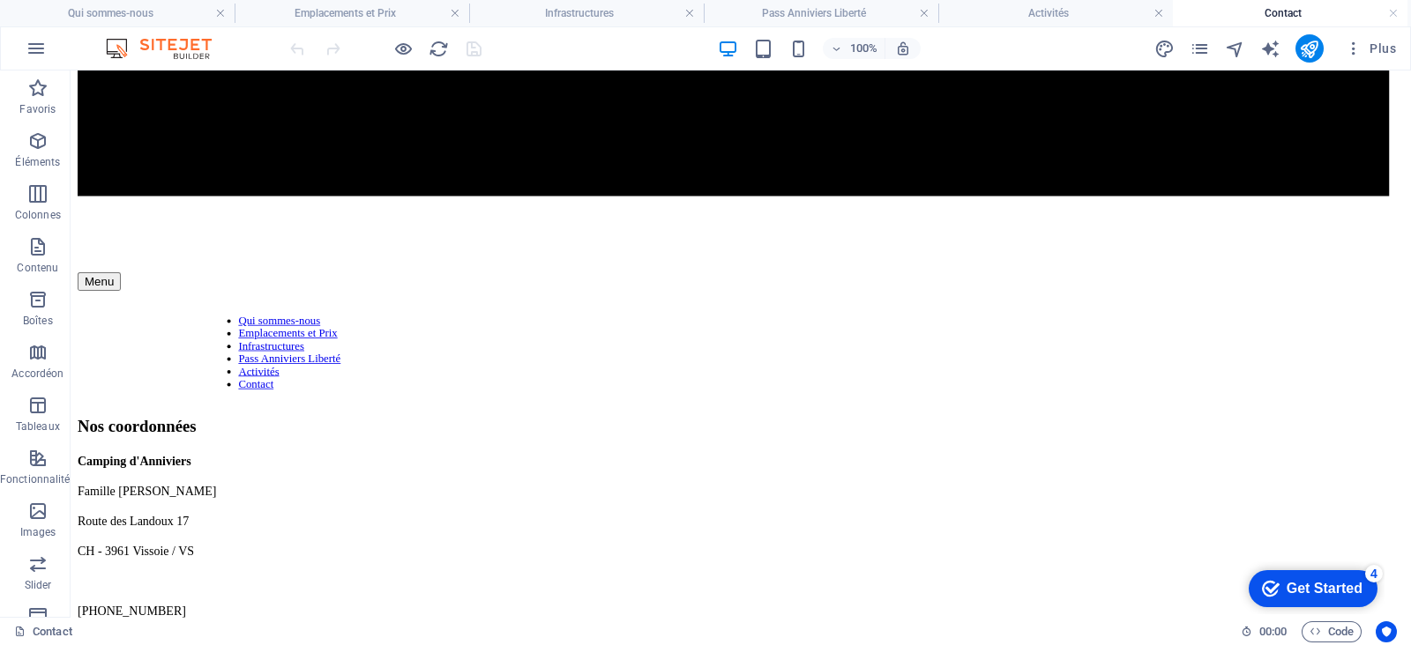
scroll to position [0, 0]
click at [436, 52] on icon "reload" at bounding box center [438, 49] width 20 height 20
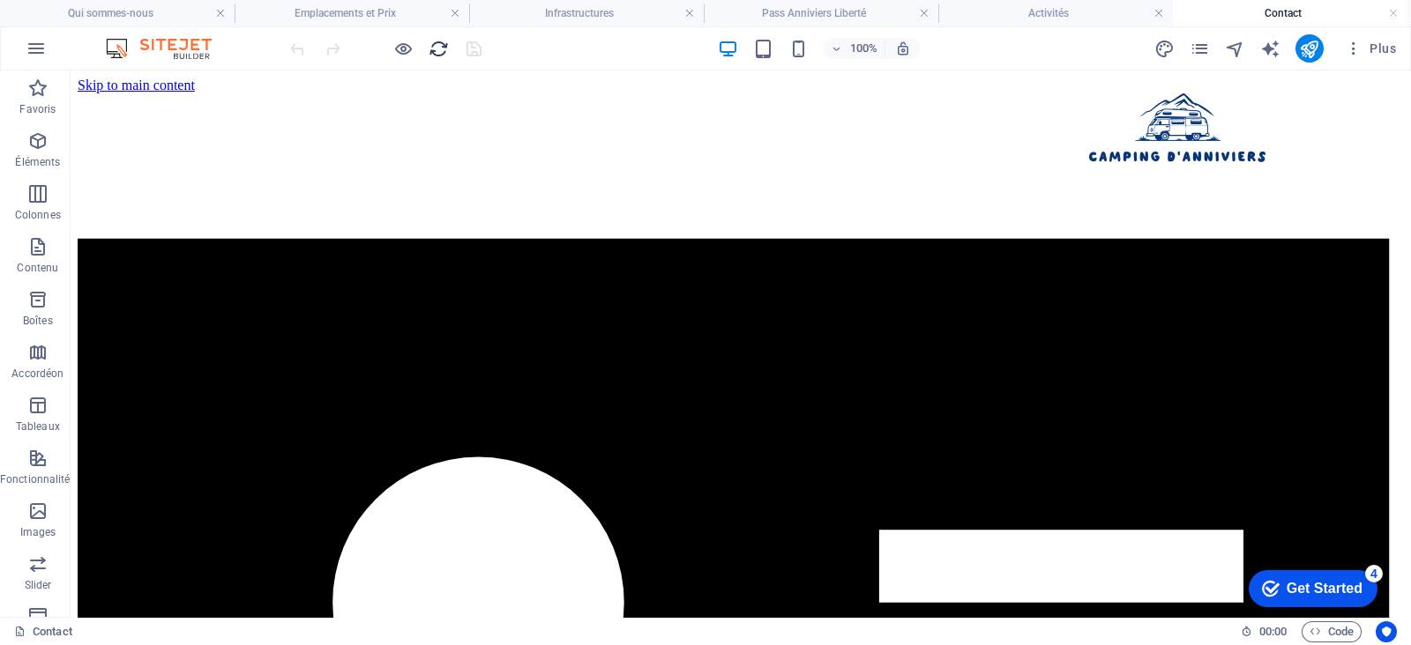
scroll to position [1062, 0]
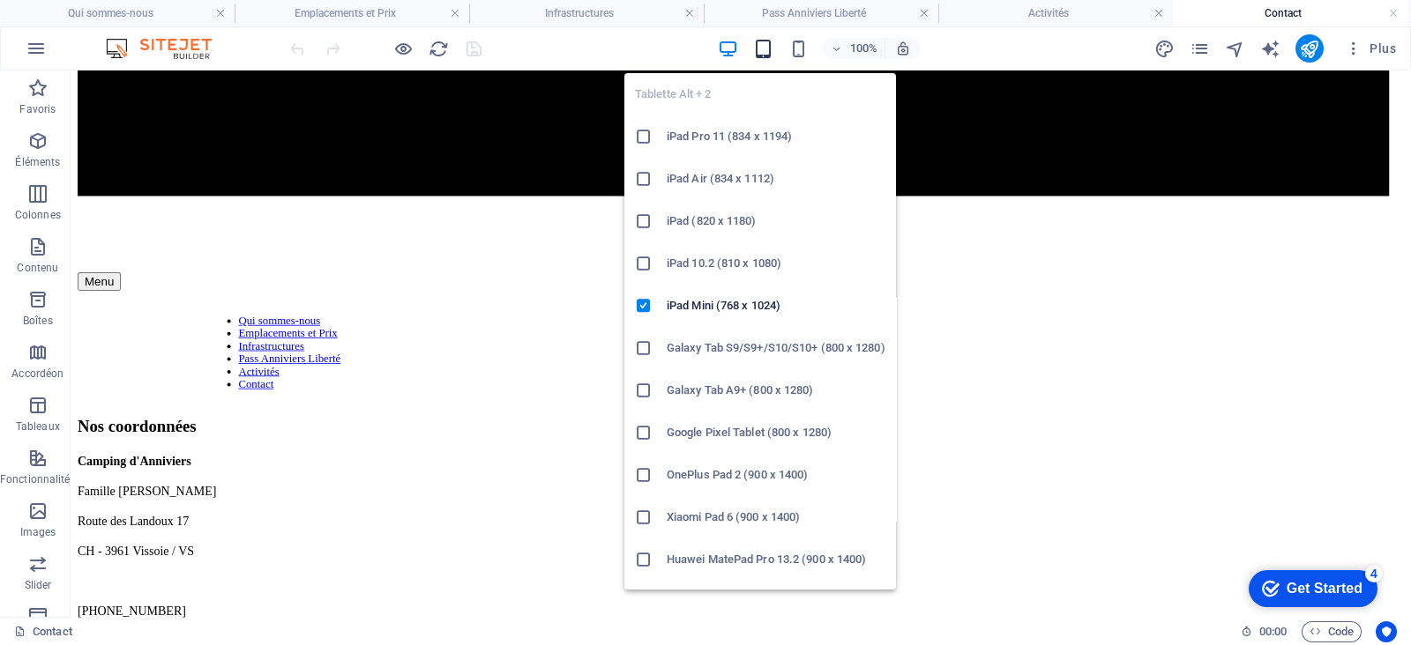
click at [771, 44] on icon "button" at bounding box center [763, 49] width 20 height 20
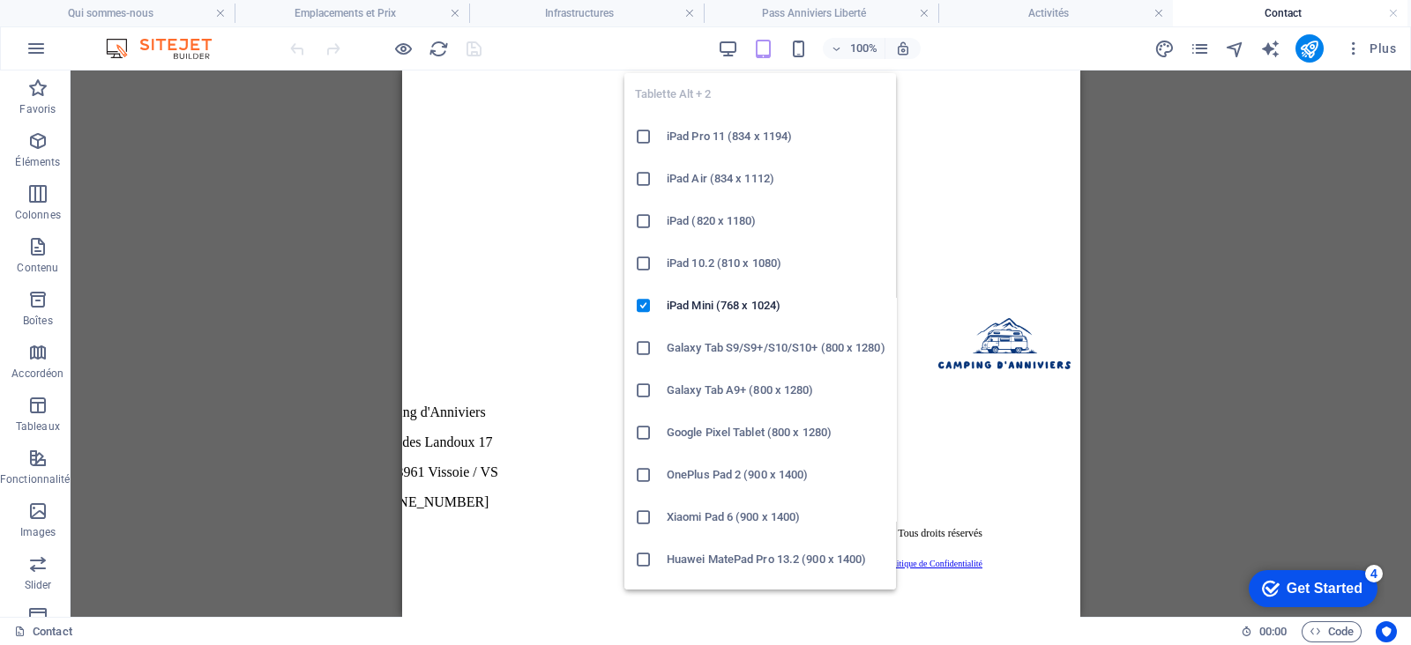
scroll to position [1096, 0]
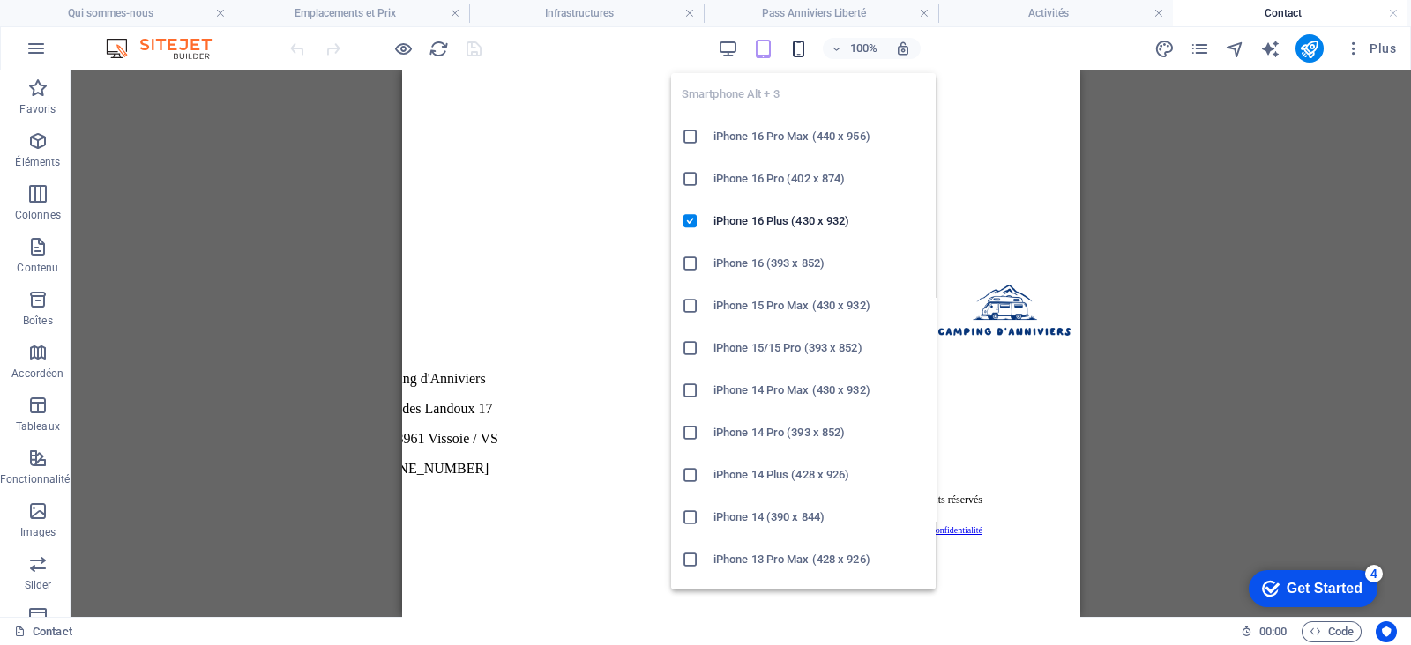
click at [798, 41] on icon "button" at bounding box center [798, 49] width 20 height 20
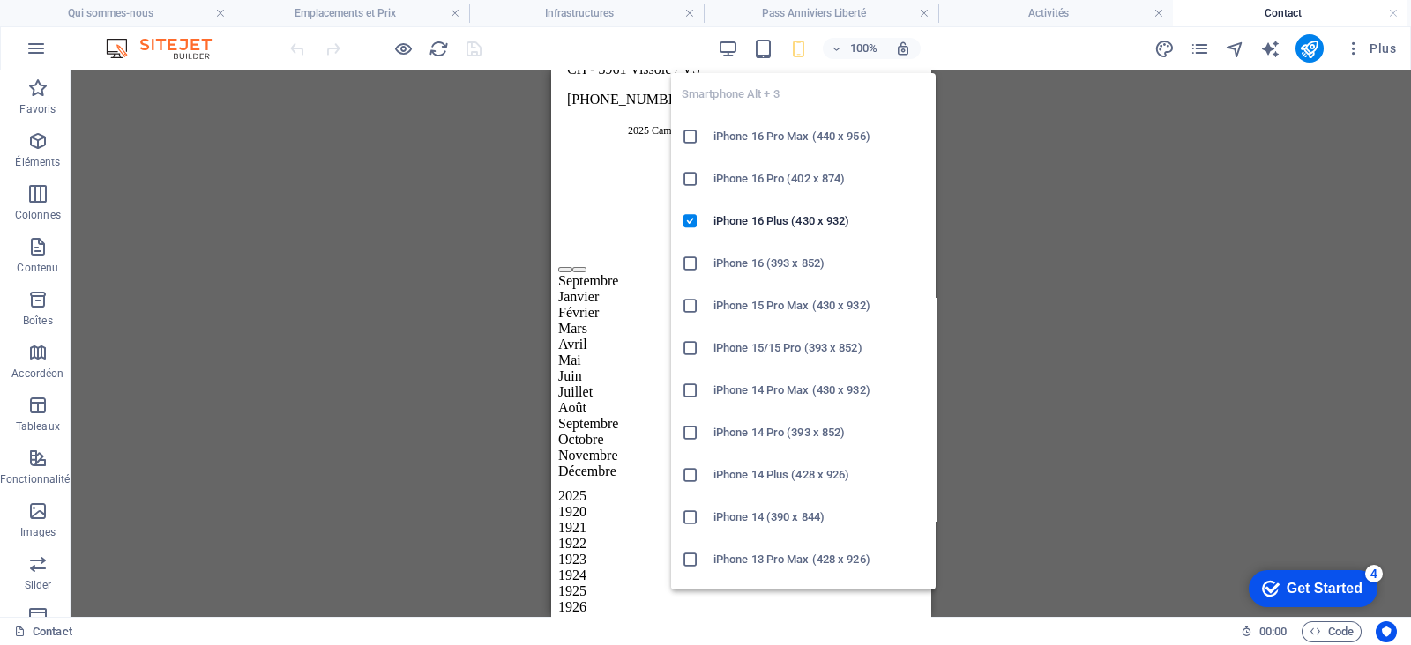
scroll to position [1377, 0]
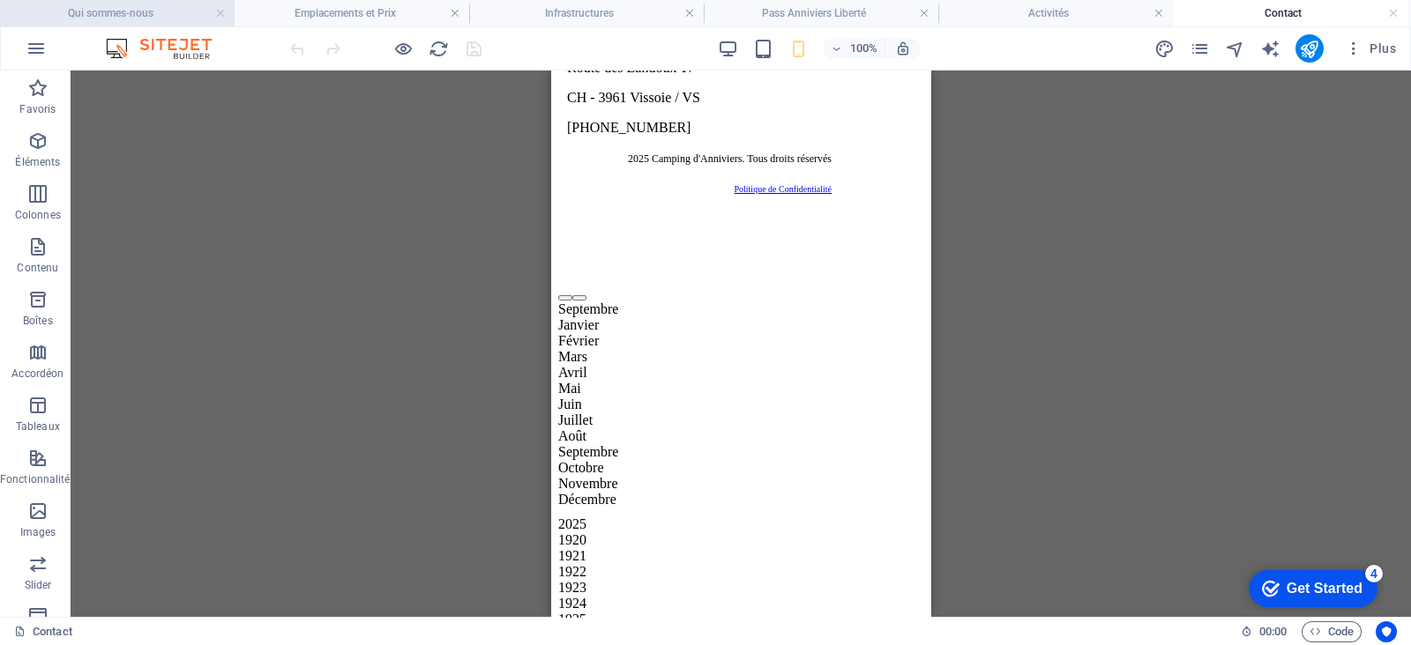
click at [145, 4] on h4 "Qui sommes-nous" at bounding box center [117, 13] width 235 height 19
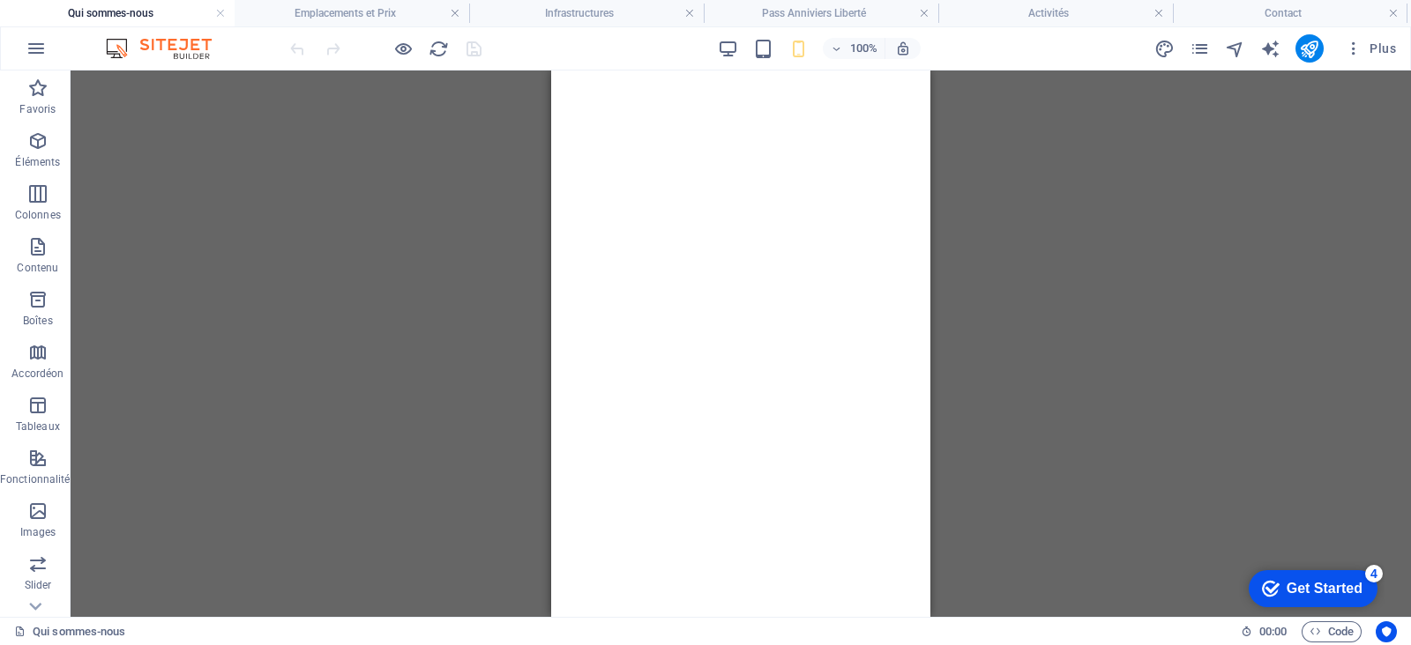
scroll to position [0, 0]
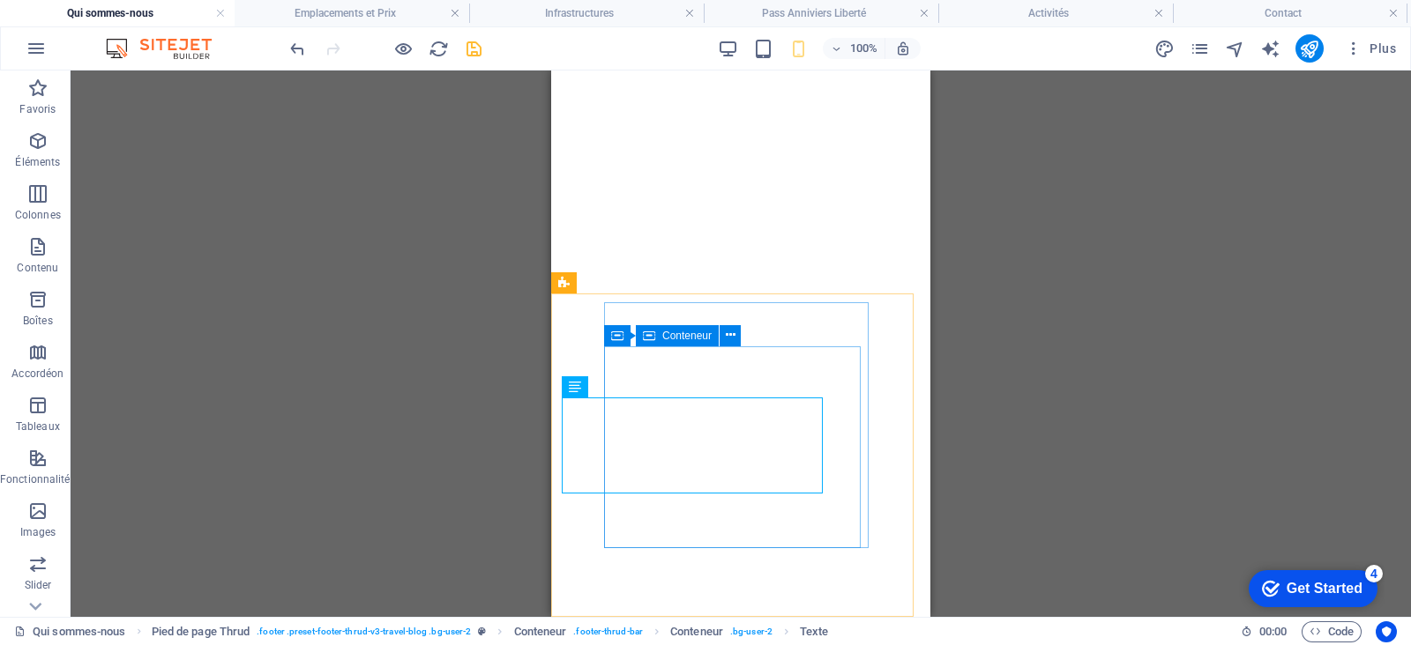
click at [651, 338] on icon at bounding box center [649, 335] width 12 height 21
select select "px"
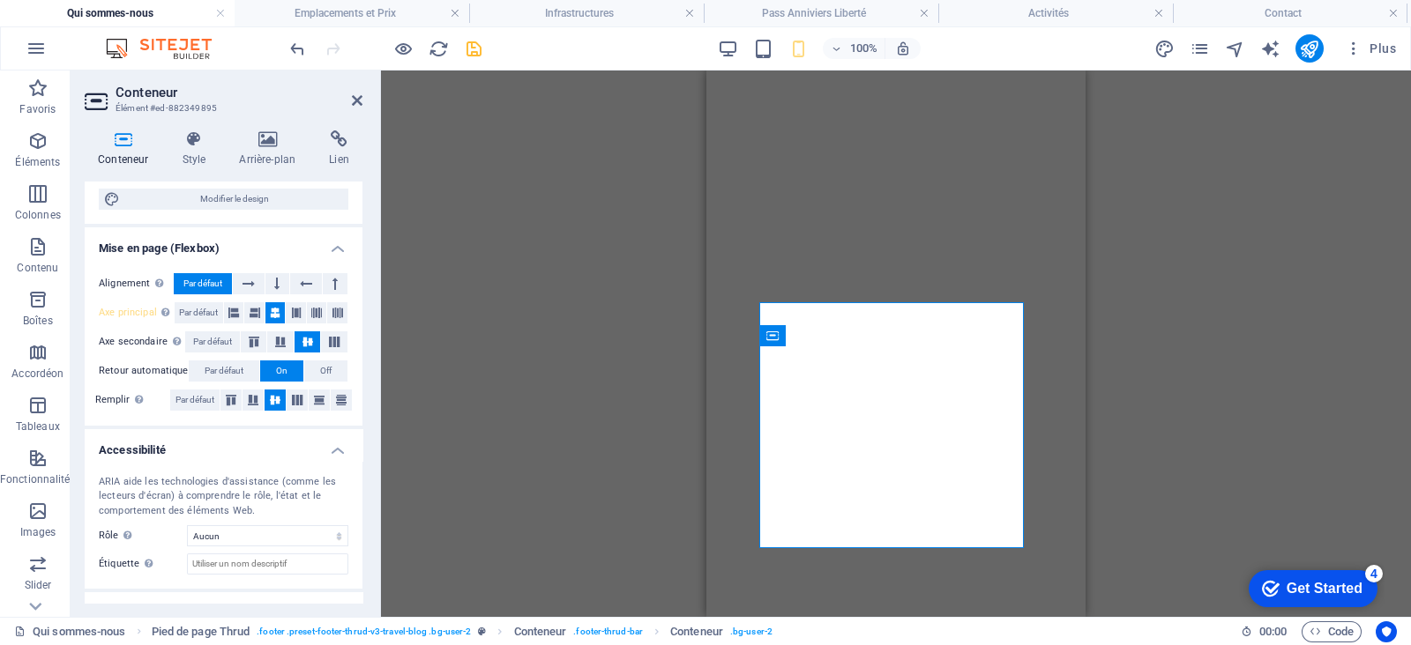
scroll to position [312, 0]
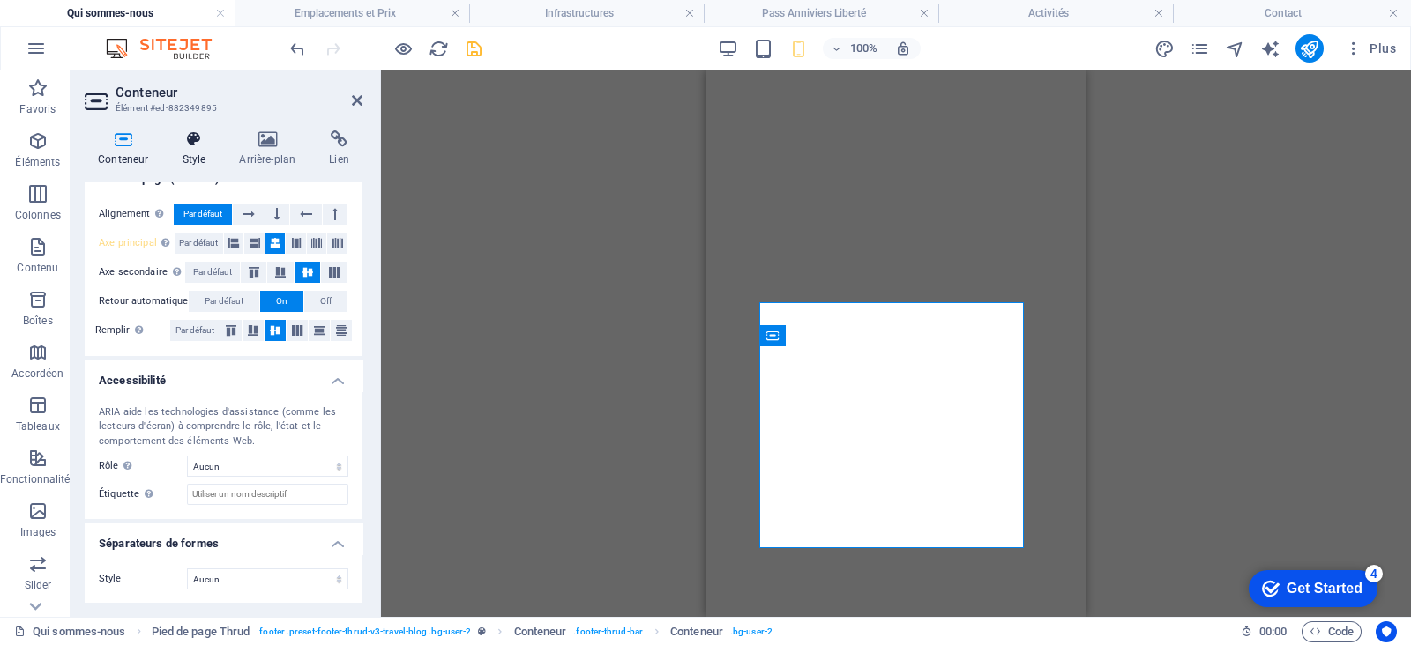
click at [193, 151] on h4 "Style" at bounding box center [196, 148] width 57 height 37
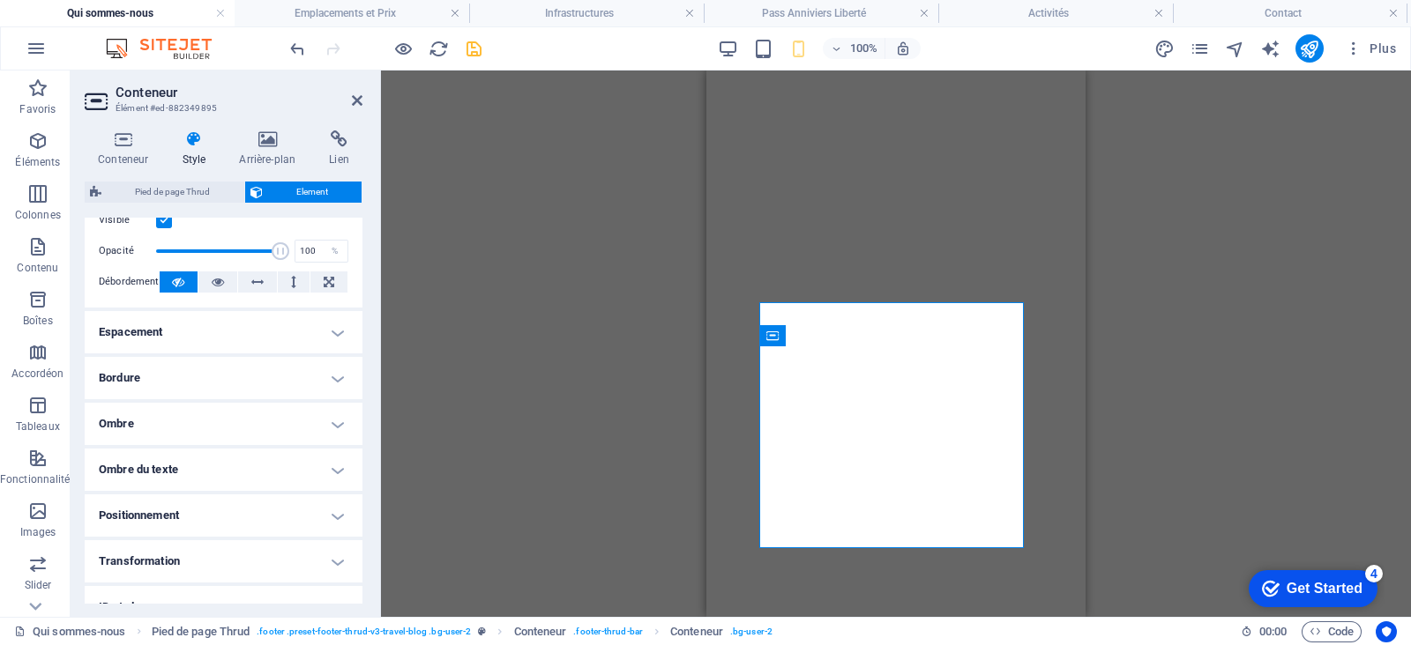
scroll to position [260, 0]
click at [245, 508] on h4 "Positionnement" at bounding box center [224, 513] width 278 height 42
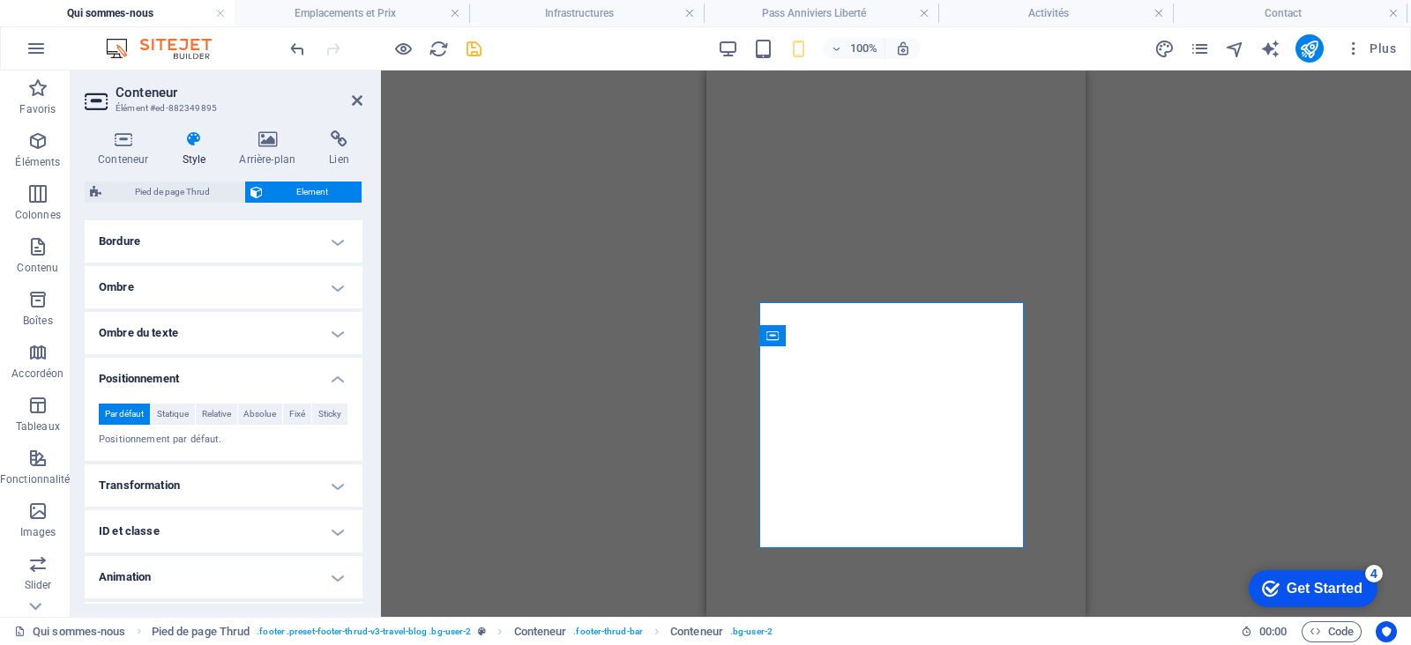
scroll to position [435, 0]
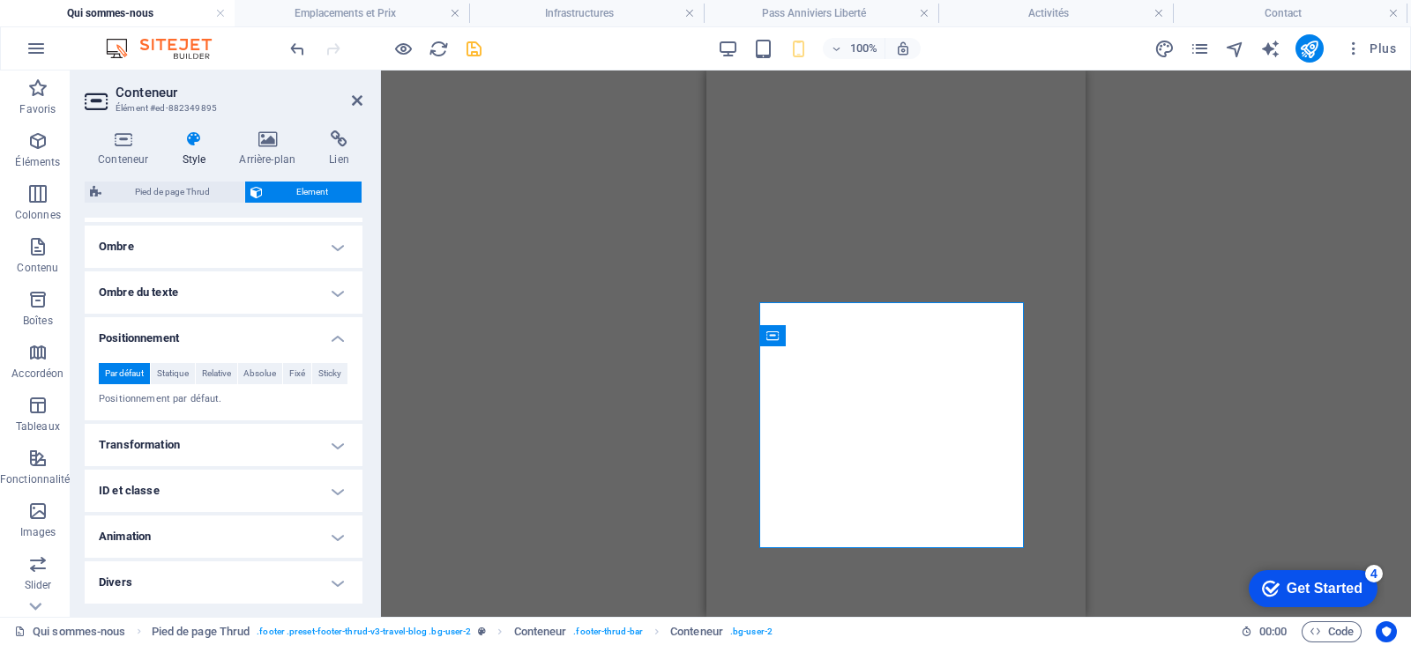
click at [251, 420] on ul "Mise en page Définit comment cet élément s'étend dans la mise en page (Flexbox)…" at bounding box center [224, 194] width 278 height 822
click at [242, 440] on h4 "Transformation" at bounding box center [224, 445] width 278 height 42
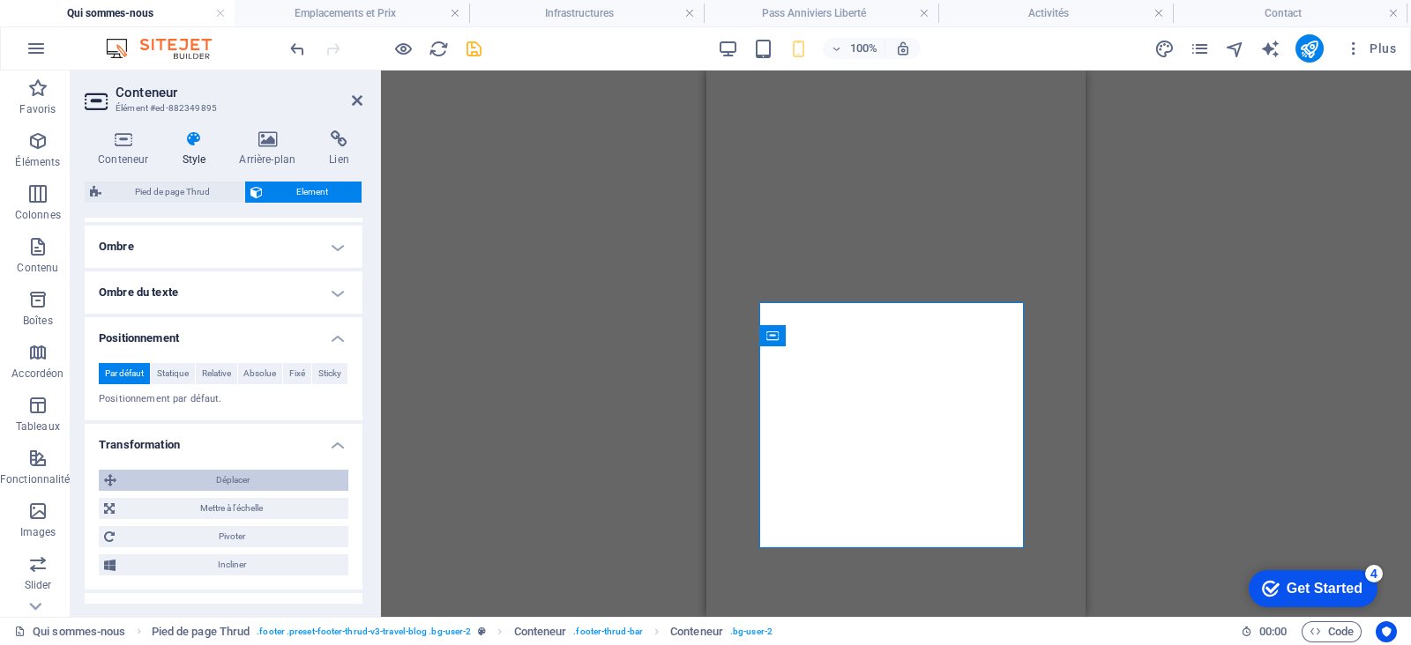
click at [242, 482] on span "Déplacer" at bounding box center [232, 480] width 221 height 21
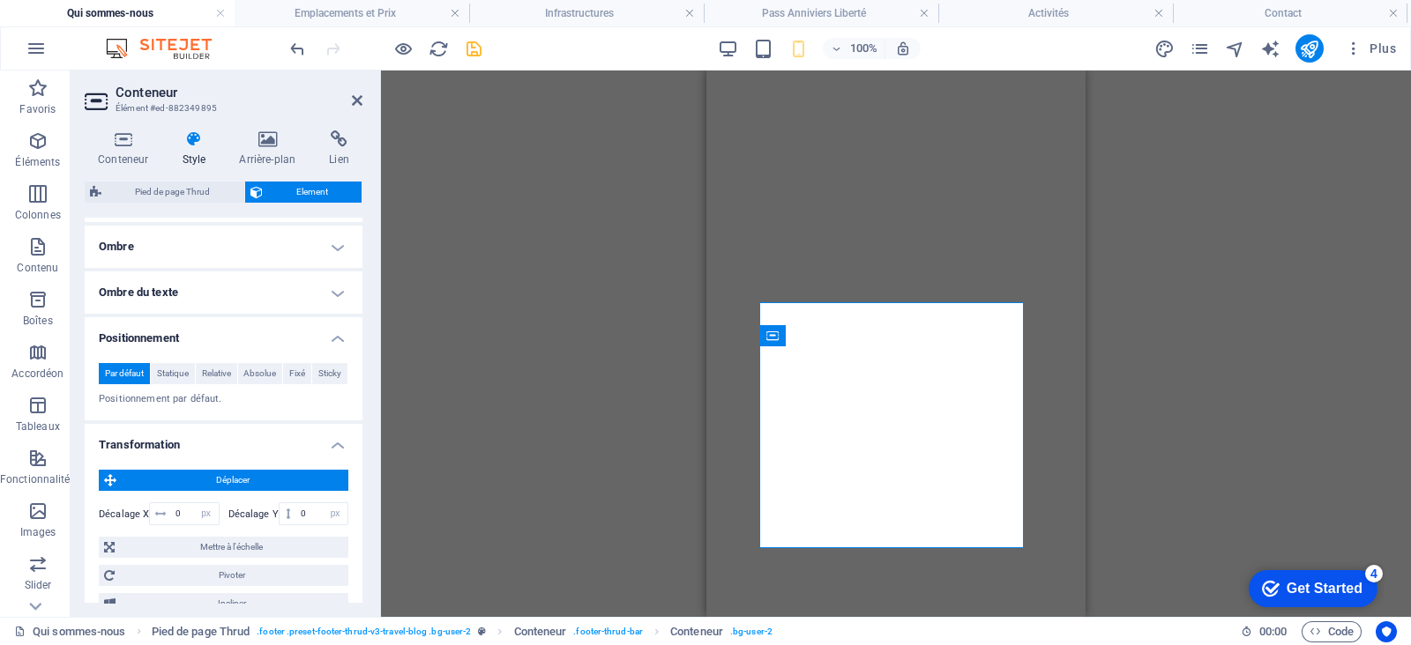
click at [242, 482] on span "Déplacer" at bounding box center [232, 480] width 221 height 21
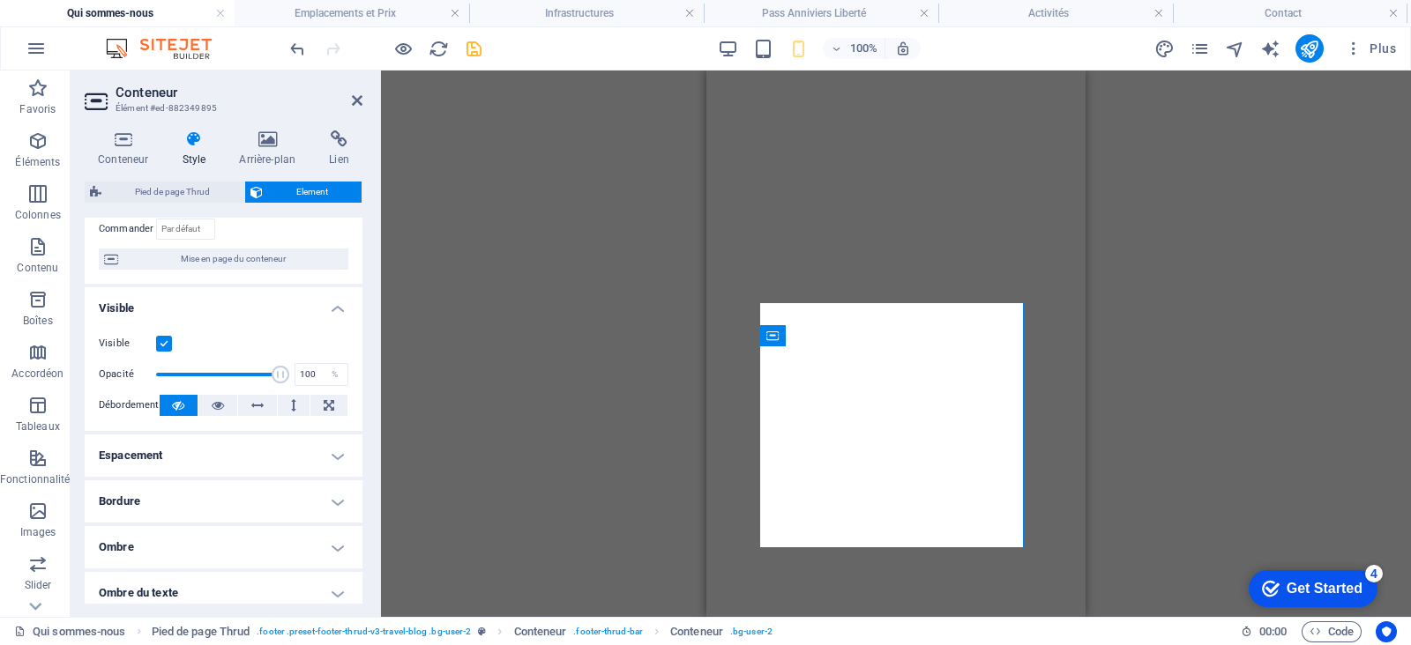
scroll to position [130, 0]
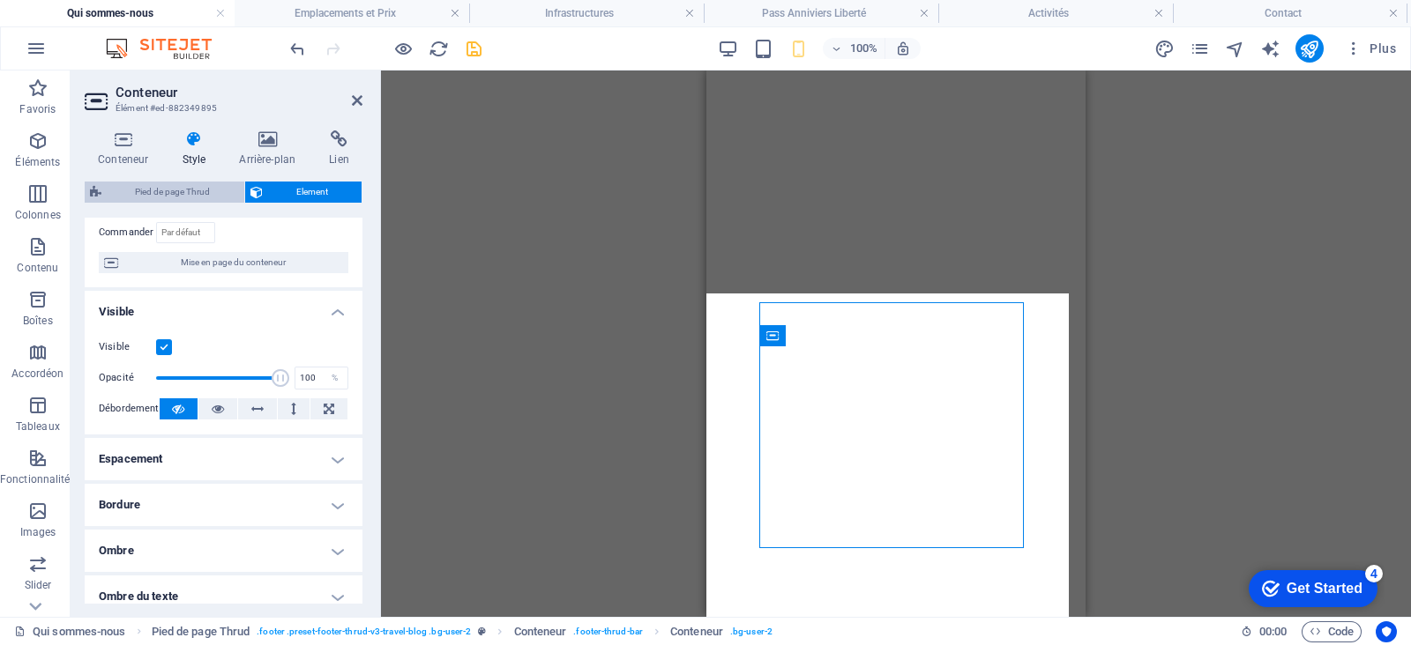
click at [169, 191] on span "Pied de page Thrud" at bounding box center [173, 192] width 132 height 21
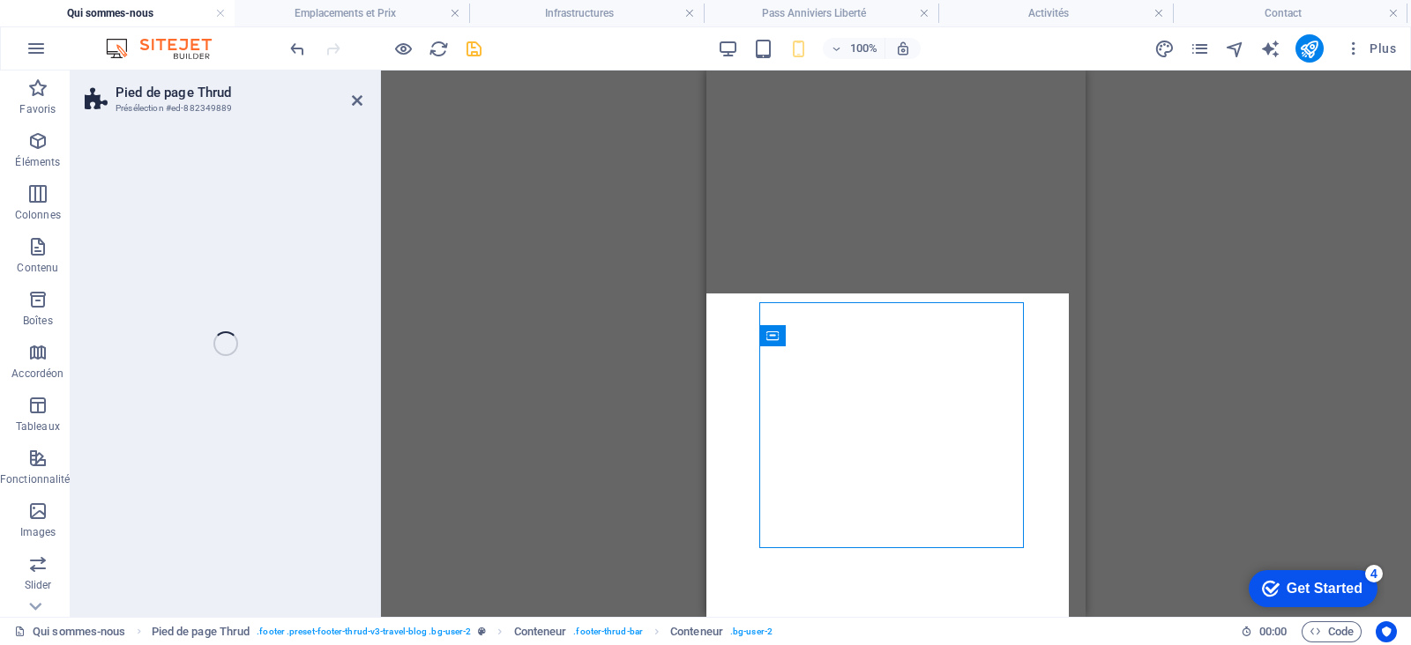
select select "px"
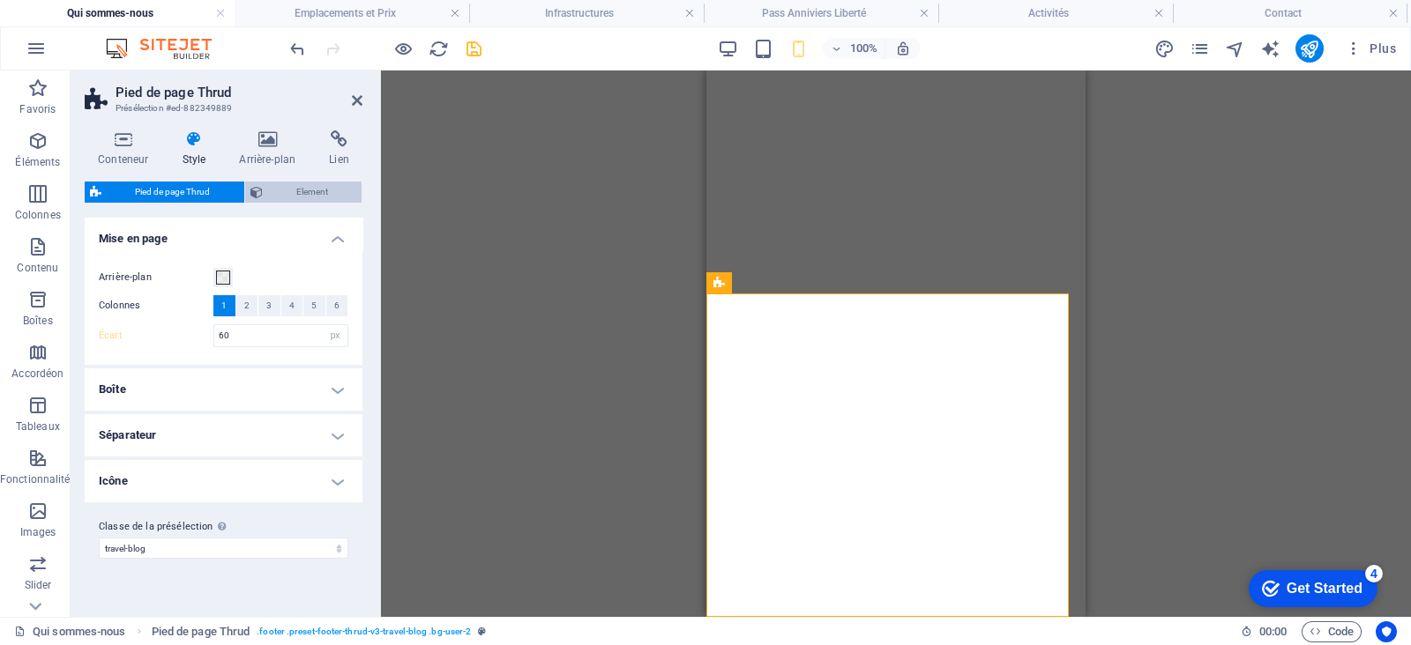
click at [304, 198] on span "Element" at bounding box center [312, 192] width 89 height 21
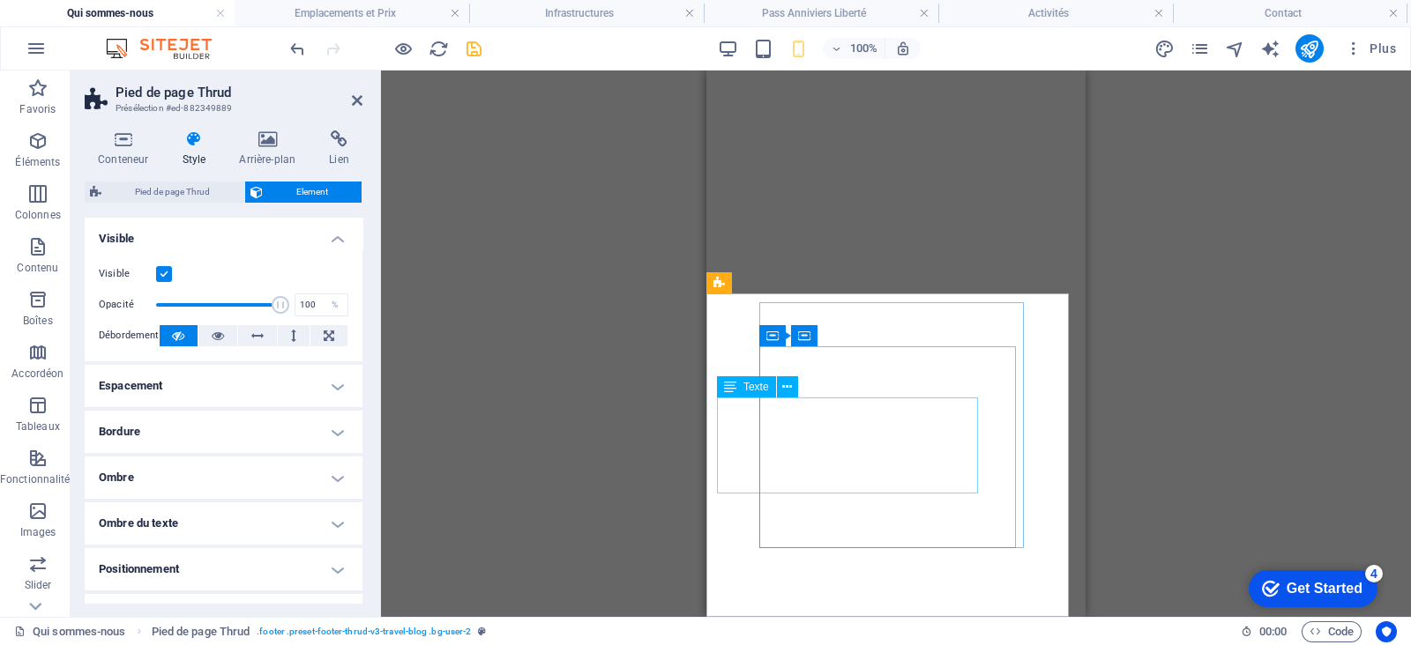
click at [754, 384] on span "Texte" at bounding box center [756, 387] width 26 height 11
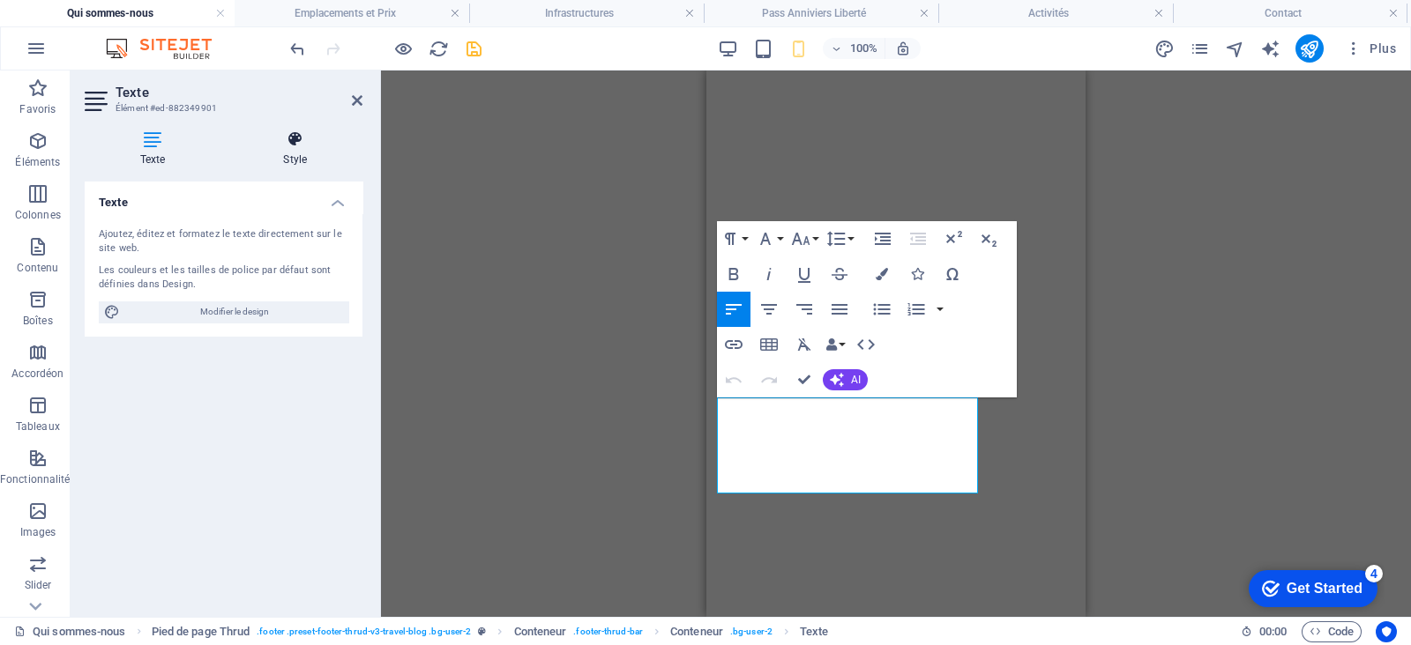
click at [295, 138] on icon at bounding box center [295, 139] width 135 height 18
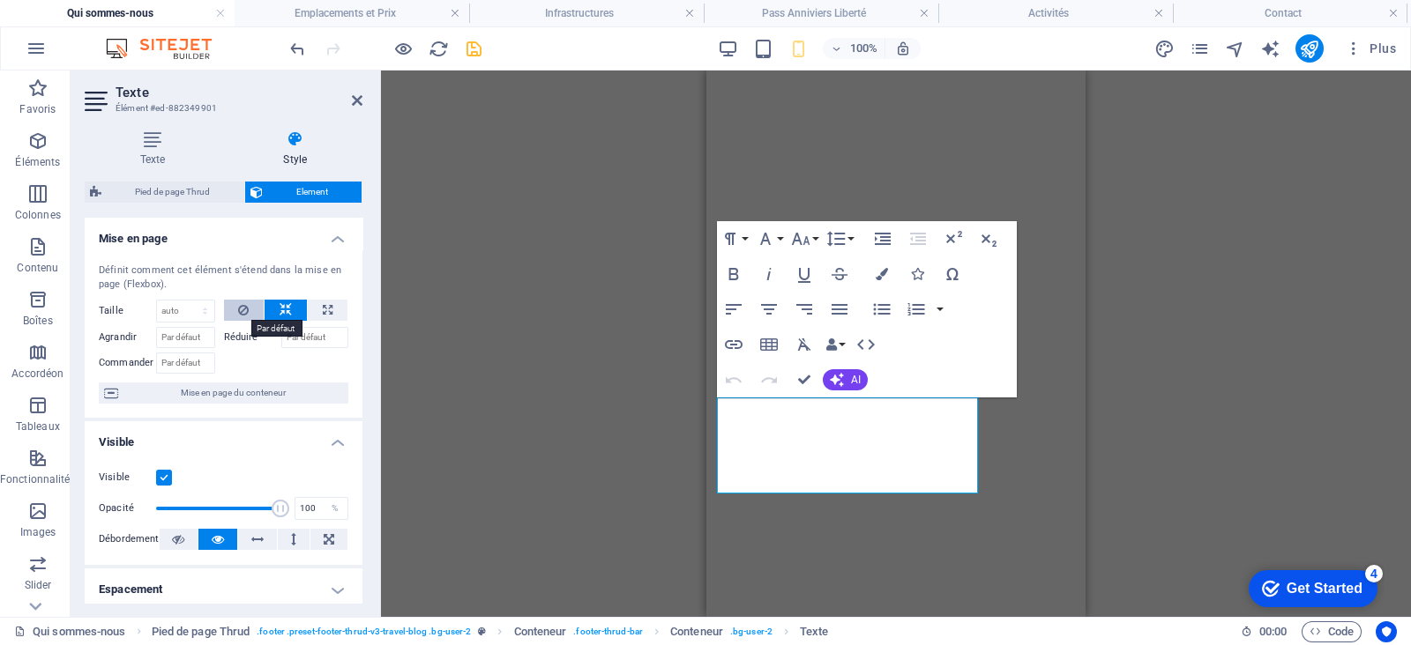
click at [247, 307] on icon at bounding box center [243, 310] width 11 height 21
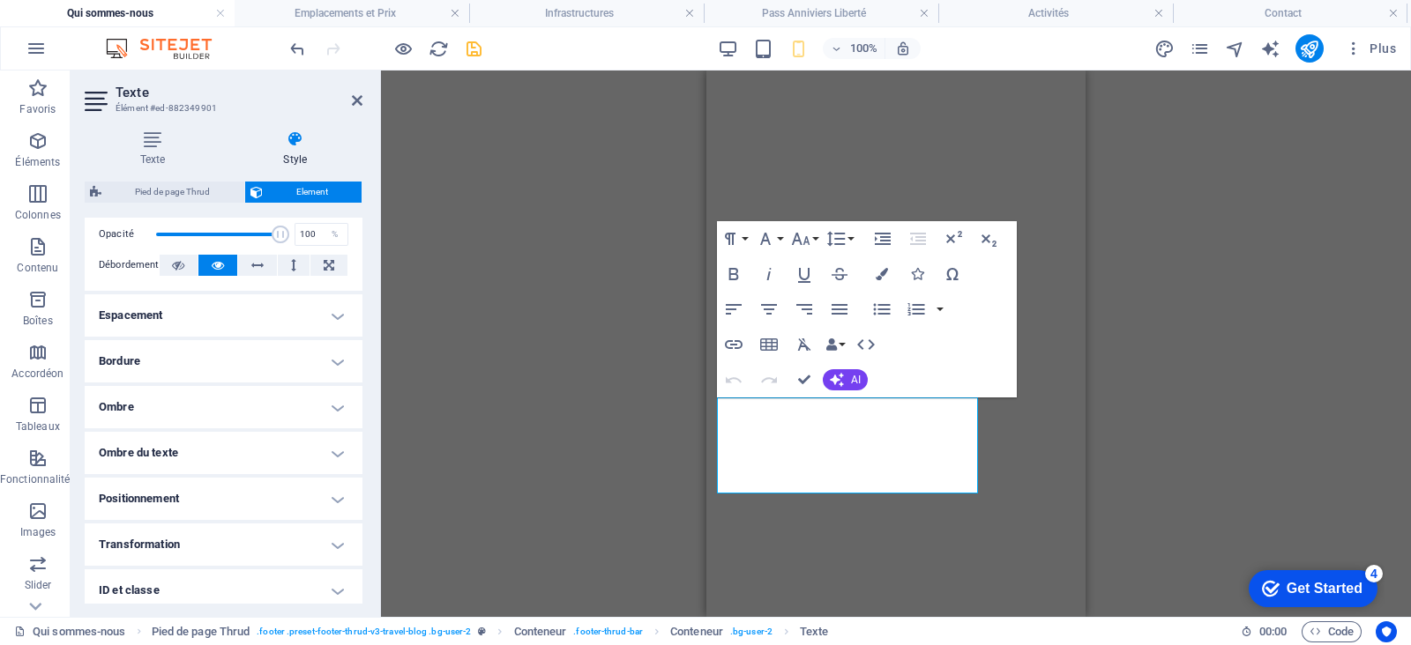
scroll to position [275, 0]
click at [207, 493] on h4 "Positionnement" at bounding box center [224, 498] width 278 height 42
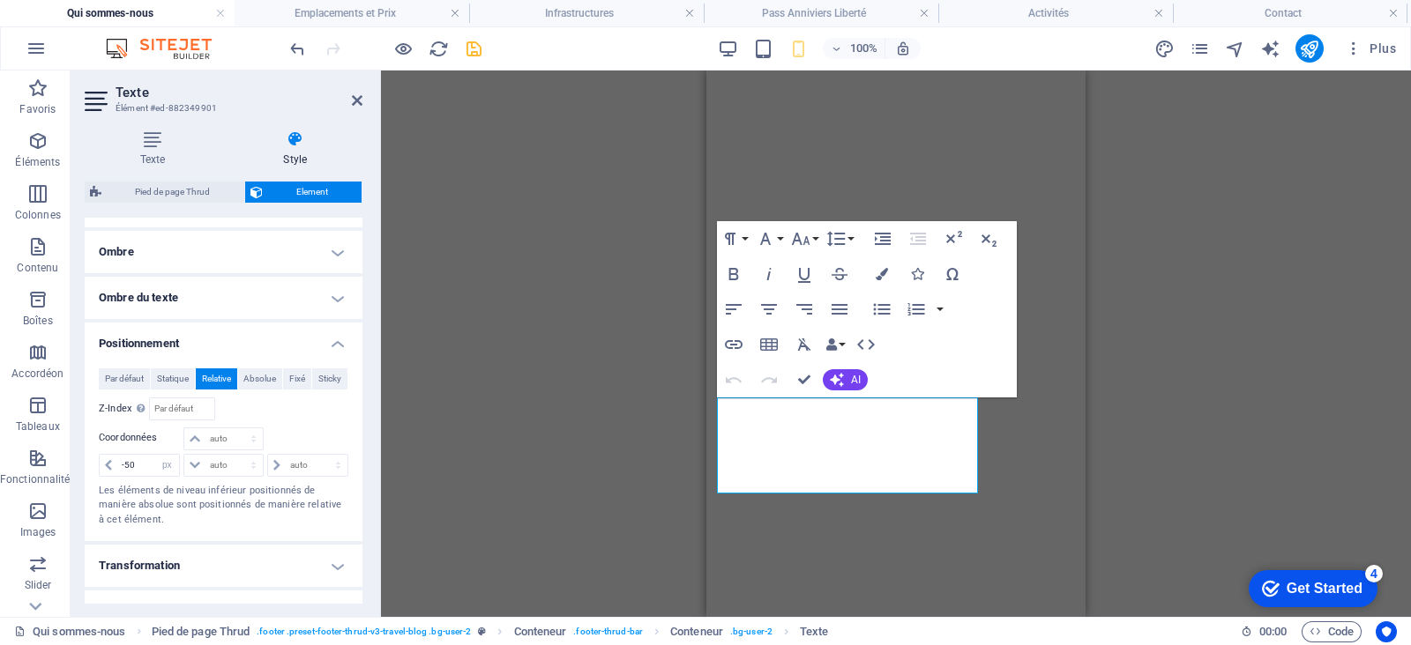
scroll to position [481, 0]
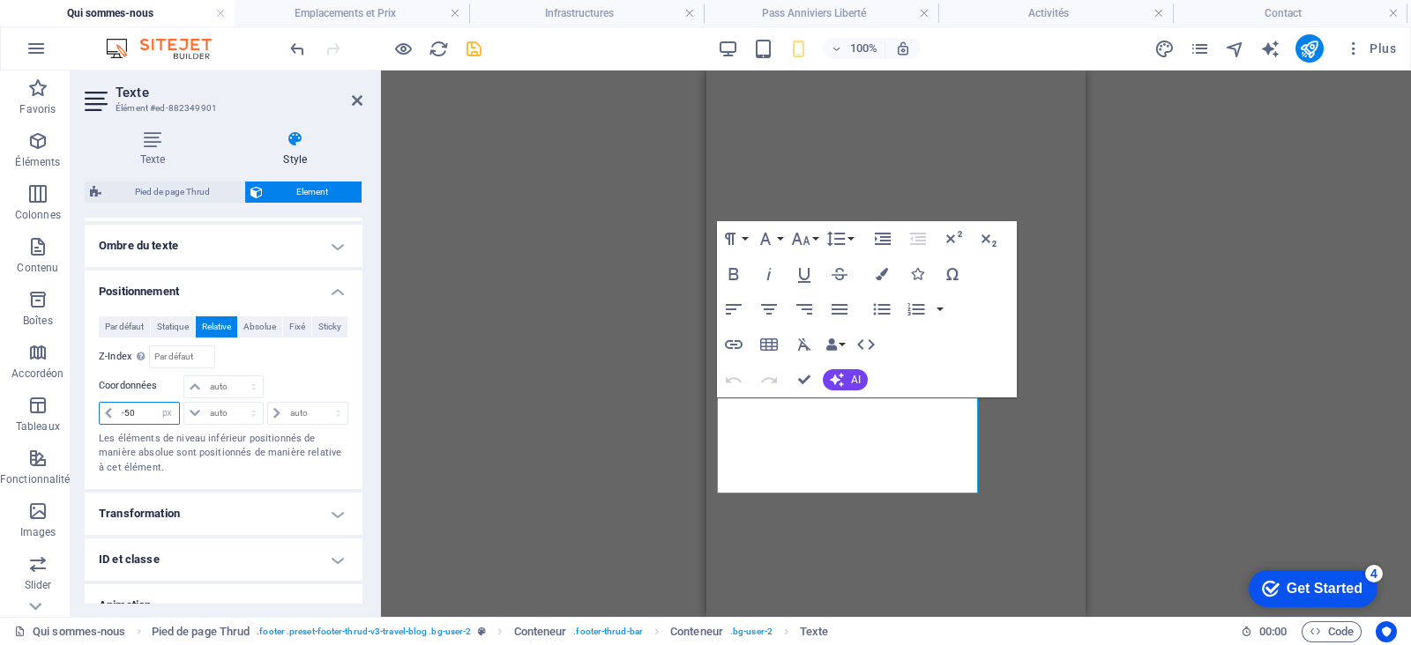
drag, startPoint x: 141, startPoint y: 410, endPoint x: 124, endPoint y: 410, distance: 16.8
click at [124, 410] on input "-50" at bounding box center [148, 413] width 62 height 21
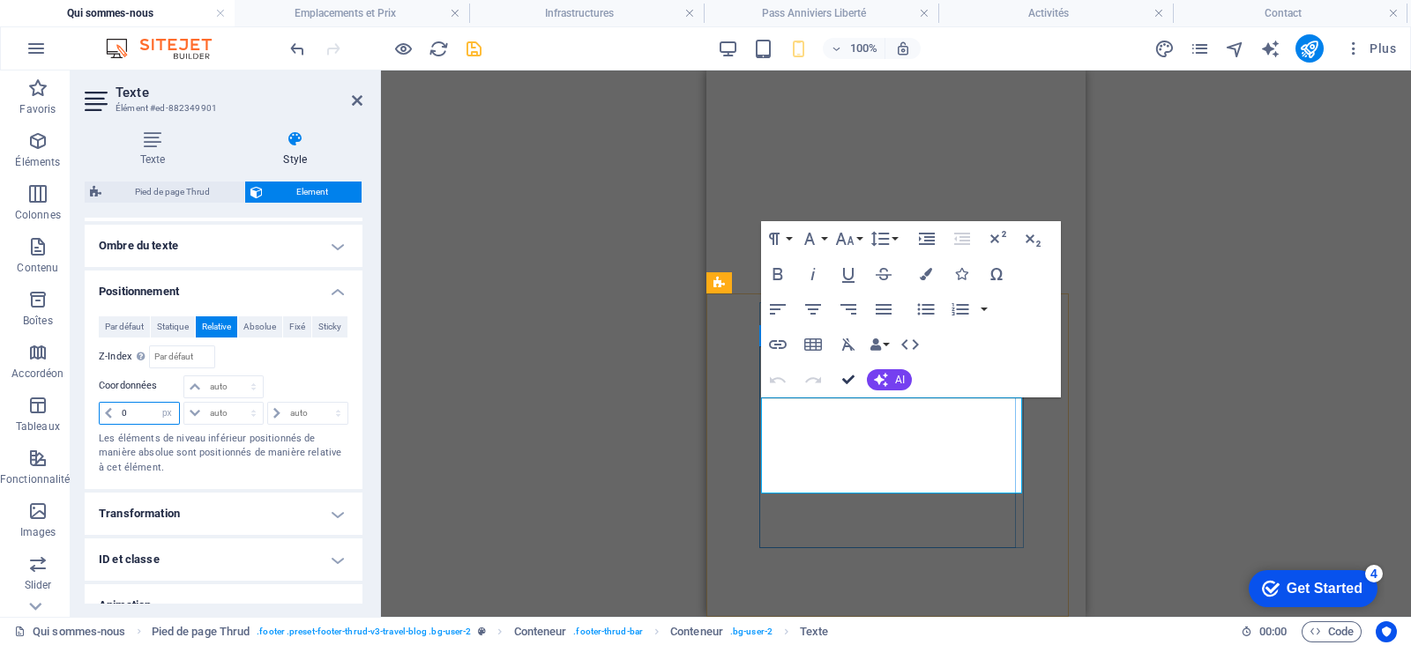
type input "0"
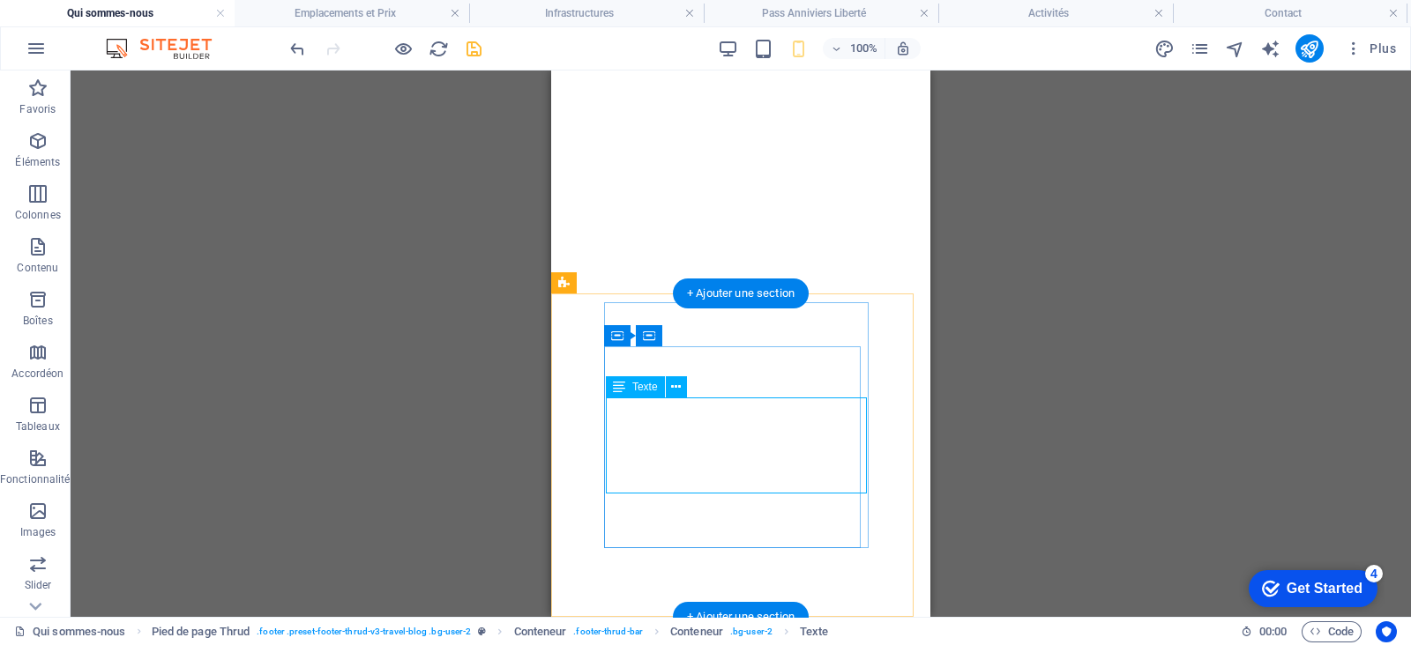
select select "px"
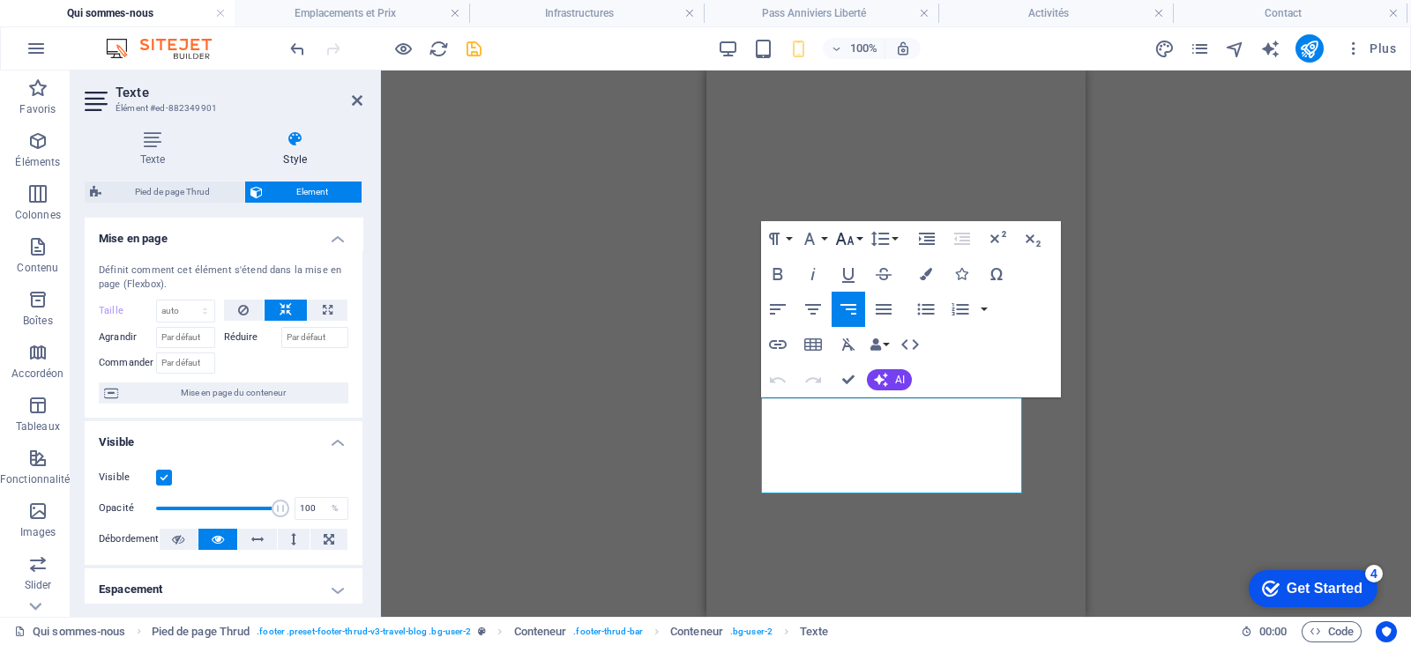
click at [858, 240] on button "Font Size" at bounding box center [848, 238] width 34 height 35
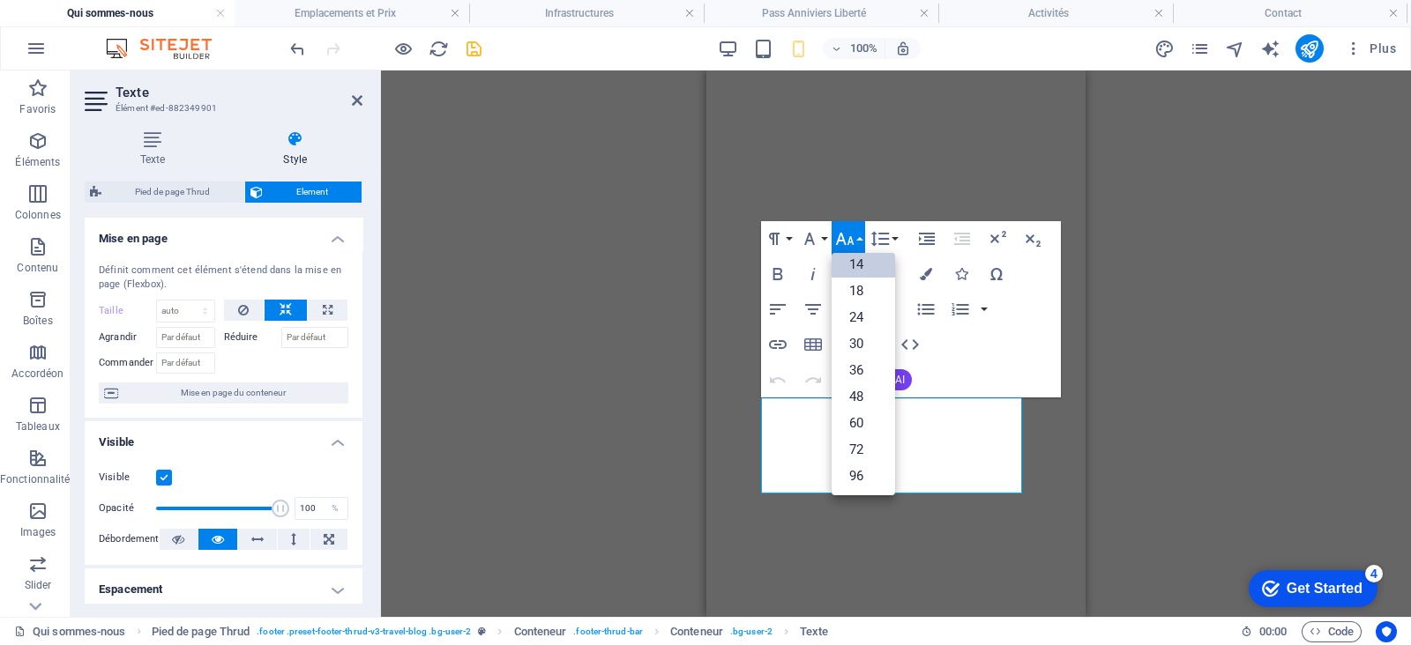
scroll to position [0, 0]
click at [867, 374] on link "12" at bounding box center [862, 379] width 63 height 26
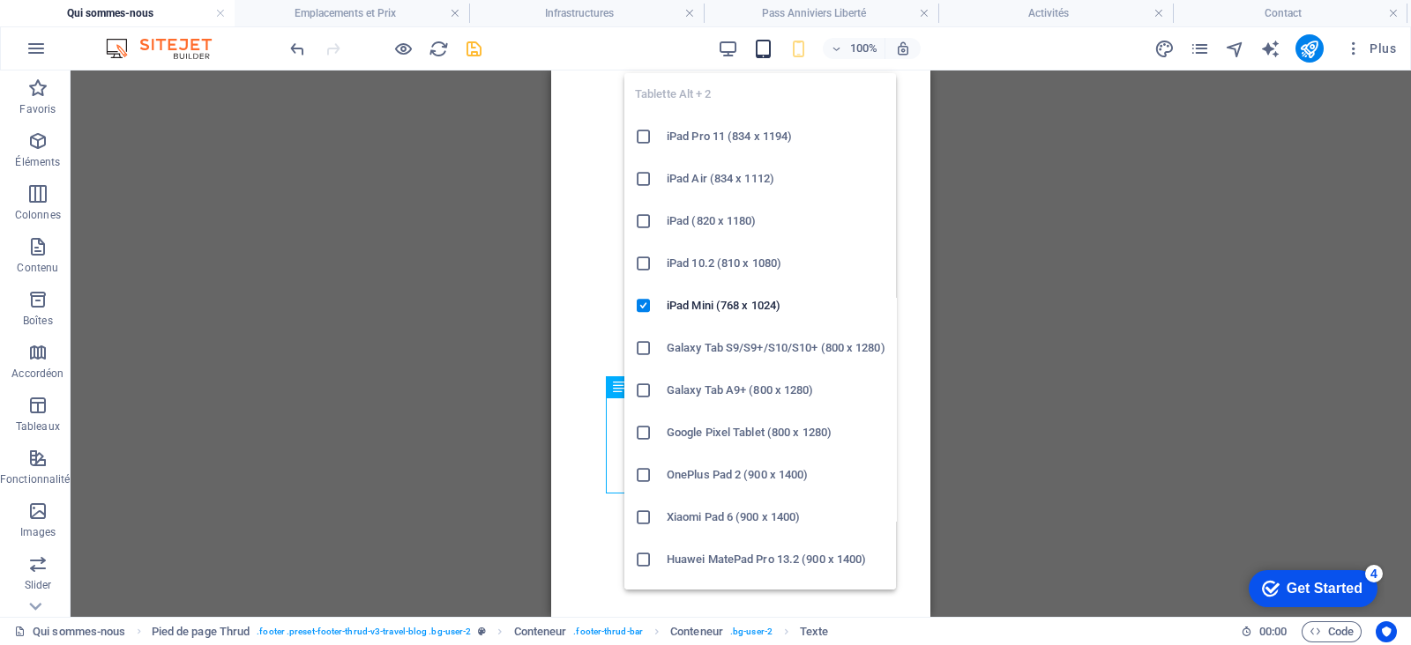
click at [766, 50] on icon "button" at bounding box center [763, 49] width 20 height 20
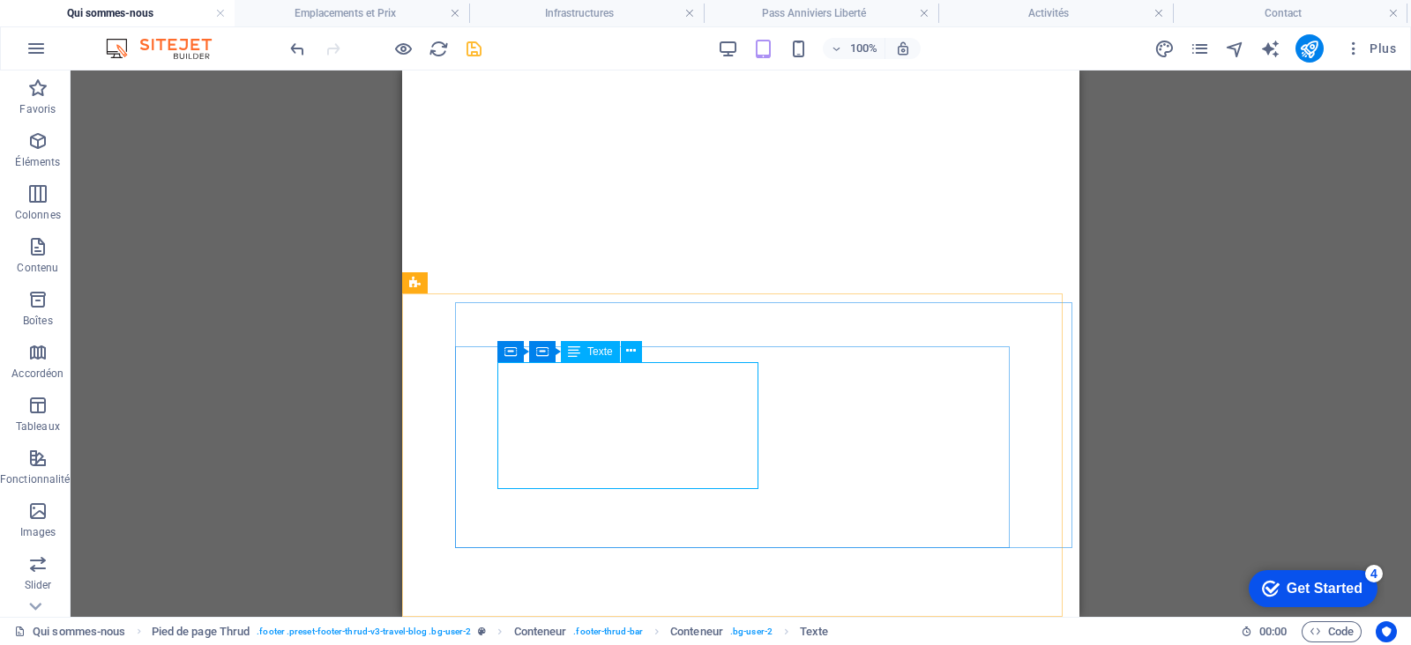
click at [600, 345] on div "Texte" at bounding box center [590, 351] width 59 height 21
select select "px"
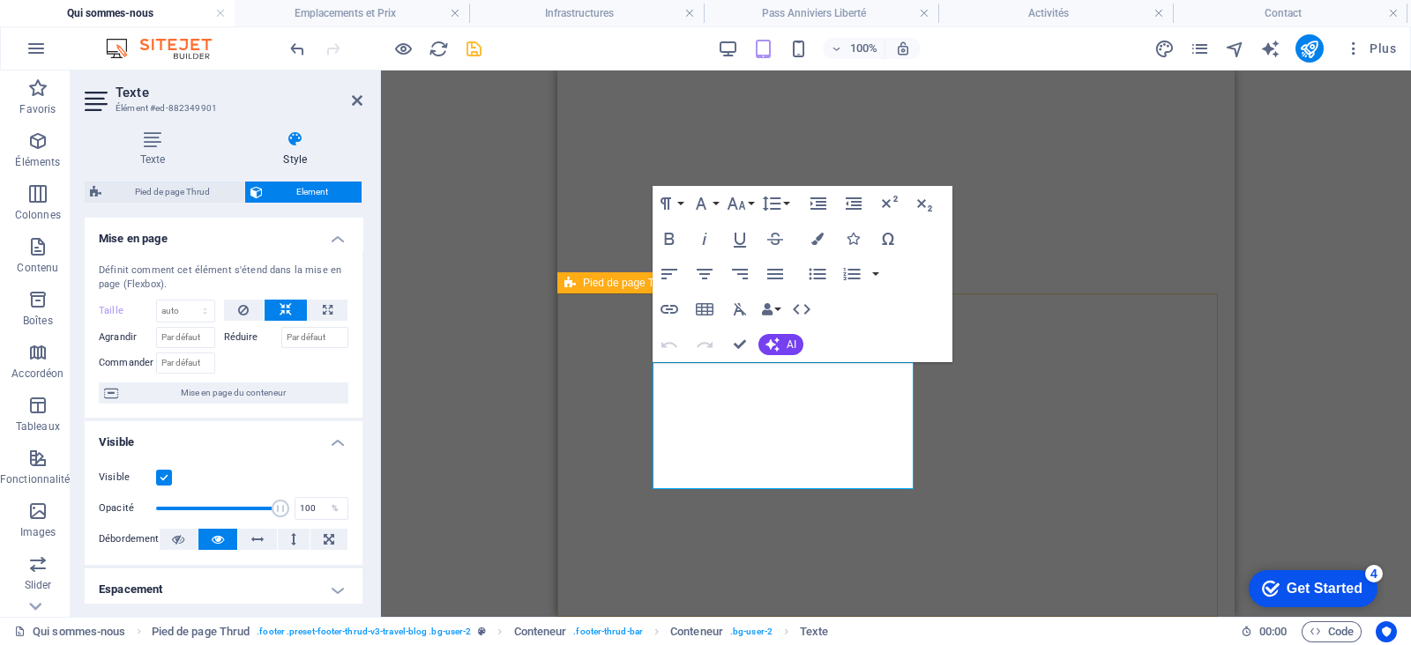
type input "-110"
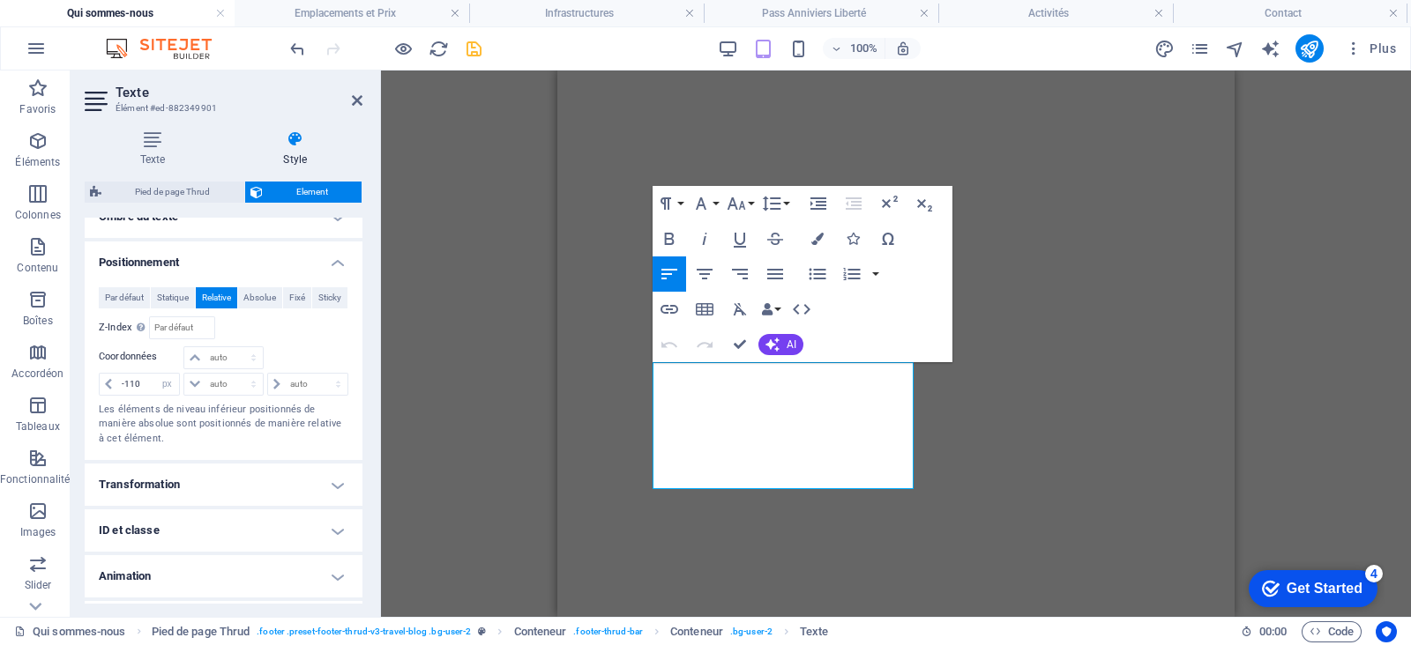
scroll to position [511, 0]
click at [220, 488] on h4 "Transformation" at bounding box center [224, 484] width 278 height 42
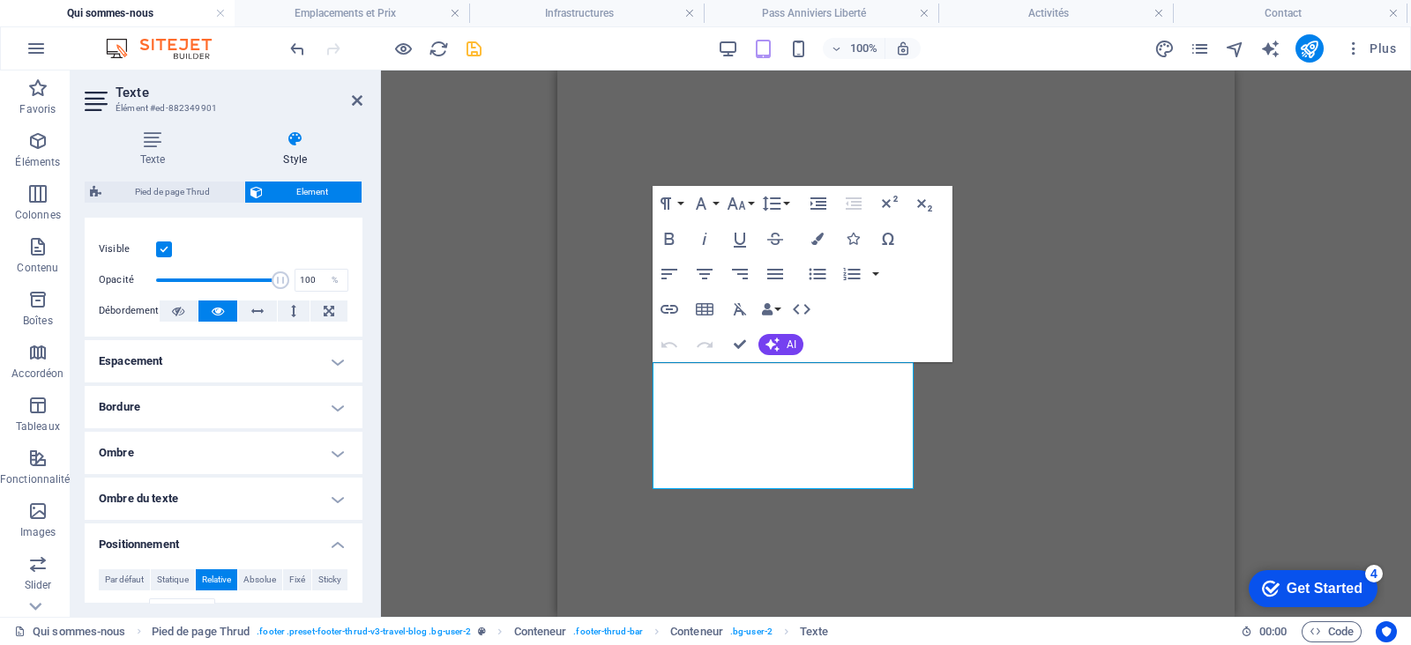
scroll to position [0, 0]
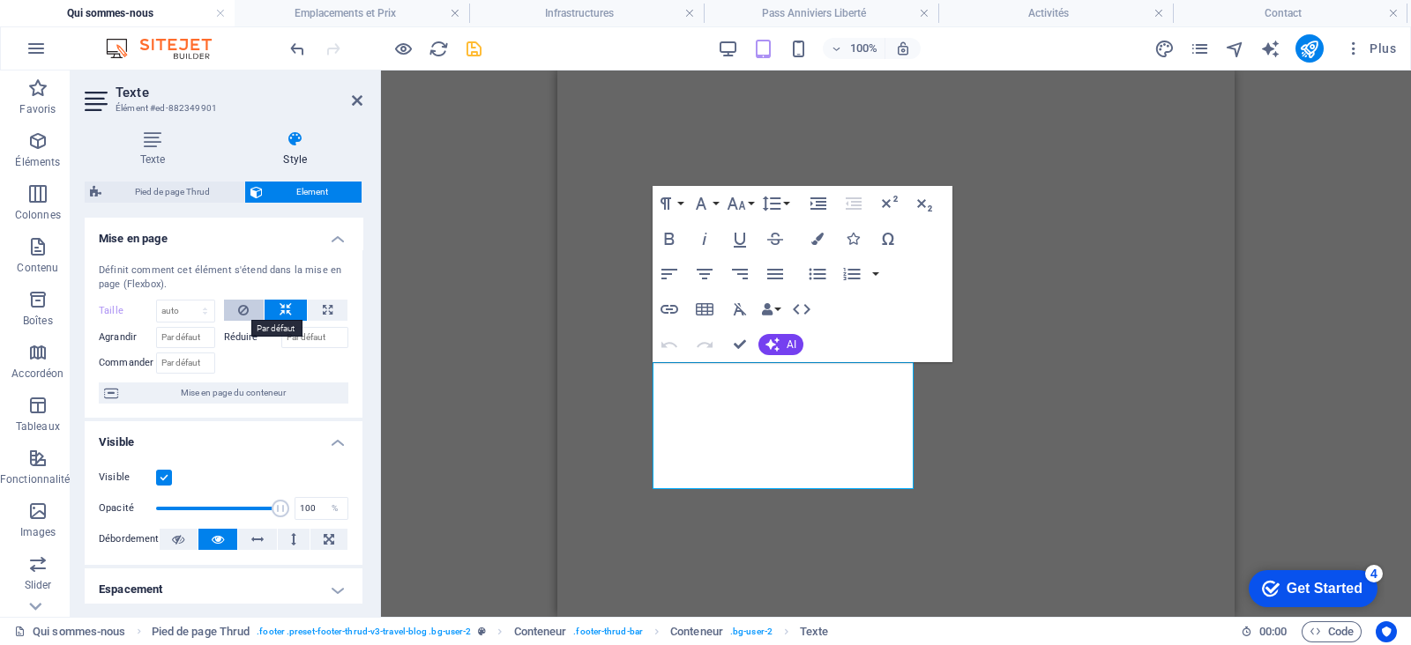
click at [240, 305] on icon at bounding box center [243, 310] width 11 height 21
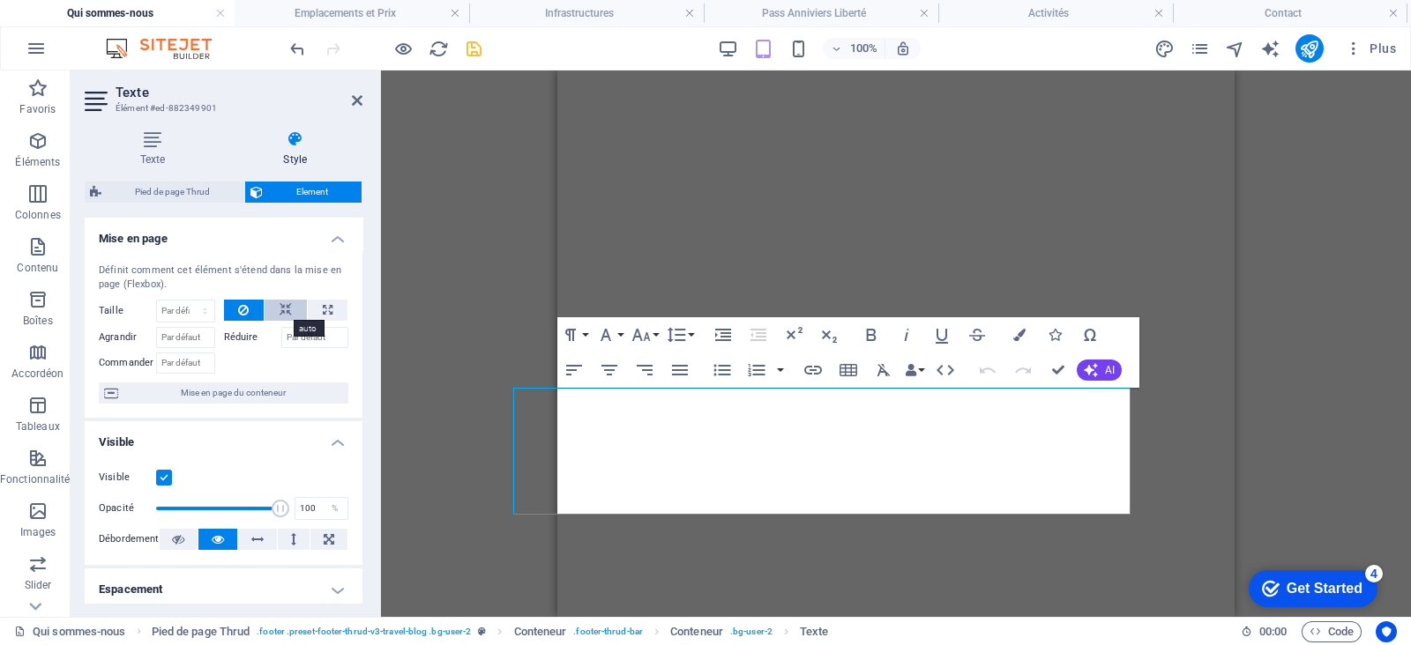
click at [283, 302] on icon at bounding box center [285, 310] width 12 height 21
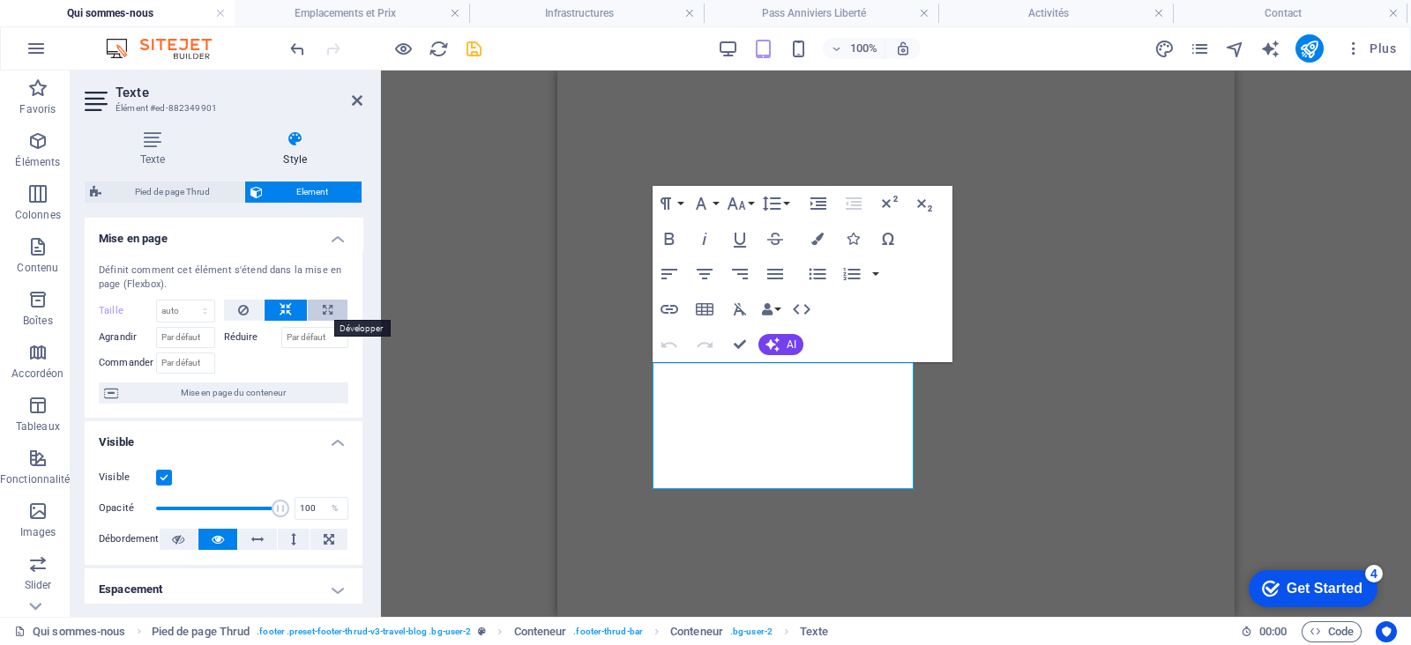
click at [323, 303] on icon at bounding box center [328, 310] width 10 height 21
type input "100"
select select "%"
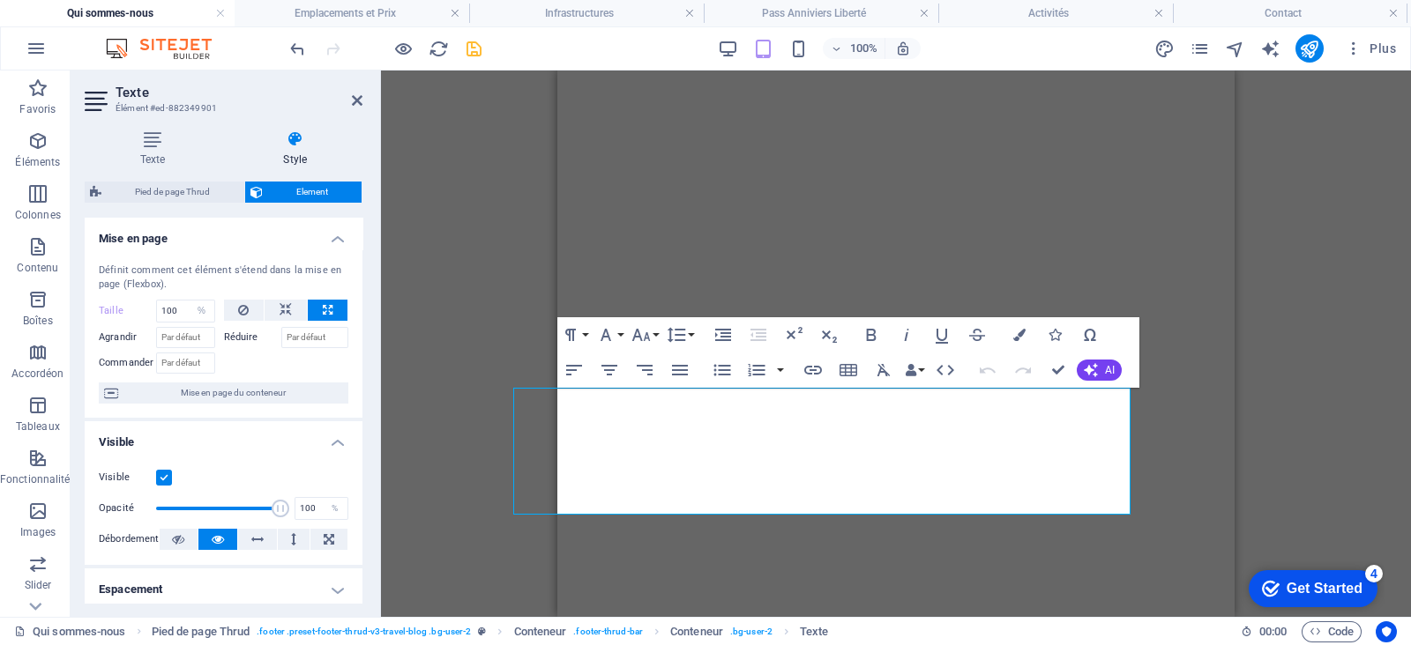
click at [323, 303] on icon at bounding box center [328, 310] width 10 height 21
click at [251, 307] on button at bounding box center [244, 310] width 41 height 21
select select "DISABLED_OPTION_VALUE"
click at [286, 306] on icon at bounding box center [285, 310] width 12 height 21
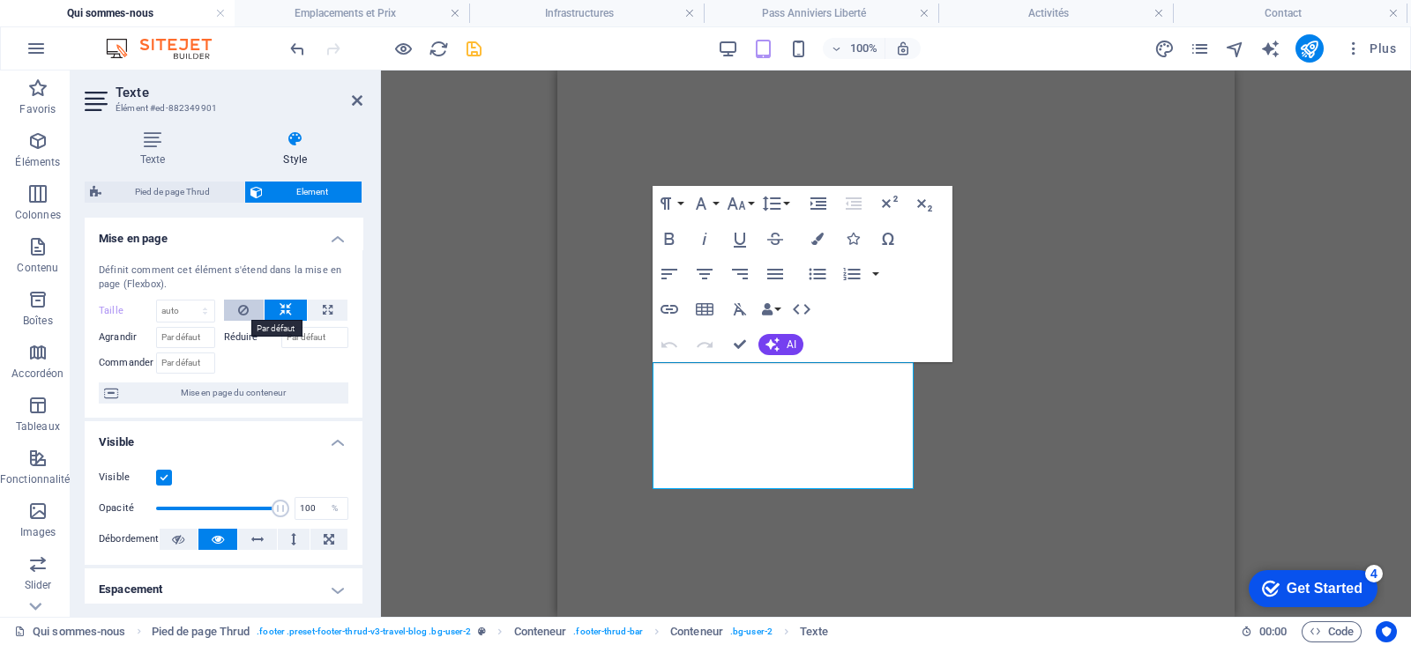
click at [250, 309] on button at bounding box center [244, 310] width 41 height 21
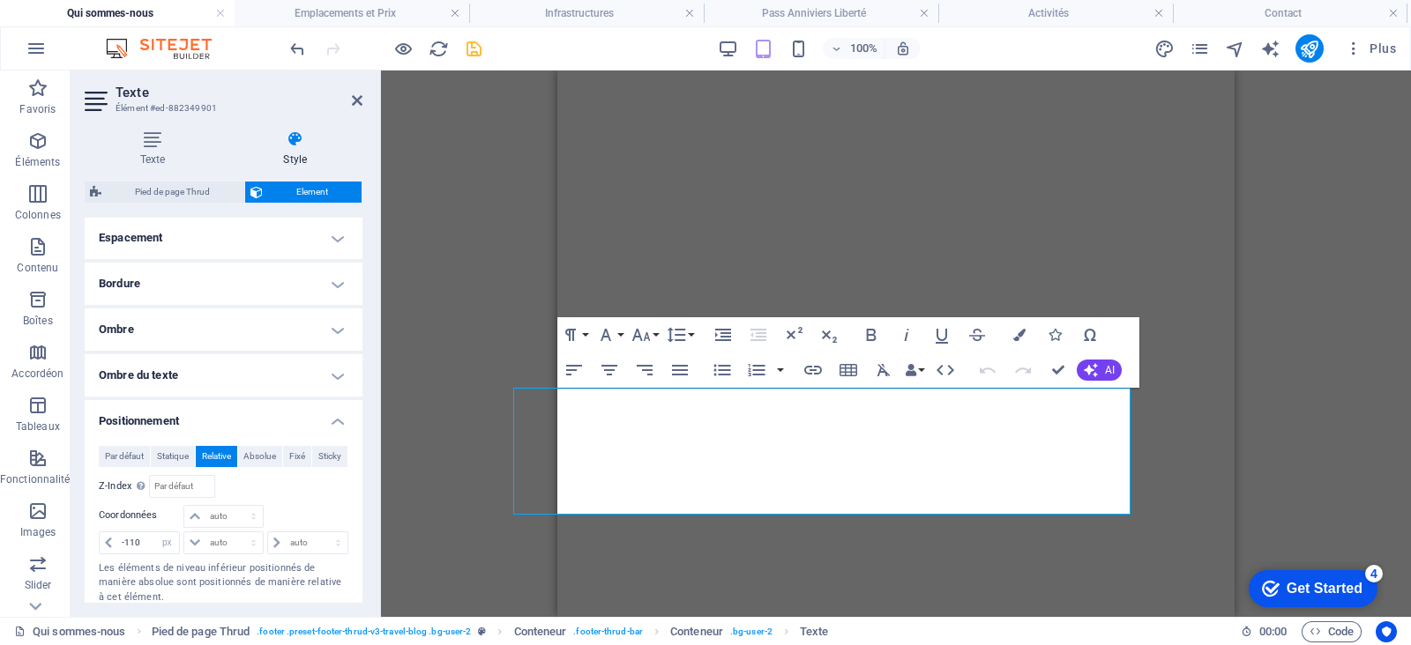
scroll to position [405, 0]
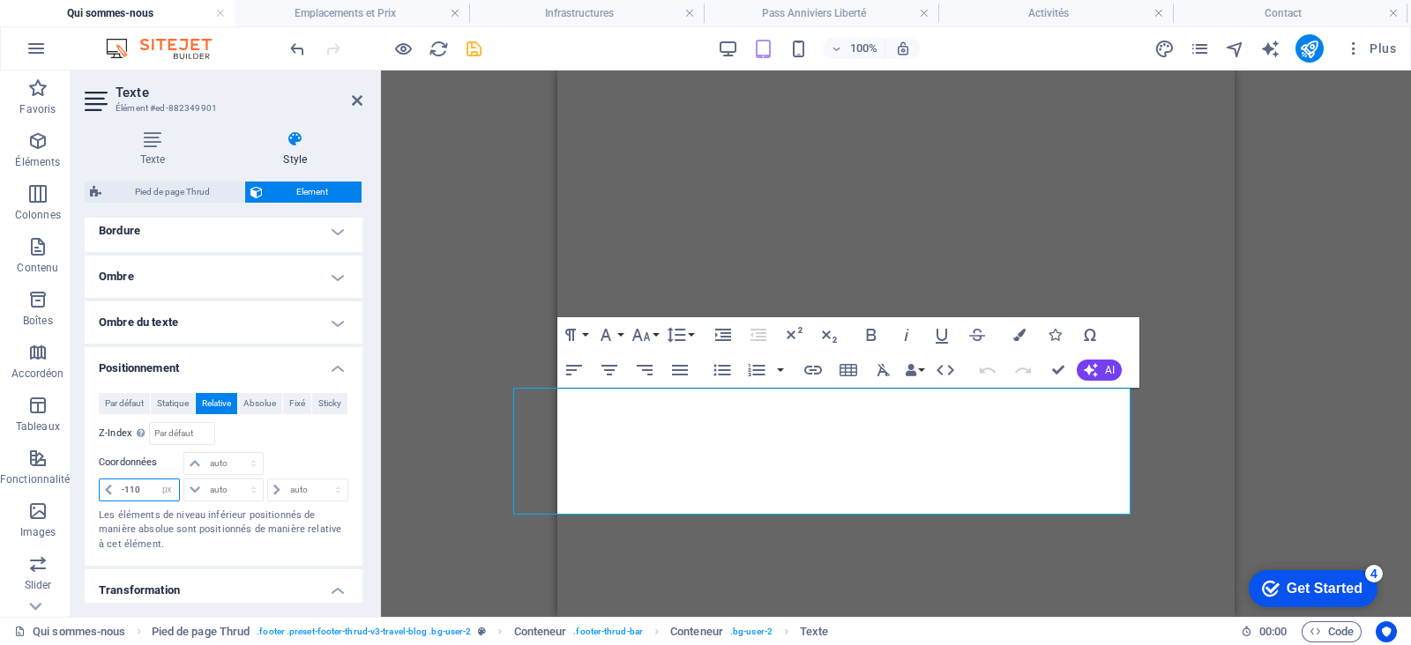
drag, startPoint x: 145, startPoint y: 488, endPoint x: 101, endPoint y: 488, distance: 44.1
click at [101, 488] on div "-110 auto px rem % em" at bounding box center [139, 490] width 81 height 23
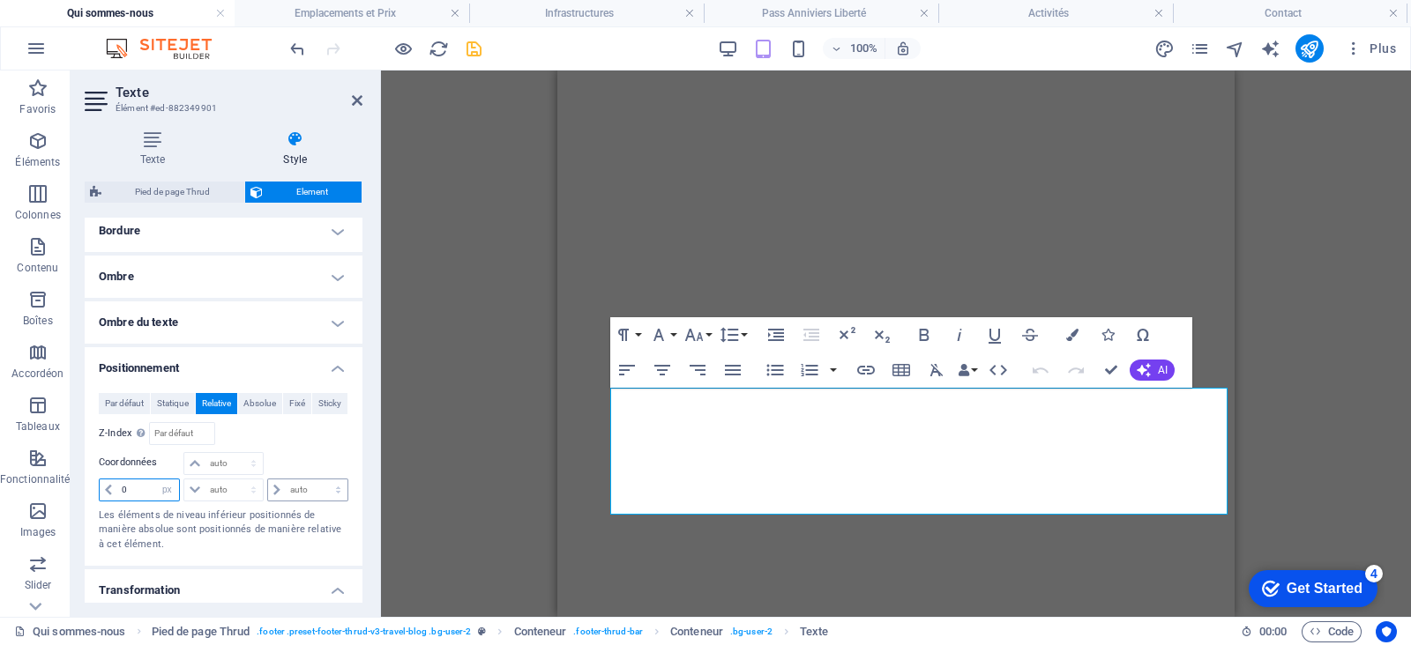
type input "0"
click at [304, 490] on select "auto px rem % em" at bounding box center [307, 490] width 79 height 21
select select "px"
click at [320, 480] on select "auto px rem % em" at bounding box center [307, 490] width 79 height 21
type input "0"
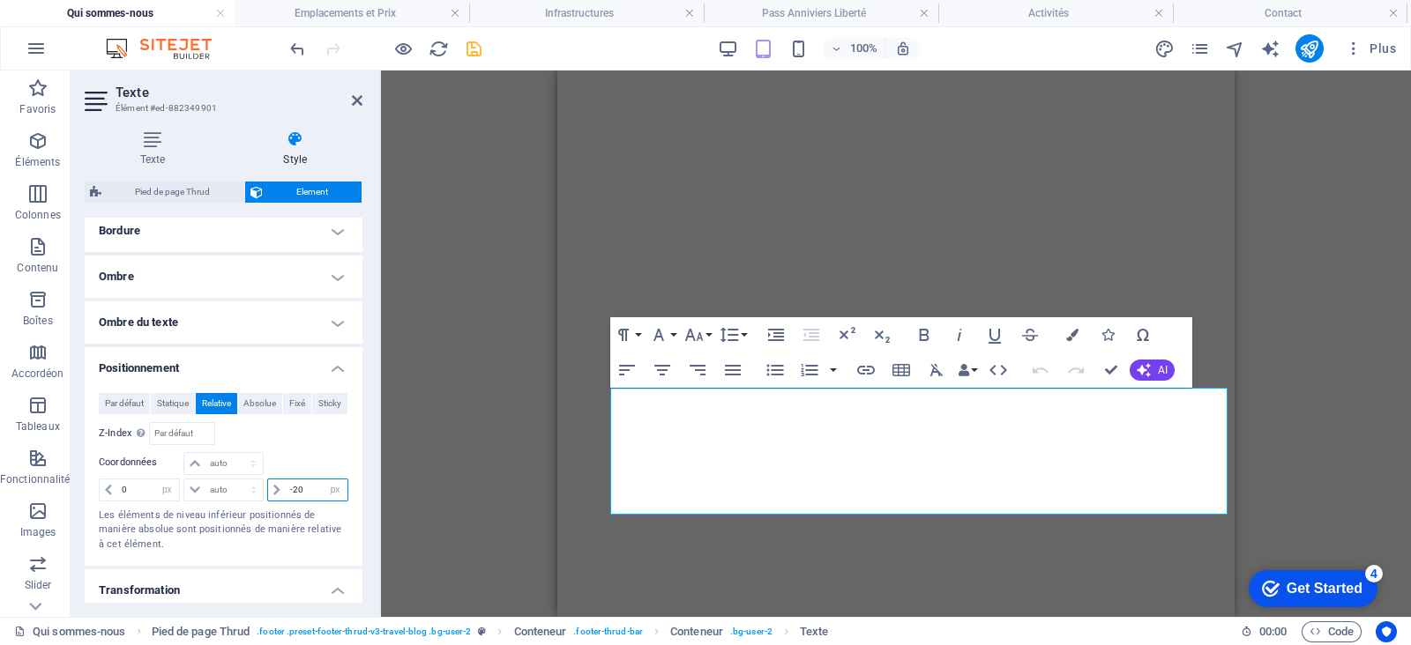
click at [300, 488] on input "-20" at bounding box center [317, 490] width 62 height 21
type input "-2"
click at [254, 493] on div "0 auto px rem % em auto px rem % em auto px rem % em" at bounding box center [224, 489] width 250 height 25
click at [327, 489] on select "auto px rem % em" at bounding box center [335, 490] width 25 height 21
click at [323, 480] on select "auto px rem % em" at bounding box center [335, 490] width 25 height 21
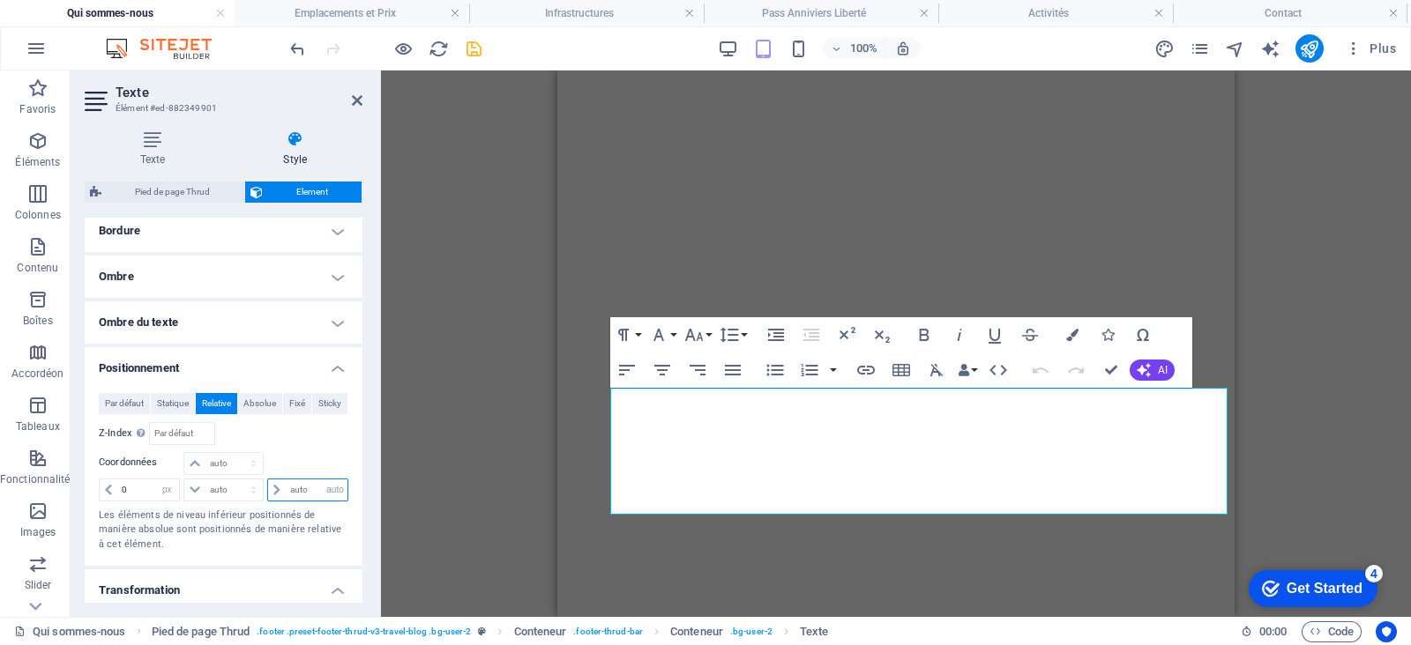
select select "DISABLED_OPTION_VALUE"
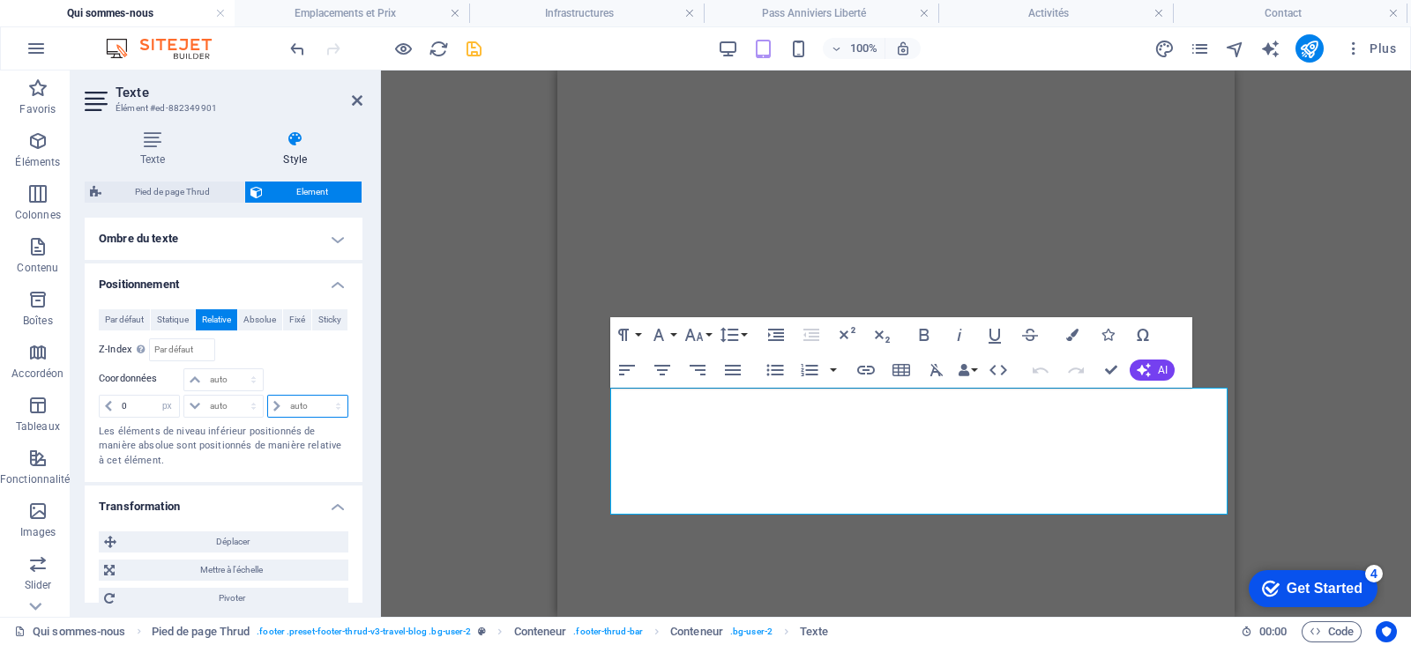
scroll to position [493, 0]
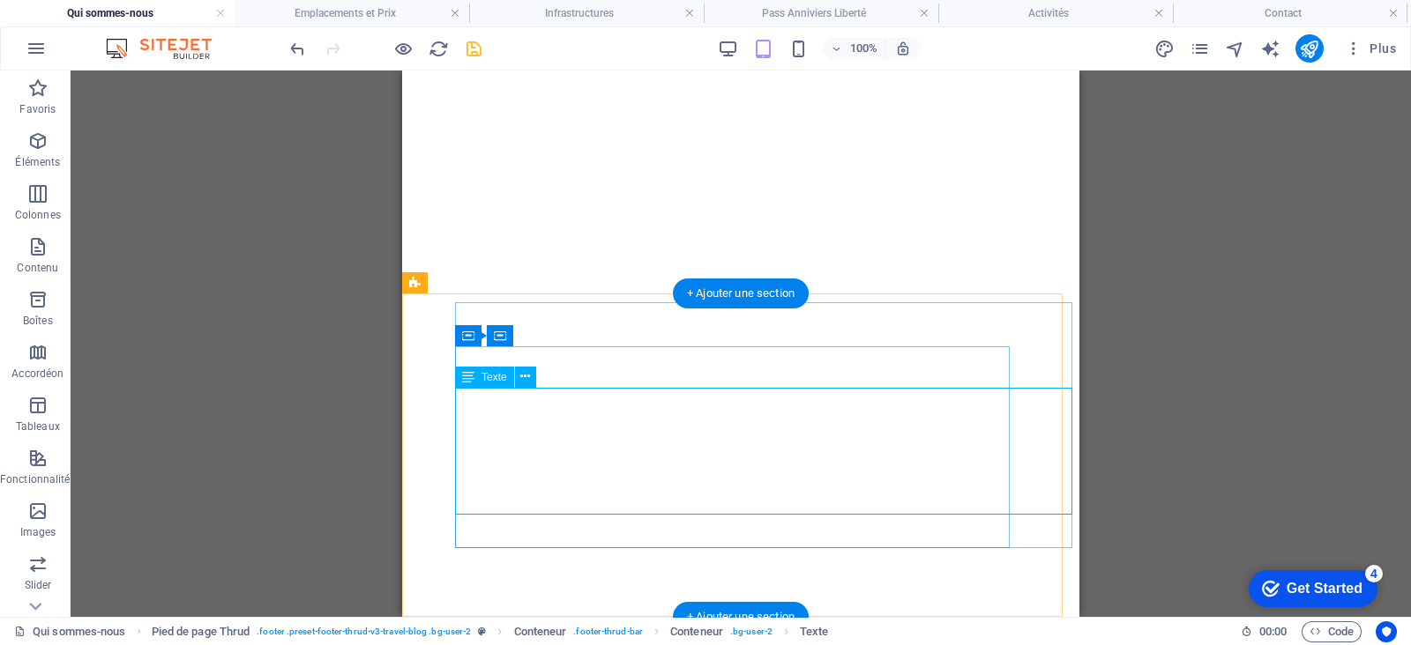
select select "px"
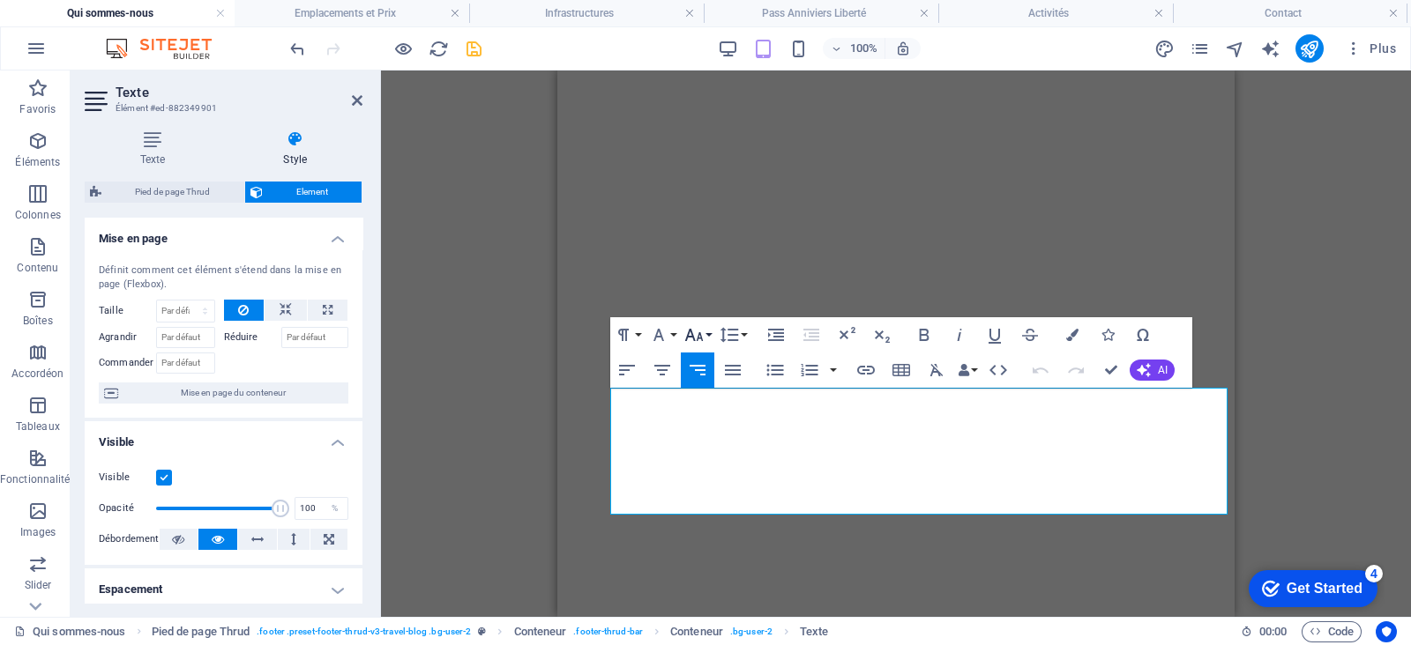
click at [697, 332] on icon "button" at bounding box center [693, 334] width 21 height 21
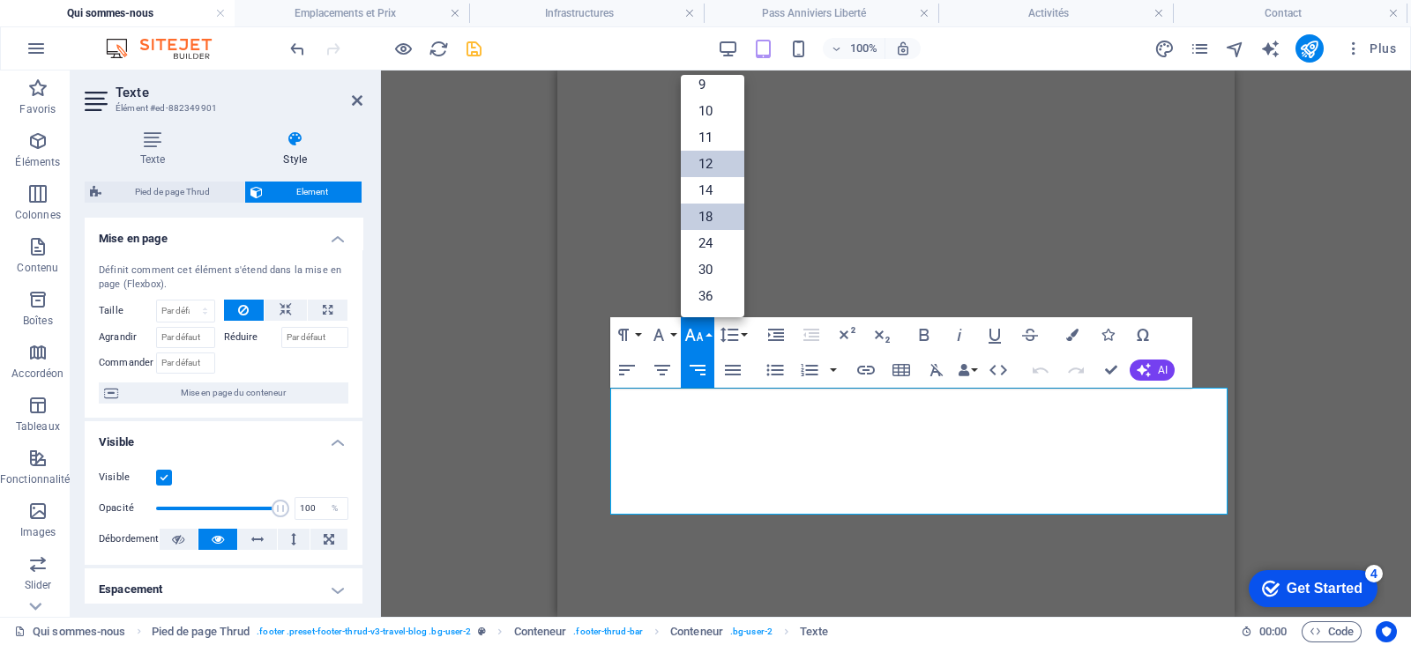
scroll to position [22, 0]
click at [701, 125] on link "10" at bounding box center [712, 126] width 63 height 26
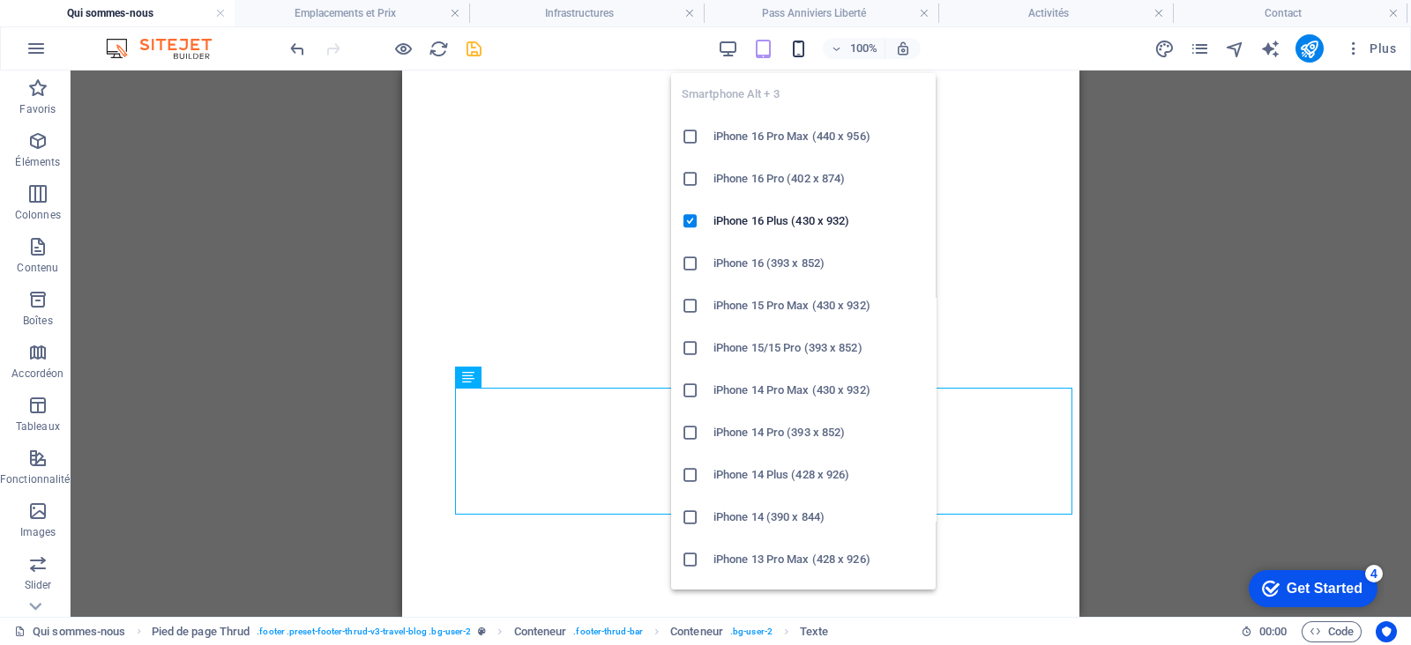
click at [804, 46] on icon "button" at bounding box center [798, 49] width 20 height 20
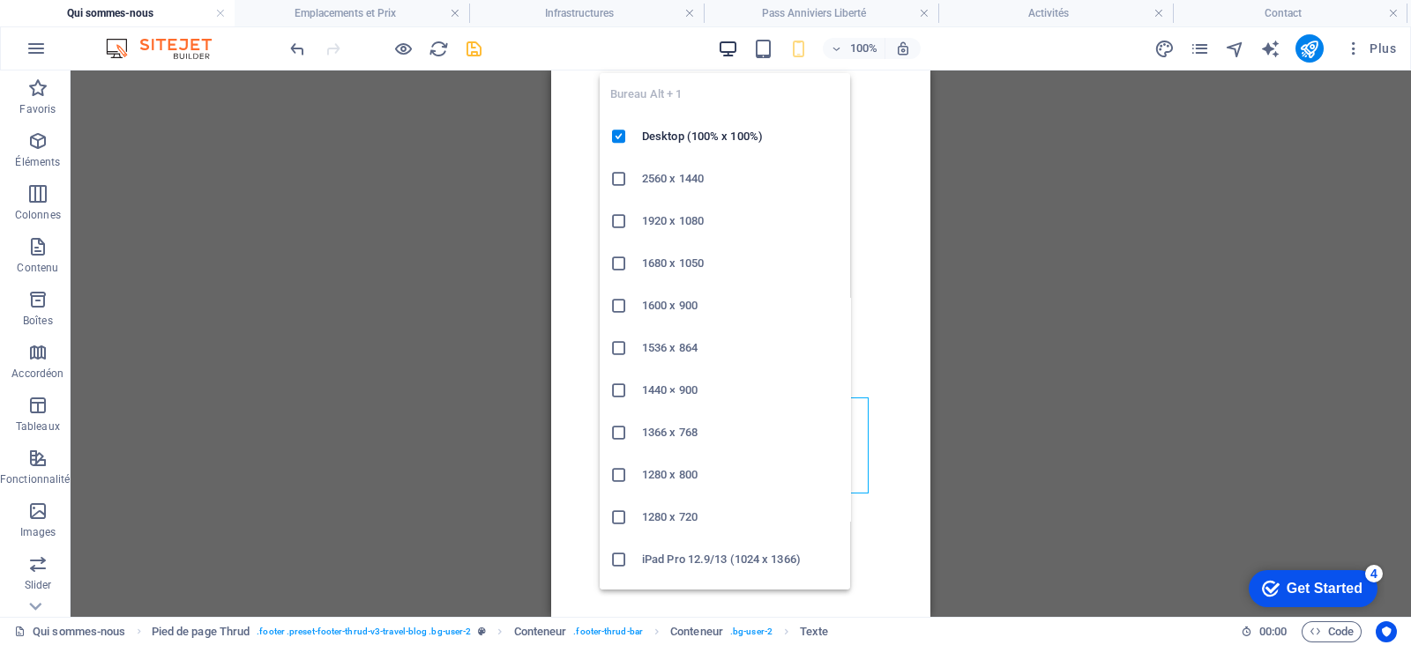
click at [723, 44] on icon "button" at bounding box center [728, 49] width 20 height 20
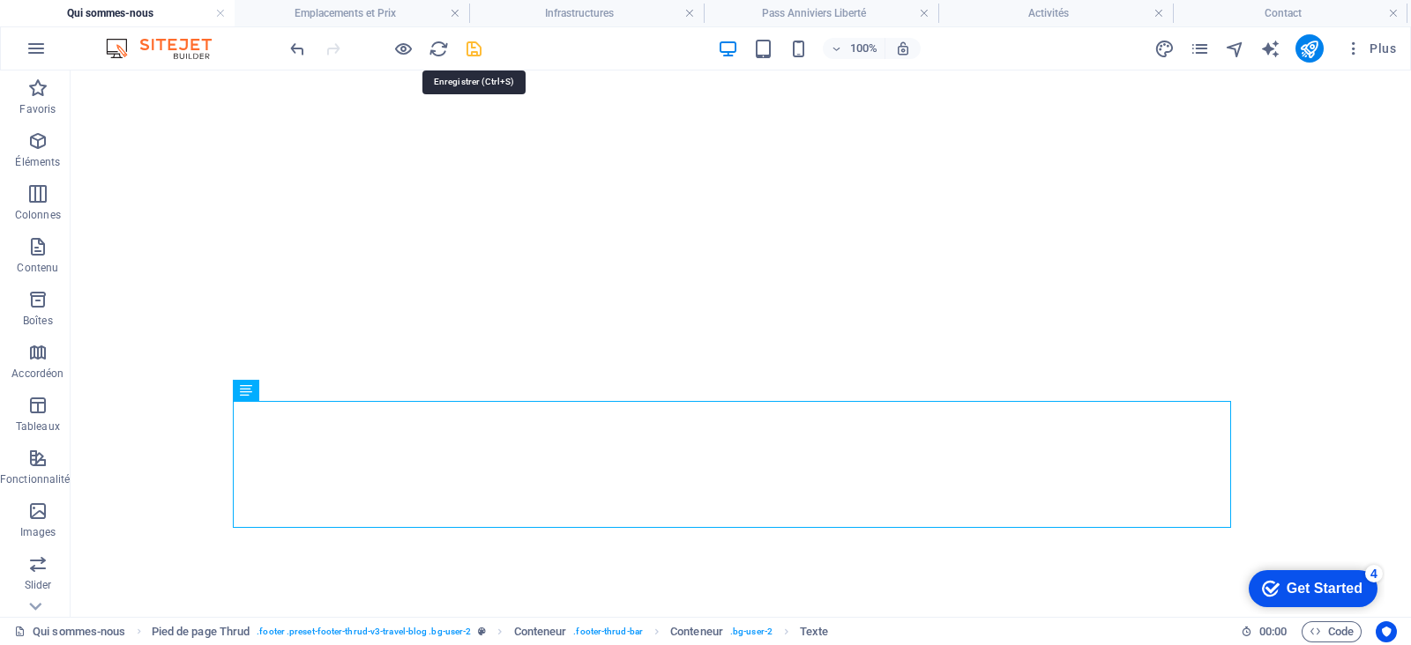
click at [473, 41] on icon "save" at bounding box center [474, 49] width 20 height 20
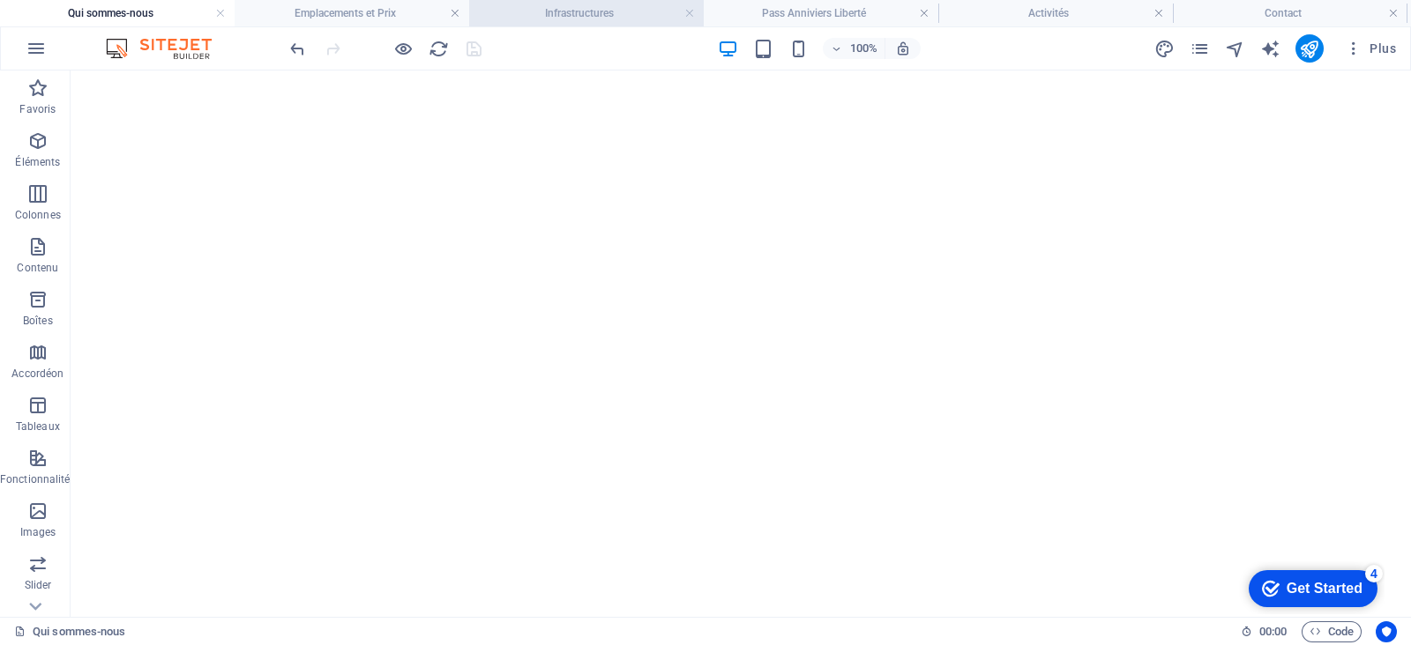
click at [564, 14] on h4 "Infrastructures" at bounding box center [586, 13] width 235 height 19
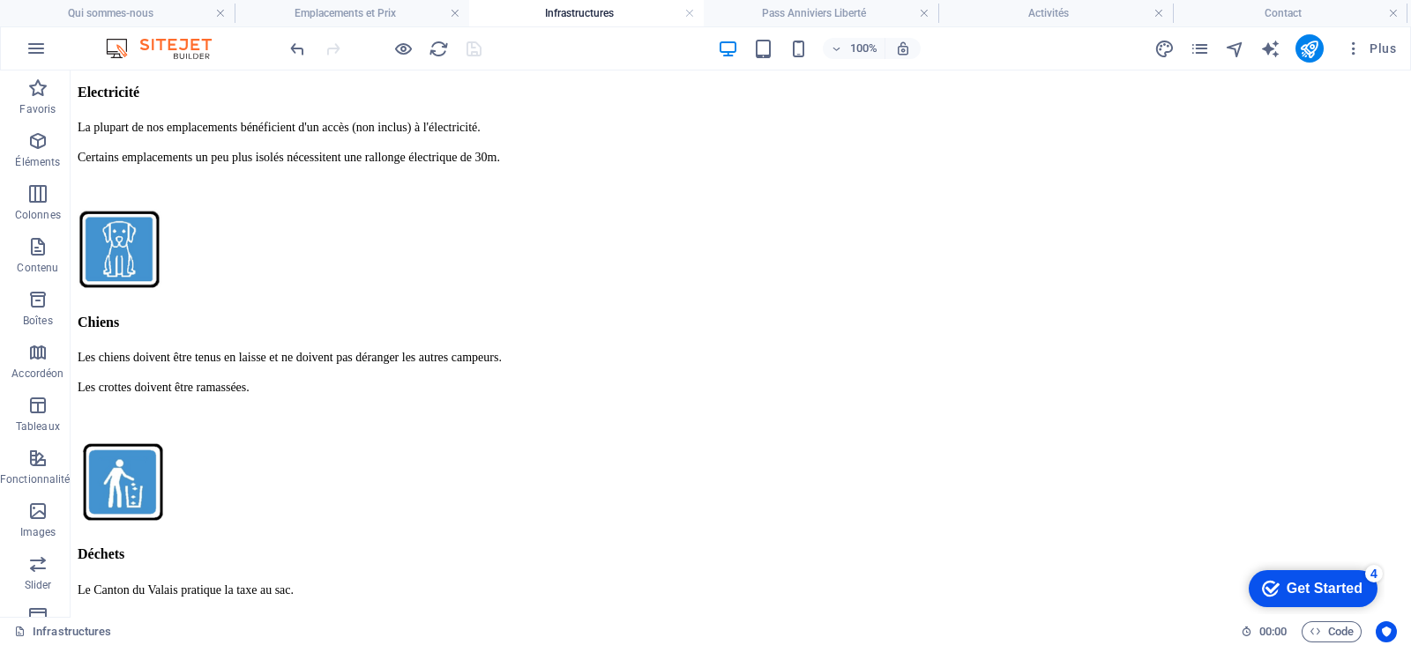
scroll to position [3641, 0]
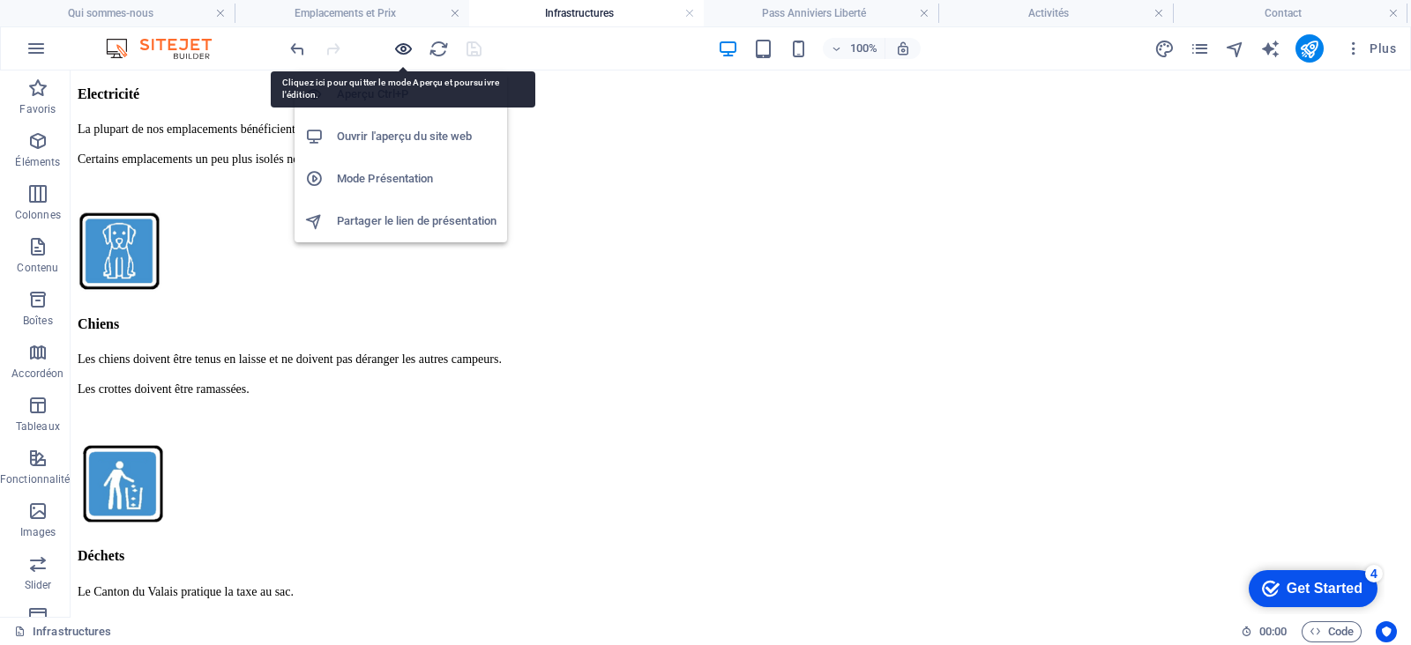
click at [403, 46] on icon "button" at bounding box center [403, 49] width 20 height 20
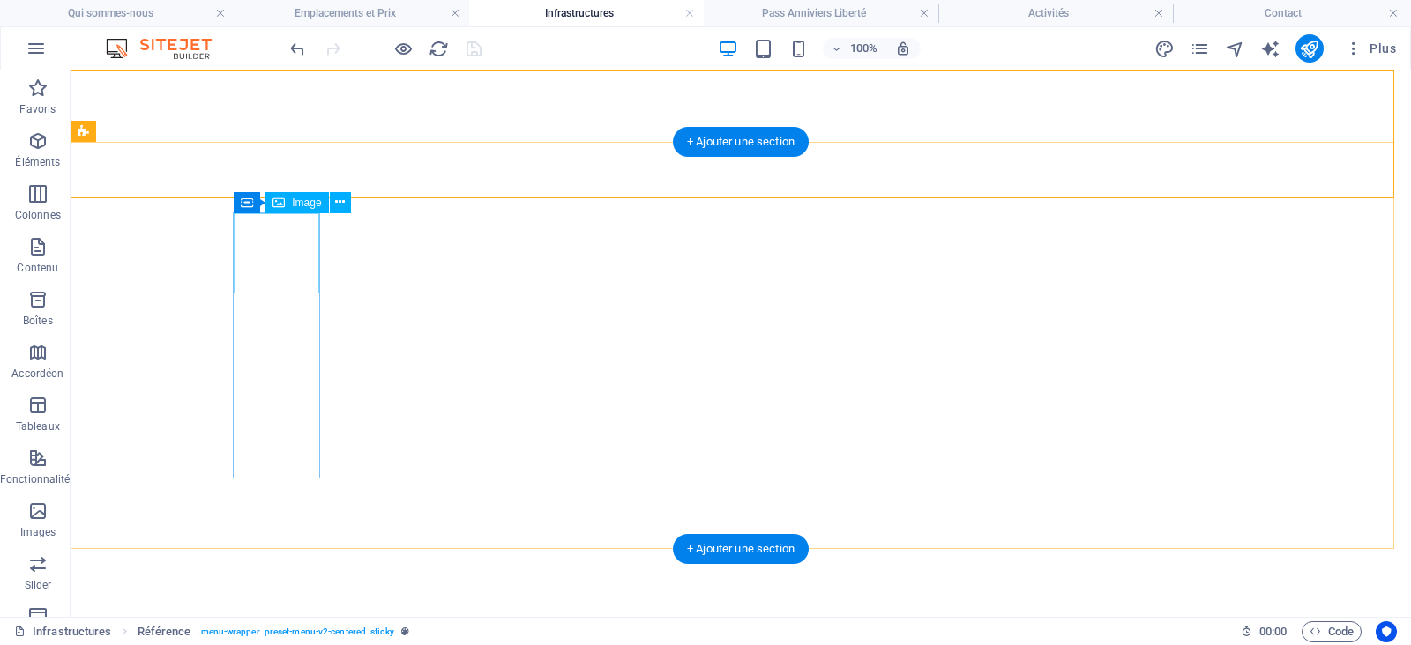
select select "px"
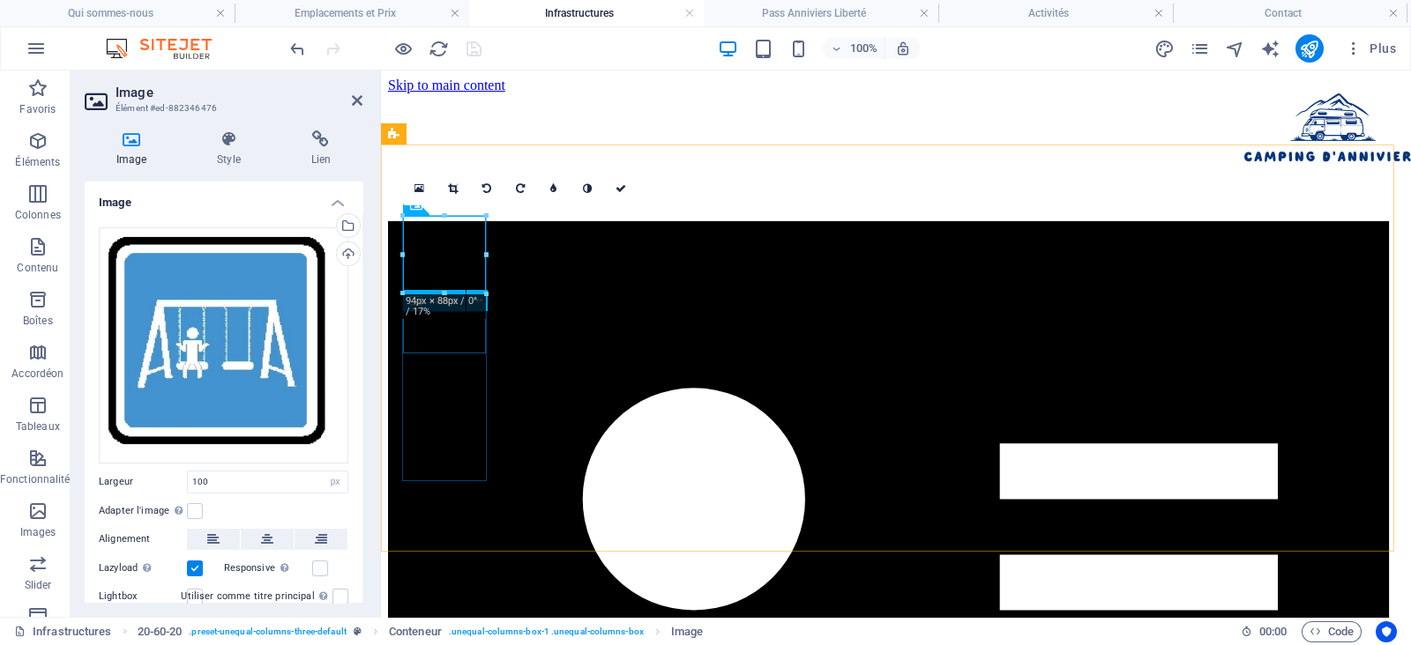
drag, startPoint x: 782, startPoint y: 359, endPoint x: 432, endPoint y: 329, distance: 351.3
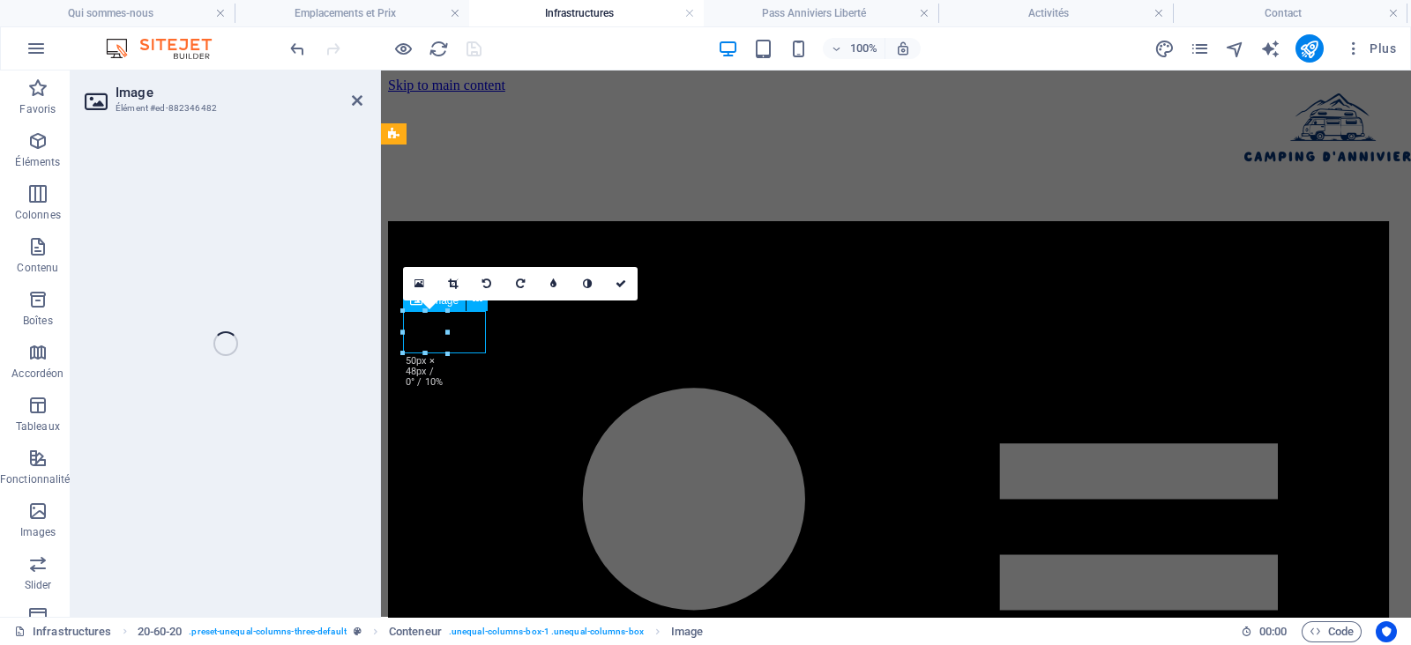
drag, startPoint x: 432, startPoint y: 329, endPoint x: 617, endPoint y: 549, distance: 287.9
select select "px"
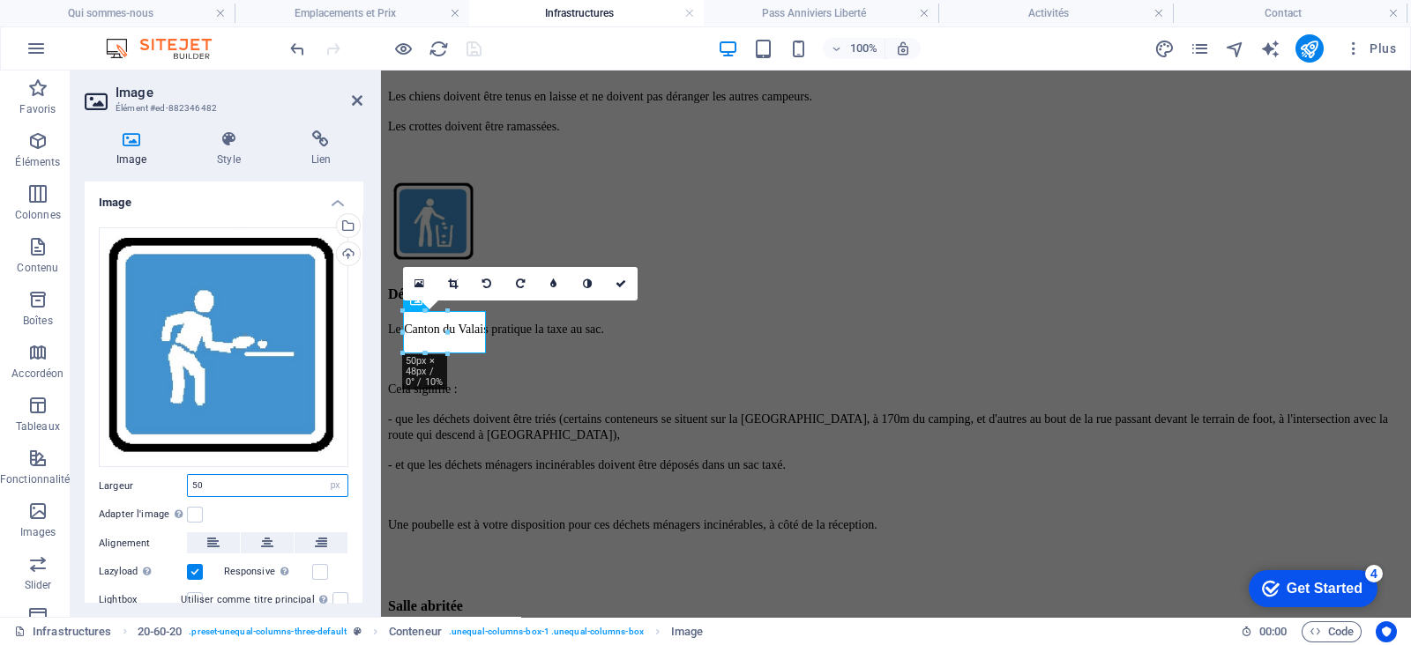
drag, startPoint x: 236, startPoint y: 479, endPoint x: 169, endPoint y: 482, distance: 67.1
click at [169, 482] on div "Largeur 50 Par défaut auto px rem % em vh vw" at bounding box center [224, 485] width 250 height 23
type input "100"
click at [622, 279] on icon at bounding box center [620, 284] width 11 height 11
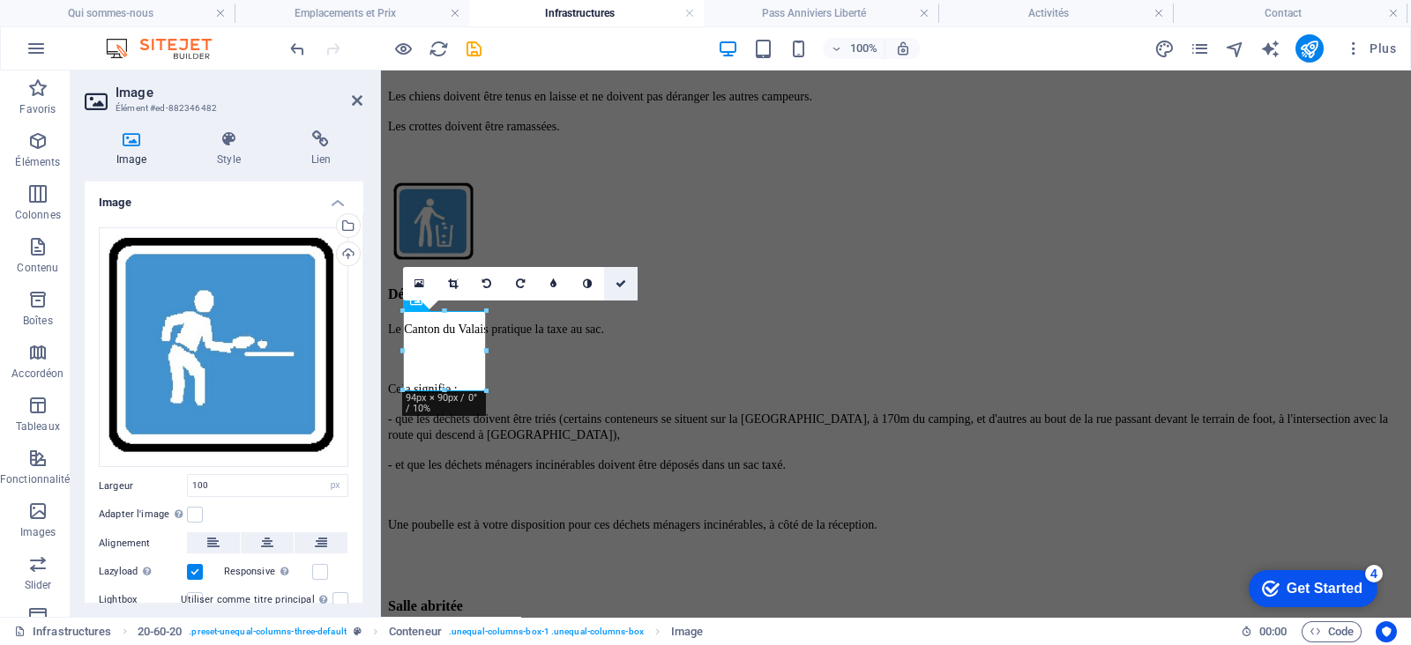
scroll to position [3641, 0]
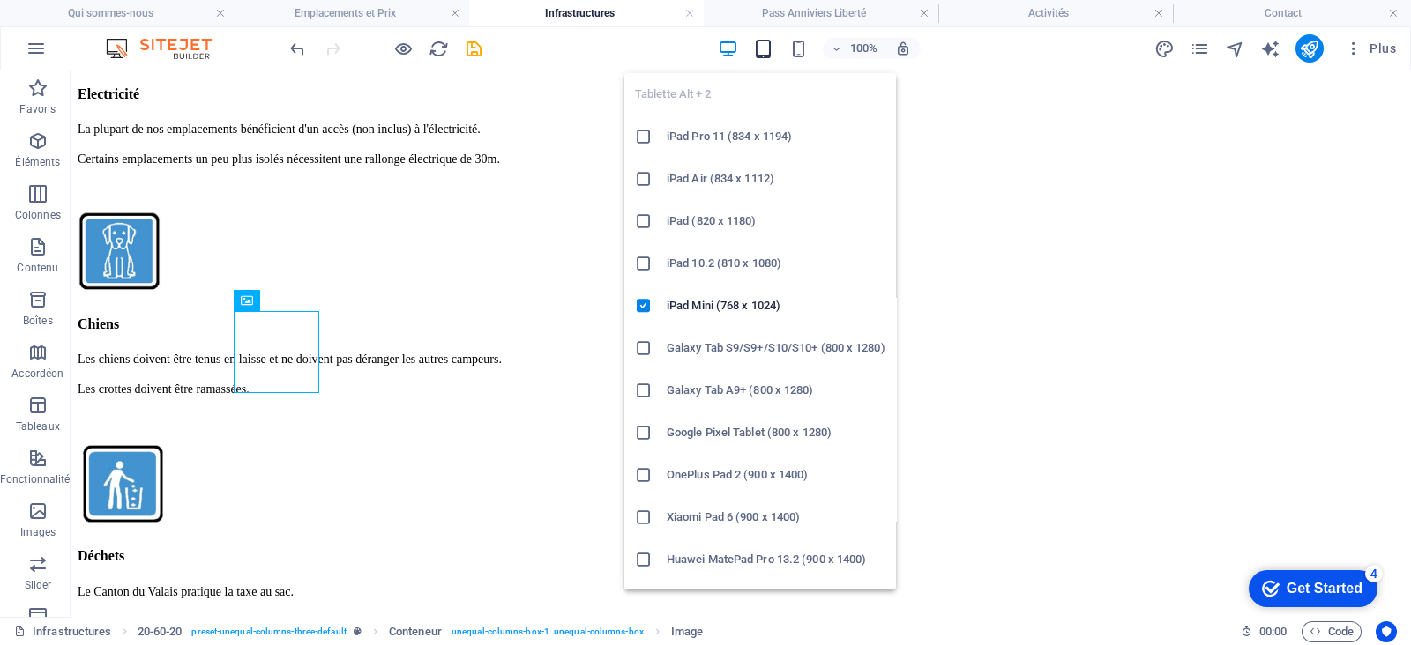
click at [768, 48] on icon "button" at bounding box center [763, 49] width 20 height 20
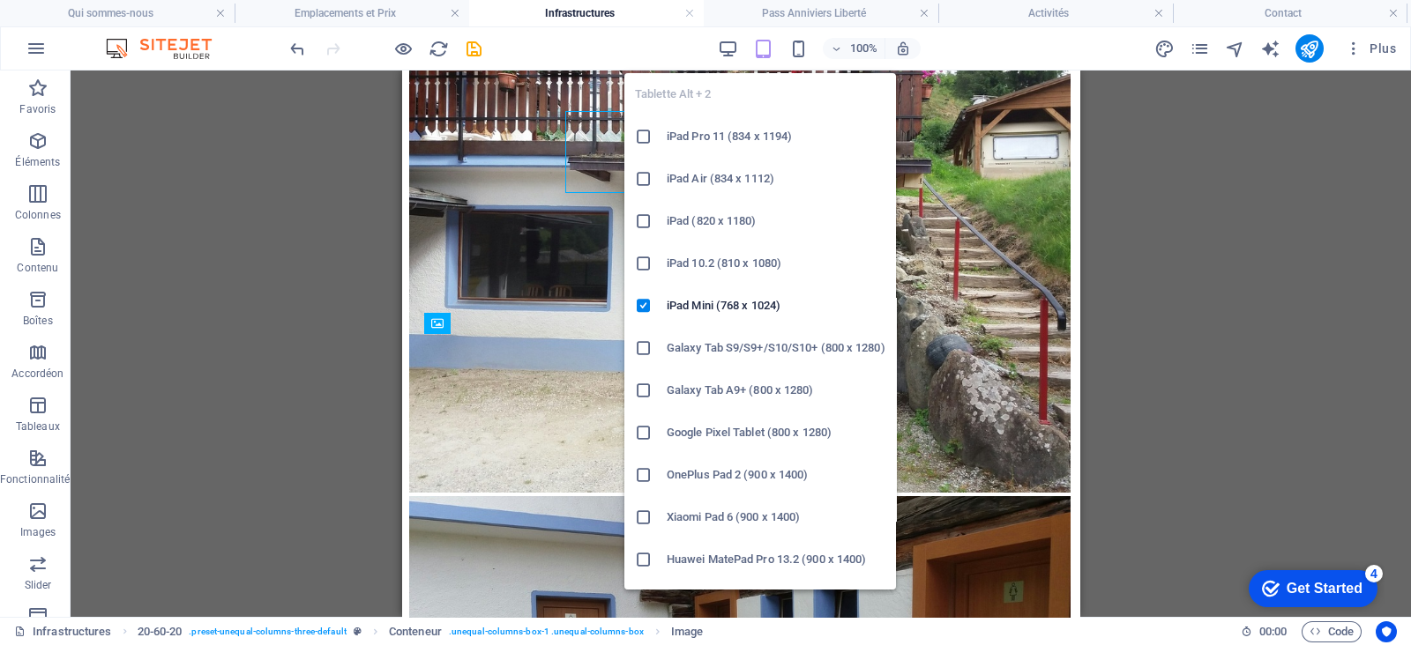
scroll to position [3842, 0]
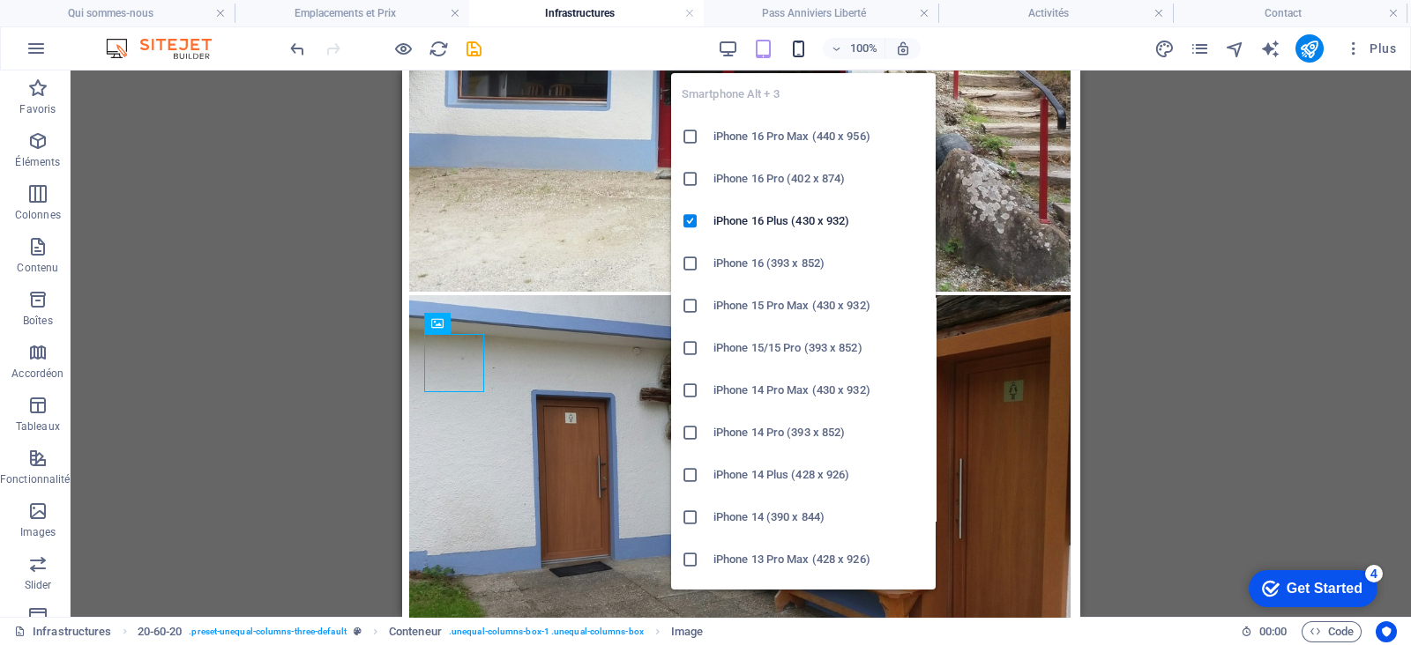
click at [801, 50] on icon "button" at bounding box center [798, 49] width 20 height 20
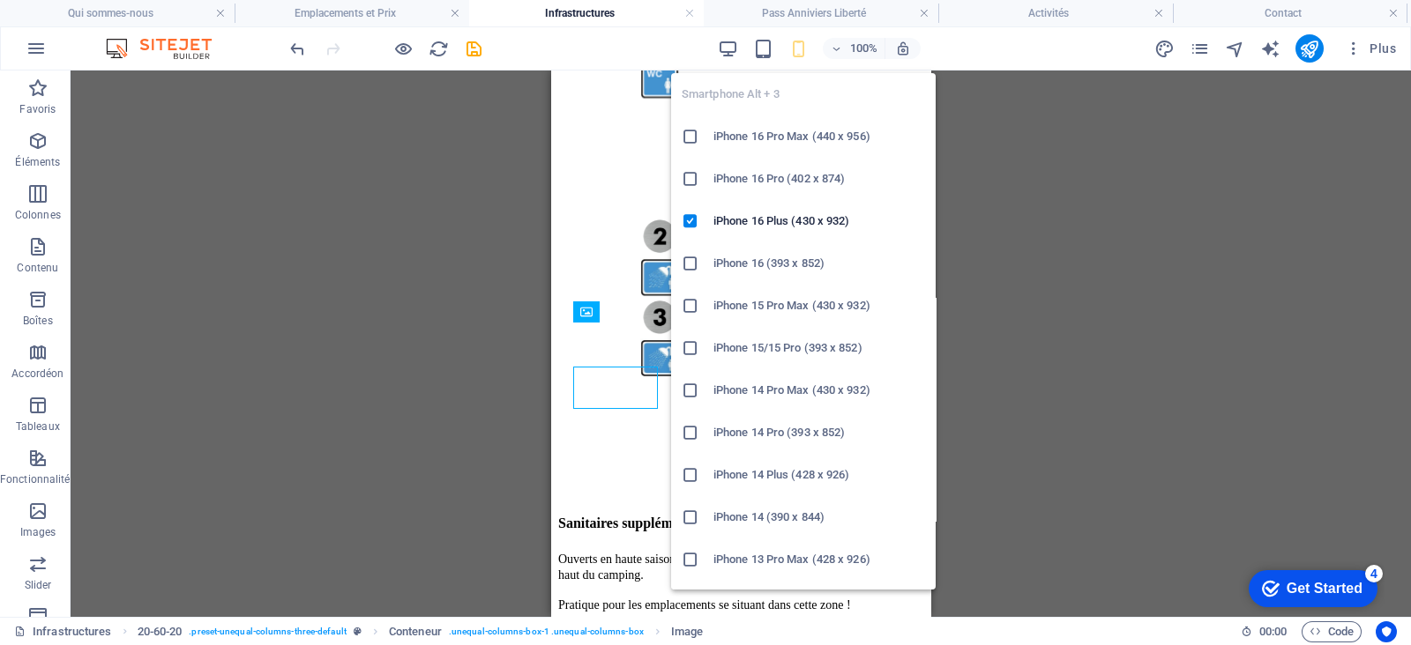
scroll to position [4445, 0]
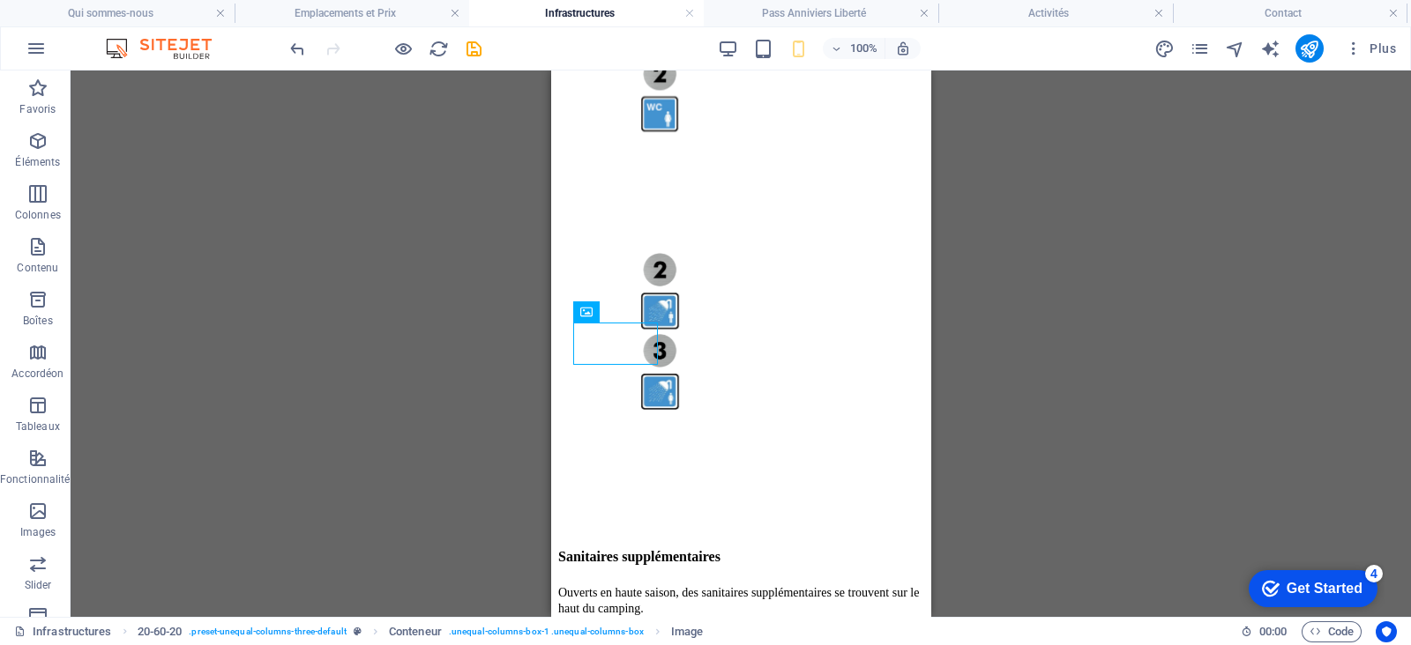
click at [996, 199] on div "Référence Conteneur H4 20-60-20 Conteneur Texte Conteneur Image Conteneur Espac…" at bounding box center [741, 344] width 1340 height 547
click at [470, 46] on icon "save" at bounding box center [474, 49] width 20 height 20
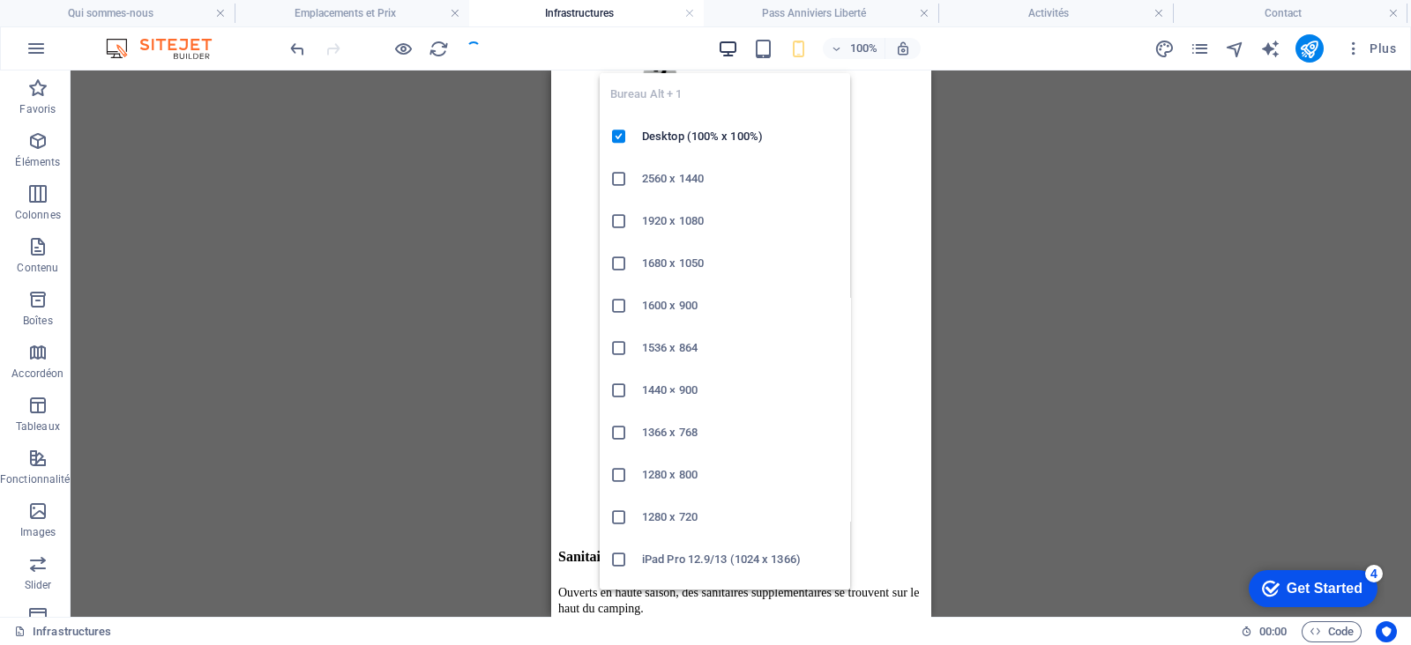
click at [723, 44] on icon "button" at bounding box center [728, 49] width 20 height 20
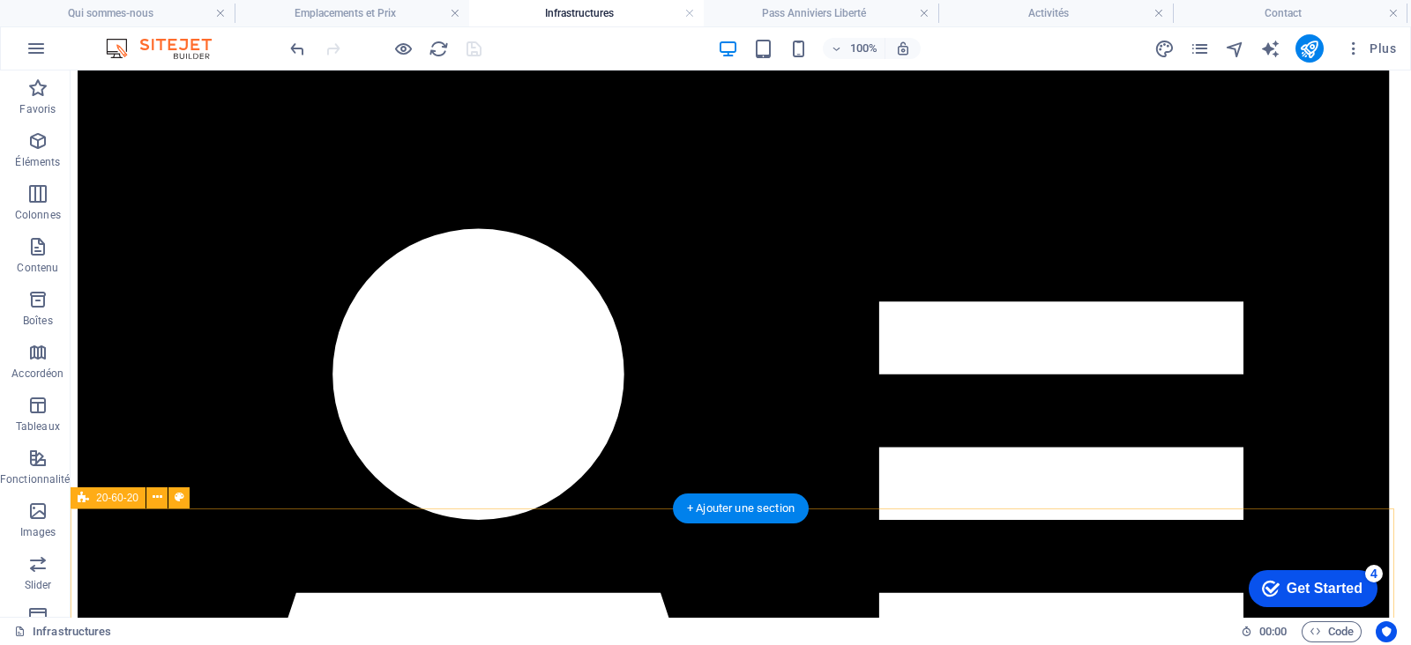
scroll to position [227, 0]
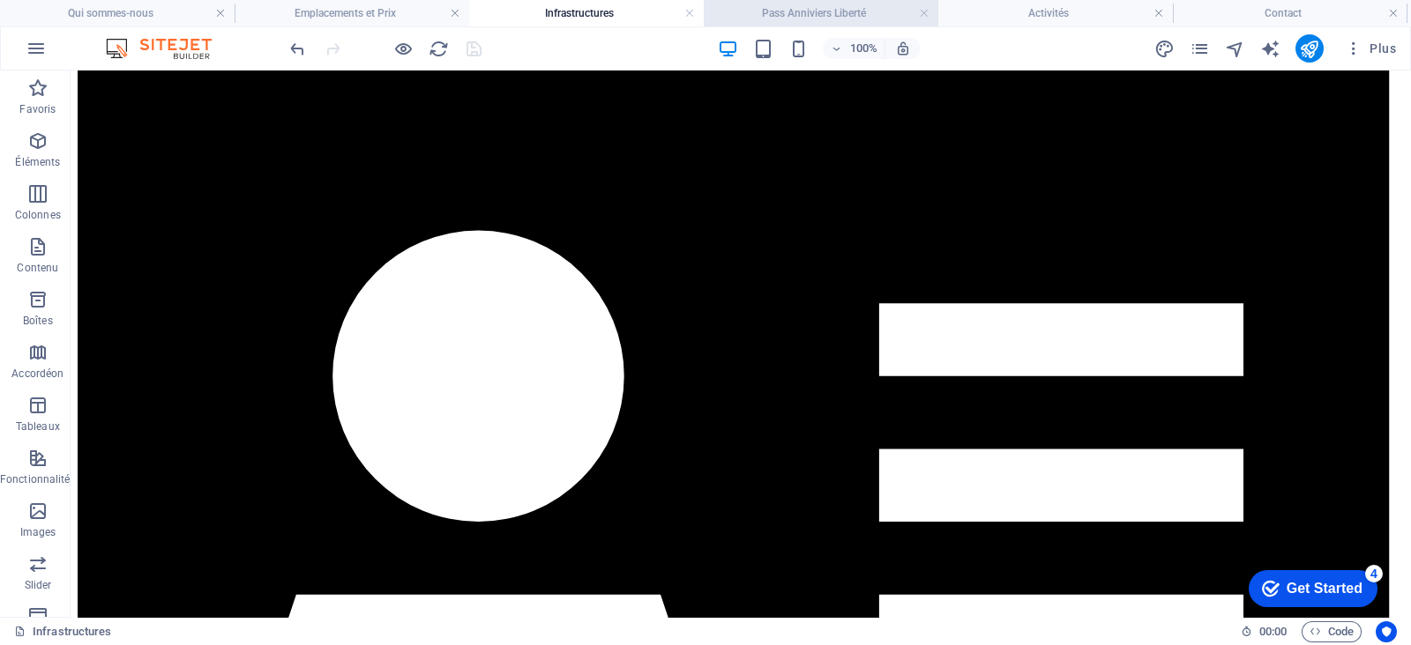
click at [838, 15] on h4 "Pass Anniviers Liberté" at bounding box center [821, 13] width 235 height 19
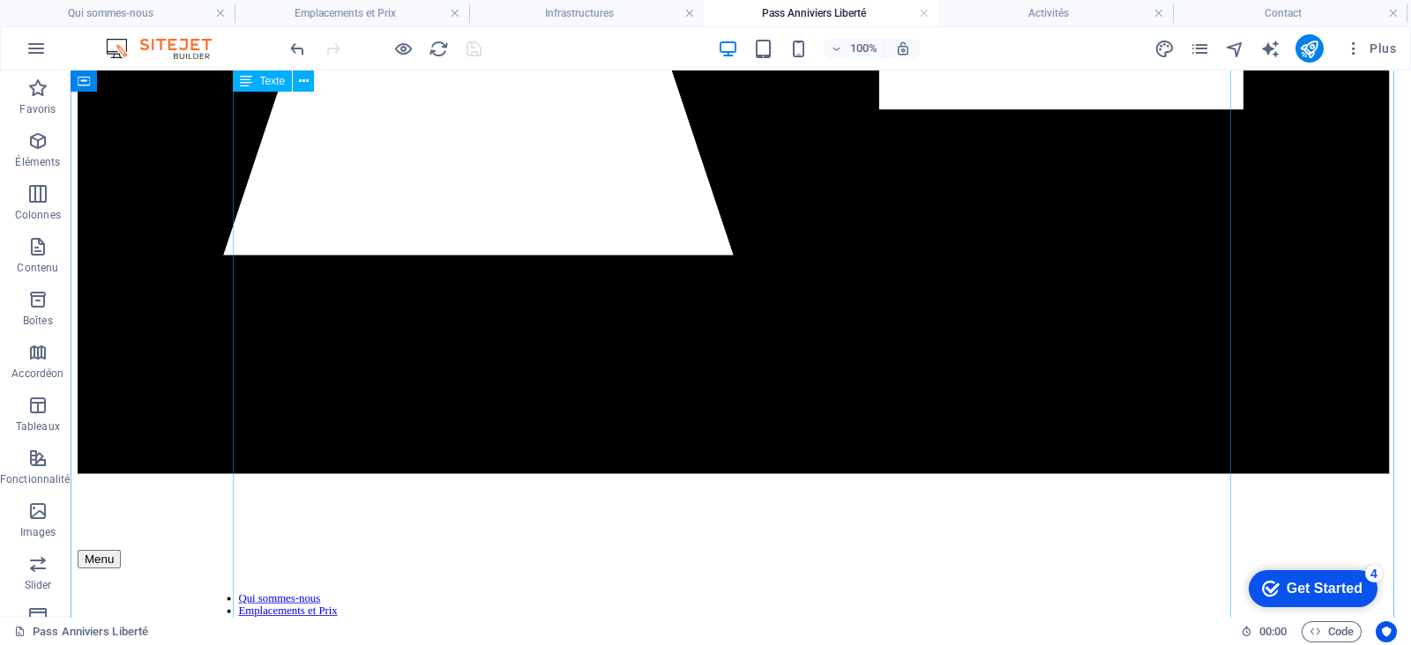
scroll to position [776, 0]
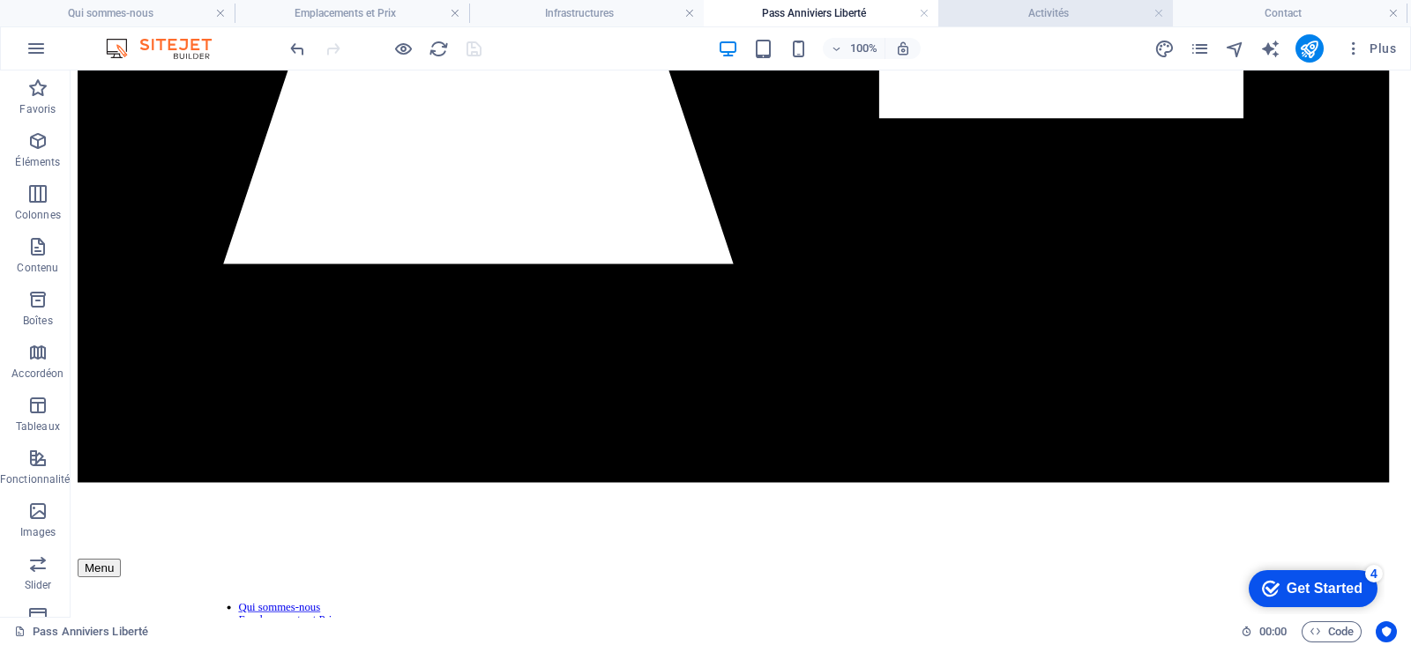
click at [997, 10] on h4 "Activités" at bounding box center [1055, 13] width 235 height 19
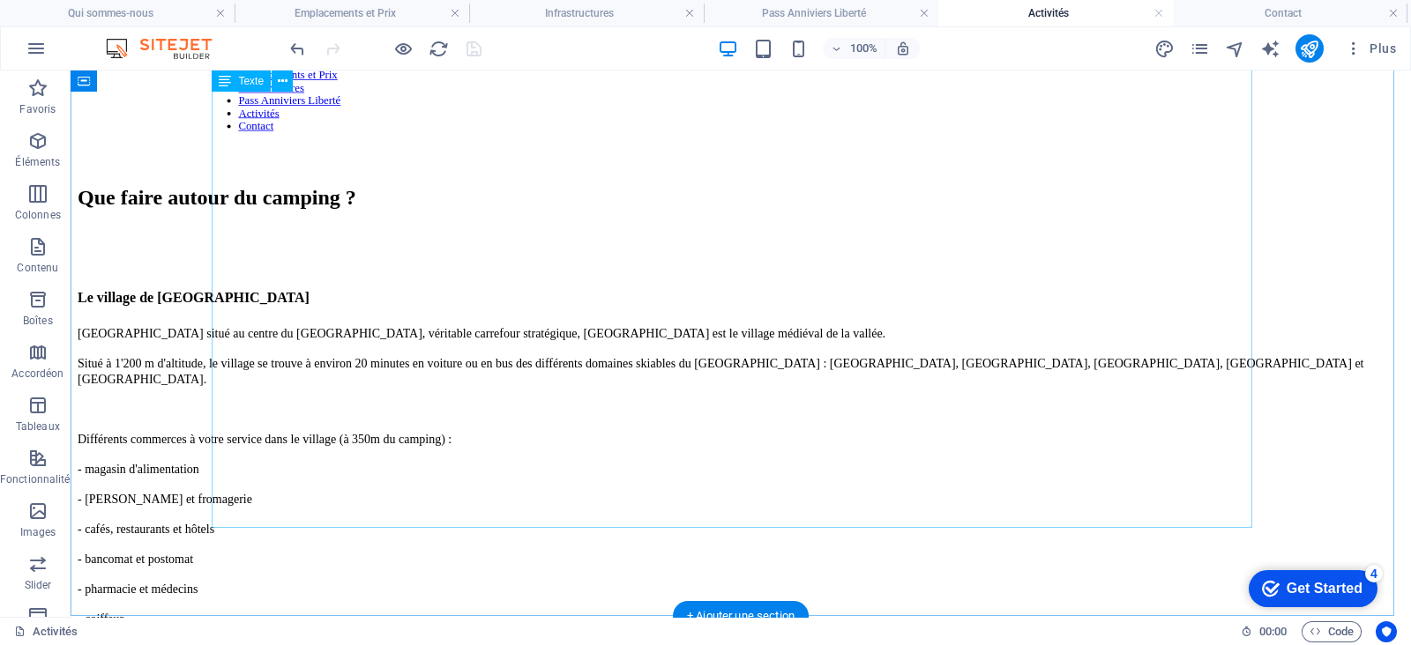
scroll to position [1319, 0]
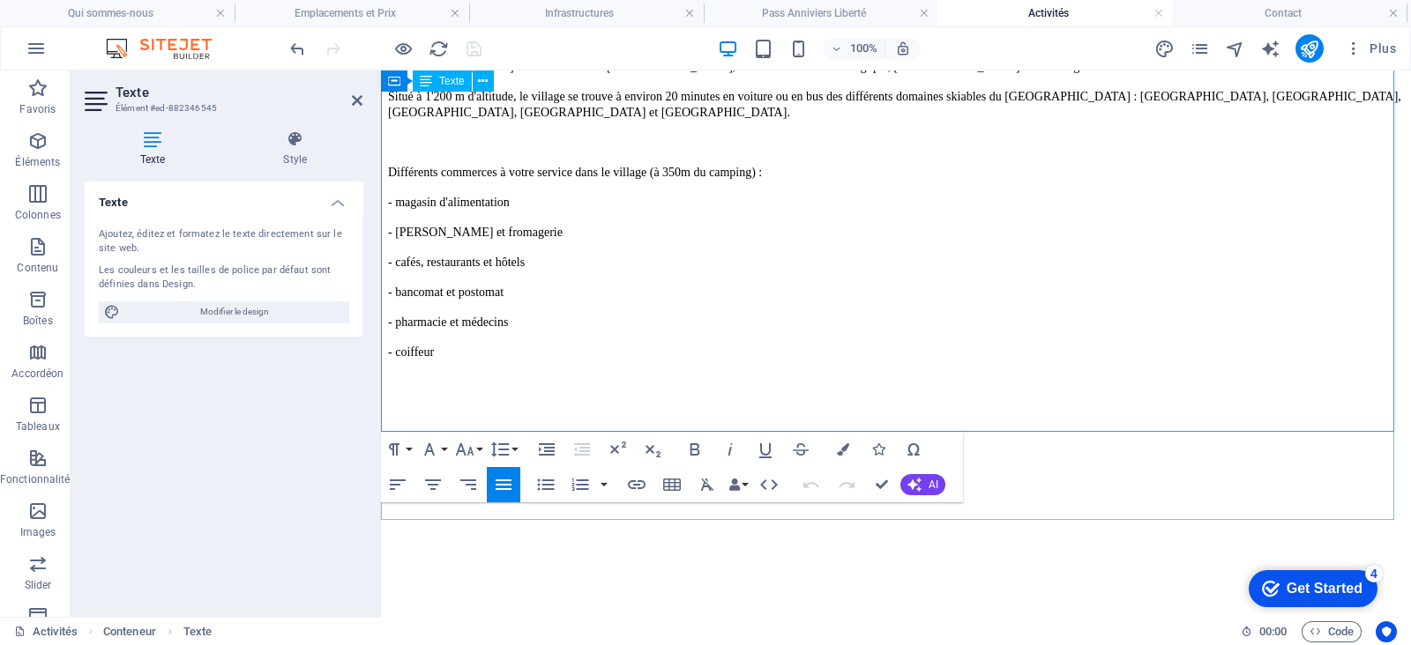
scroll to position [1417, 0]
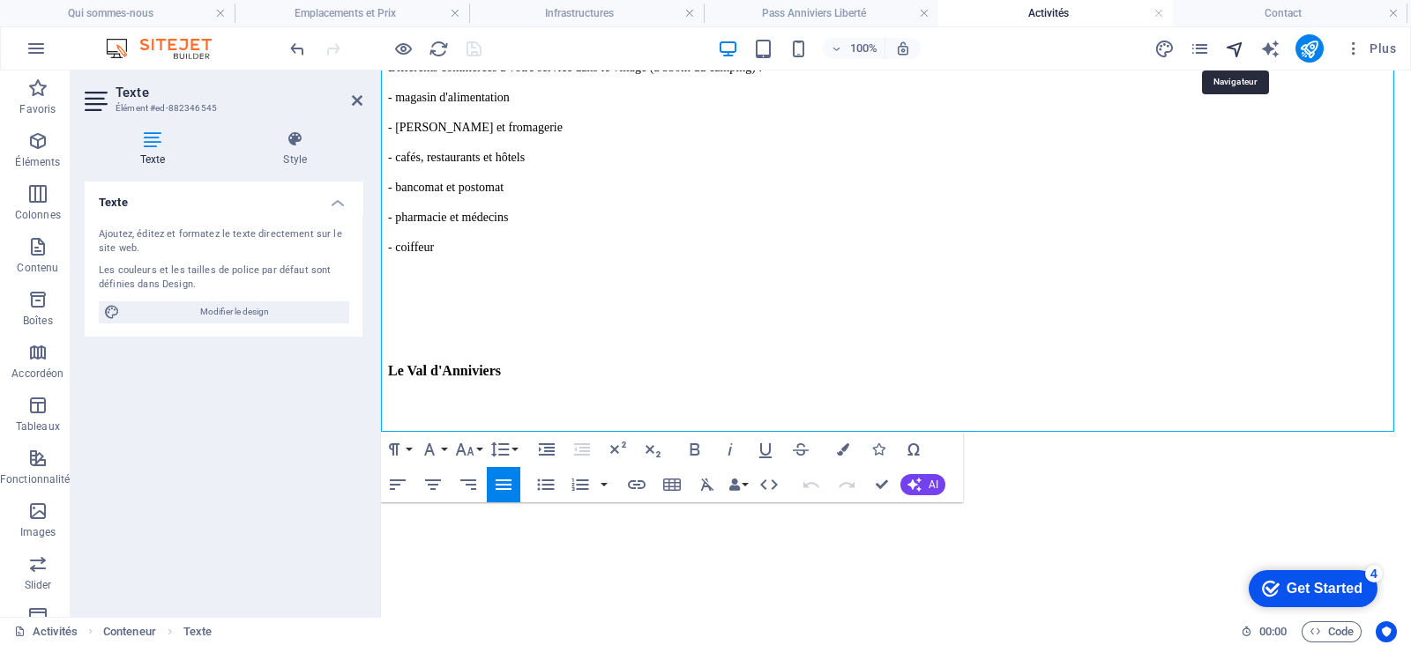
click at [1231, 47] on icon "navigator" at bounding box center [1235, 49] width 20 height 20
select select "16702527-fr"
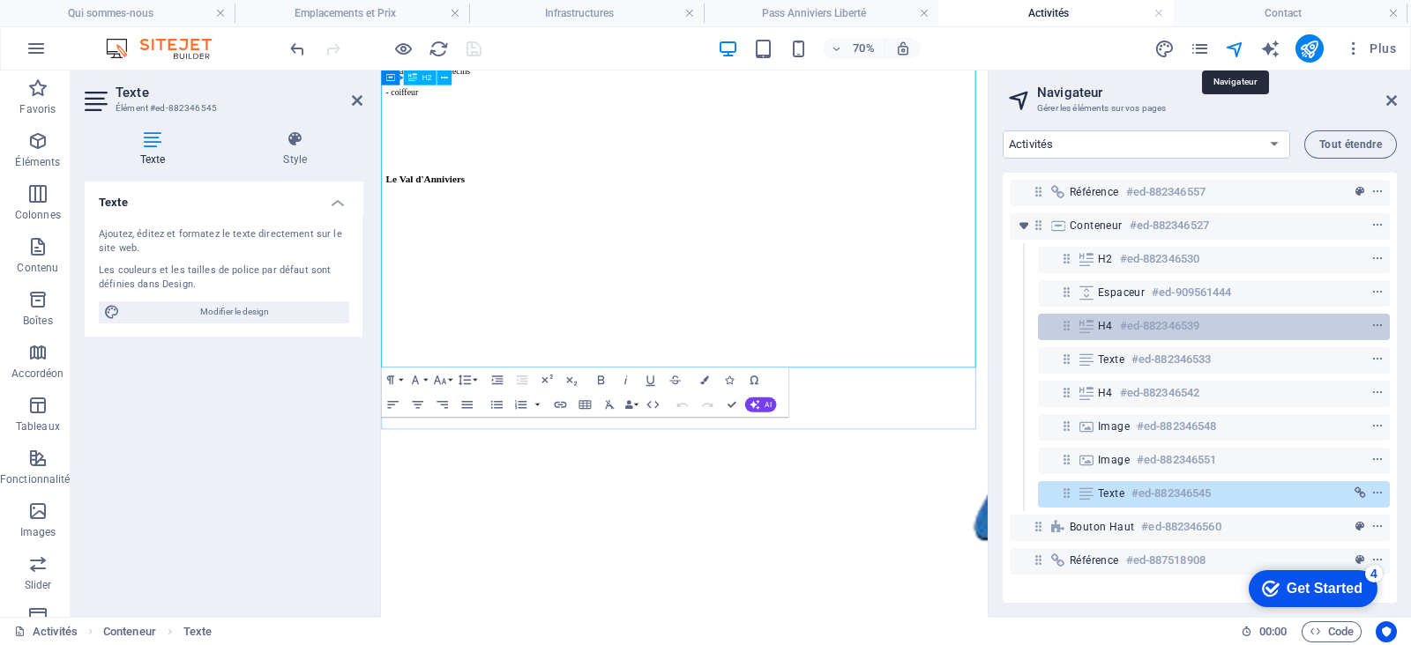
scroll to position [1432, 0]
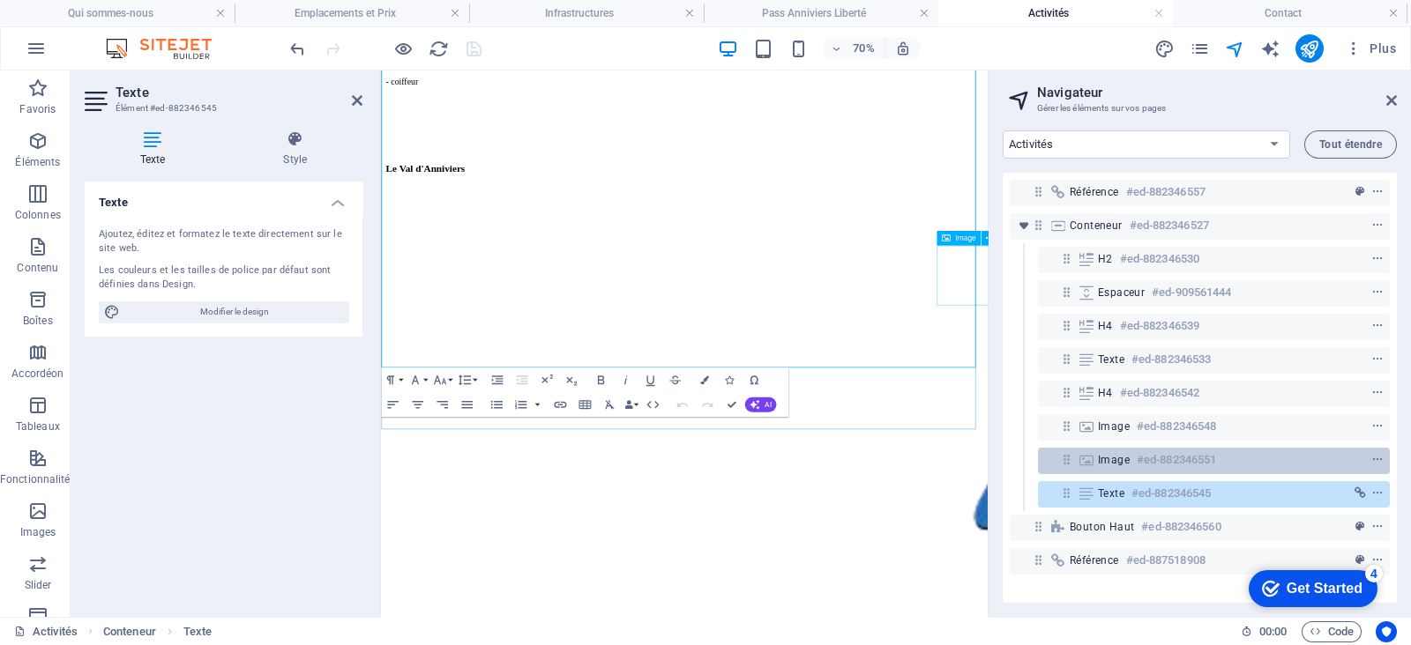
click at [1190, 453] on h6 "#ed-882346551" at bounding box center [1175, 460] width 79 height 21
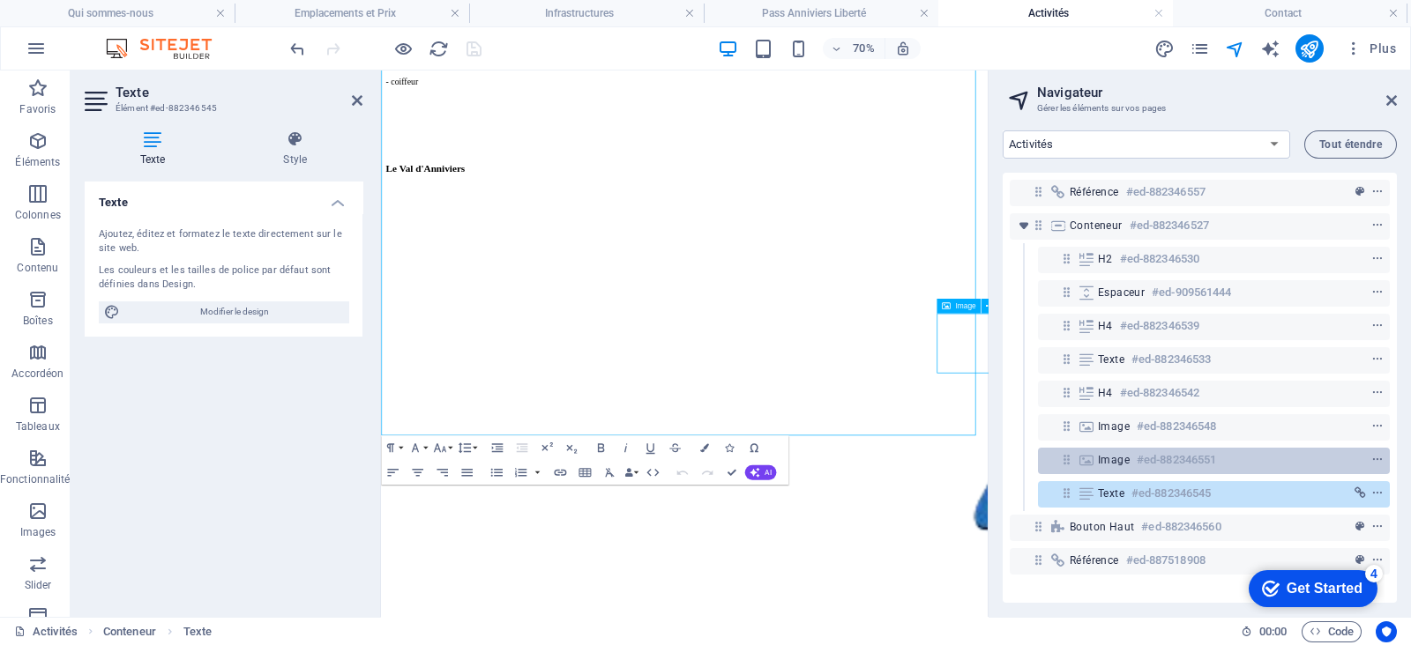
scroll to position [1336, 0]
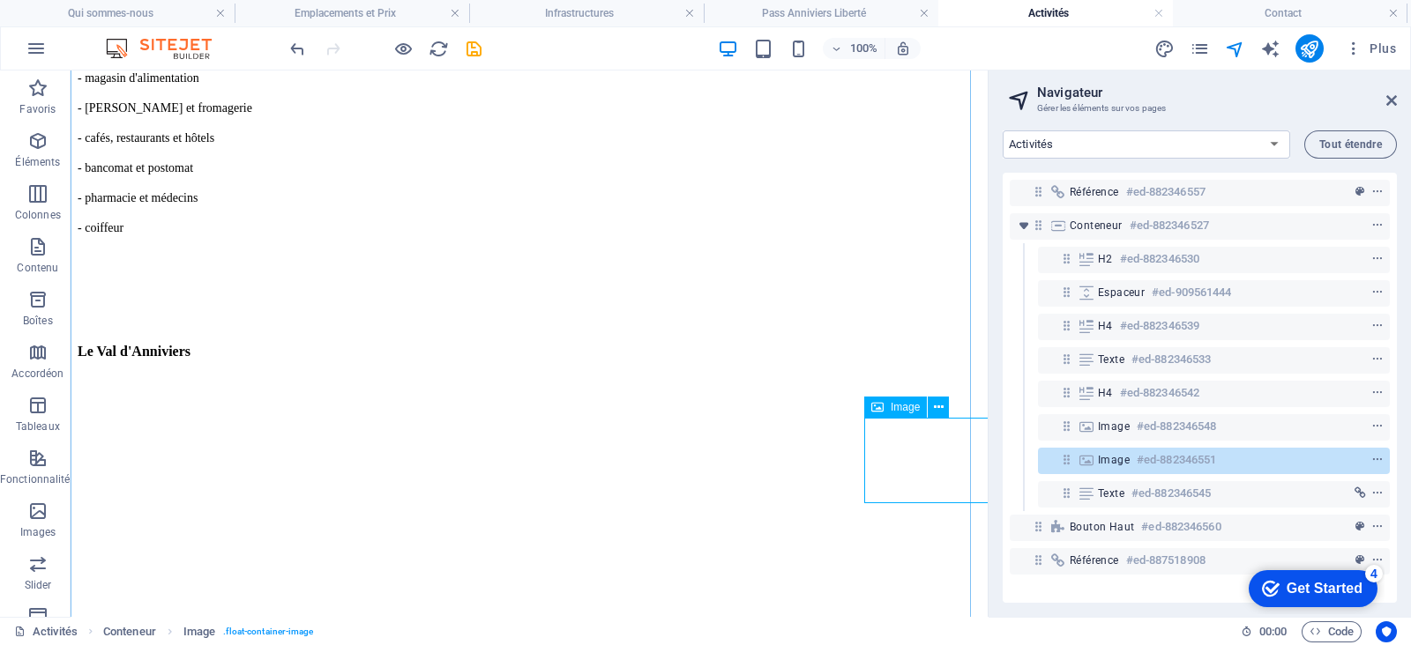
click at [1114, 466] on span "Image" at bounding box center [1114, 460] width 32 height 14
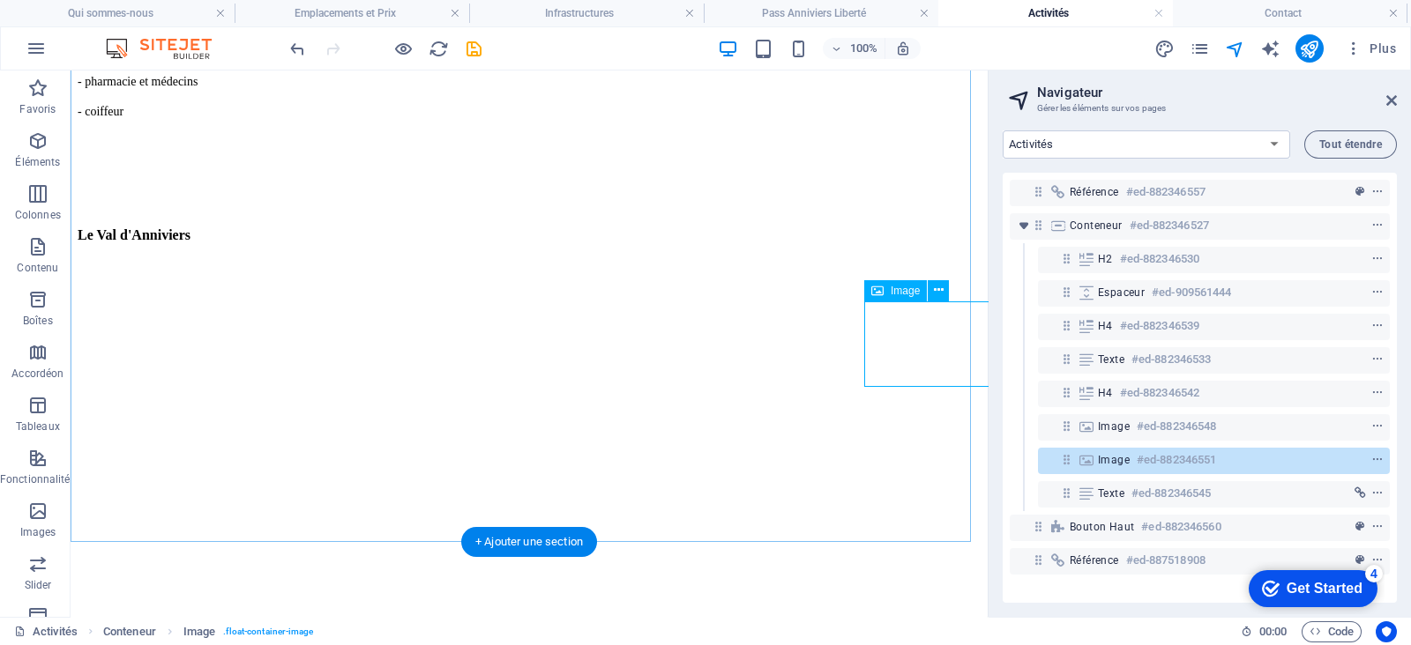
click at [1114, 466] on span "Image" at bounding box center [1114, 460] width 32 height 14
select select "%"
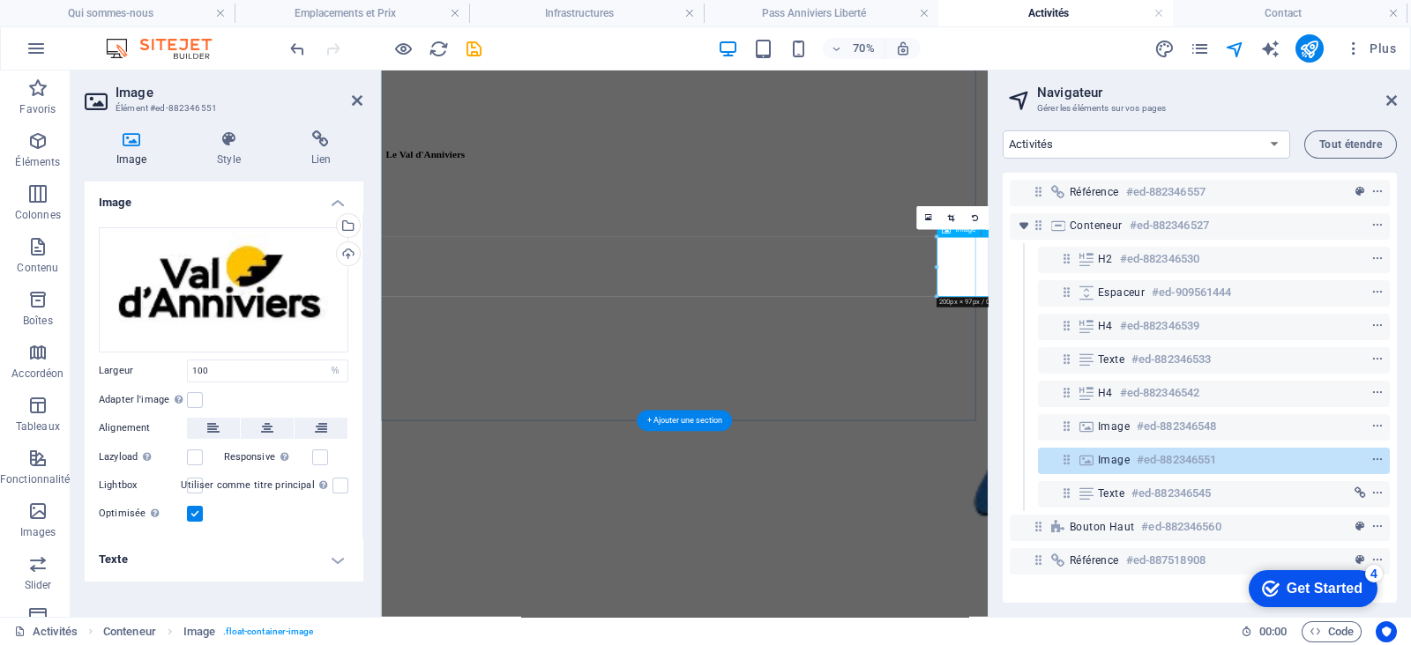
scroll to position [1445, 0]
click at [339, 562] on h4 "Texte" at bounding box center [224, 560] width 278 height 42
click at [339, 562] on h4 "Texte" at bounding box center [224, 555] width 278 height 32
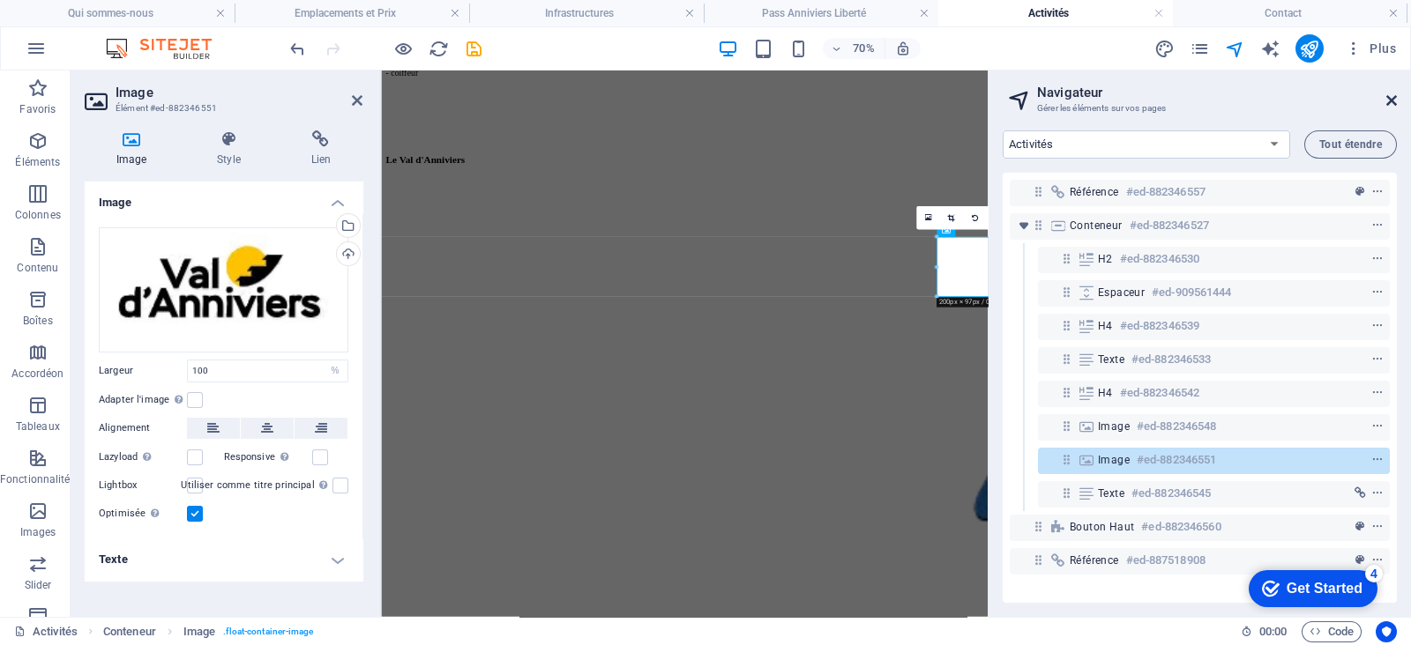
click at [1389, 101] on icon at bounding box center [1391, 100] width 11 height 14
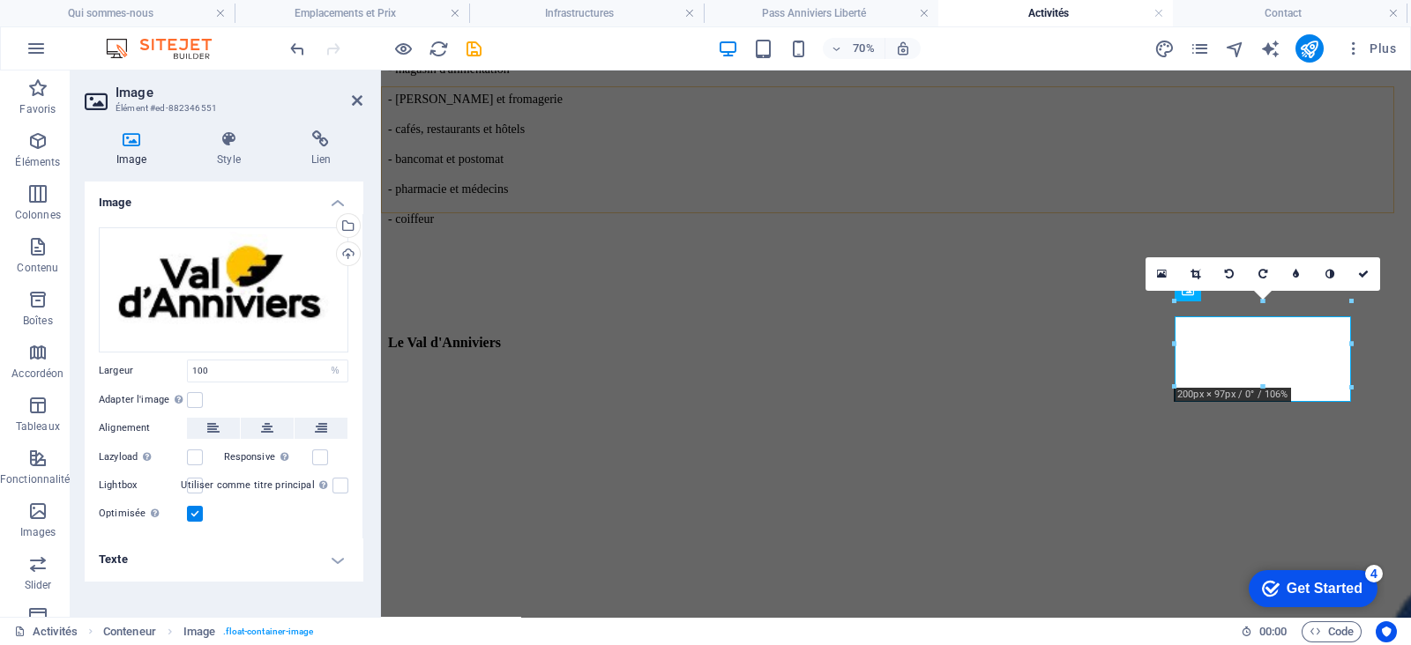
scroll to position [1436, 0]
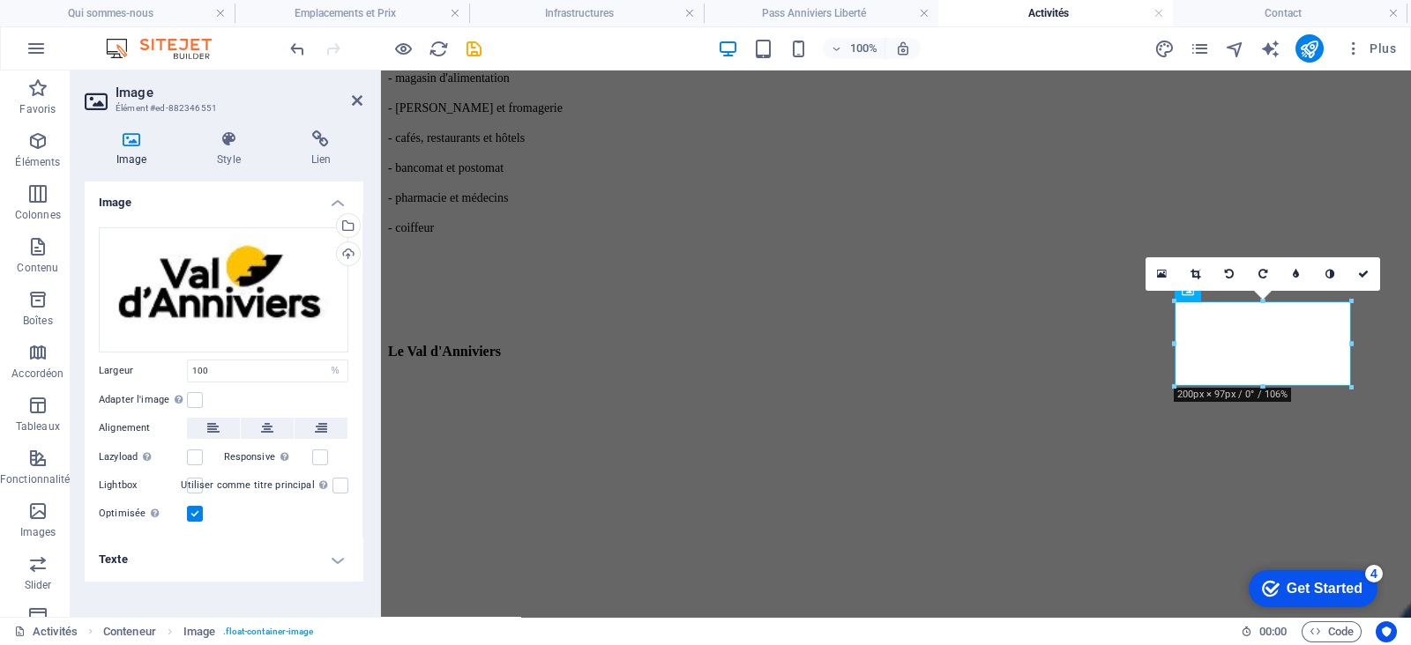
click at [337, 557] on h4 "Texte" at bounding box center [224, 560] width 278 height 42
click at [337, 557] on h4 "Texte" at bounding box center [224, 555] width 278 height 32
click at [337, 557] on h4 "Texte" at bounding box center [224, 560] width 278 height 42
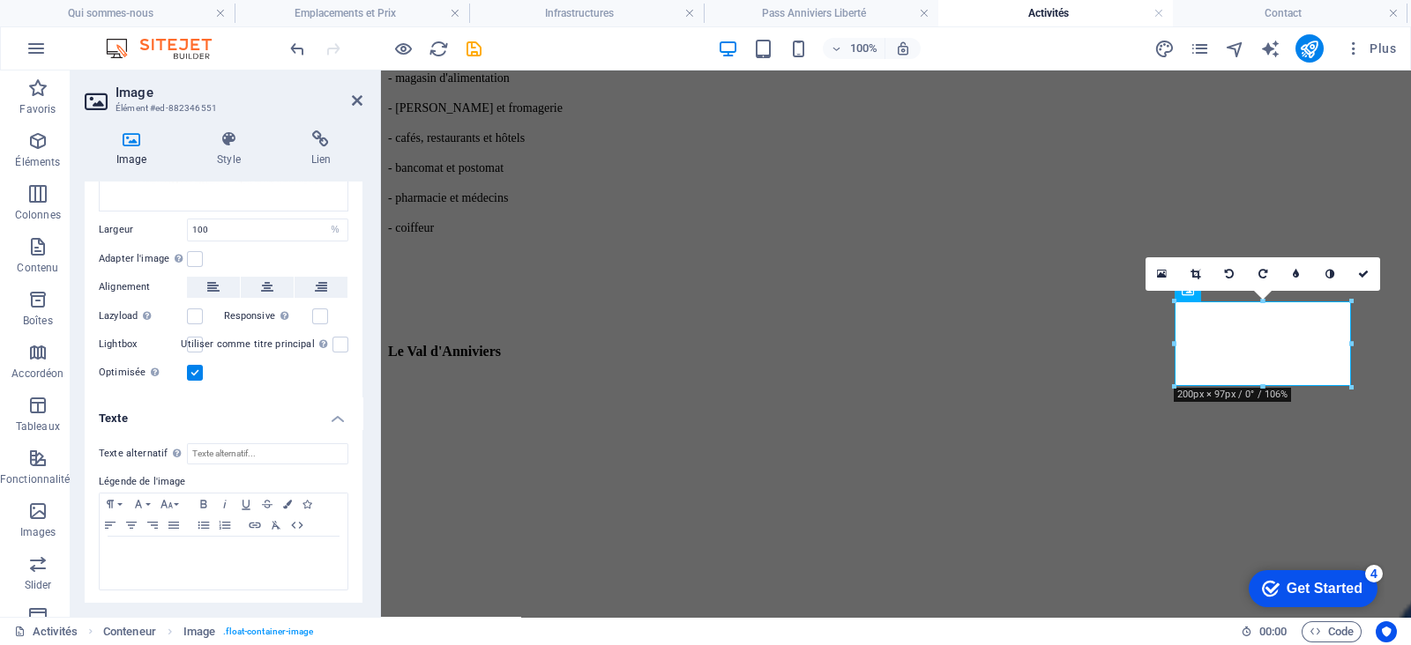
scroll to position [0, 0]
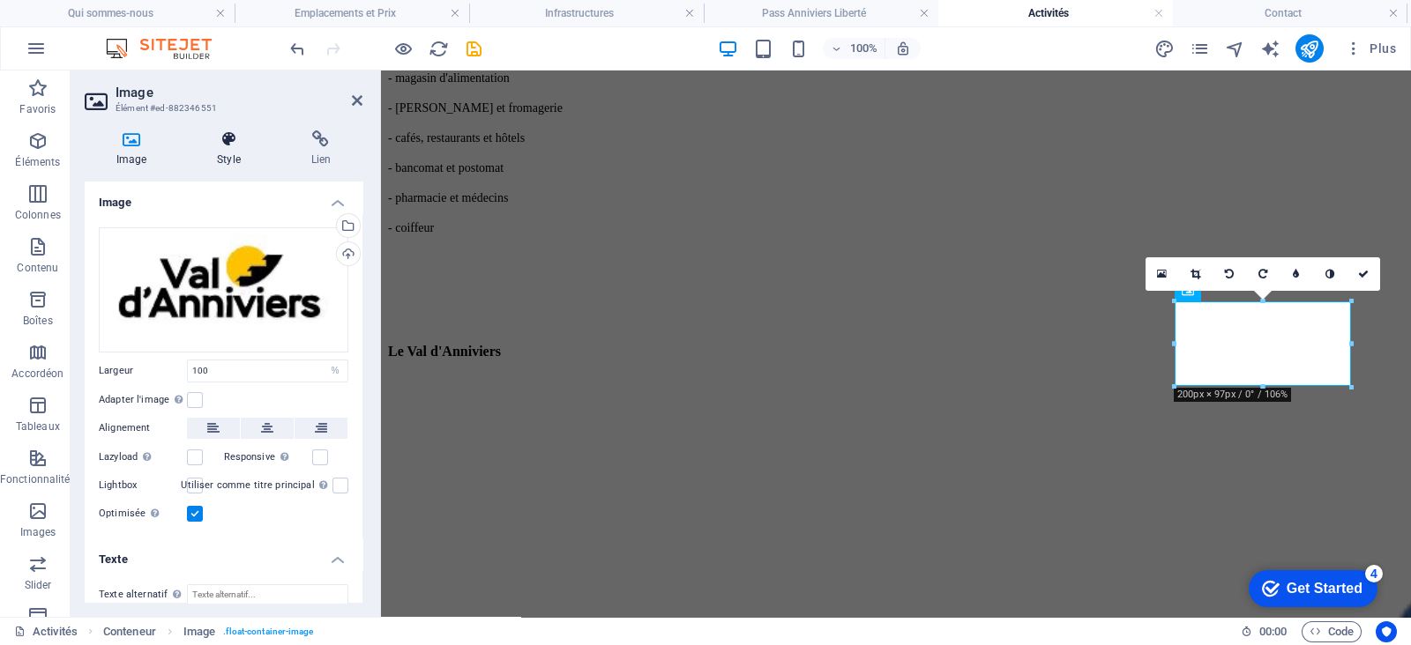
click at [235, 143] on icon at bounding box center [228, 139] width 86 height 18
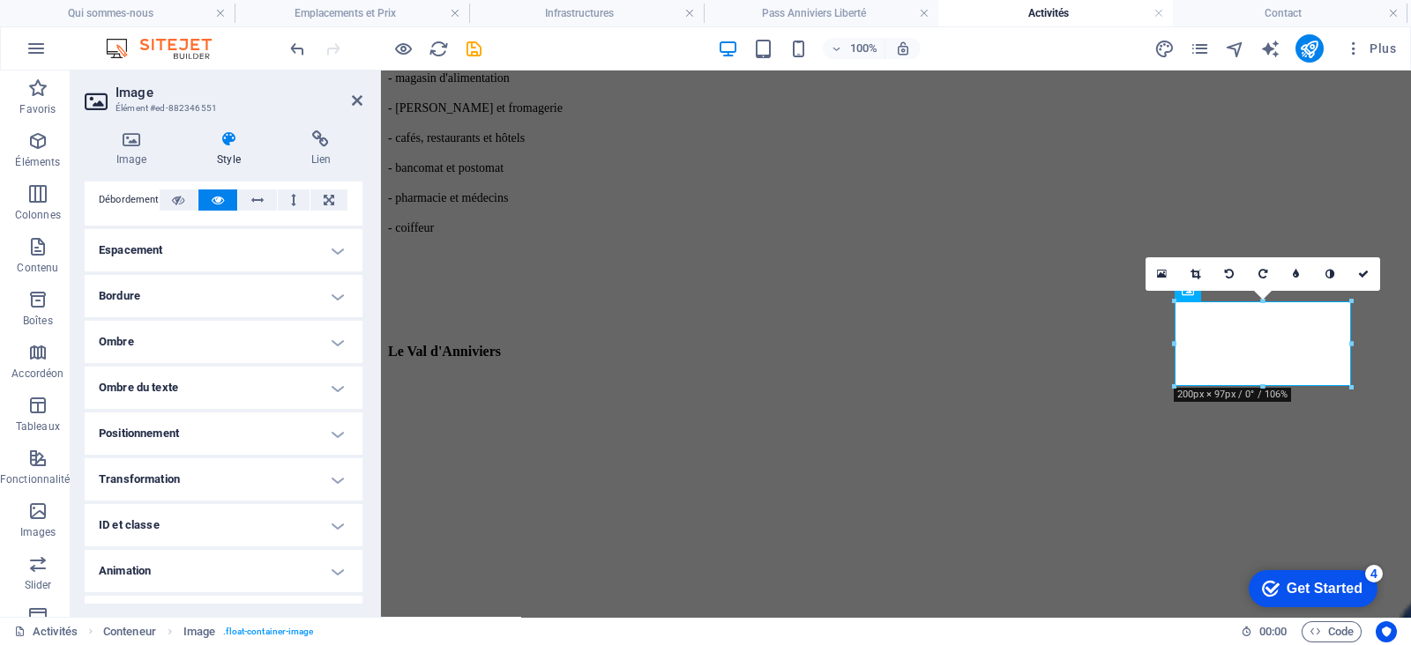
scroll to position [338, 0]
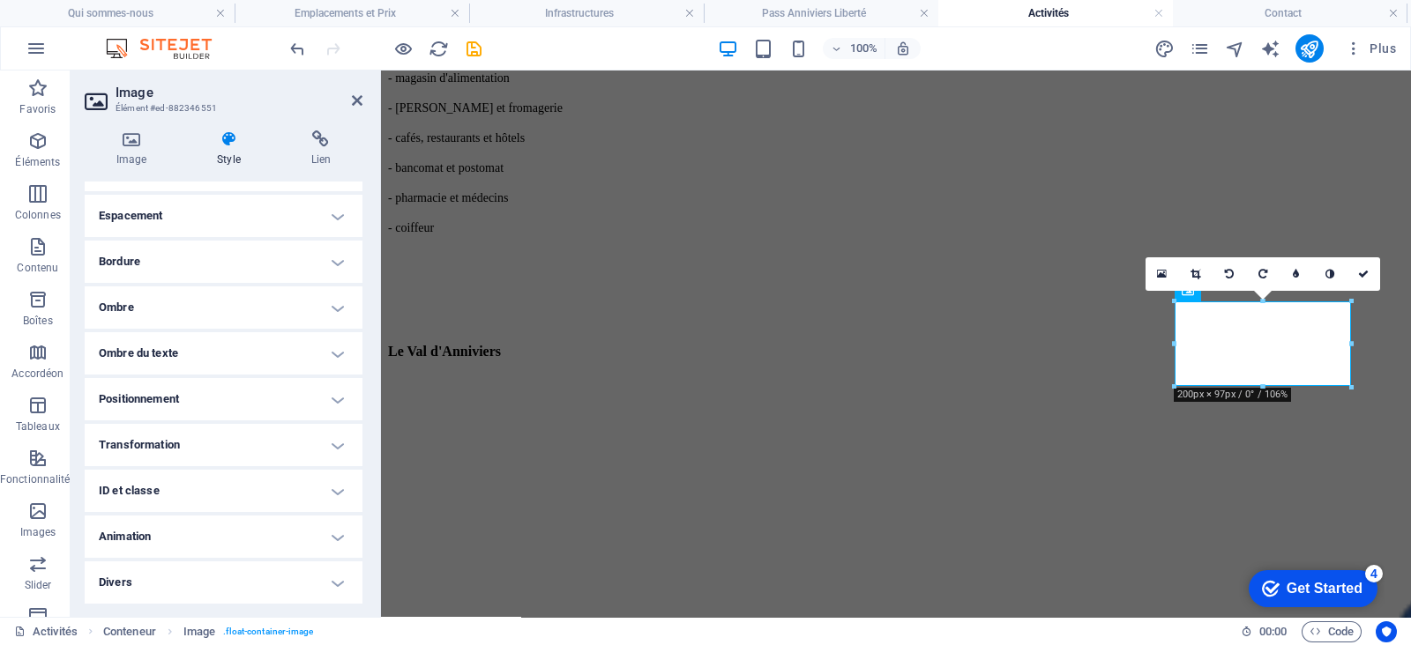
click at [229, 442] on h4 "Transformation" at bounding box center [224, 445] width 278 height 42
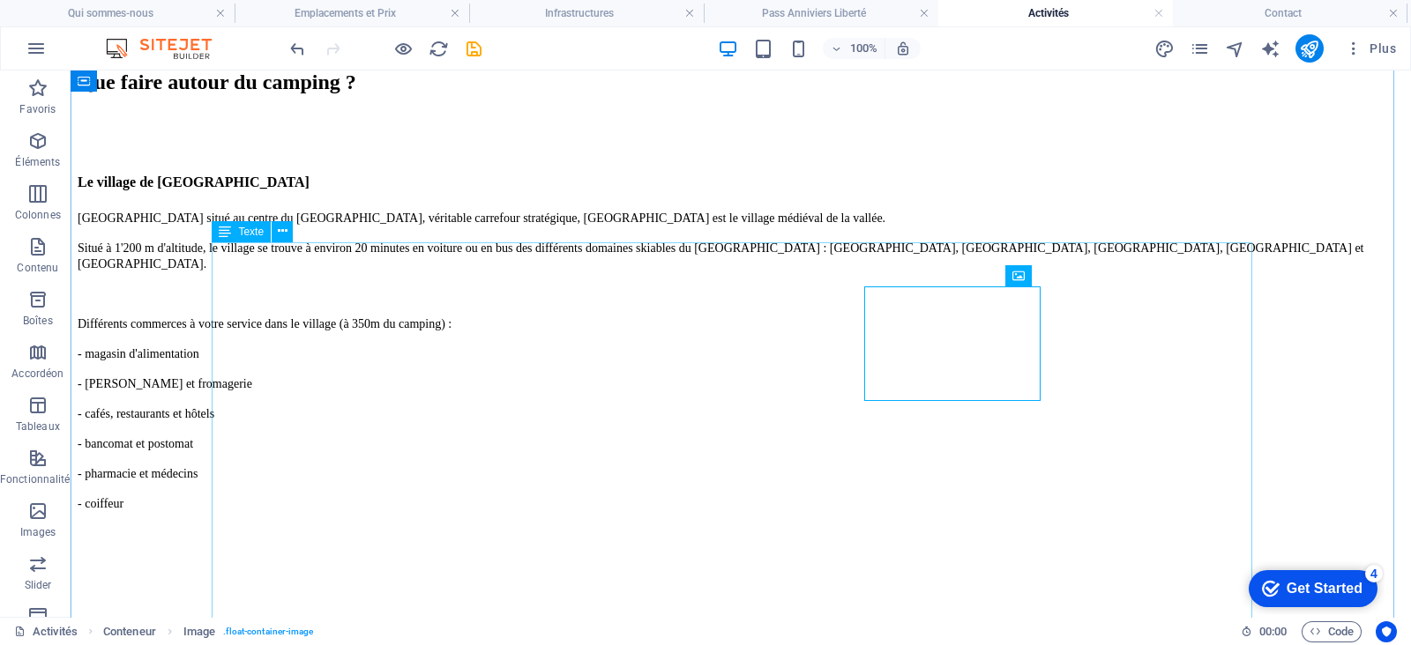
scroll to position [464, 0]
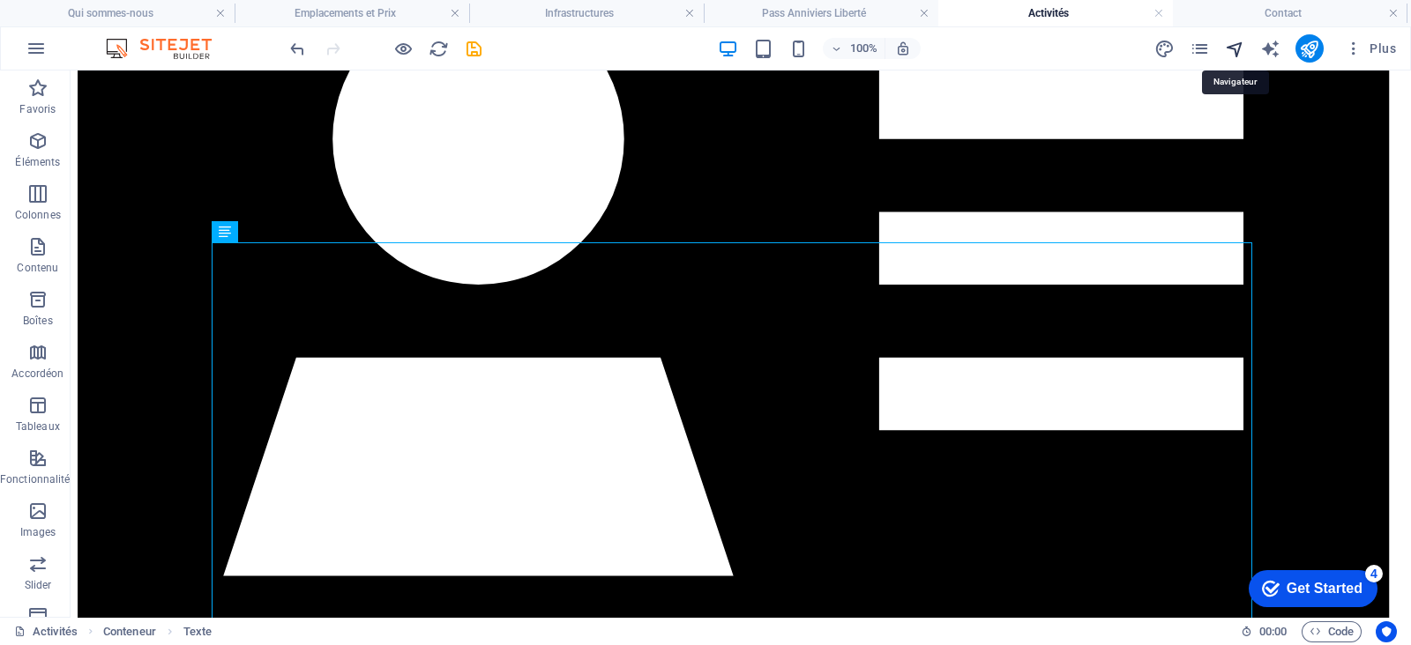
click at [1238, 46] on icon "navigator" at bounding box center [1235, 49] width 20 height 20
select select "16702527-fr"
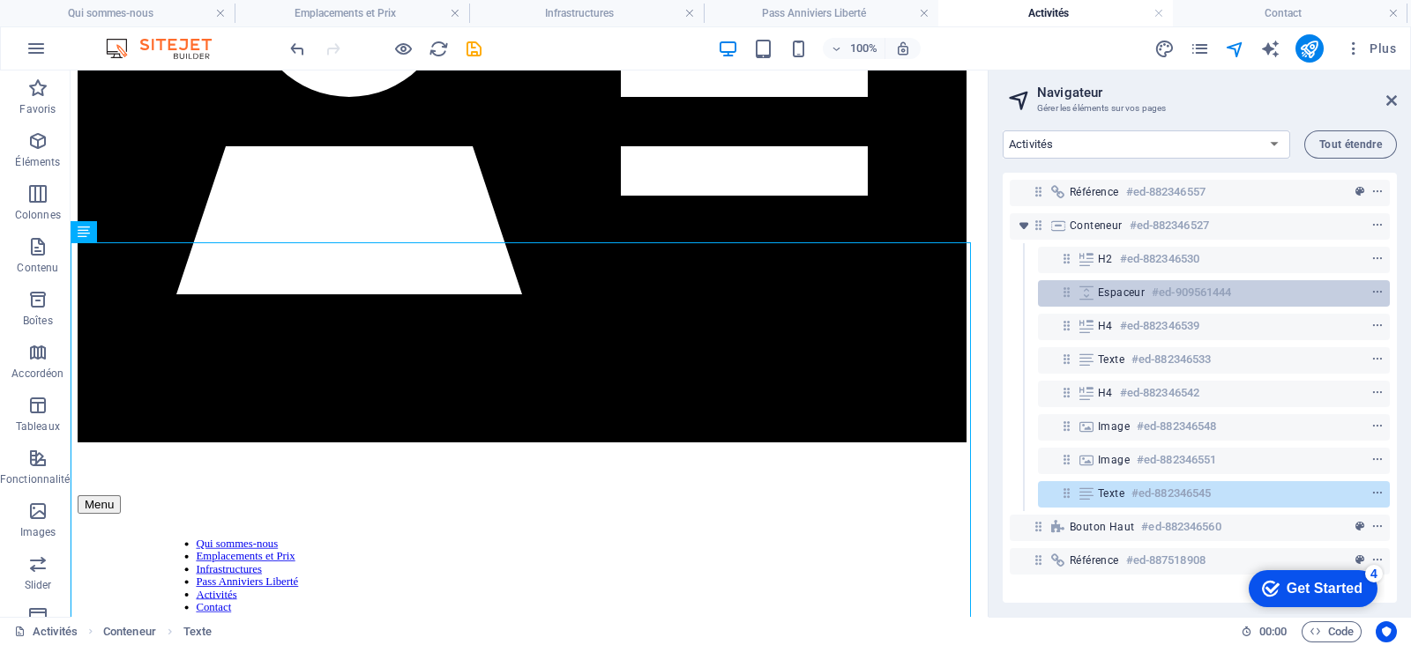
scroll to position [480, 0]
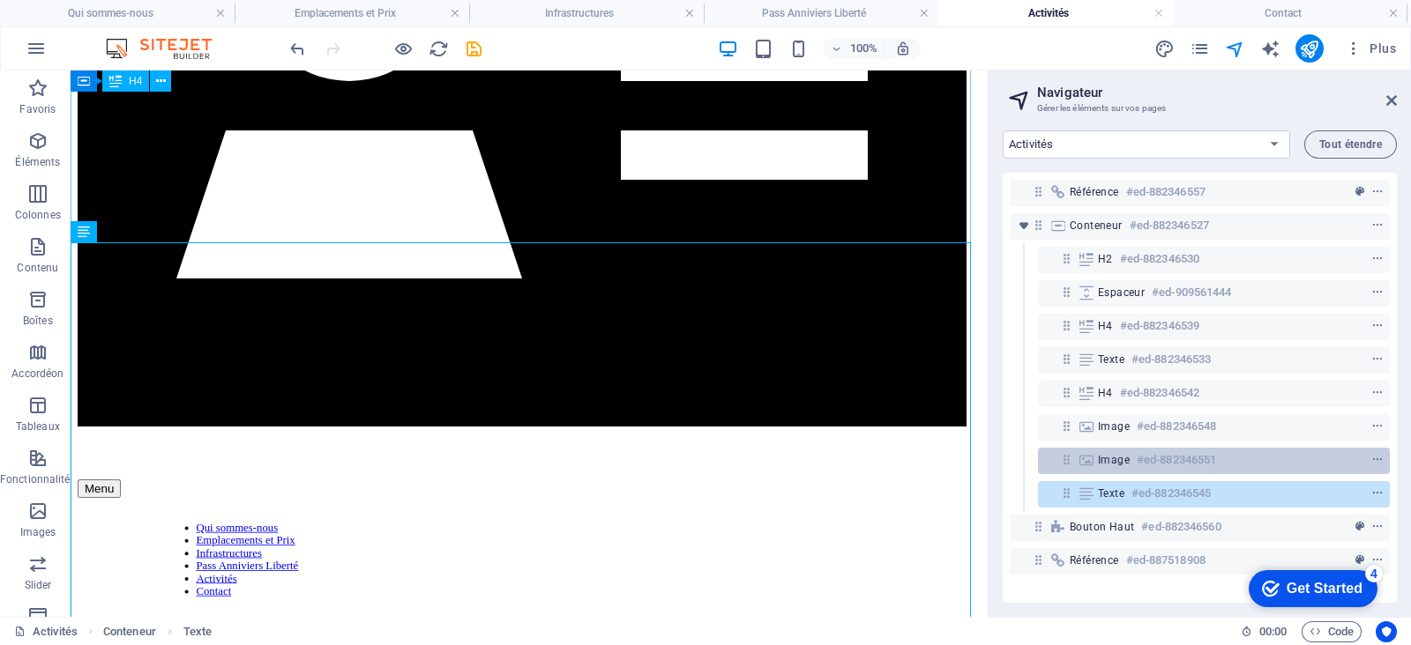
click at [1173, 459] on h6 "#ed-882346551" at bounding box center [1175, 460] width 79 height 21
select select "px"
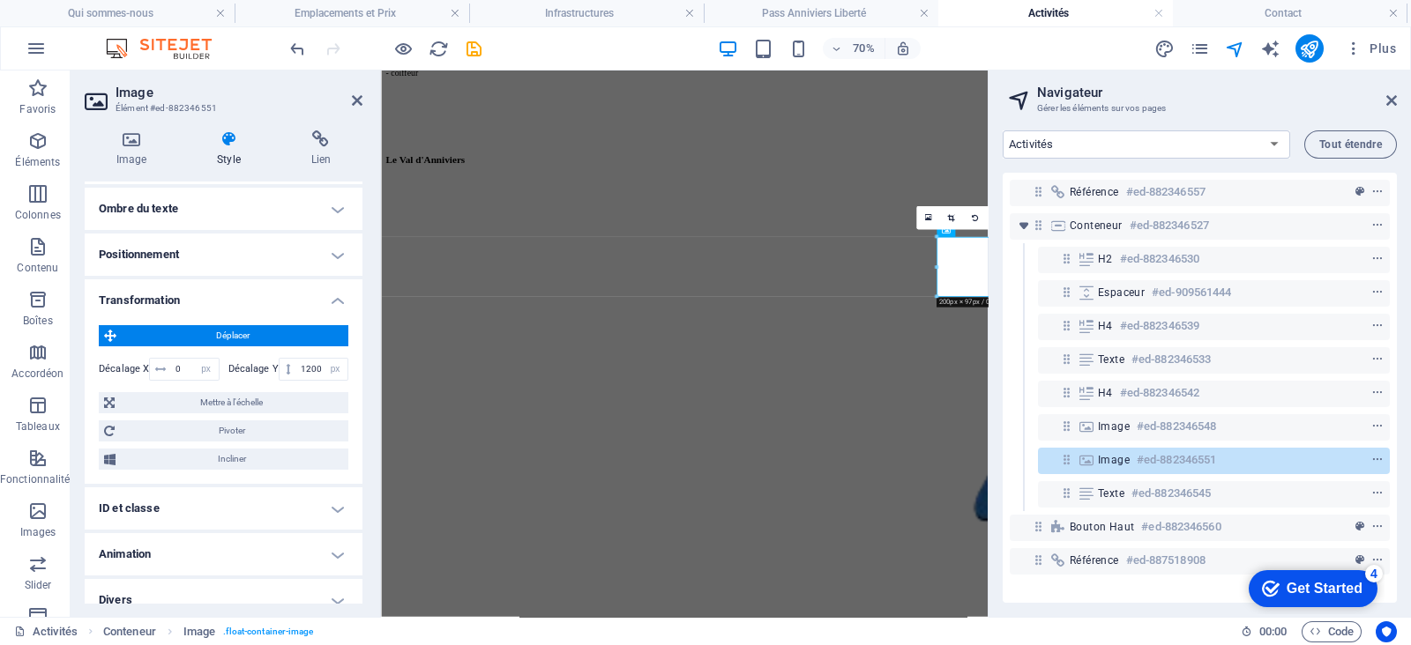
scroll to position [499, 0]
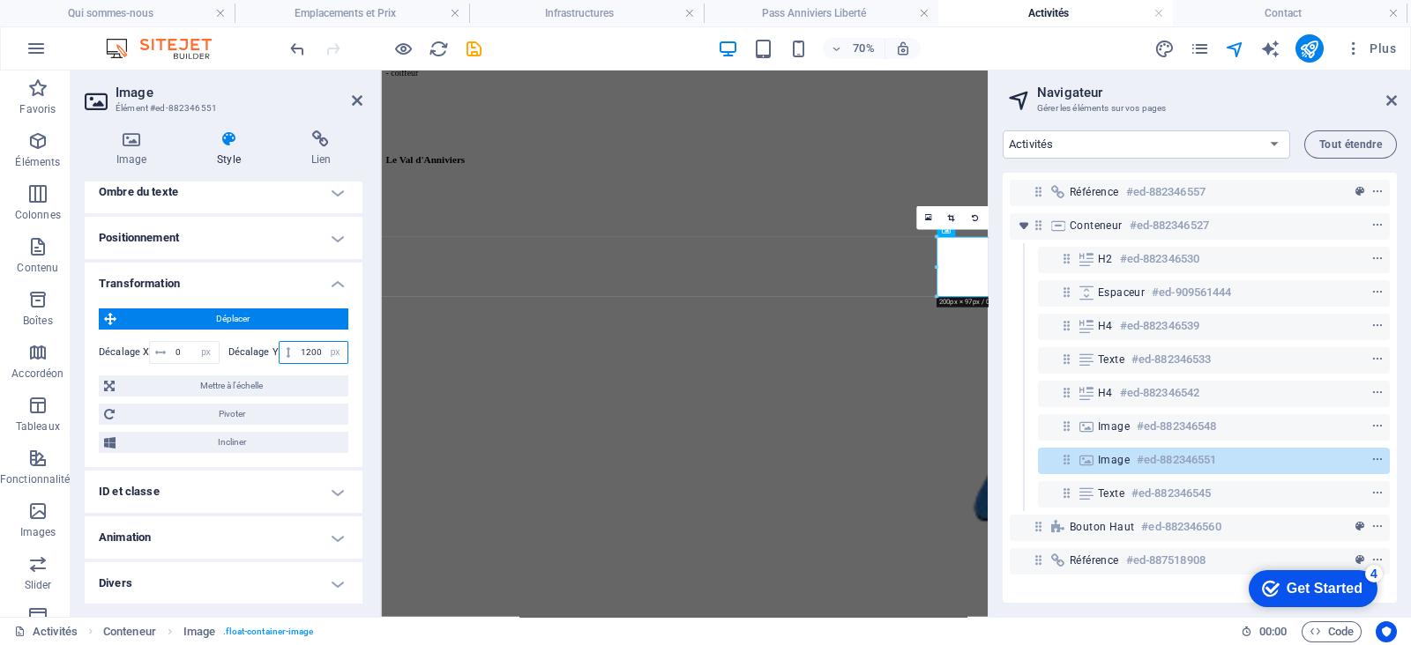
drag, startPoint x: 308, startPoint y: 346, endPoint x: 295, endPoint y: 348, distance: 12.6
click at [296, 348] on input "1200" at bounding box center [321, 352] width 51 height 21
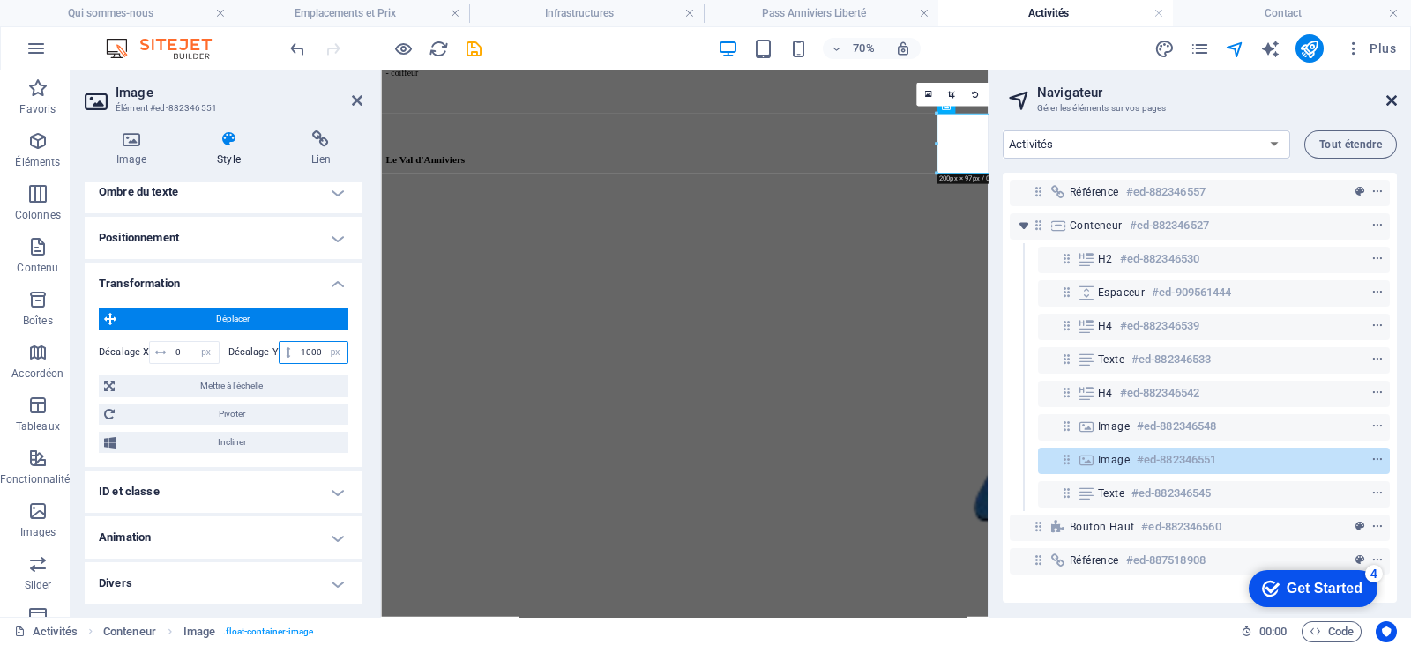
type input "1000"
click at [1391, 101] on icon at bounding box center [1391, 100] width 11 height 14
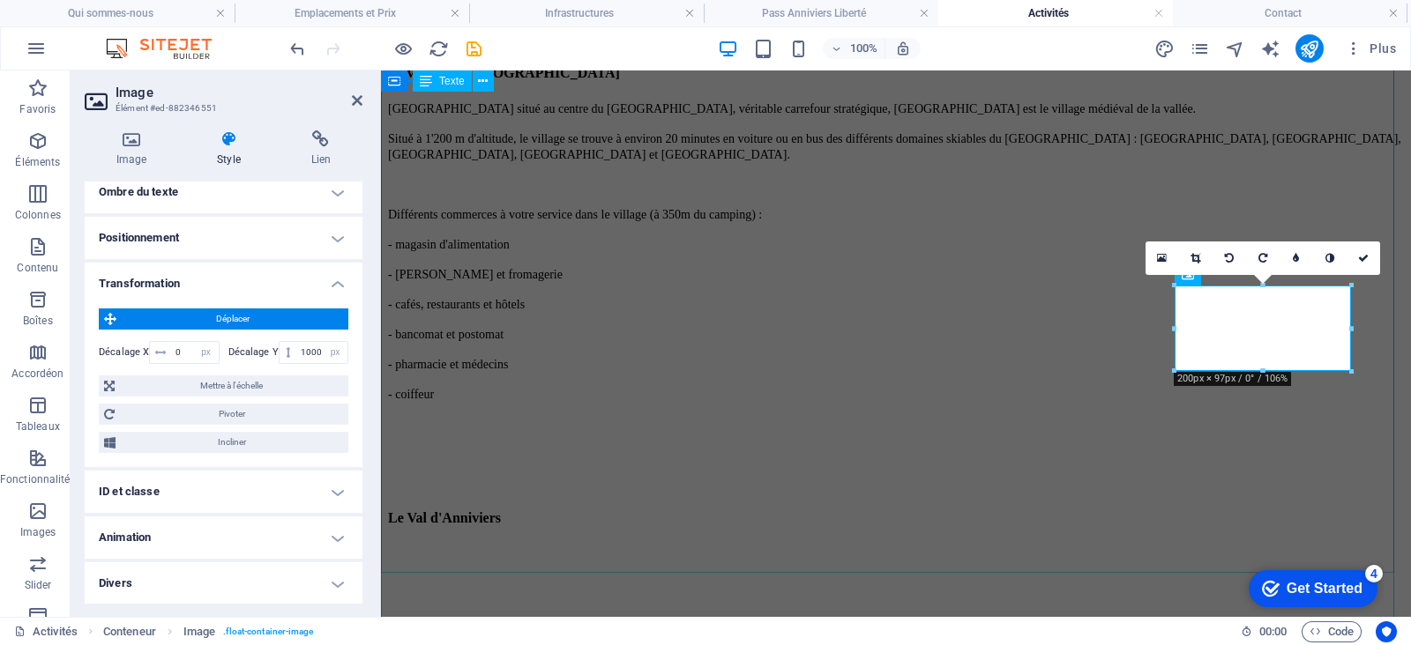
scroll to position [1269, 0]
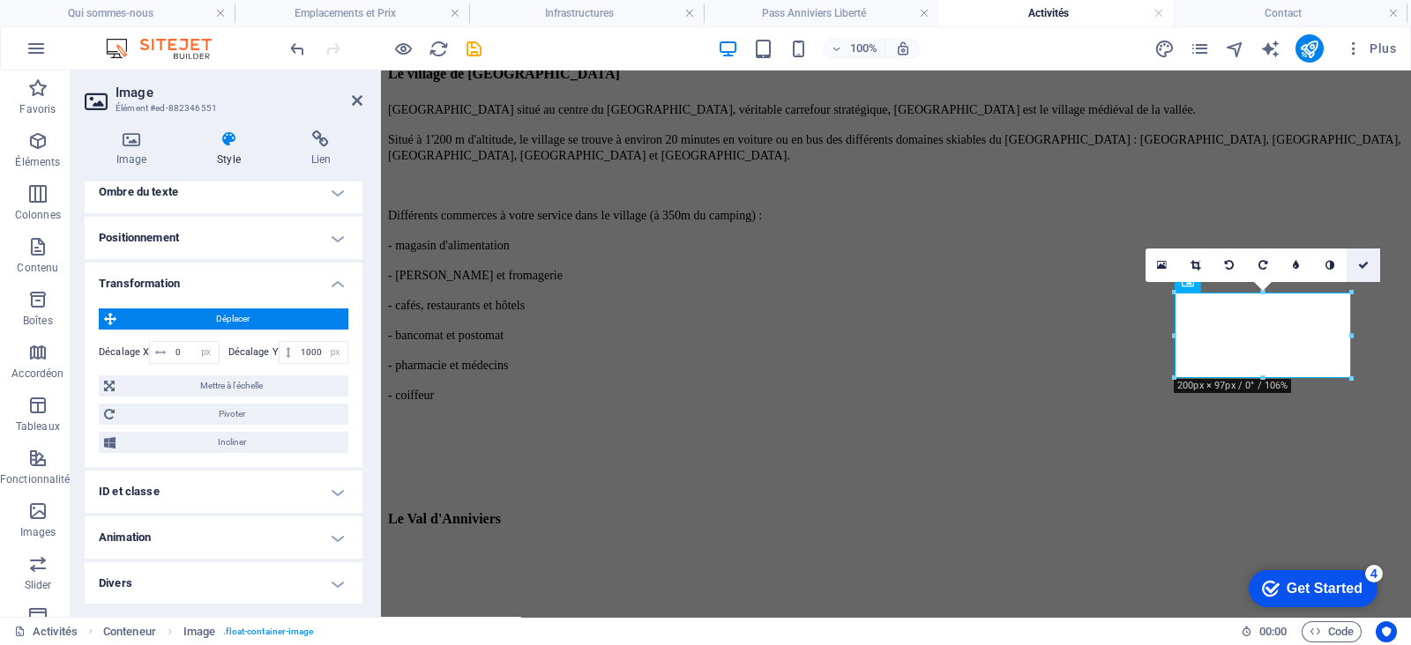
click at [1366, 257] on link at bounding box center [1363, 266] width 34 height 34
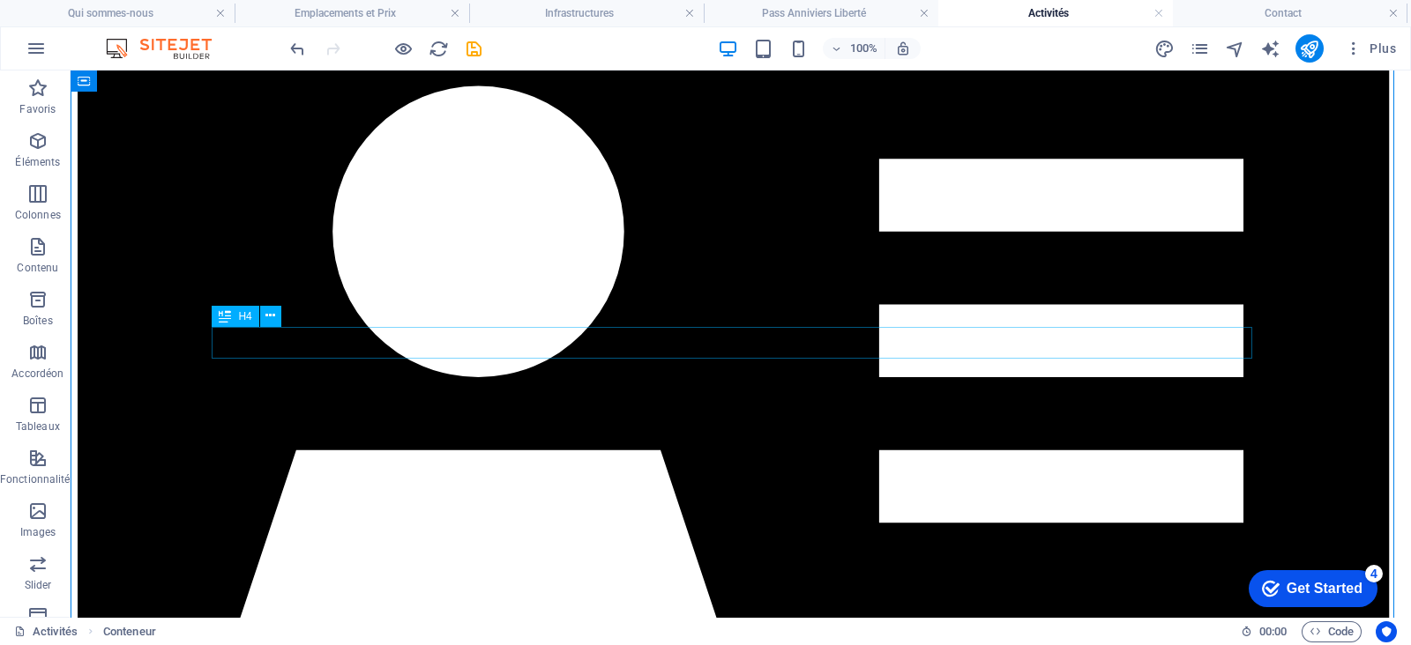
scroll to position [380, 0]
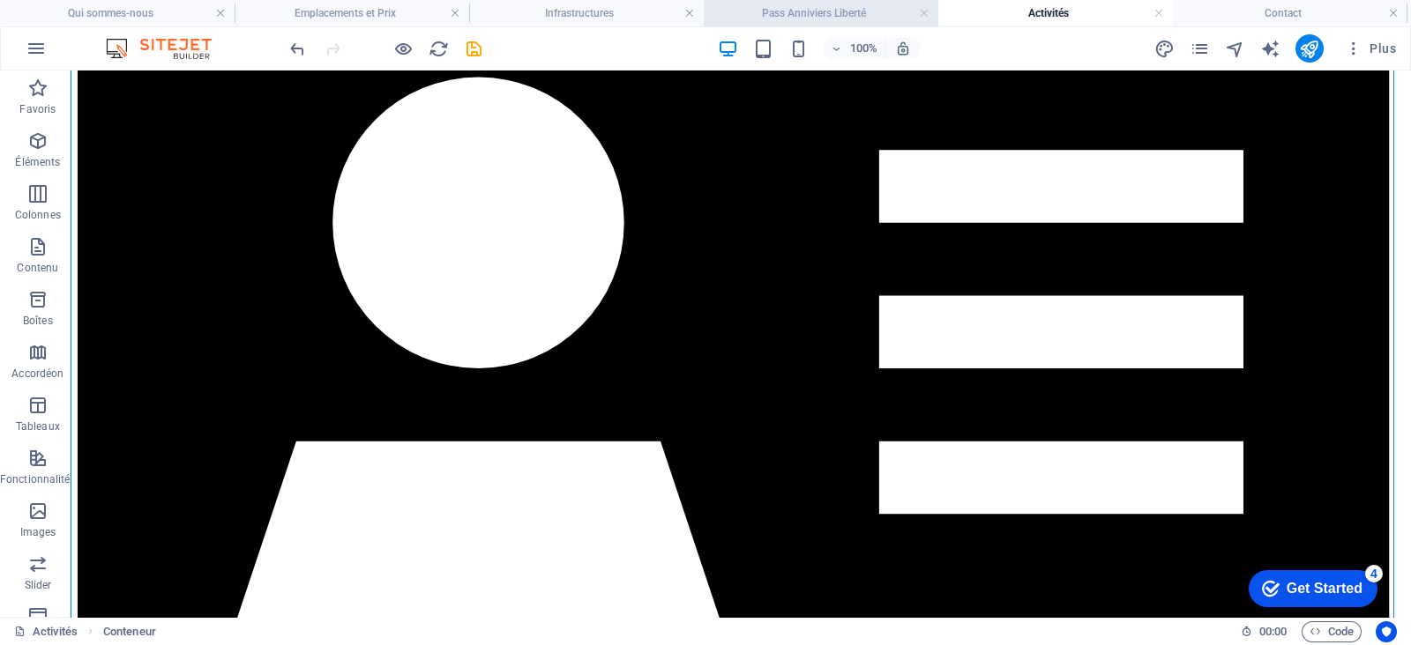
click at [829, 13] on h4 "Pass Anniviers Liberté" at bounding box center [821, 13] width 235 height 19
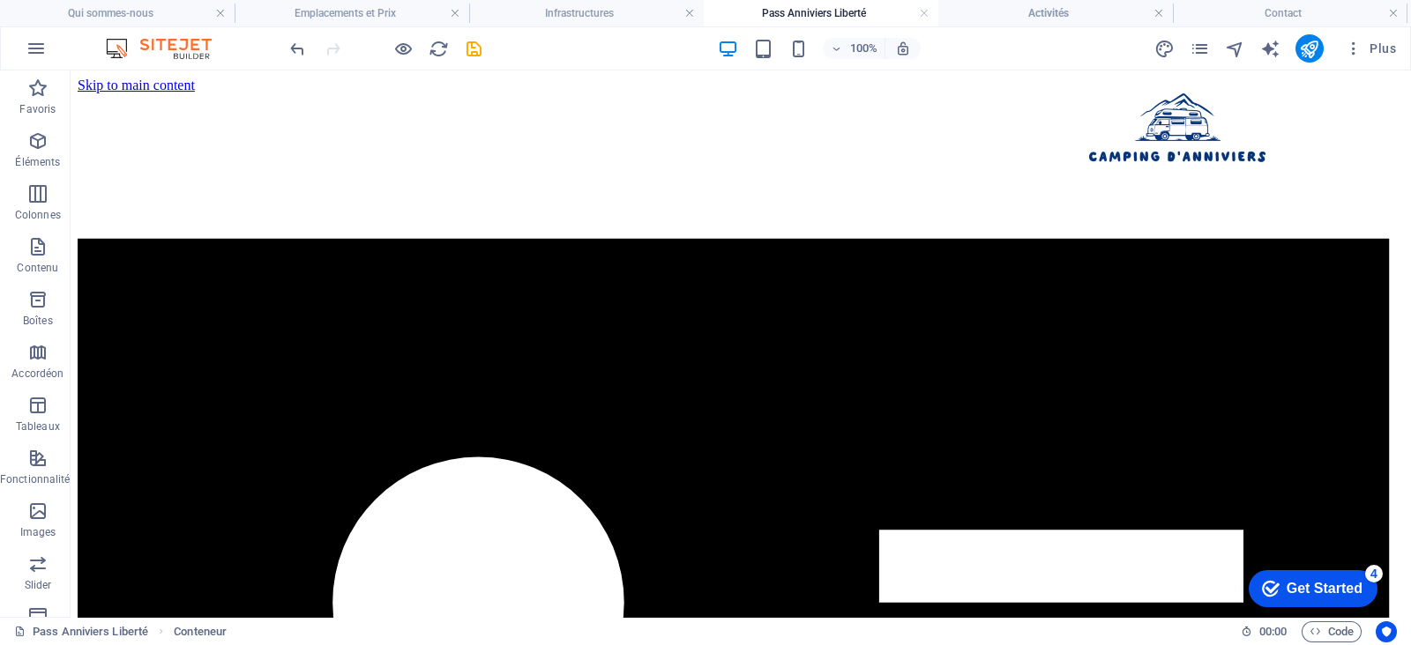
click at [829, 13] on h4 "Pass Anniviers Liberté" at bounding box center [821, 13] width 235 height 19
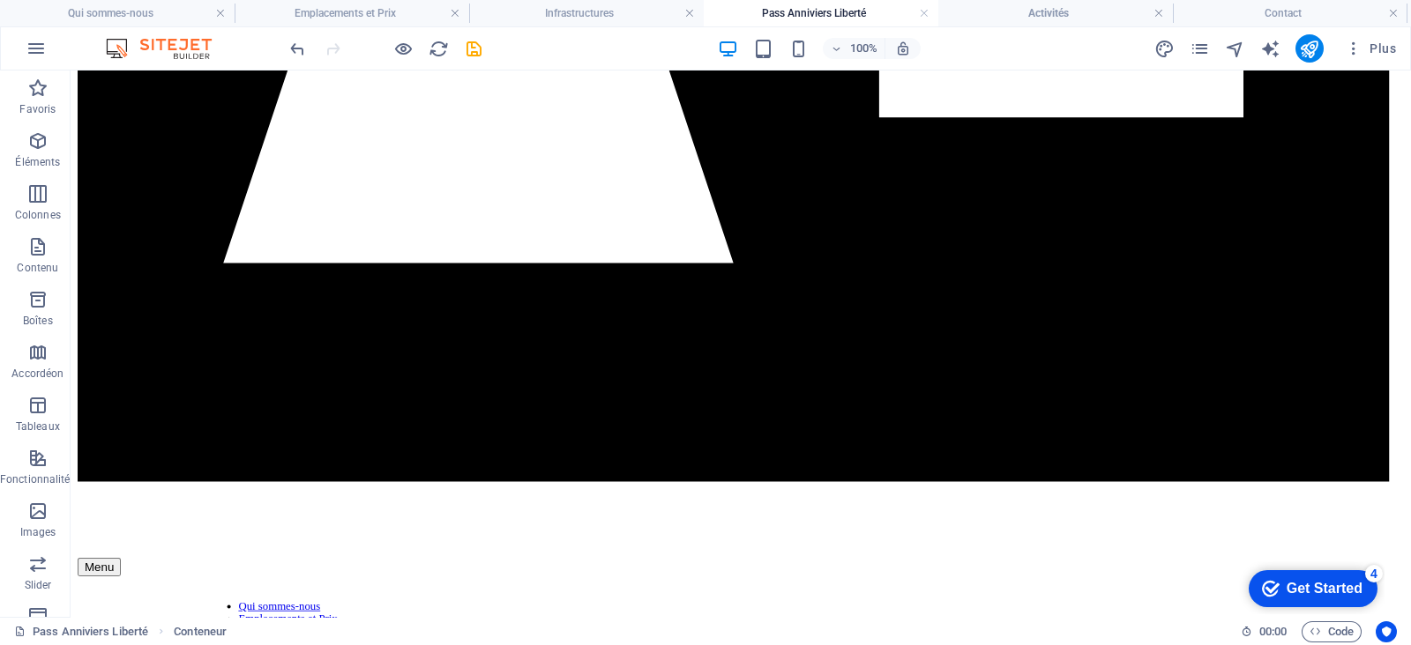
scroll to position [0, 0]
click at [46, 142] on icon "button" at bounding box center [37, 140] width 21 height 21
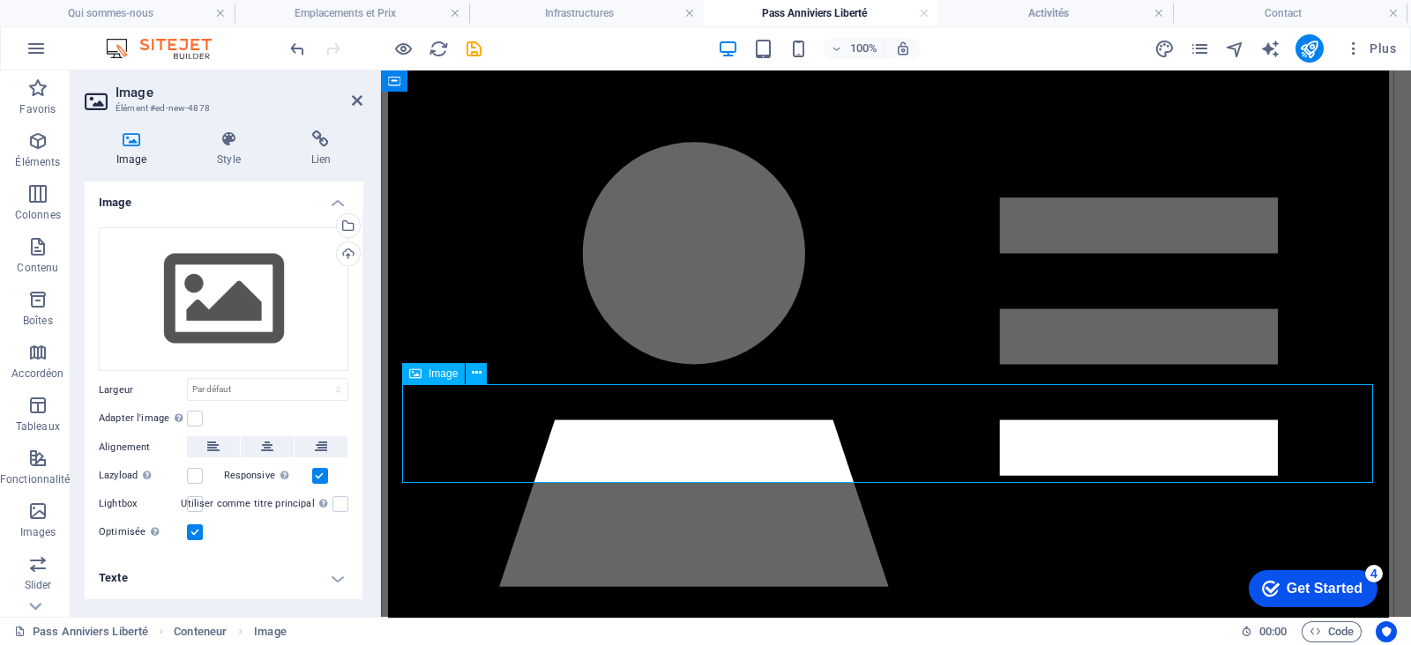
scroll to position [391, 0]
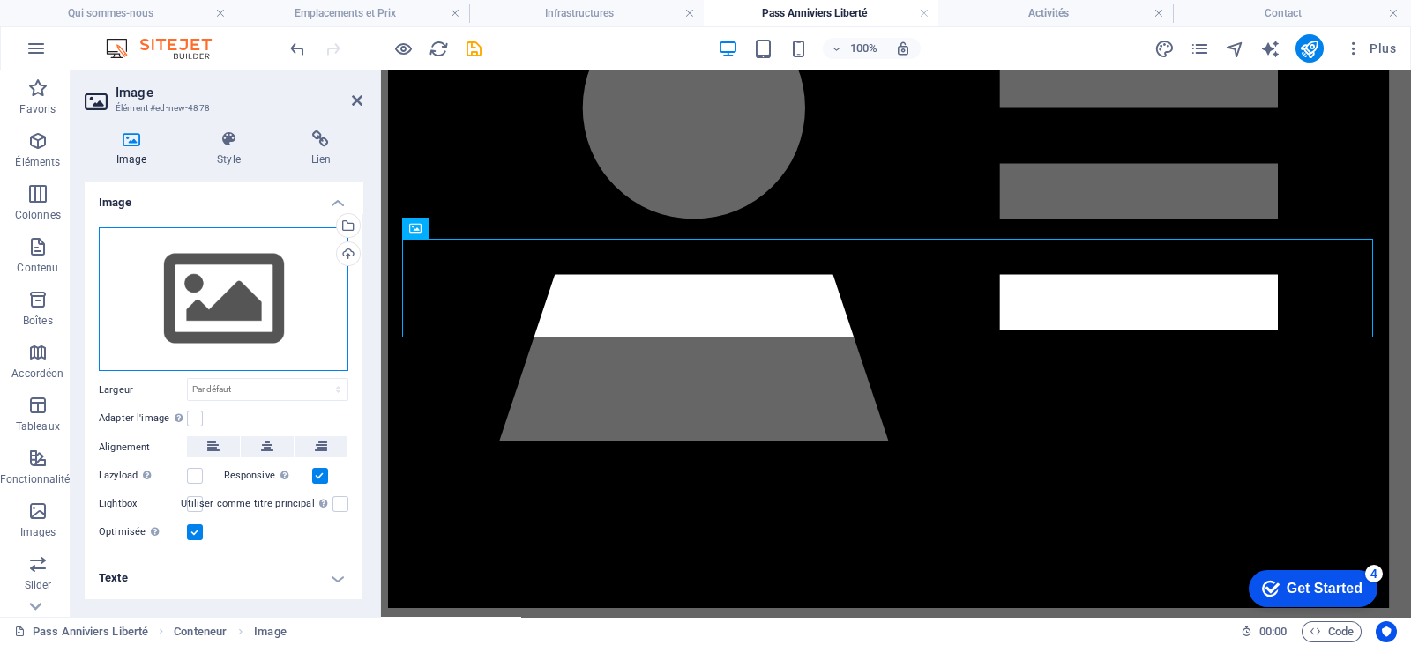
click at [216, 292] on div "Glissez les fichiers ici, cliquez pour choisir les fichiers ou sélectionnez les…" at bounding box center [224, 299] width 250 height 145
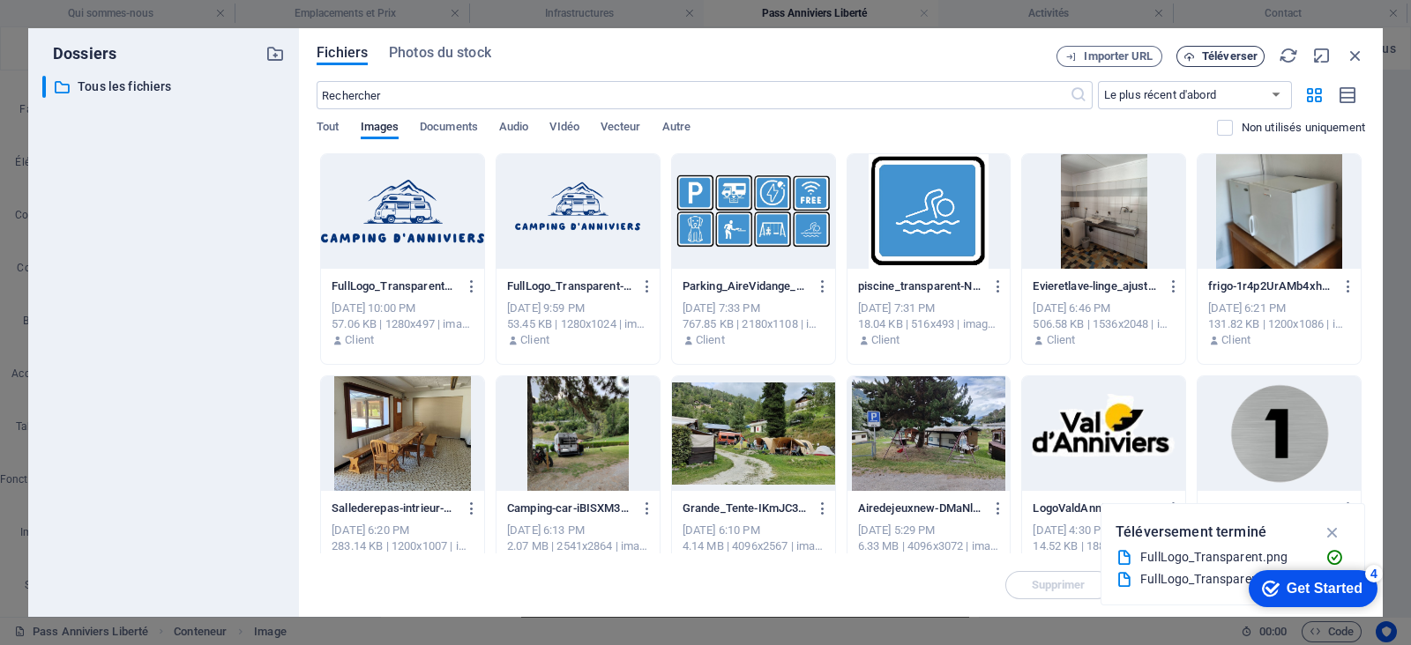
click at [1217, 59] on span "Téléverser" at bounding box center [1230, 56] width 56 height 11
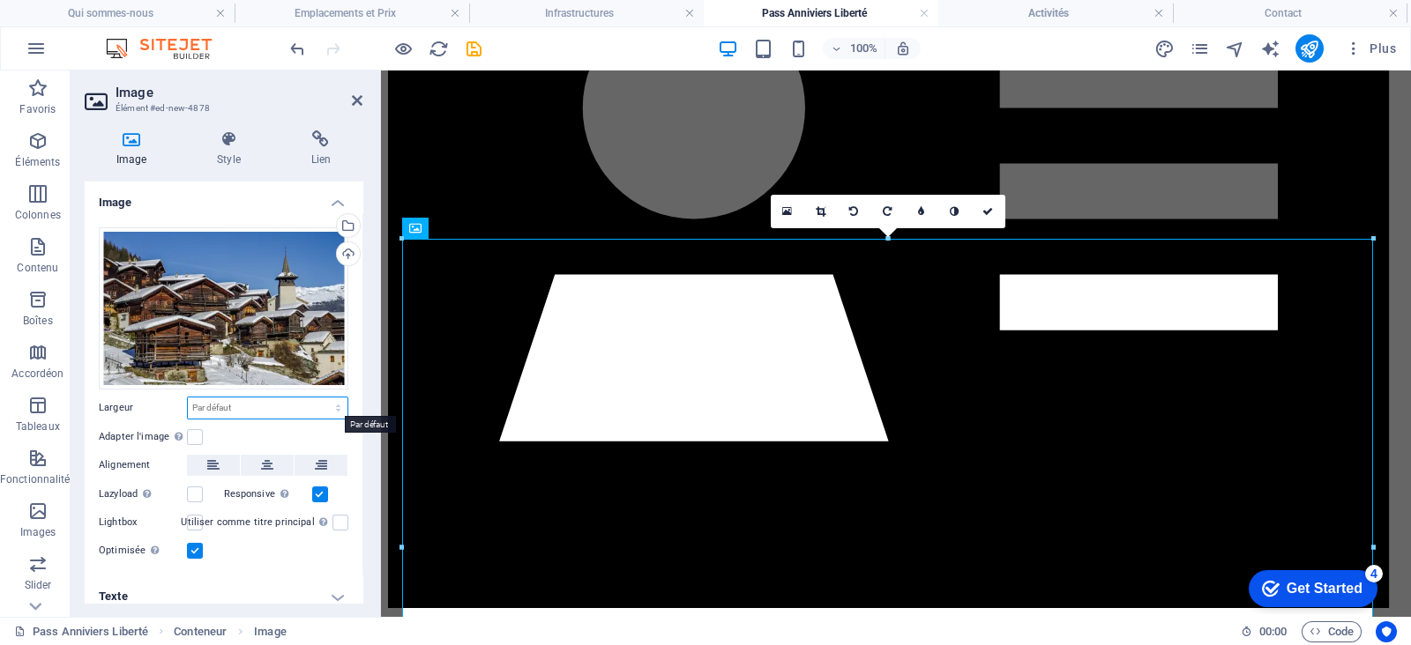
click at [283, 412] on select "Par défaut auto px rem % em vh vw" at bounding box center [268, 408] width 160 height 21
select select "px"
click at [320, 398] on select "Par défaut auto px rem % em vh vw" at bounding box center [268, 408] width 160 height 21
click at [251, 403] on input "1101" at bounding box center [268, 408] width 160 height 21
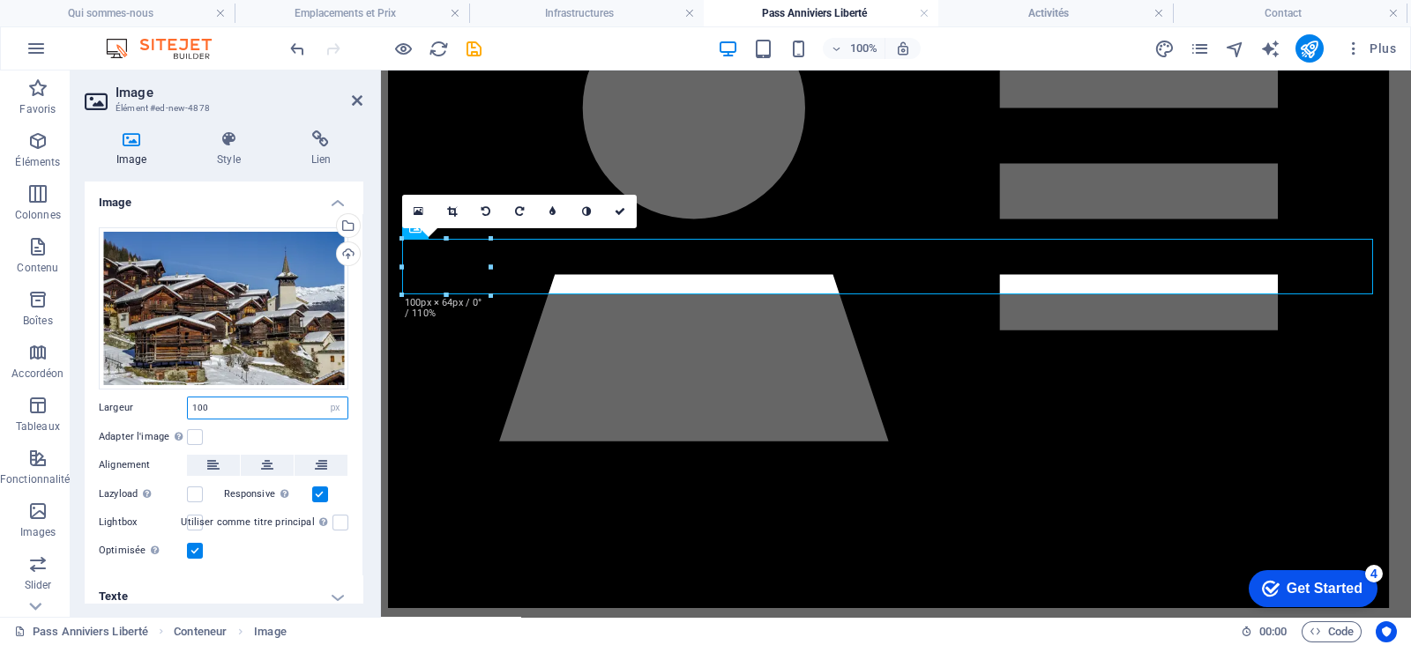
drag, startPoint x: 232, startPoint y: 408, endPoint x: 135, endPoint y: 407, distance: 97.0
click at [135, 407] on div "Largeur 100 Par défaut auto px rem % em vh vw" at bounding box center [224, 408] width 250 height 23
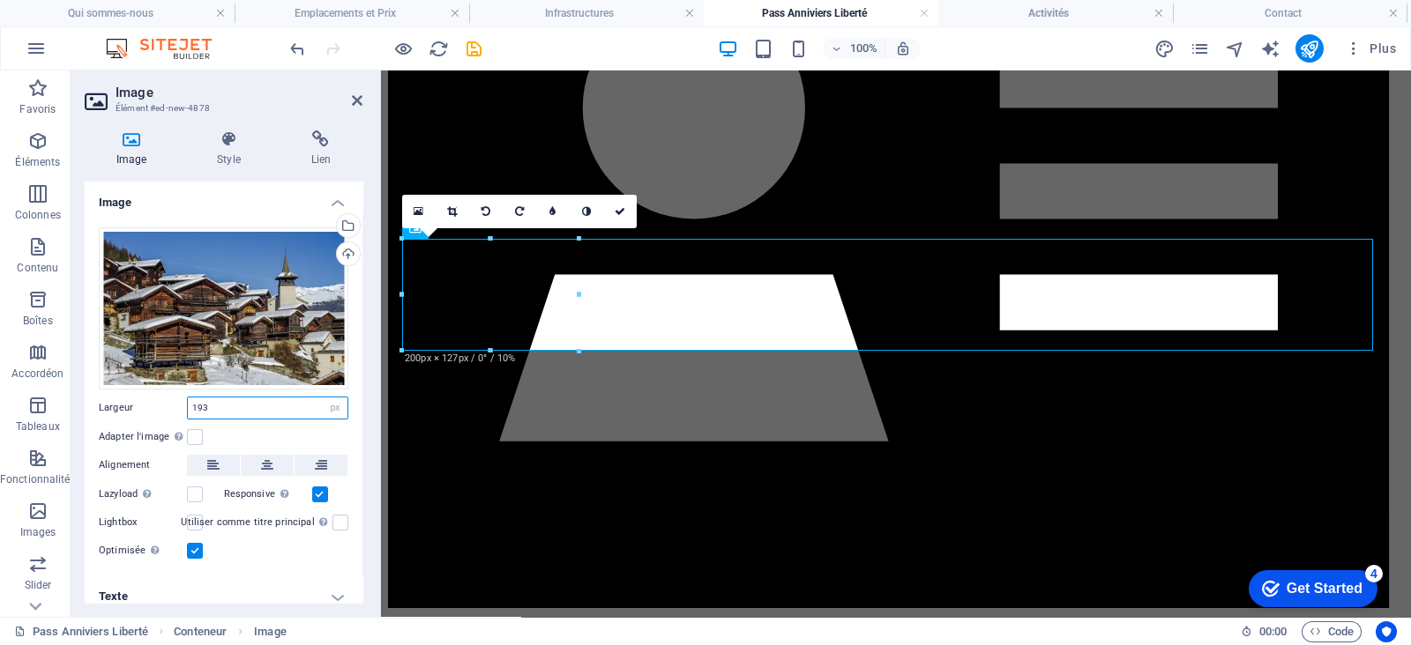
type input "192"
click at [220, 147] on icon at bounding box center [228, 139] width 86 height 18
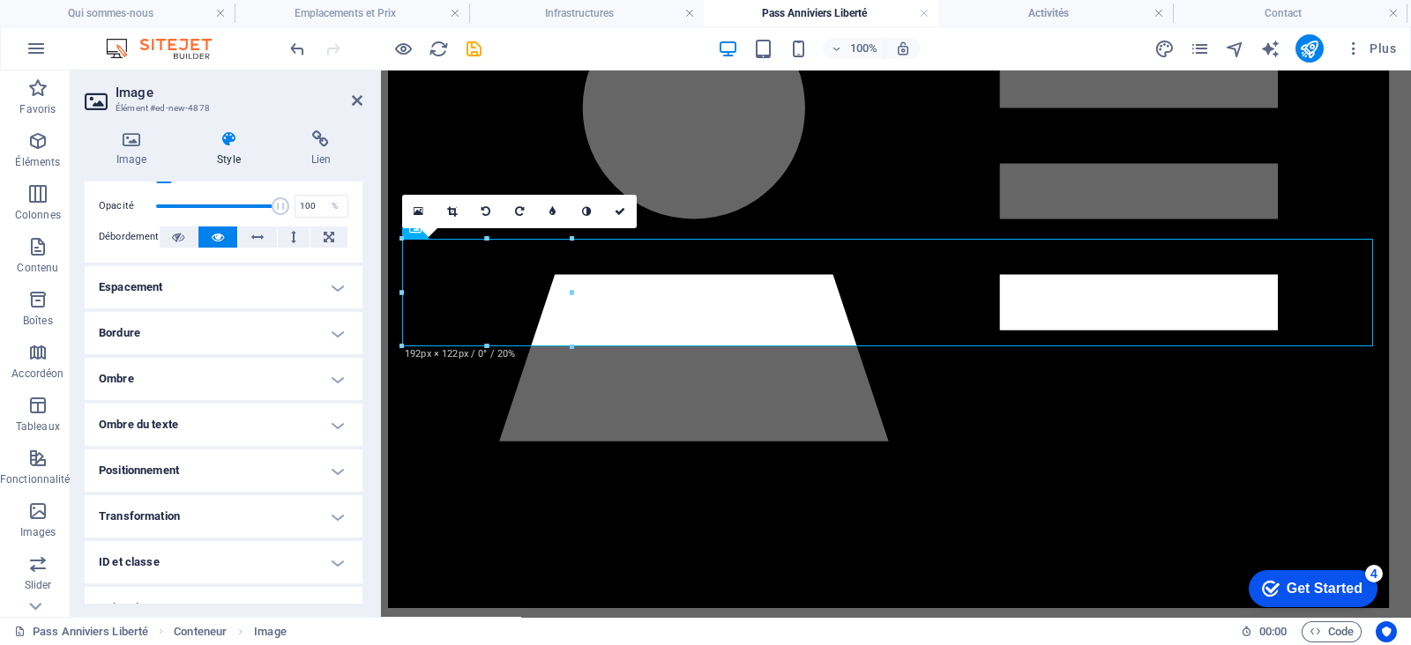
scroll to position [338, 0]
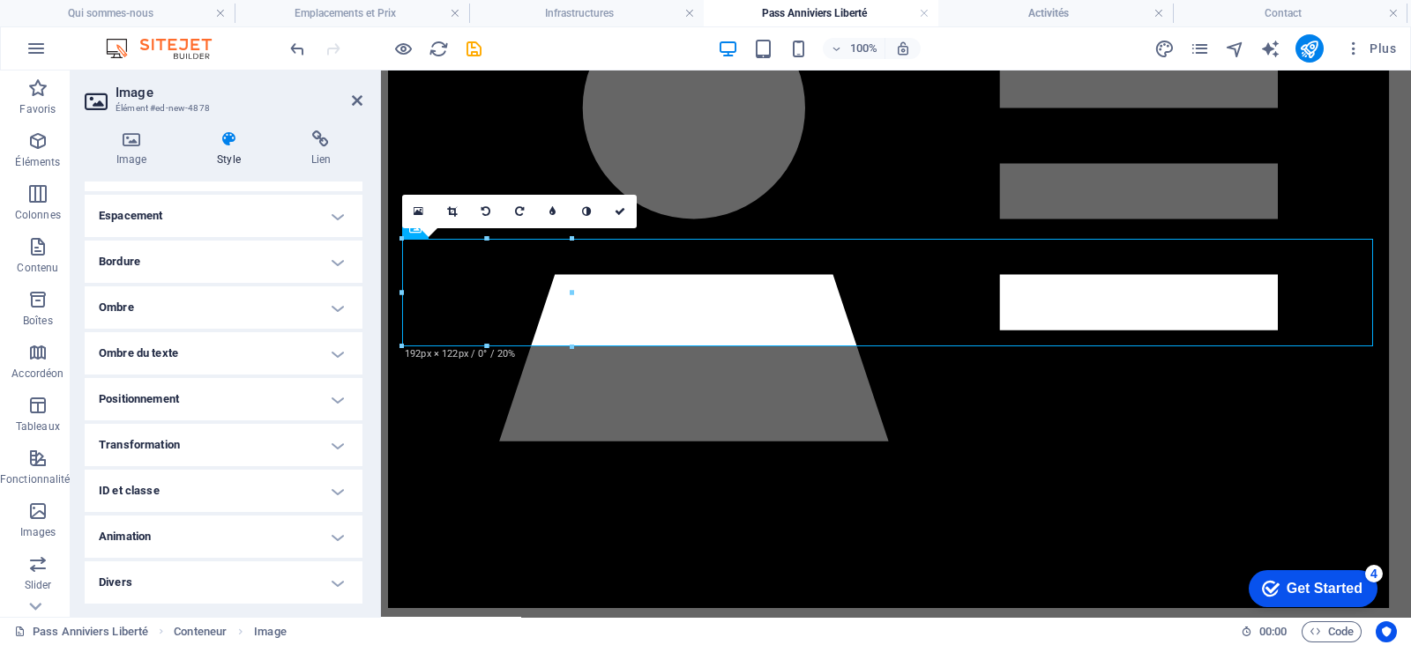
click at [225, 393] on h4 "Positionnement" at bounding box center [224, 399] width 278 height 42
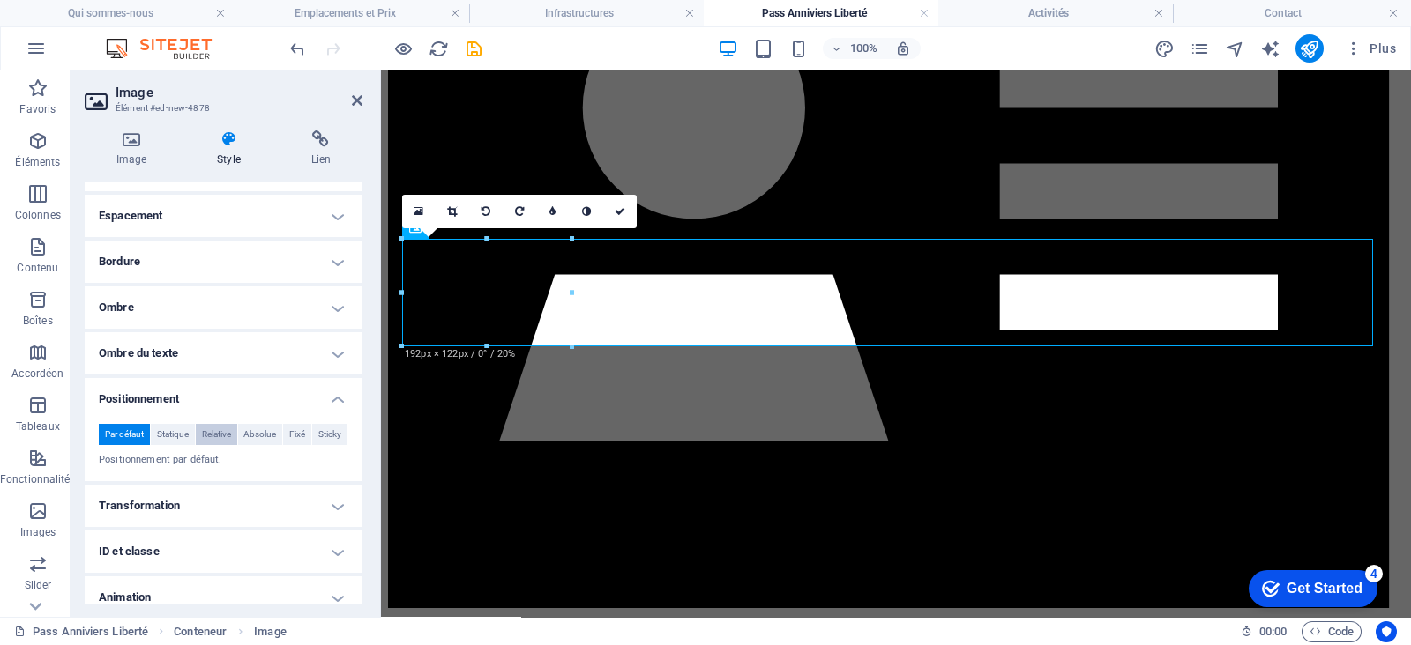
click at [220, 436] on span "Relative" at bounding box center [216, 434] width 29 height 21
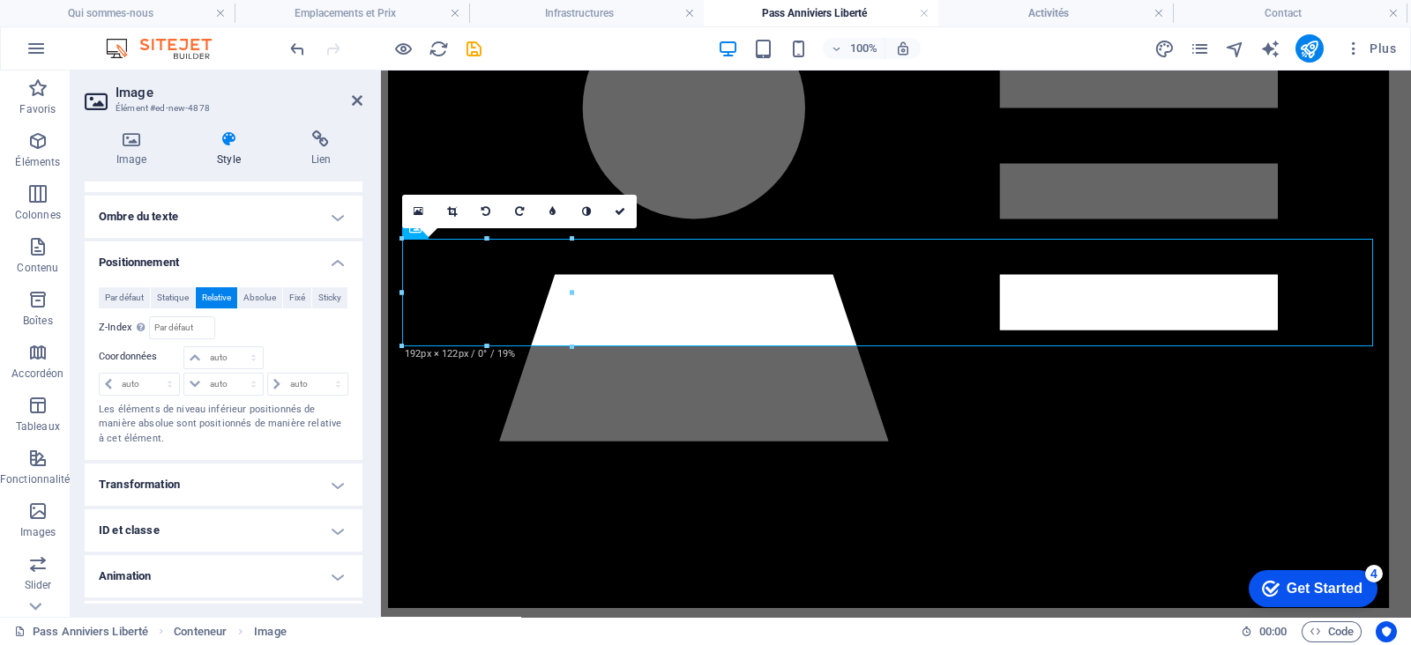
scroll to position [478, 0]
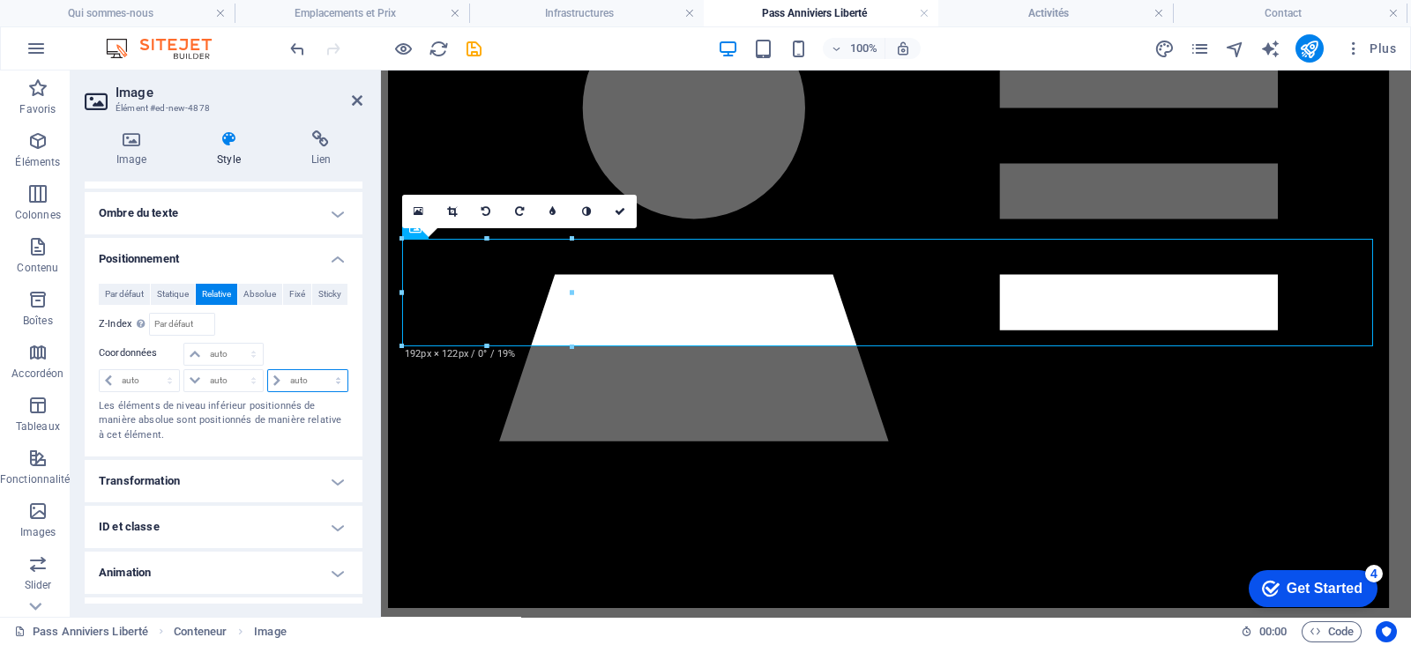
click at [286, 381] on select "auto px rem % em" at bounding box center [307, 380] width 79 height 21
select select "px"
click at [320, 370] on select "auto px rem % em" at bounding box center [307, 380] width 79 height 21
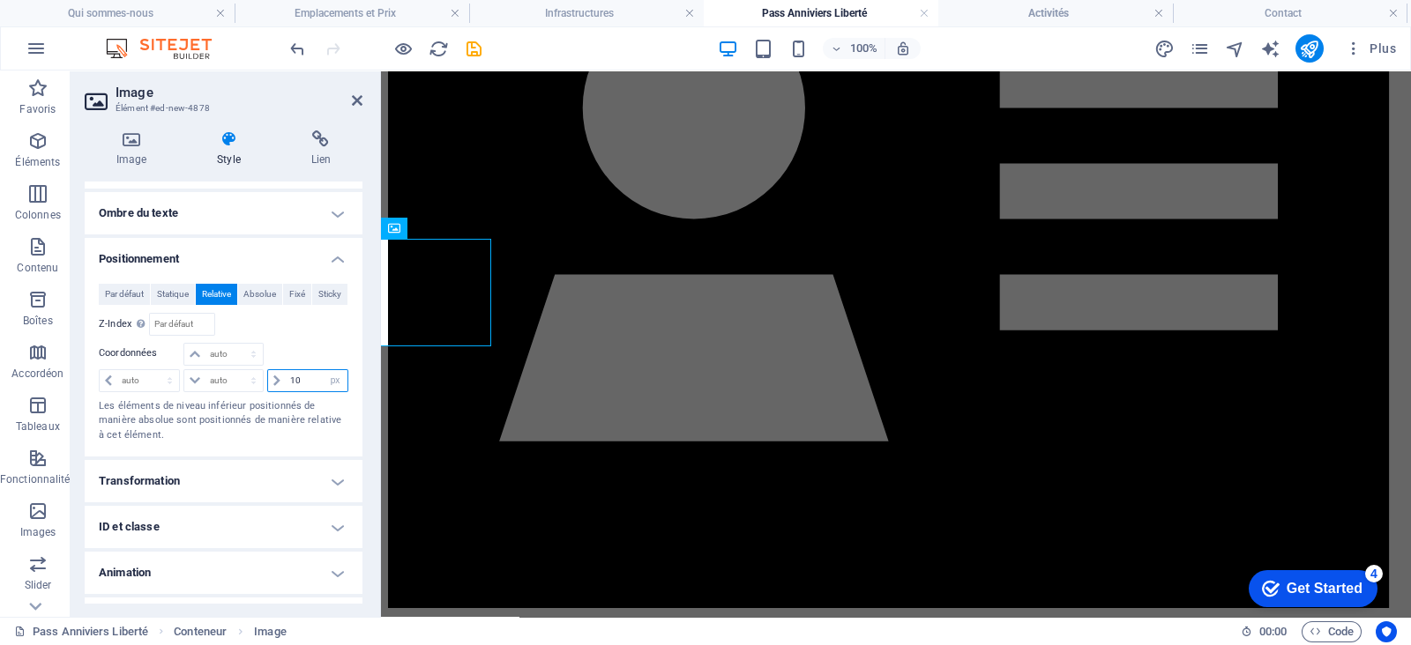
type input "1"
click at [296, 46] on icon "undo" at bounding box center [297, 49] width 20 height 20
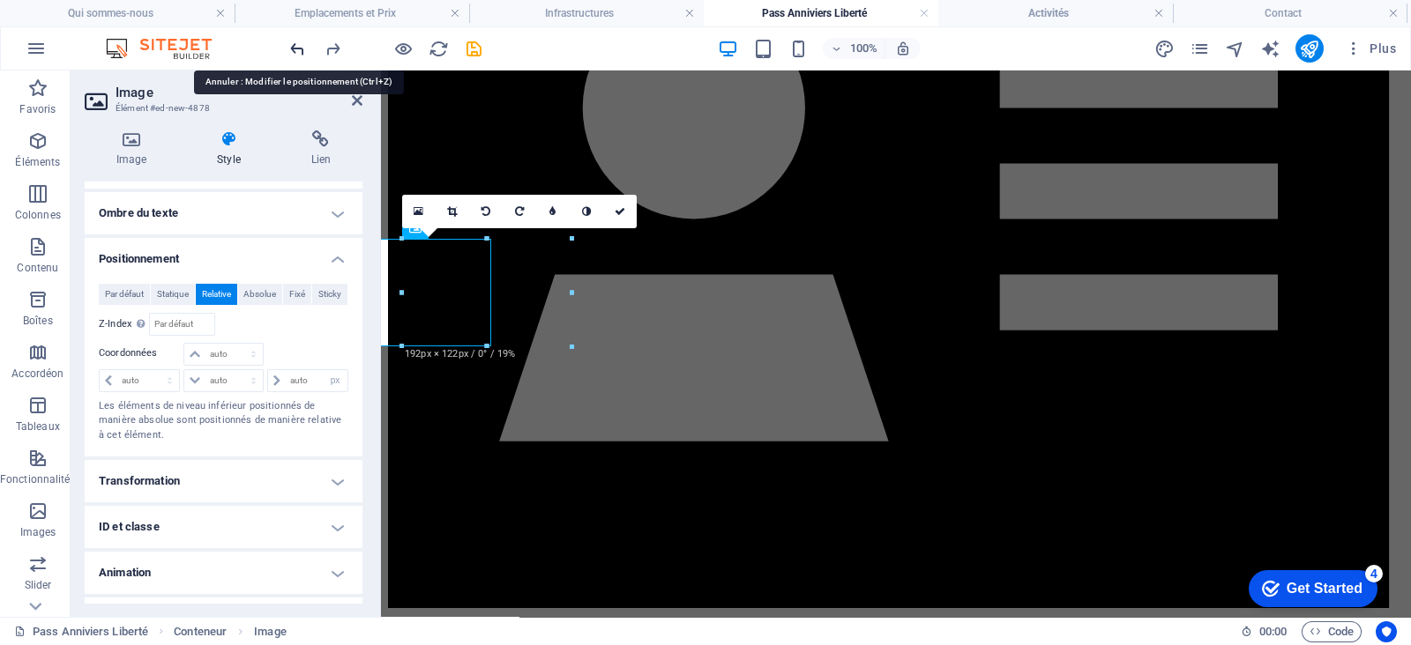
type input "0"
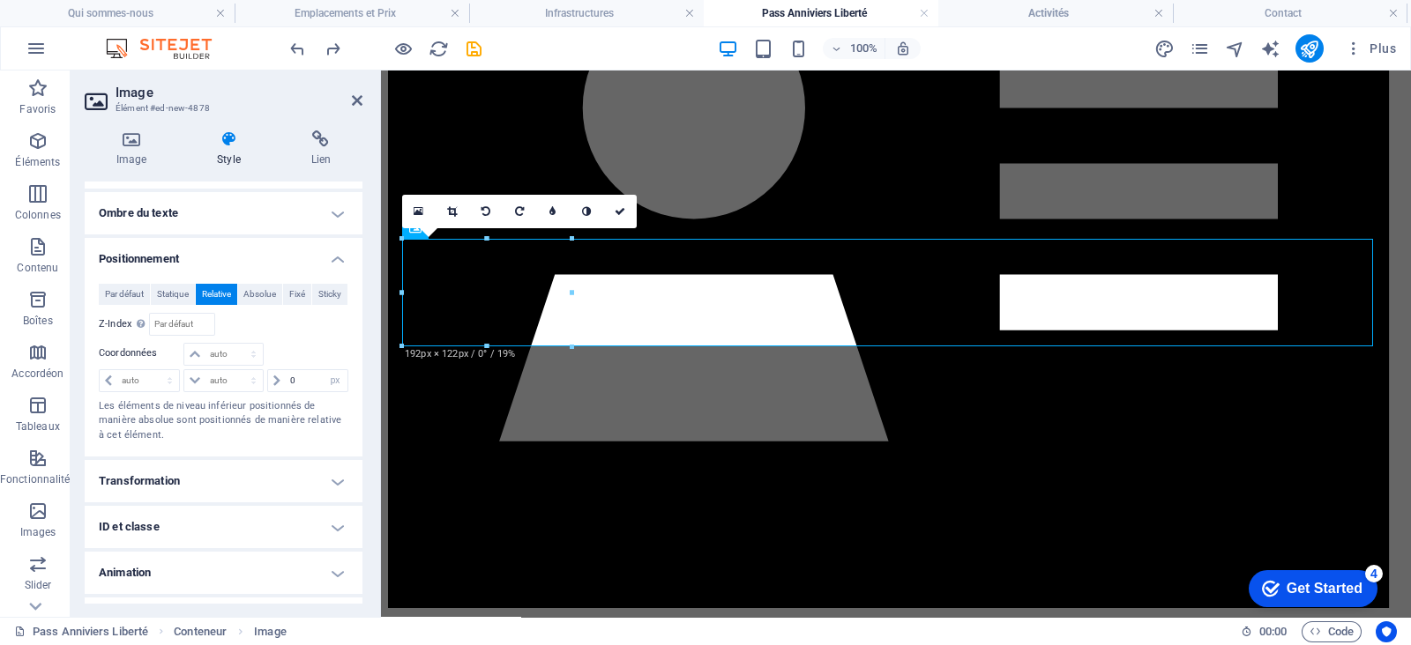
click at [179, 478] on h4 "Transformation" at bounding box center [224, 481] width 278 height 42
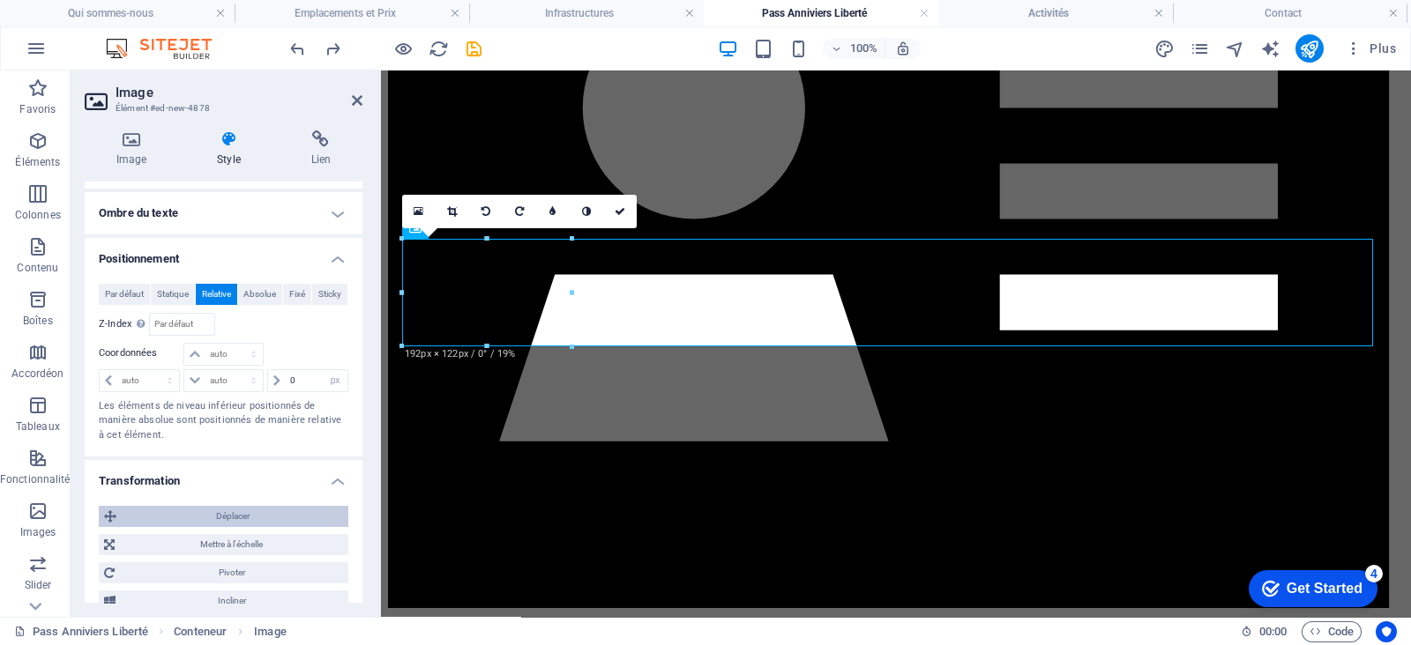
click at [208, 509] on span "Déplacer" at bounding box center [232, 516] width 221 height 21
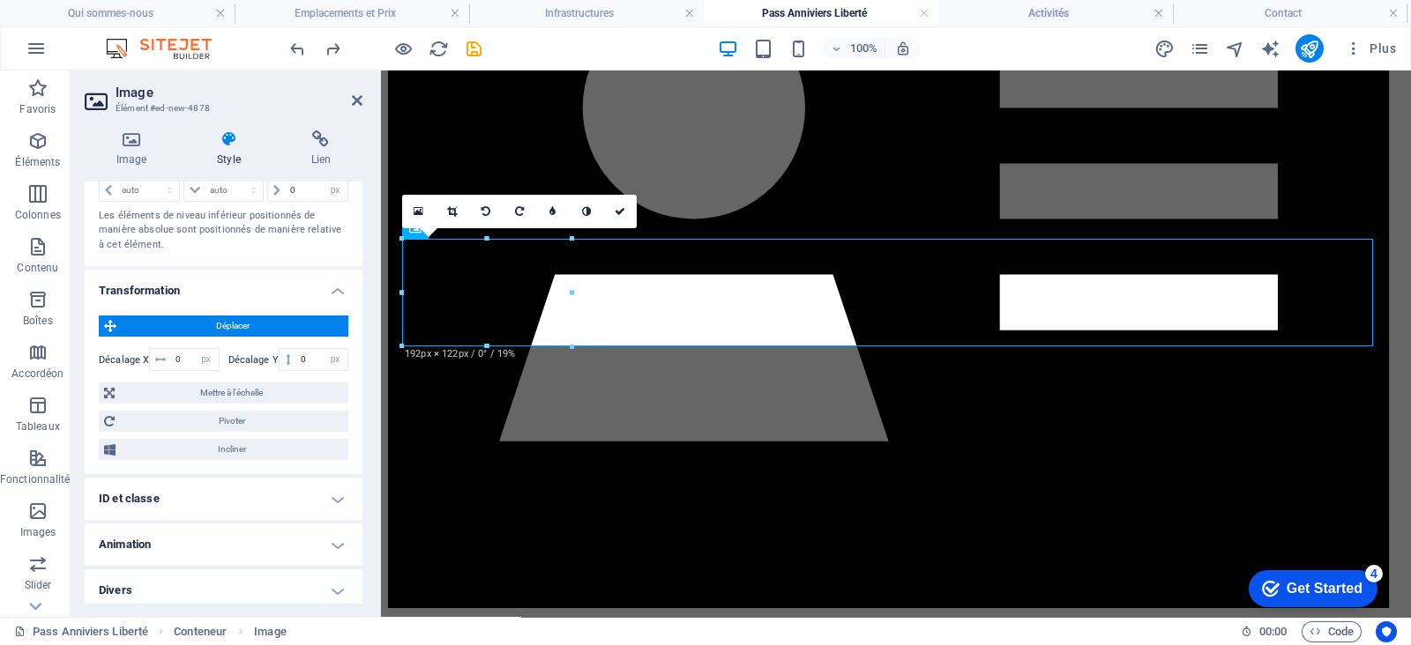
scroll to position [674, 0]
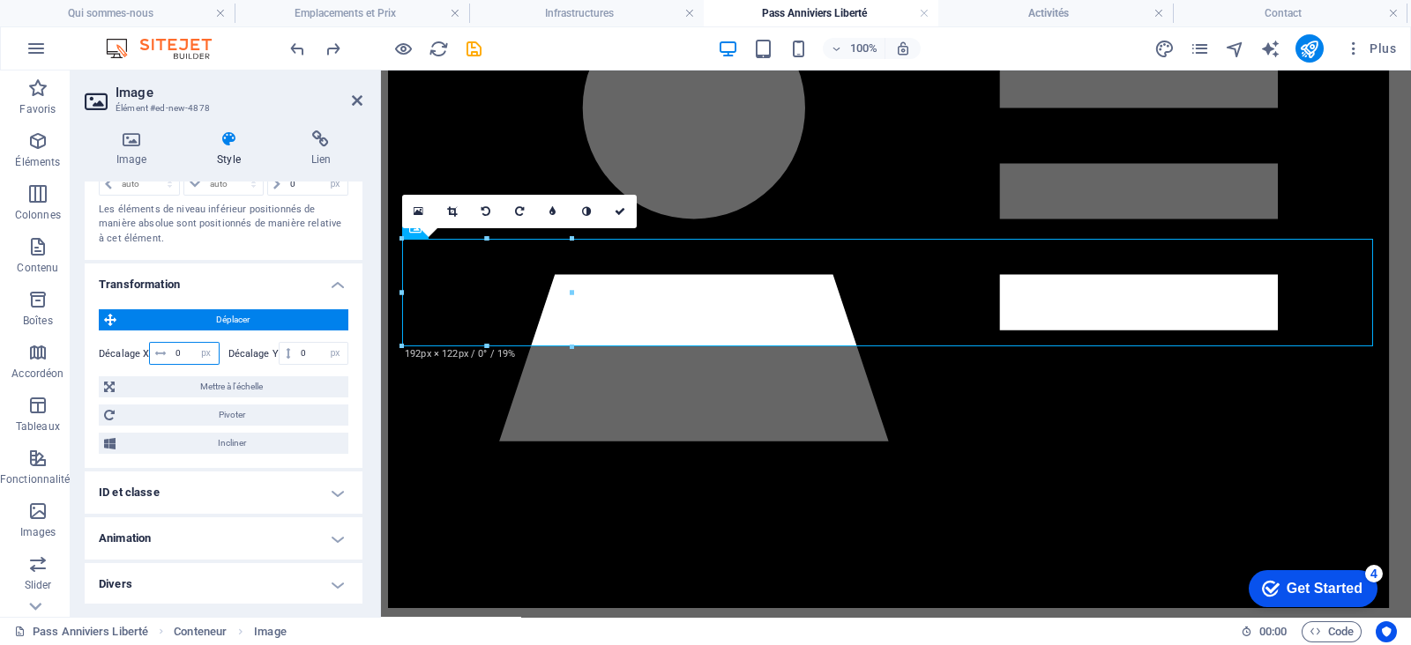
click at [181, 354] on input "0" at bounding box center [194, 353] width 47 height 21
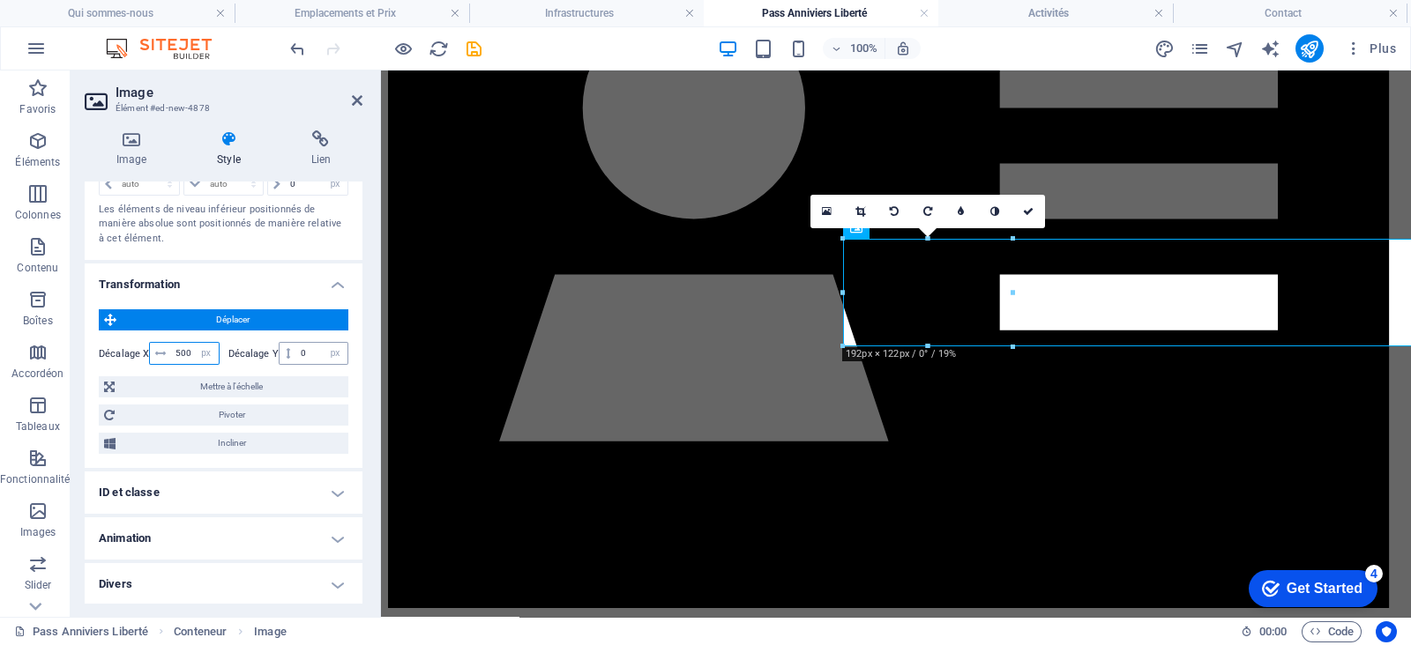
type input "500"
click at [309, 350] on input "0" at bounding box center [321, 353] width 51 height 21
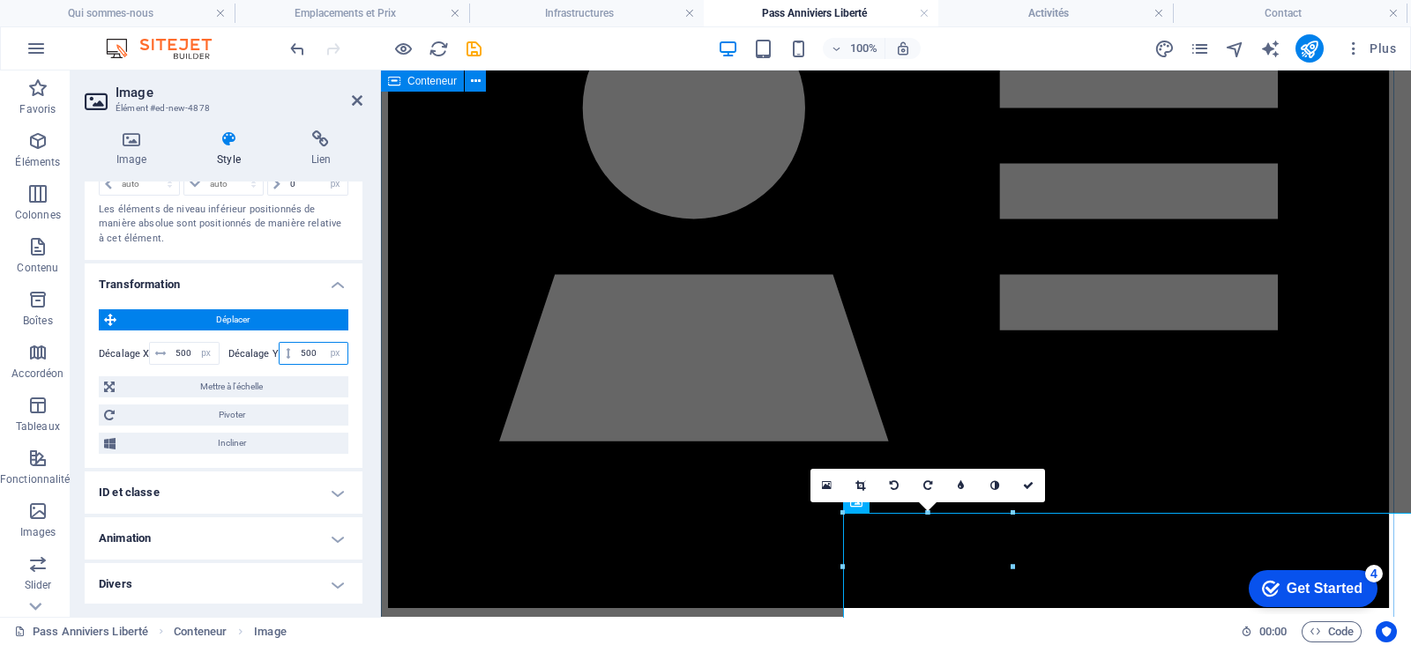
scroll to position [780, 0]
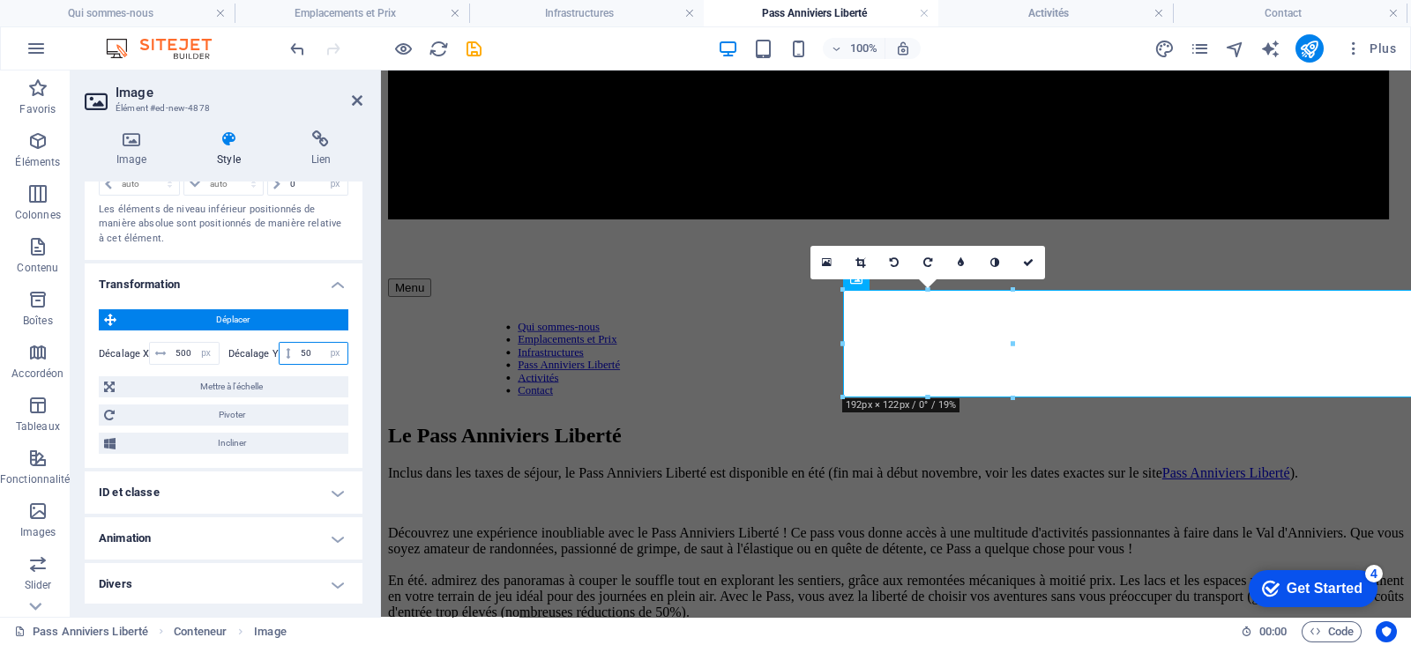
type input "5"
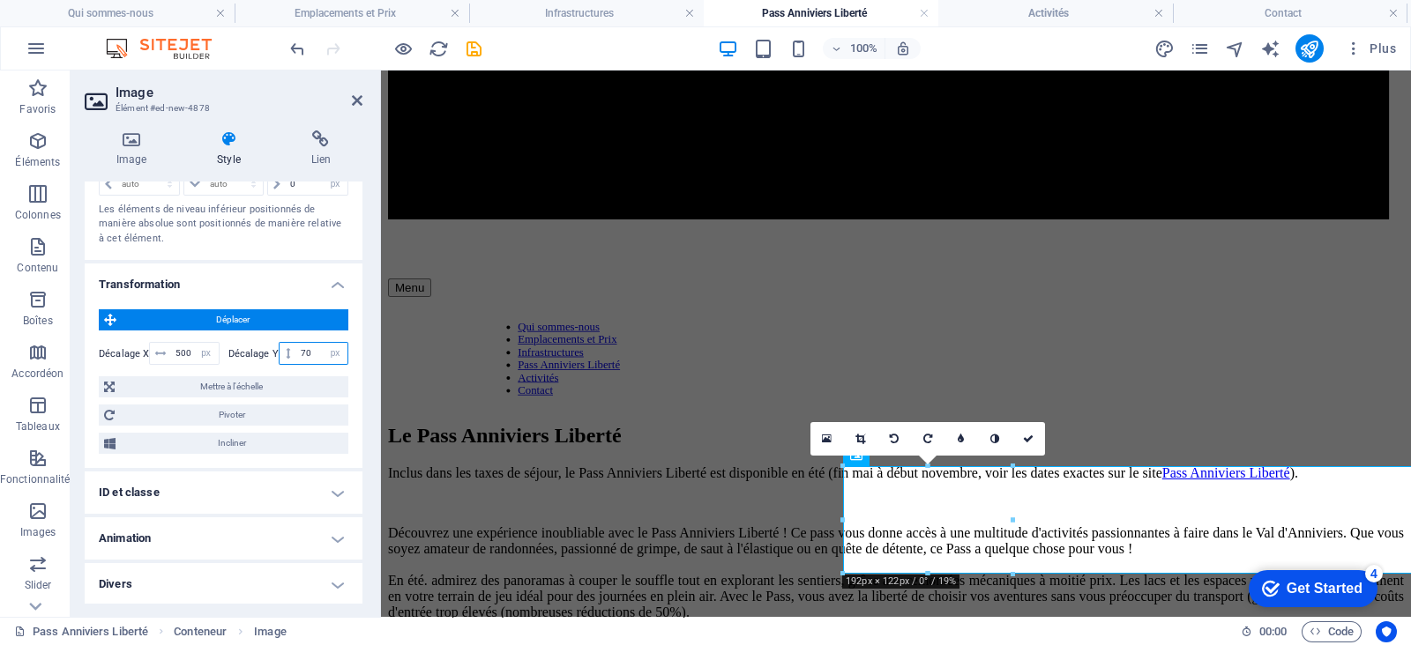
type input "7"
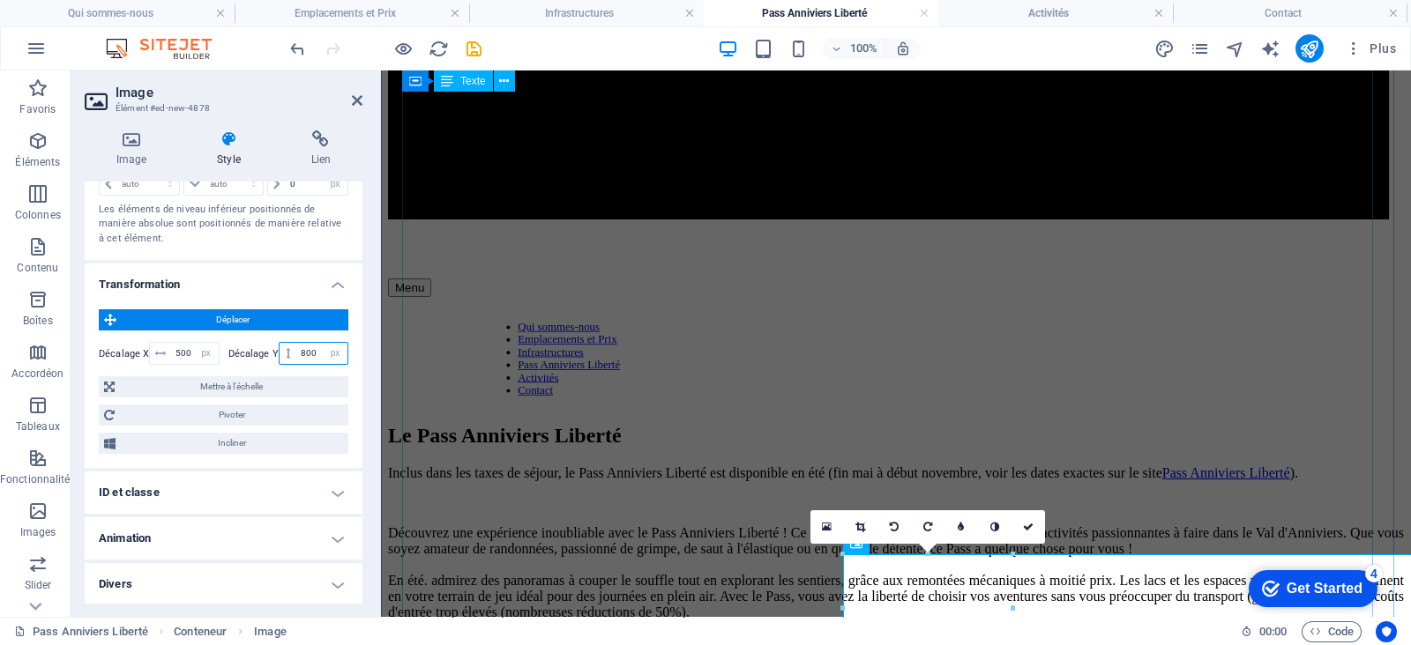
type input "800"
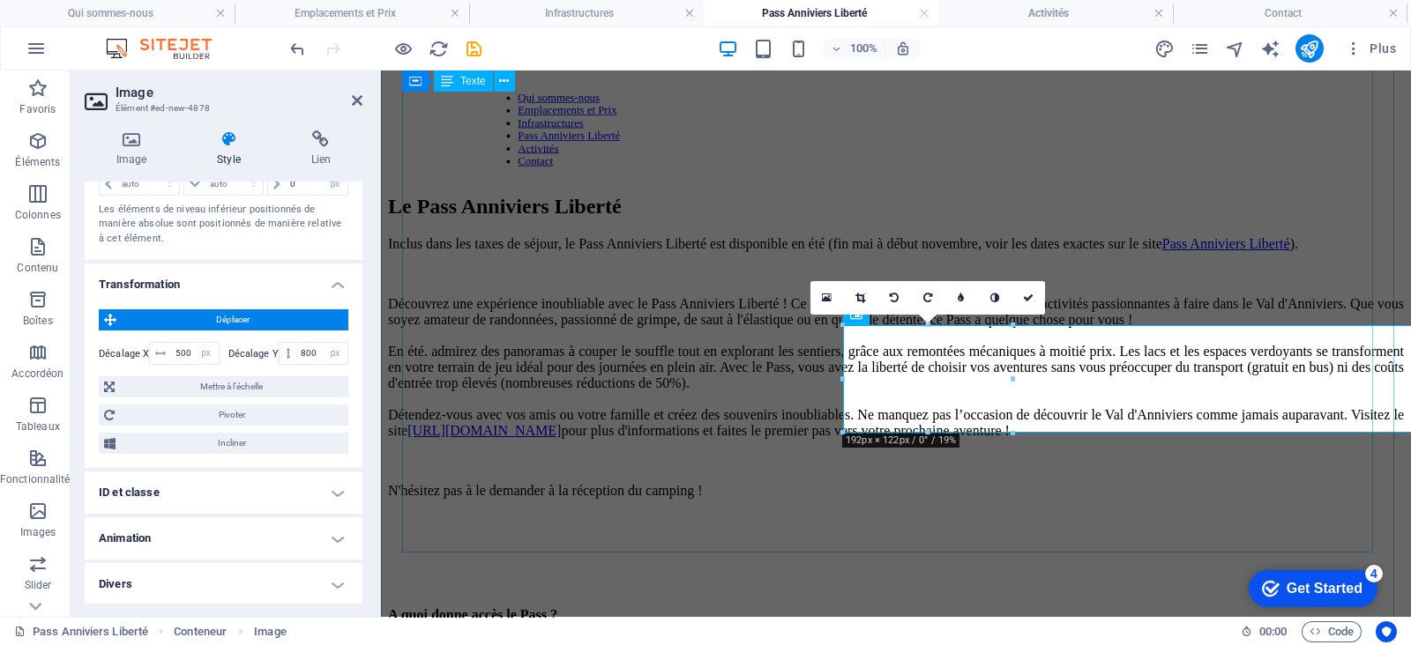
scroll to position [1010, 0]
click at [176, 351] on input "500" at bounding box center [194, 353] width 47 height 21
type input "600"
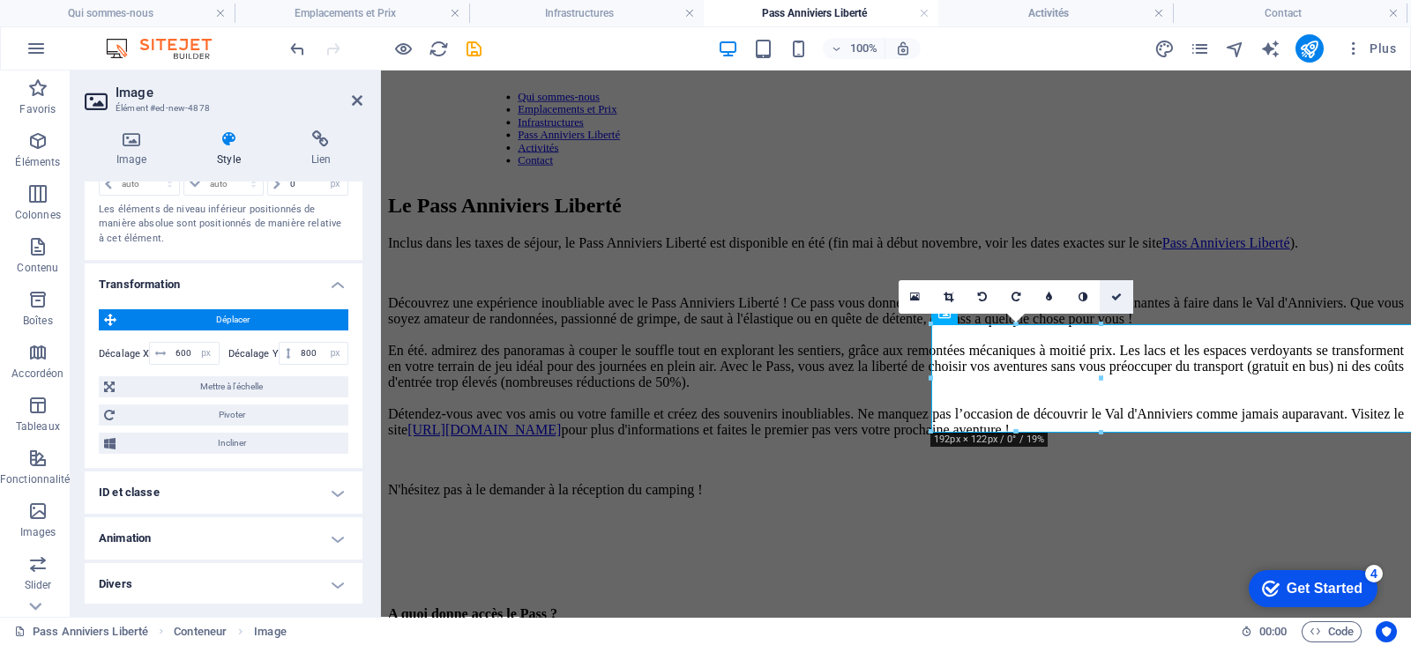
click at [1117, 298] on icon at bounding box center [1116, 297] width 11 height 11
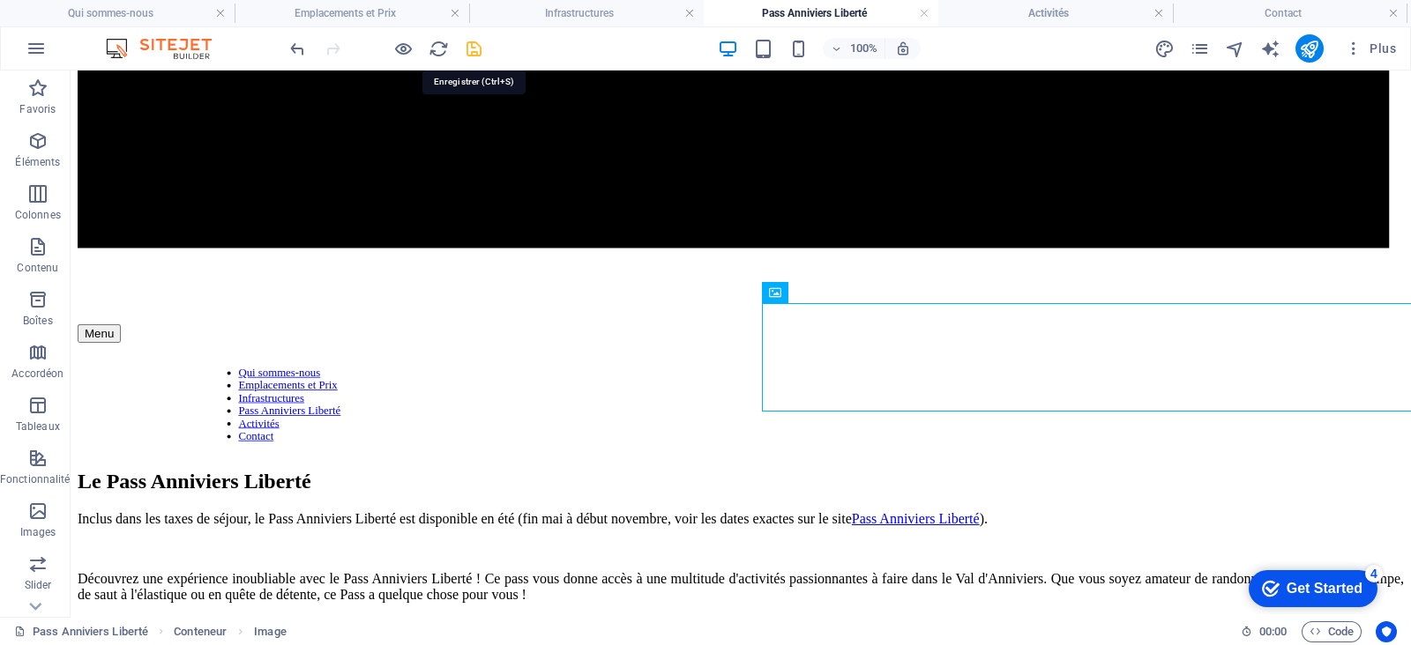
click at [473, 47] on icon "save" at bounding box center [474, 49] width 20 height 20
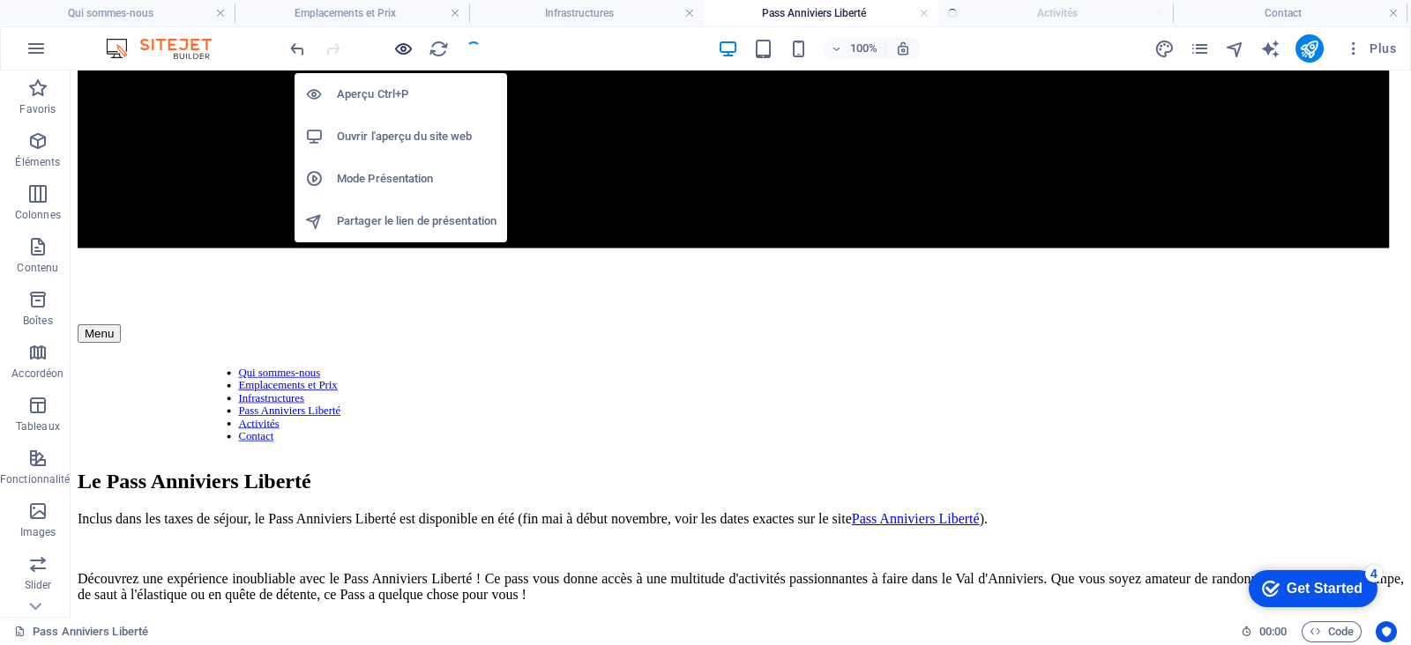
click at [406, 54] on icon "button" at bounding box center [403, 49] width 20 height 20
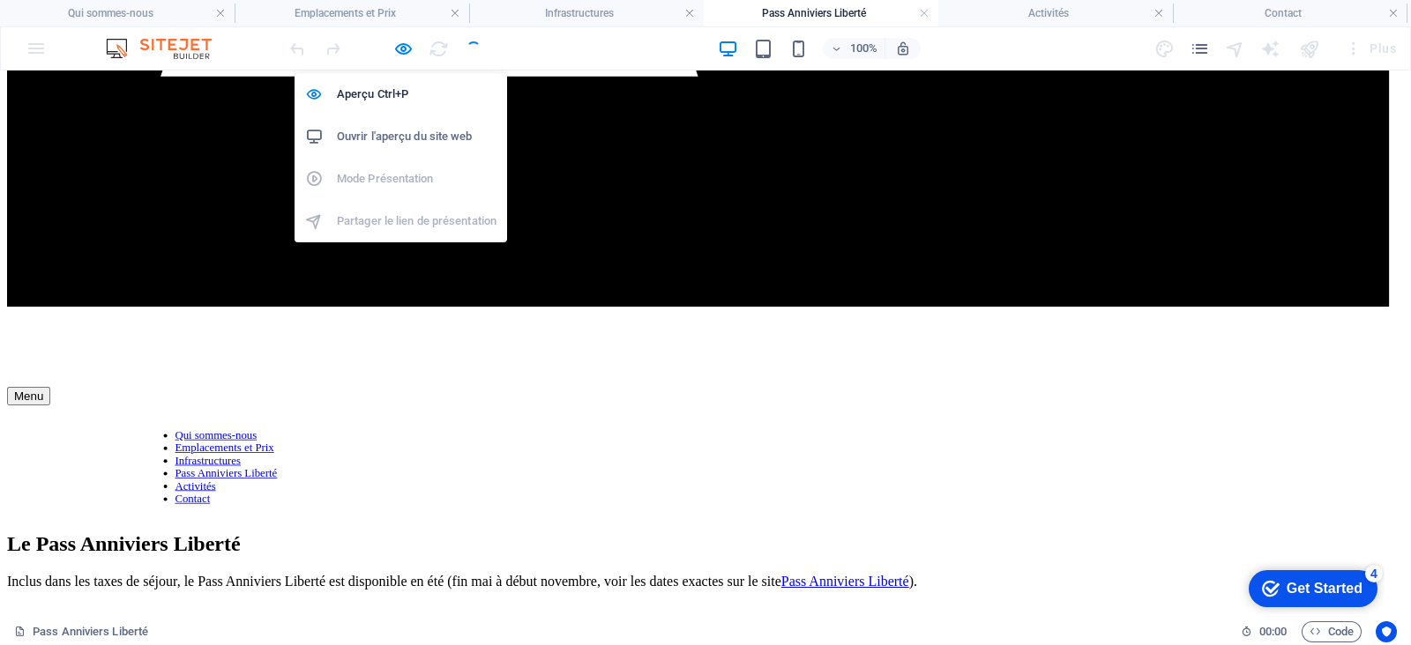
click at [402, 135] on h6 "Ouvrir l'aperçu du site web" at bounding box center [417, 136] width 160 height 21
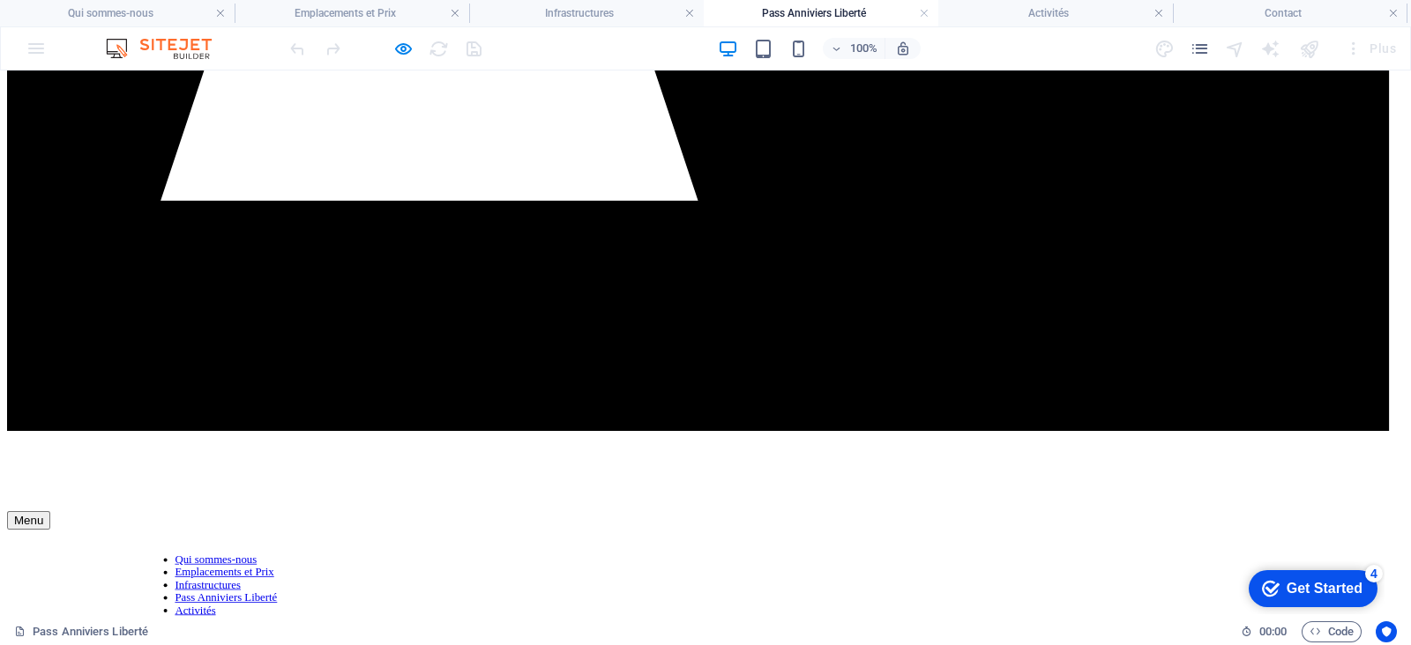
scroll to position [891, 0]
